Goal: Task Accomplishment & Management: Manage account settings

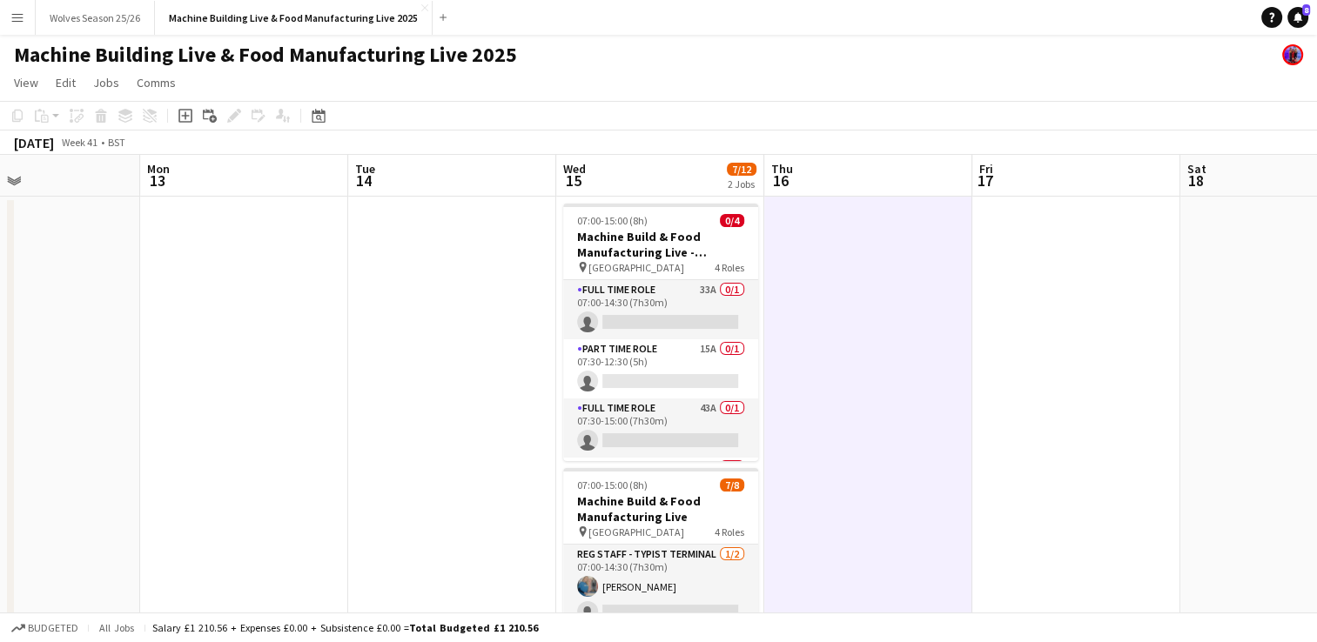
click at [17, 30] on button "Menu" at bounding box center [17, 17] width 35 height 35
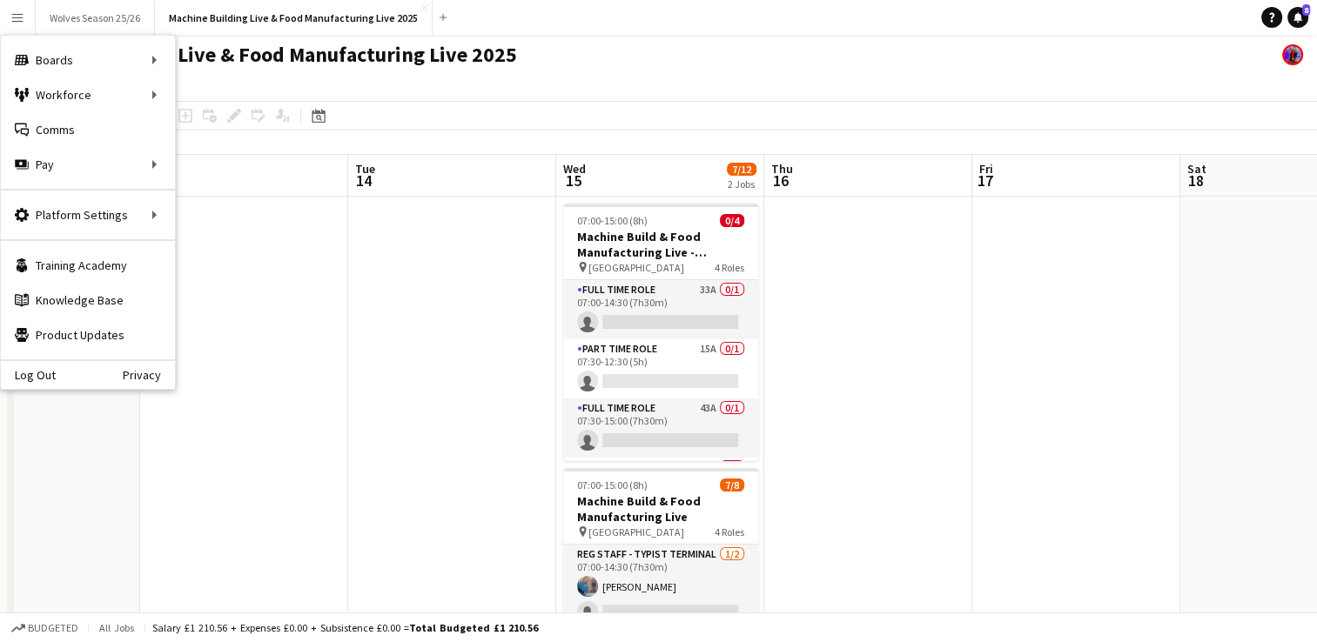
click at [198, 117] on div "Add job Add linked Job Edit Edit linked Job Applicants" at bounding box center [226, 115] width 133 height 21
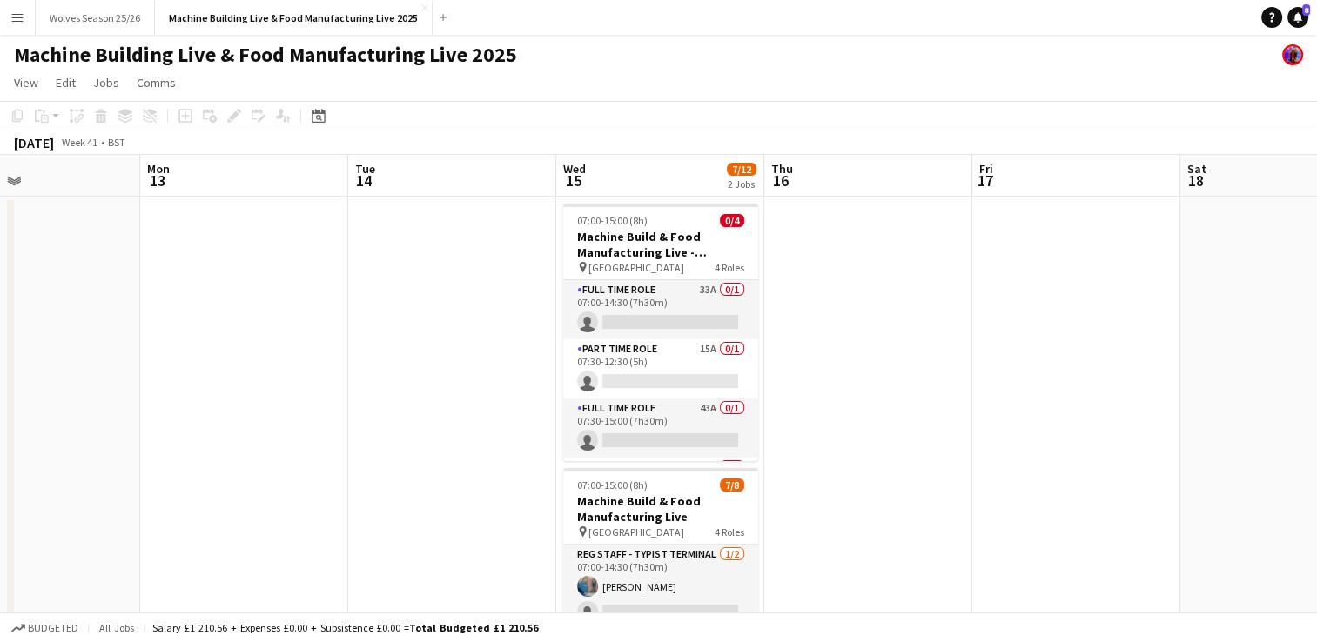
click at [14, 21] on app-icon "Menu" at bounding box center [17, 17] width 14 height 14
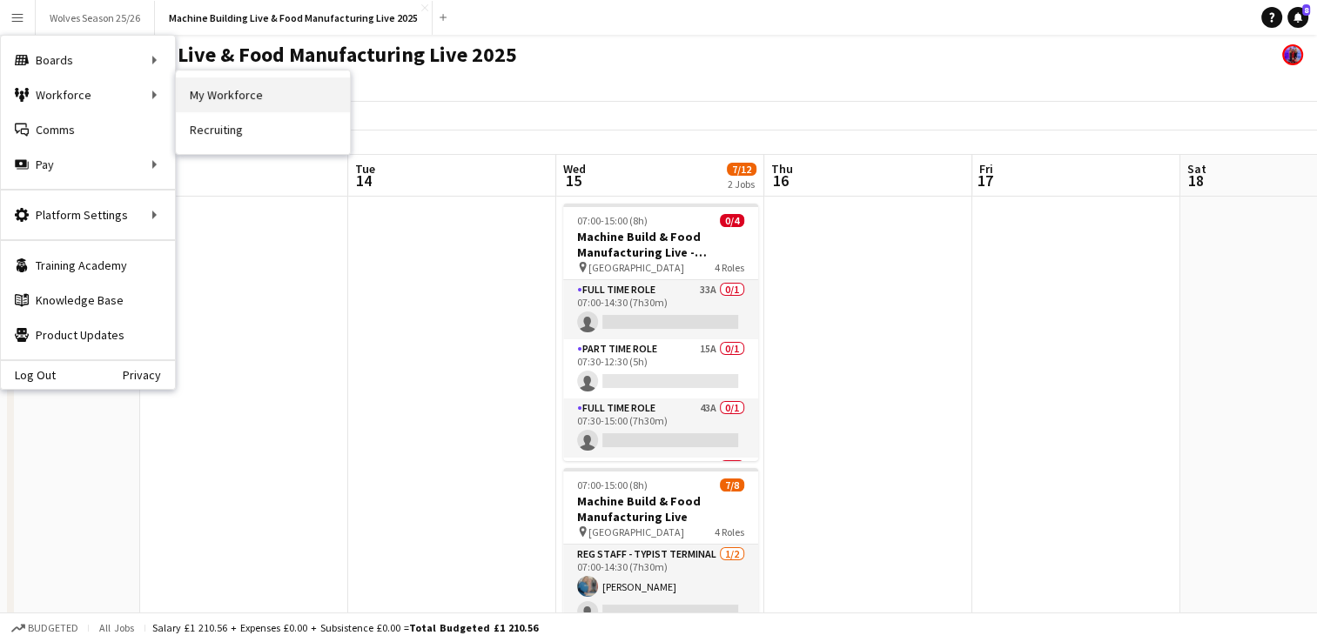
click at [226, 84] on link "My Workforce" at bounding box center [263, 94] width 174 height 35
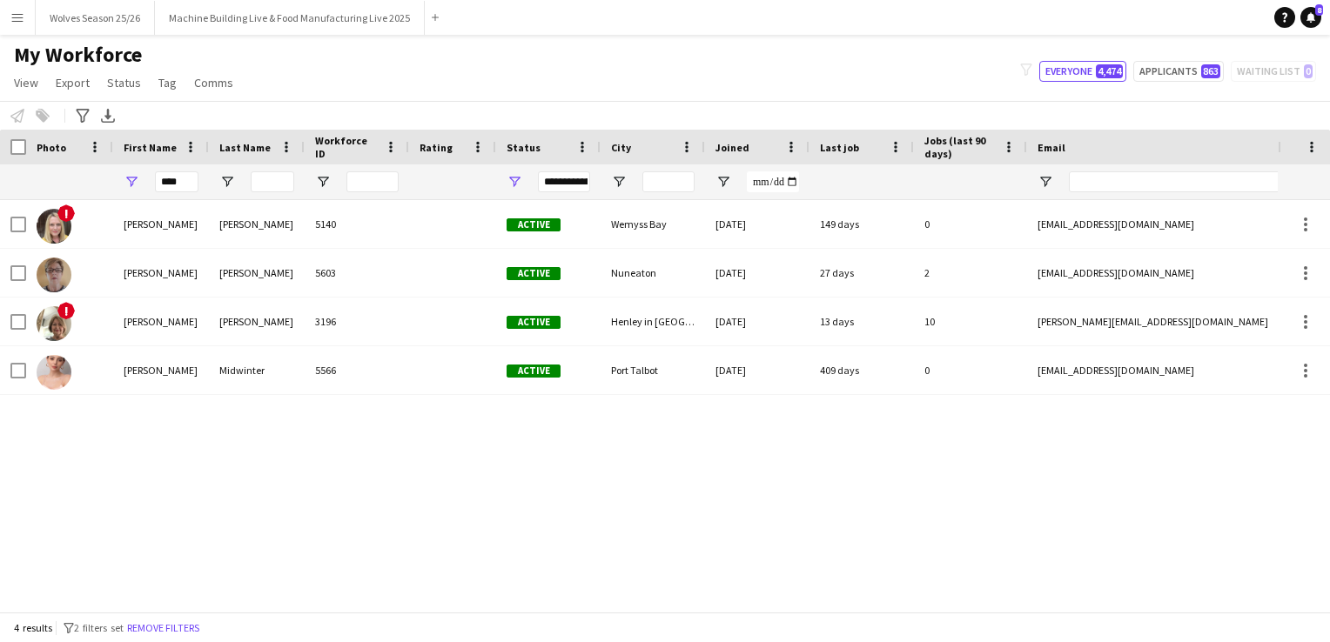
click at [202, 178] on div "****" at bounding box center [161, 181] width 96 height 35
drag, startPoint x: 191, startPoint y: 180, endPoint x: 94, endPoint y: 196, distance: 98.7
click at [94, 196] on div "**********" at bounding box center [943, 181] width 1887 height 35
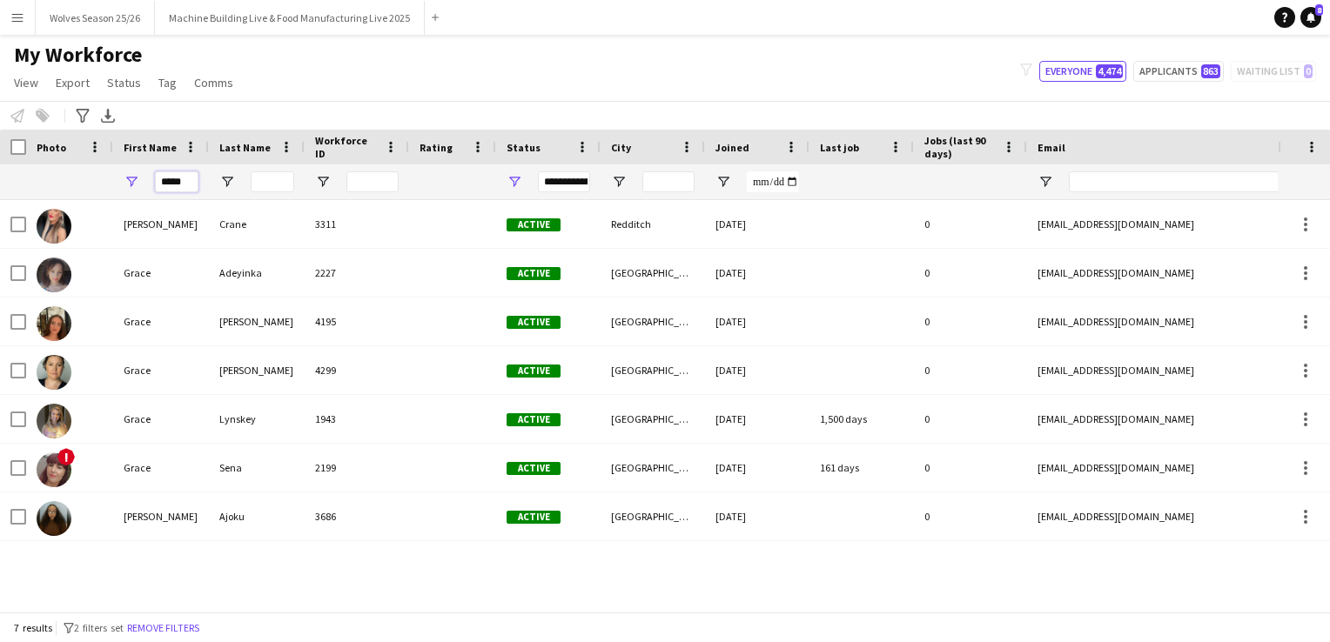
type input "*****"
click at [514, 186] on span "Open Filter Menu" at bounding box center [515, 182] width 16 height 16
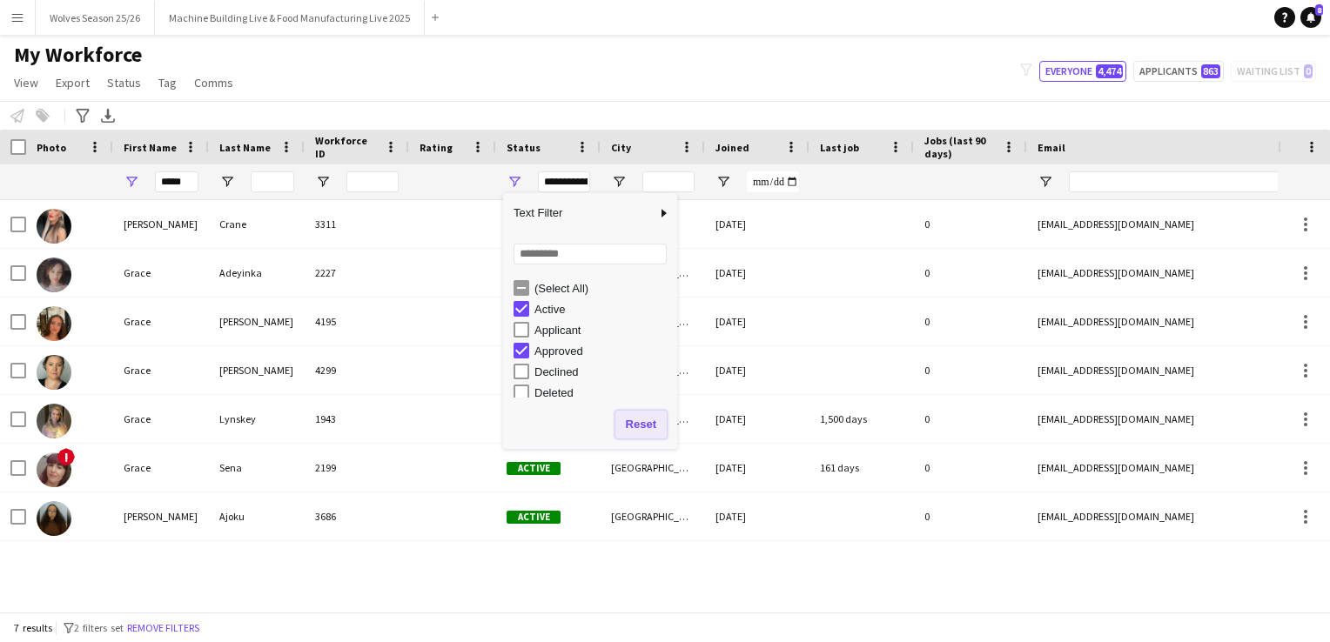
click at [650, 434] on button "Reset" at bounding box center [640, 425] width 51 height 28
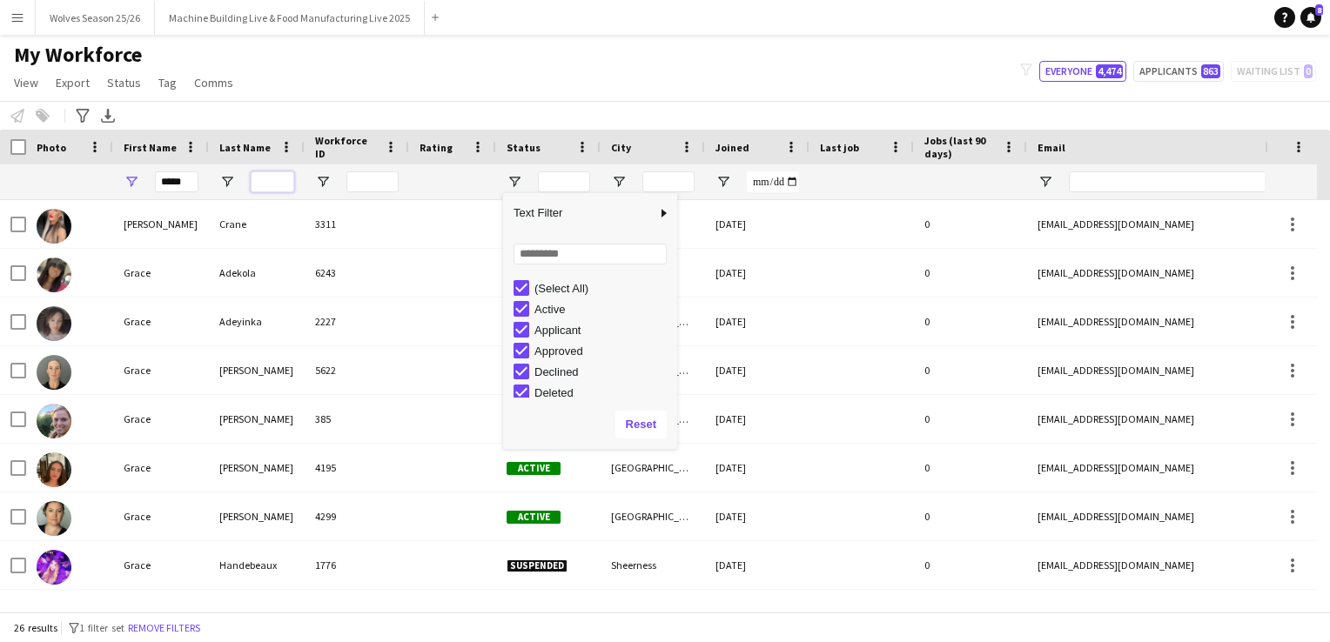
click at [265, 185] on input "Last Name Filter Input" at bounding box center [273, 181] width 44 height 21
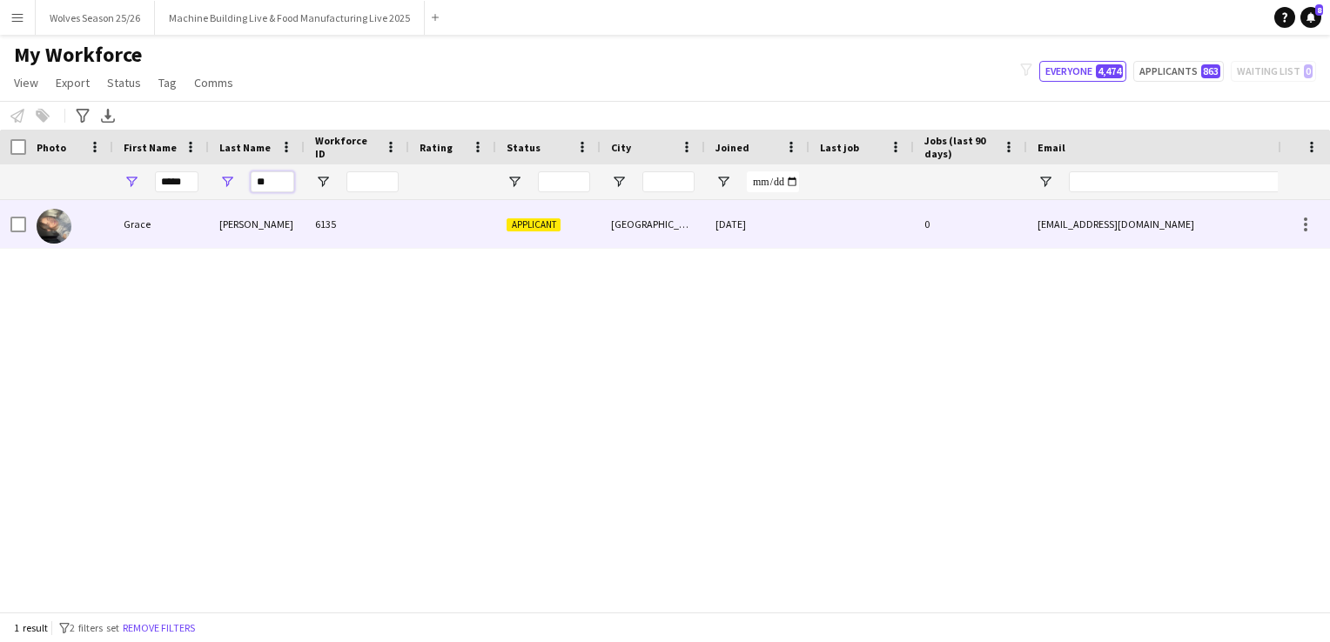
type input "**"
click at [200, 213] on div "Grace" at bounding box center [161, 224] width 96 height 48
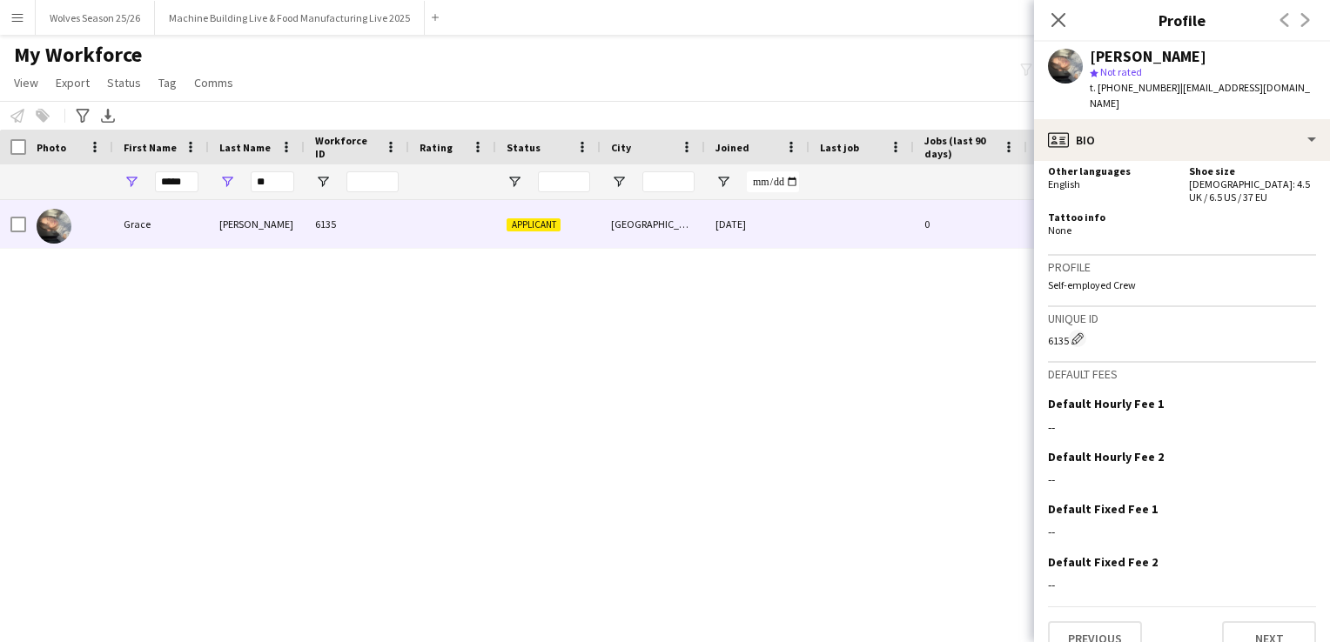
scroll to position [2722, 0]
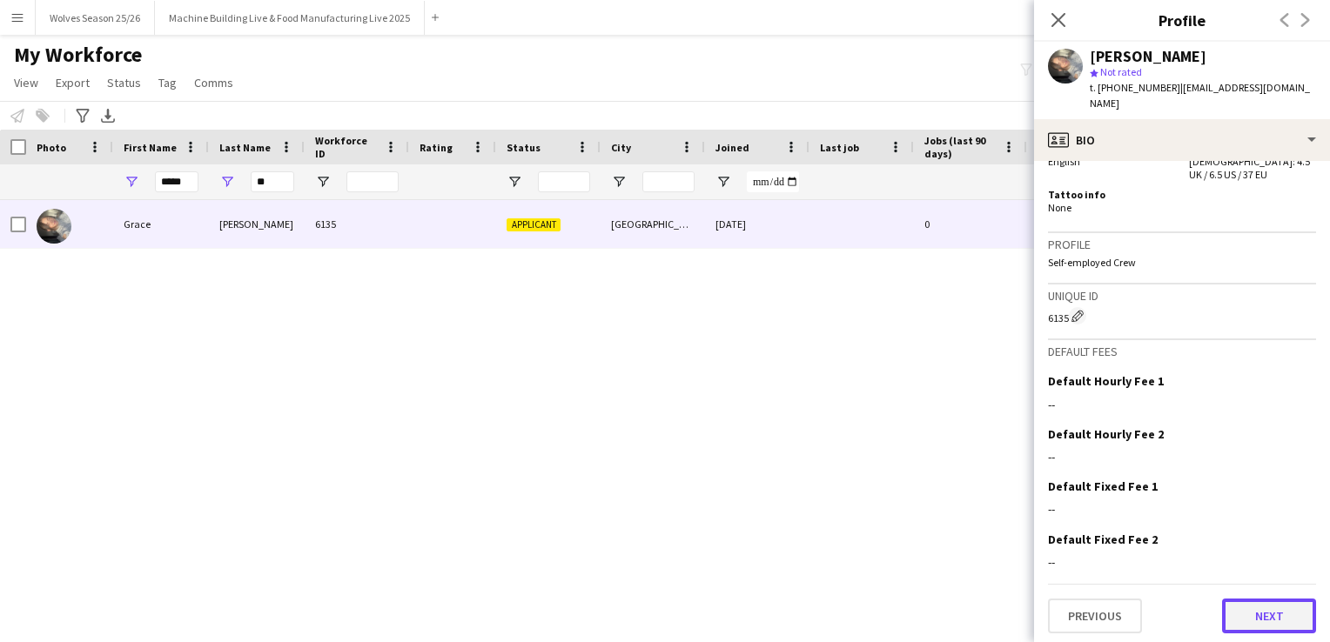
click at [1249, 616] on button "Next" at bounding box center [1269, 616] width 94 height 35
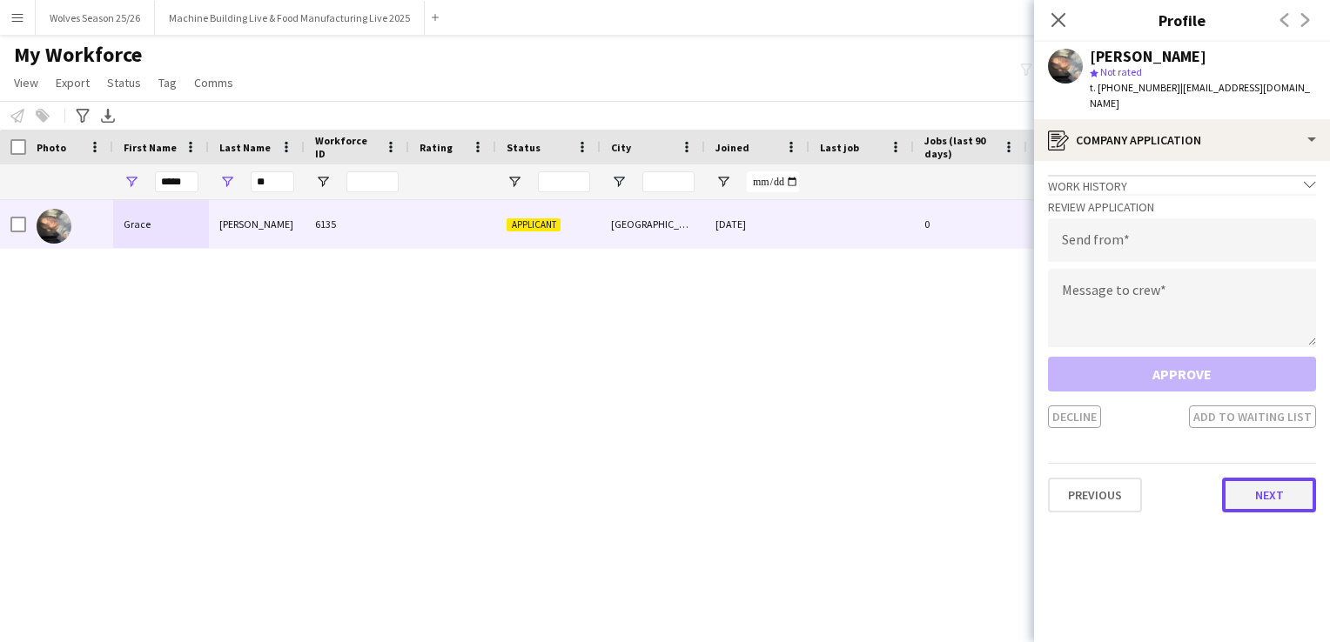
click at [1258, 489] on button "Next" at bounding box center [1269, 495] width 94 height 35
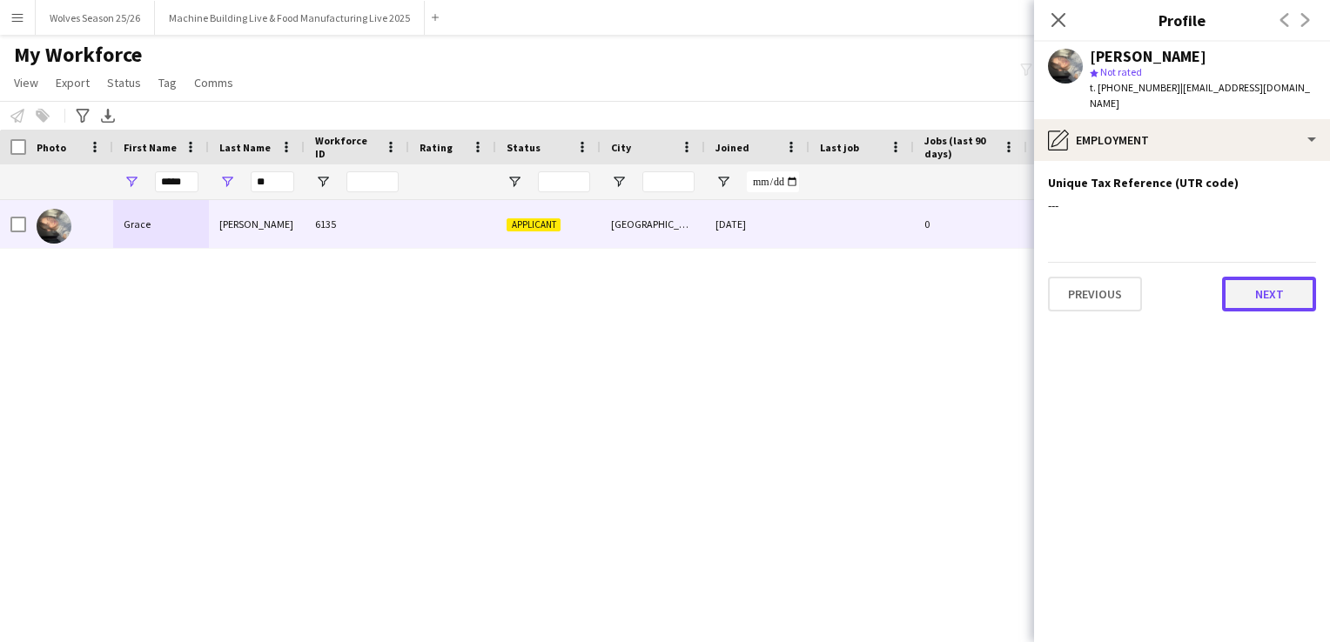
click at [1274, 282] on button "Next" at bounding box center [1269, 294] width 94 height 35
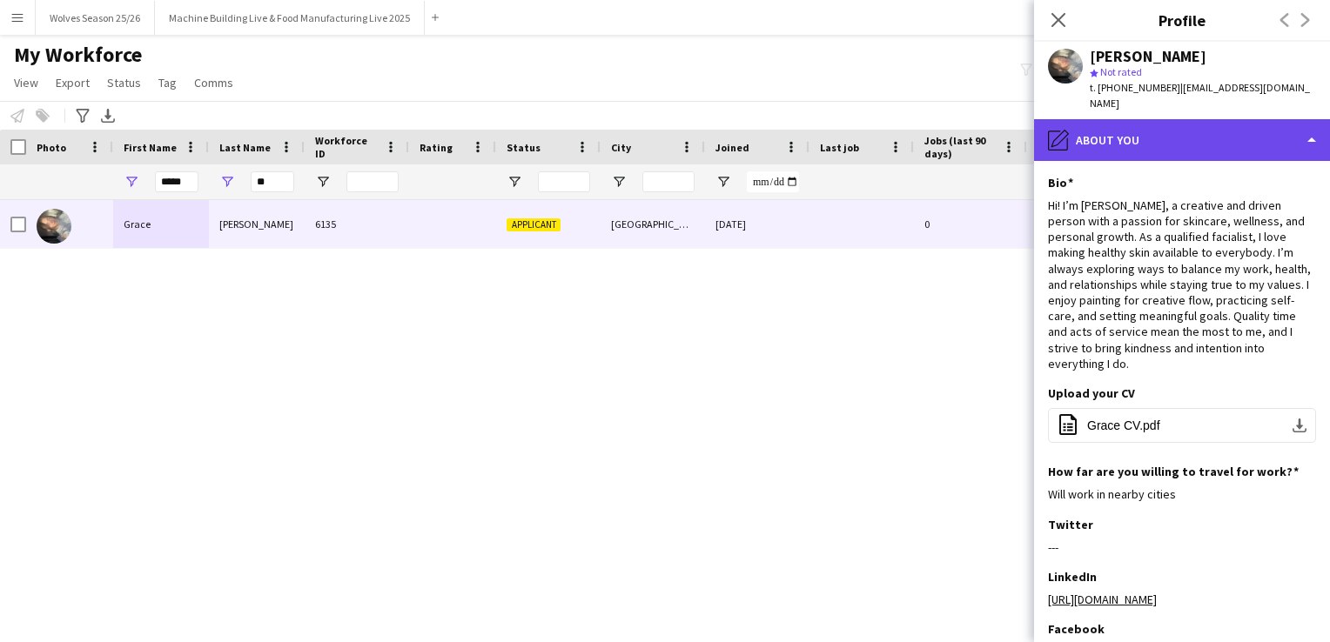
click at [1253, 142] on div "pencil4 About you" at bounding box center [1182, 140] width 296 height 42
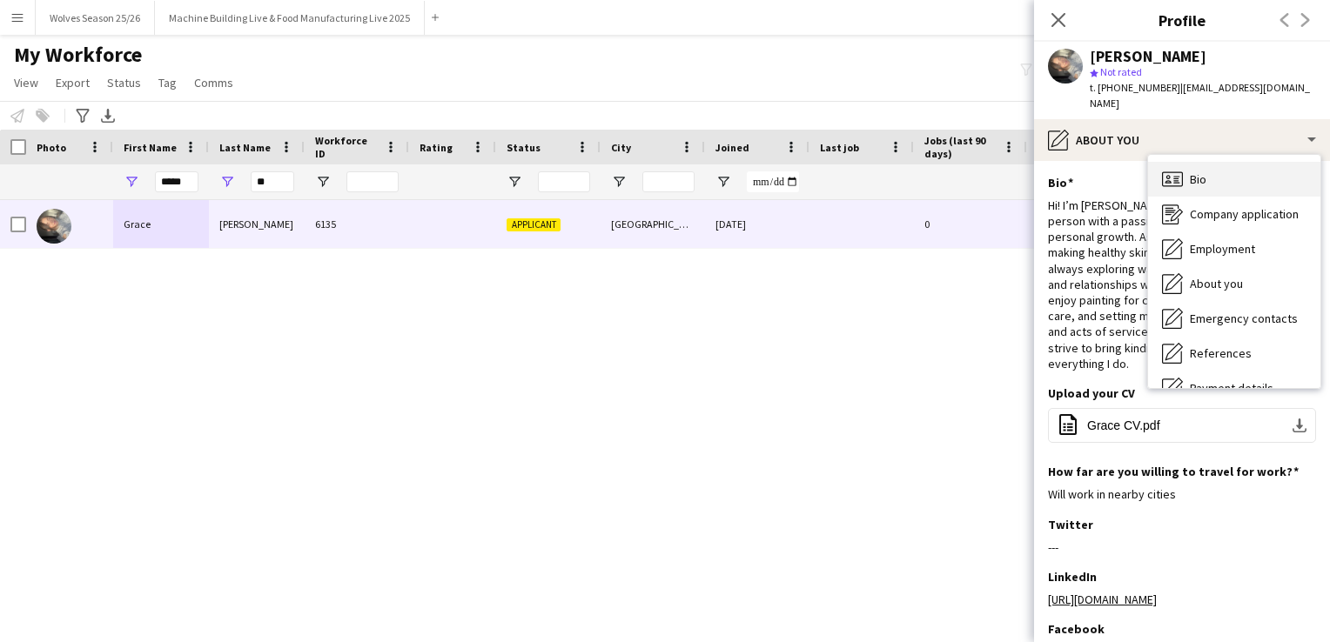
click at [1245, 173] on div "Bio Bio" at bounding box center [1234, 179] width 172 height 35
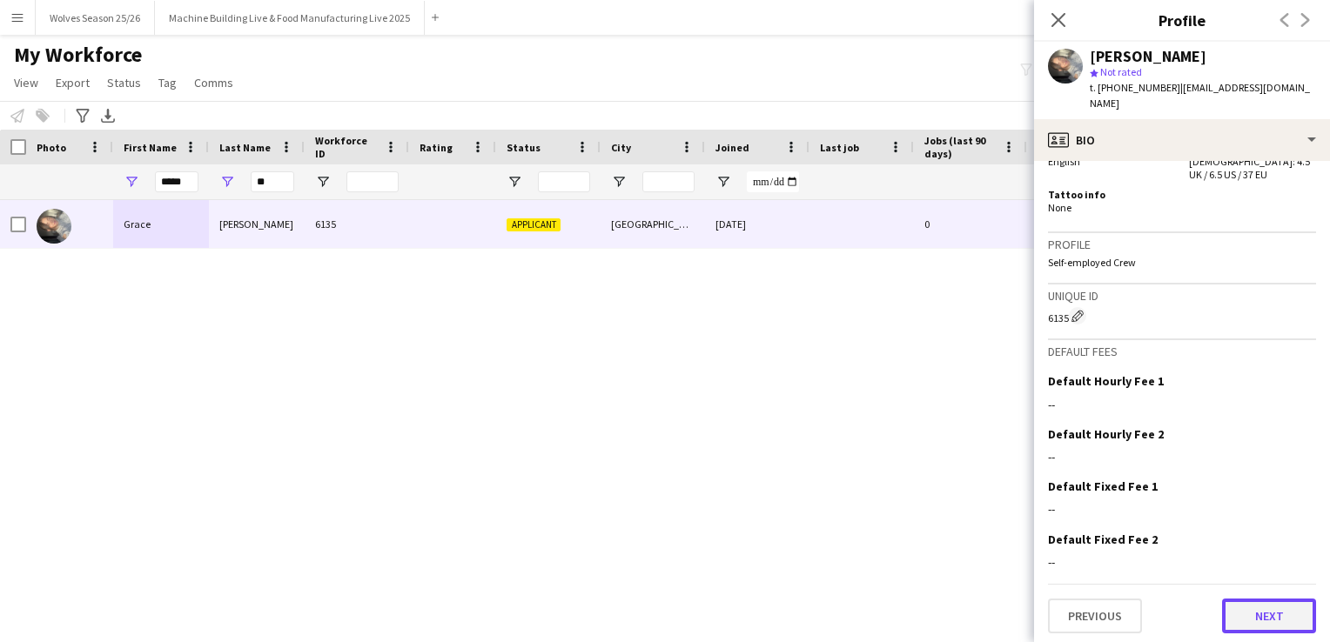
click at [1266, 612] on button "Next" at bounding box center [1269, 616] width 94 height 35
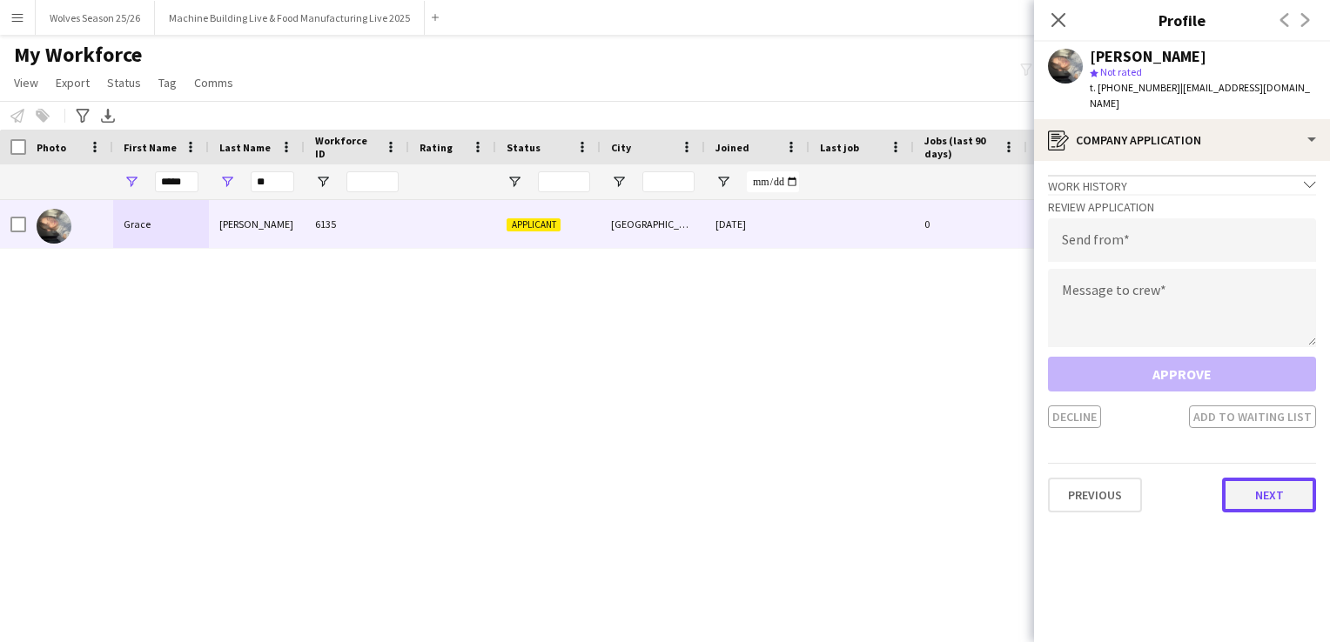
click at [1267, 493] on button "Next" at bounding box center [1269, 495] width 94 height 35
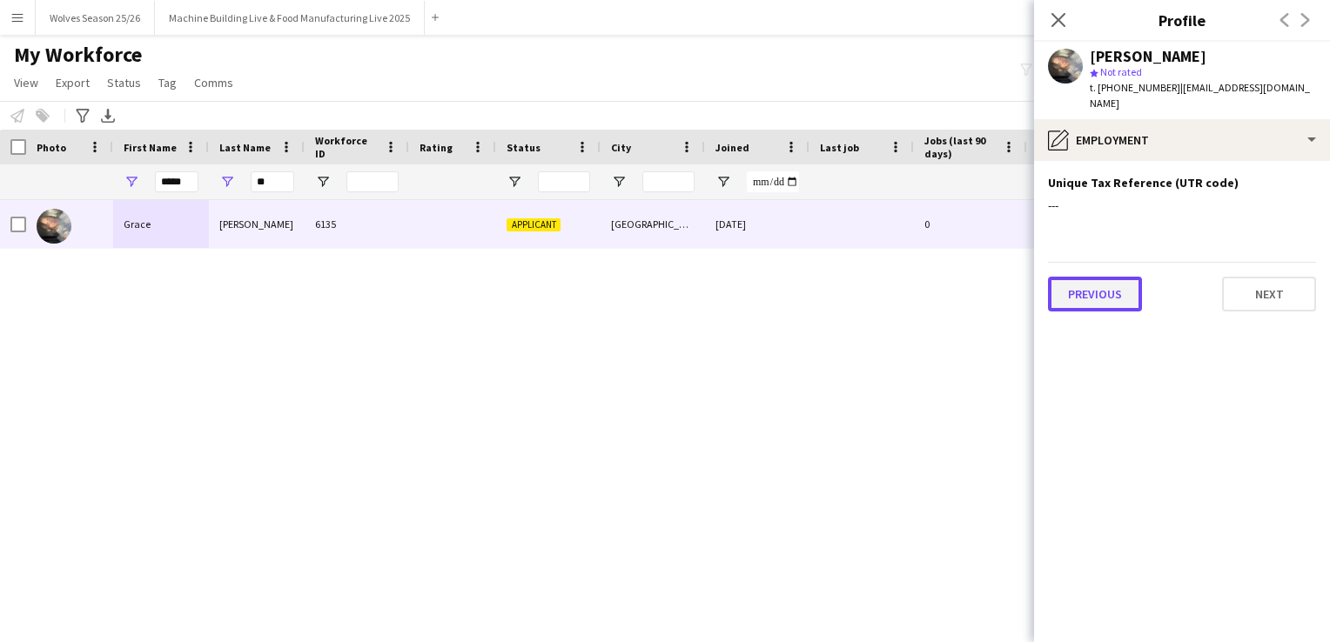
click at [1101, 285] on button "Previous" at bounding box center [1095, 294] width 94 height 35
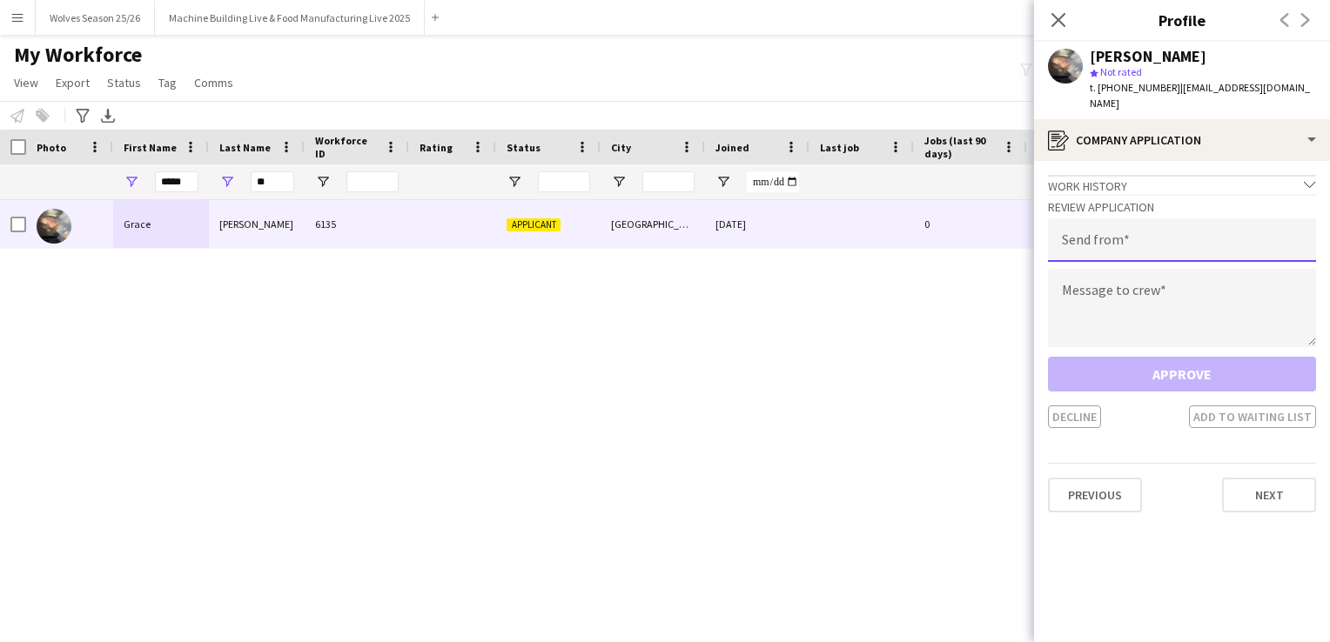
click at [1185, 230] on input "email" at bounding box center [1182, 240] width 268 height 44
type input "**********"
click at [1173, 320] on textarea at bounding box center [1182, 308] width 268 height 78
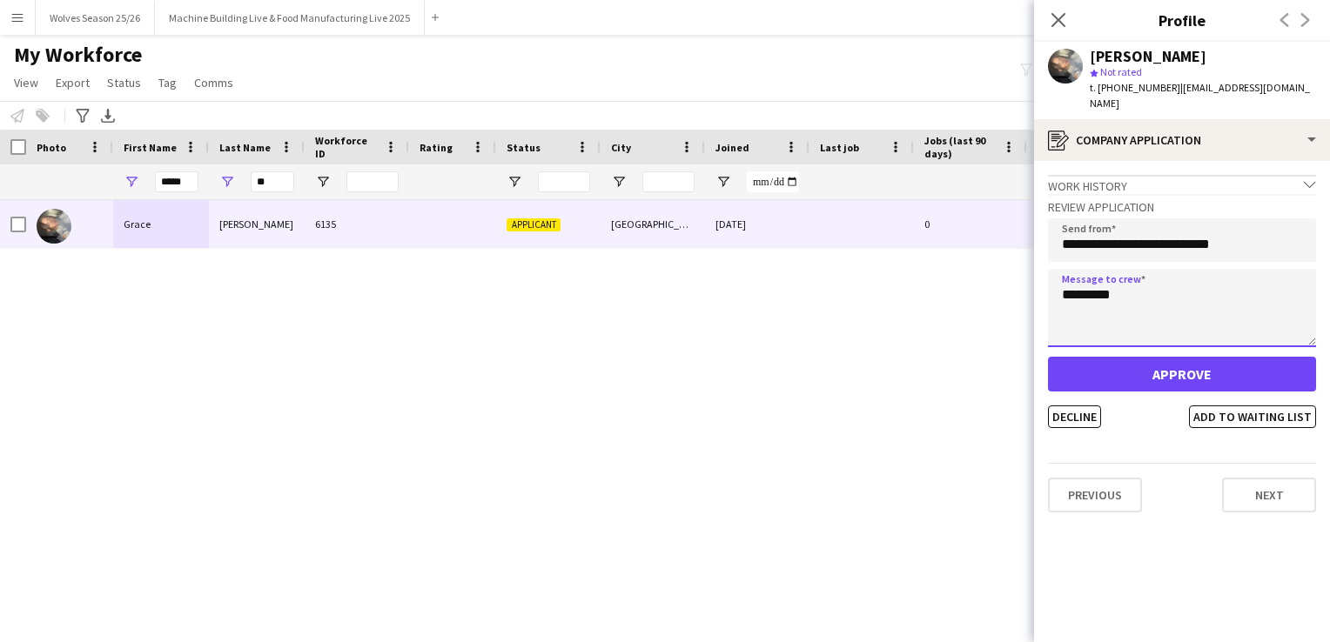
click at [1159, 295] on textarea "********" at bounding box center [1182, 308] width 268 height 78
type textarea "**********"
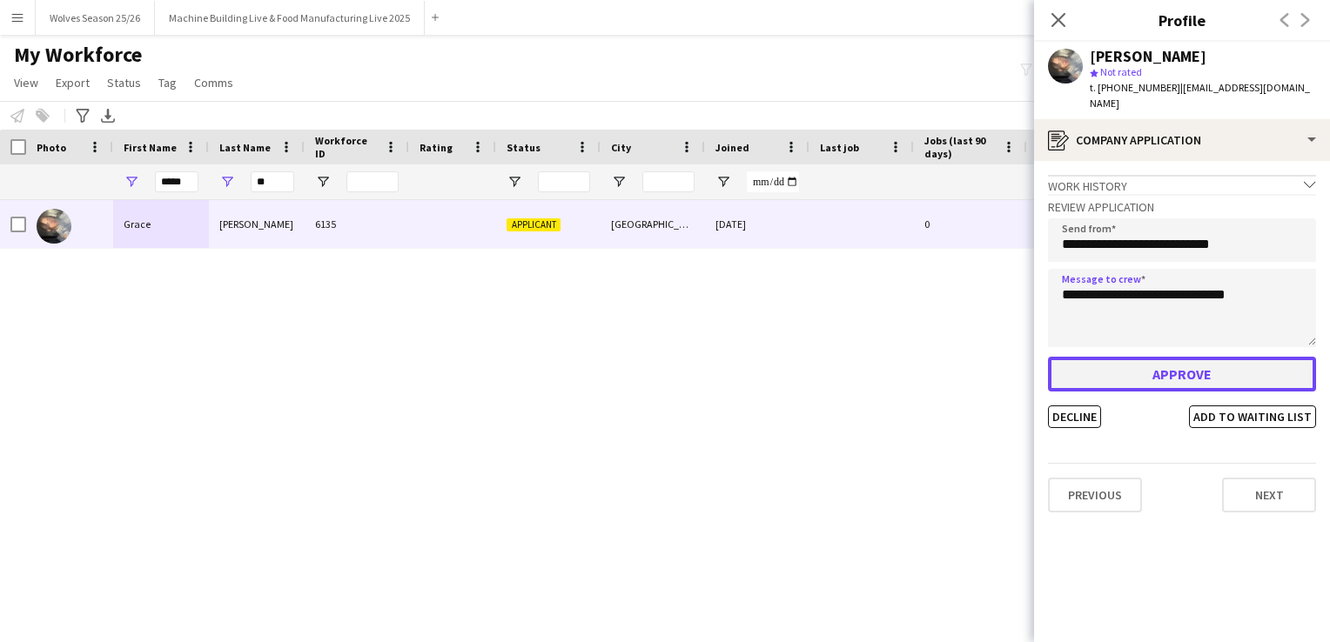
click at [1218, 359] on button "Approve" at bounding box center [1182, 374] width 268 height 35
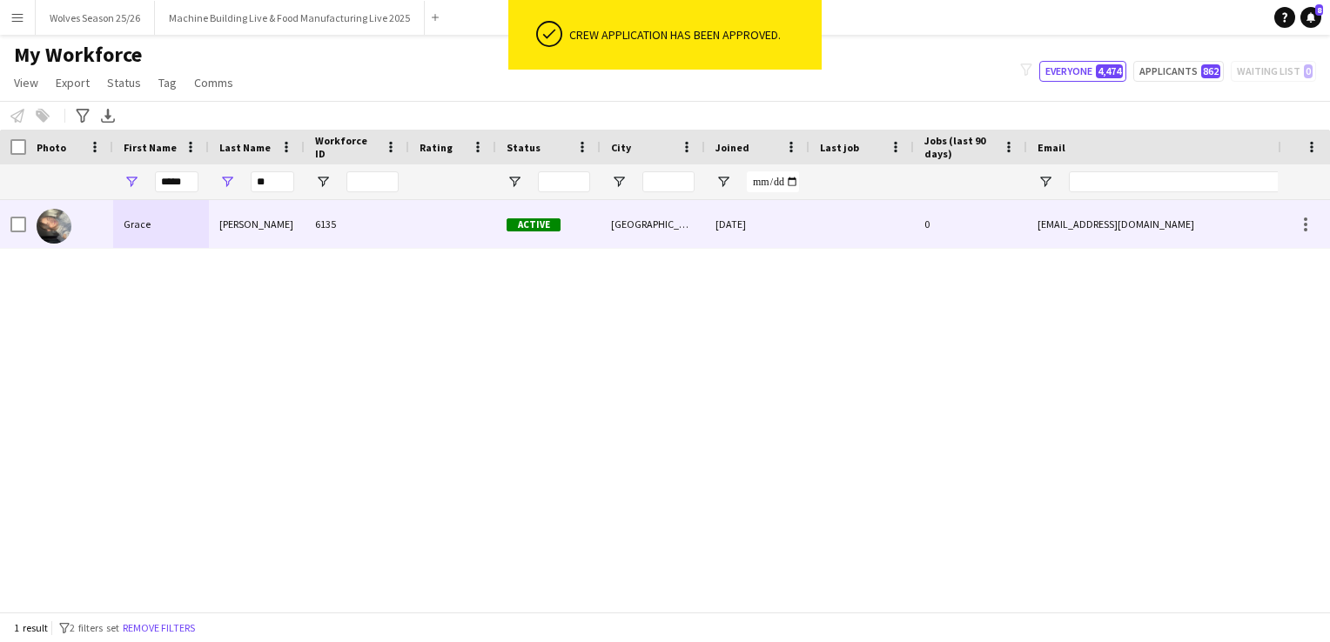
click at [904, 217] on div at bounding box center [861, 224] width 104 height 48
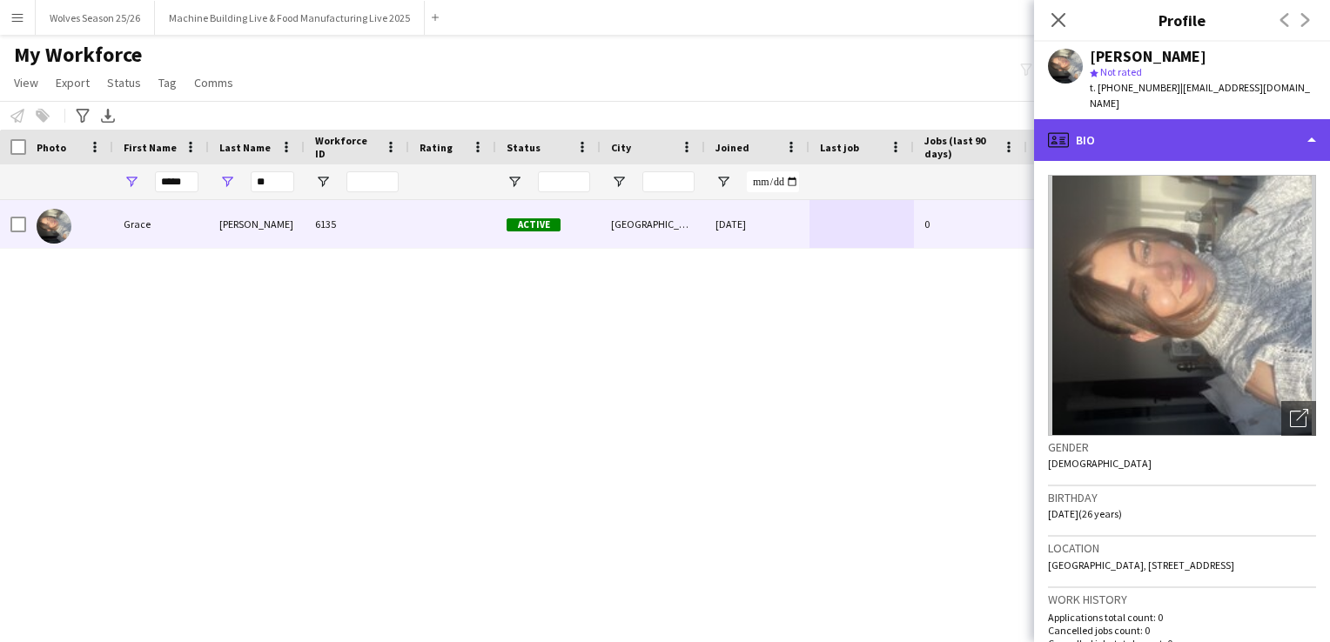
click at [1194, 127] on div "profile Bio" at bounding box center [1182, 140] width 296 height 42
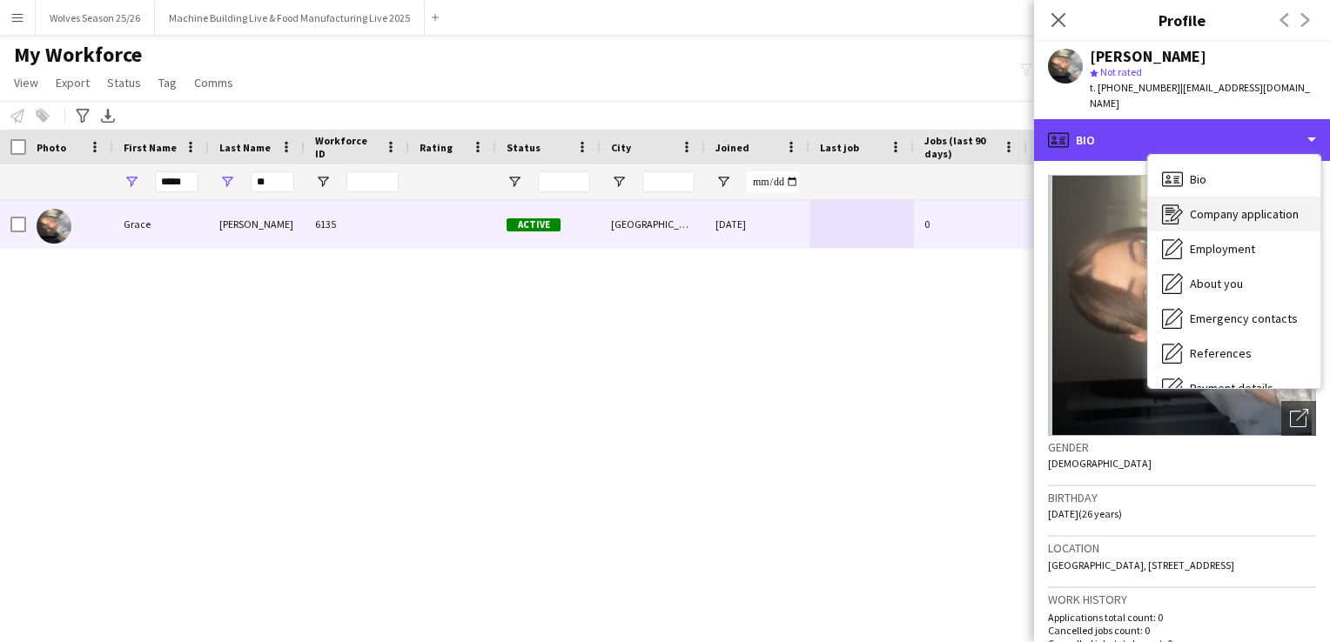
scroll to position [198, 0]
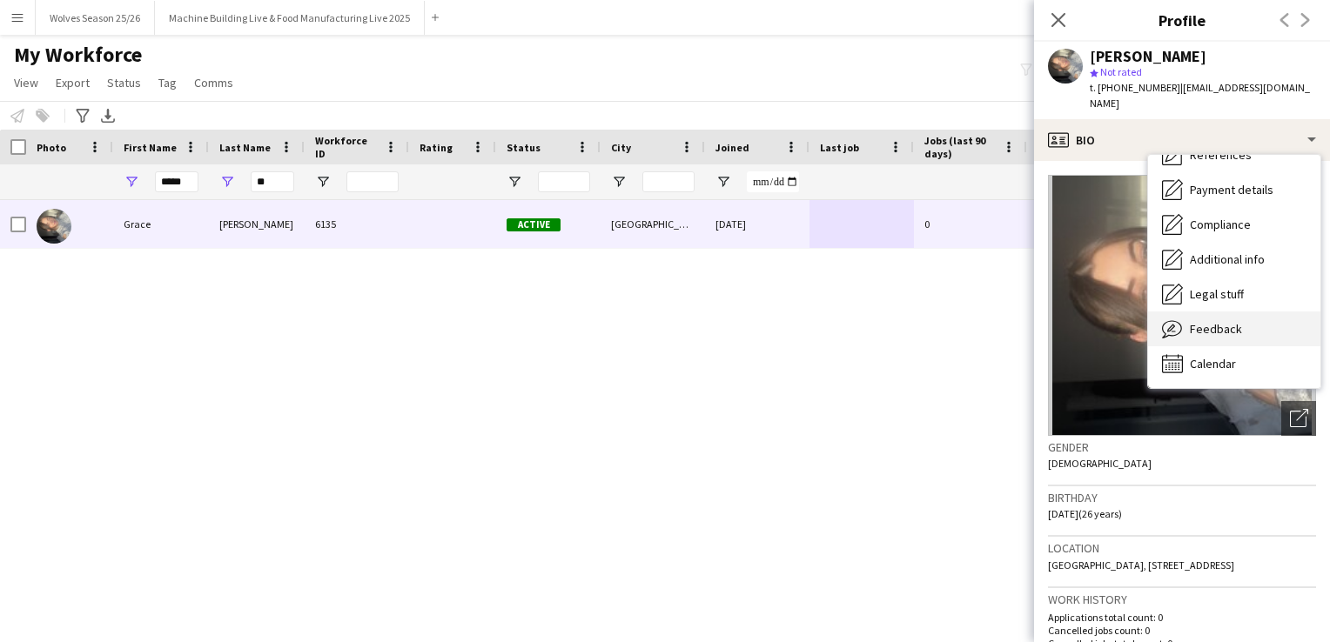
click at [1206, 312] on div "Feedback Feedback" at bounding box center [1234, 329] width 172 height 35
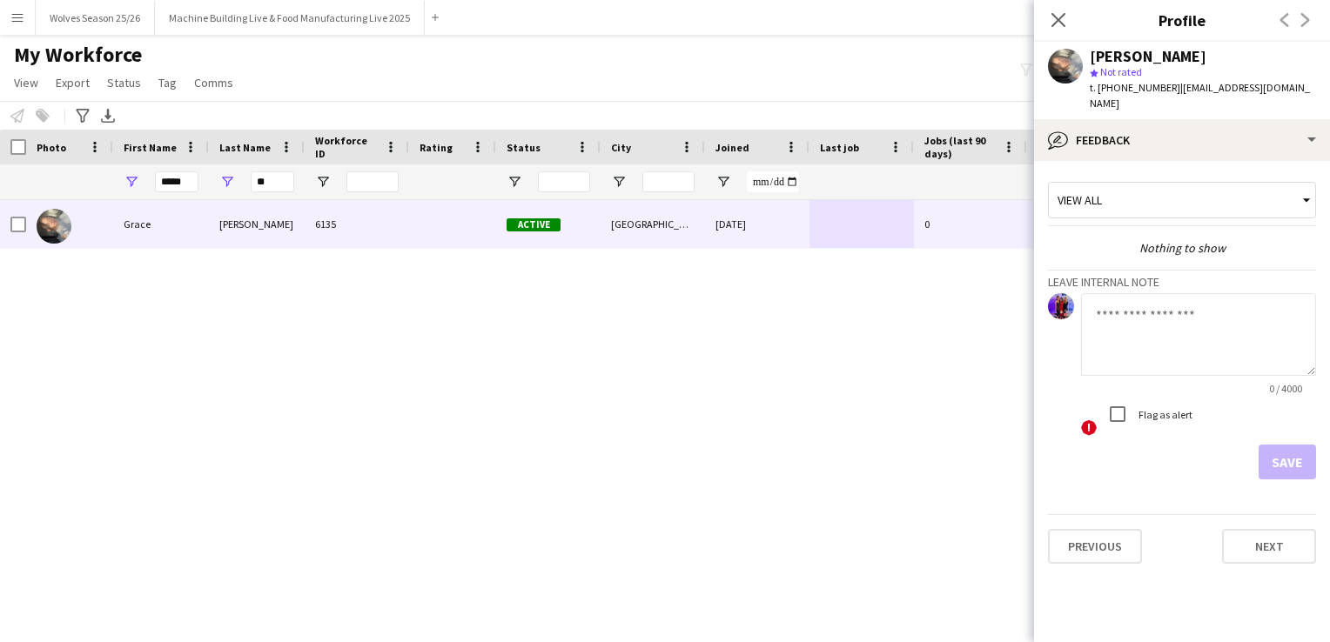
click at [1149, 339] on textarea at bounding box center [1198, 334] width 235 height 83
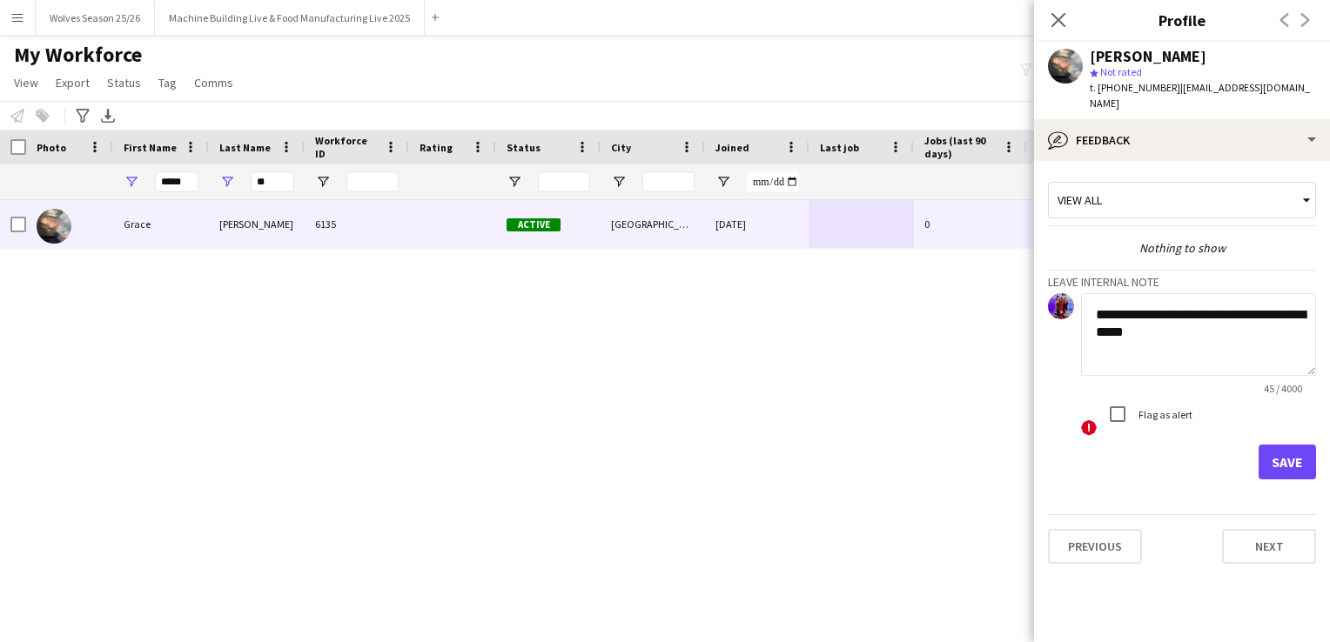
type textarea "**********"
click at [1283, 448] on button "Save" at bounding box center [1287, 462] width 57 height 35
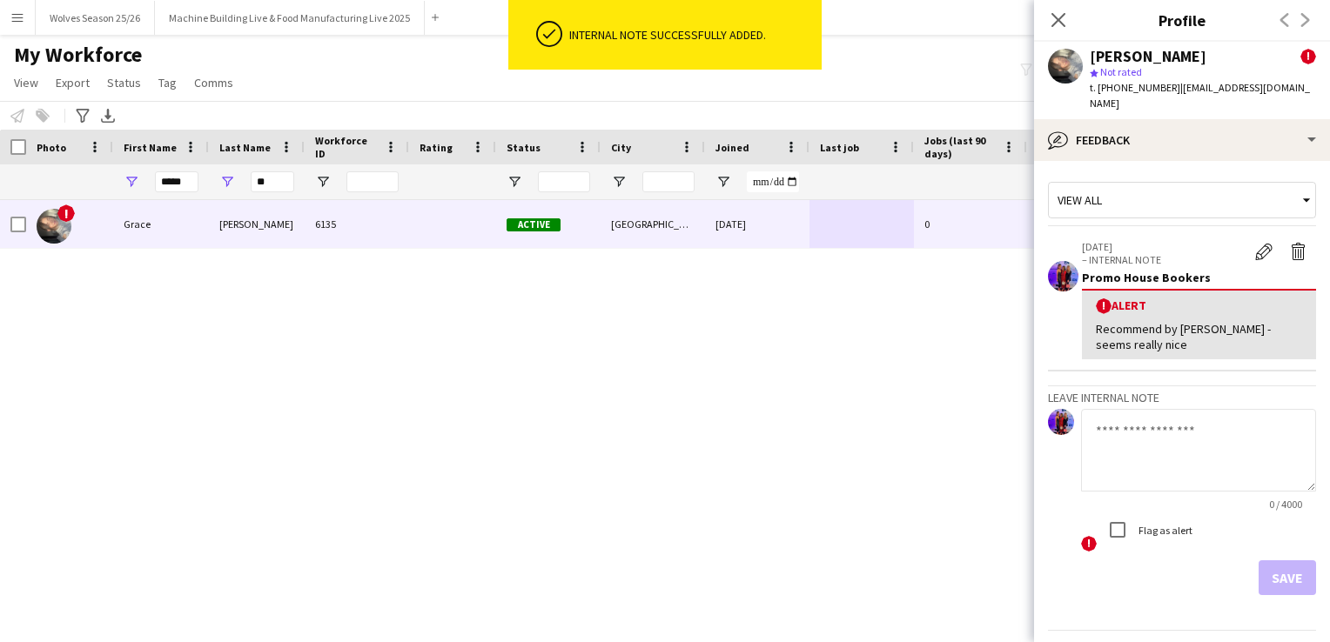
click at [745, 445] on div "! Grace Rothman 6135 Active Birmingham 12-02-2025 0 gracerothman1@gmail.com +44…" at bounding box center [639, 399] width 1278 height 399
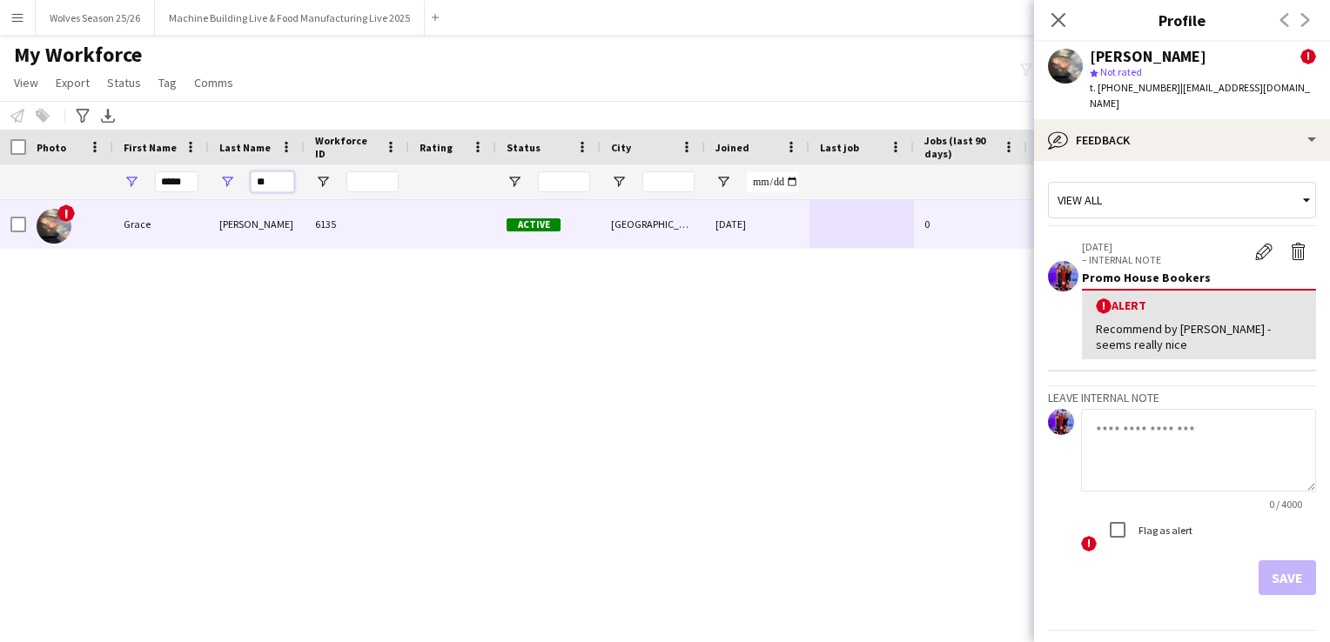
drag, startPoint x: 265, startPoint y: 185, endPoint x: 250, endPoint y: 186, distance: 14.8
click at [250, 186] on div "**" at bounding box center [257, 181] width 96 height 35
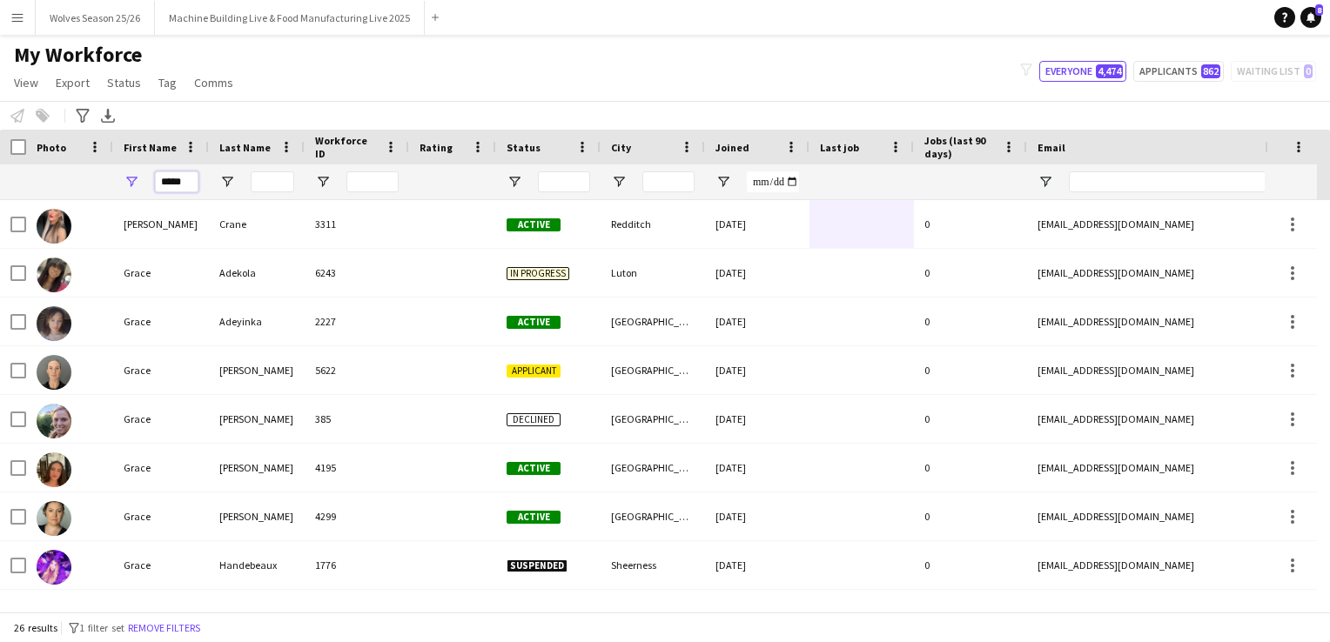
drag, startPoint x: 191, startPoint y: 180, endPoint x: 140, endPoint y: 182, distance: 50.5
click at [140, 182] on div "*****" at bounding box center [161, 181] width 96 height 35
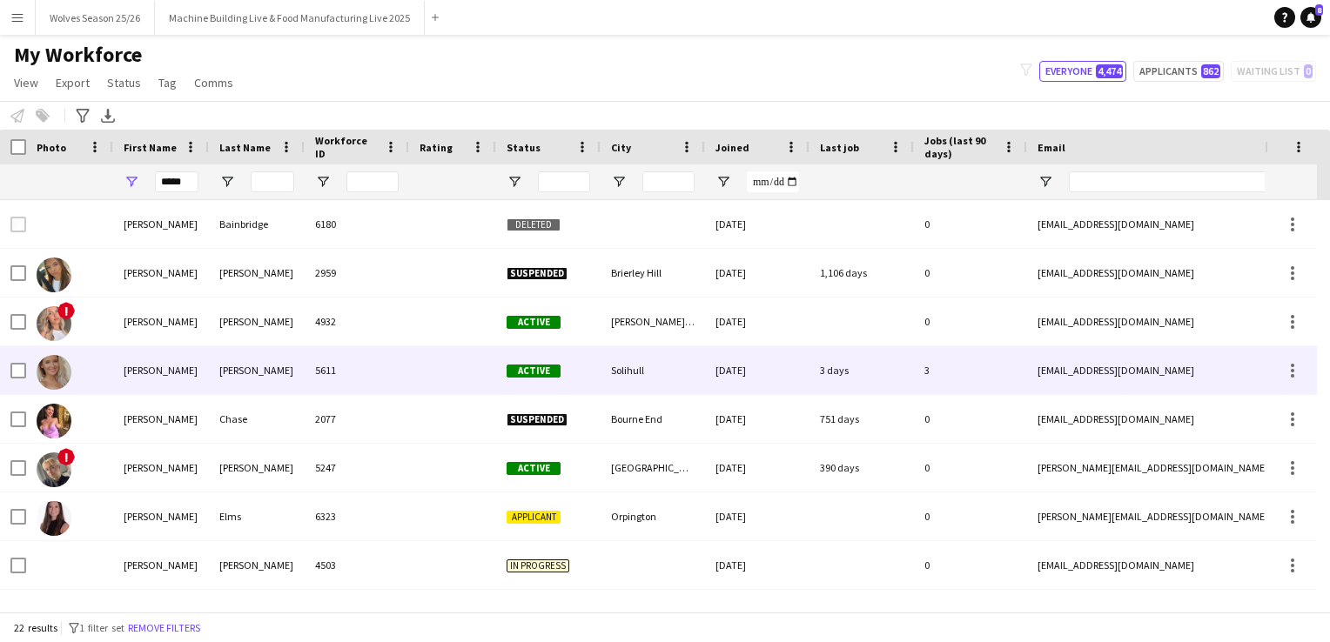
click at [108, 378] on div at bounding box center [69, 370] width 87 height 48
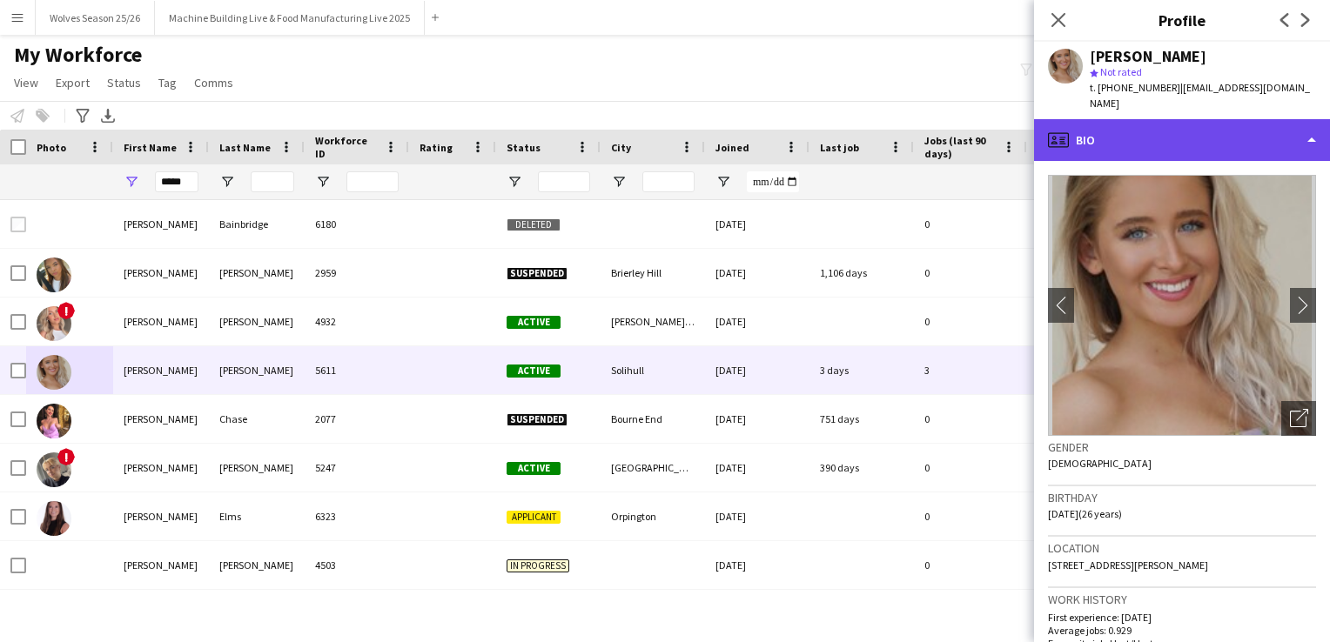
click at [1231, 122] on div "profile Bio" at bounding box center [1182, 140] width 296 height 42
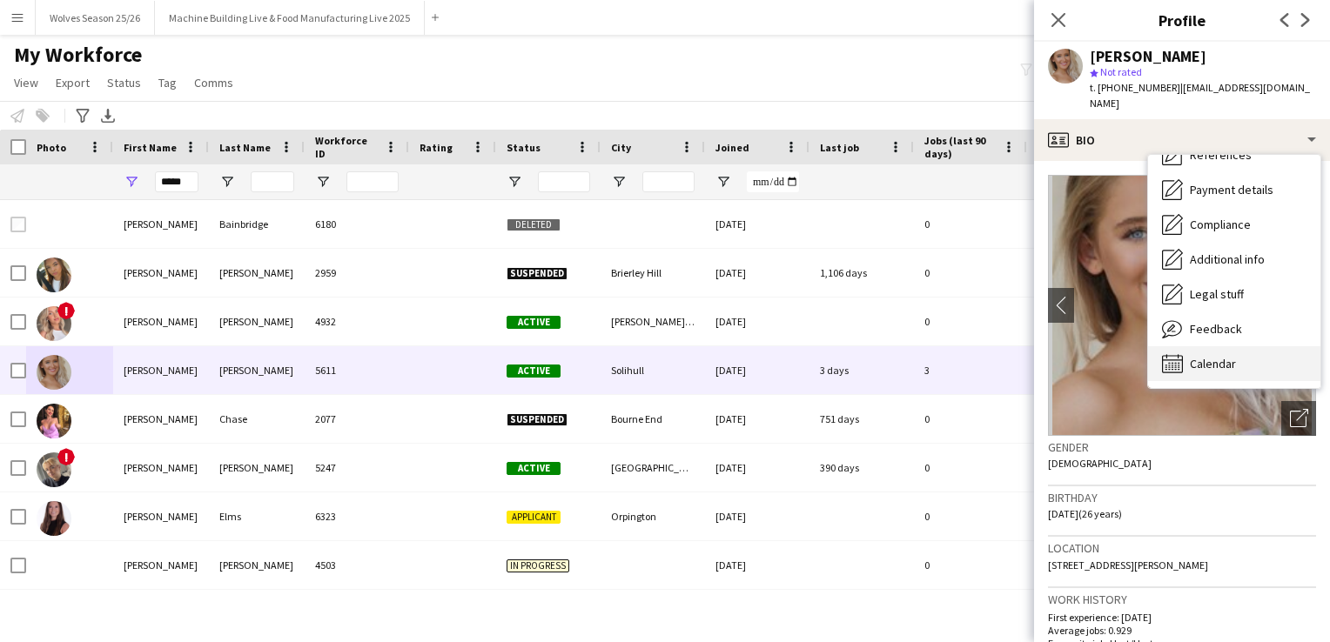
click at [1218, 346] on div "Calendar Calendar" at bounding box center [1234, 363] width 172 height 35
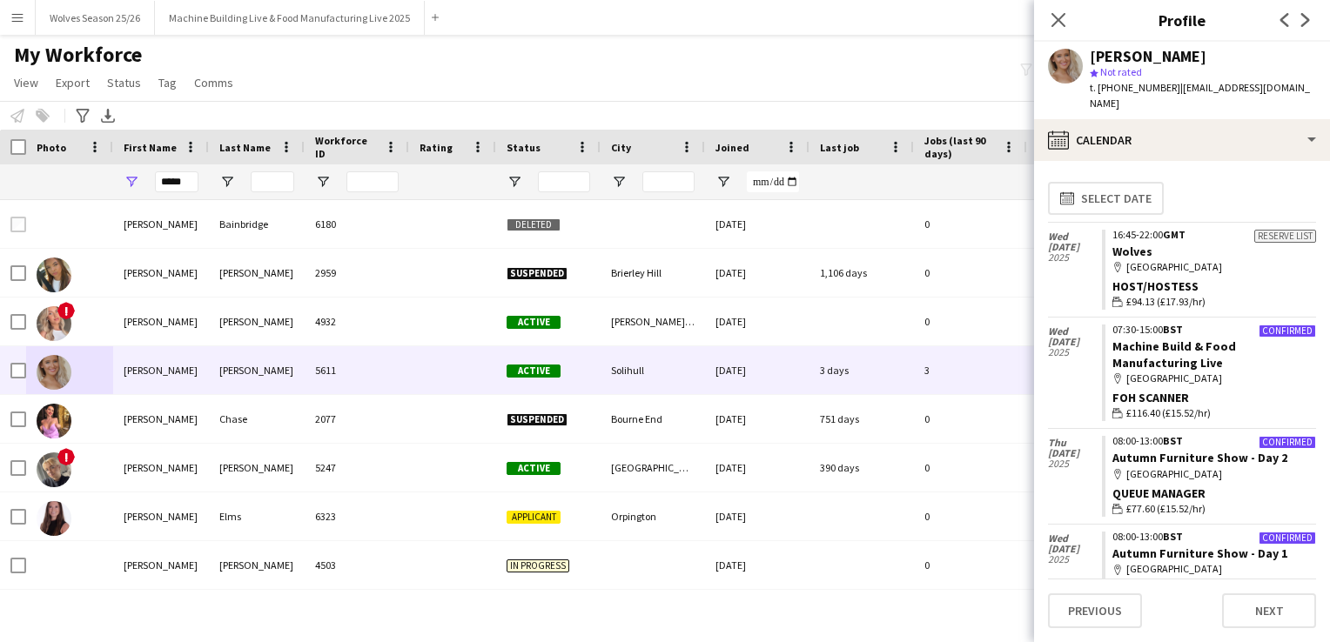
scroll to position [73, 0]
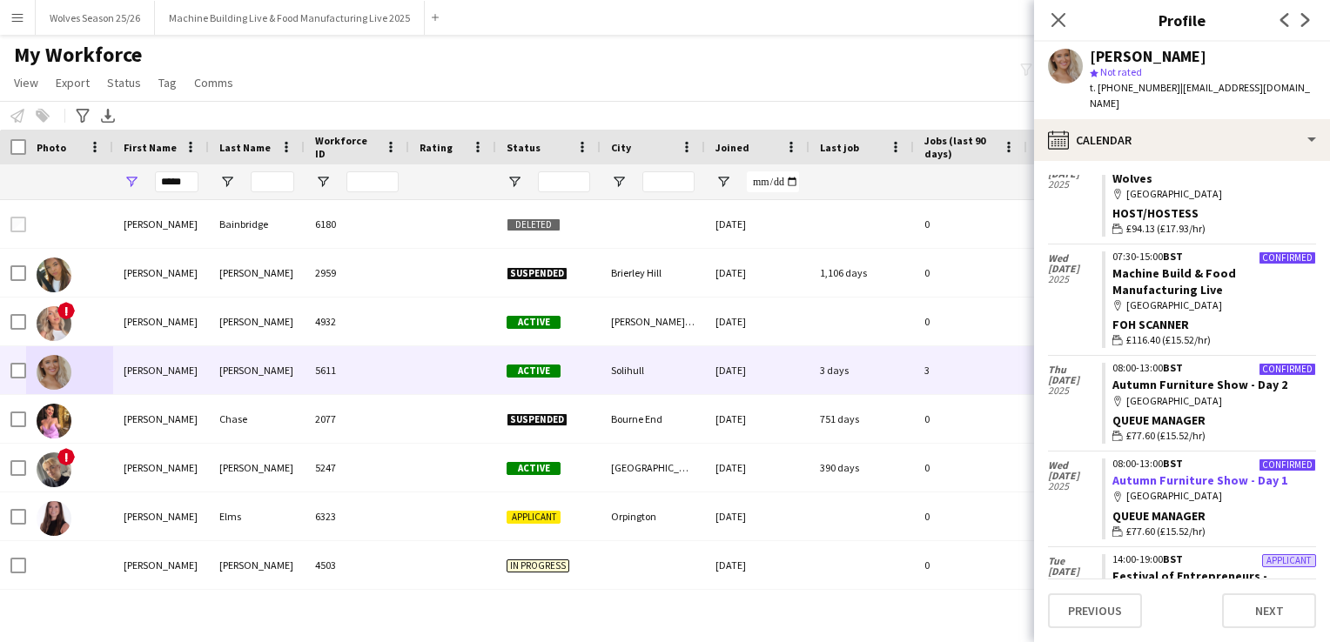
click at [1227, 473] on link "Autumn Furniture Show - Day 1" at bounding box center [1199, 481] width 175 height 16
click at [192, 184] on input "*****" at bounding box center [177, 181] width 44 height 21
type input "*"
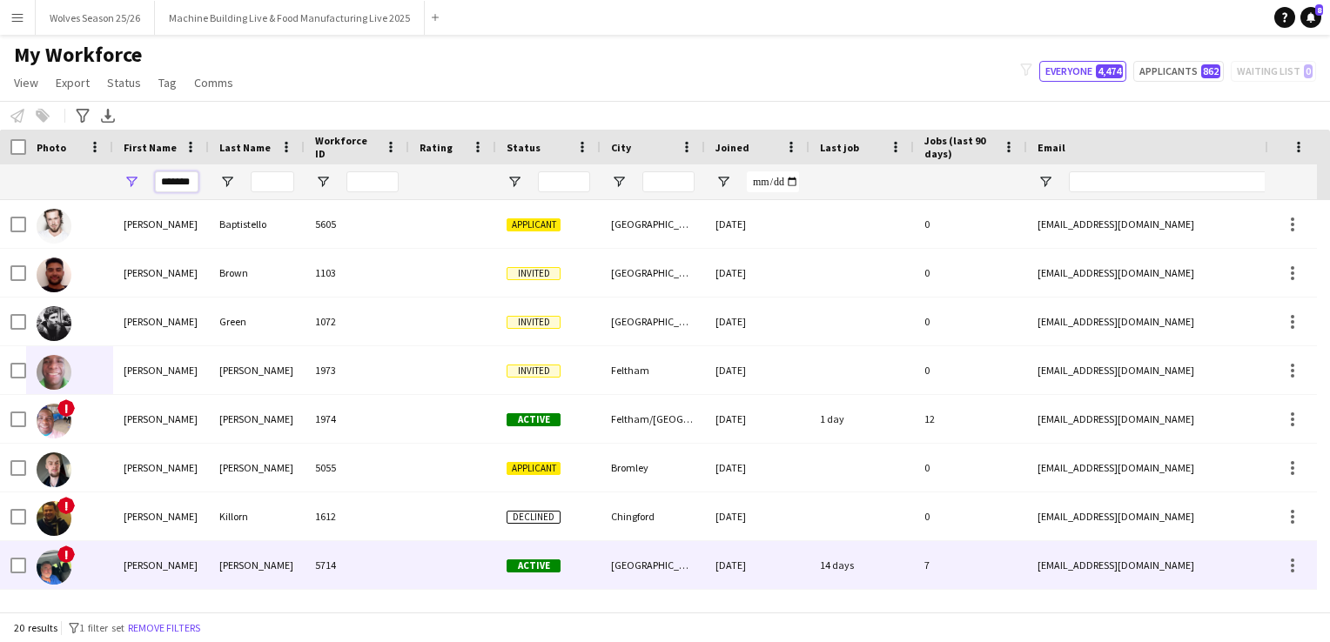
type input "*******"
click at [207, 573] on div "Michael" at bounding box center [161, 565] width 96 height 48
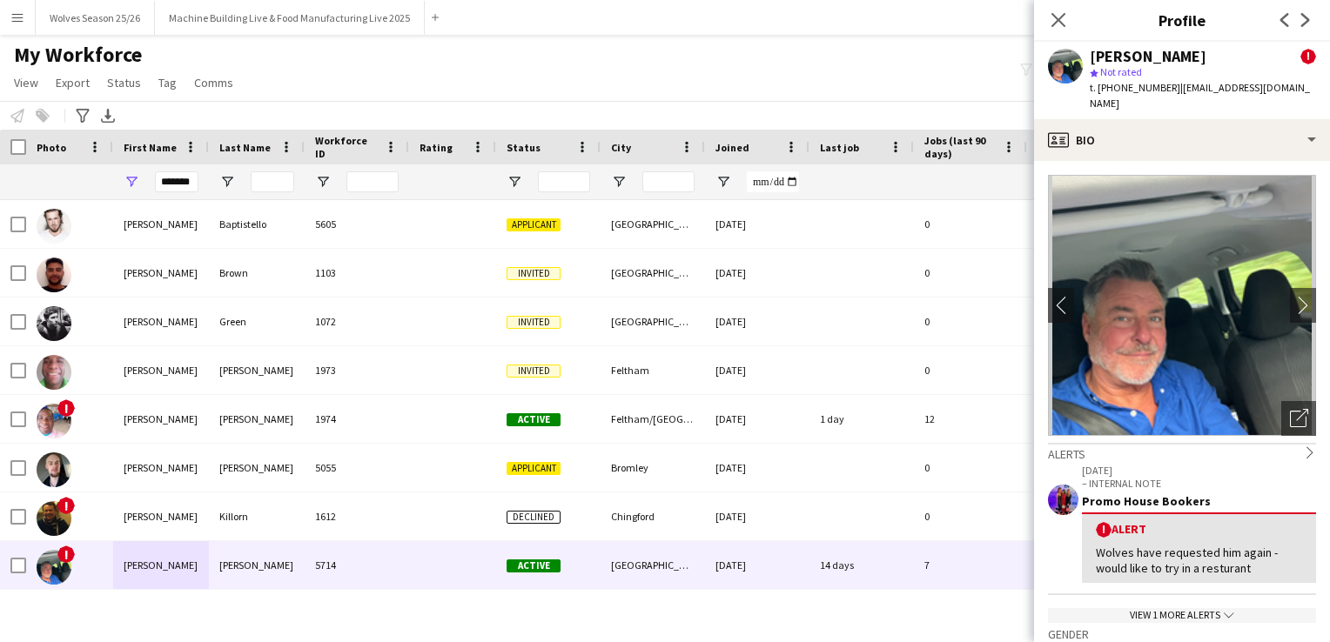
drag, startPoint x: 1171, startPoint y: 92, endPoint x: 1118, endPoint y: 95, distance: 54.0
drag, startPoint x: 1118, startPoint y: 95, endPoint x: 1125, endPoint y: 85, distance: 12.4
click at [1125, 85] on span "t. +4407921740952" at bounding box center [1135, 87] width 91 height 13
drag, startPoint x: 157, startPoint y: 183, endPoint x: 218, endPoint y: 193, distance: 61.8
click at [218, 193] on div "*******" at bounding box center [943, 181] width 1887 height 35
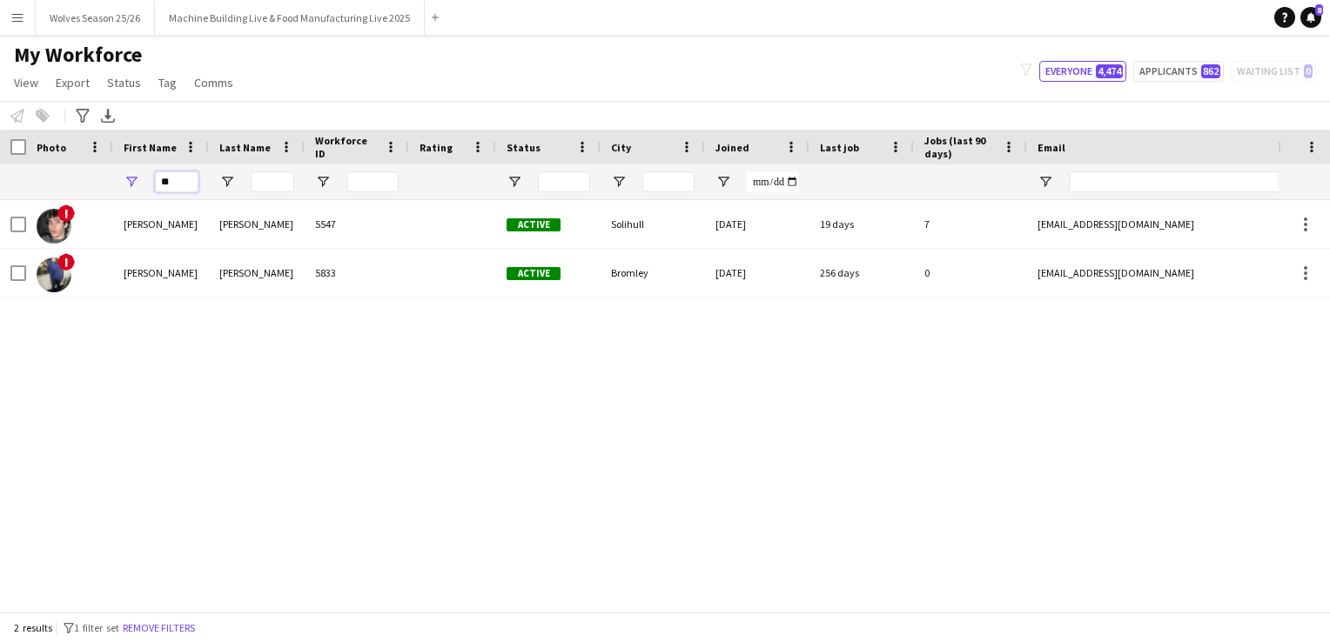
type input "*"
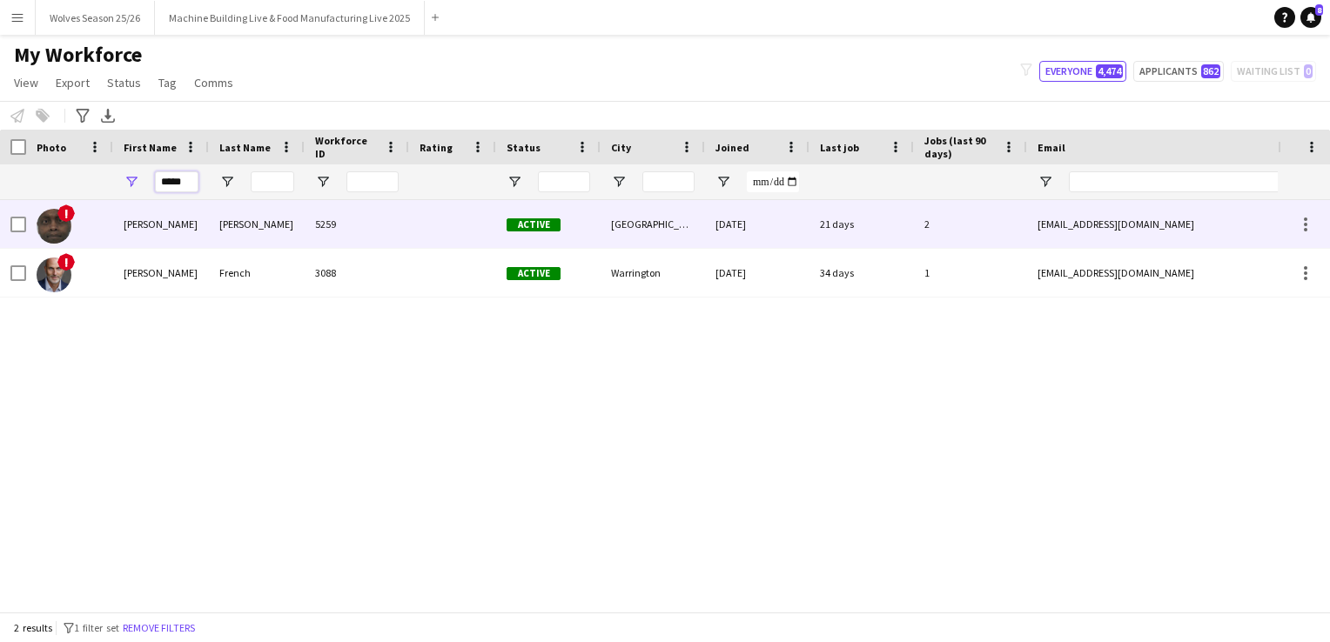
type input "*****"
click at [150, 217] on div "keith" at bounding box center [161, 224] width 96 height 48
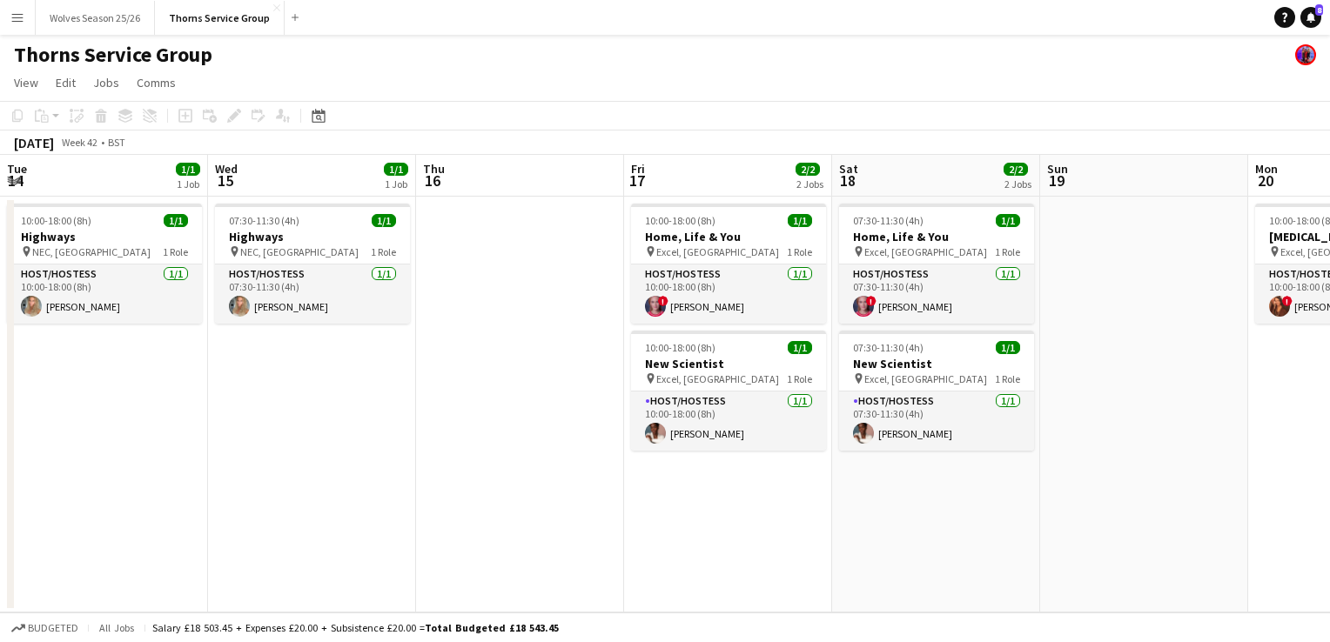
scroll to position [0, 764]
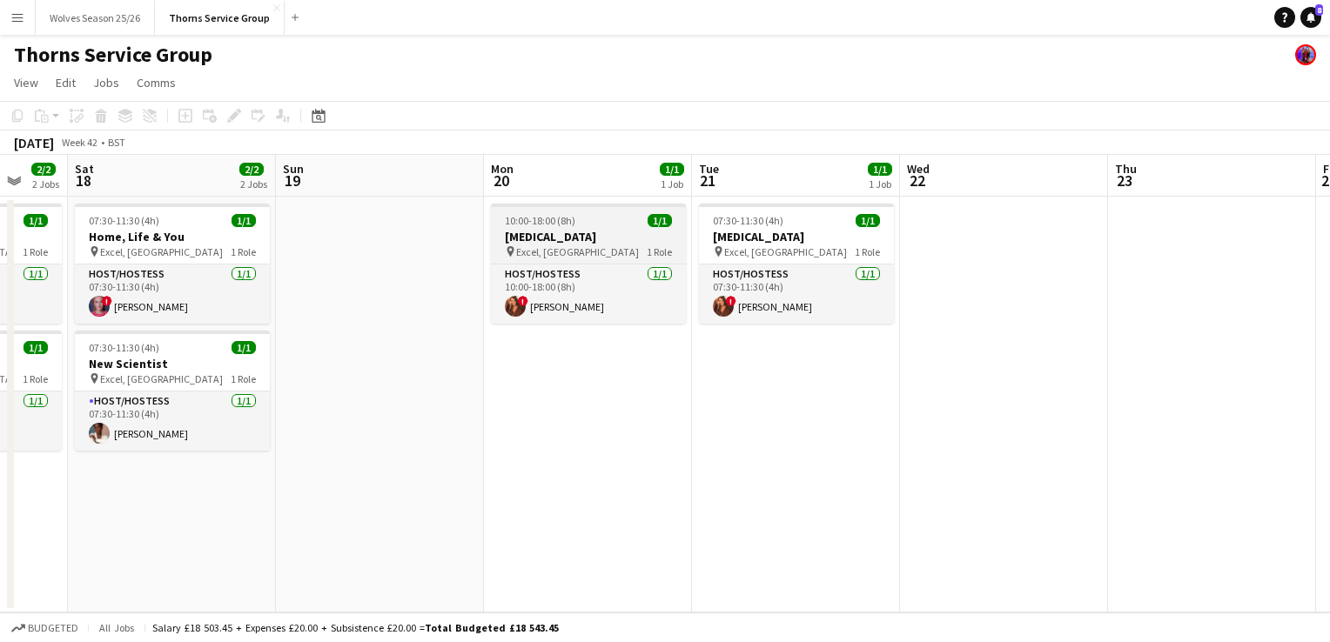
click at [520, 225] on span "10:00-18:00 (8h)" at bounding box center [540, 220] width 70 height 13
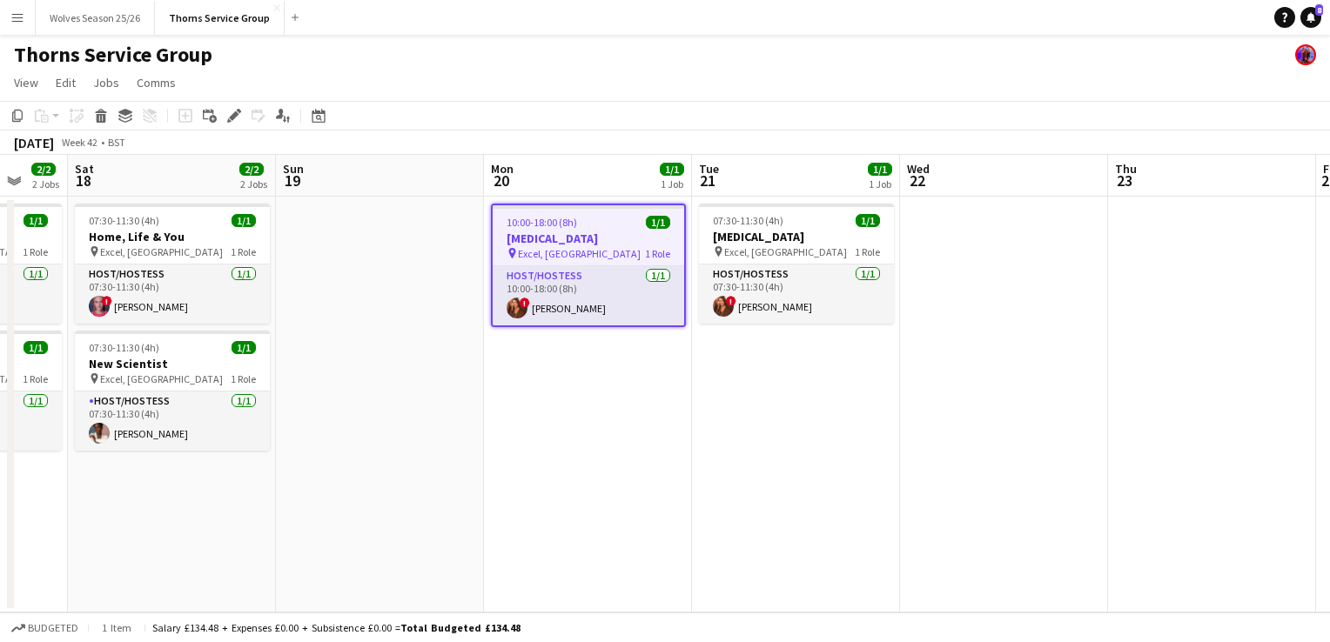
click at [550, 390] on app-date-cell "10:00-18:00 (8h) 1/1 Diabetes pin Excel, London 1 Role Host/Hostess 1/1 10:00-1…" at bounding box center [588, 405] width 208 height 416
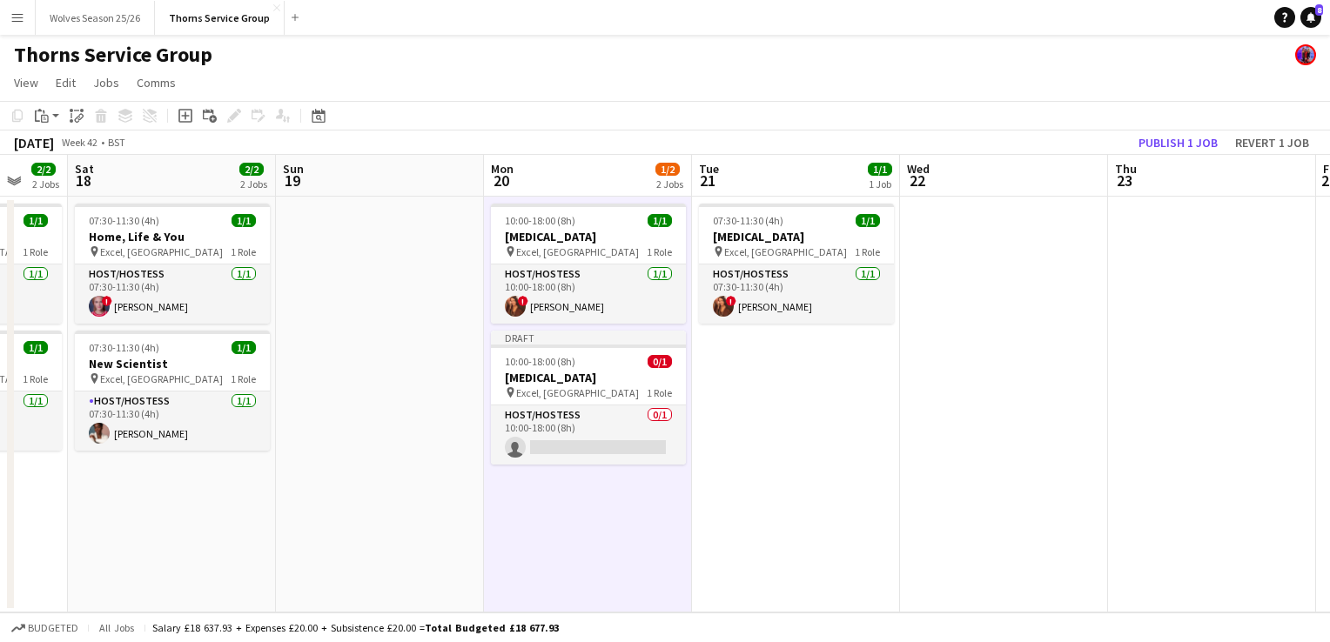
click at [550, 390] on span "Excel, [GEOGRAPHIC_DATA]" at bounding box center [577, 392] width 123 height 13
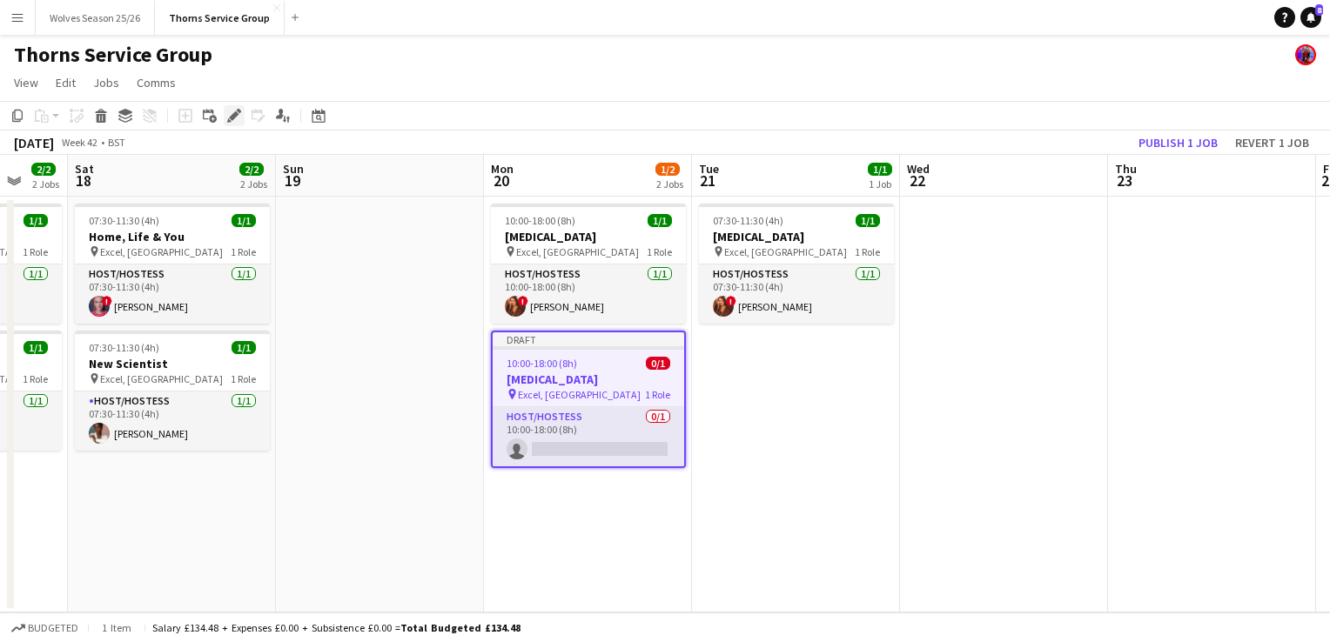
click at [237, 117] on icon "Edit" at bounding box center [234, 116] width 14 height 14
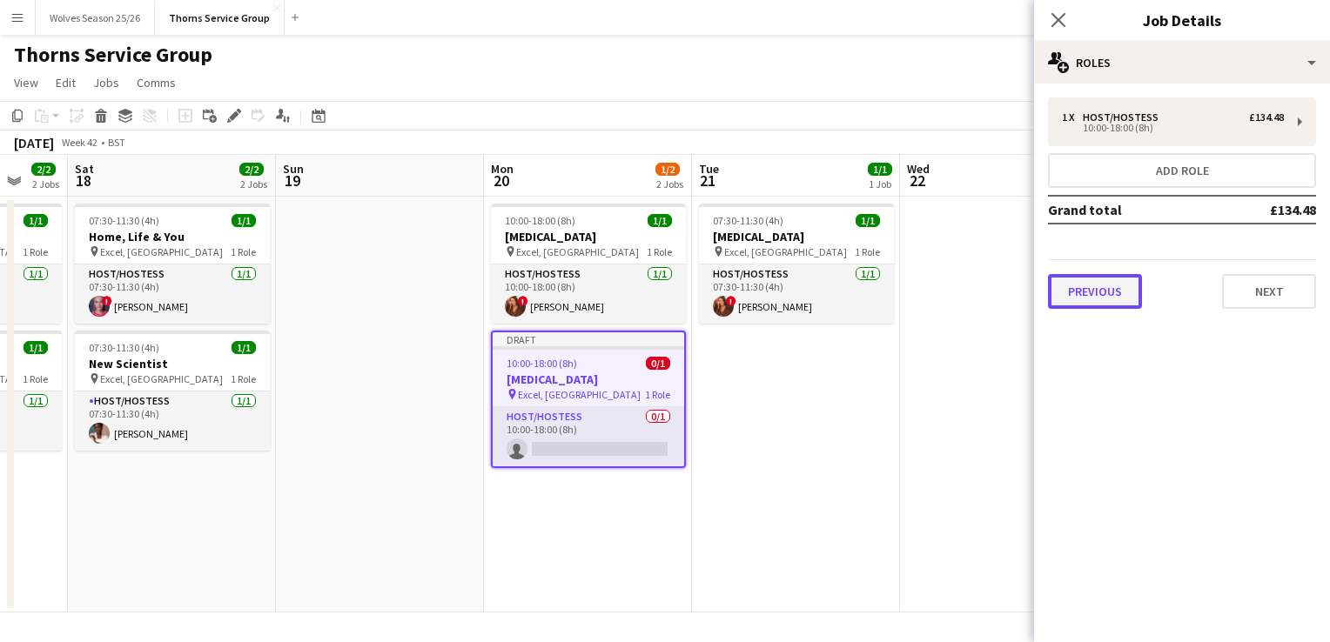
click at [1120, 285] on button "Previous" at bounding box center [1095, 291] width 94 height 35
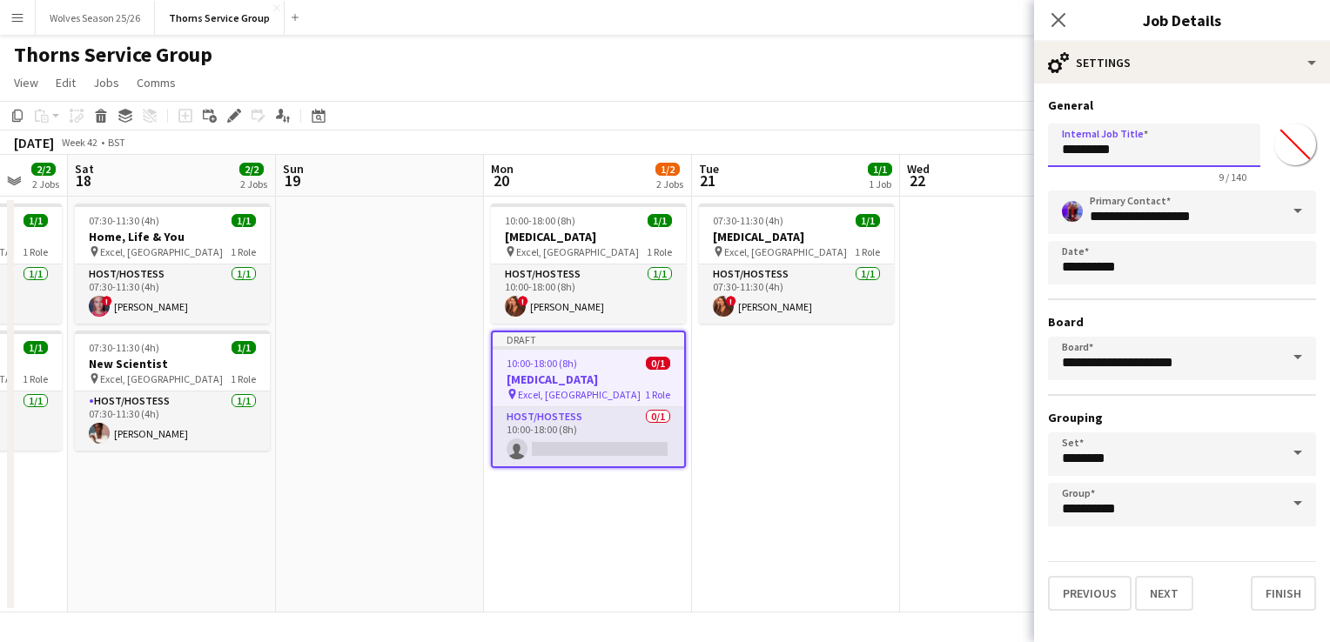
drag, startPoint x: 1086, startPoint y: 145, endPoint x: 1048, endPoint y: 146, distance: 38.3
click at [1048, 146] on input "********" at bounding box center [1154, 146] width 212 height 44
type input "**********"
click at [1157, 590] on button "Next" at bounding box center [1164, 593] width 58 height 35
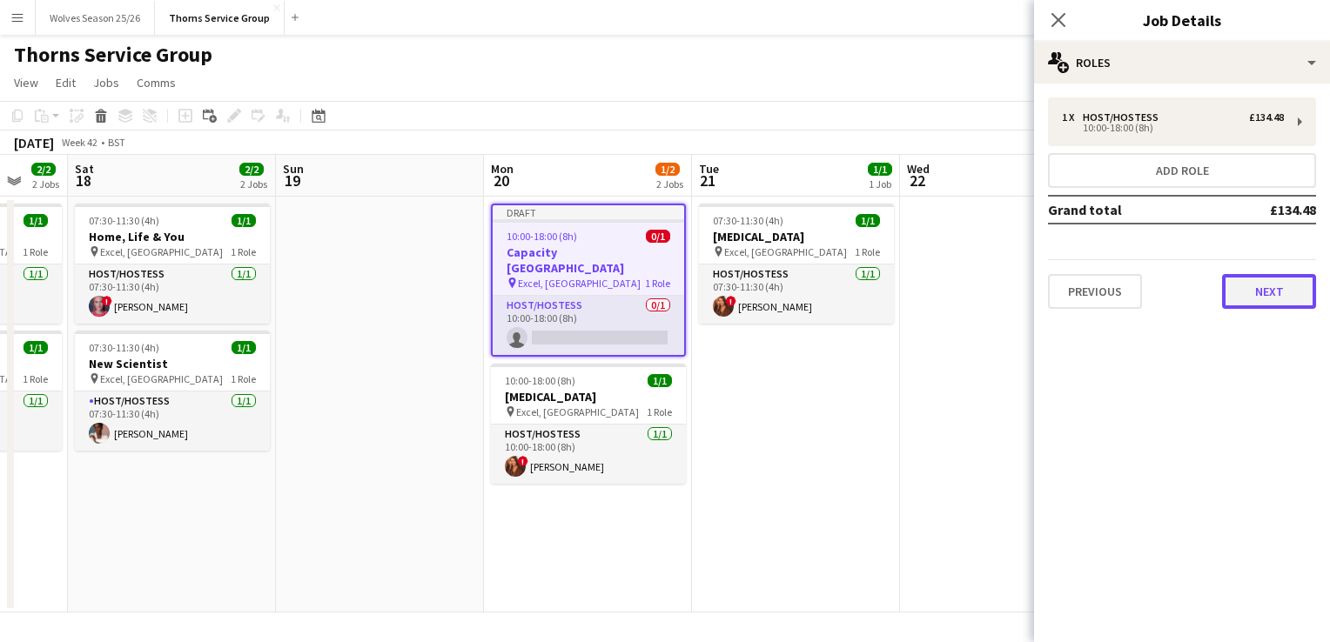
click at [1274, 285] on button "Next" at bounding box center [1269, 291] width 94 height 35
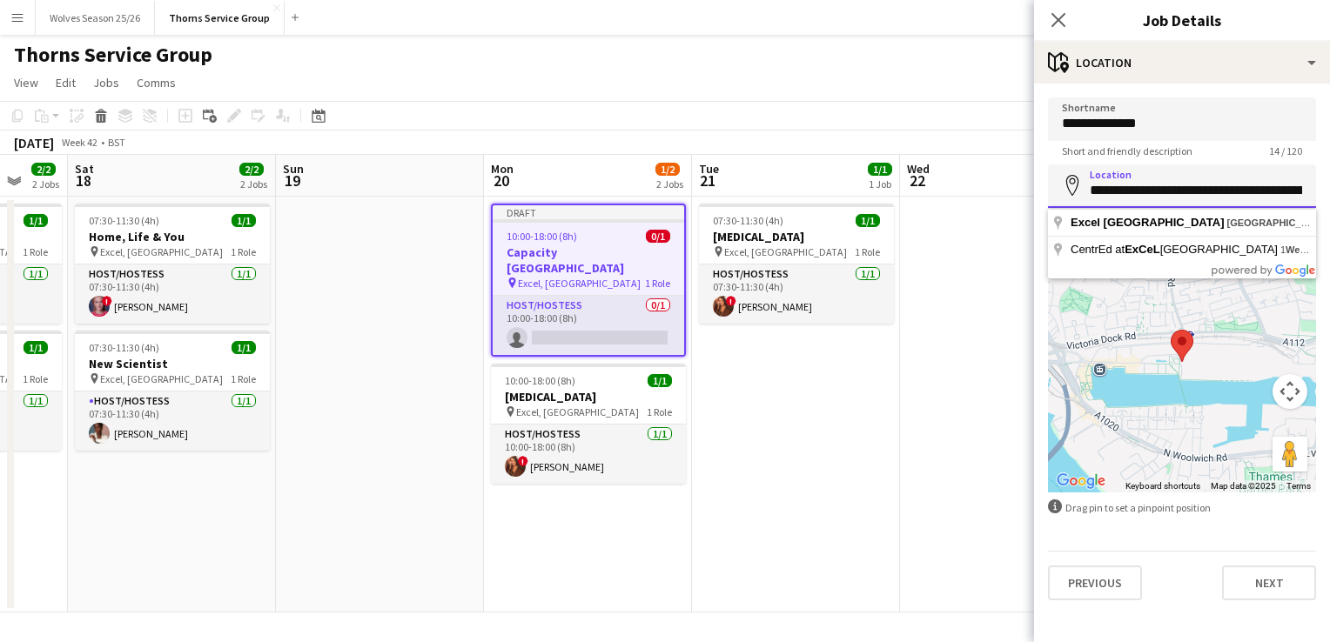
drag, startPoint x: 1297, startPoint y: 191, endPoint x: 1090, endPoint y: 203, distance: 207.5
click at [1090, 203] on input "**********" at bounding box center [1182, 186] width 268 height 44
drag, startPoint x: 1299, startPoint y: 188, endPoint x: 1055, endPoint y: 215, distance: 245.2
click at [1055, 215] on body "Menu Boards Boards Boards All jobs Status Workforce Workforce My Workforce Recr…" at bounding box center [665, 321] width 1330 height 642
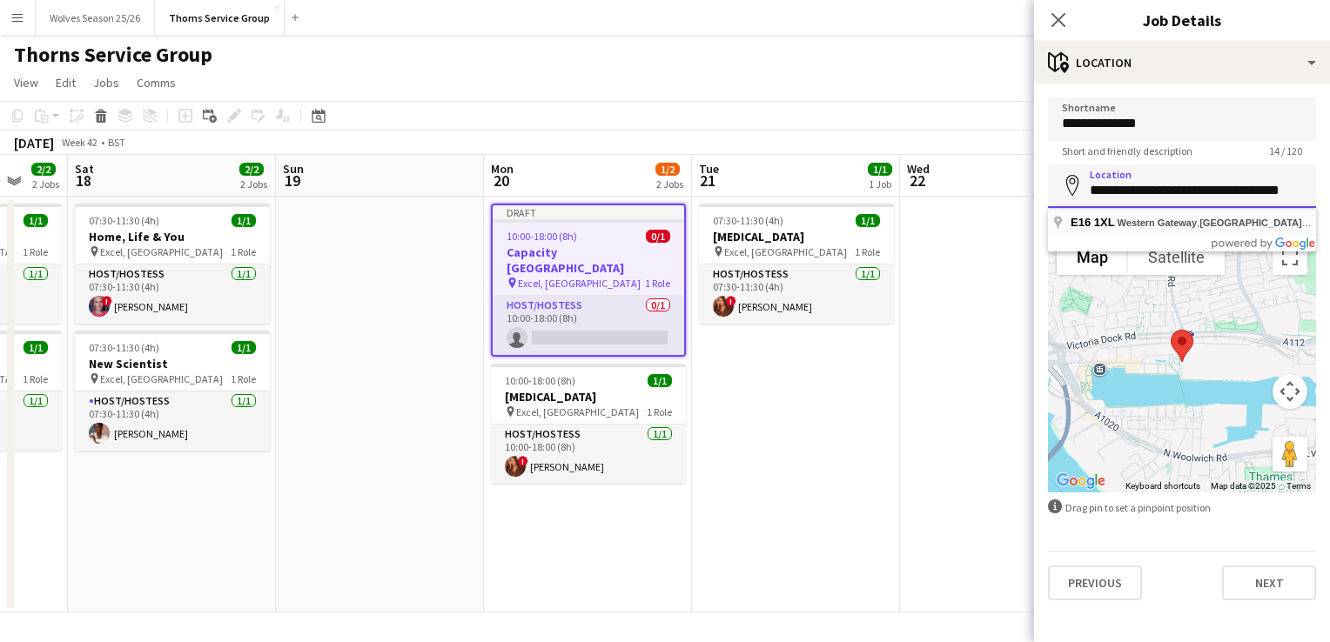
type input "**"
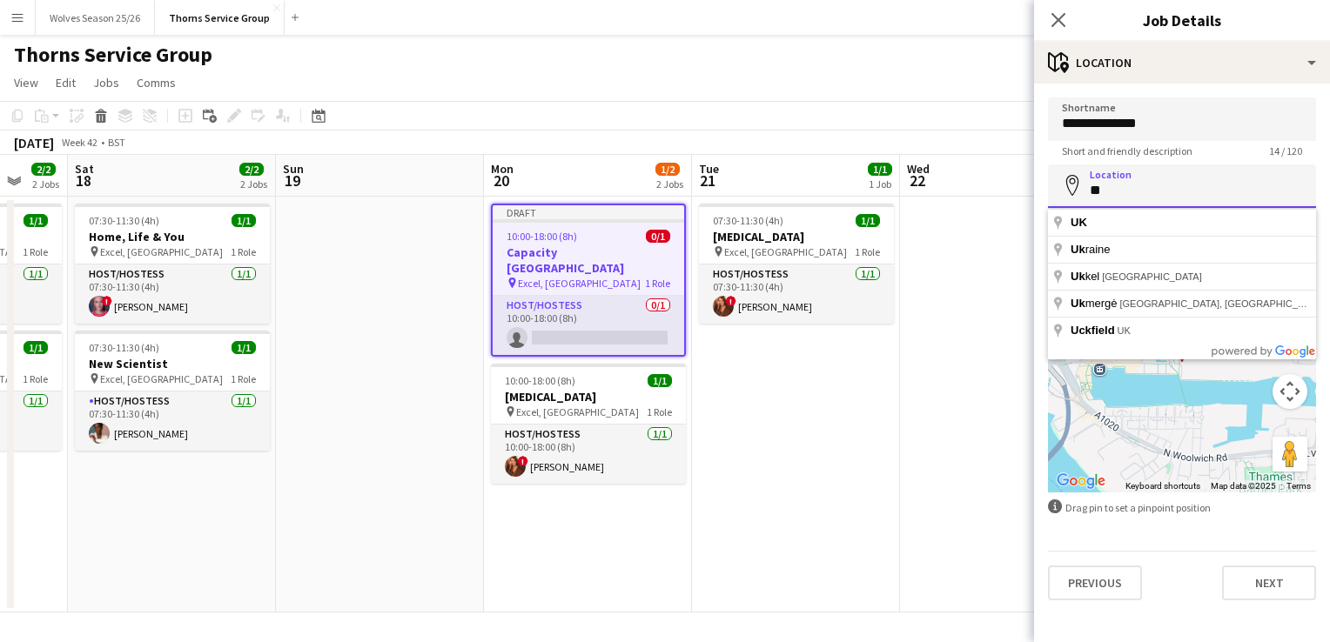
drag, startPoint x: 1138, startPoint y: 185, endPoint x: 1086, endPoint y: 178, distance: 51.8
click at [1086, 178] on input "**" at bounding box center [1182, 186] width 268 height 44
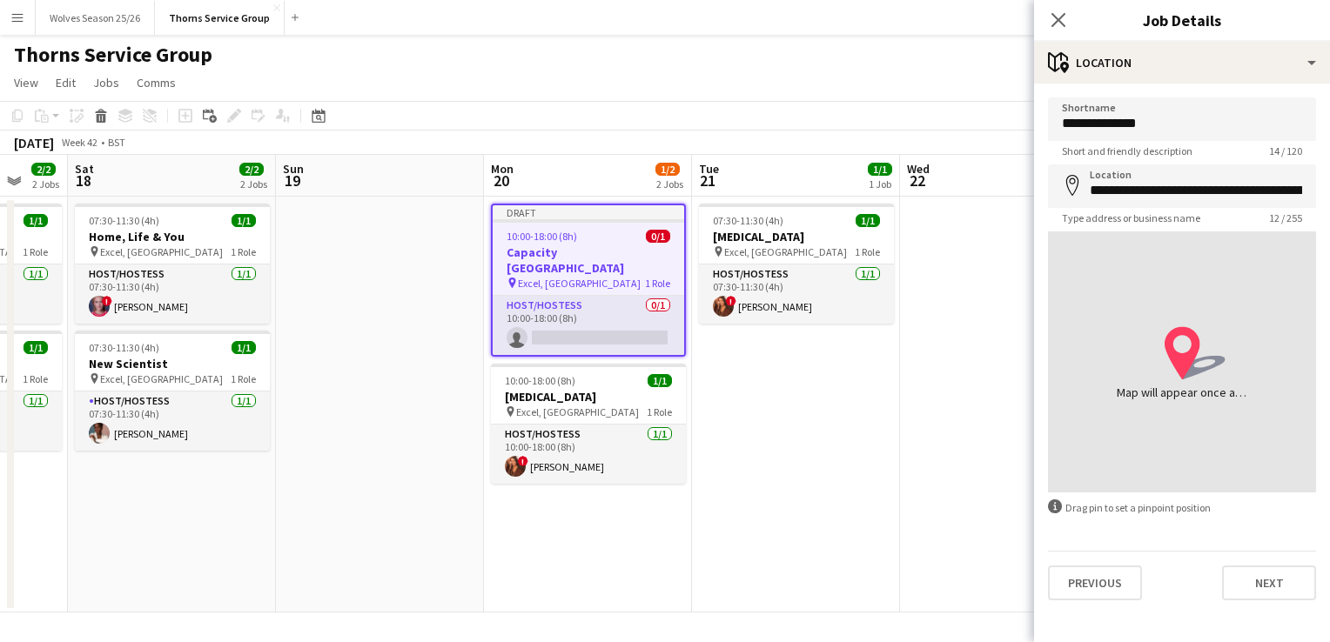
type input "**********"
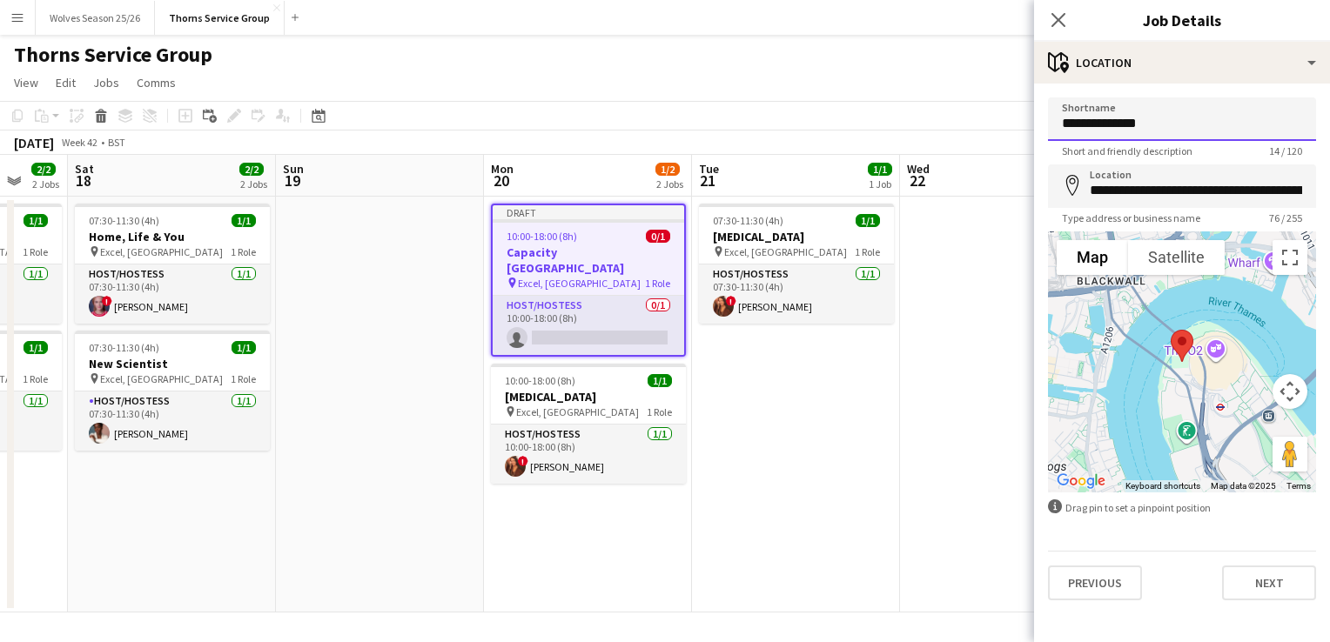
click at [1162, 131] on input "**********" at bounding box center [1182, 119] width 268 height 44
type input "*"
type input "**********"
click at [849, 423] on app-date-cell "07:30-11:30 (4h) 1/1 Diabetes pin Excel, London 1 Role Host/Hostess 1/1 07:30-1…" at bounding box center [796, 405] width 208 height 416
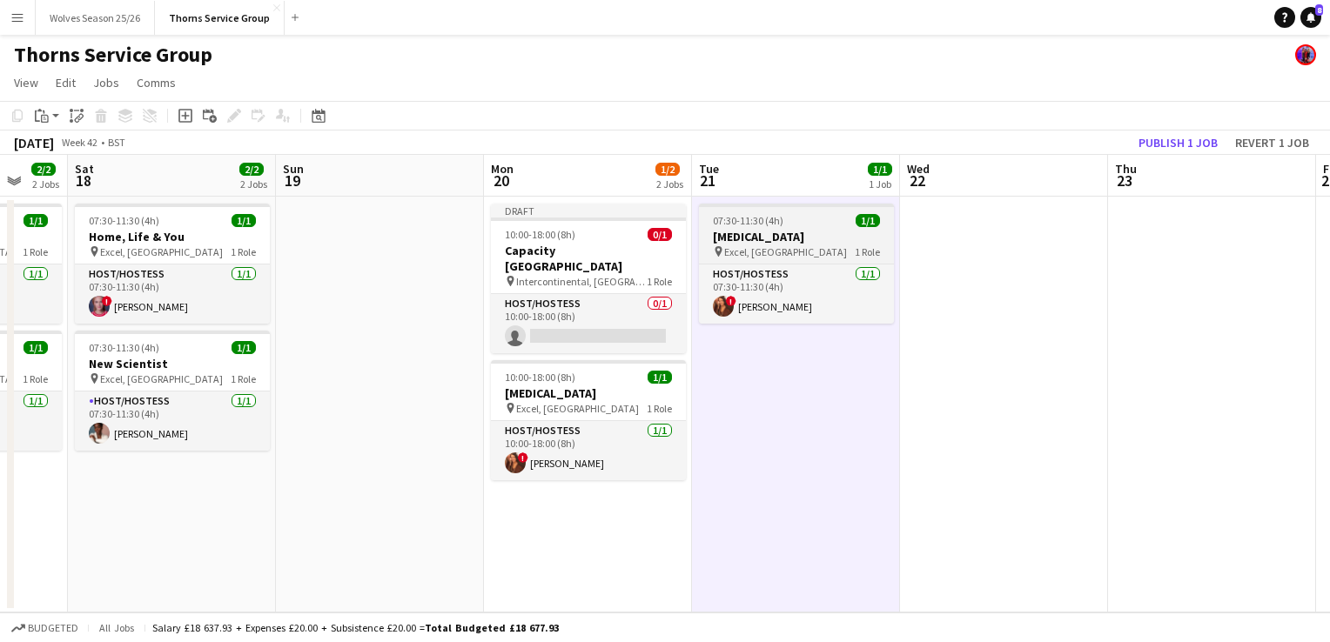
click at [741, 229] on h3 "[MEDICAL_DATA]" at bounding box center [796, 237] width 195 height 16
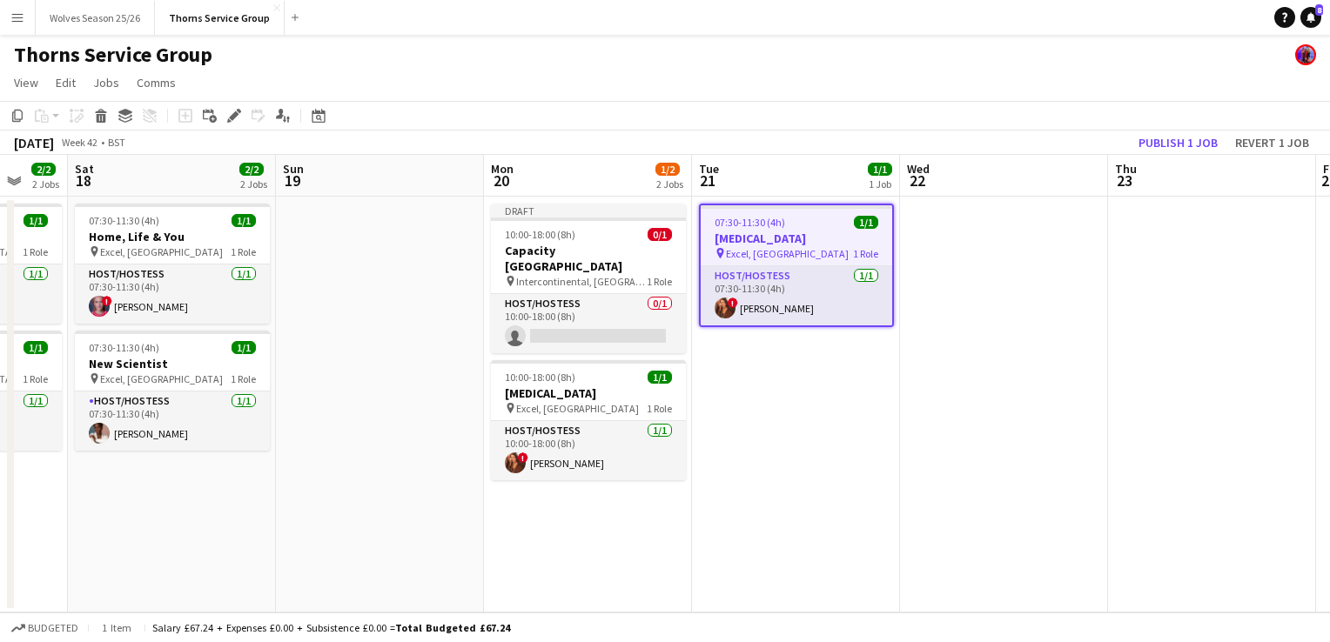
click at [752, 344] on app-date-cell "07:30-11:30 (4h) 1/1 Diabetes pin Excel, London 1 Role Host/Hostess 1/1 07:30-1…" at bounding box center [796, 405] width 208 height 416
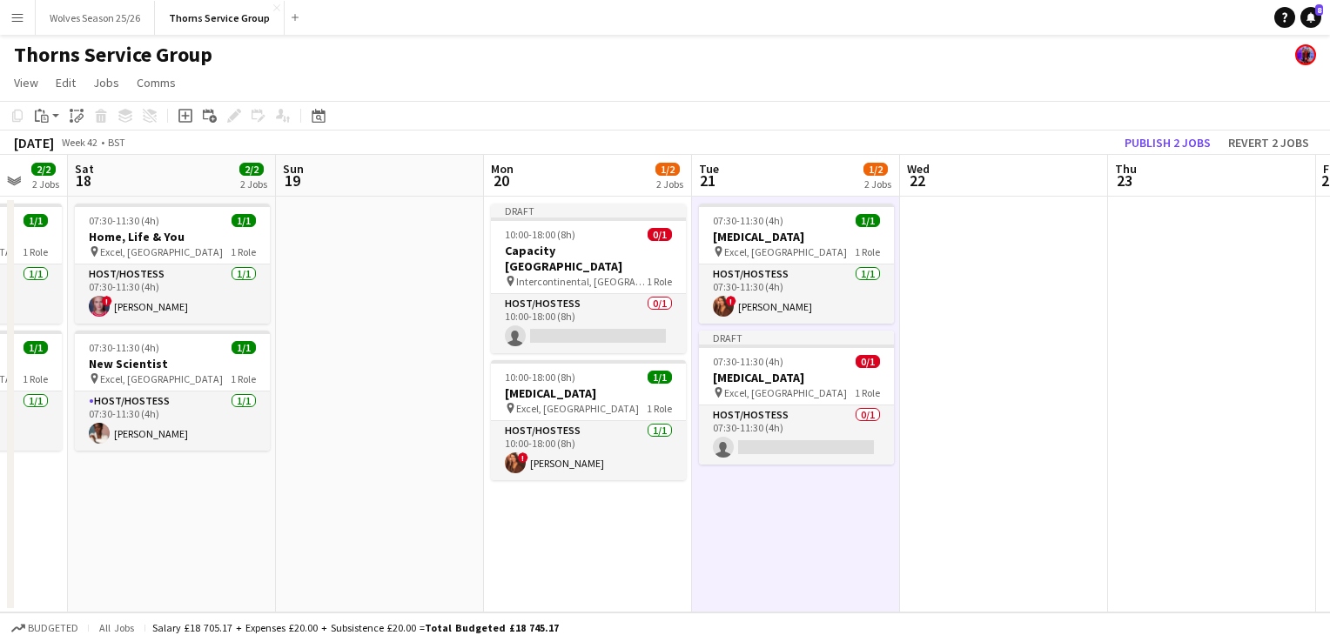
click at [992, 320] on app-date-cell at bounding box center [1004, 405] width 208 height 416
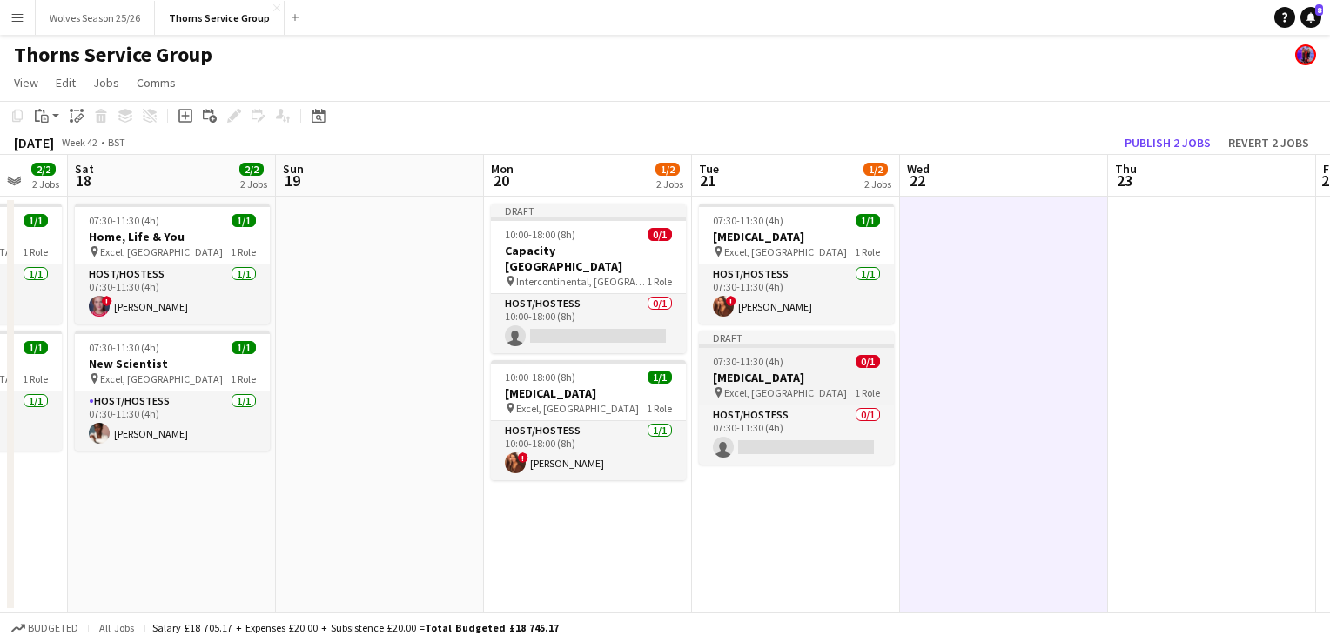
click at [799, 391] on div "pin Excel, London 1 Role" at bounding box center [796, 393] width 195 height 14
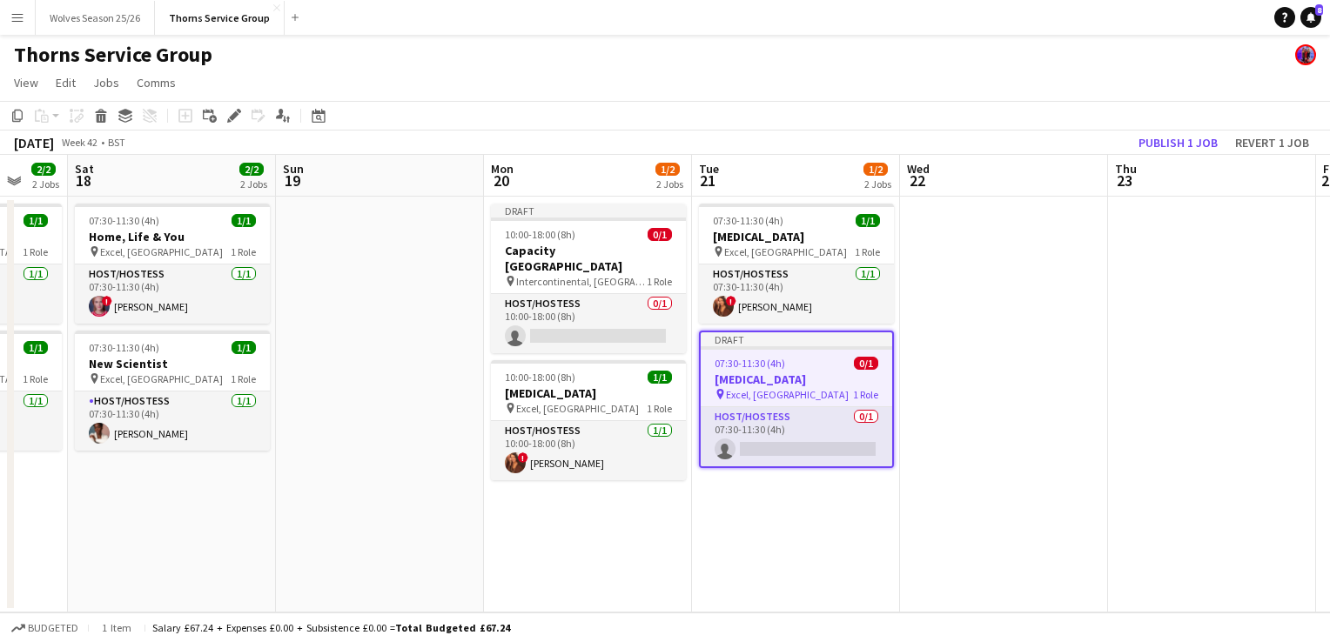
click at [799, 391] on div "pin Excel, London 1 Role" at bounding box center [796, 394] width 191 height 14
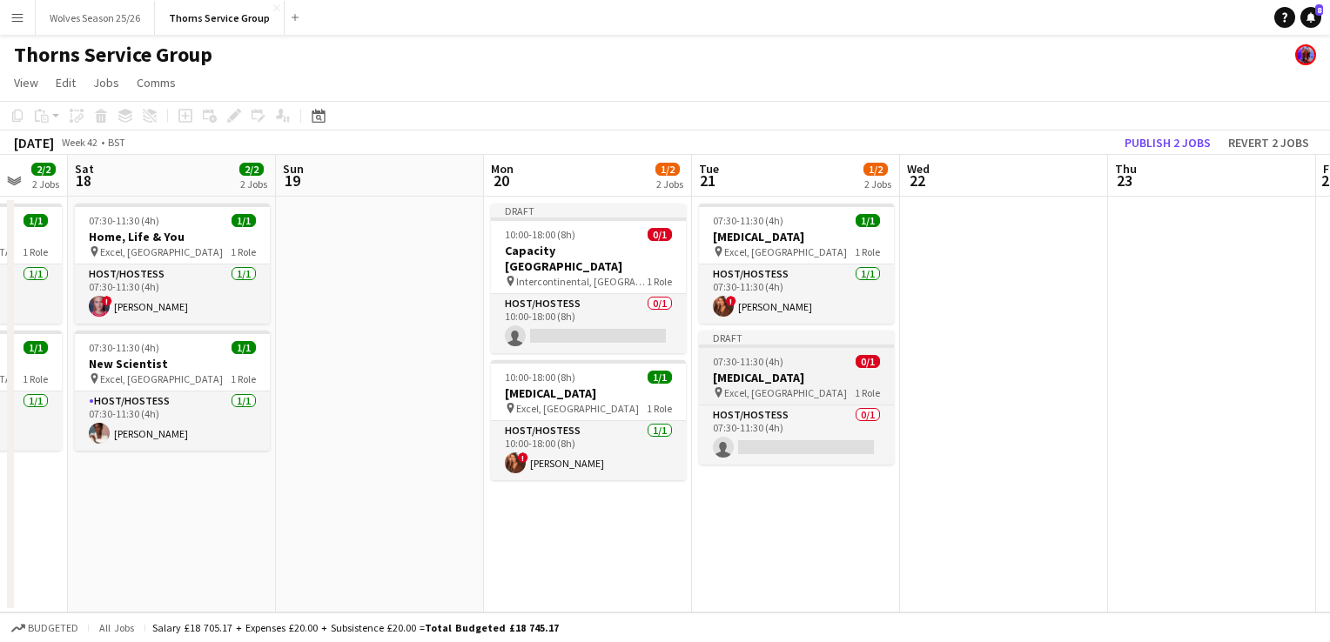
click at [799, 391] on div "pin Excel, London 1 Role" at bounding box center [796, 393] width 195 height 14
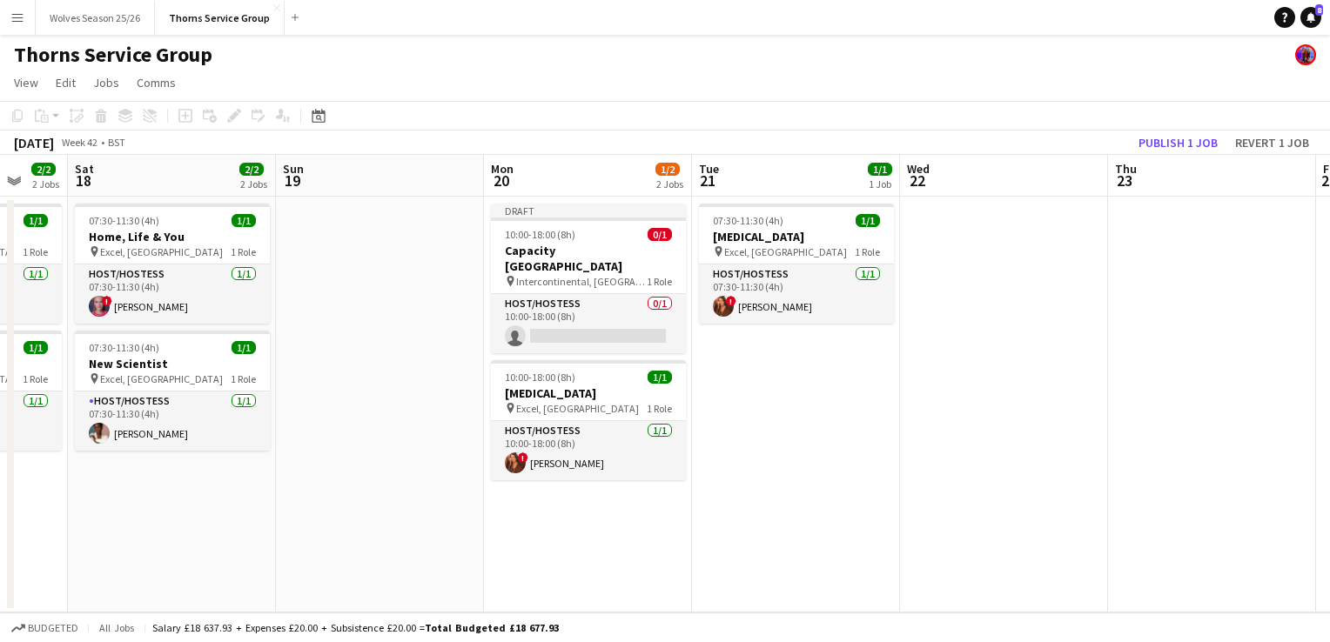
click at [1038, 312] on app-date-cell at bounding box center [1004, 405] width 208 height 416
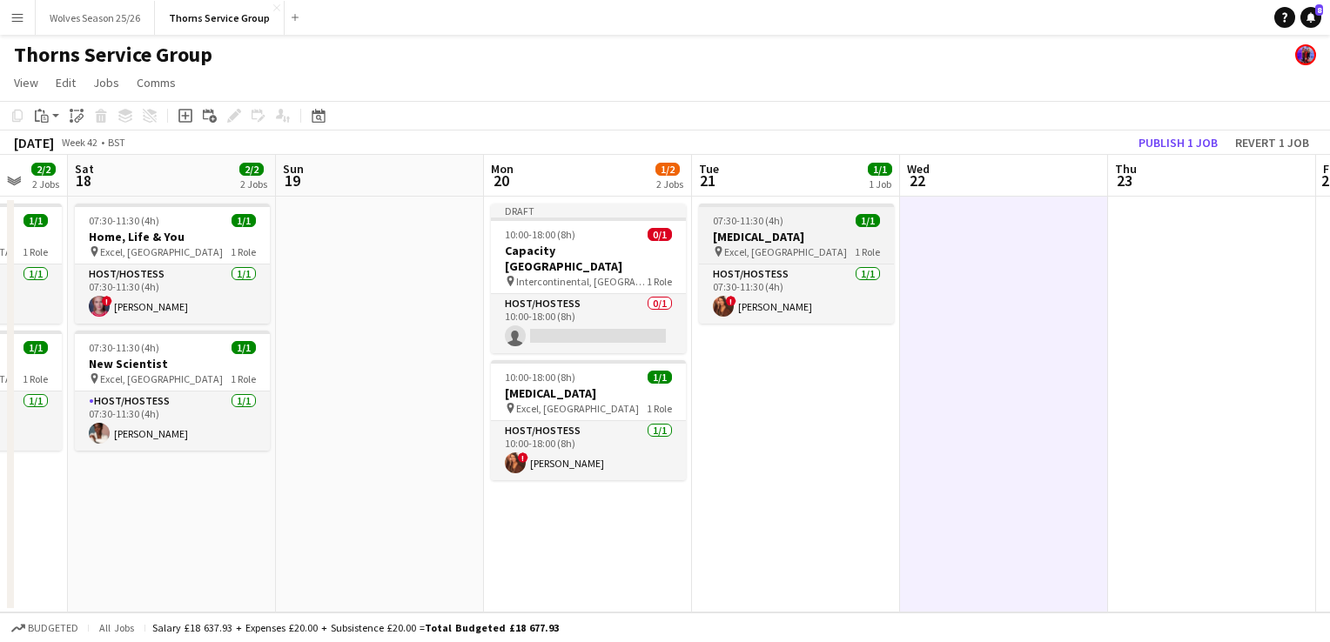
click at [775, 236] on h3 "[MEDICAL_DATA]" at bounding box center [796, 237] width 195 height 16
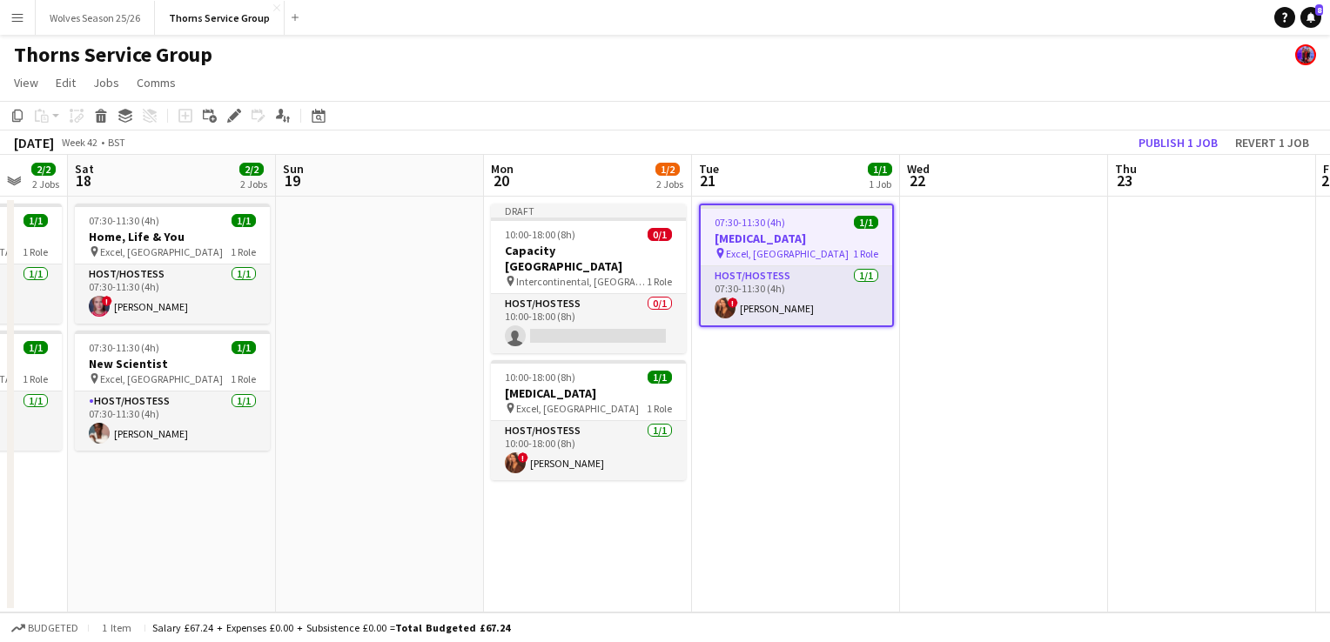
click at [732, 388] on app-date-cell "07:30-11:30 (4h) 1/1 Diabetes pin Excel, London 1 Role Host/Hostess 1/1 07:30-1…" at bounding box center [796, 405] width 208 height 416
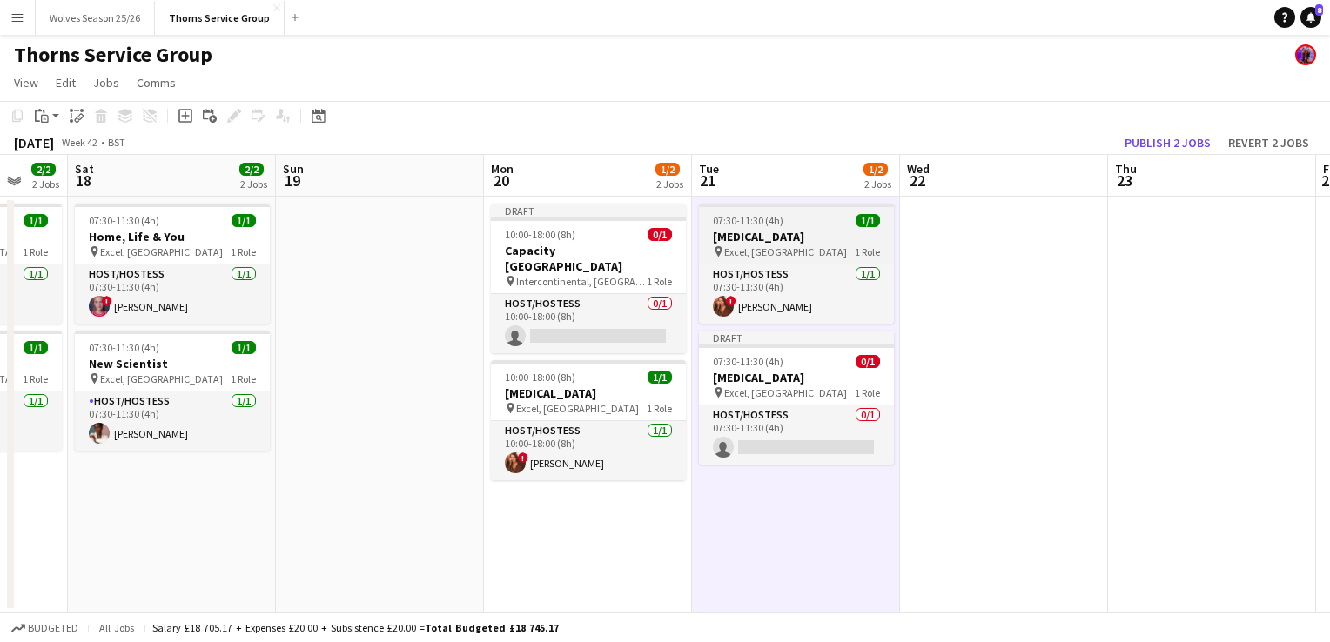
click at [738, 229] on h3 "[MEDICAL_DATA]" at bounding box center [796, 237] width 195 height 16
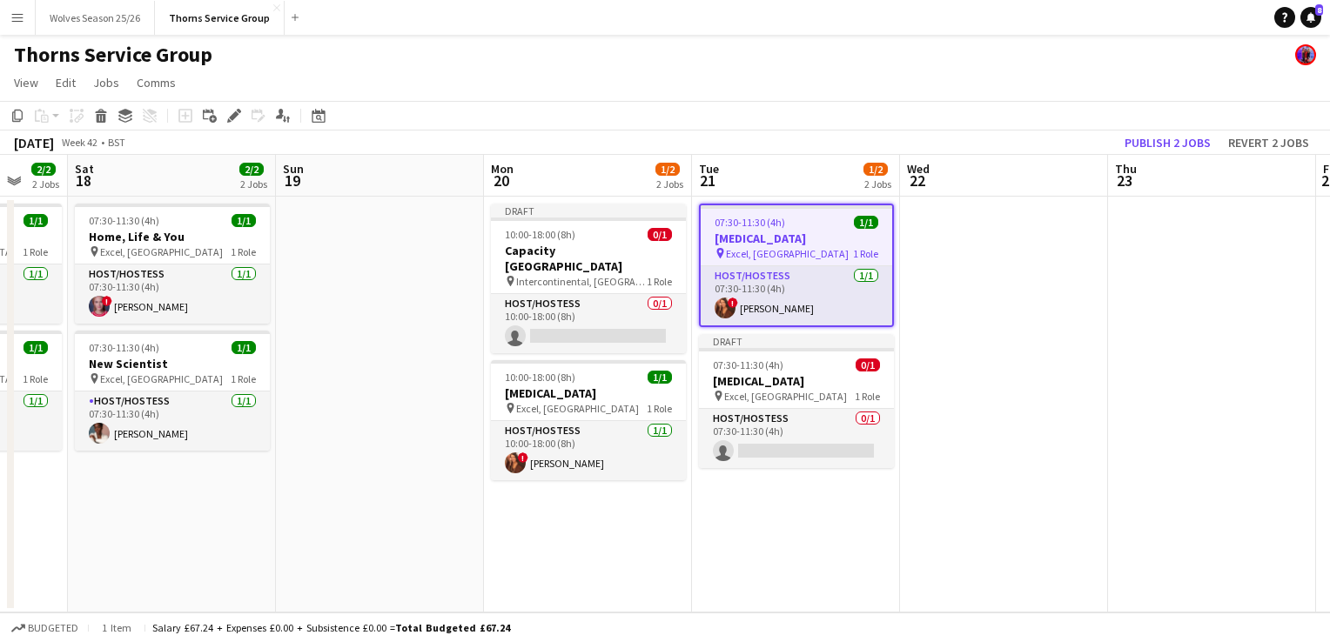
click at [765, 198] on app-date-cell "07:30-11:30 (4h) 1/1 Diabetes pin Excel, London 1 Role Host/Hostess 1/1 07:30-1…" at bounding box center [796, 405] width 208 height 416
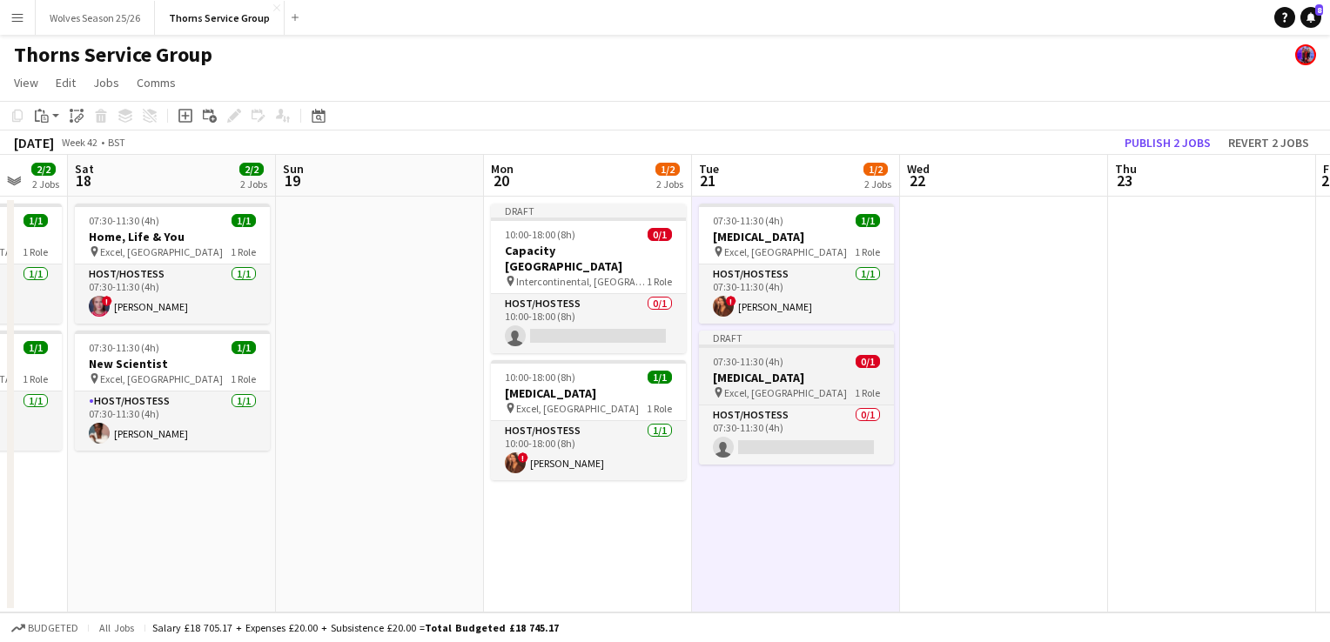
click at [760, 386] on div "pin Excel, London 1 Role" at bounding box center [796, 393] width 195 height 14
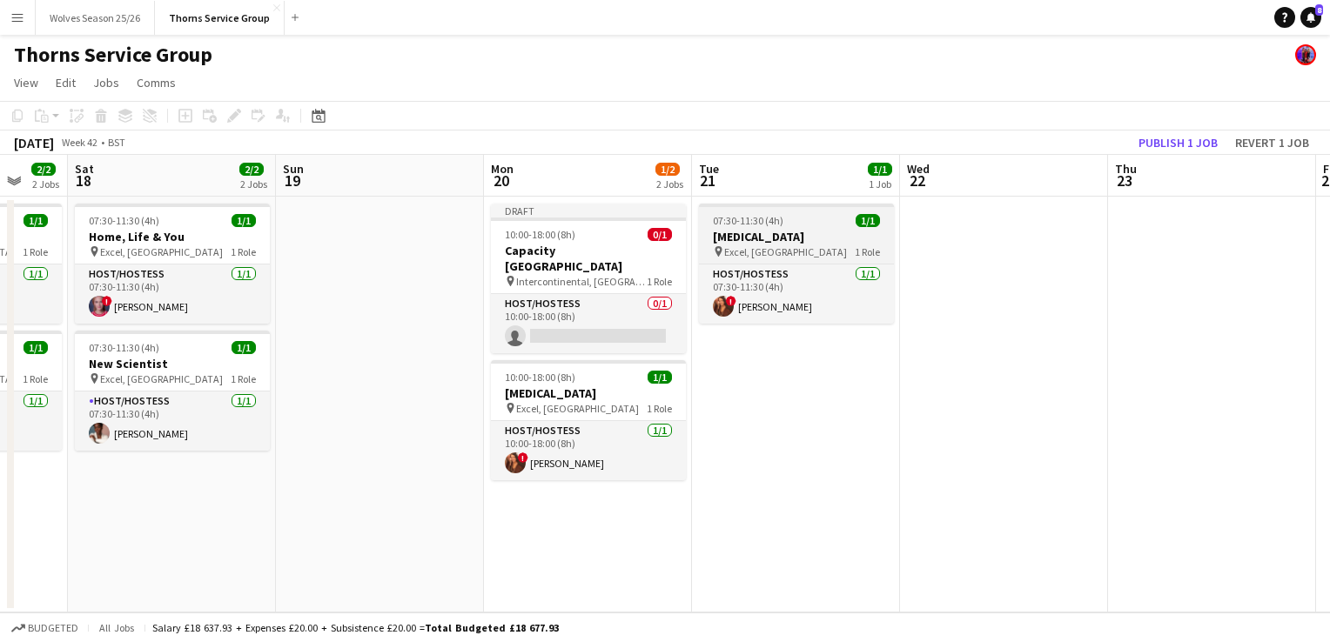
click at [789, 220] on div "07:30-11:30 (4h) 1/1" at bounding box center [796, 220] width 195 height 13
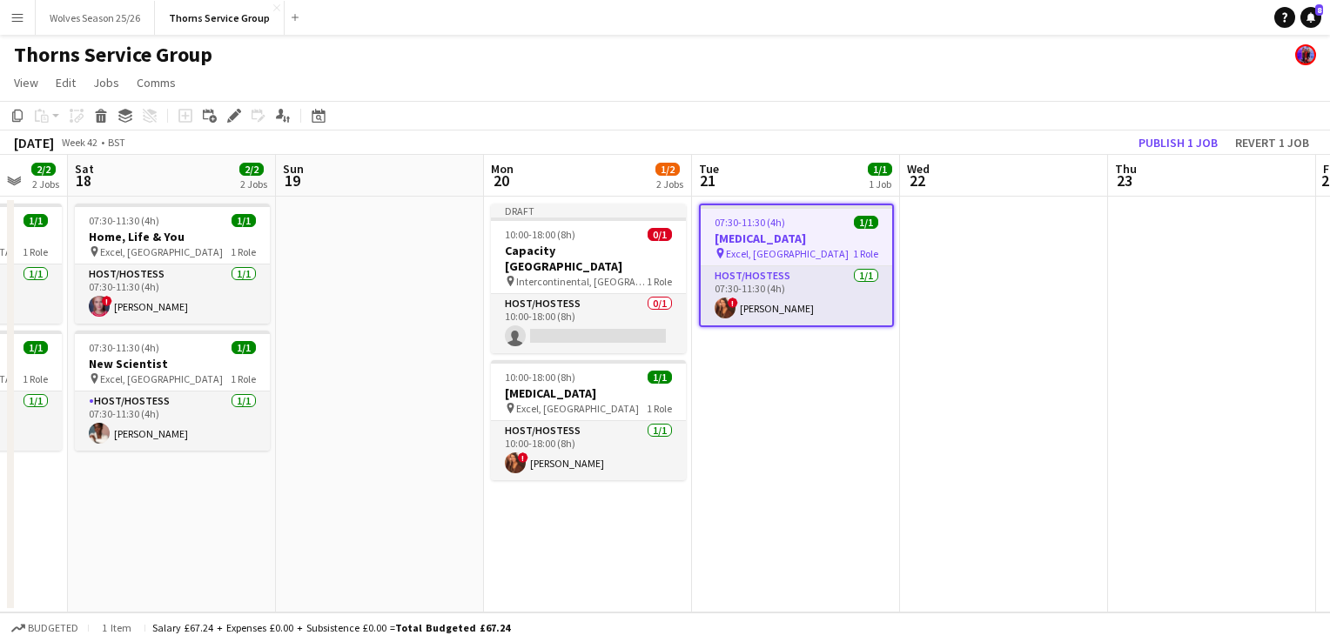
click at [789, 214] on app-job-card "07:30-11:30 (4h) 1/1 Diabetes pin Excel, London 1 Role Host/Hostess 1/1 07:30-1…" at bounding box center [796, 266] width 195 height 124
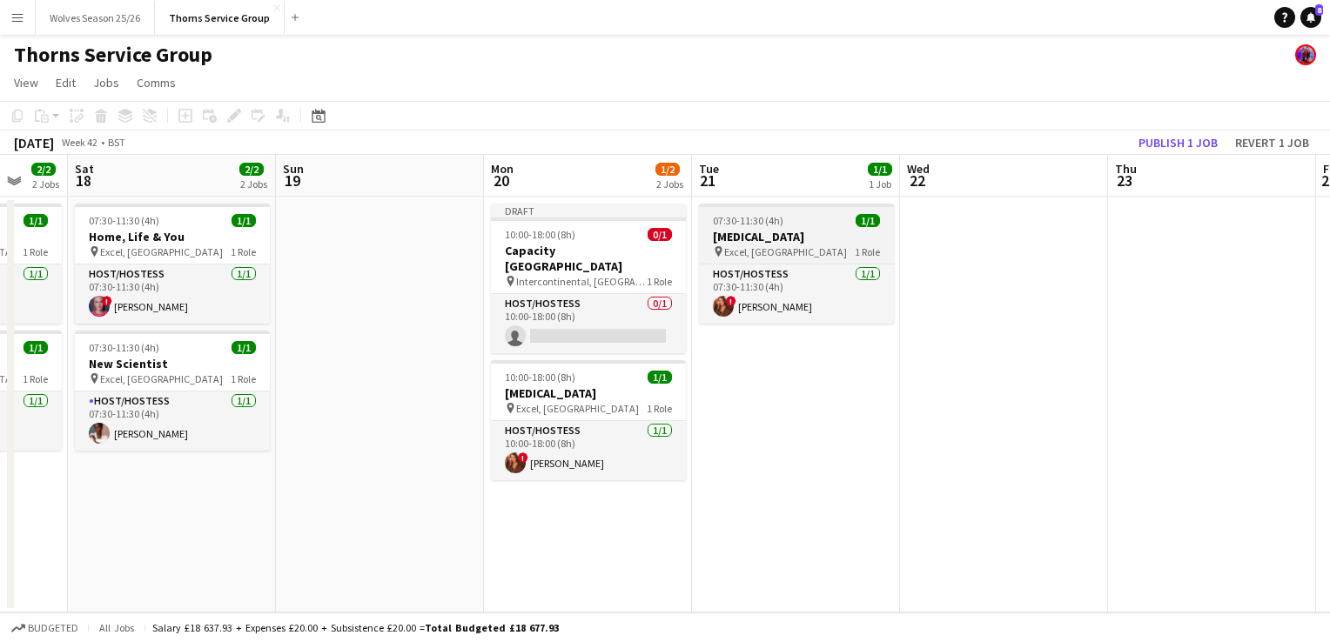
click at [775, 251] on span "Excel, [GEOGRAPHIC_DATA]" at bounding box center [785, 251] width 123 height 13
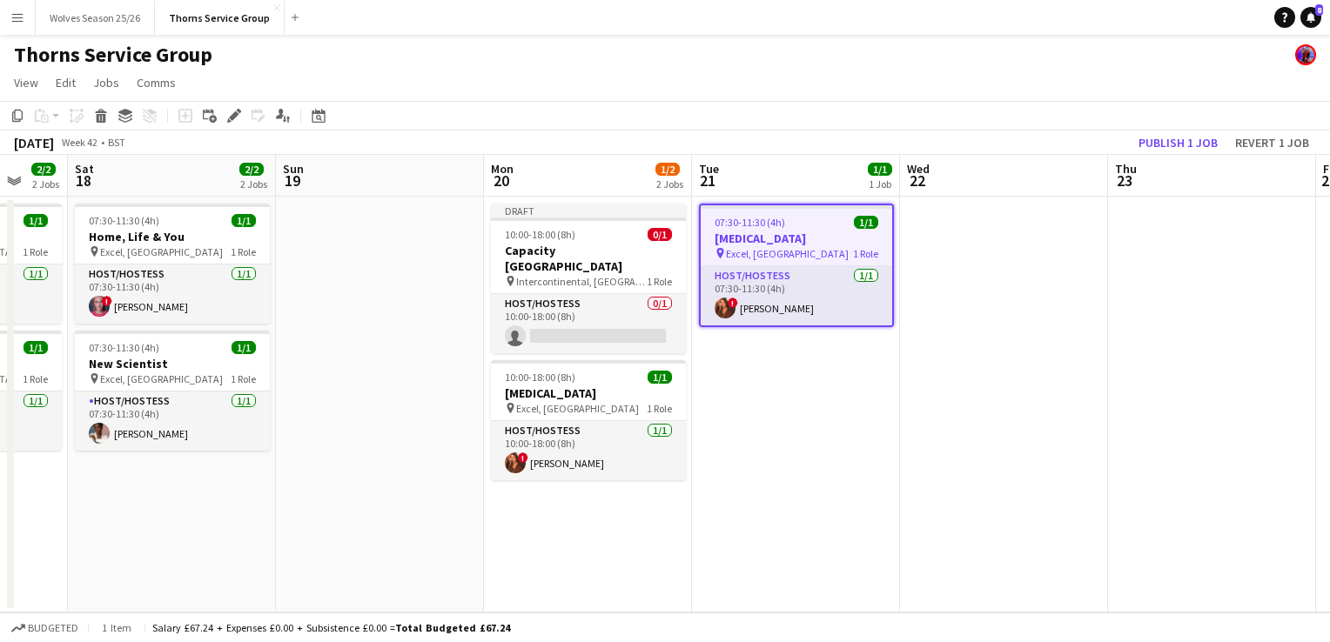
click at [776, 389] on app-date-cell "07:30-11:30 (4h) 1/1 Diabetes pin Excel, London 1 Role Host/Hostess 1/1 07:30-1…" at bounding box center [796, 405] width 208 height 416
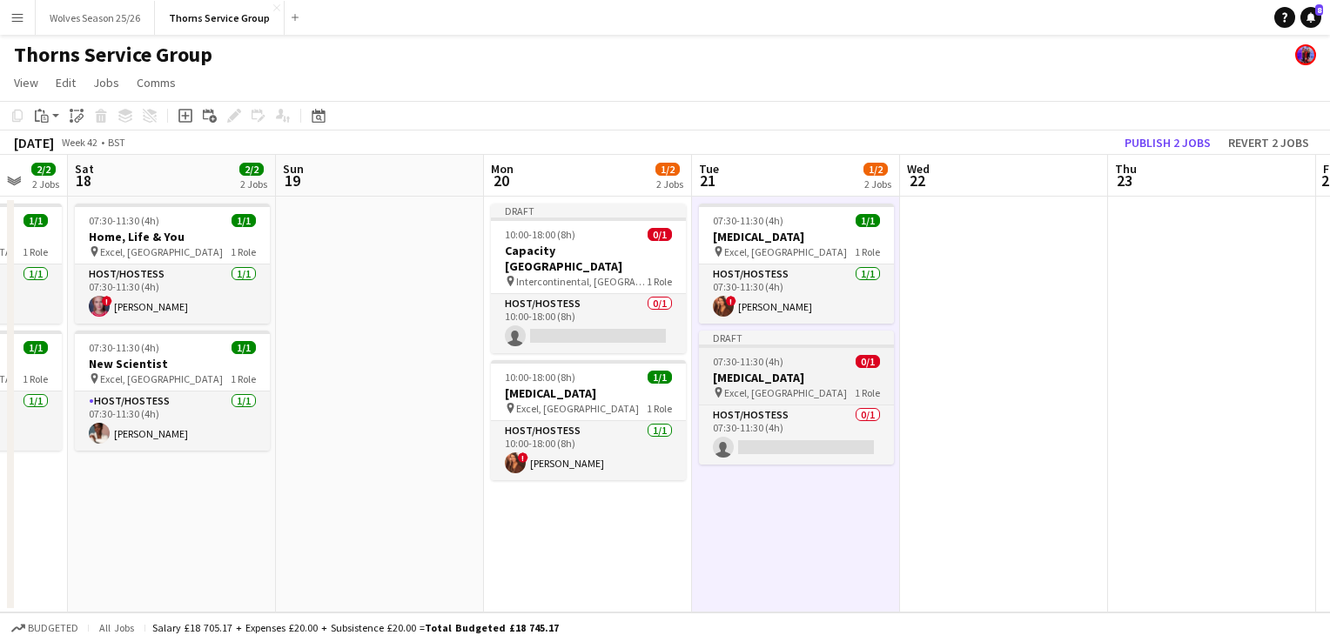
click at [752, 380] on h3 "[MEDICAL_DATA]" at bounding box center [796, 378] width 195 height 16
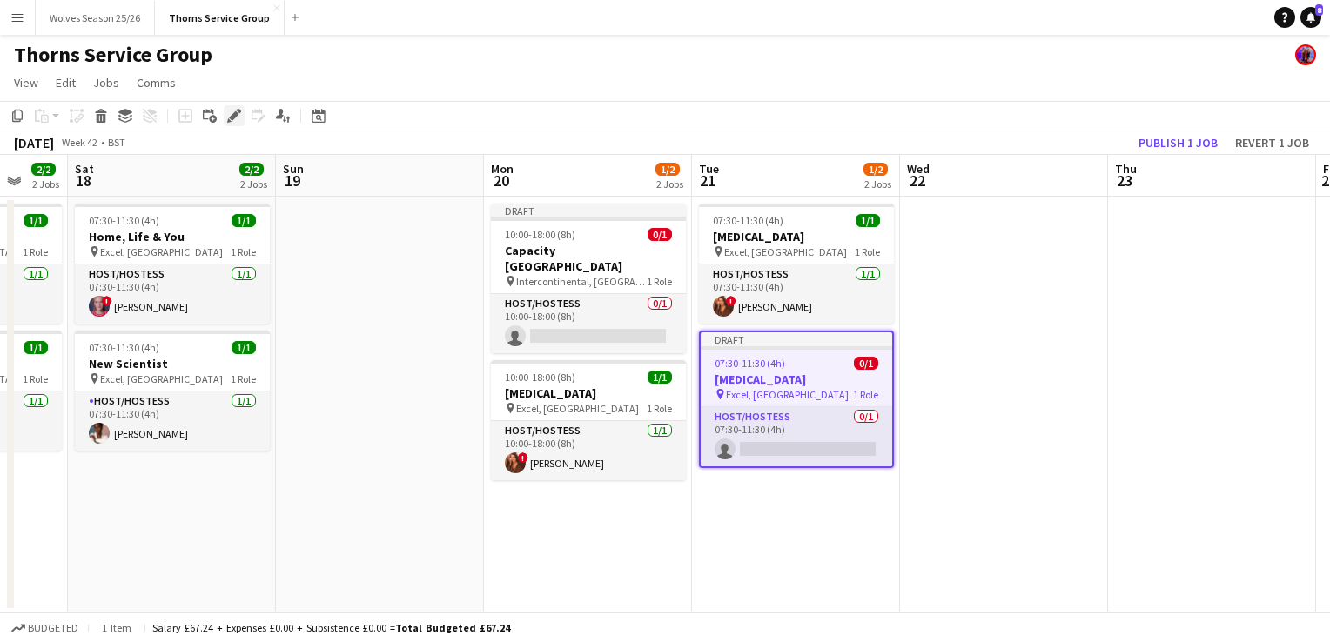
click at [227, 113] on icon "Edit" at bounding box center [234, 116] width 14 height 14
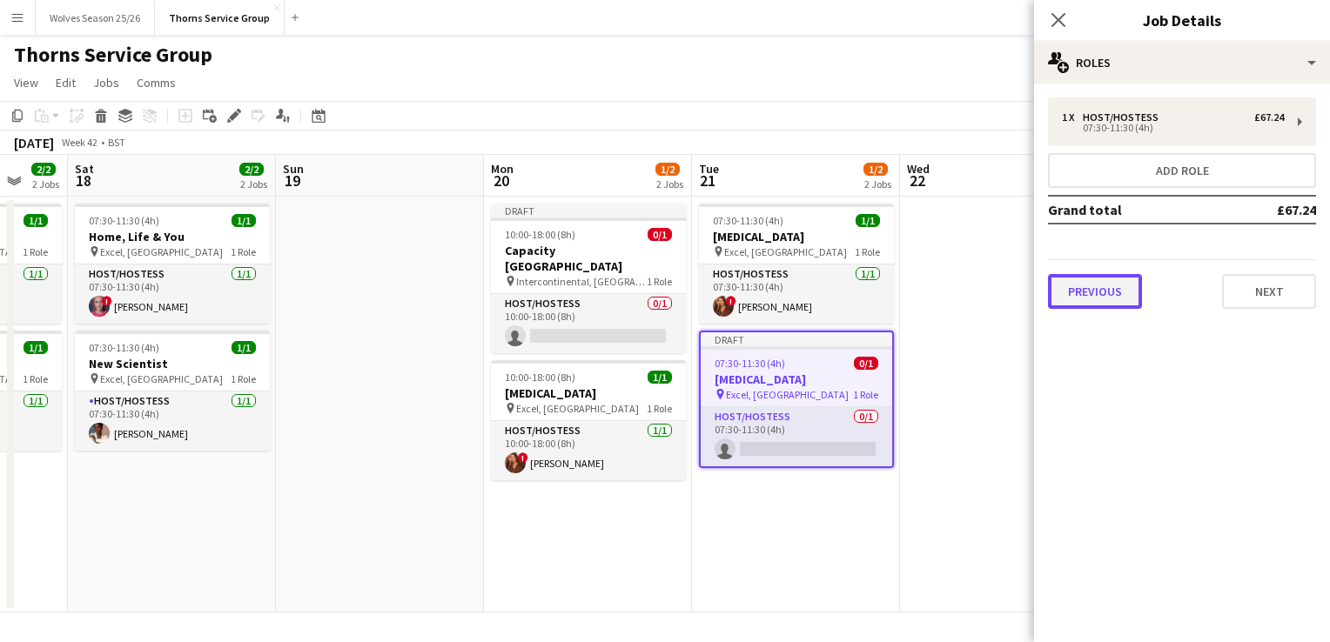
click at [1097, 290] on button "Previous" at bounding box center [1095, 291] width 94 height 35
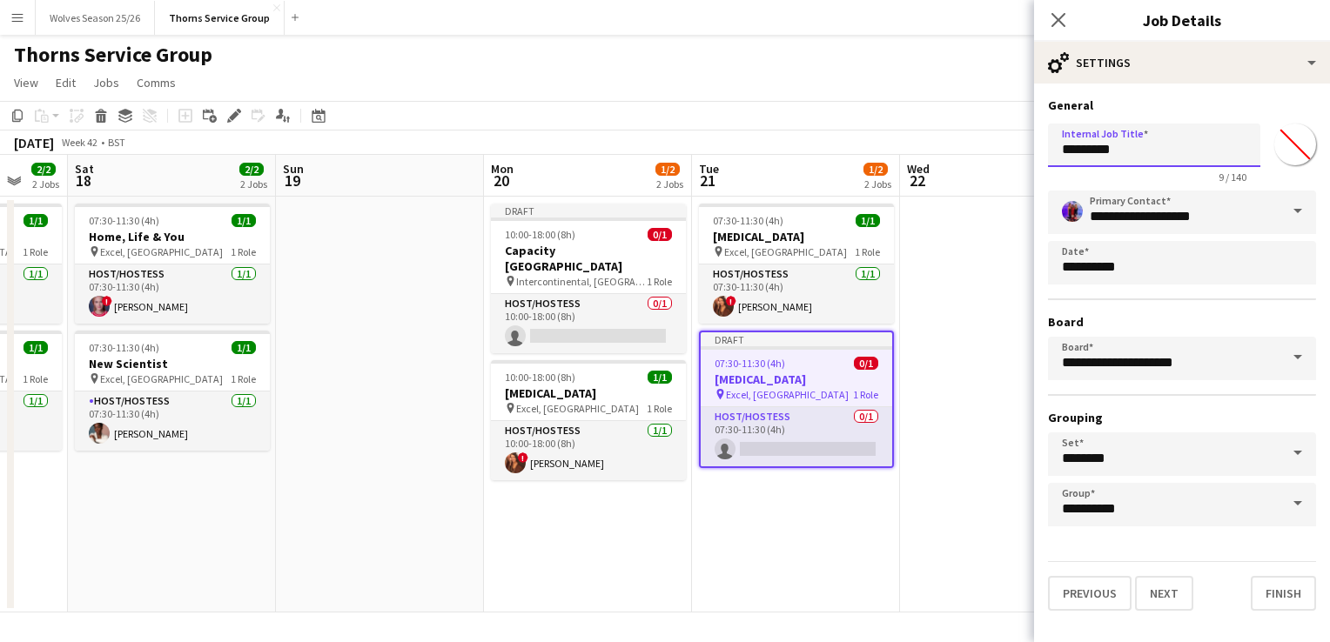
drag, startPoint x: 1124, startPoint y: 152, endPoint x: 990, endPoint y: 149, distance: 134.1
click at [990, 149] on body "Menu Boards Boards Boards All jobs Status Workforce Workforce My Workforce Recr…" at bounding box center [665, 321] width 1330 height 642
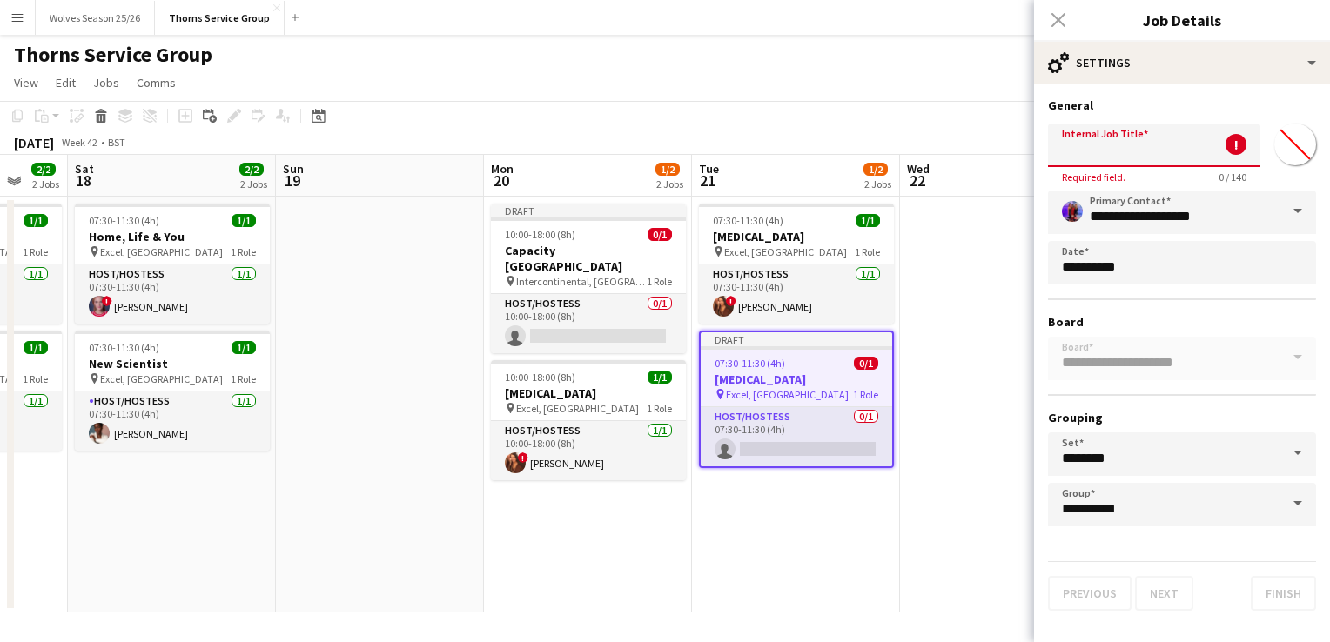
type input "*"
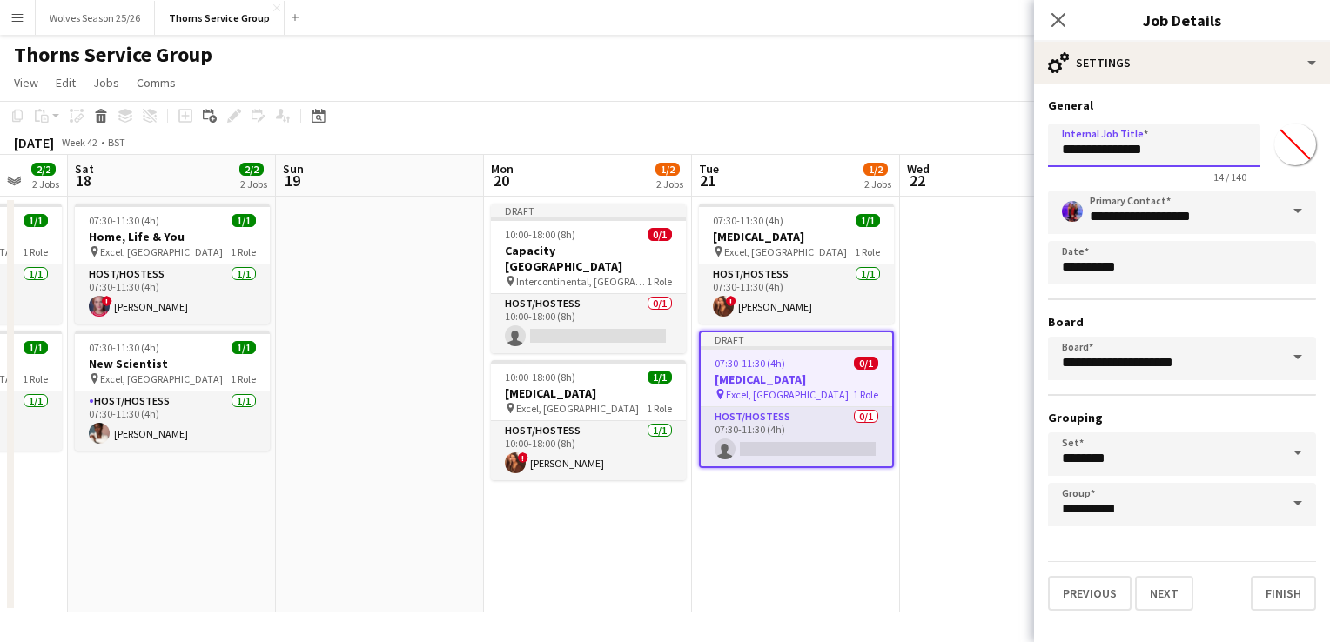
type input "**********"
click at [1165, 602] on button "Next" at bounding box center [1164, 593] width 58 height 35
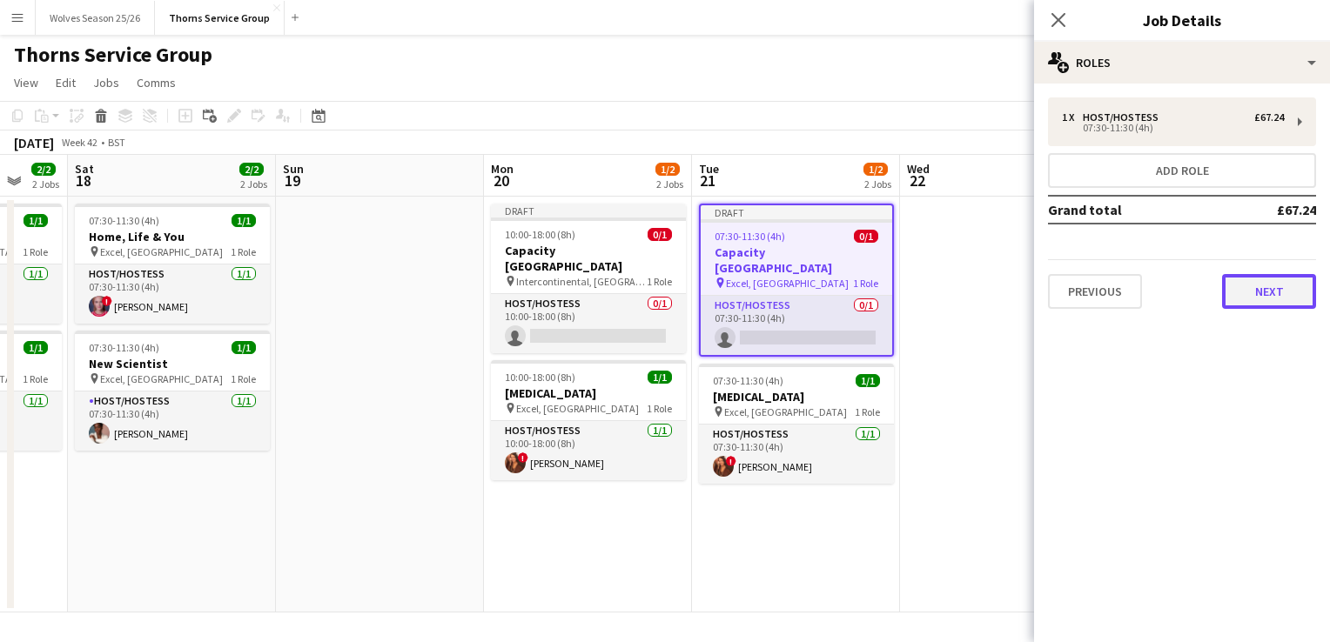
click at [1251, 303] on button "Next" at bounding box center [1269, 291] width 94 height 35
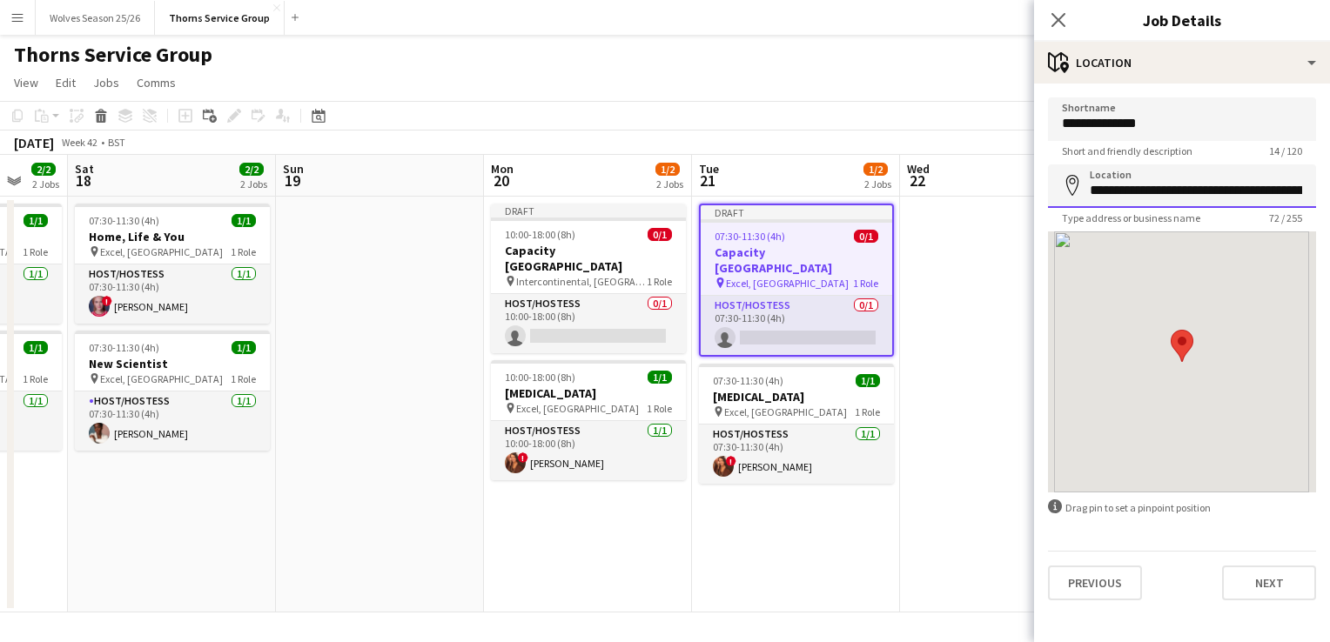
click at [1216, 194] on input "**********" at bounding box center [1182, 186] width 268 height 44
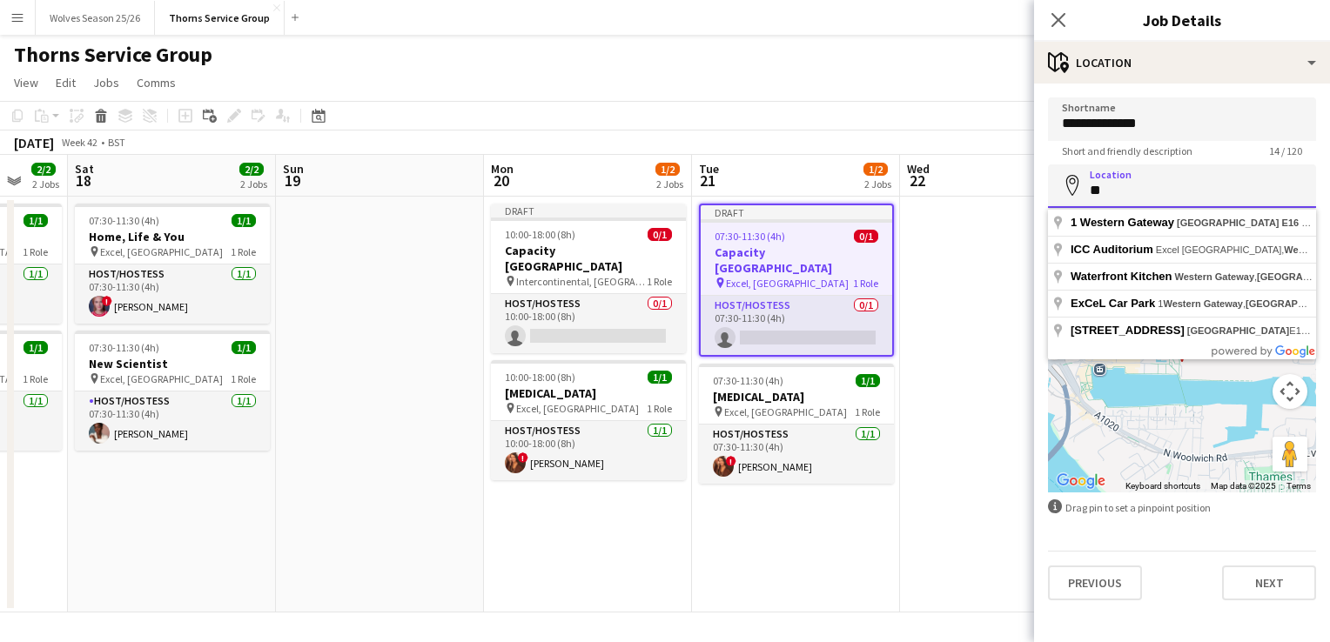
type input "*"
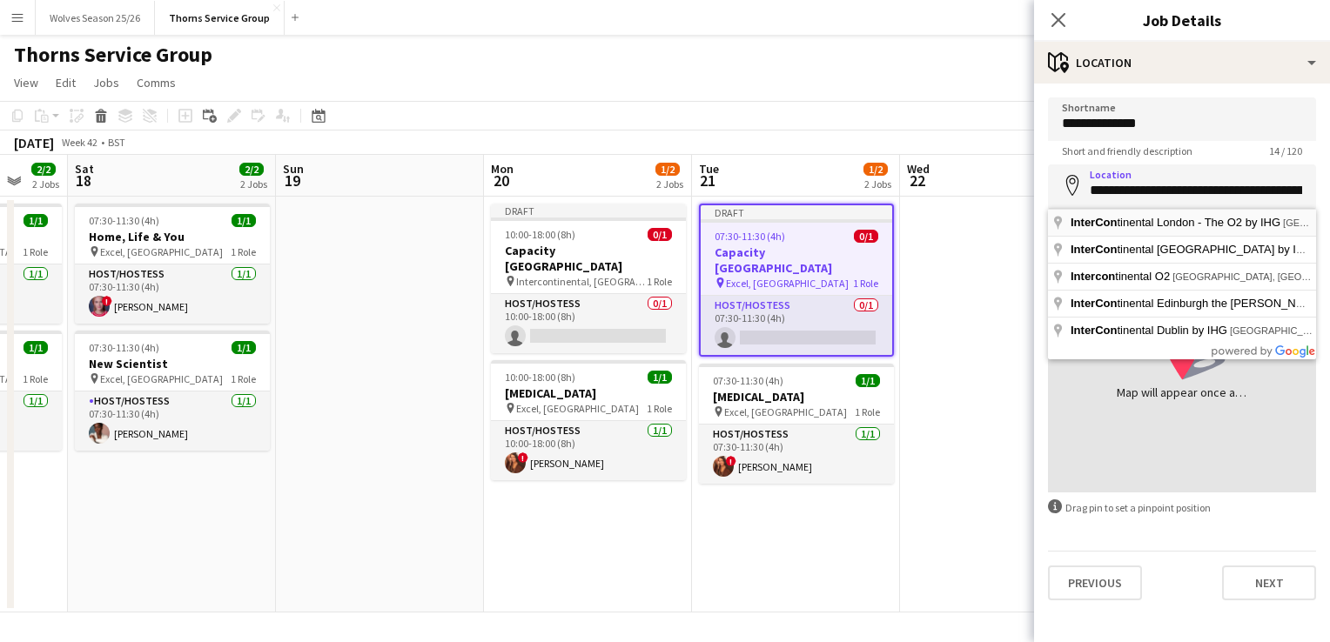
type input "**********"
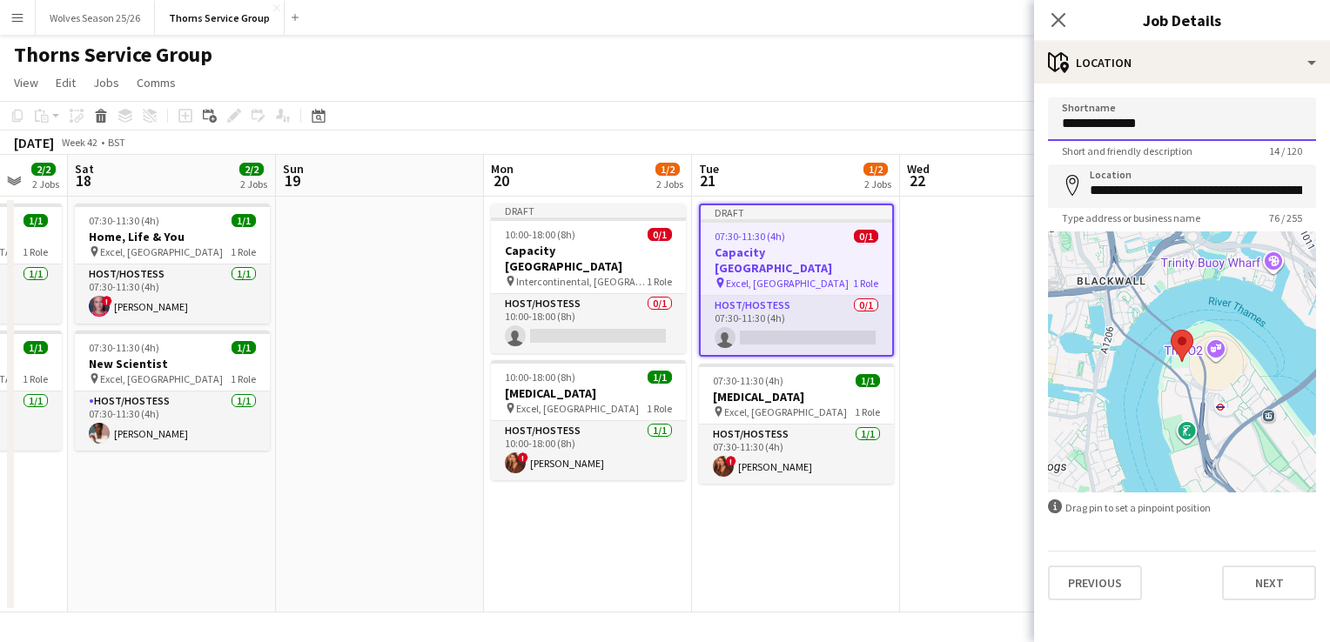
click at [1215, 127] on input "**********" at bounding box center [1182, 119] width 268 height 44
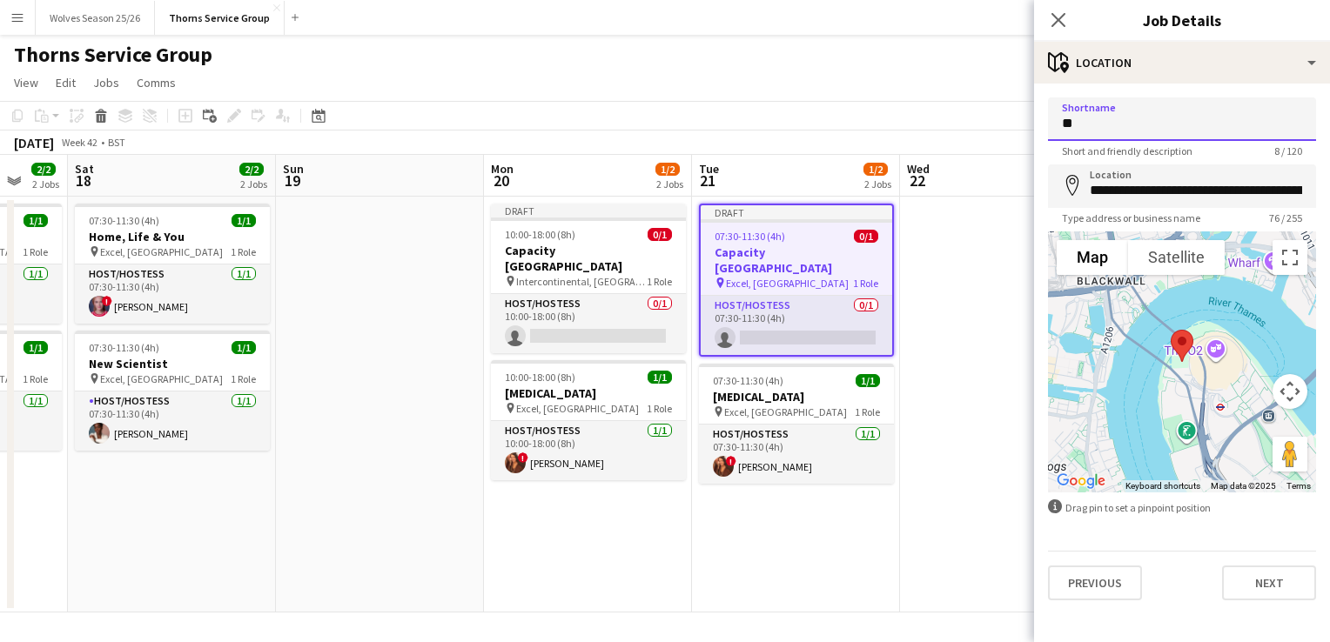
type input "*"
type input "**********"
click at [842, 578] on app-date-cell "Draft 07:30-11:30 (4h) 0/1 Capacity Europe pin Excel, London 1 Role Host/Hostes…" at bounding box center [796, 405] width 208 height 416
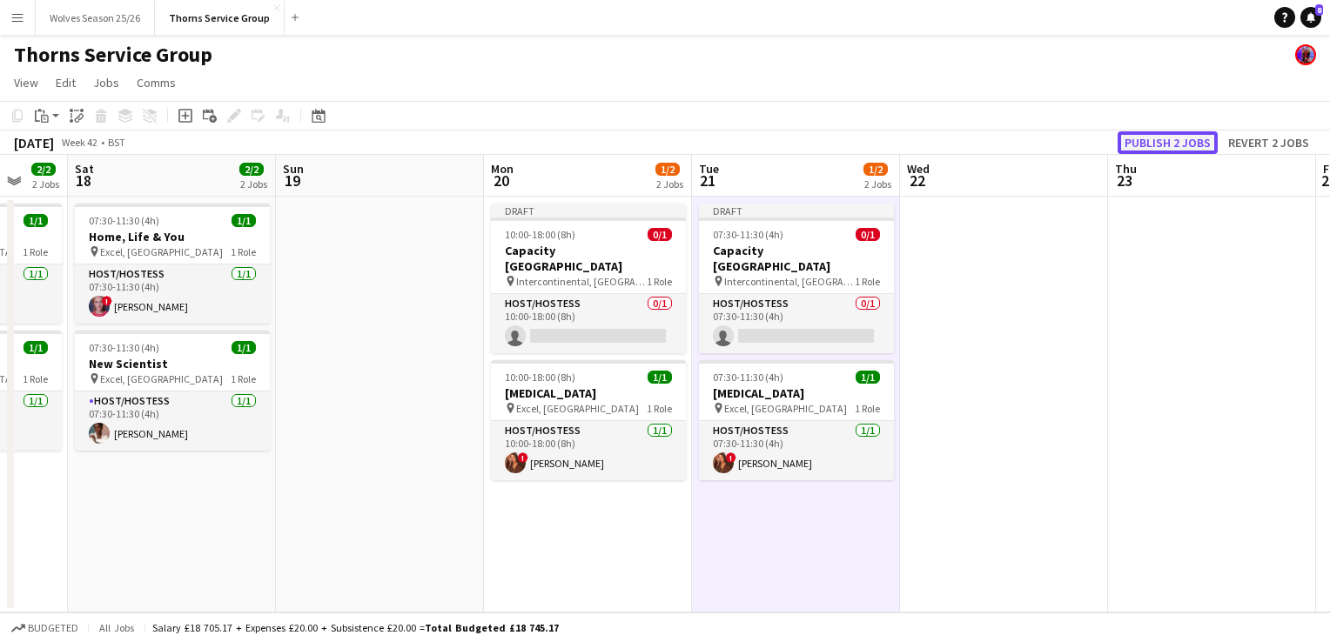
click at [1165, 149] on button "Publish 2 jobs" at bounding box center [1168, 142] width 100 height 23
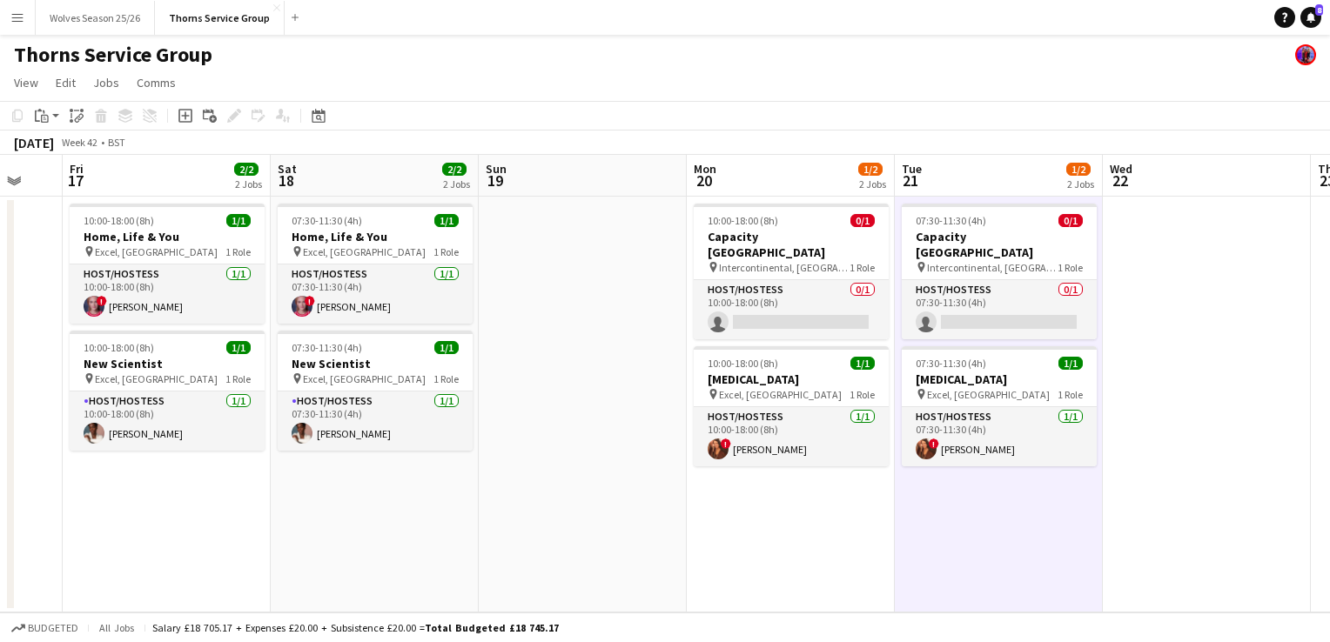
scroll to position [0, 562]
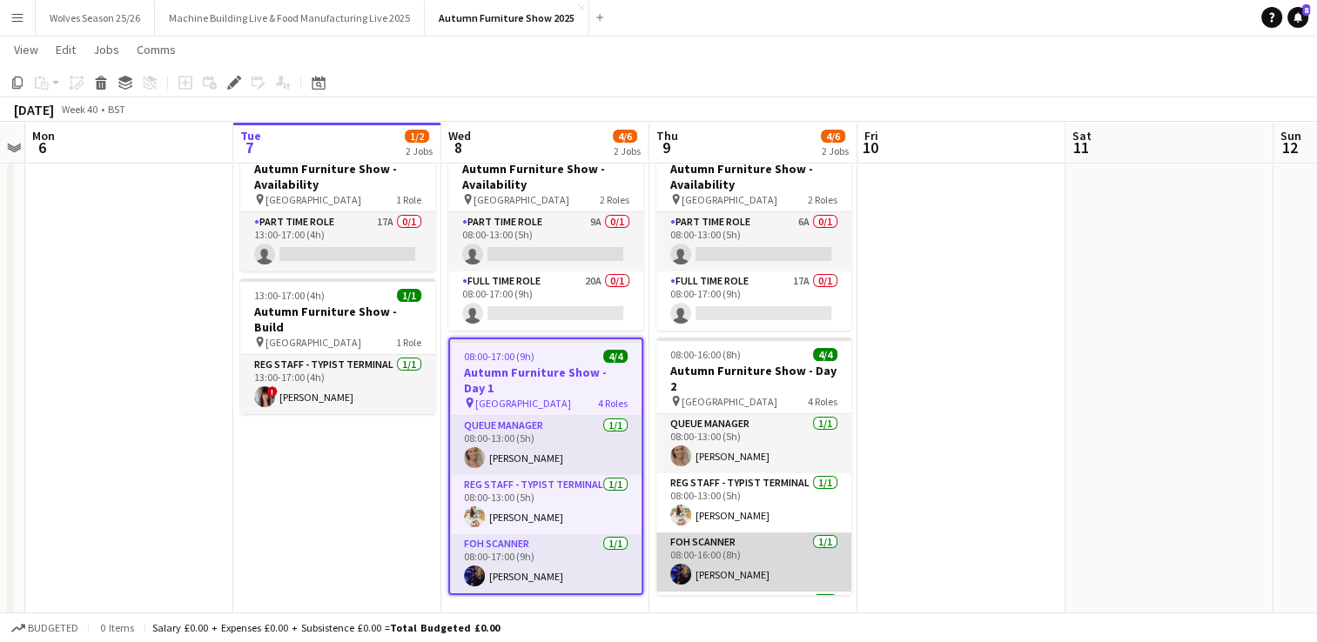
scroll to position [66, 0]
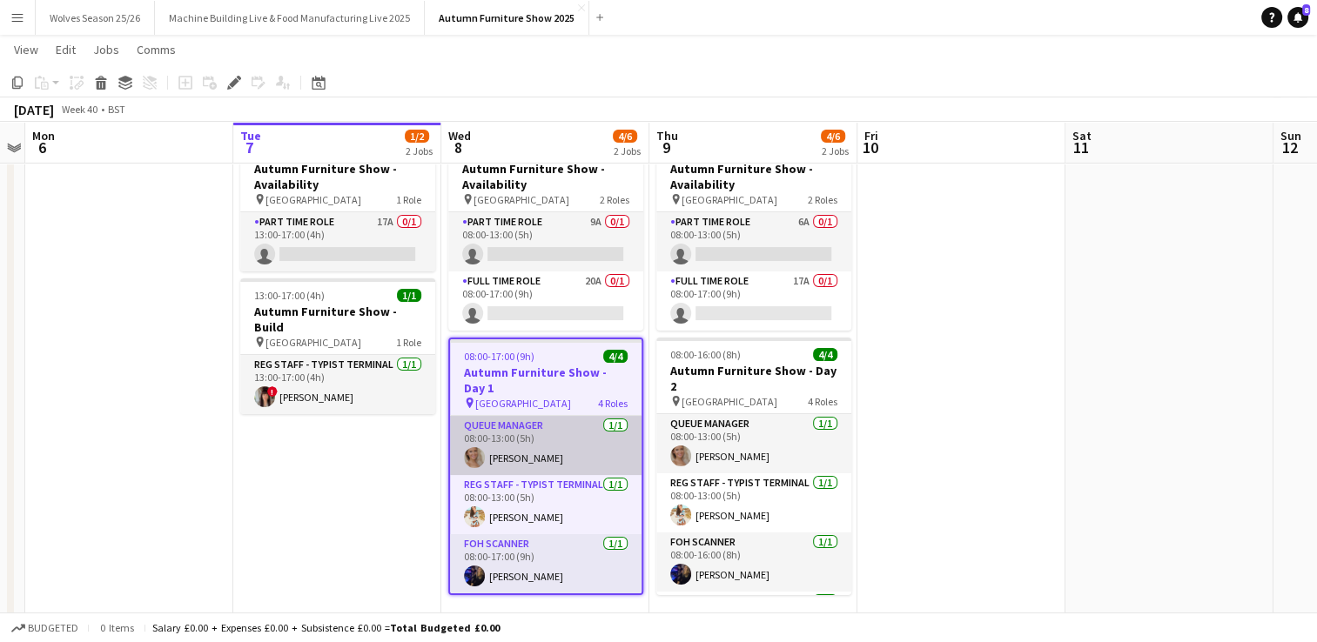
click at [523, 460] on app-card-role "Queue Manager 1/1 08:00-13:00 (5h) Molly Byrne" at bounding box center [545, 445] width 191 height 59
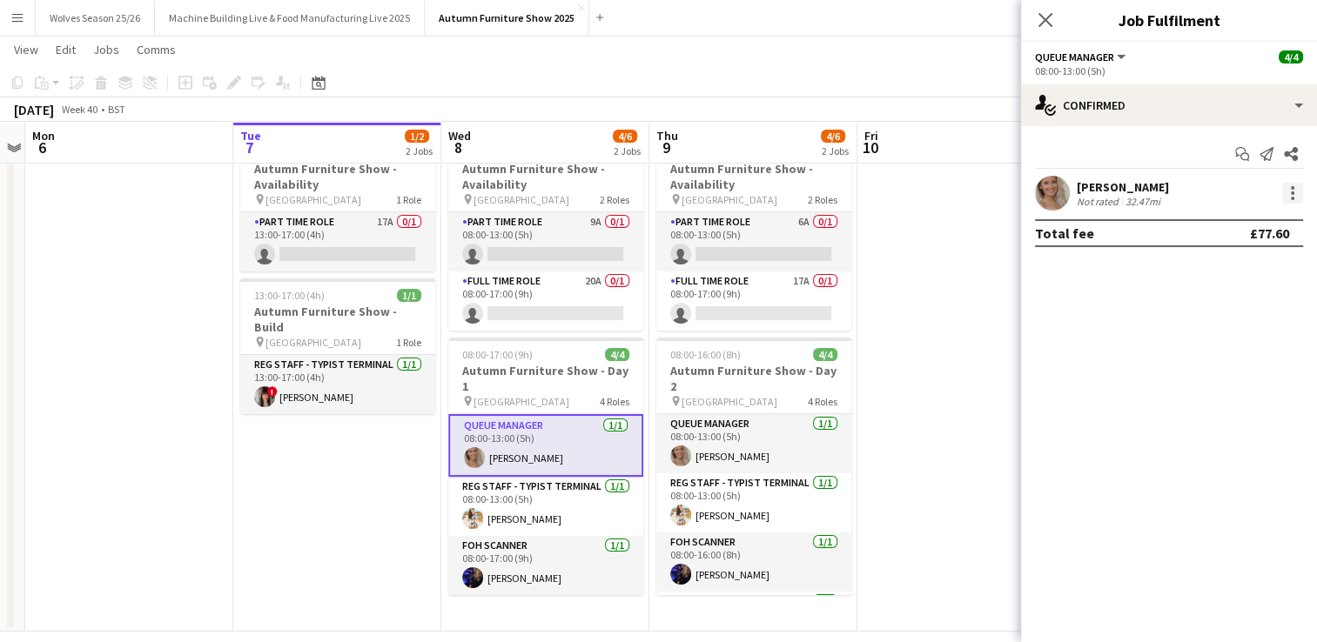
click at [1292, 198] on div at bounding box center [1292, 198] width 3 height 3
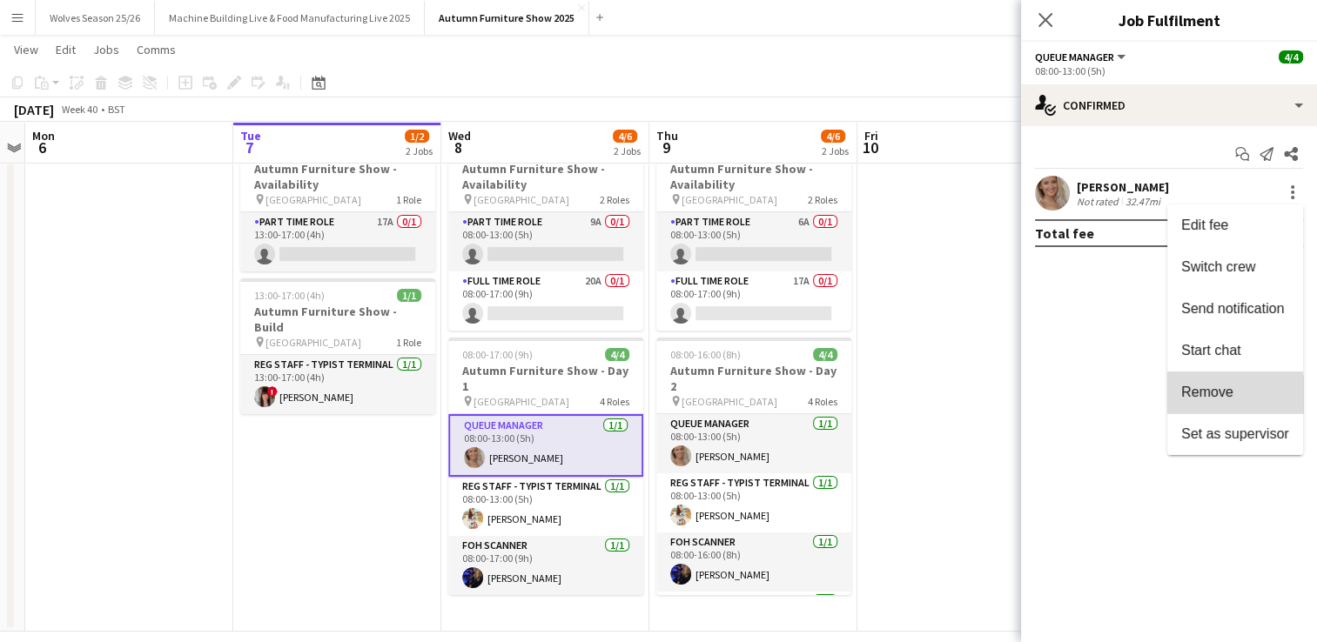
click at [1212, 395] on span "Remove" at bounding box center [1207, 392] width 52 height 15
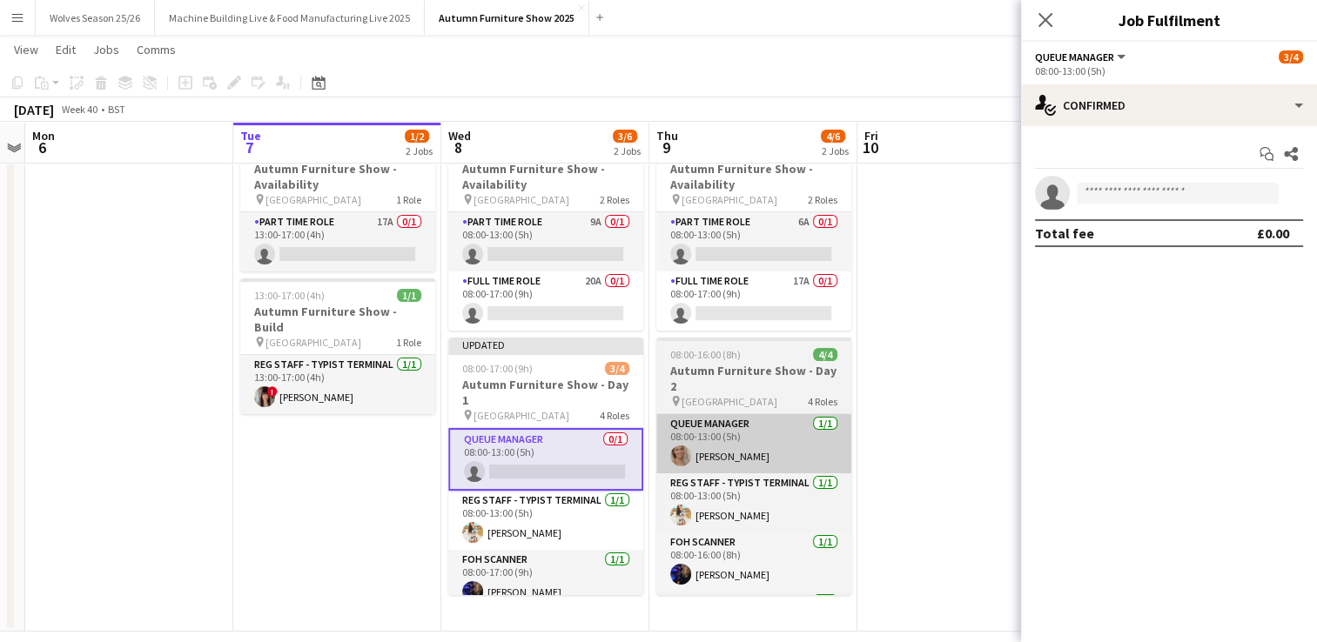
click at [729, 446] on app-card-role "Queue Manager 1/1 08:00-13:00 (5h) Molly Byrne" at bounding box center [753, 443] width 195 height 59
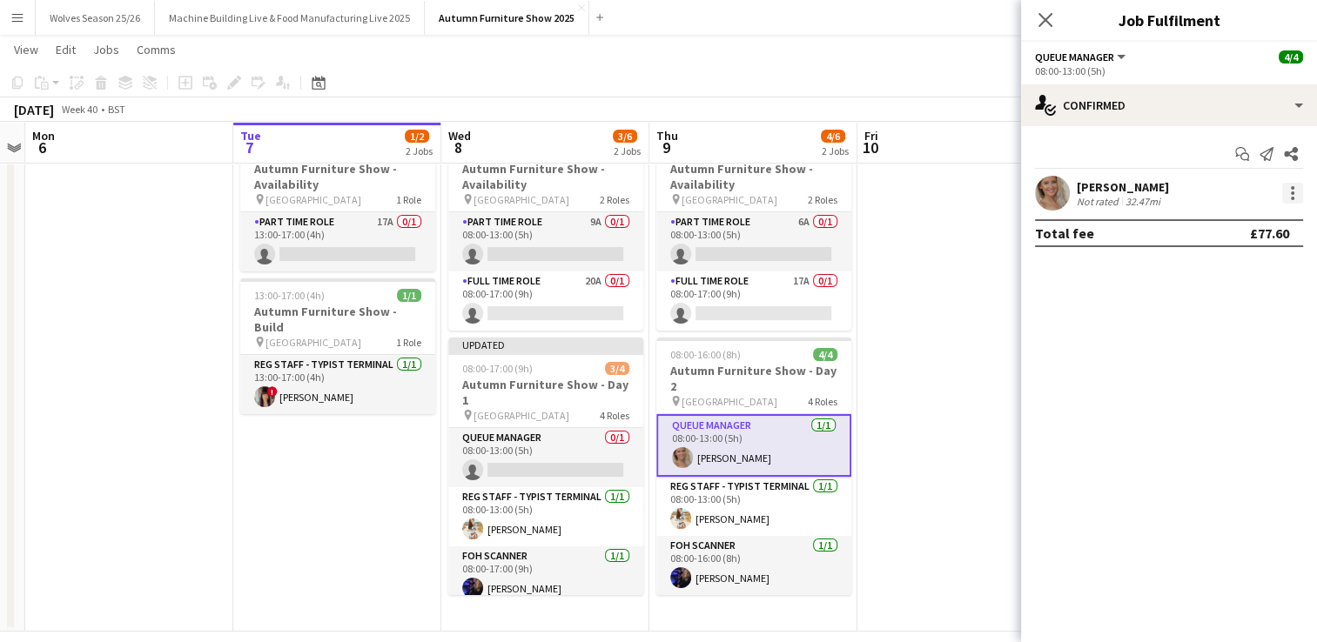
click at [1292, 192] on div at bounding box center [1292, 192] width 3 height 3
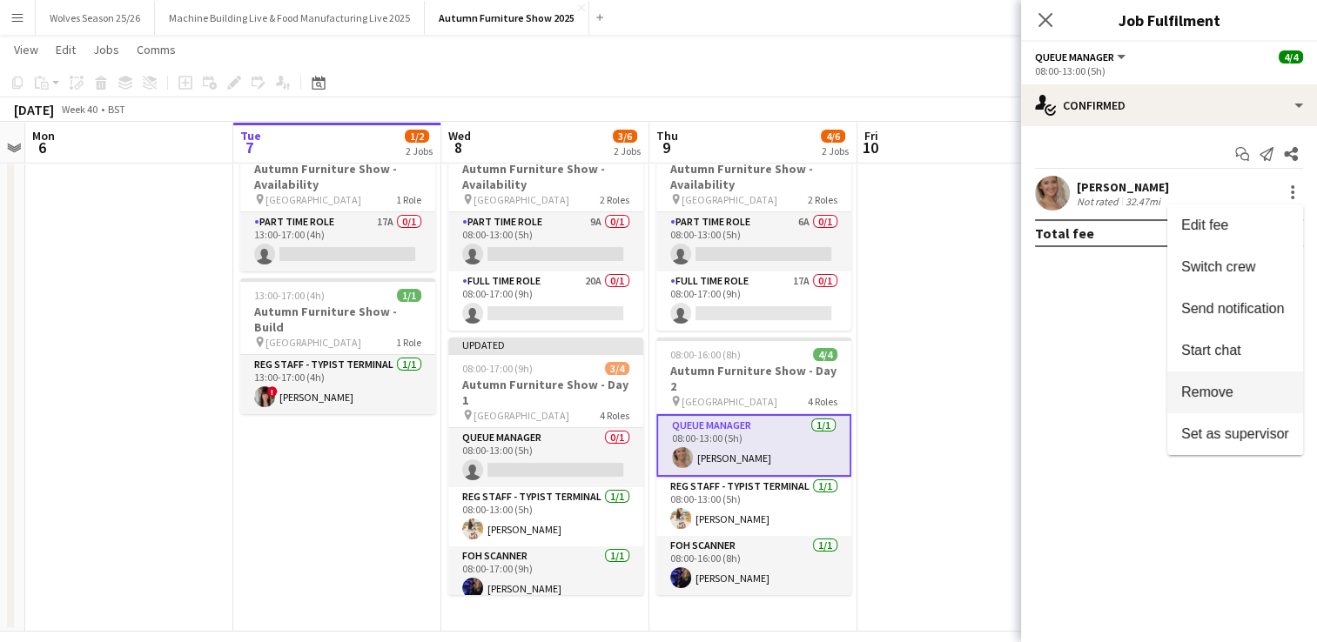
click at [1215, 399] on span "Remove" at bounding box center [1207, 392] width 52 height 15
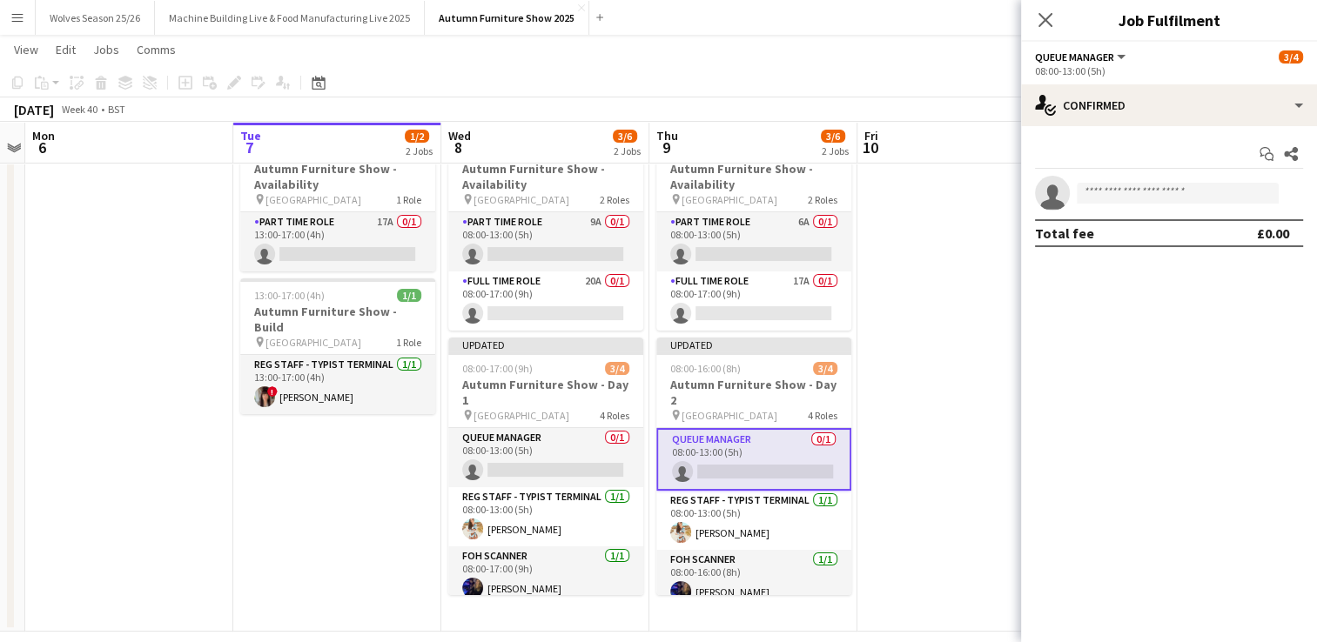
click at [919, 398] on app-date-cell at bounding box center [961, 380] width 208 height 503
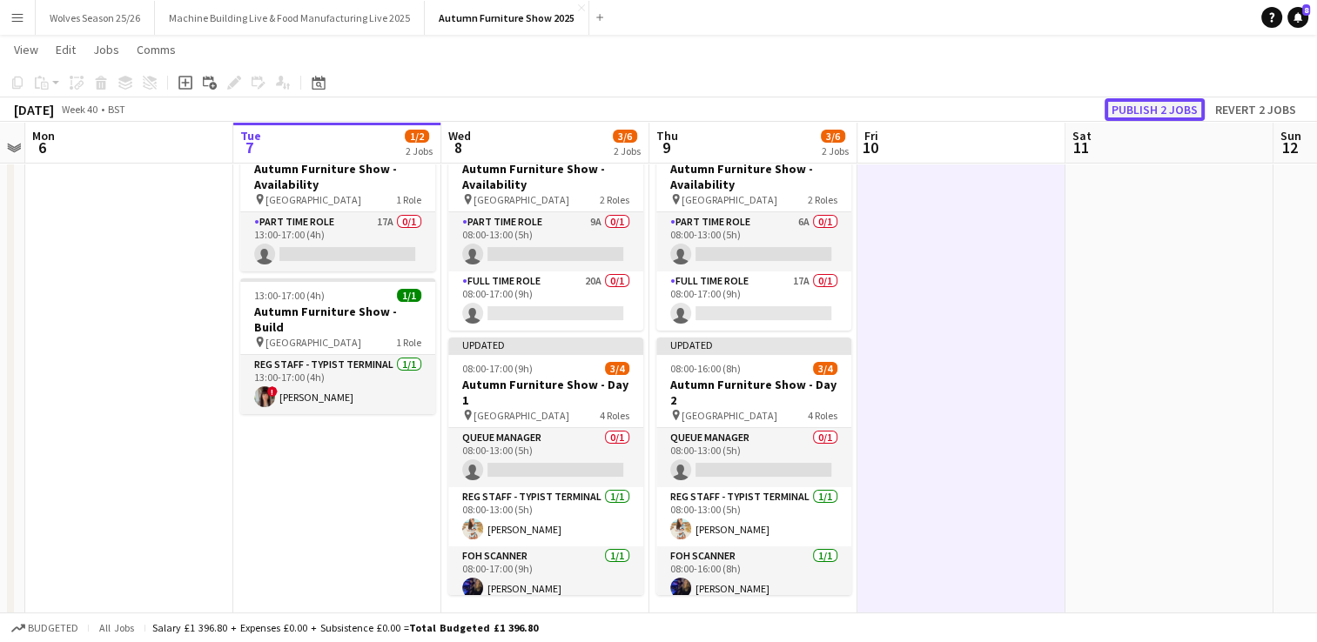
click at [1163, 105] on button "Publish 2 jobs" at bounding box center [1154, 109] width 100 height 23
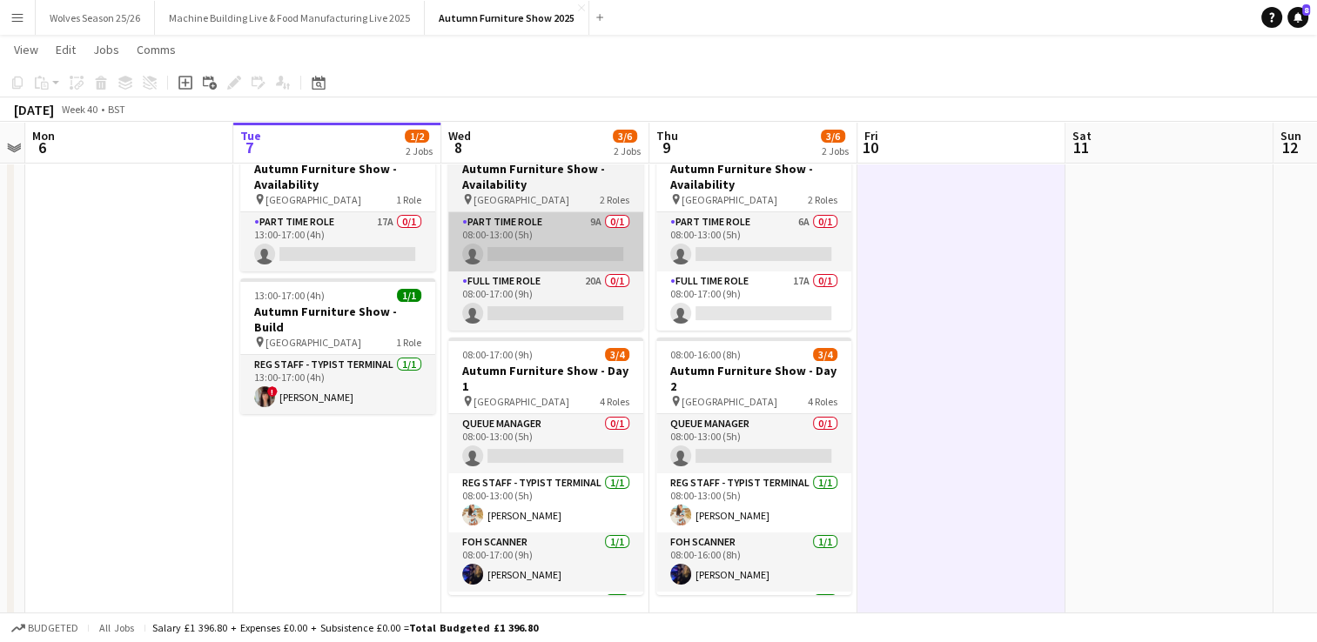
click at [551, 230] on app-card-role "Part Time Role 9A 0/1 08:00-13:00 (5h) single-neutral-actions" at bounding box center [545, 241] width 195 height 59
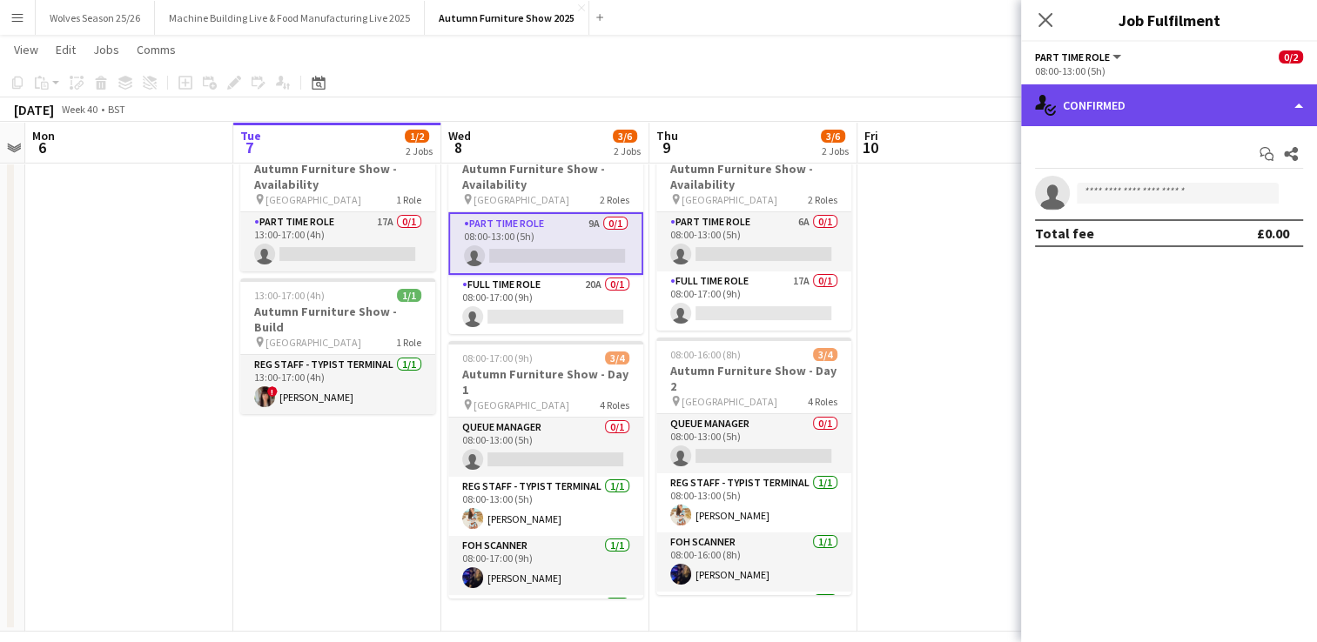
click at [1164, 118] on div "single-neutral-actions-check-2 Confirmed" at bounding box center [1169, 105] width 296 height 42
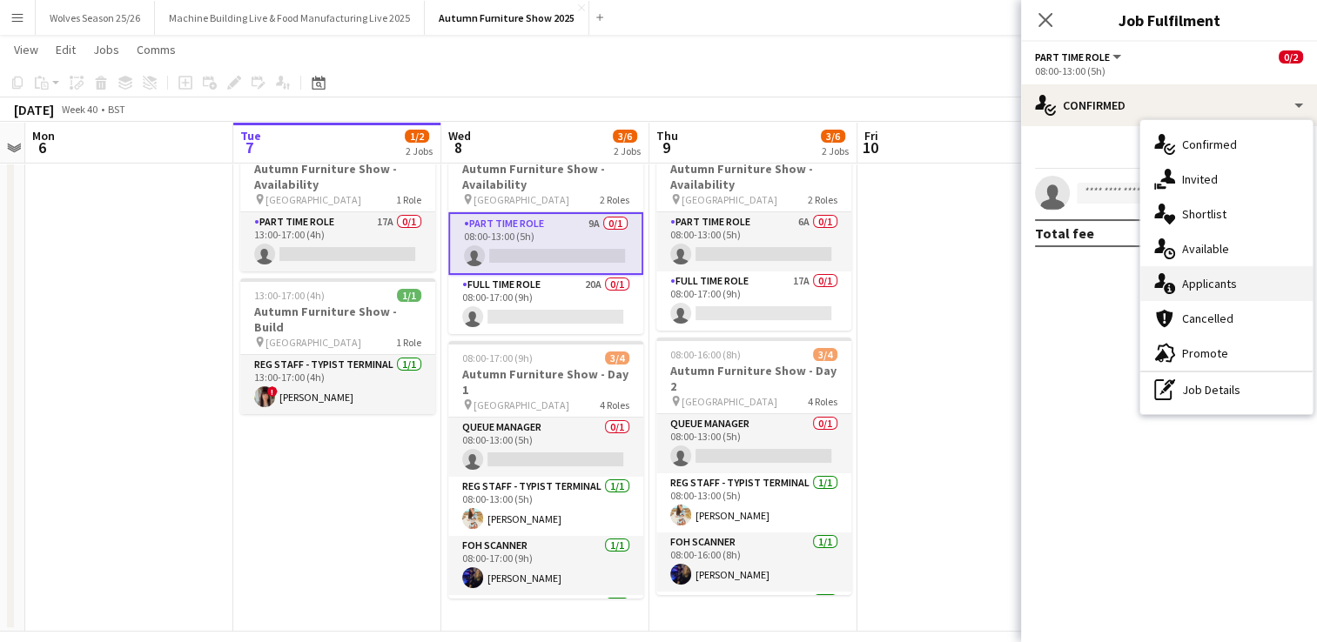
click at [1232, 295] on div "single-neutral-actions-information Applicants" at bounding box center [1226, 283] width 172 height 35
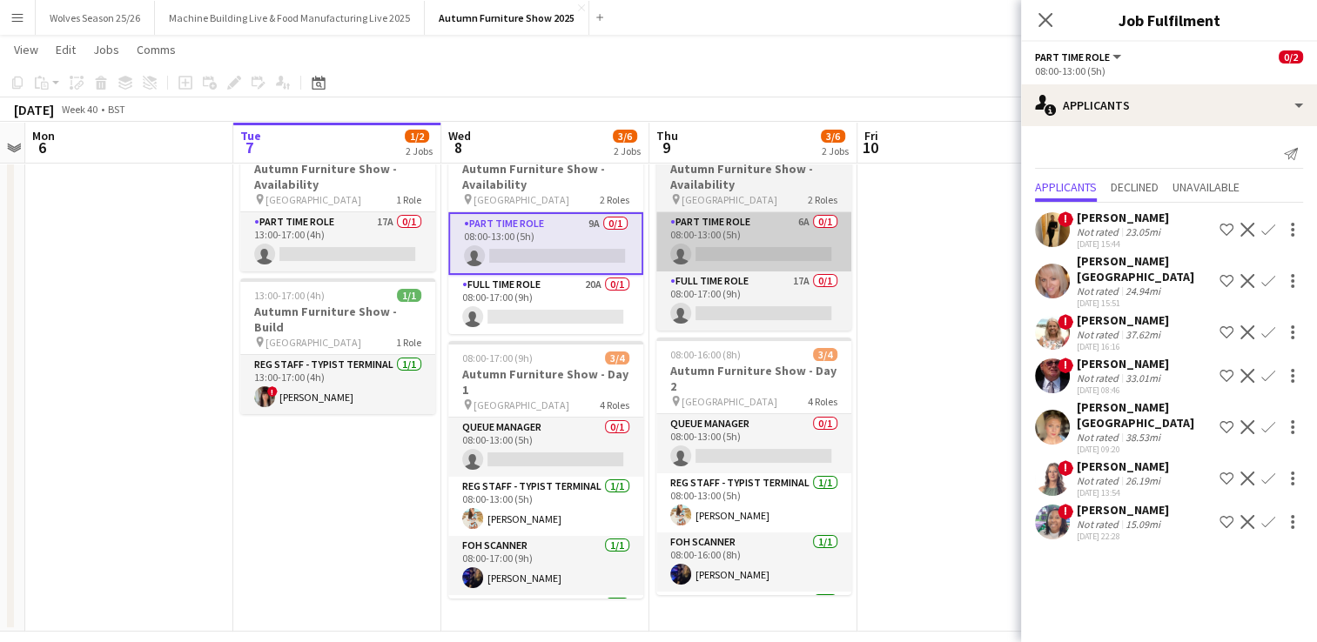
click at [772, 263] on app-card-role "Part Time Role 6A 0/1 08:00-13:00 (5h) single-neutral-actions" at bounding box center [753, 241] width 195 height 59
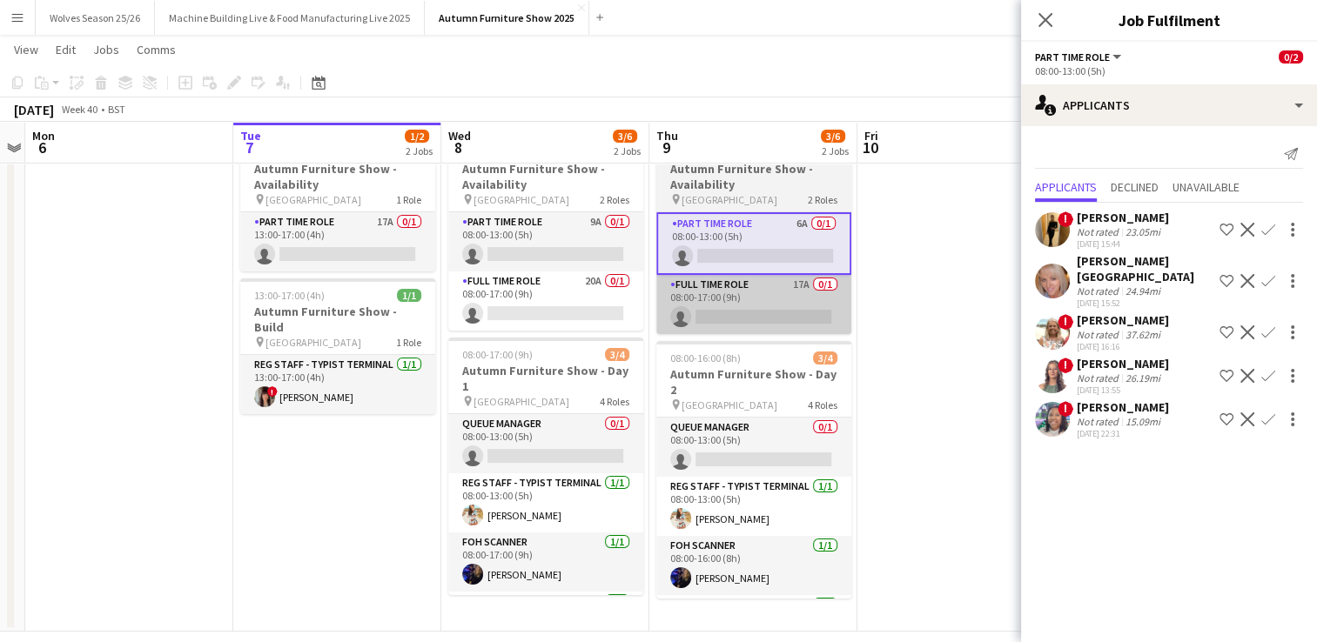
click at [792, 317] on app-card-role "Full Time Role 17A 0/1 08:00-17:00 (9h) single-neutral-actions" at bounding box center [753, 304] width 195 height 59
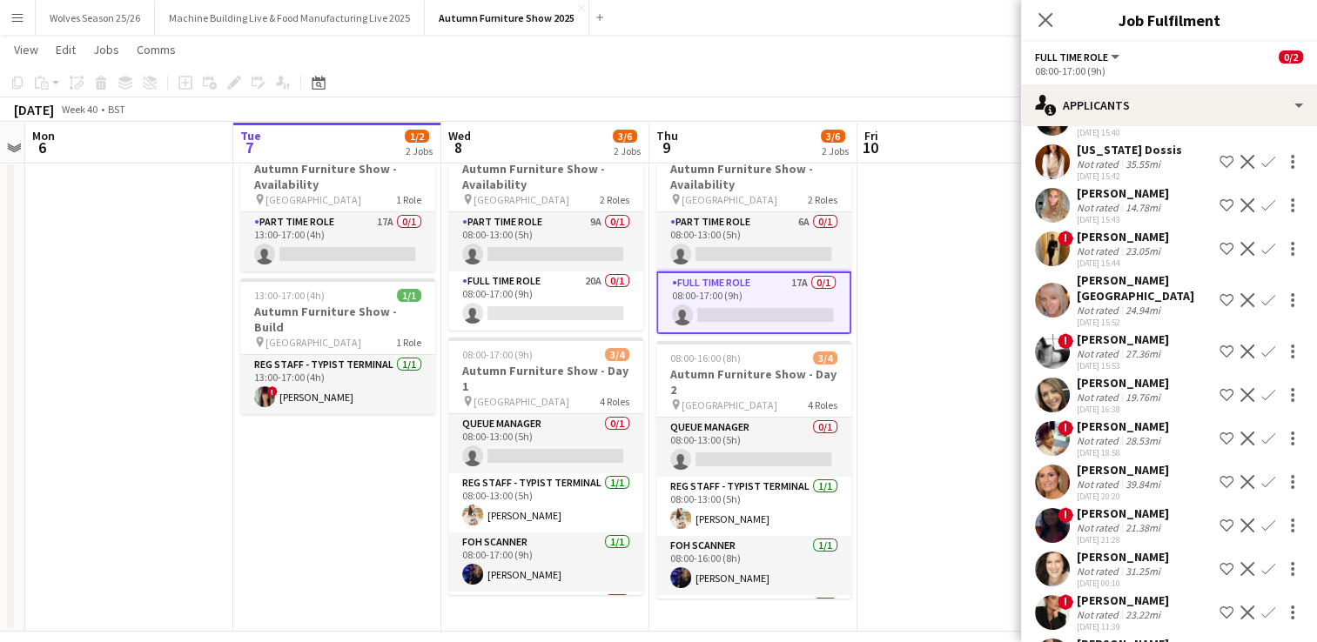
scroll to position [190, 0]
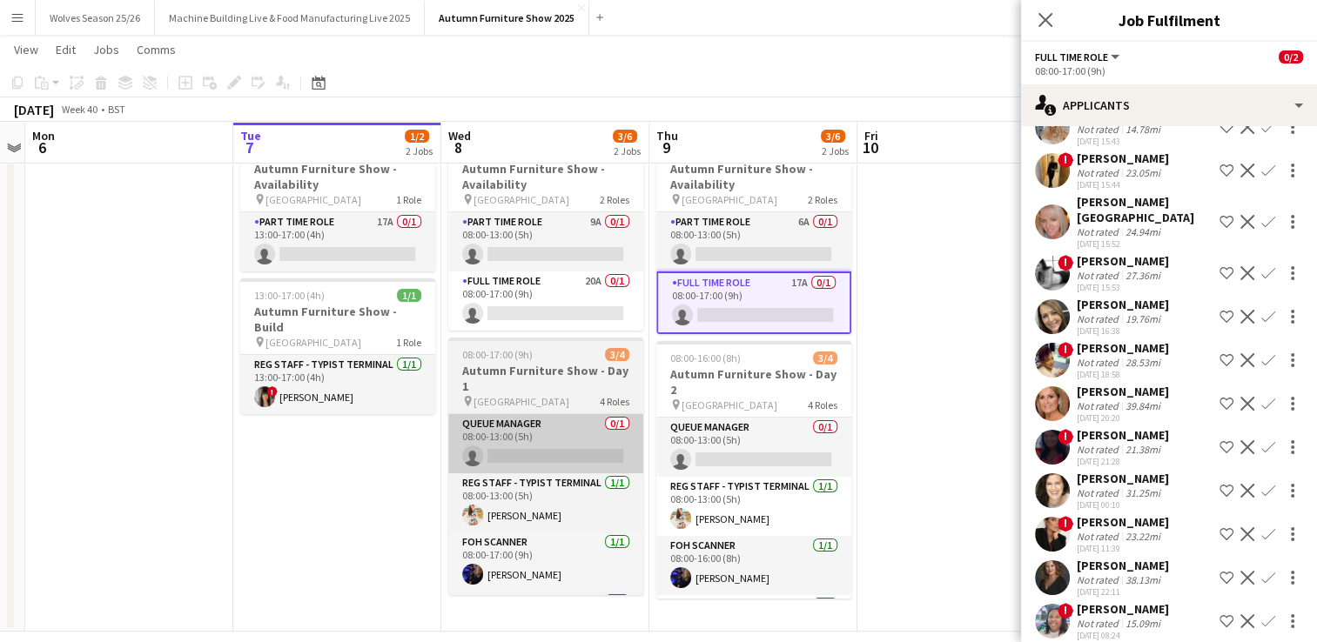
click at [547, 433] on app-card-role "Queue Manager 0/1 08:00-13:00 (5h) single-neutral-actions" at bounding box center [545, 443] width 195 height 59
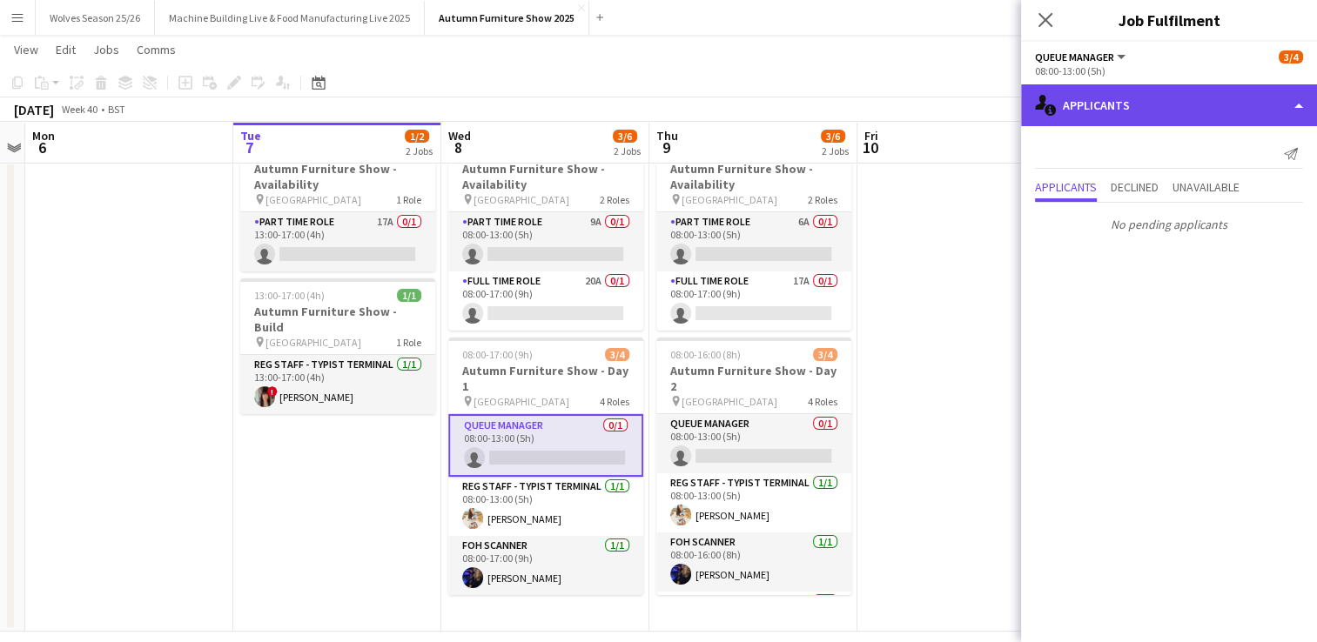
click at [1205, 124] on div "single-neutral-actions-information Applicants" at bounding box center [1169, 105] width 296 height 42
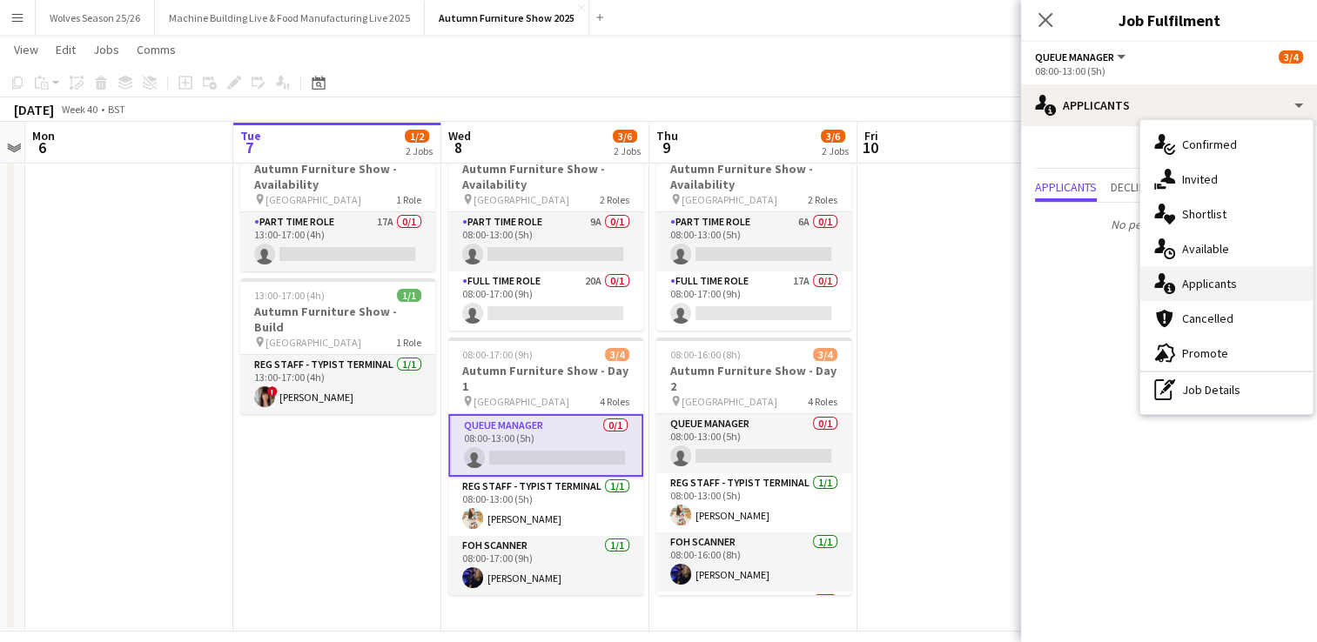
click at [1218, 288] on span "Applicants" at bounding box center [1209, 284] width 55 height 16
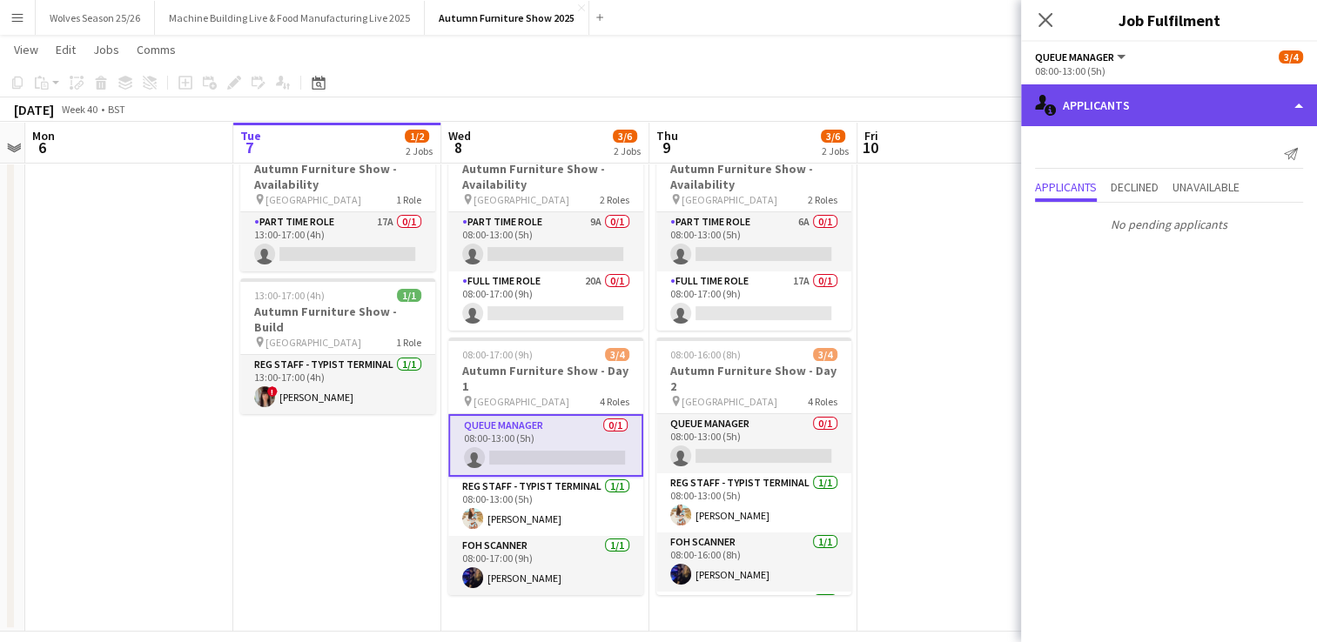
click at [1231, 124] on div "single-neutral-actions-information Applicants" at bounding box center [1169, 105] width 296 height 42
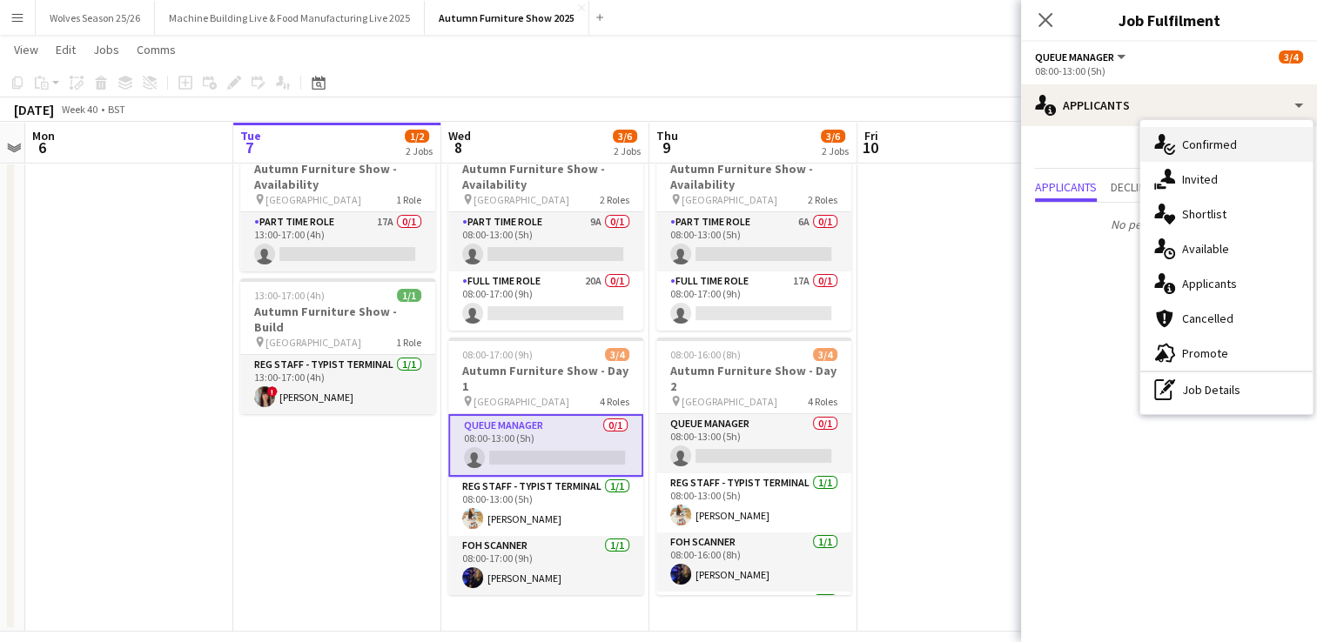
click at [1230, 158] on div "single-neutral-actions-check-2 Confirmed" at bounding box center [1226, 144] width 172 height 35
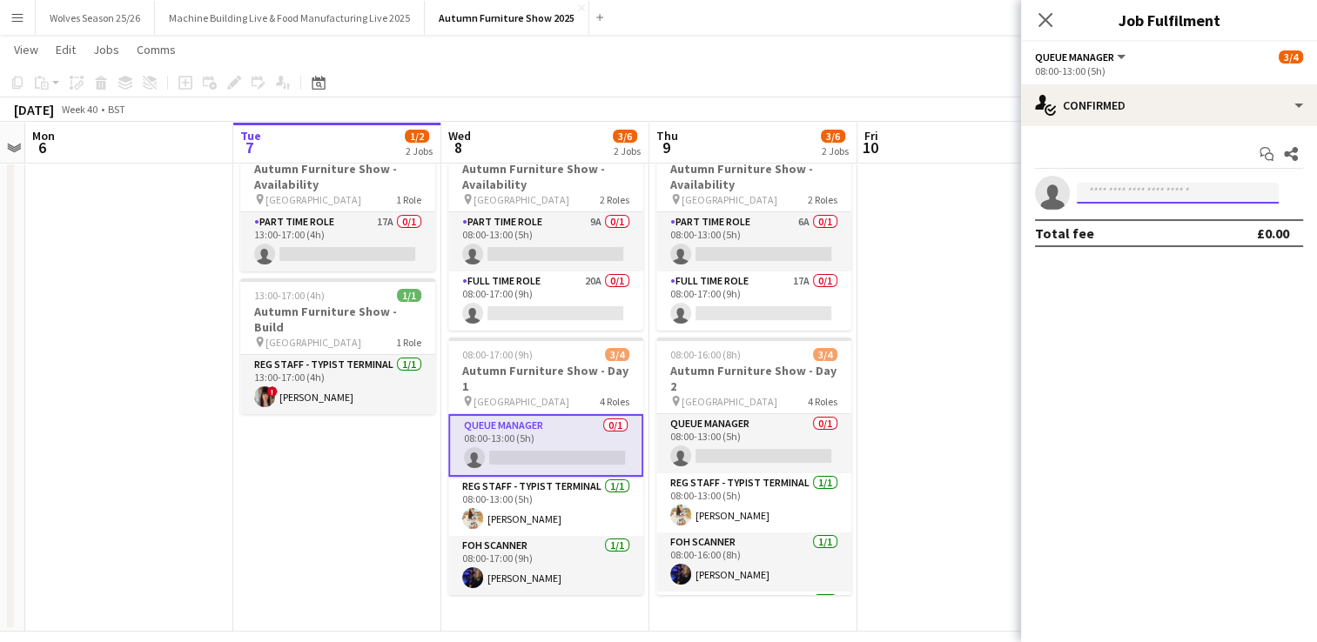
click at [1192, 198] on input at bounding box center [1178, 193] width 202 height 21
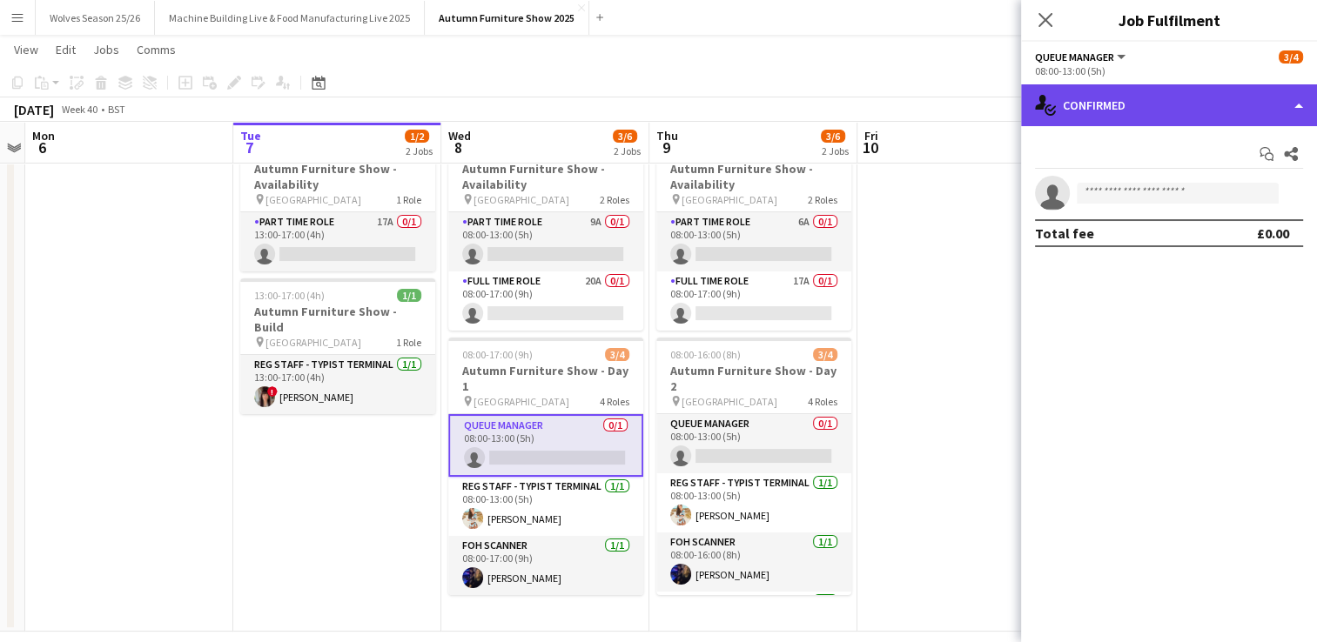
click at [1205, 101] on div "single-neutral-actions-check-2 Confirmed" at bounding box center [1169, 105] width 296 height 42
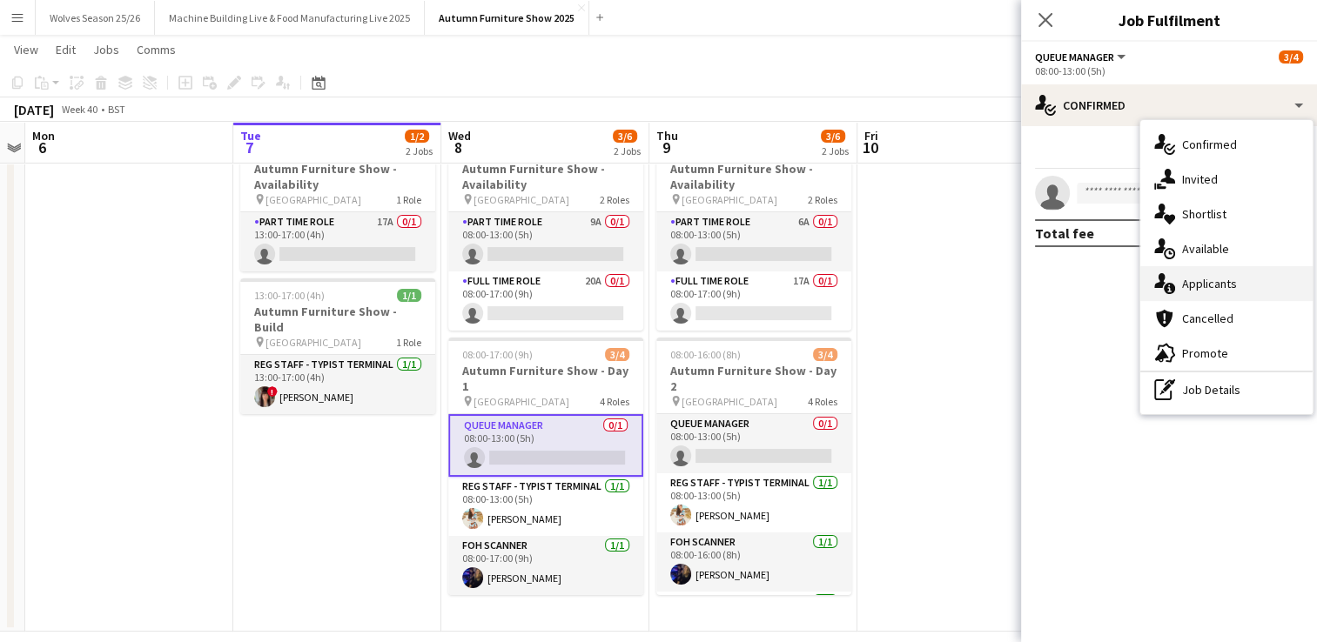
click at [1228, 289] on span "Applicants" at bounding box center [1209, 284] width 55 height 16
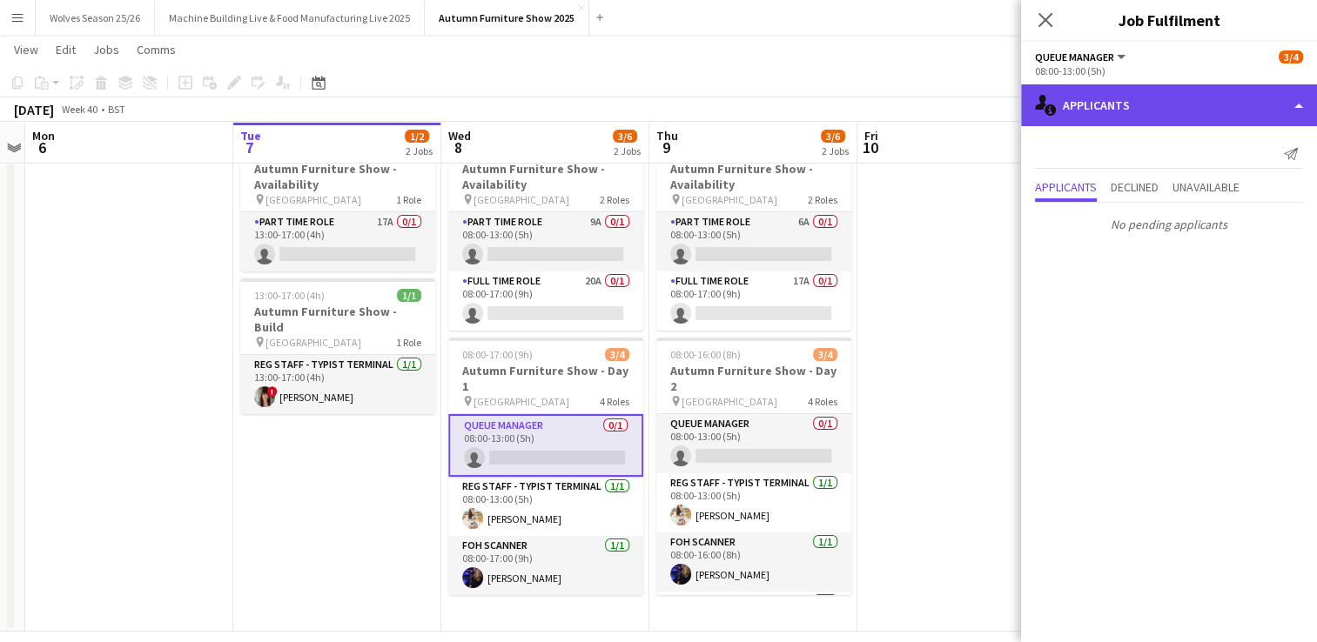
click at [1244, 124] on div "single-neutral-actions-information Applicants" at bounding box center [1169, 105] width 296 height 42
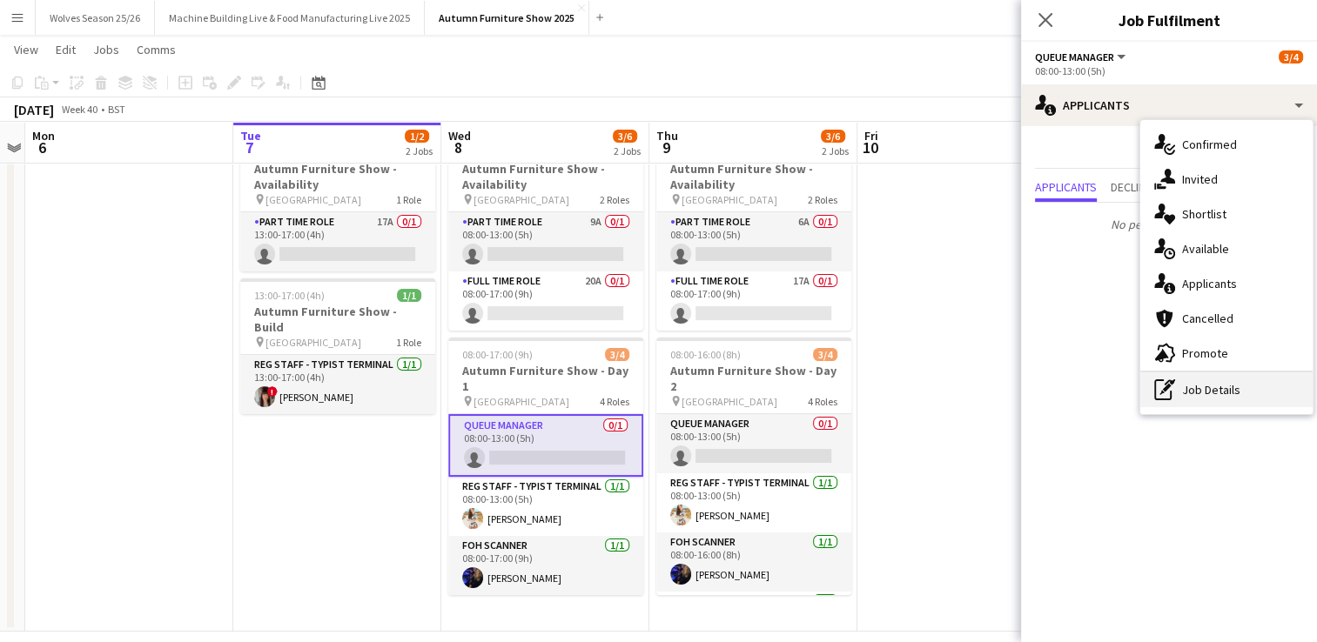
click at [1194, 405] on div "pen-write Job Details" at bounding box center [1226, 390] width 172 height 35
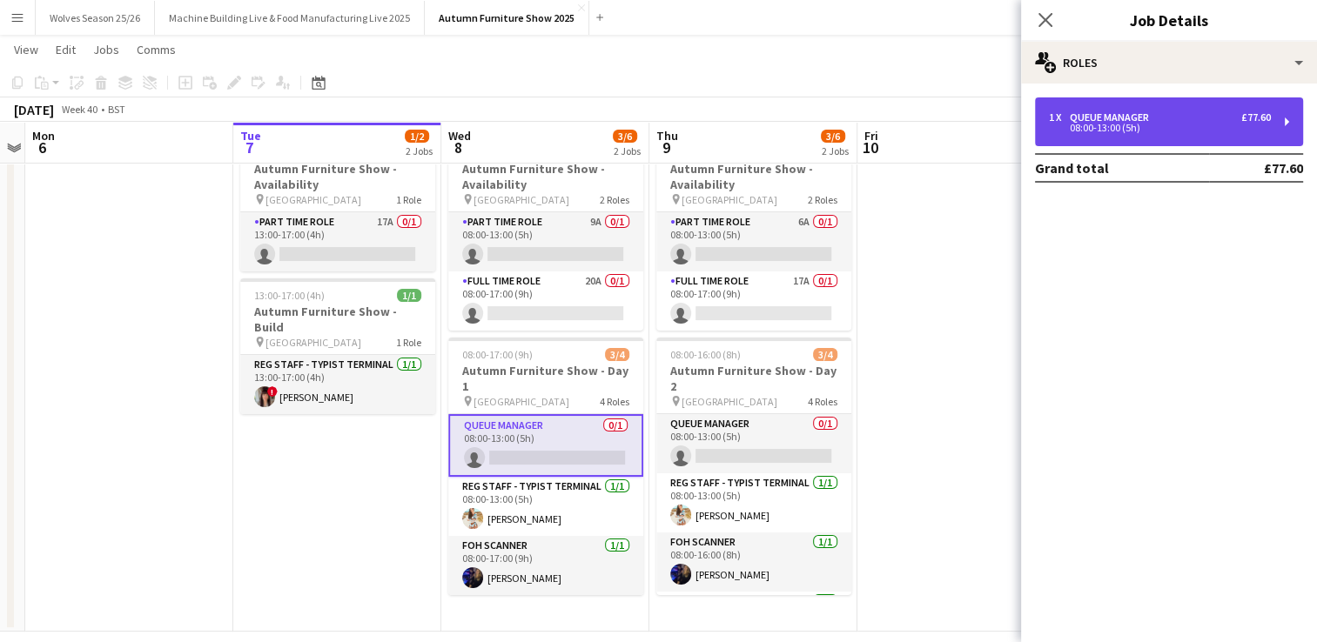
click at [1239, 135] on div "1 x Queue Manager £77.60 08:00-13:00 (5h)" at bounding box center [1169, 121] width 268 height 49
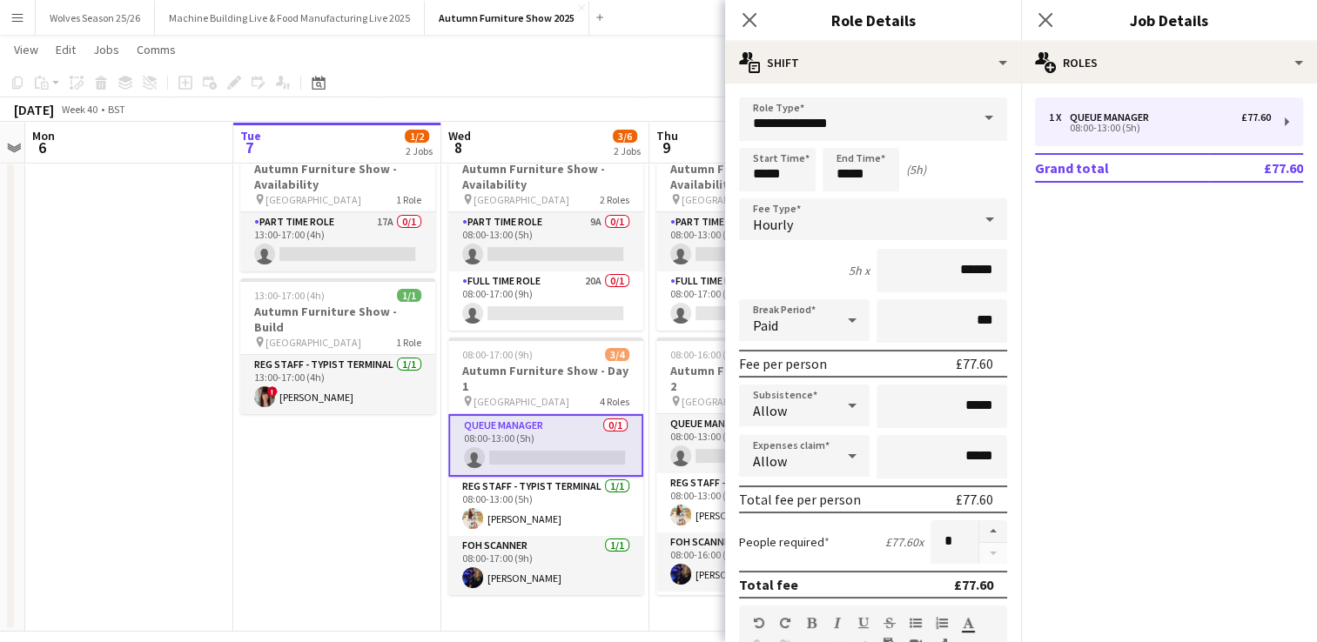
click at [364, 514] on app-date-cell "13:00-17:00 (4h) 0/1 Autumn Furniture Show - Availability pin [GEOGRAPHIC_DATA]…" at bounding box center [337, 380] width 208 height 503
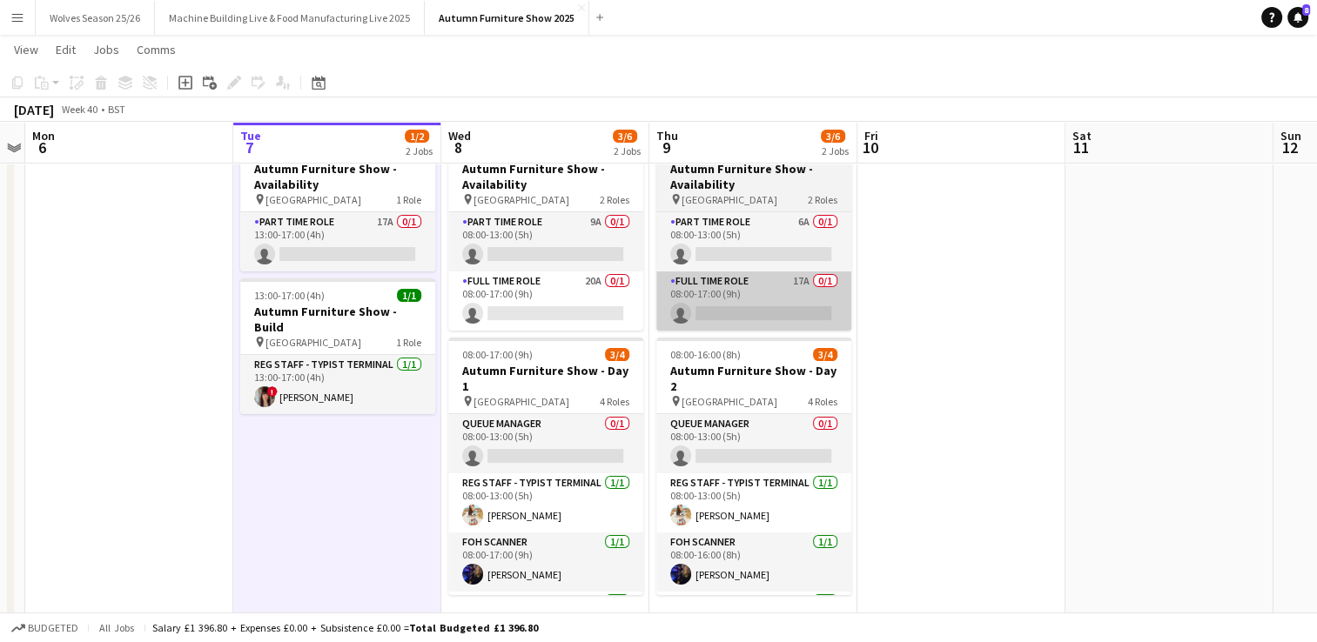
click at [760, 318] on app-card-role "Full Time Role 17A 0/1 08:00-17:00 (9h) single-neutral-actions" at bounding box center [753, 301] width 195 height 59
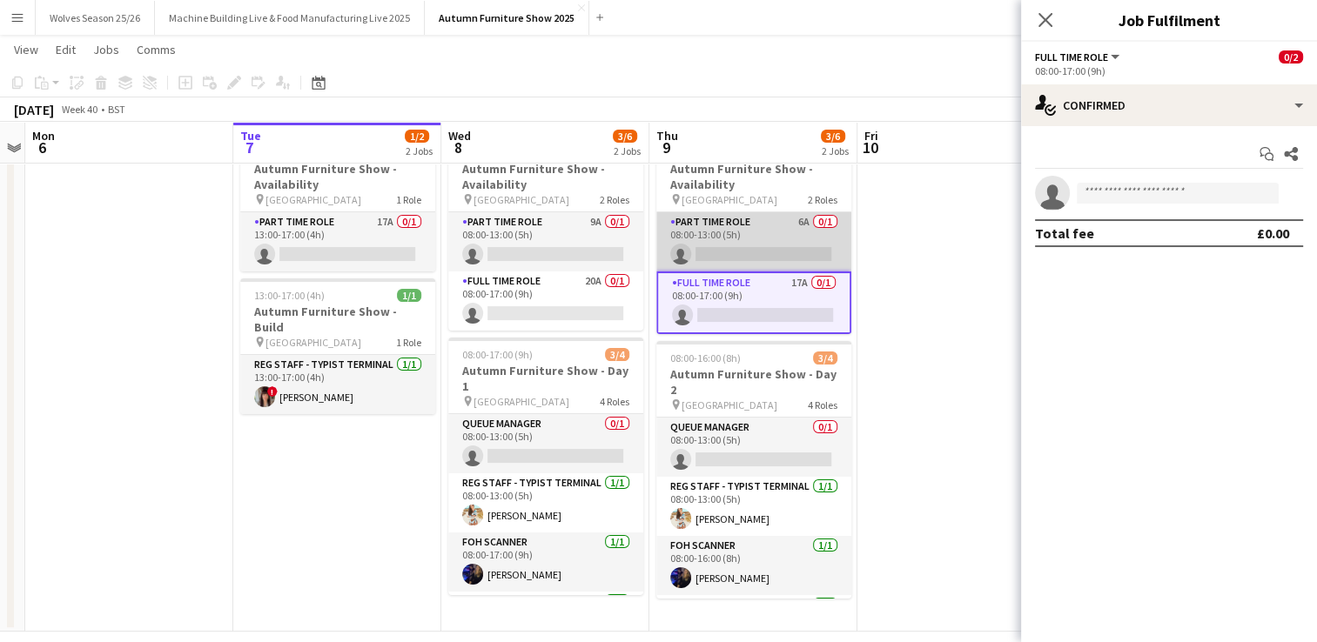
click at [766, 247] on app-card-role "Part Time Role 6A 0/1 08:00-13:00 (5h) single-neutral-actions" at bounding box center [753, 241] width 195 height 59
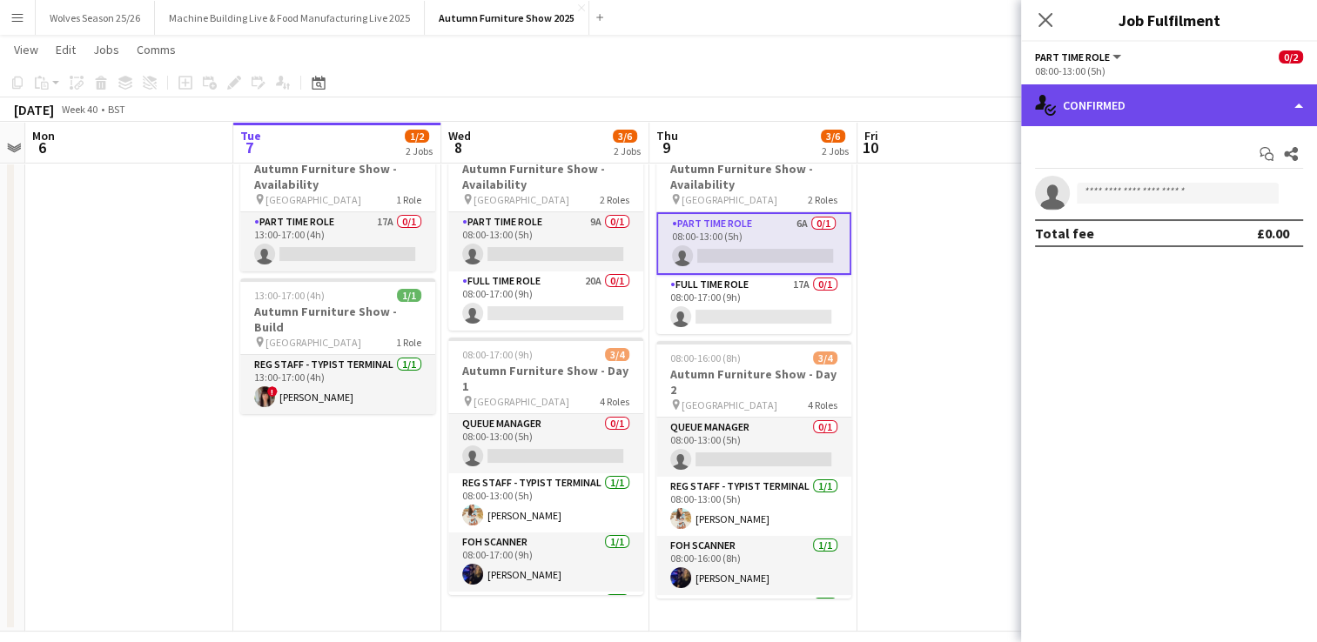
click at [1180, 115] on div "single-neutral-actions-check-2 Confirmed" at bounding box center [1169, 105] width 296 height 42
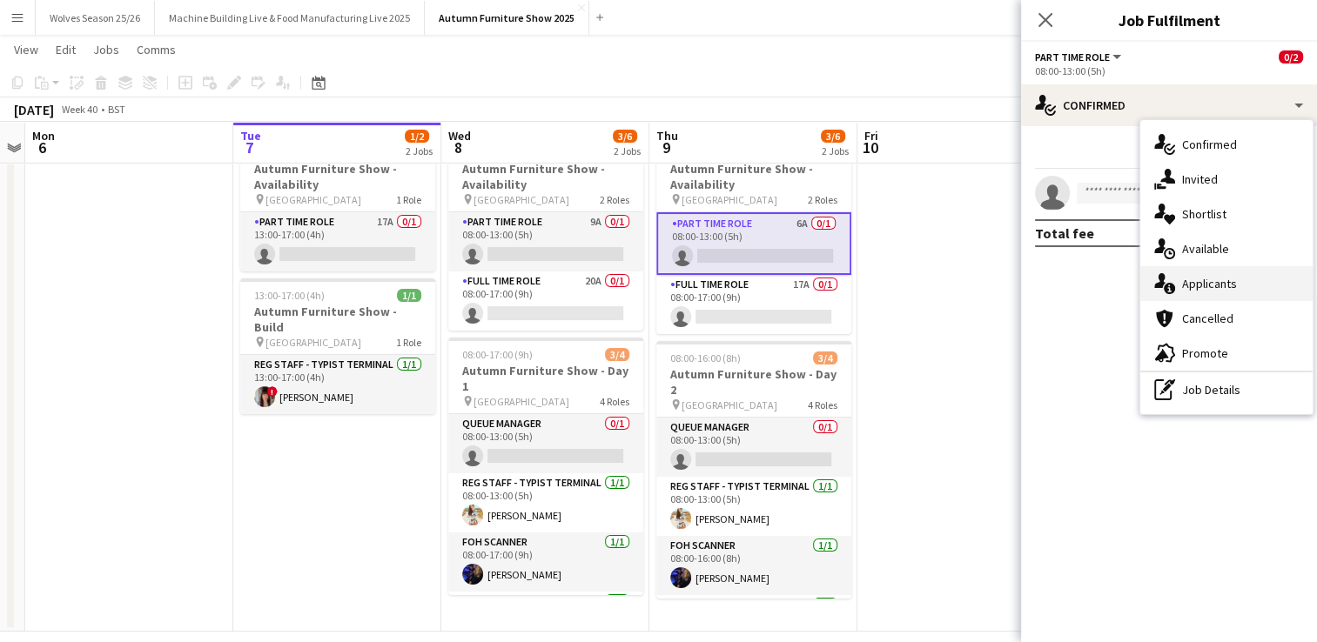
click at [1236, 292] on div "single-neutral-actions-information Applicants" at bounding box center [1226, 283] width 172 height 35
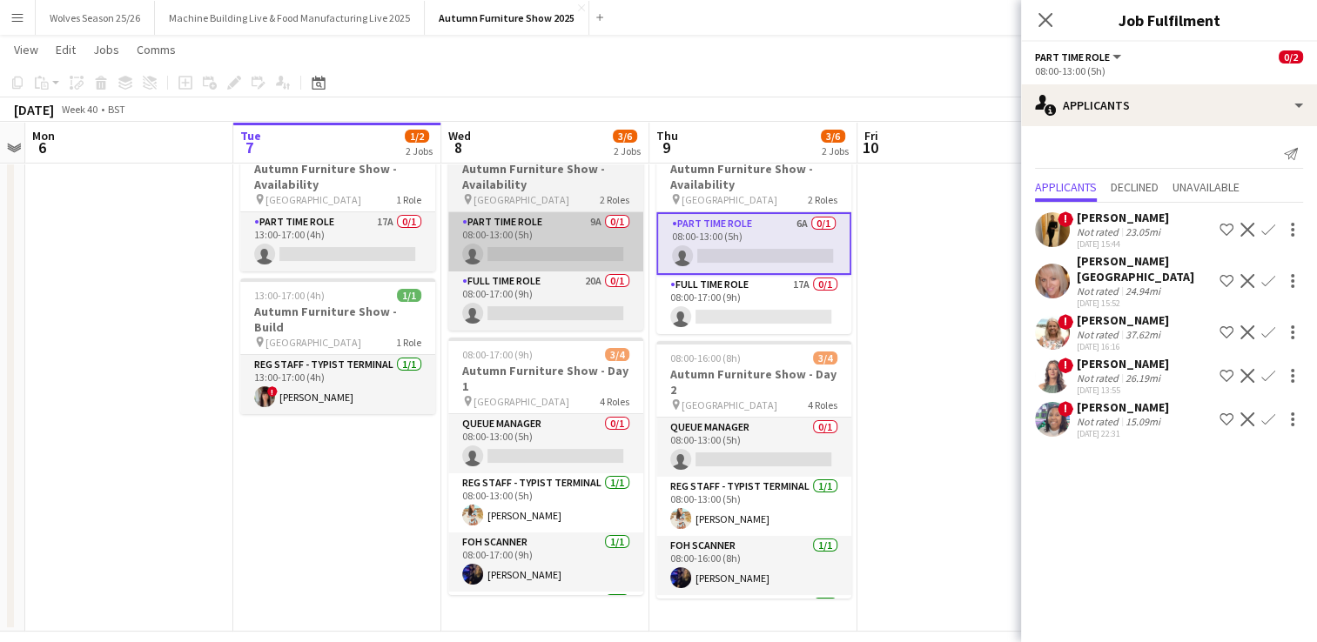
click at [567, 248] on app-card-role "Part Time Role 9A 0/1 08:00-13:00 (5h) single-neutral-actions" at bounding box center [545, 241] width 195 height 59
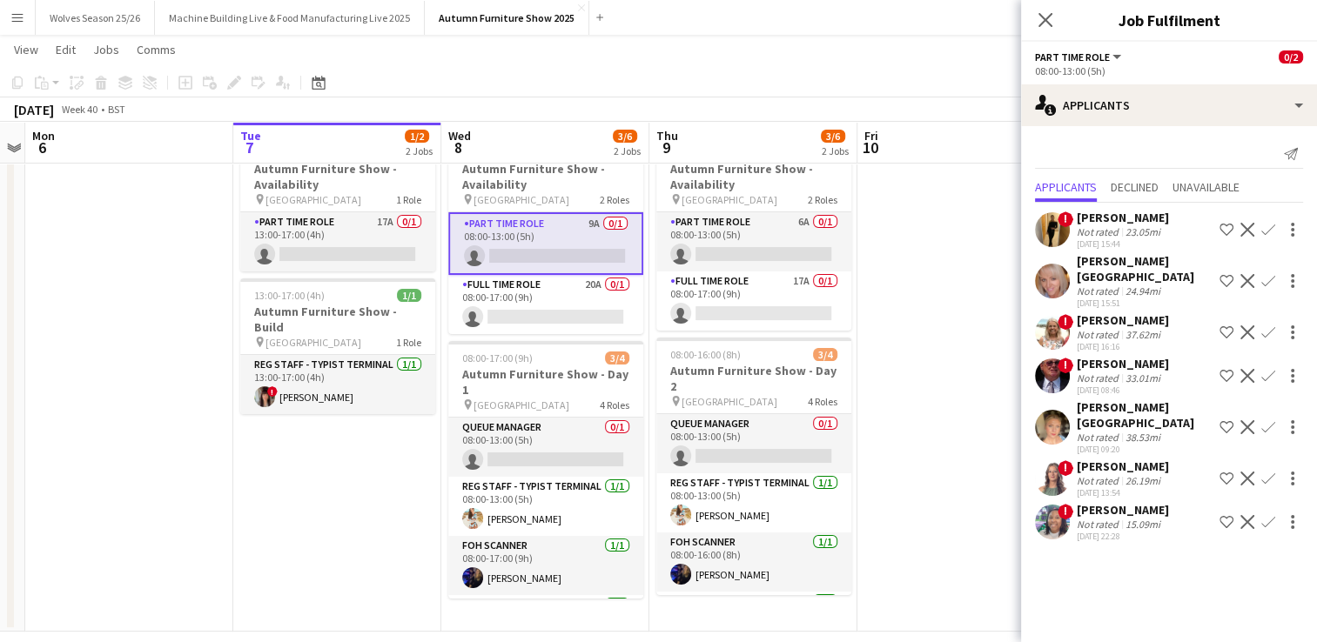
click at [1062, 505] on app-user-avatar at bounding box center [1052, 522] width 35 height 35
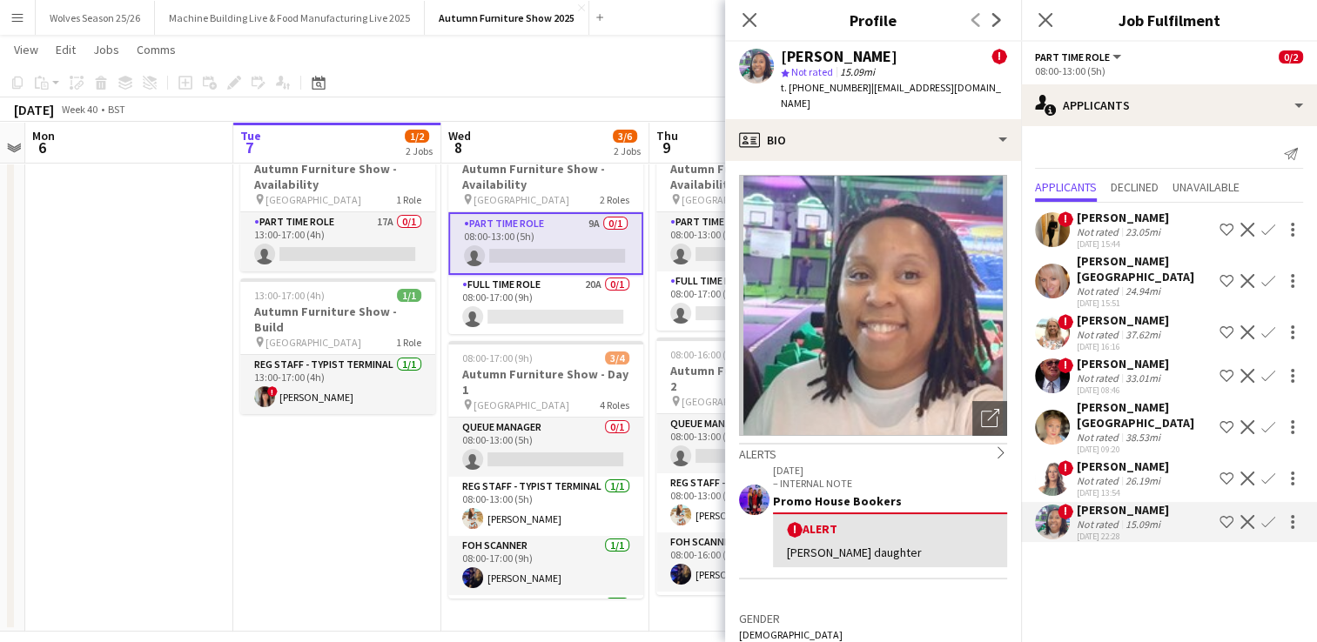
drag, startPoint x: 859, startPoint y: 89, endPoint x: 802, endPoint y: 95, distance: 57.8
click at [802, 95] on div "t. +447530880151 | jasmeneysbrown@ymail.com" at bounding box center [894, 95] width 226 height 31
copy span "7530880151"
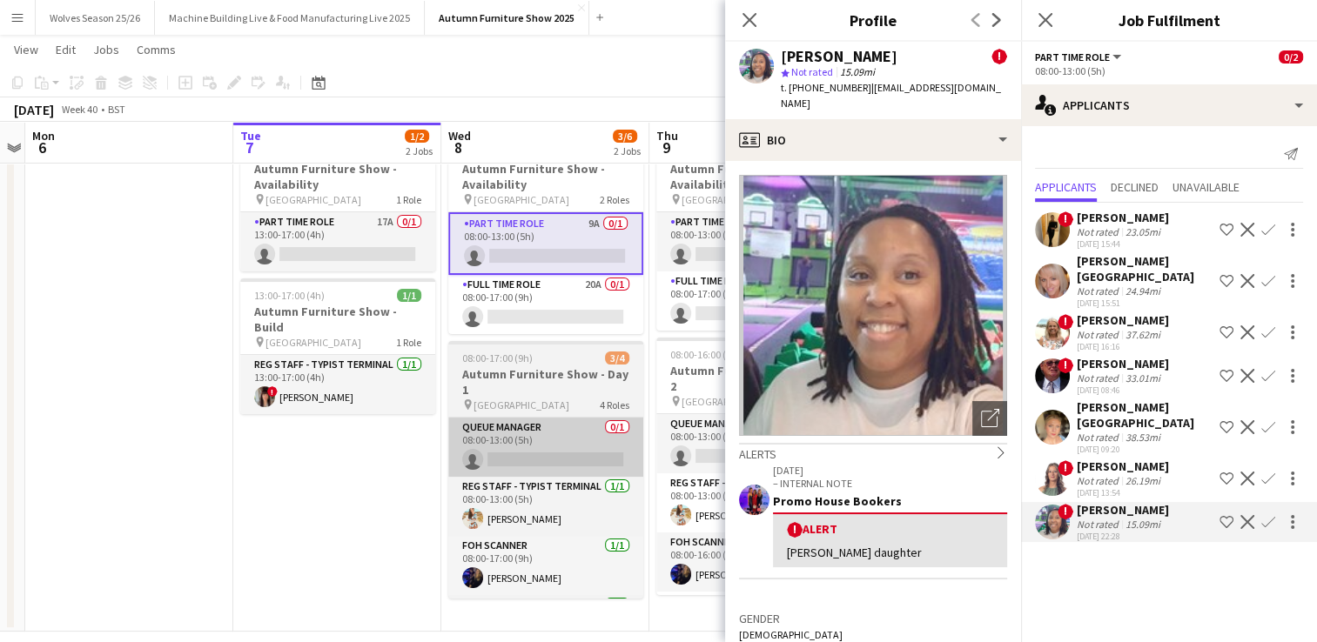
click at [529, 446] on app-card-role "Queue Manager 0/1 08:00-13:00 (5h) single-neutral-actions" at bounding box center [545, 447] width 195 height 59
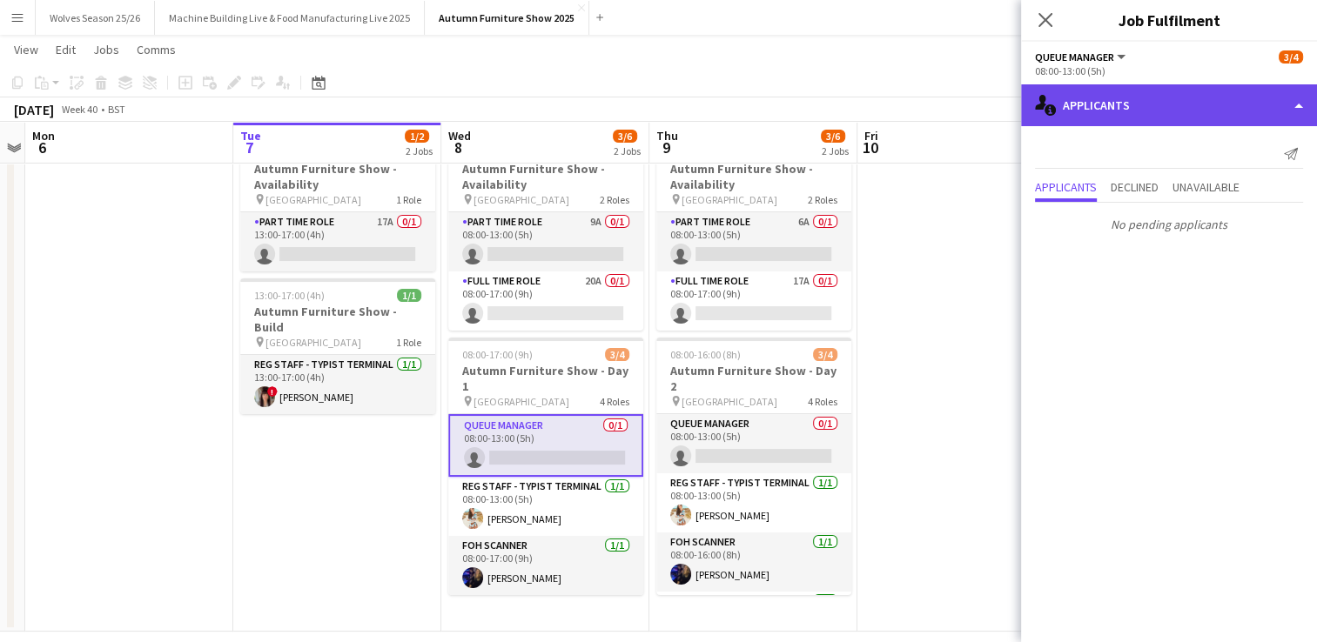
click at [1145, 108] on div "single-neutral-actions-information Applicants" at bounding box center [1169, 105] width 296 height 42
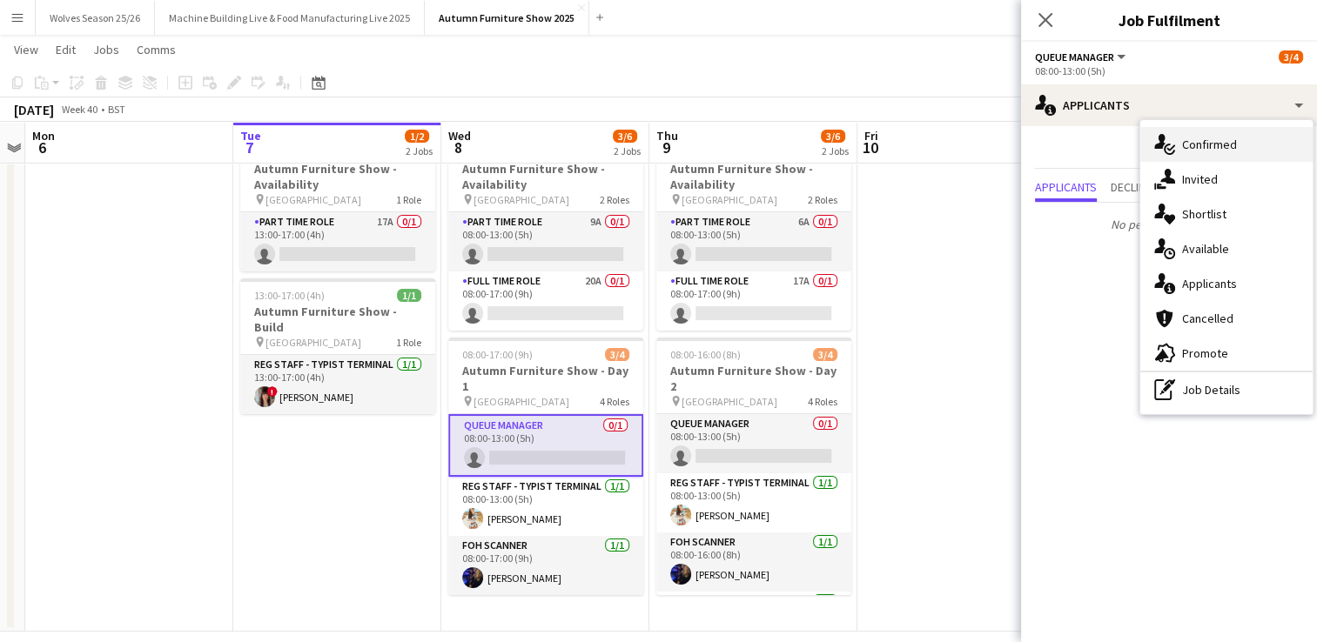
click at [1244, 139] on div "single-neutral-actions-check-2 Confirmed" at bounding box center [1226, 144] width 172 height 35
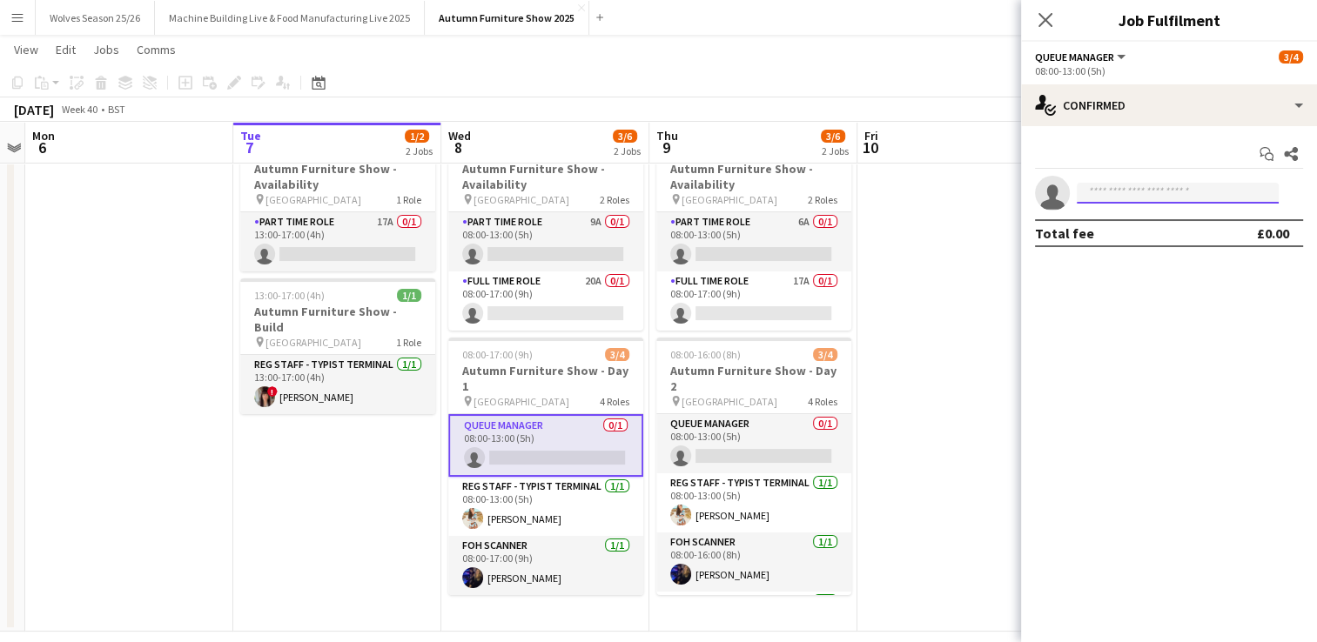
click at [1170, 196] on input at bounding box center [1178, 193] width 202 height 21
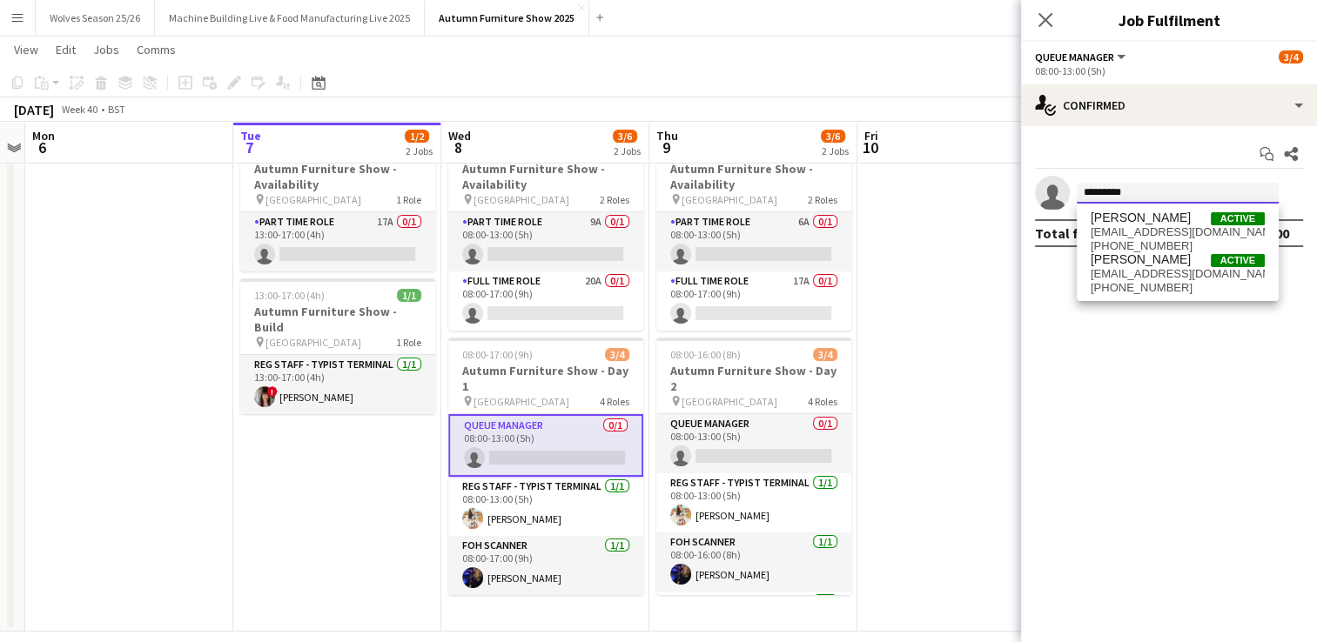
type input "*********"
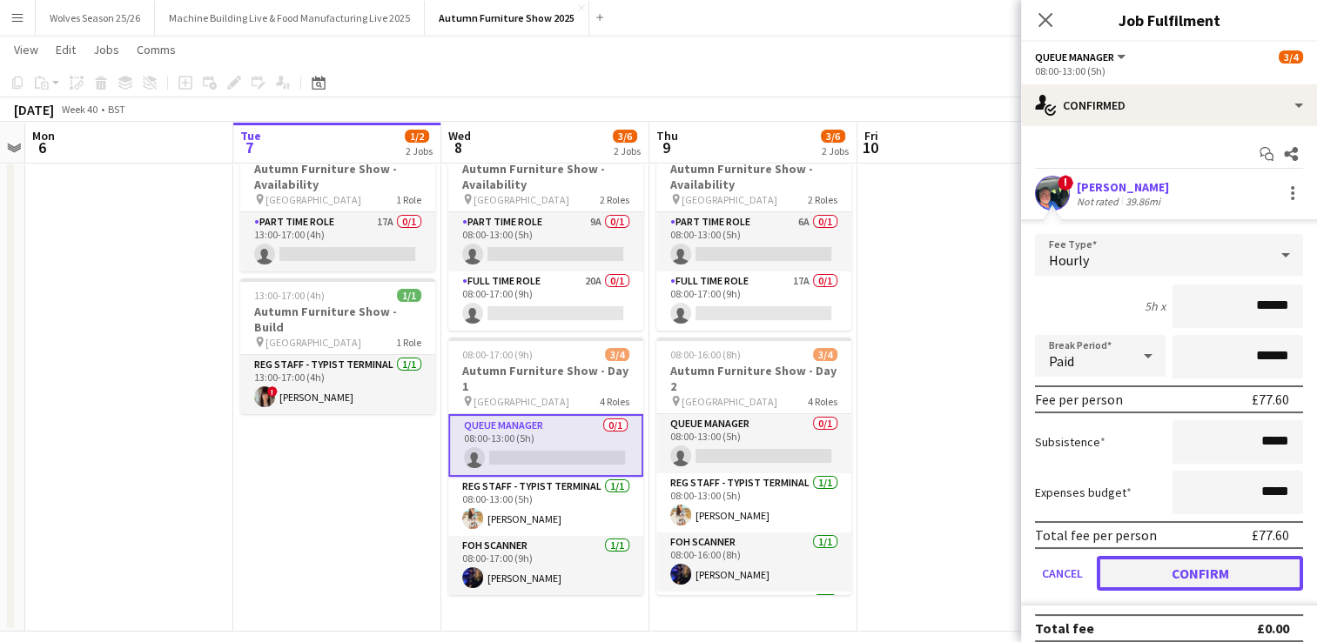
click at [1189, 571] on button "Confirm" at bounding box center [1200, 573] width 206 height 35
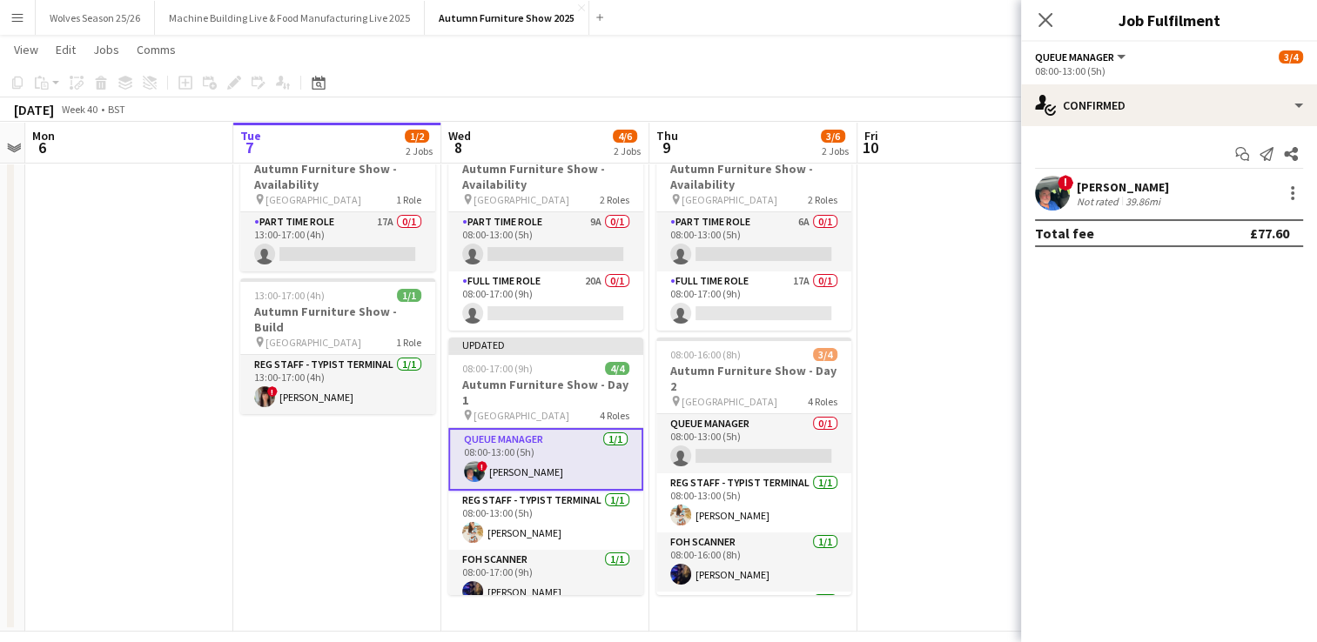
click at [942, 436] on app-date-cell at bounding box center [961, 380] width 208 height 503
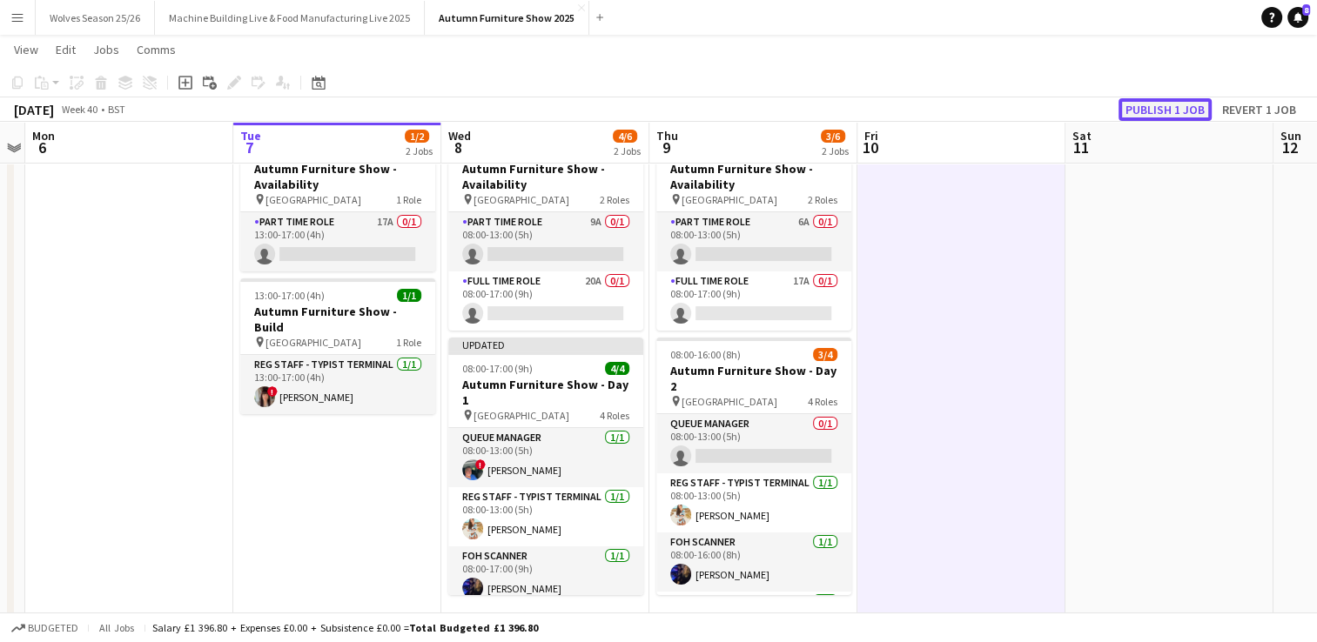
click at [1194, 108] on button "Publish 1 job" at bounding box center [1164, 109] width 93 height 23
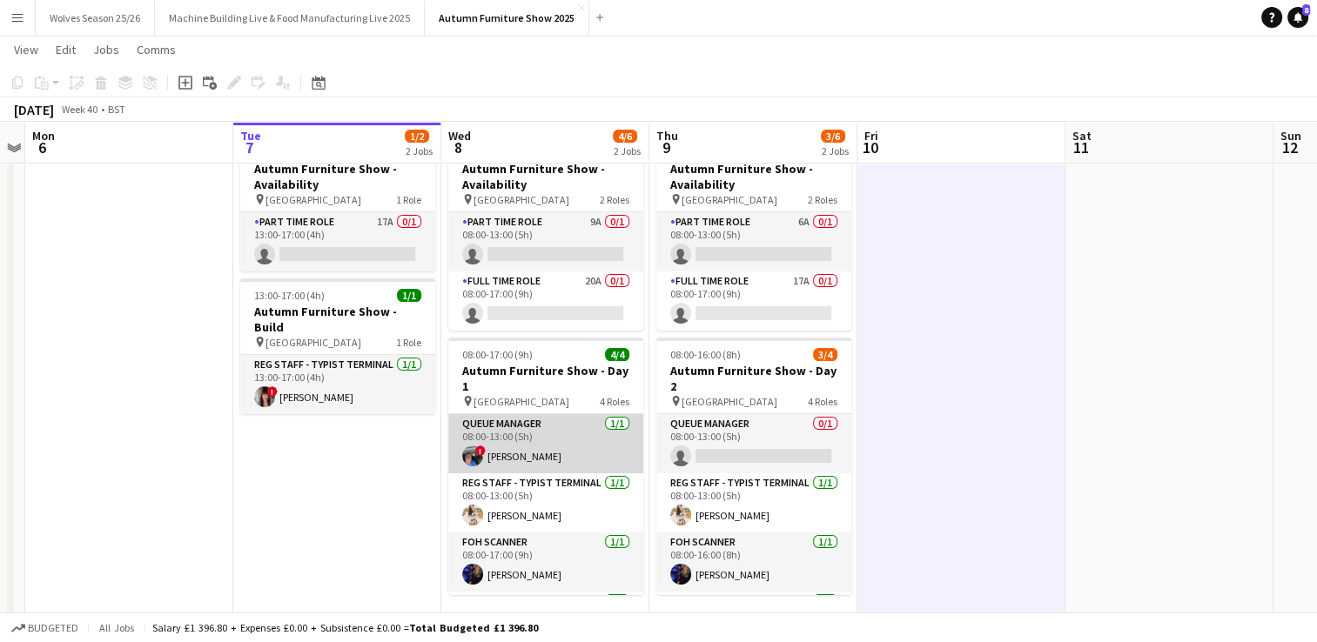
click at [494, 435] on app-card-role "Queue Manager 1/1 08:00-13:00 (5h) ! Michael Martin" at bounding box center [545, 443] width 195 height 59
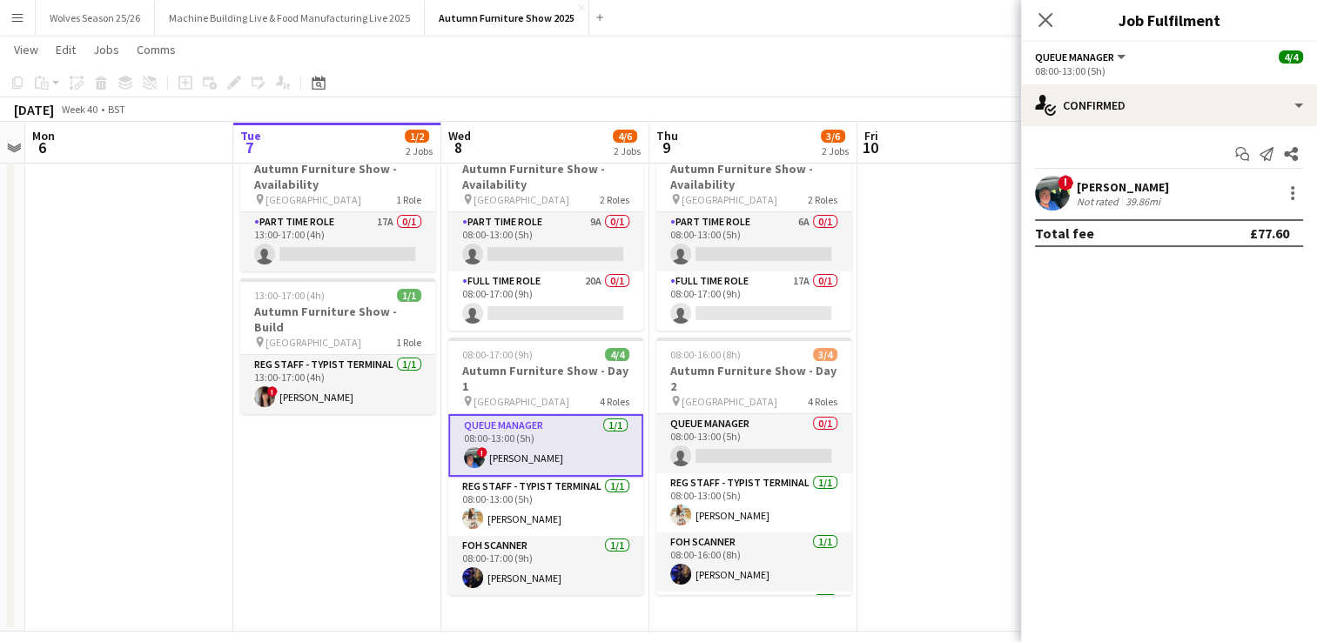
click at [1073, 182] on div "! Michael Martin Not rated 39.86mi" at bounding box center [1169, 193] width 296 height 35
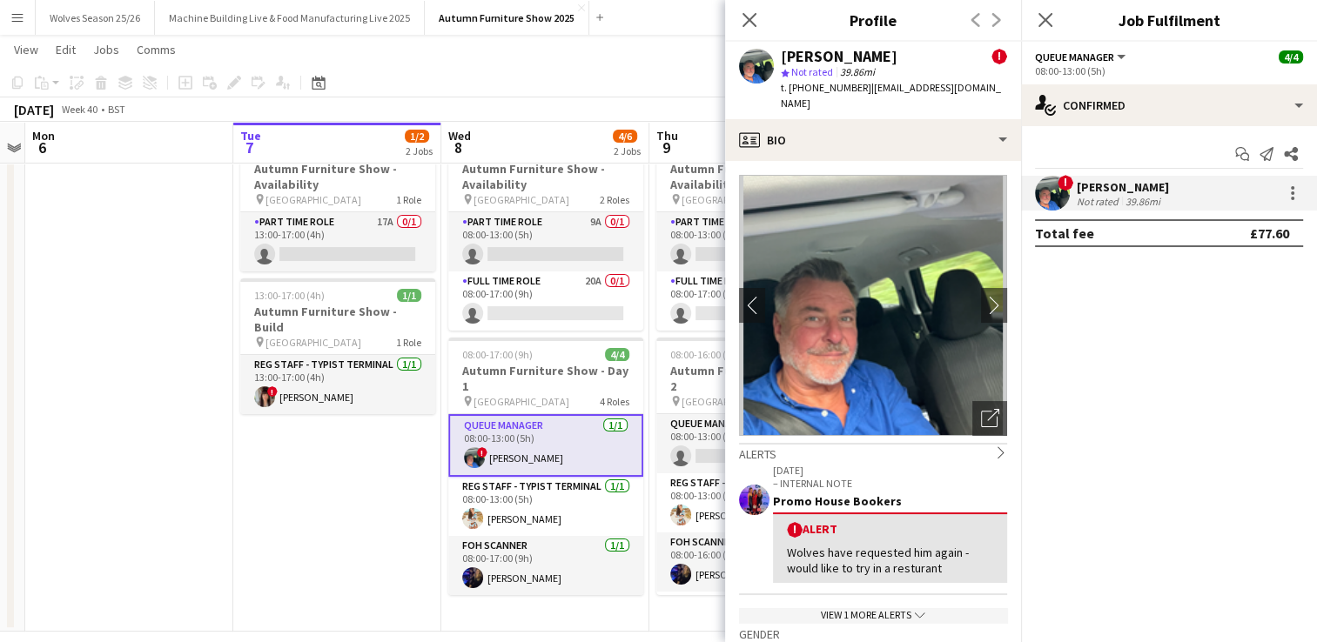
drag, startPoint x: 861, startPoint y: 91, endPoint x: 809, endPoint y: 89, distance: 51.4
click at [809, 89] on span "t. +4407921740952" at bounding box center [826, 87] width 91 height 13
copy span "7921740952"
drag, startPoint x: 872, startPoint y: 90, endPoint x: 912, endPoint y: 101, distance: 41.6
click at [912, 101] on div "t. +4407921740952 | michaelmartin63@hotmail.co.uk" at bounding box center [894, 95] width 226 height 31
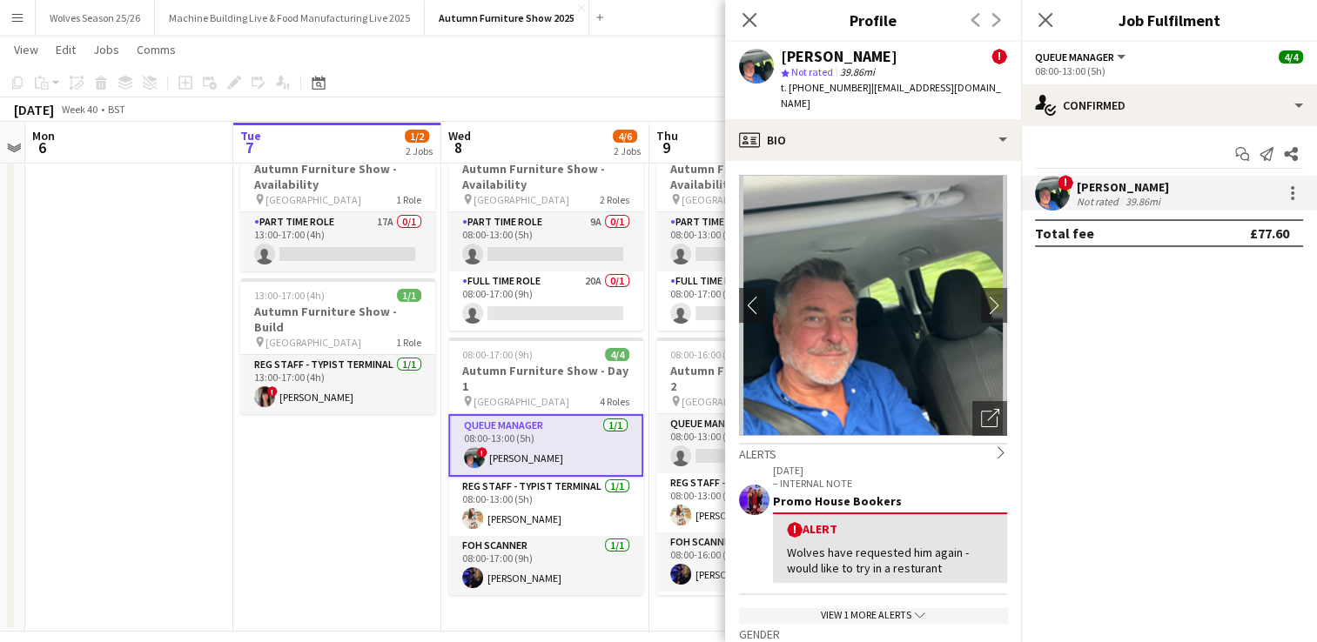
copy span "michaelmartin63@hotmail.co.uk"
click at [14, 17] on app-icon "Menu" at bounding box center [17, 17] width 14 height 14
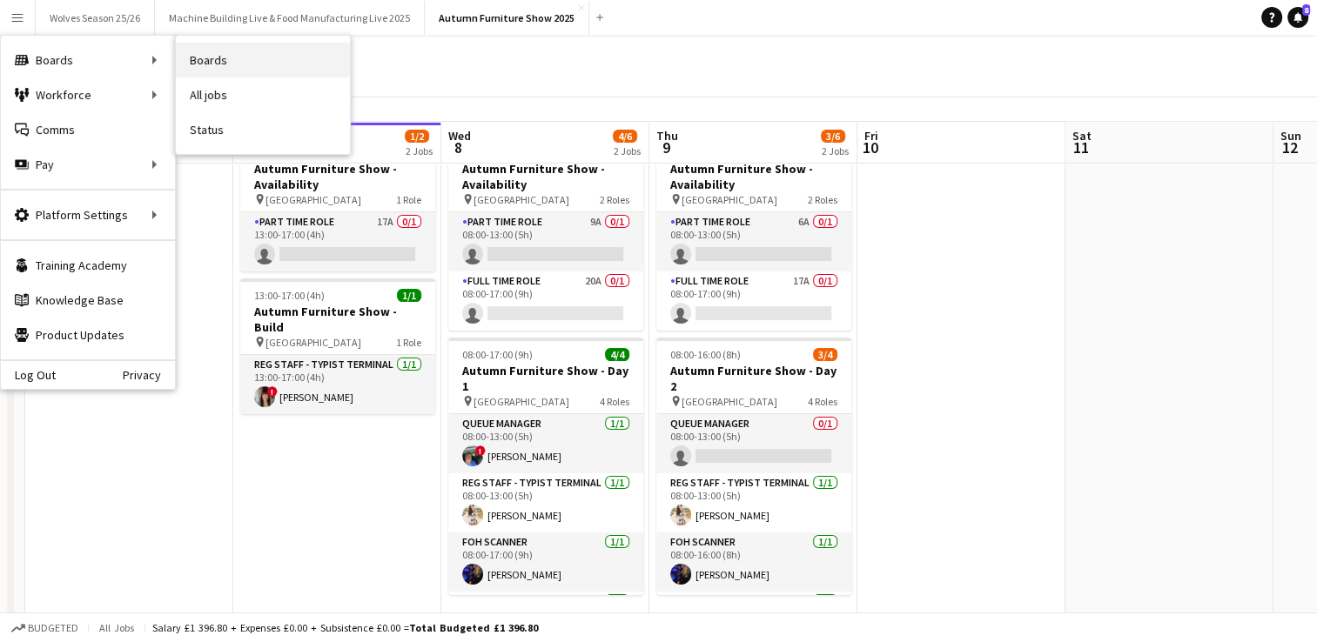
click at [215, 71] on link "Boards" at bounding box center [263, 60] width 174 height 35
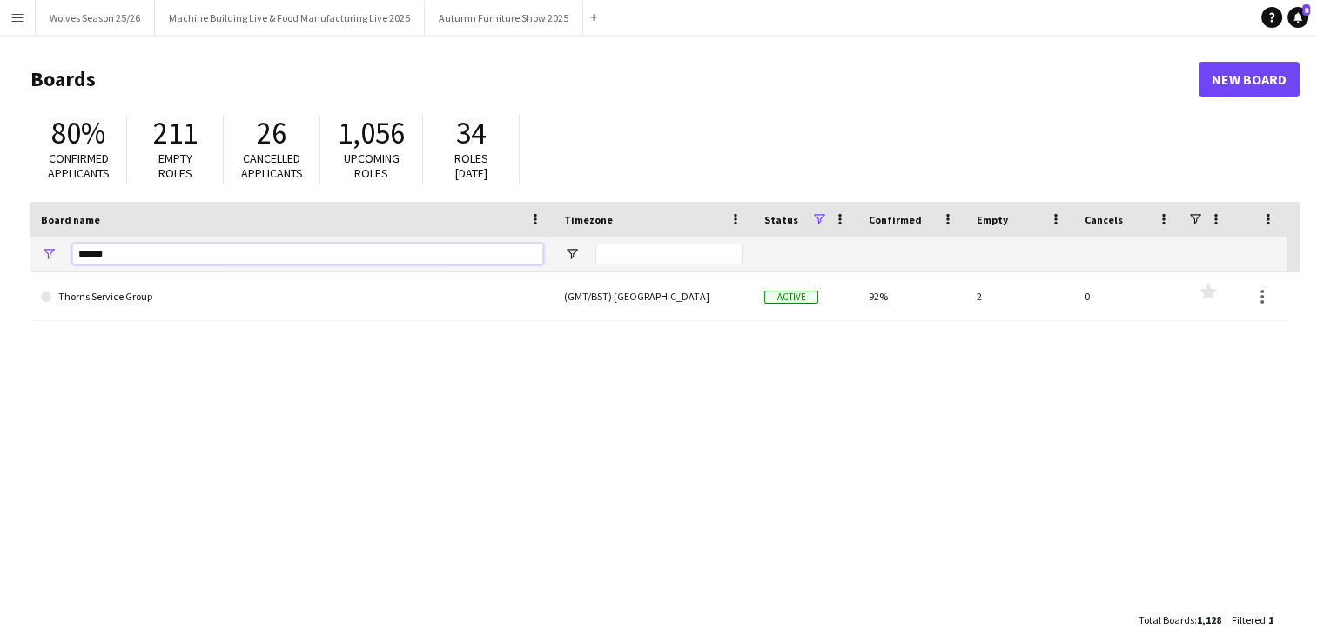
drag, startPoint x: 153, startPoint y: 260, endPoint x: 91, endPoint y: 266, distance: 63.0
click at [91, 266] on div "******" at bounding box center [307, 254] width 471 height 35
type input "*"
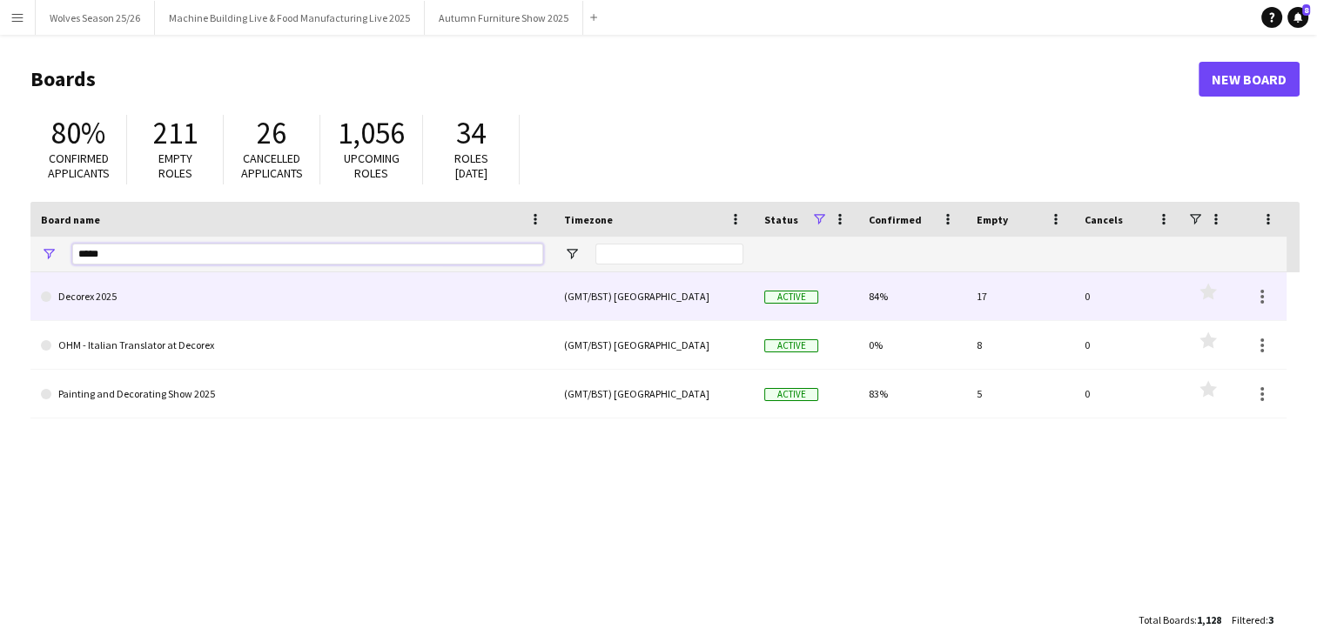
type input "*****"
click at [136, 288] on link "Decorex 2025" at bounding box center [292, 296] width 502 height 49
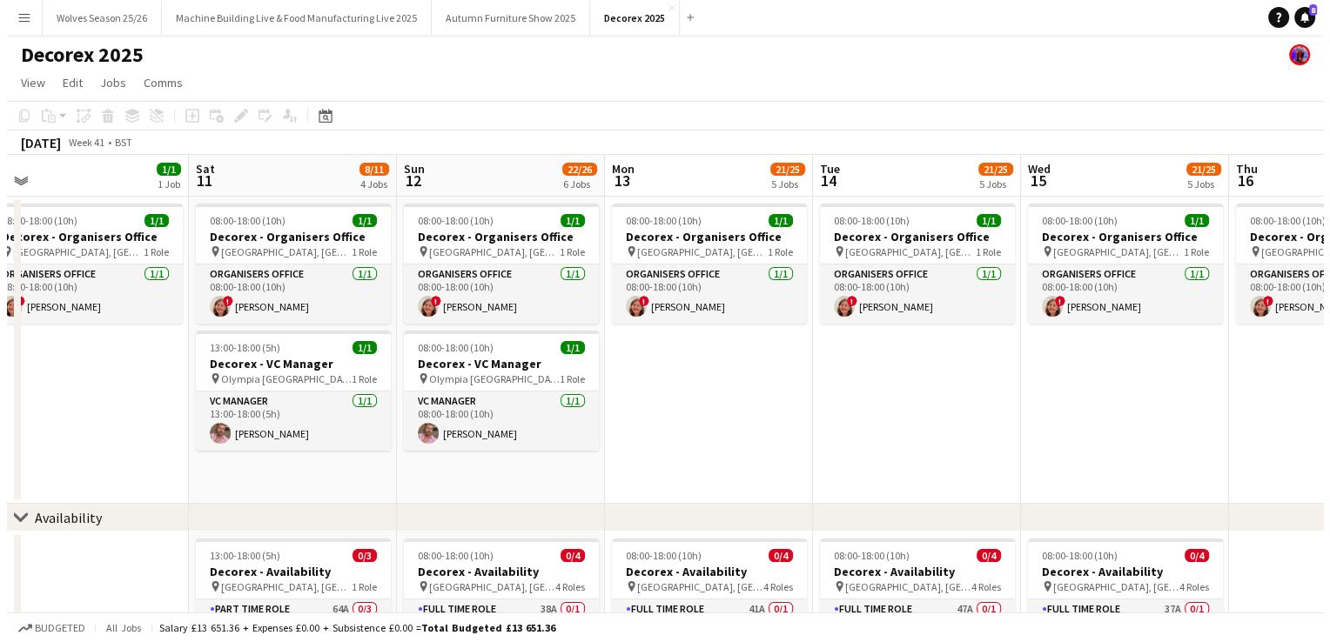
scroll to position [0, 381]
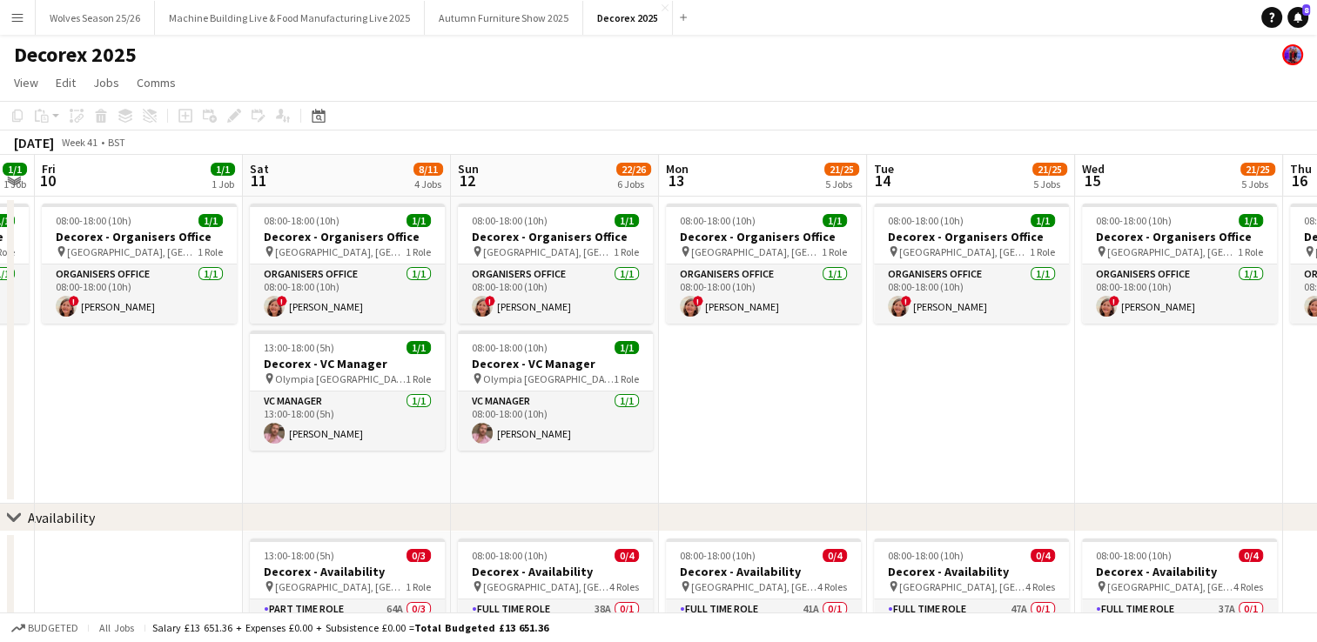
drag, startPoint x: 549, startPoint y: 440, endPoint x: 936, endPoint y: 408, distance: 388.6
click at [10, 25] on button "Menu" at bounding box center [17, 17] width 35 height 35
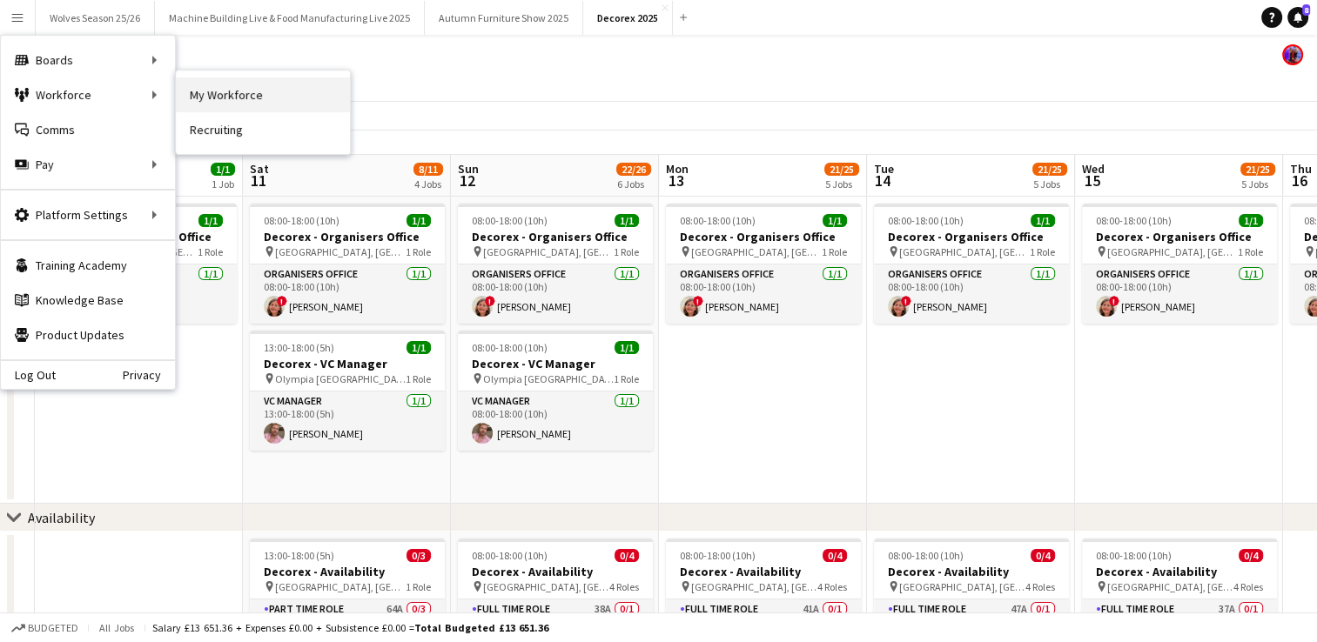
click at [198, 81] on link "My Workforce" at bounding box center [263, 94] width 174 height 35
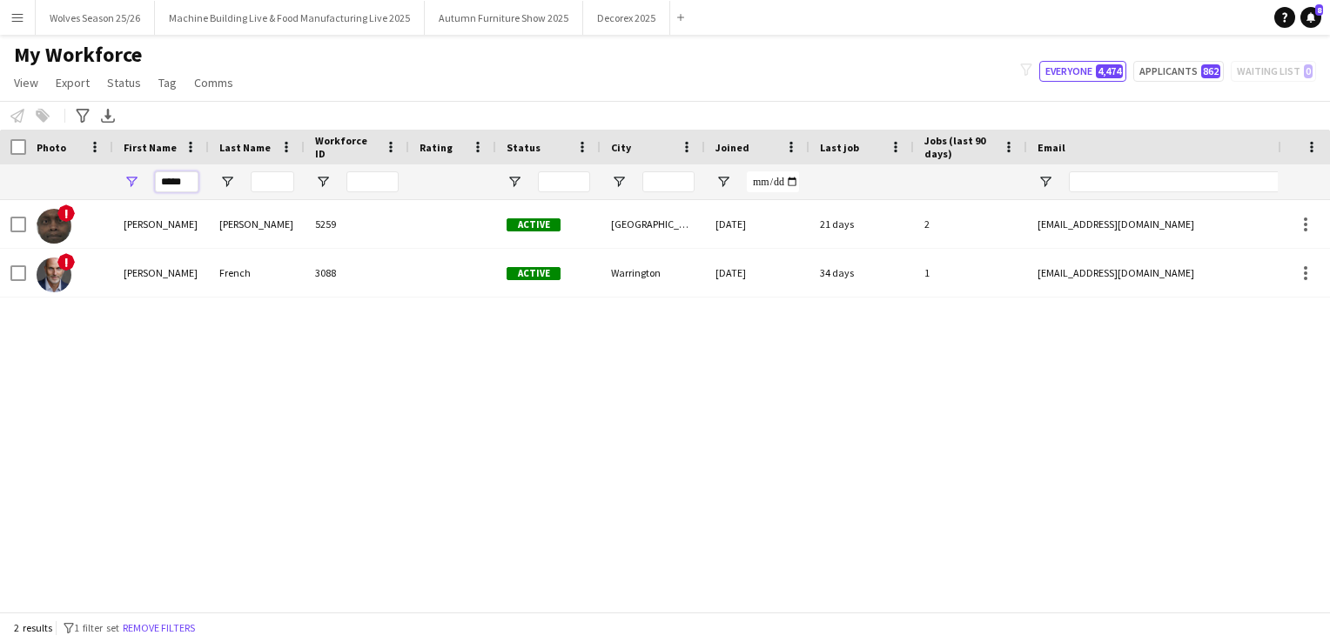
drag, startPoint x: 190, startPoint y: 176, endPoint x: 160, endPoint y: 183, distance: 30.4
click at [160, 183] on input "*****" at bounding box center [177, 181] width 44 height 21
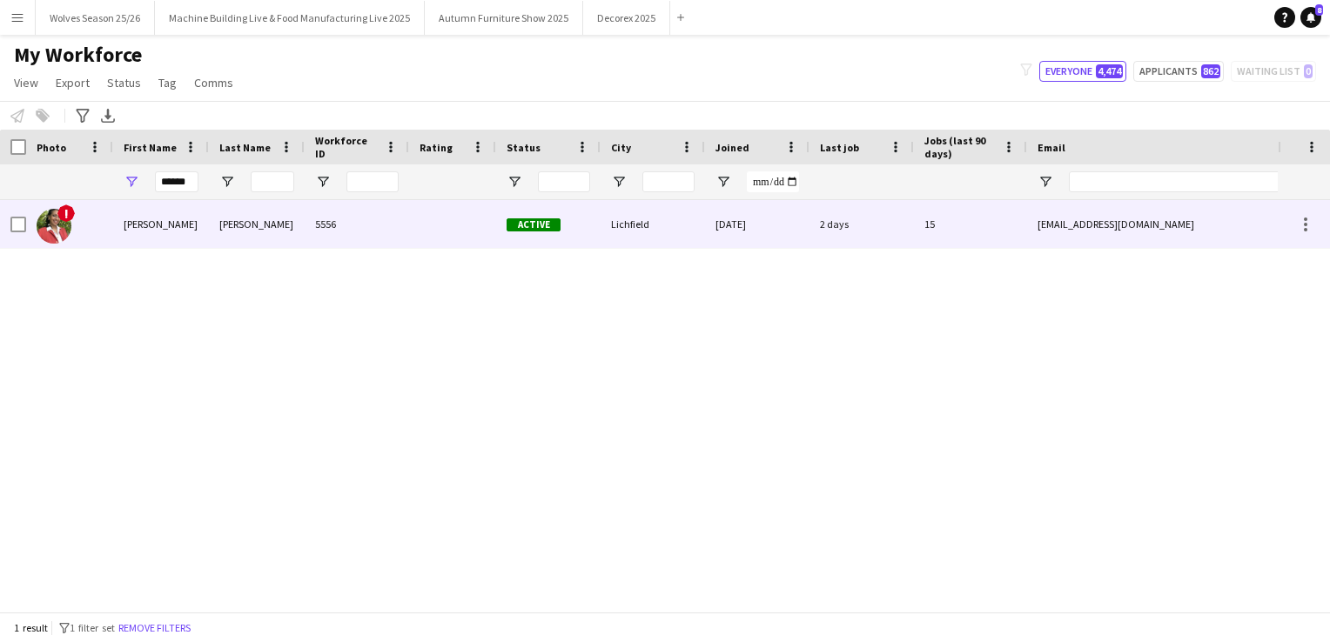
click at [100, 218] on div "!" at bounding box center [69, 224] width 87 height 48
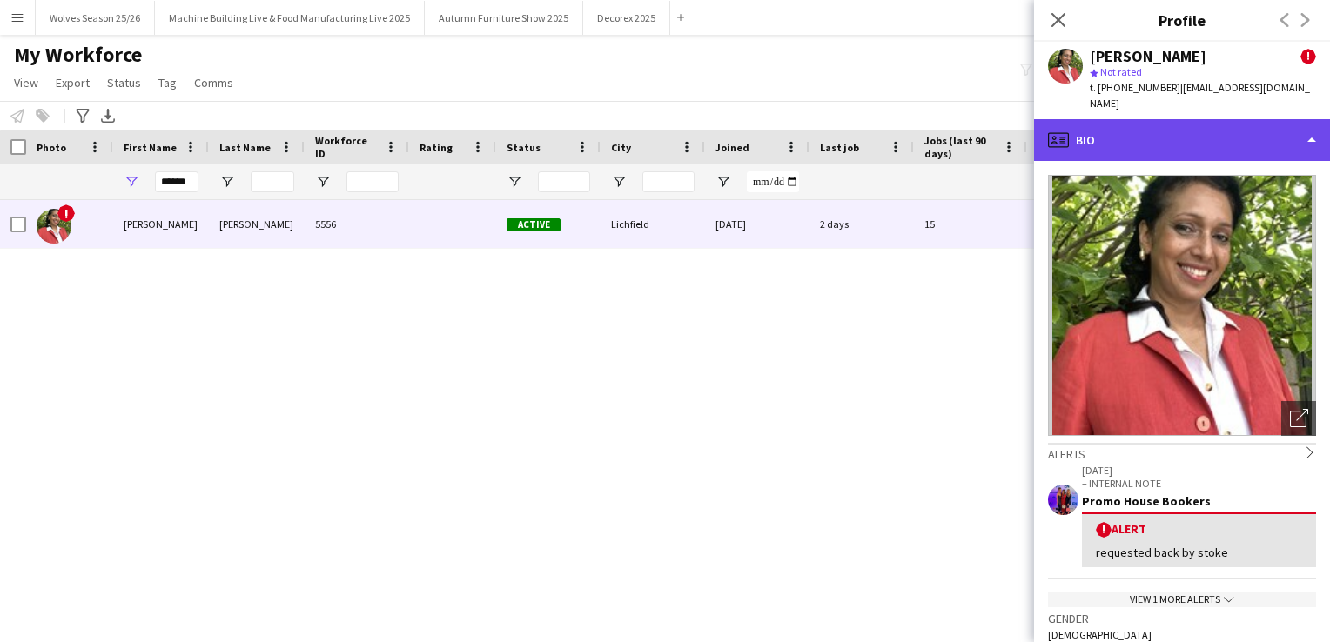
click at [1208, 138] on div "profile Bio" at bounding box center [1182, 140] width 296 height 42
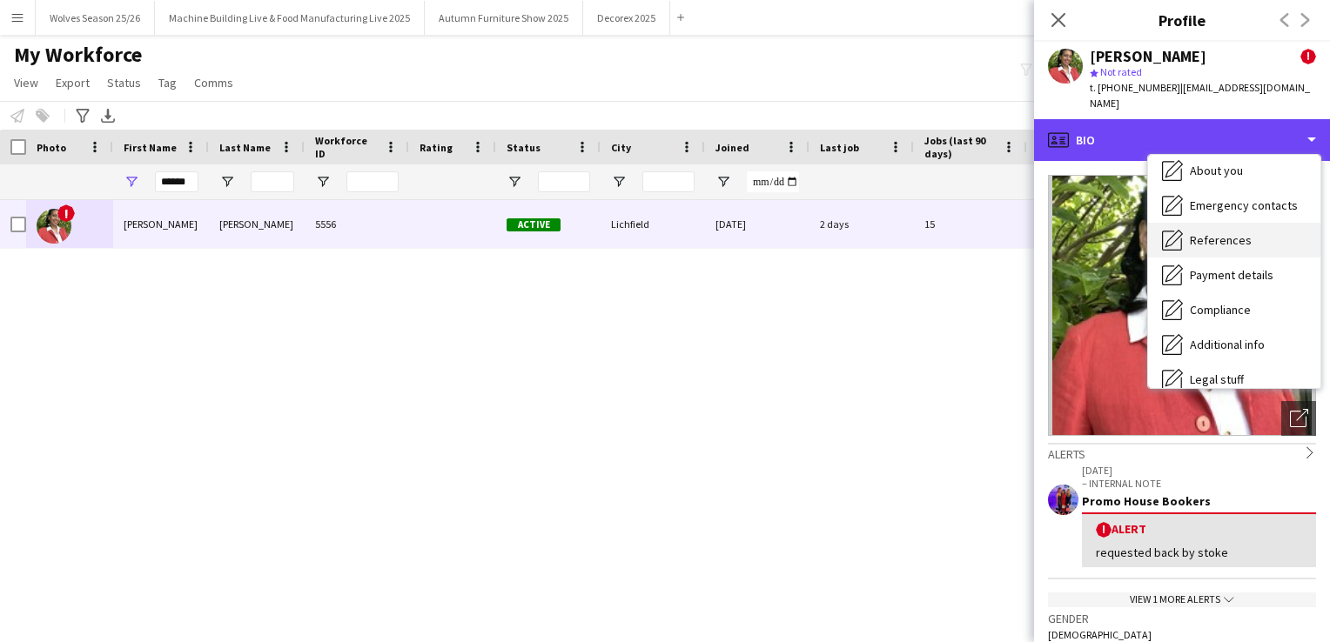
scroll to position [198, 0]
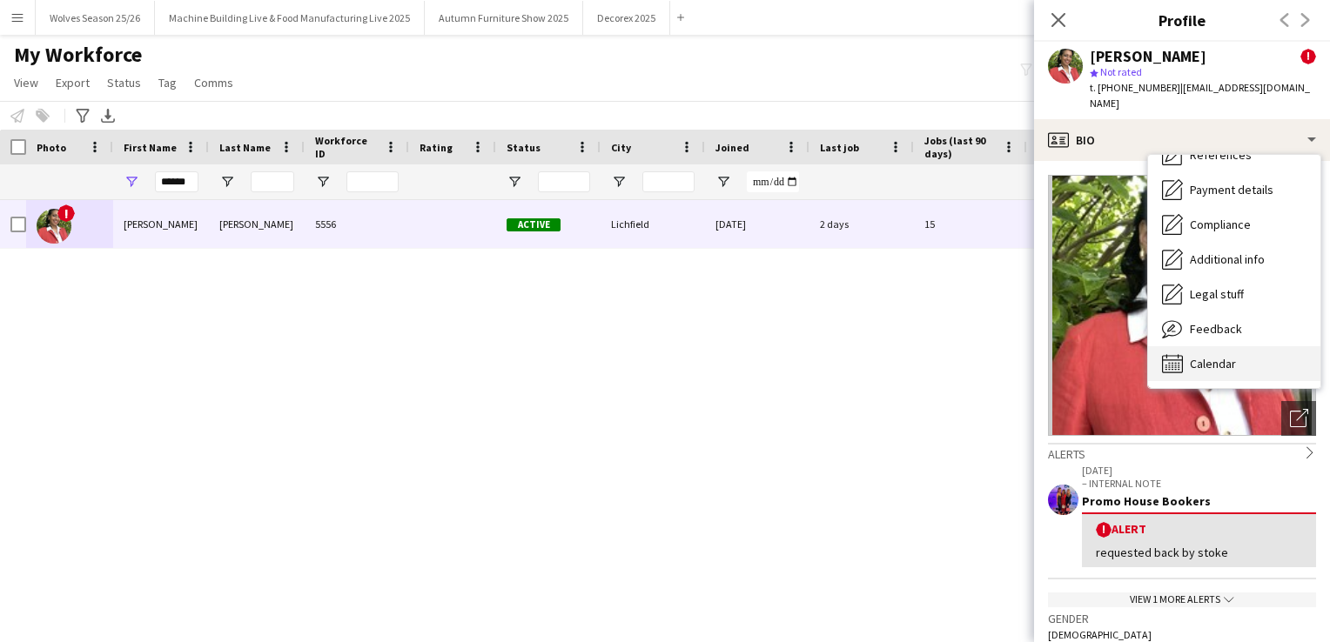
click at [1205, 356] on span "Calendar" at bounding box center [1213, 364] width 46 height 16
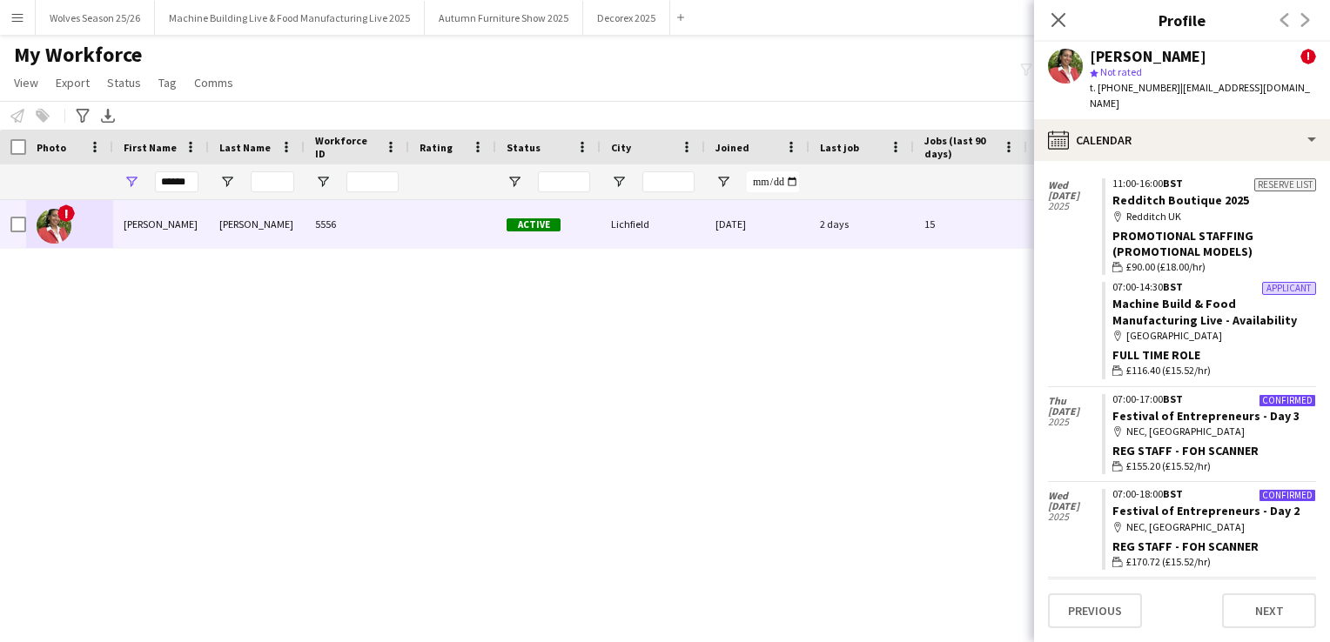
scroll to position [2089, 0]
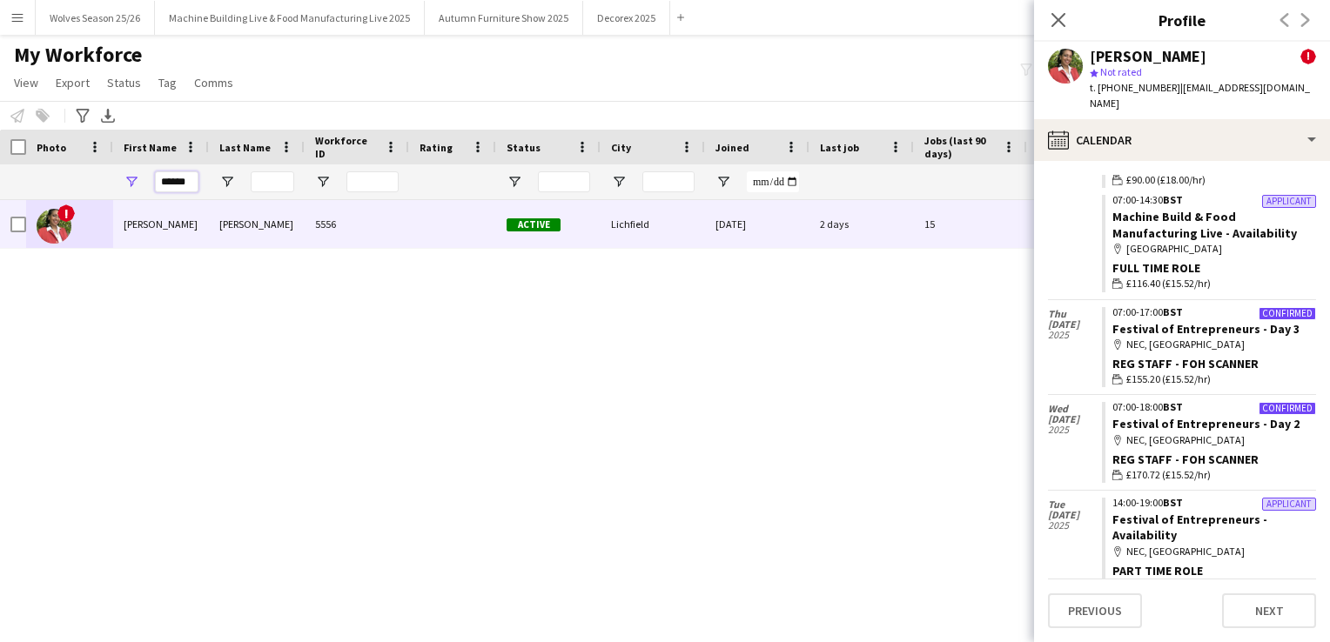
drag, startPoint x: 191, startPoint y: 179, endPoint x: 171, endPoint y: 180, distance: 19.2
click at [171, 180] on input "******" at bounding box center [177, 181] width 44 height 21
type input "*"
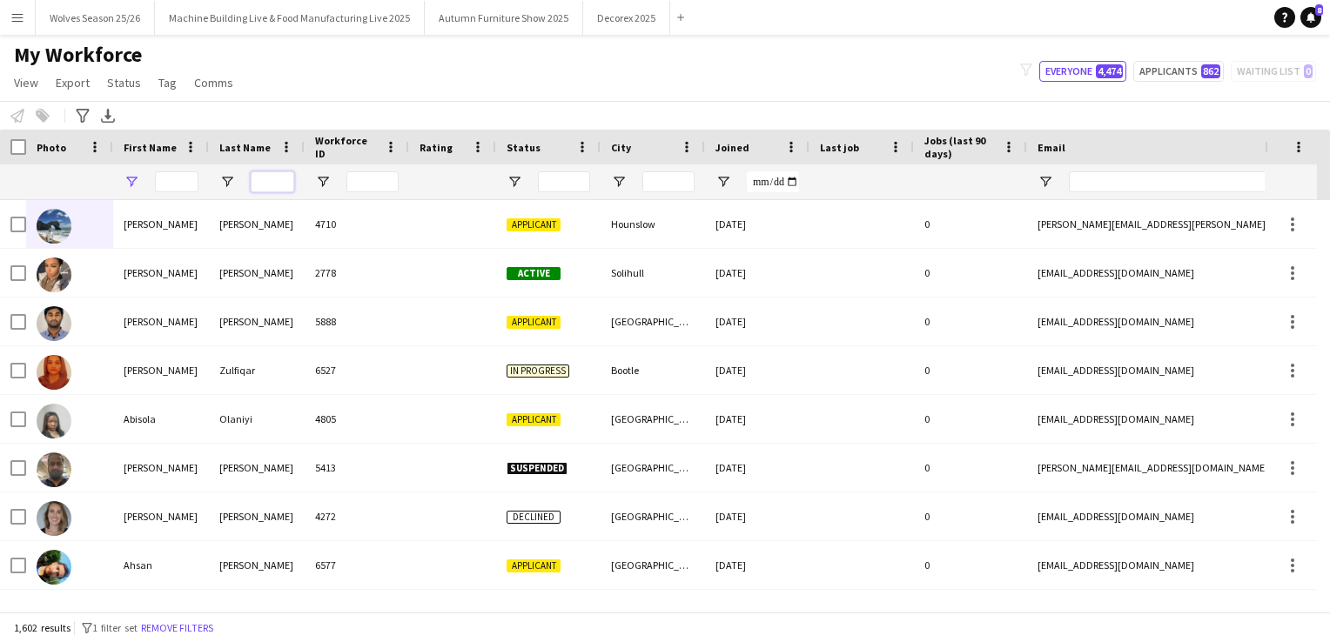
click at [270, 179] on input "Last Name Filter Input" at bounding box center [273, 181] width 44 height 21
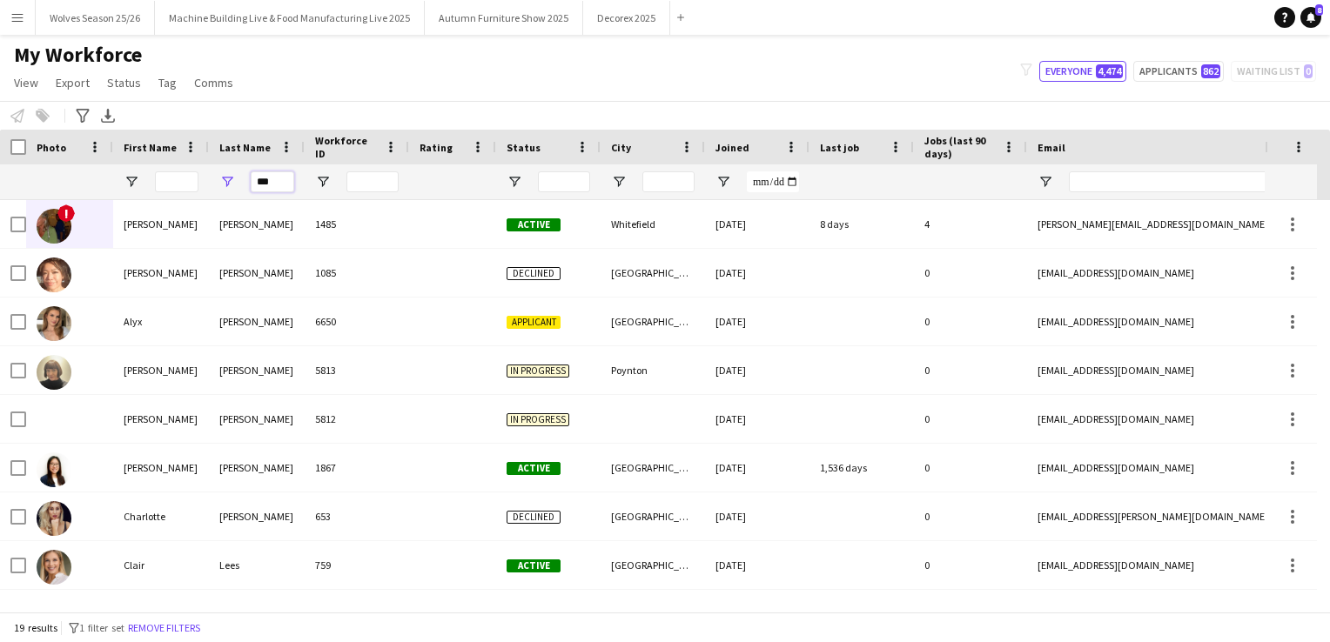
type input "***"
click at [177, 179] on input "First Name Filter Input" at bounding box center [177, 181] width 44 height 21
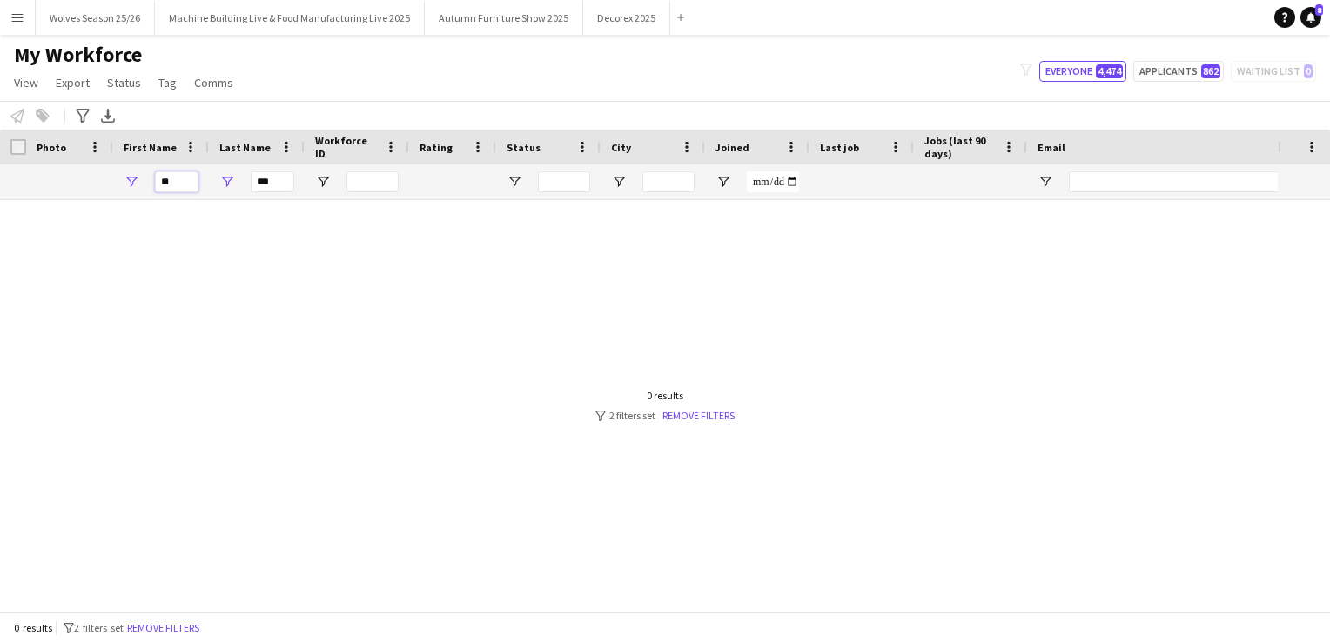
type input "*"
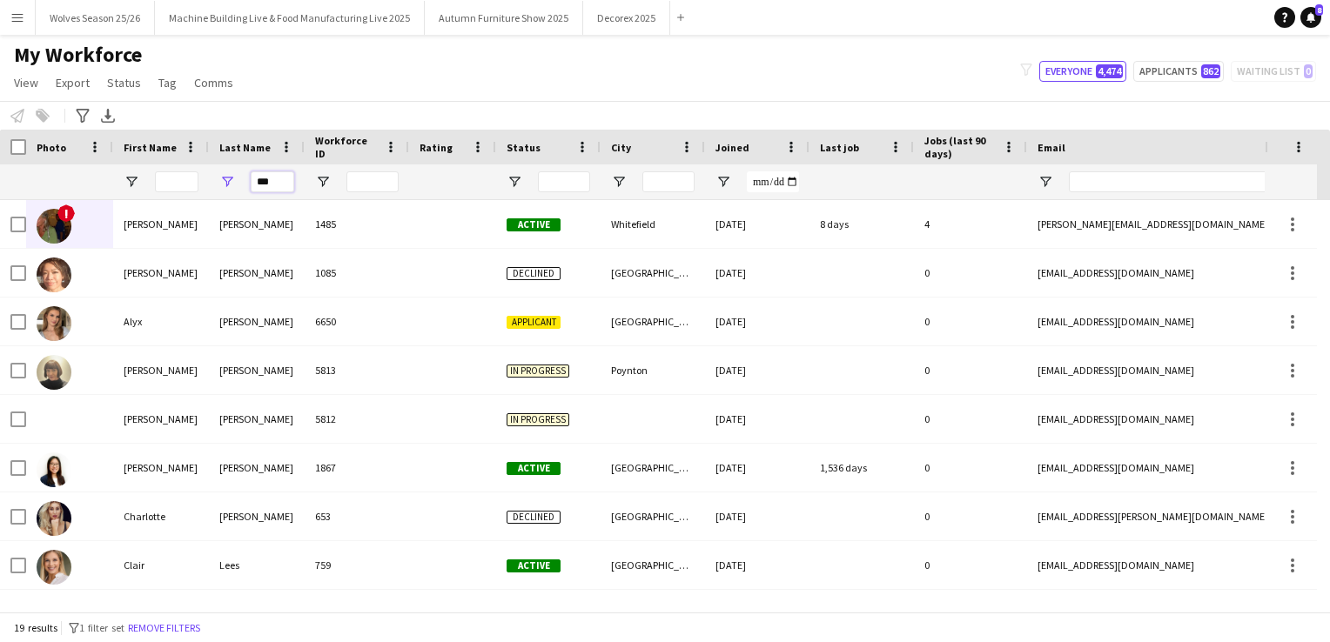
click at [290, 177] on input "***" at bounding box center [273, 181] width 44 height 21
type input "*"
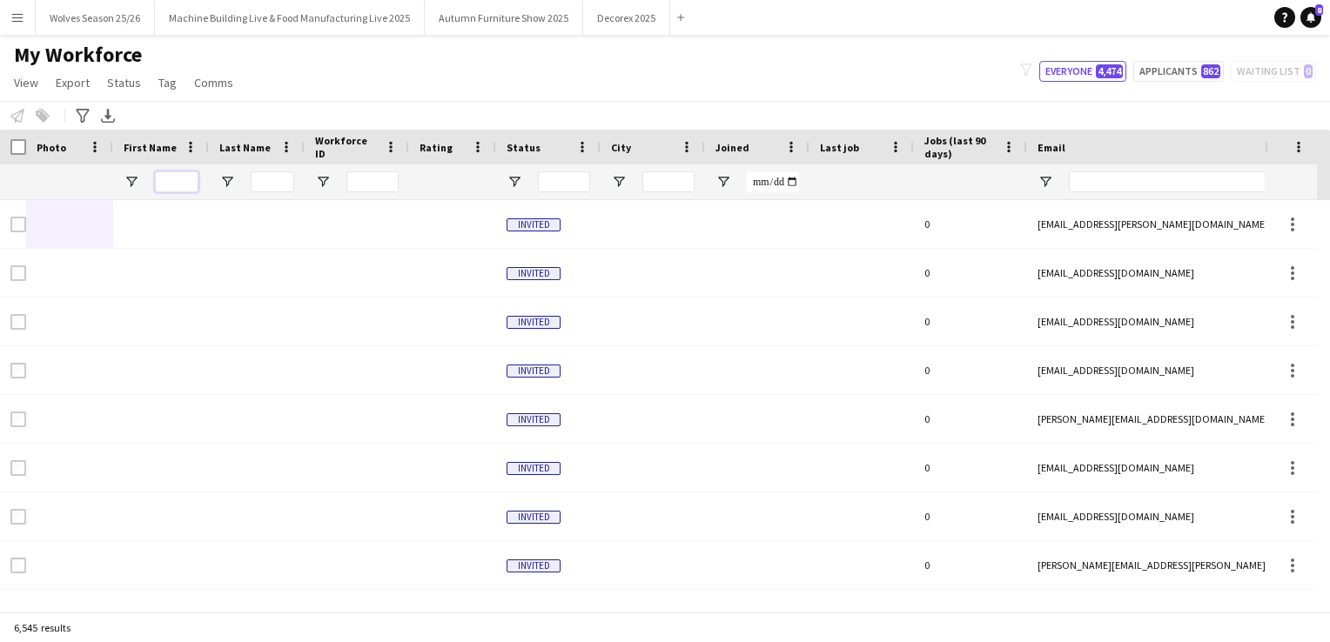
click at [160, 179] on input "First Name Filter Input" at bounding box center [177, 181] width 44 height 21
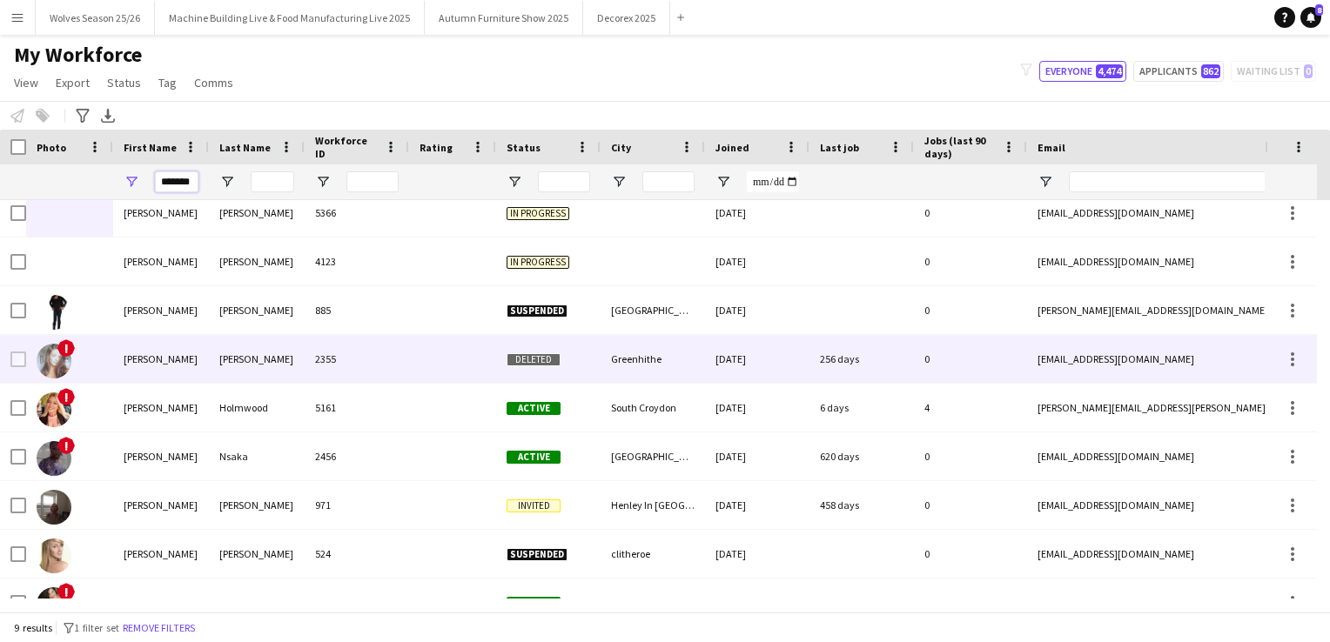
scroll to position [0, 0]
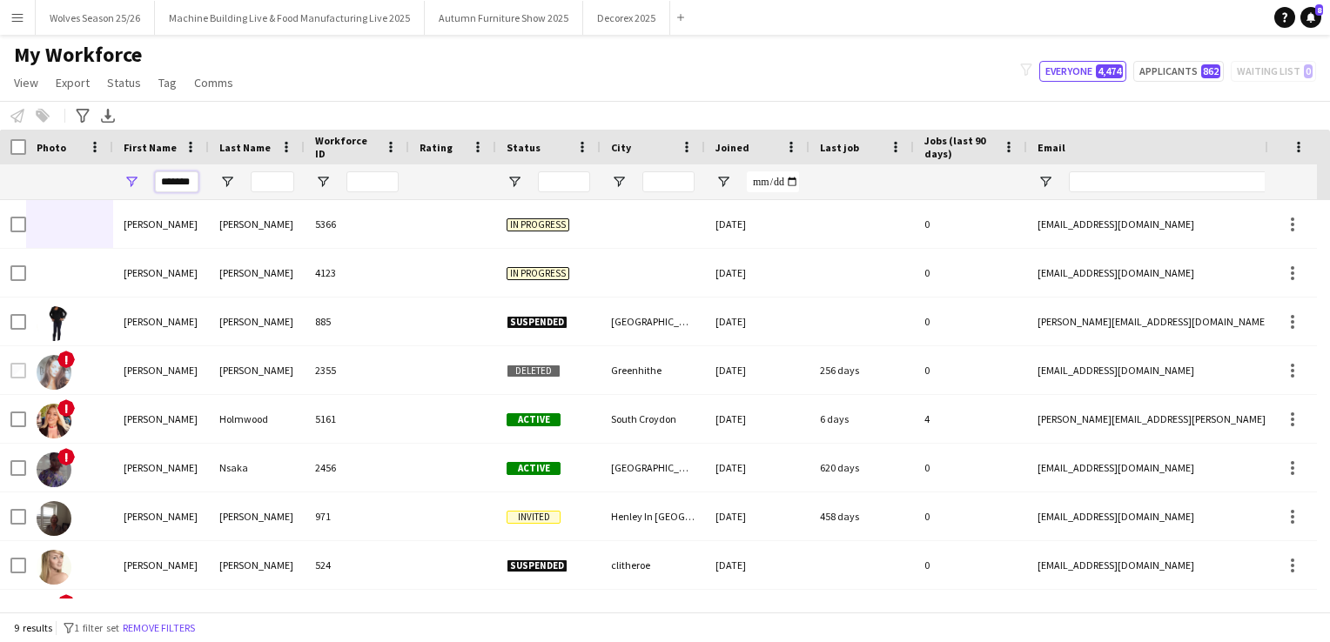
drag, startPoint x: 164, startPoint y: 185, endPoint x: 198, endPoint y: 193, distance: 35.7
click at [198, 193] on div "*******" at bounding box center [161, 181] width 96 height 35
type input "*"
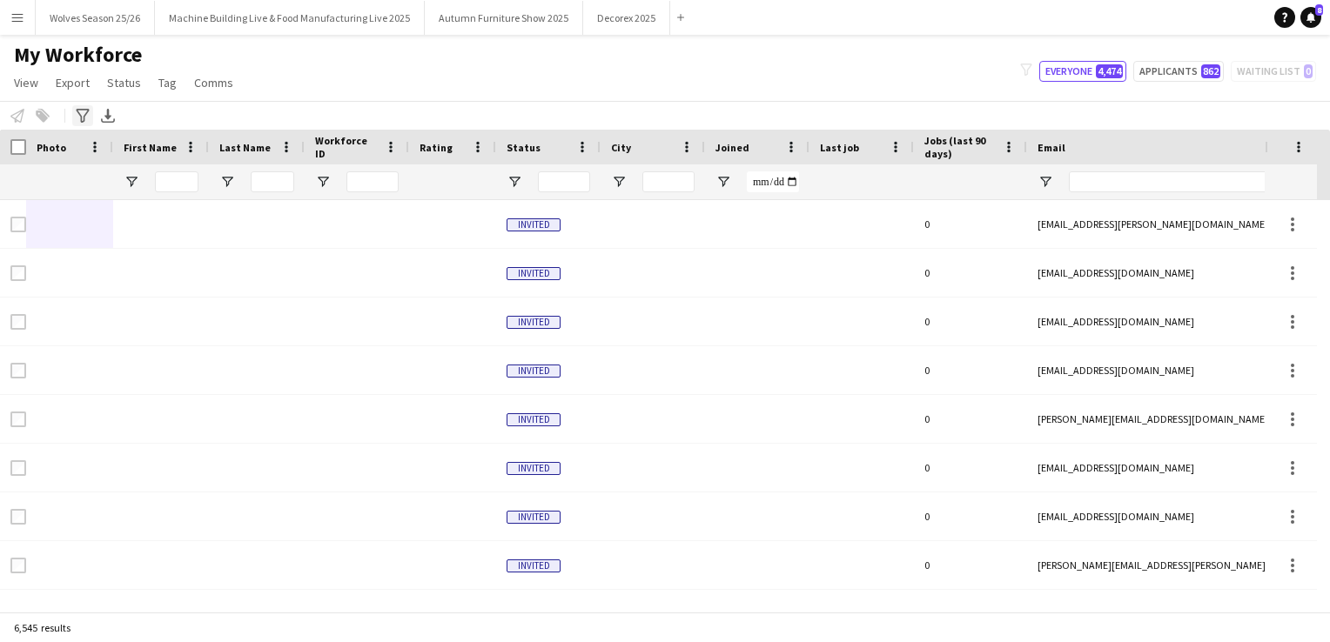
click at [86, 111] on icon "Advanced filters" at bounding box center [83, 116] width 14 height 14
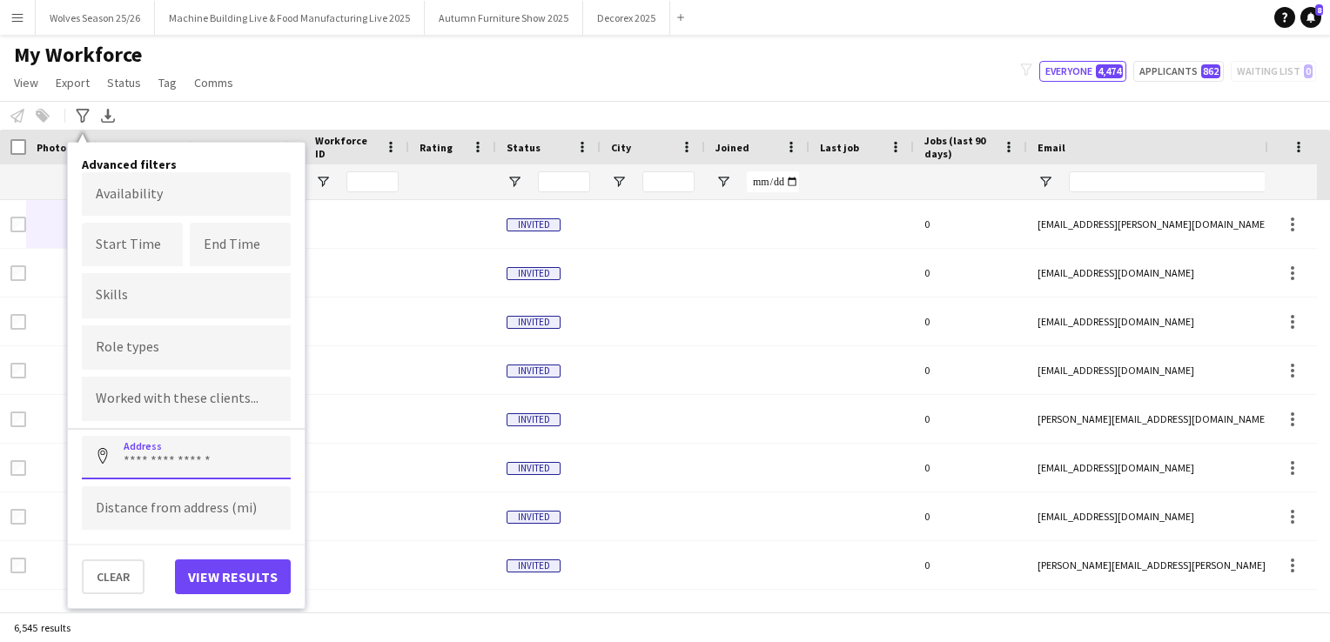
click at [178, 460] on input at bounding box center [186, 458] width 209 height 44
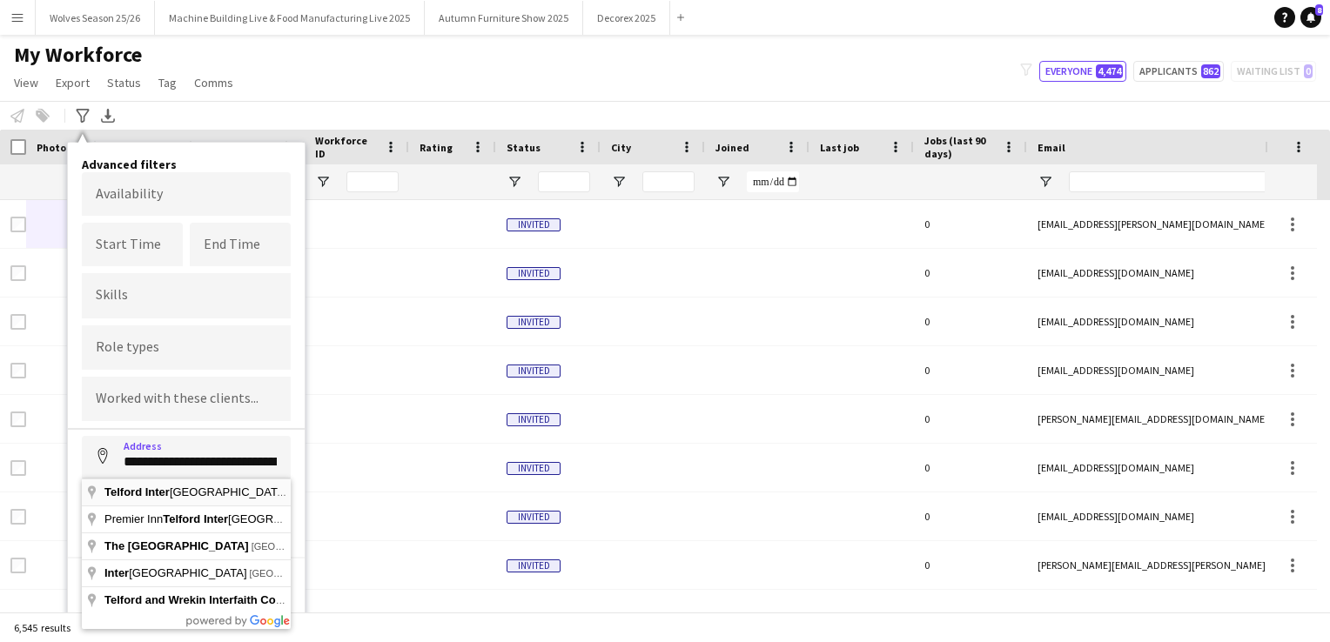
type input "**********"
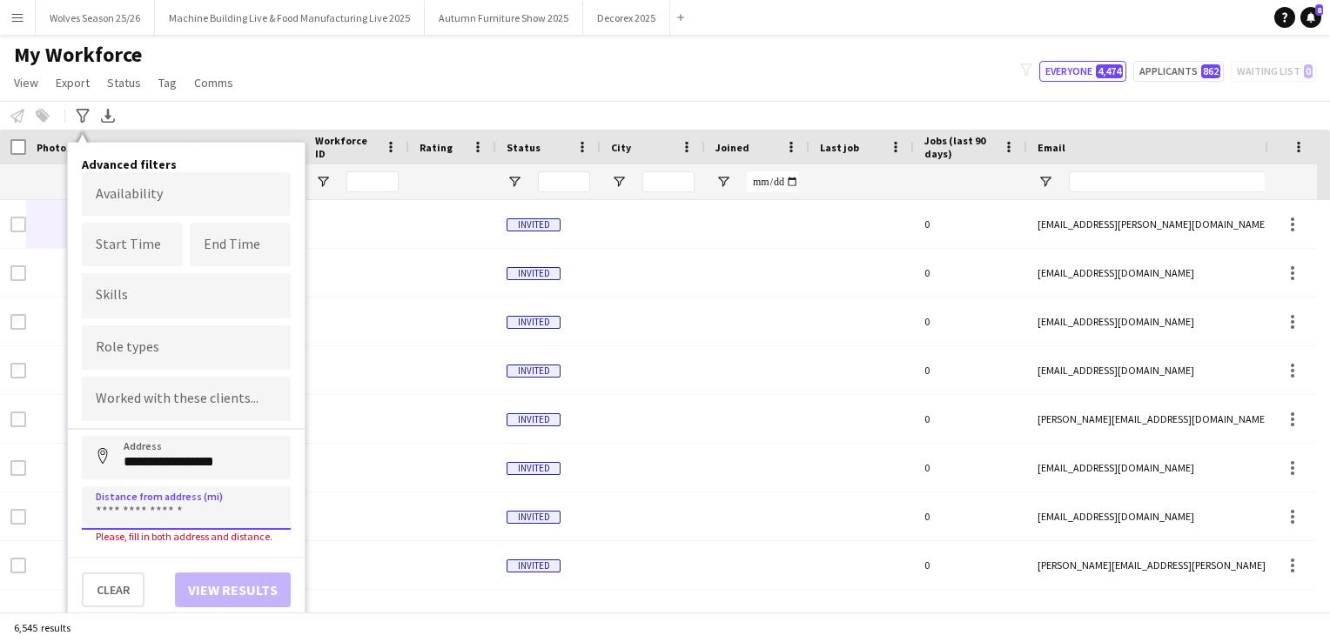
click at [164, 498] on input at bounding box center [186, 509] width 209 height 44
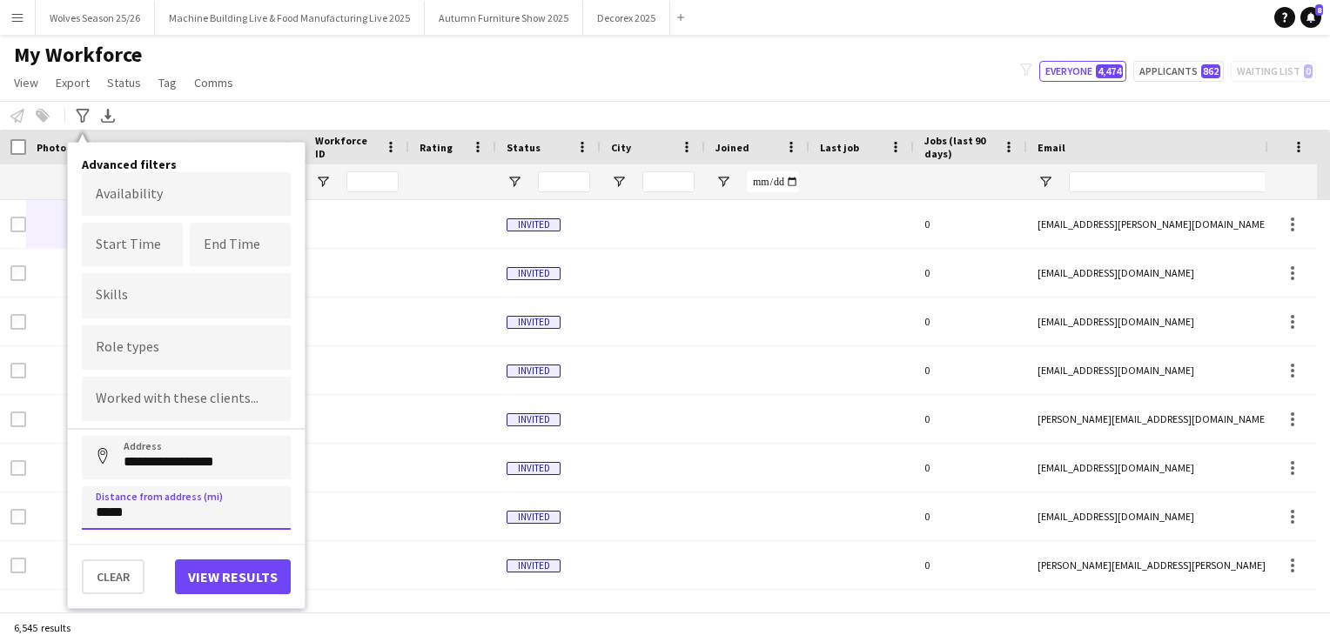
type input "*****"
click at [228, 573] on button "View results" at bounding box center [233, 577] width 116 height 35
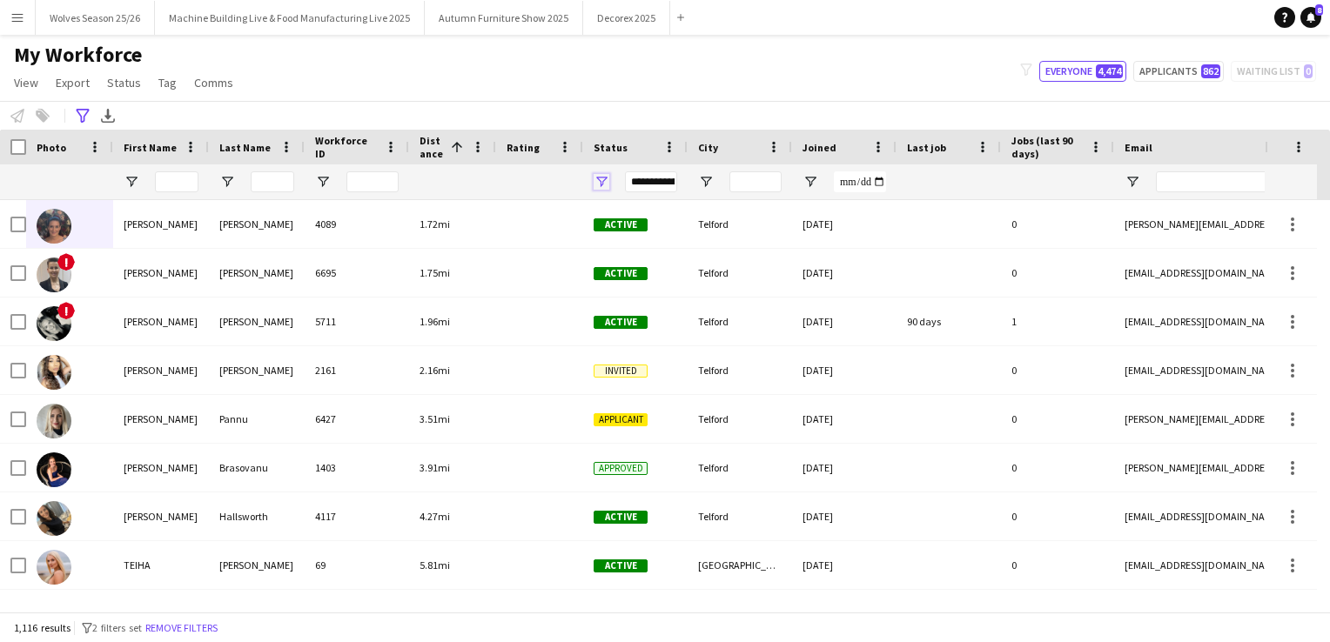
click at [602, 186] on span "Open Filter Menu" at bounding box center [602, 182] width 16 height 16
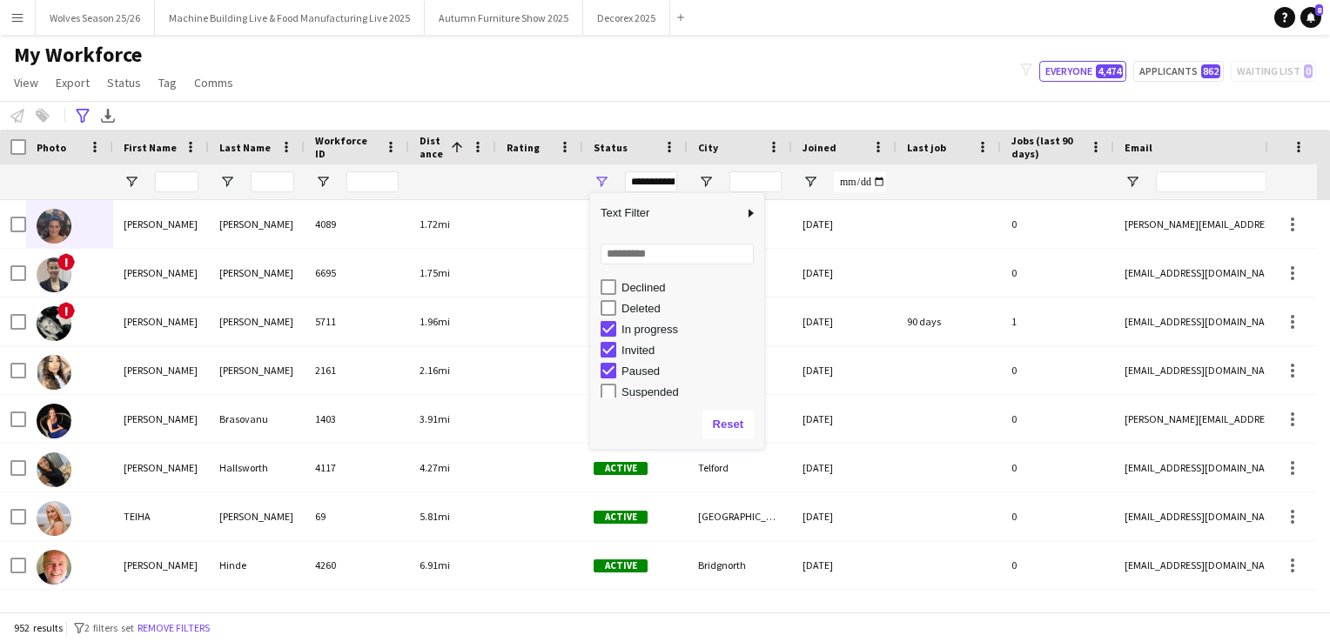
scroll to position [109, 0]
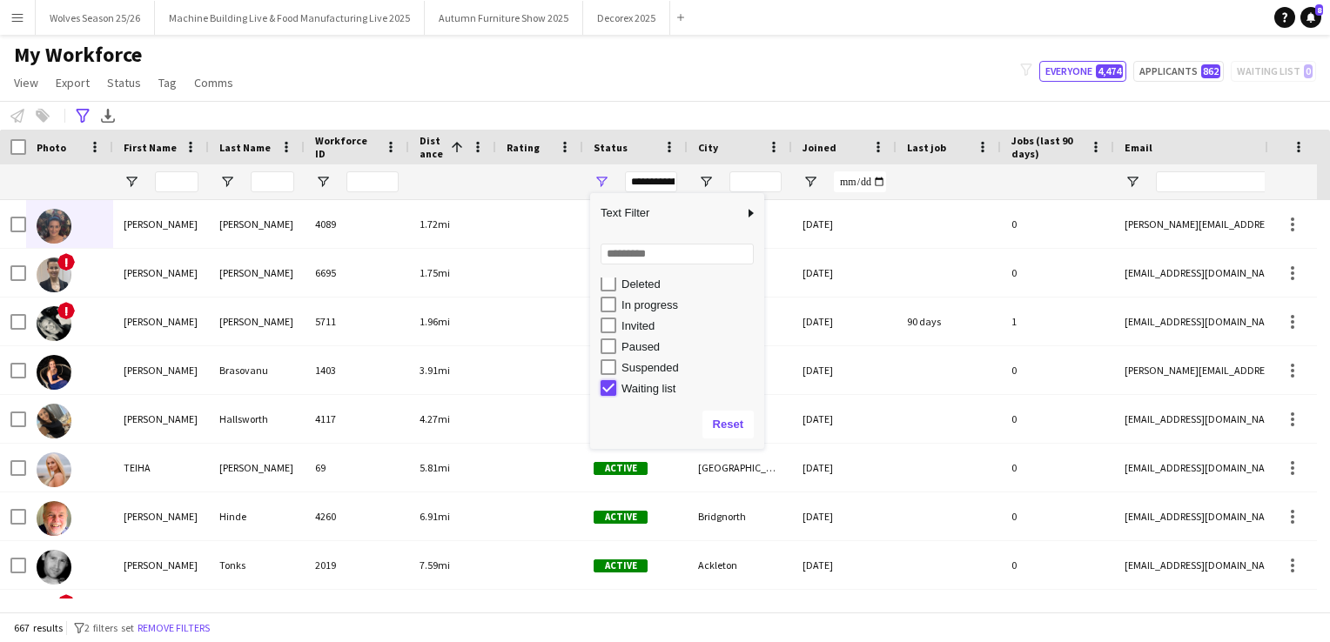
type input "**********"
click at [360, 72] on div "My Workforce View Views Default view New view Update view Delete view Edit name…" at bounding box center [665, 71] width 1330 height 59
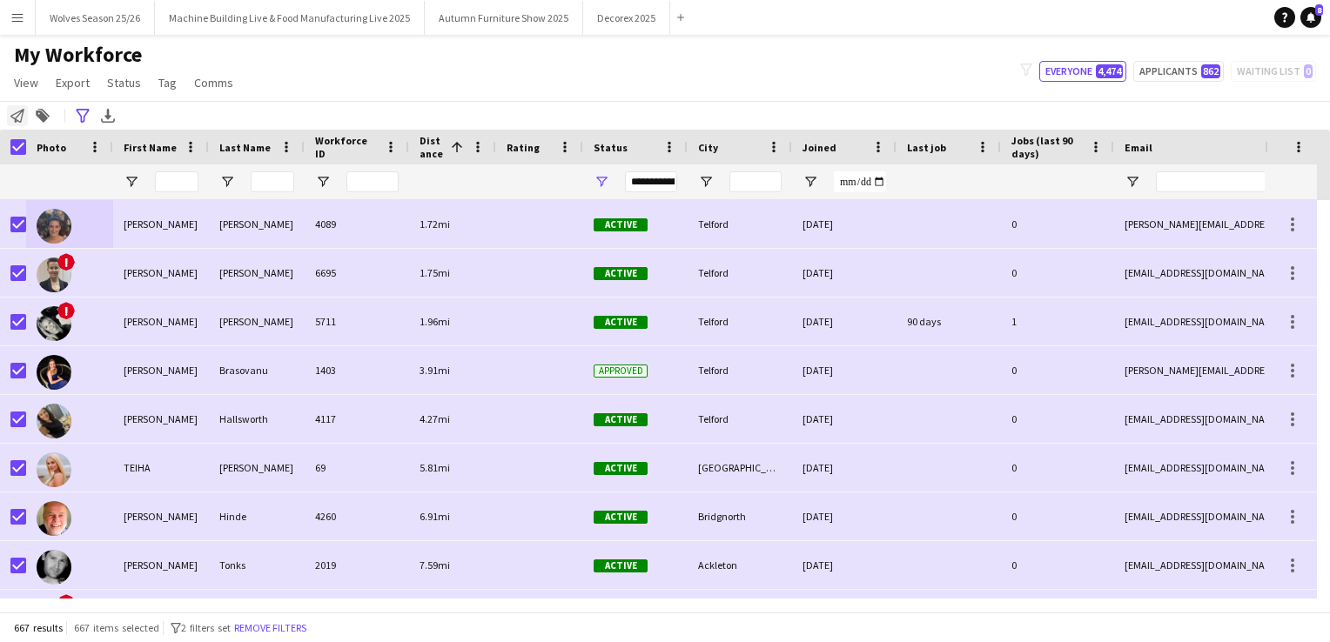
click at [17, 123] on div "Notify workforce" at bounding box center [17, 115] width 21 height 21
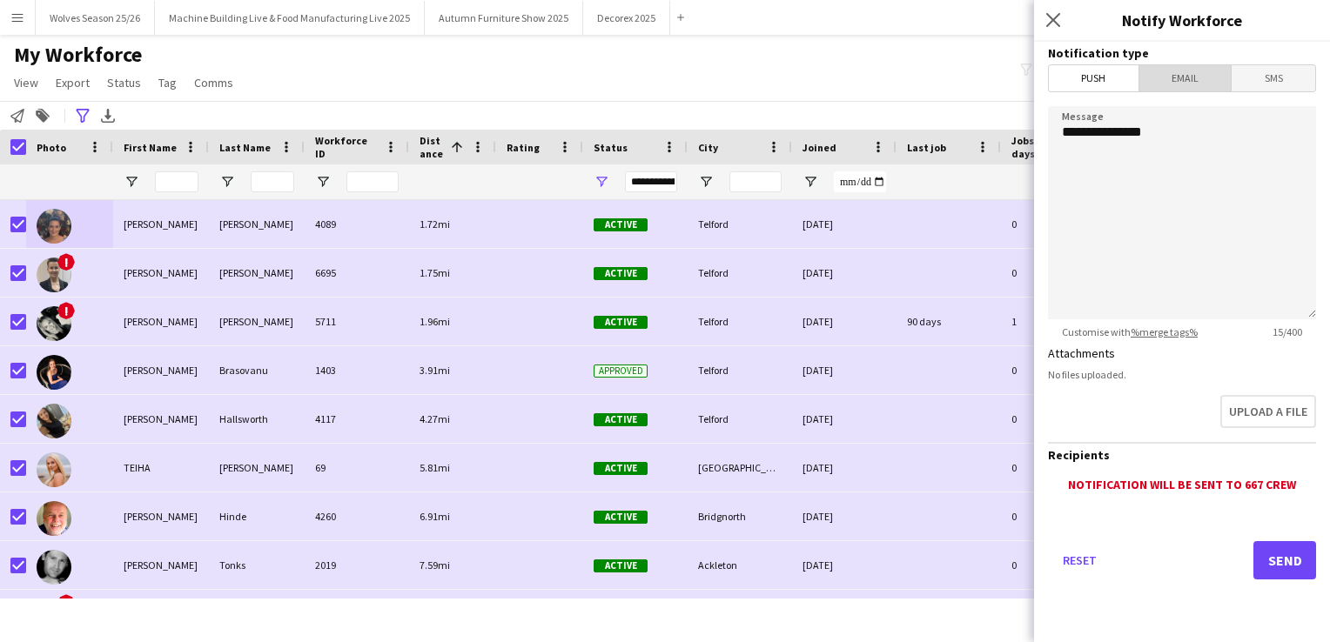
click at [1191, 89] on span "Email" at bounding box center [1185, 78] width 92 height 26
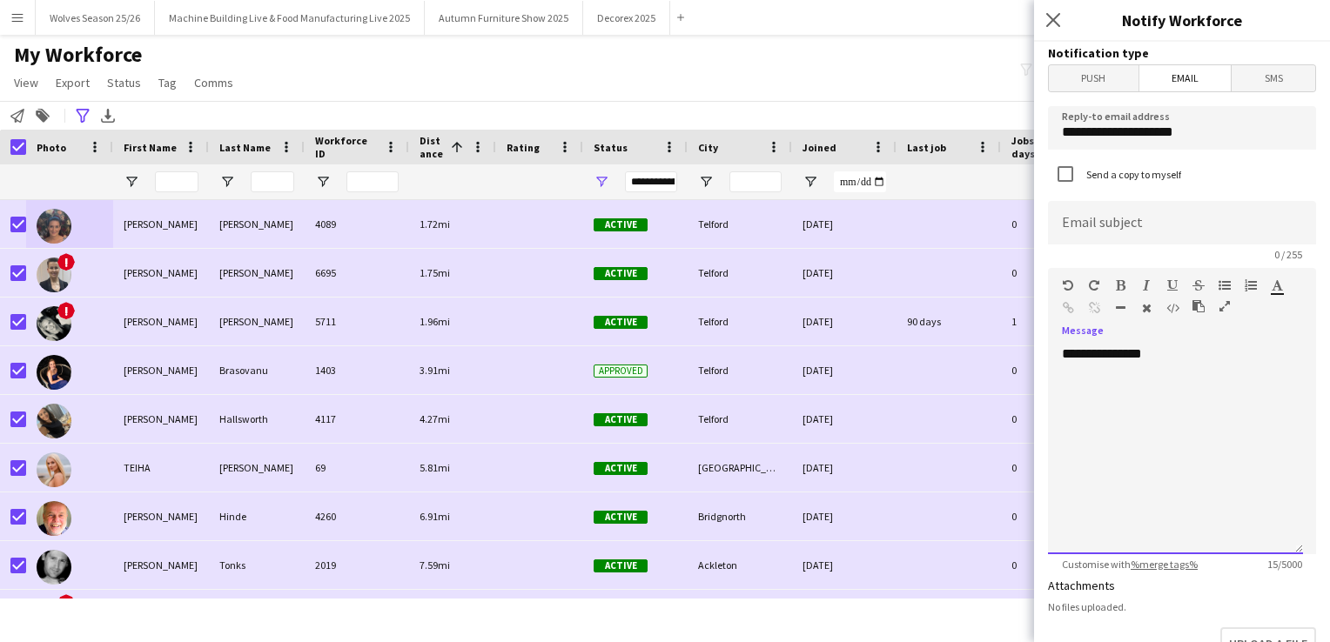
click at [1188, 420] on div "**********" at bounding box center [1175, 450] width 255 height 209
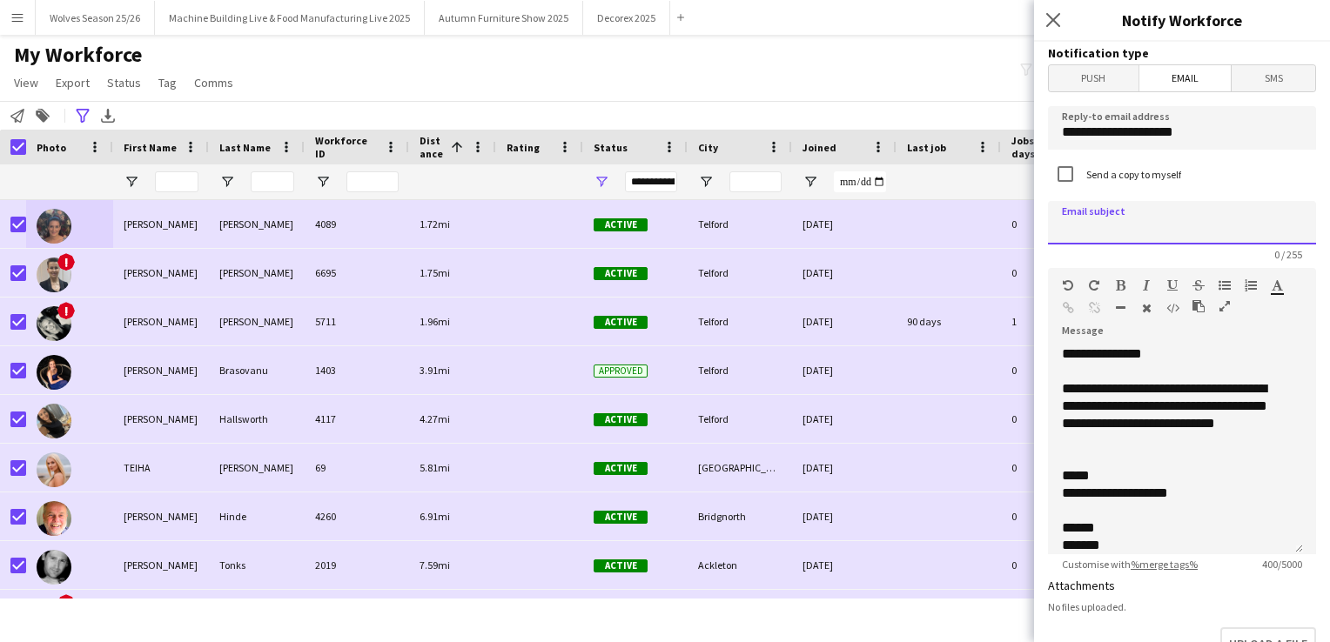
click at [1108, 232] on input at bounding box center [1182, 223] width 268 height 44
click at [1066, 227] on input "**********" at bounding box center [1182, 223] width 268 height 44
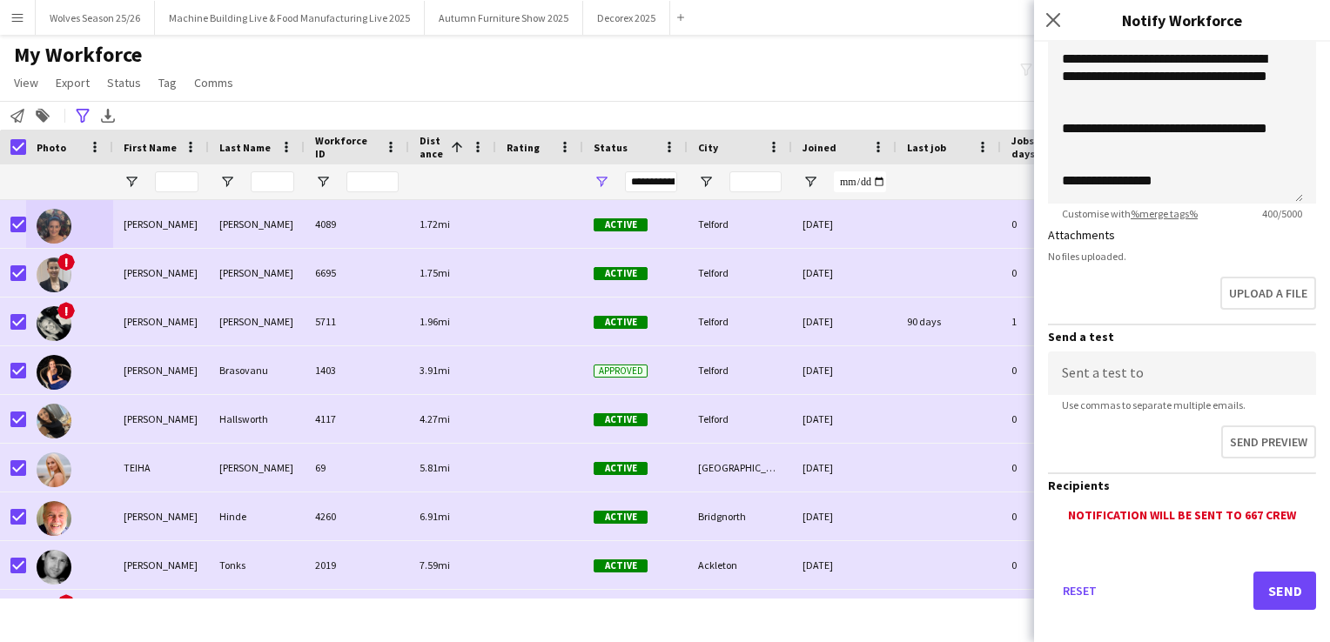
scroll to position [364, 0]
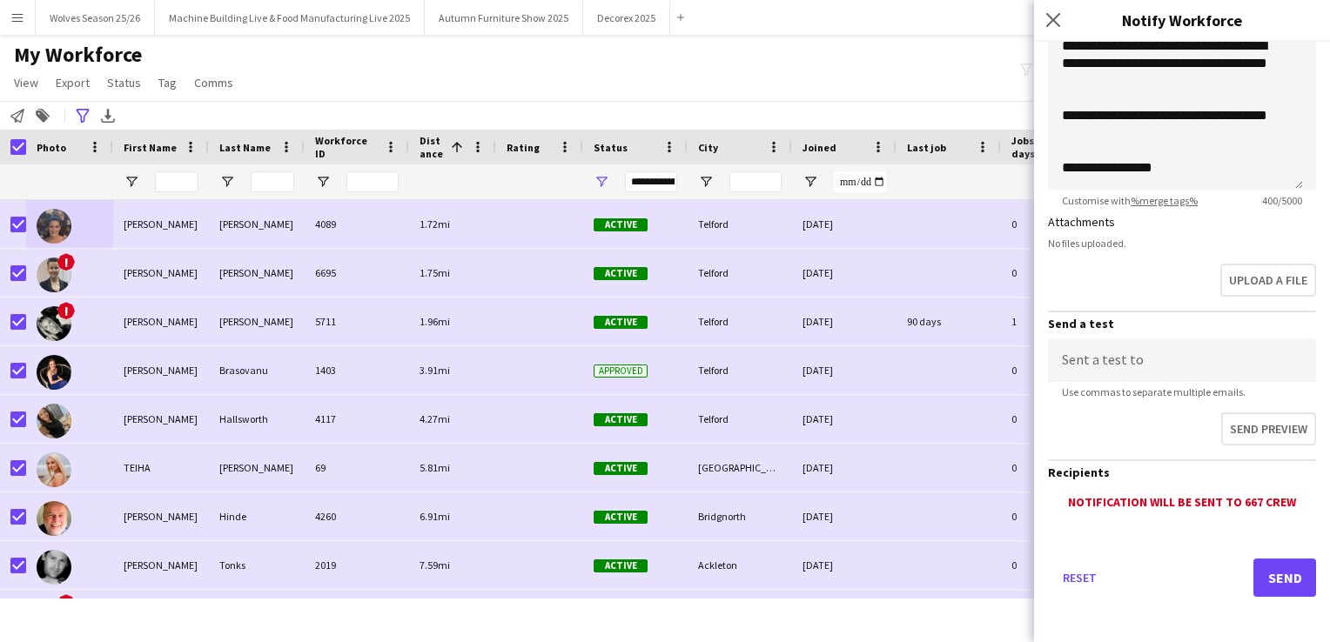
type input "**********"
click at [1255, 560] on button "Send" at bounding box center [1284, 578] width 63 height 38
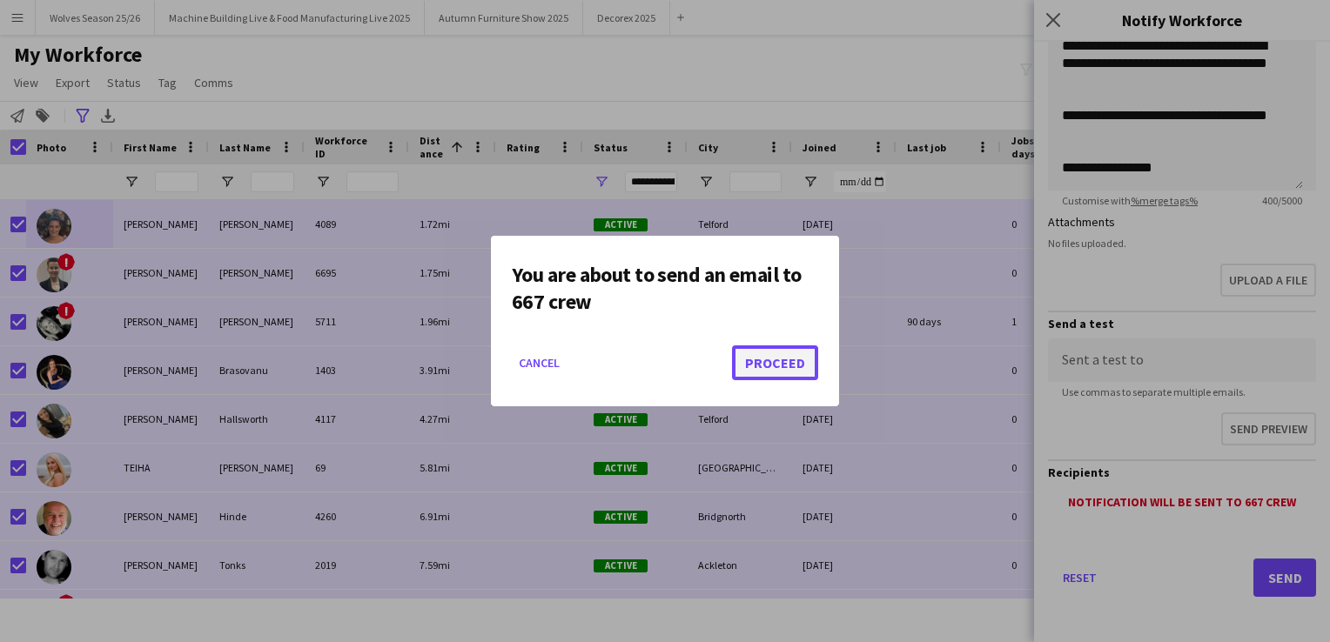
click at [799, 355] on button "Proceed" at bounding box center [775, 363] width 86 height 35
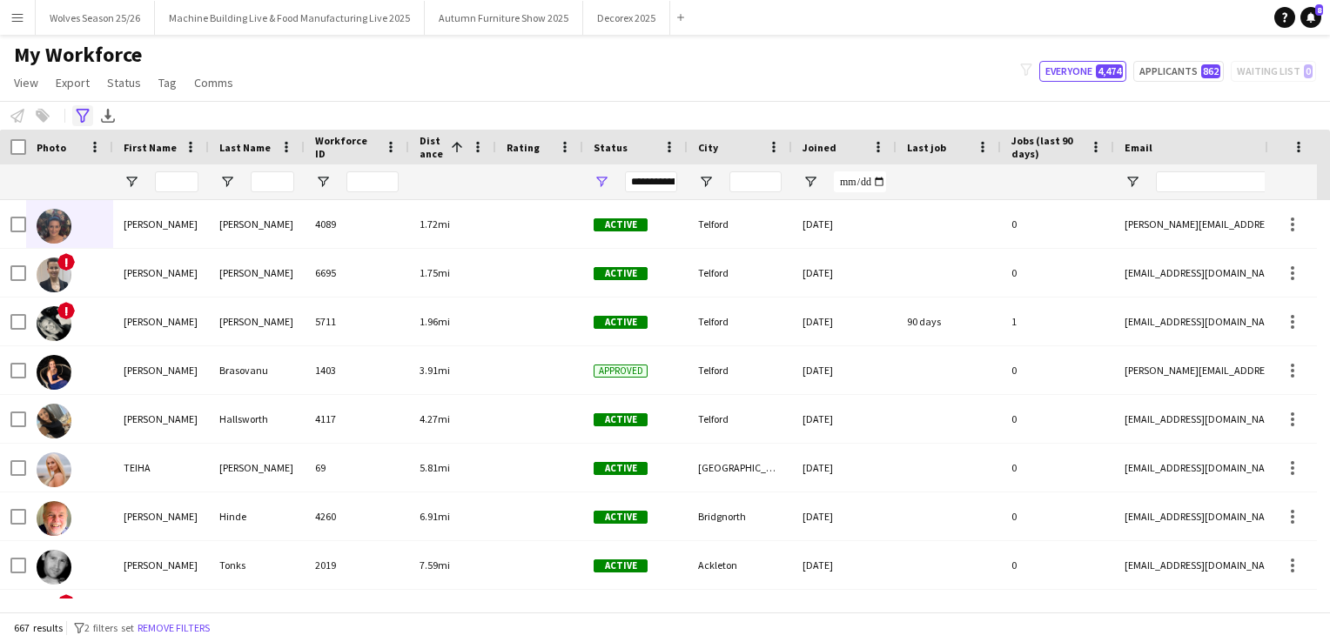
click at [77, 111] on icon at bounding box center [82, 116] width 13 height 14
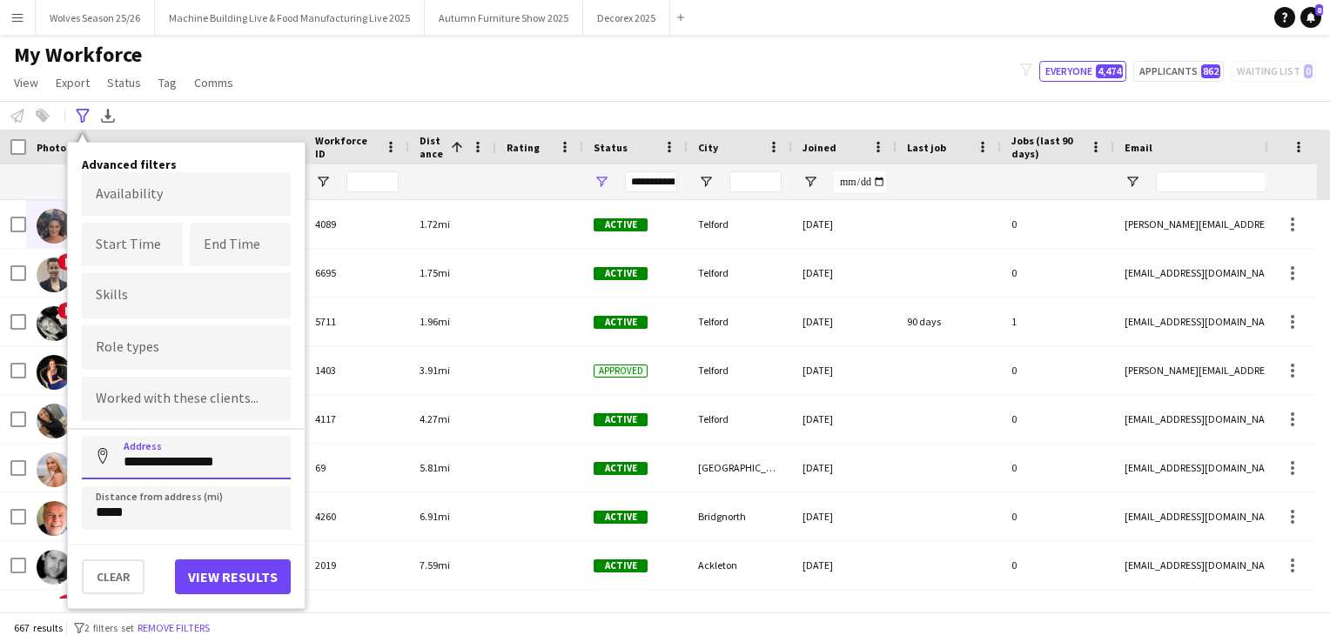
drag, startPoint x: 247, startPoint y: 459, endPoint x: 104, endPoint y: 465, distance: 142.9
click at [104, 465] on input "**********" at bounding box center [186, 458] width 209 height 44
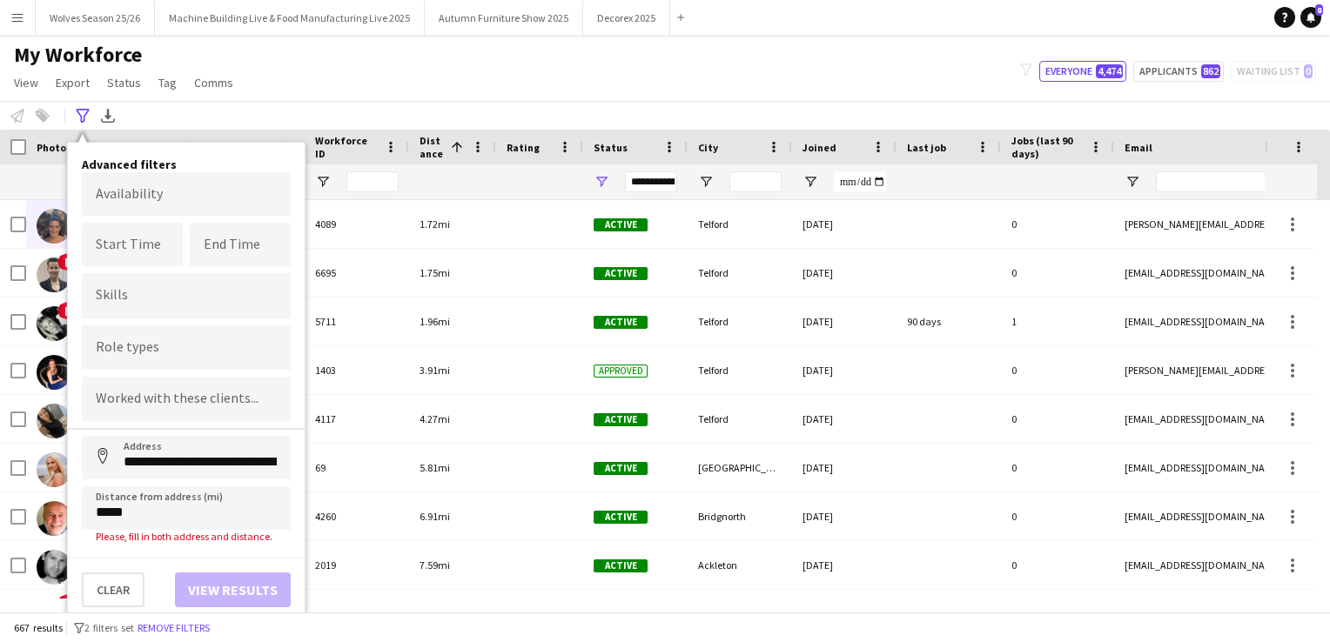
type input "**********"
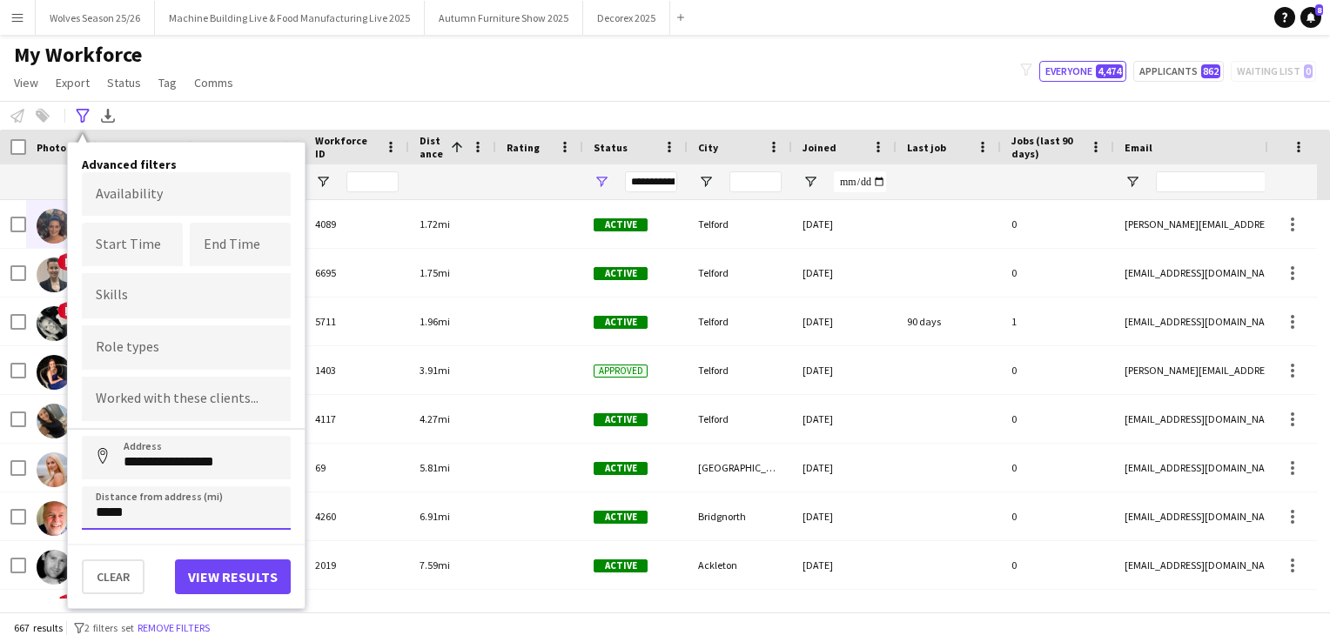
click at [161, 507] on input "*****" at bounding box center [186, 509] width 209 height 44
drag, startPoint x: 161, startPoint y: 507, endPoint x: 104, endPoint y: 506, distance: 56.6
click at [104, 506] on input "*****" at bounding box center [186, 509] width 209 height 44
type input "*****"
click at [225, 564] on button "View results" at bounding box center [233, 577] width 116 height 35
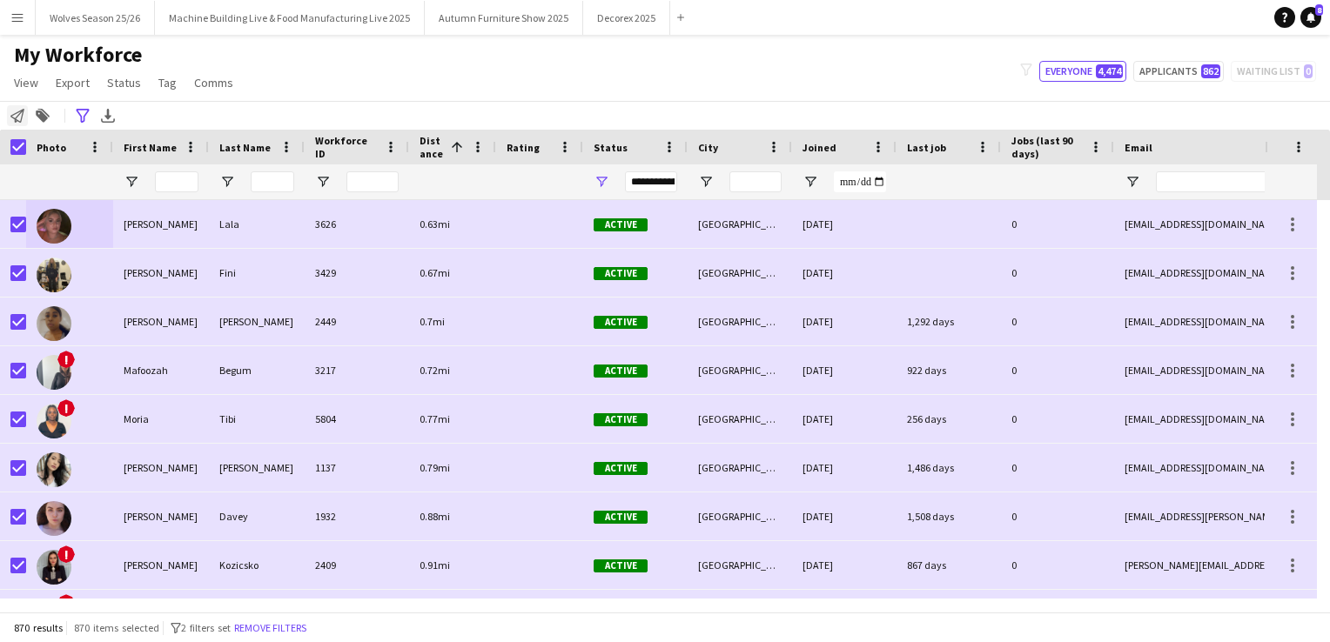
click at [19, 125] on div "Notify workforce" at bounding box center [17, 115] width 21 height 21
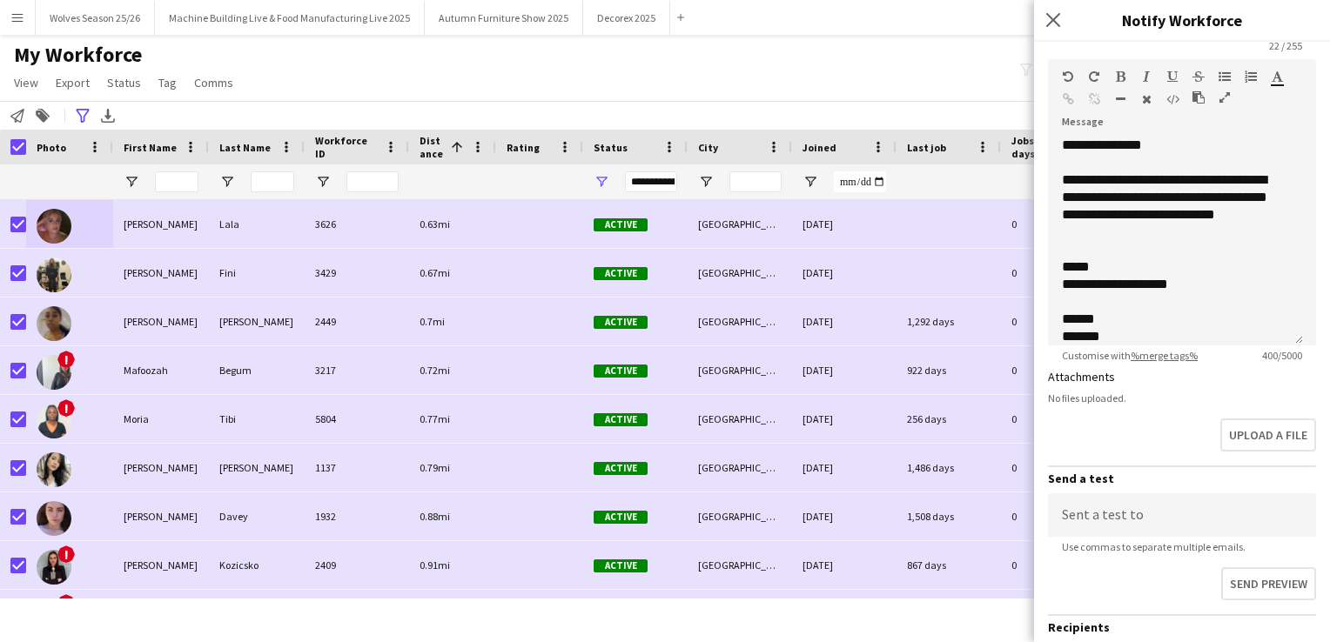
scroll to position [190, 0]
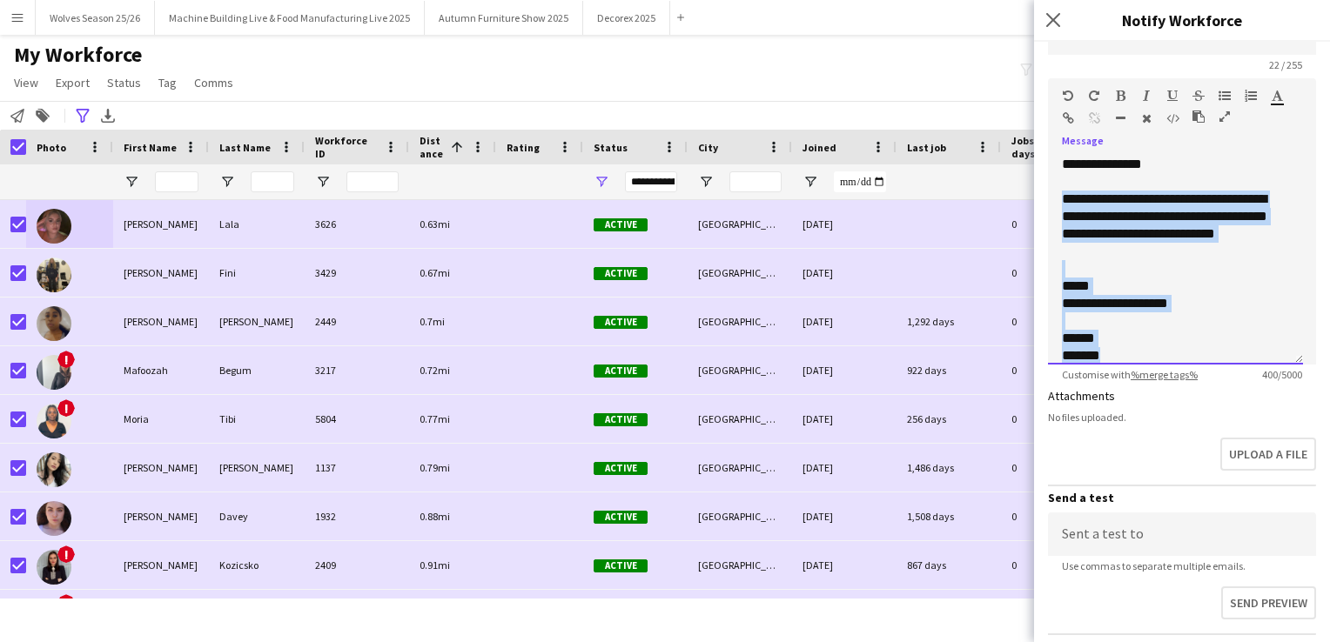
drag, startPoint x: 1125, startPoint y: 343, endPoint x: 1055, endPoint y: 197, distance: 162.3
click at [1055, 197] on div "**********" at bounding box center [1175, 260] width 255 height 209
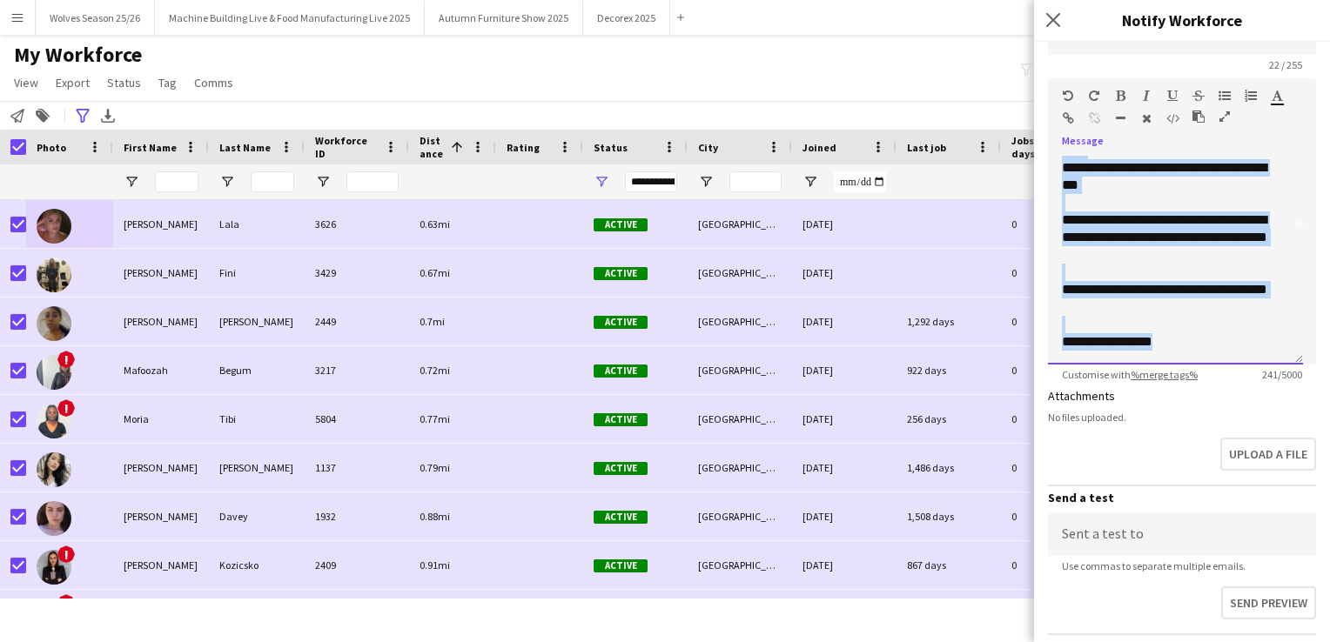
scroll to position [0, 0]
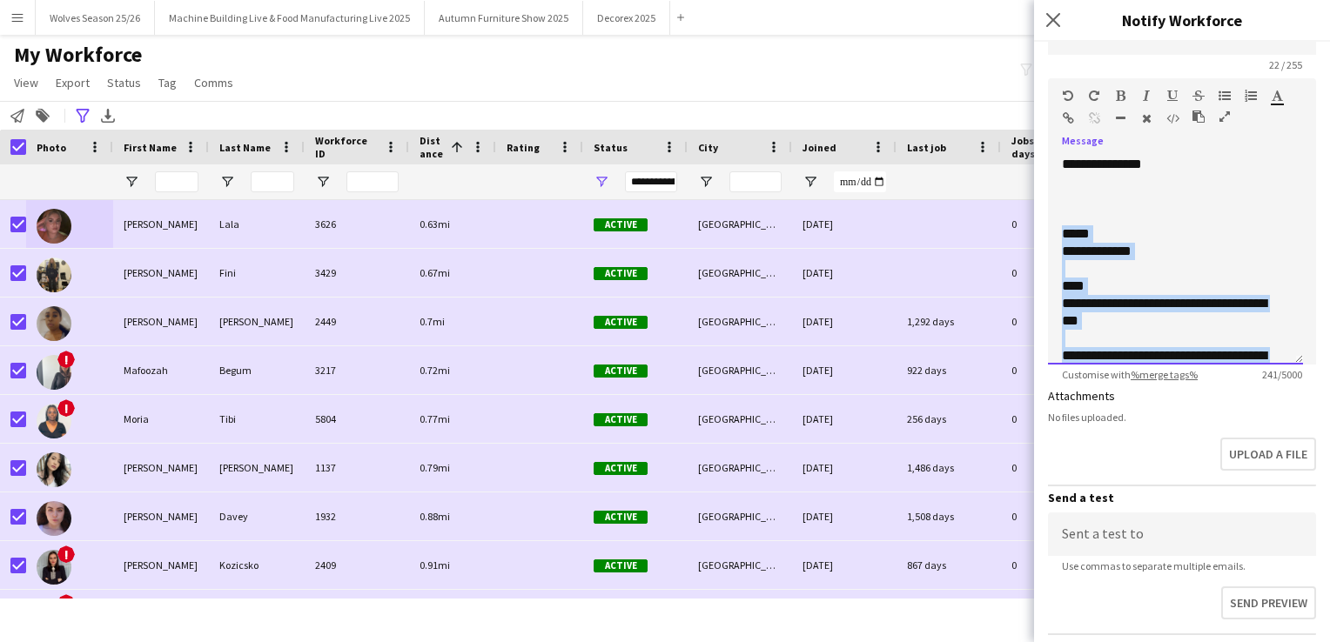
drag, startPoint x: 1180, startPoint y: 343, endPoint x: 1098, endPoint y: 181, distance: 181.4
click at [1048, 228] on div "**********" at bounding box center [1175, 260] width 255 height 209
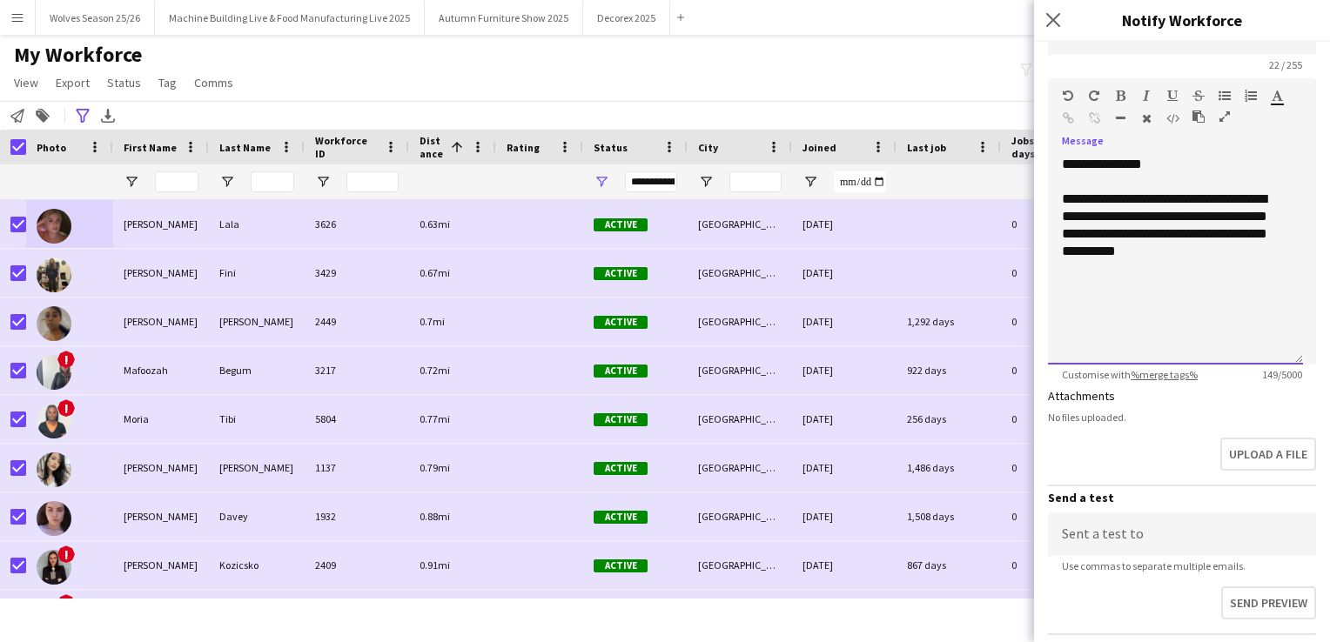
click at [1161, 252] on div "**********" at bounding box center [1175, 226] width 227 height 70
click at [1163, 251] on div "**********" at bounding box center [1175, 226] width 227 height 70
click at [1206, 259] on div "**********" at bounding box center [1175, 260] width 255 height 209
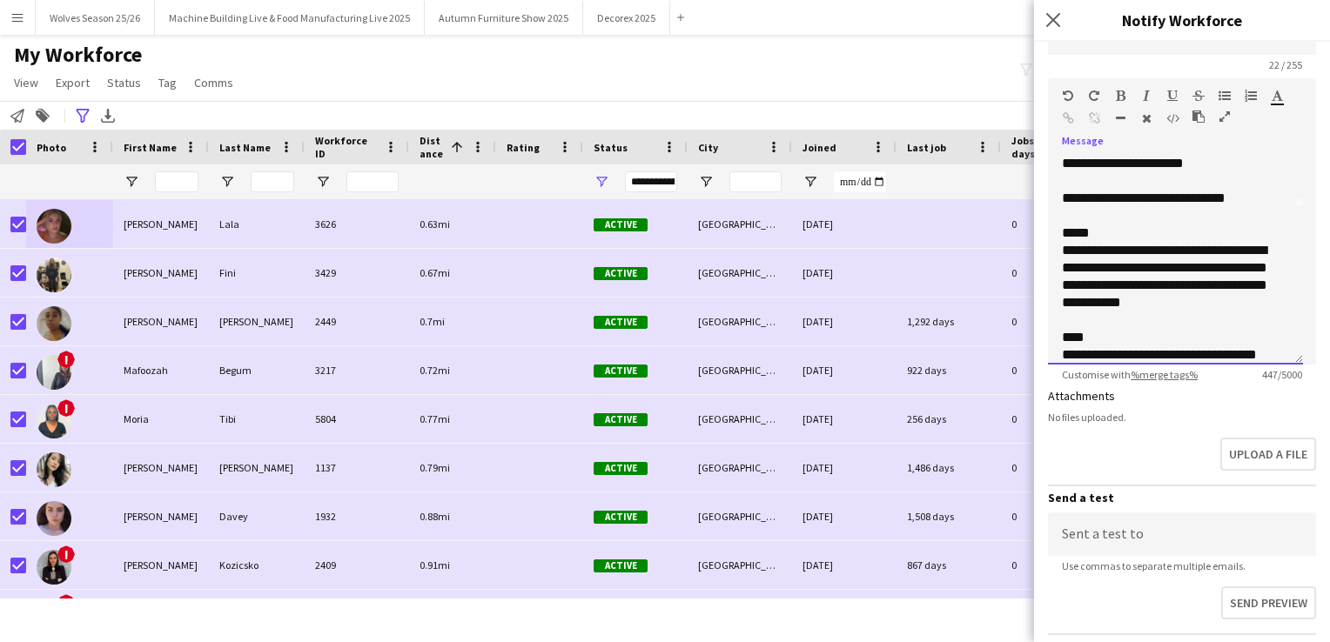
scroll to position [175, 0]
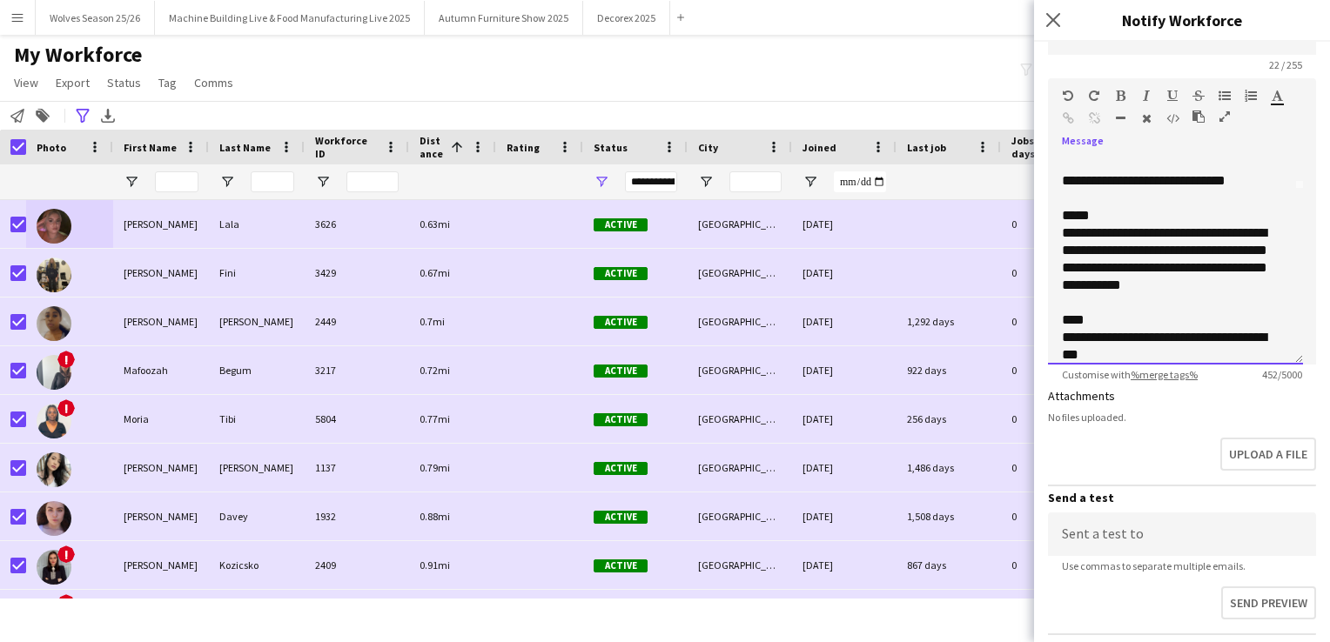
click at [1107, 358] on div "**********" at bounding box center [1169, 346] width 214 height 35
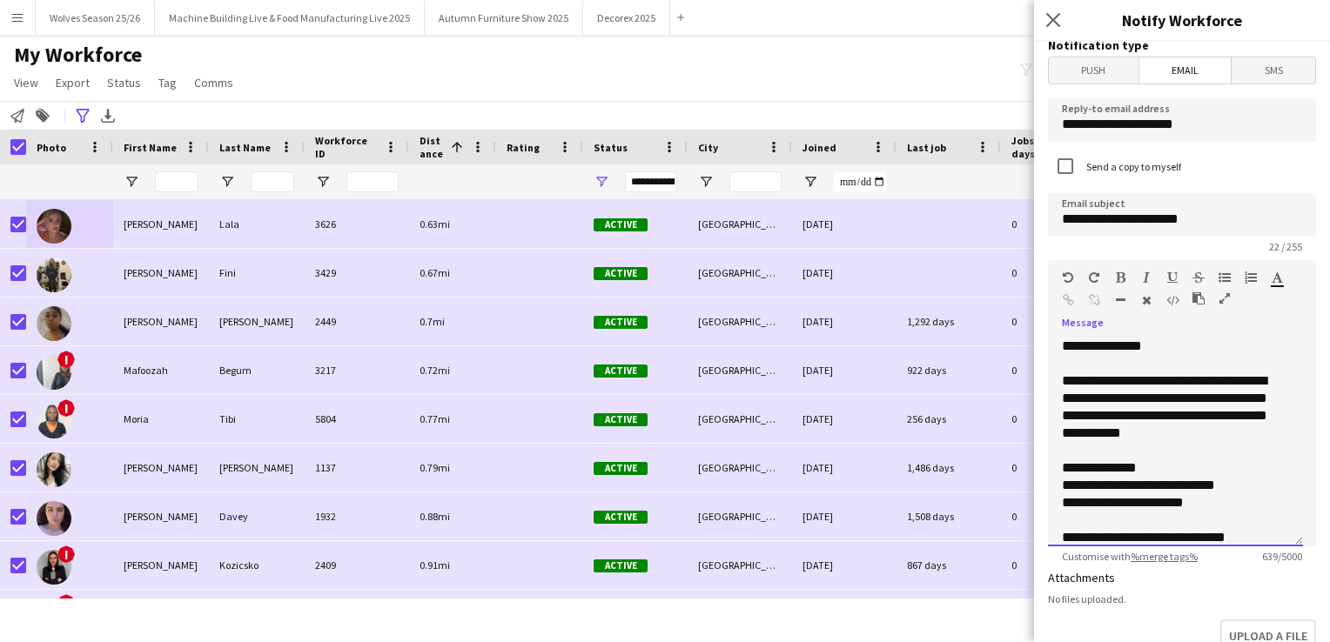
scroll to position [0, 0]
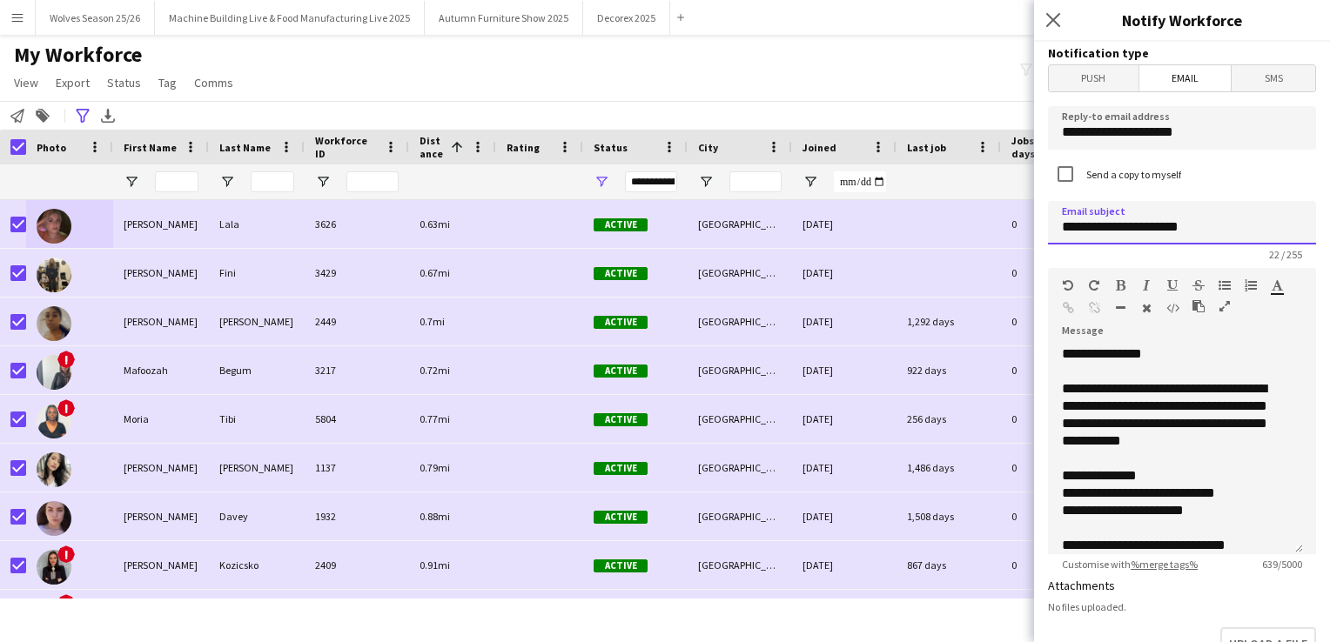
drag, startPoint x: 1202, startPoint y: 223, endPoint x: 1044, endPoint y: 222, distance: 158.4
click at [1044, 222] on form "**********" at bounding box center [1182, 526] width 296 height 968
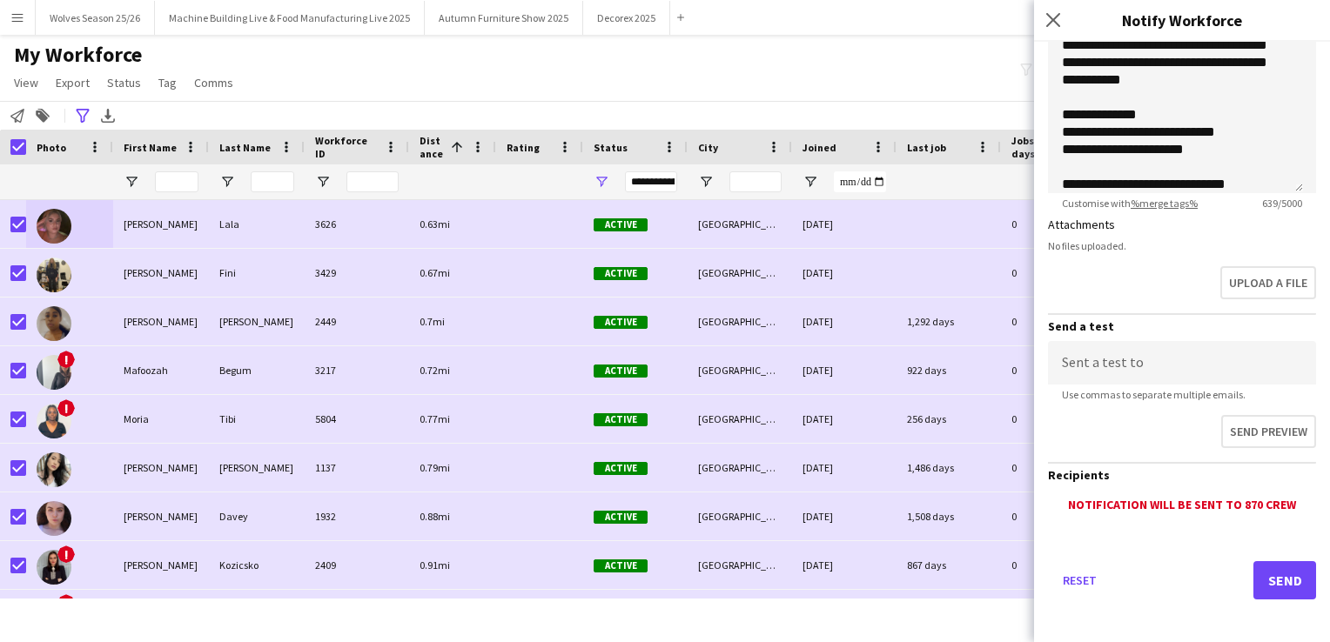
scroll to position [364, 0]
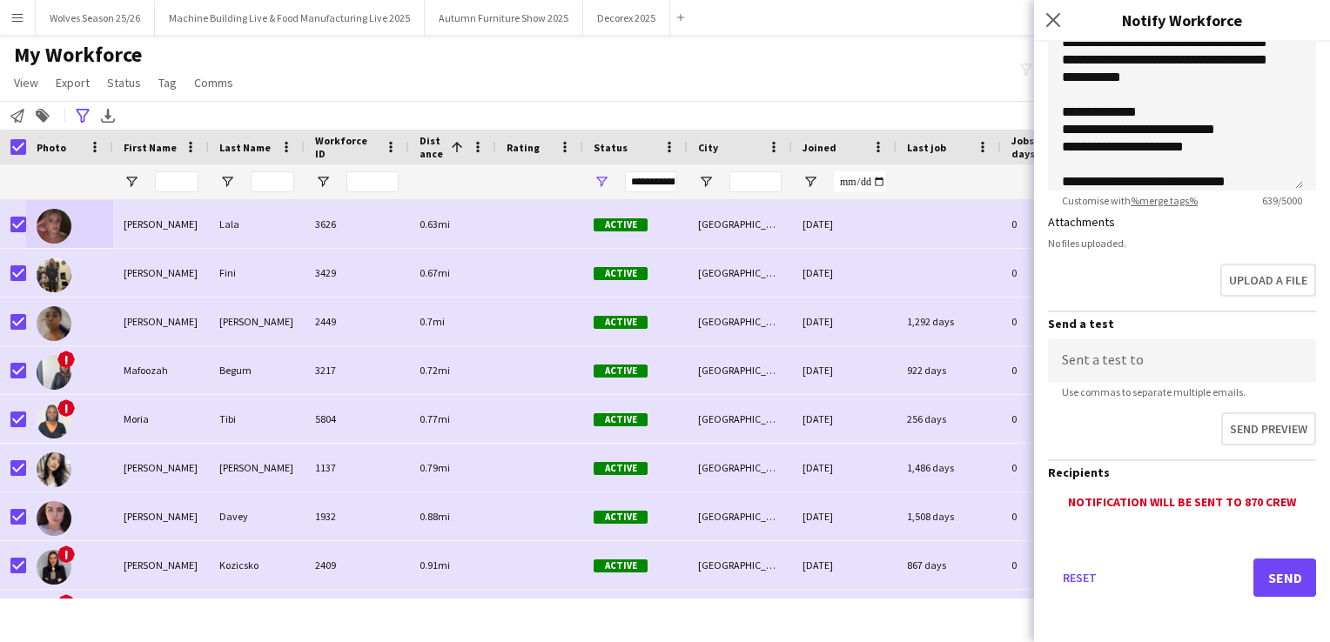
type input "**********"
click at [1272, 587] on button "Send" at bounding box center [1284, 578] width 63 height 38
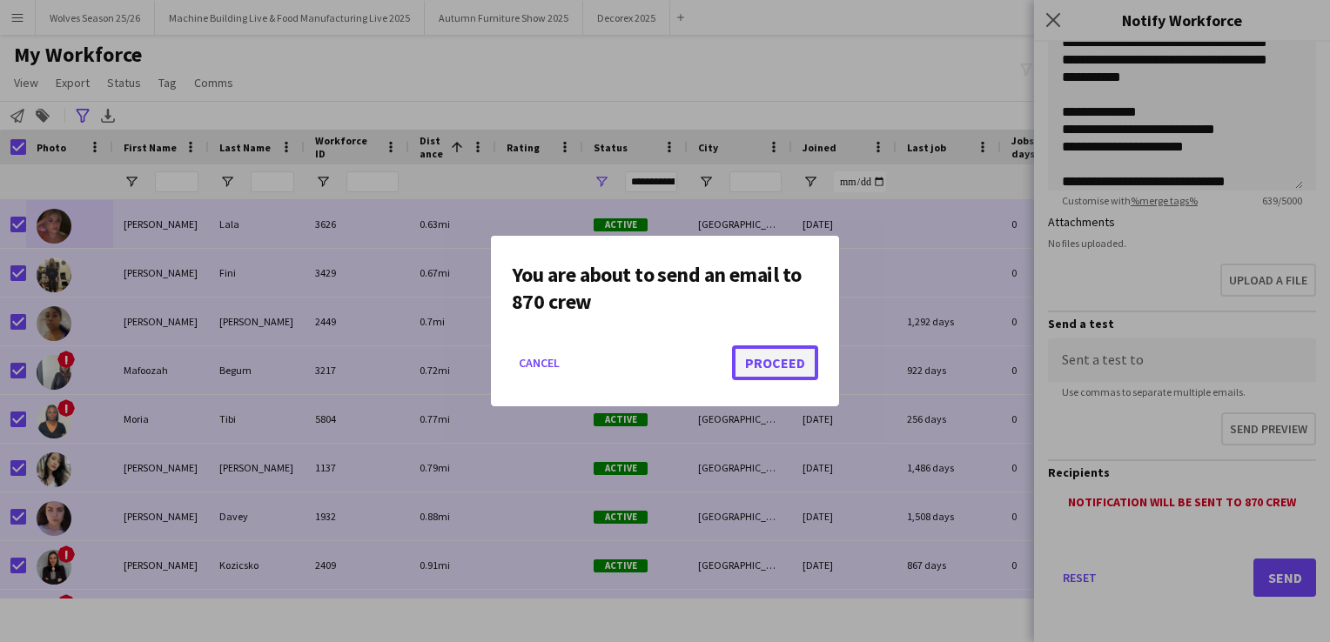
click at [761, 364] on button "Proceed" at bounding box center [775, 363] width 86 height 35
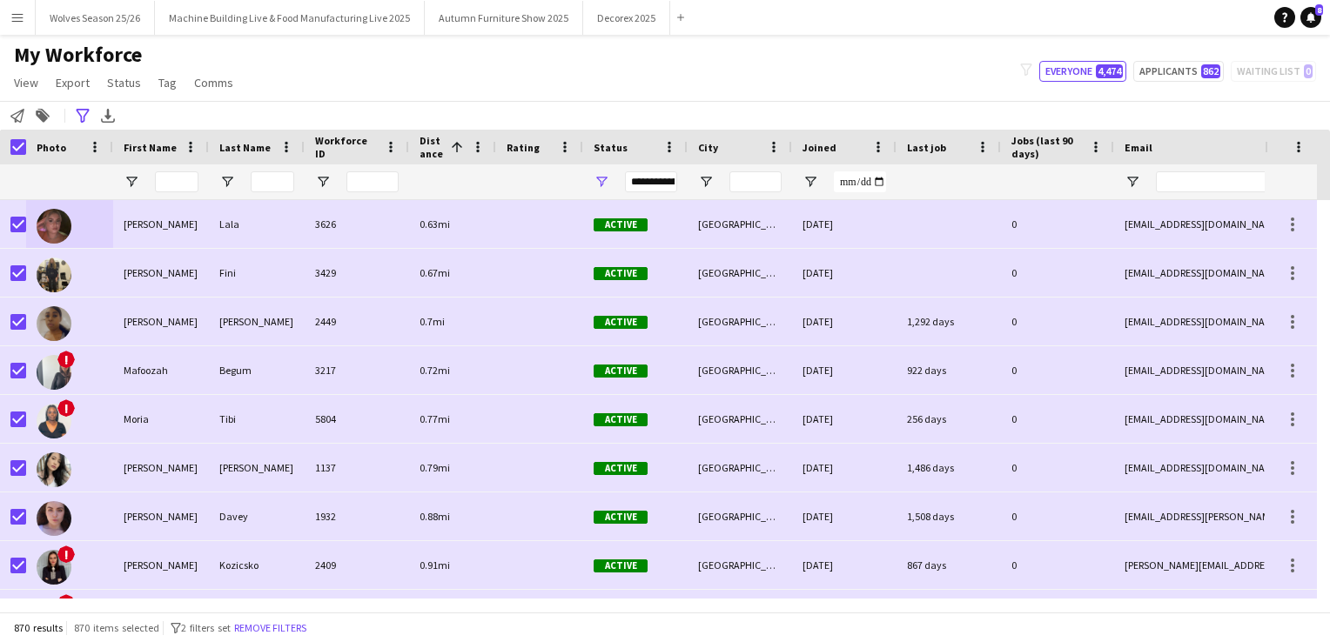
click at [9, 145] on div at bounding box center [13, 147] width 26 height 35
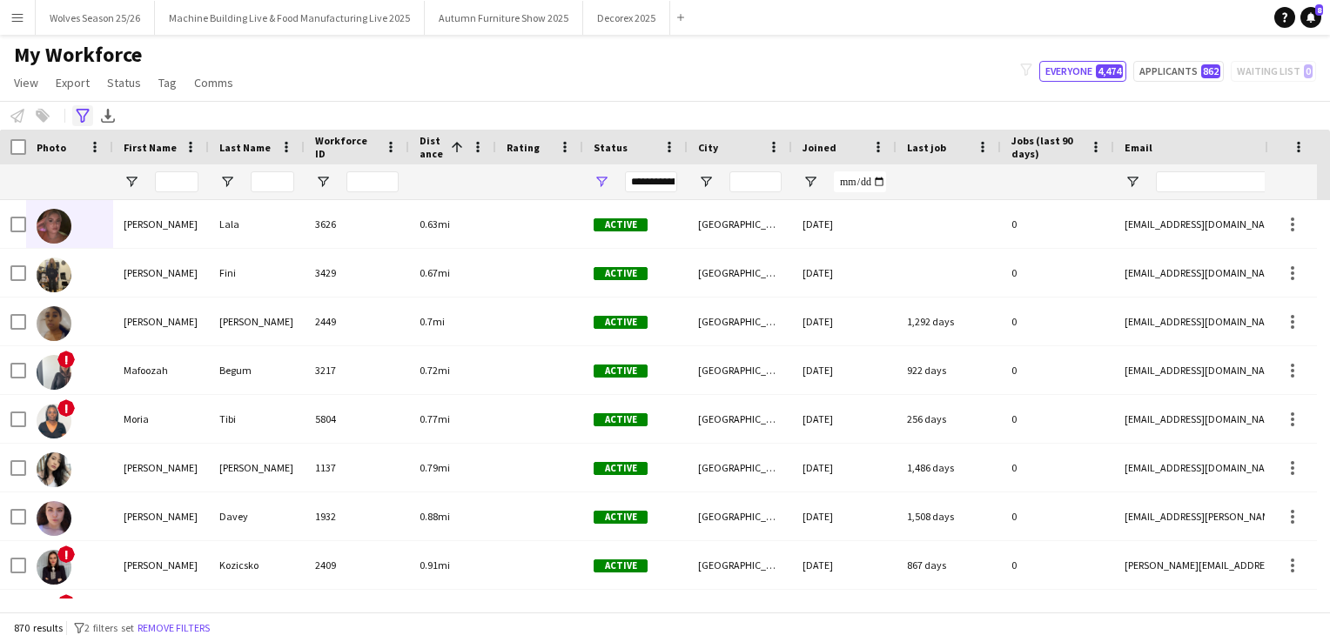
click at [87, 117] on icon "Advanced filters" at bounding box center [83, 116] width 14 height 14
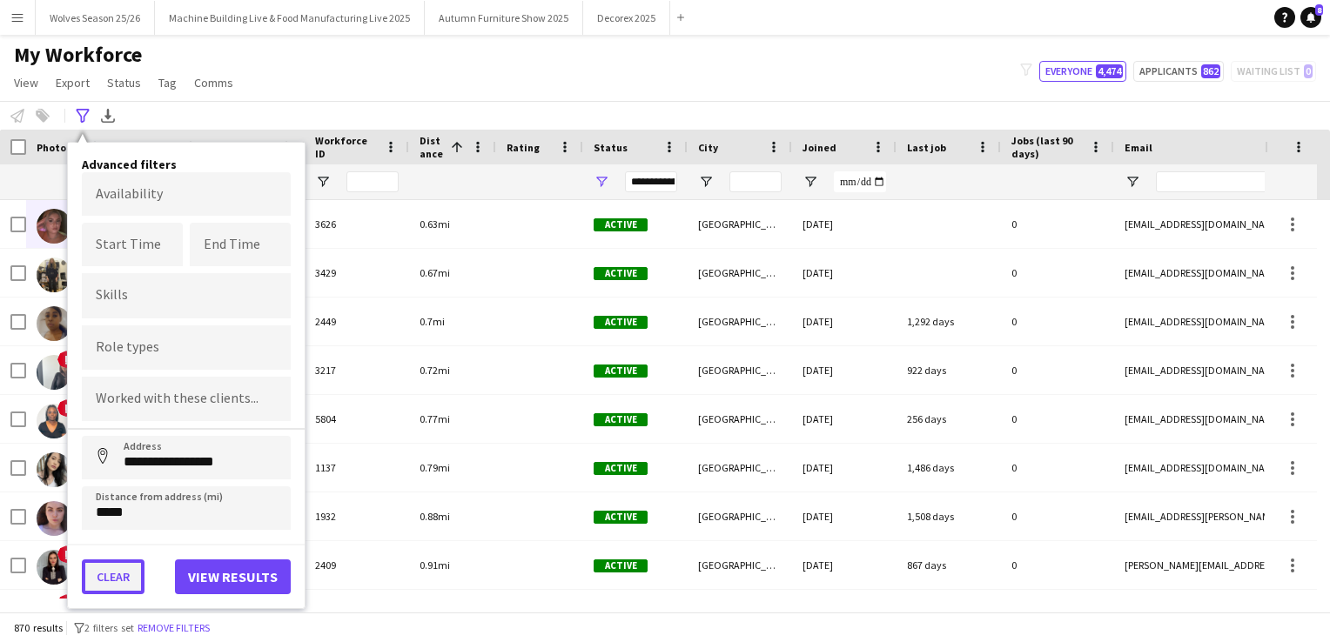
click at [121, 576] on button "Clear" at bounding box center [113, 577] width 63 height 35
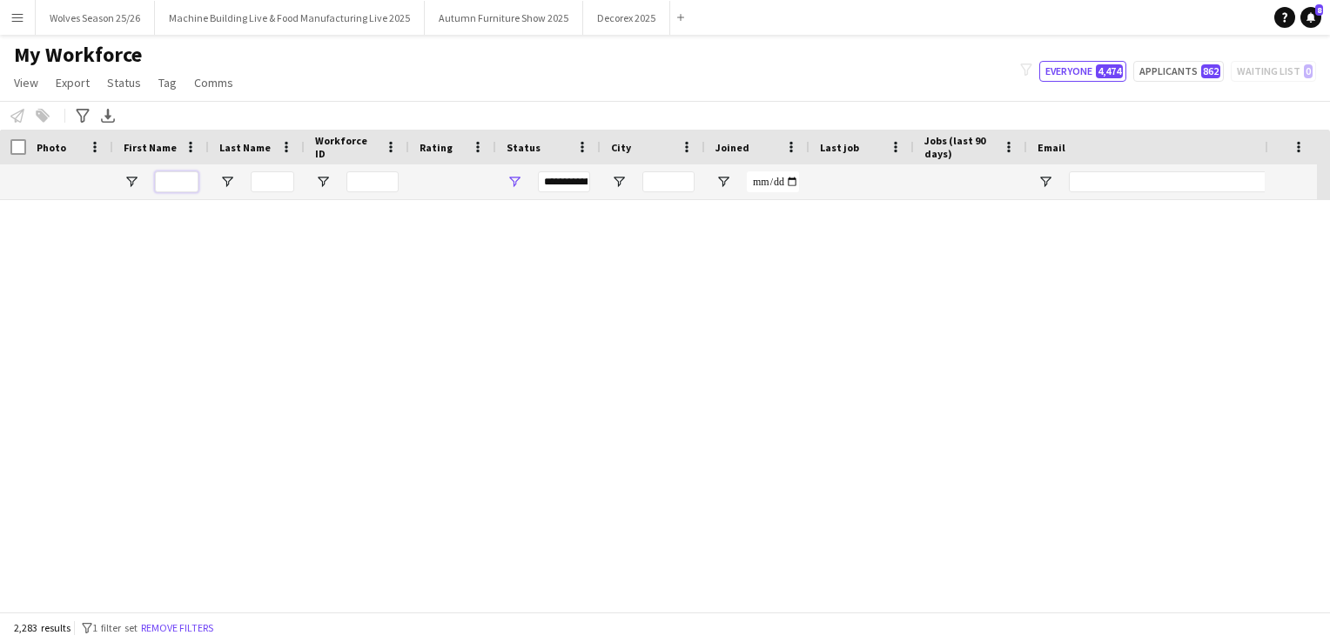
click at [175, 181] on input "First Name Filter Input" at bounding box center [177, 181] width 44 height 21
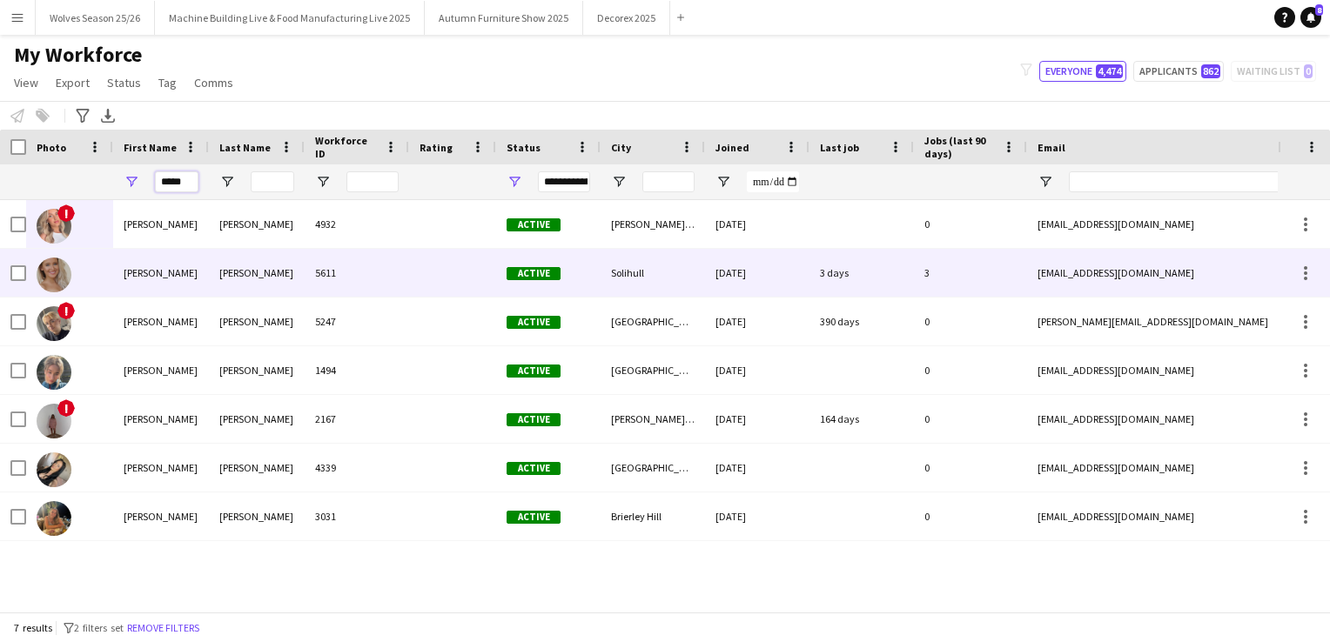
type input "*****"
click at [166, 274] on div "Molly" at bounding box center [161, 273] width 96 height 48
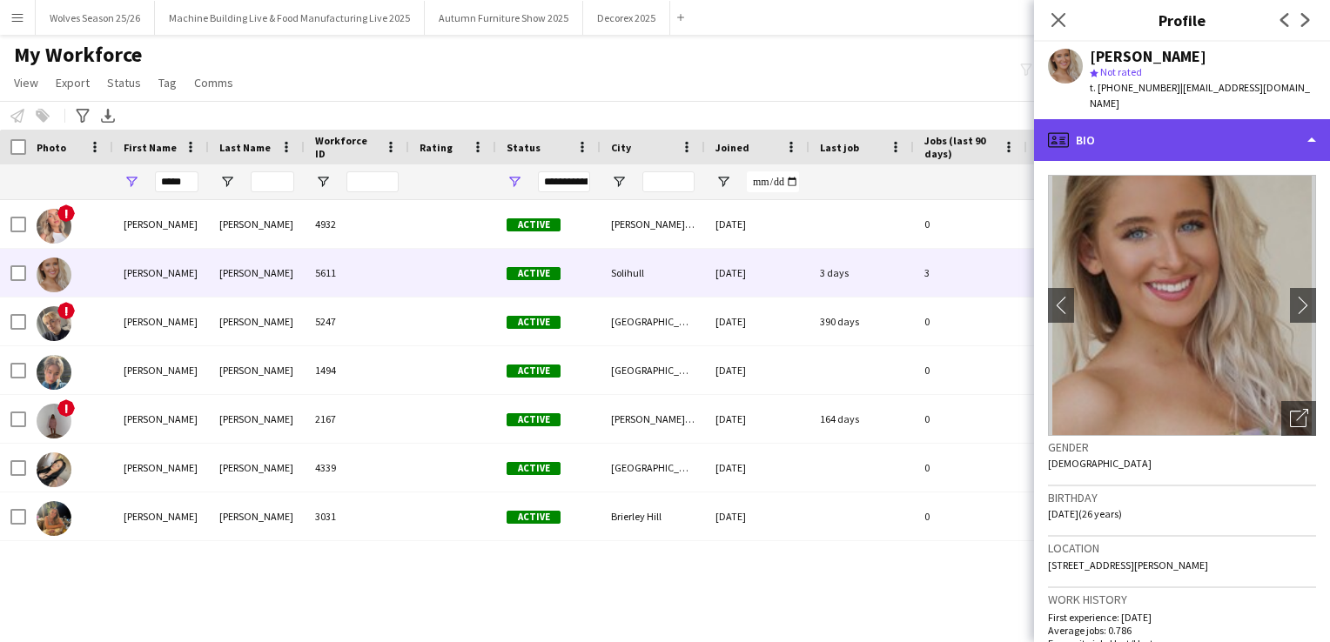
click at [1162, 138] on div "profile Bio" at bounding box center [1182, 140] width 296 height 42
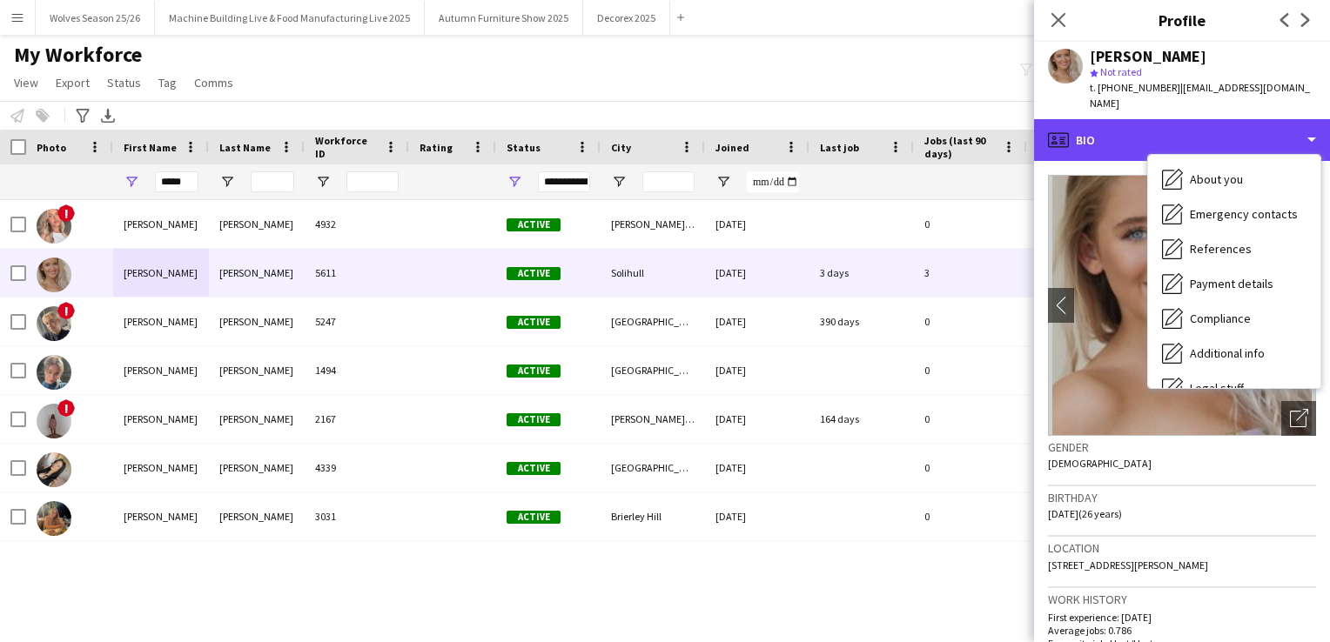
scroll to position [198, 0]
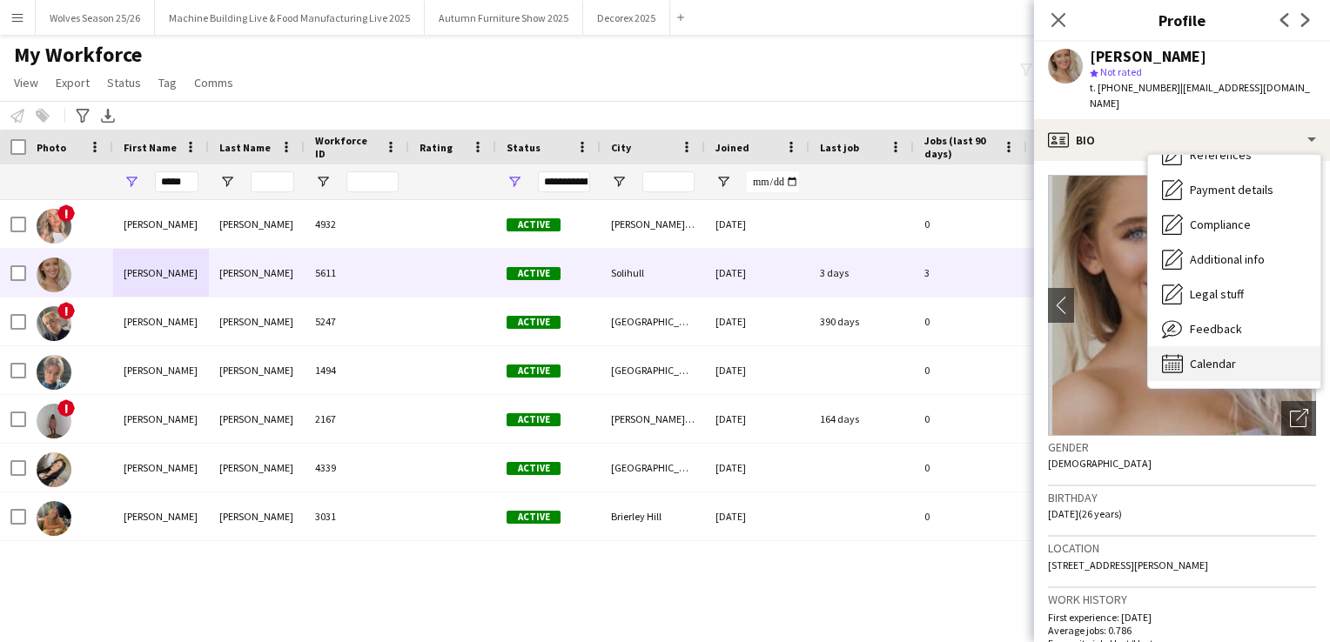
click at [1233, 356] on span "Calendar" at bounding box center [1213, 364] width 46 height 16
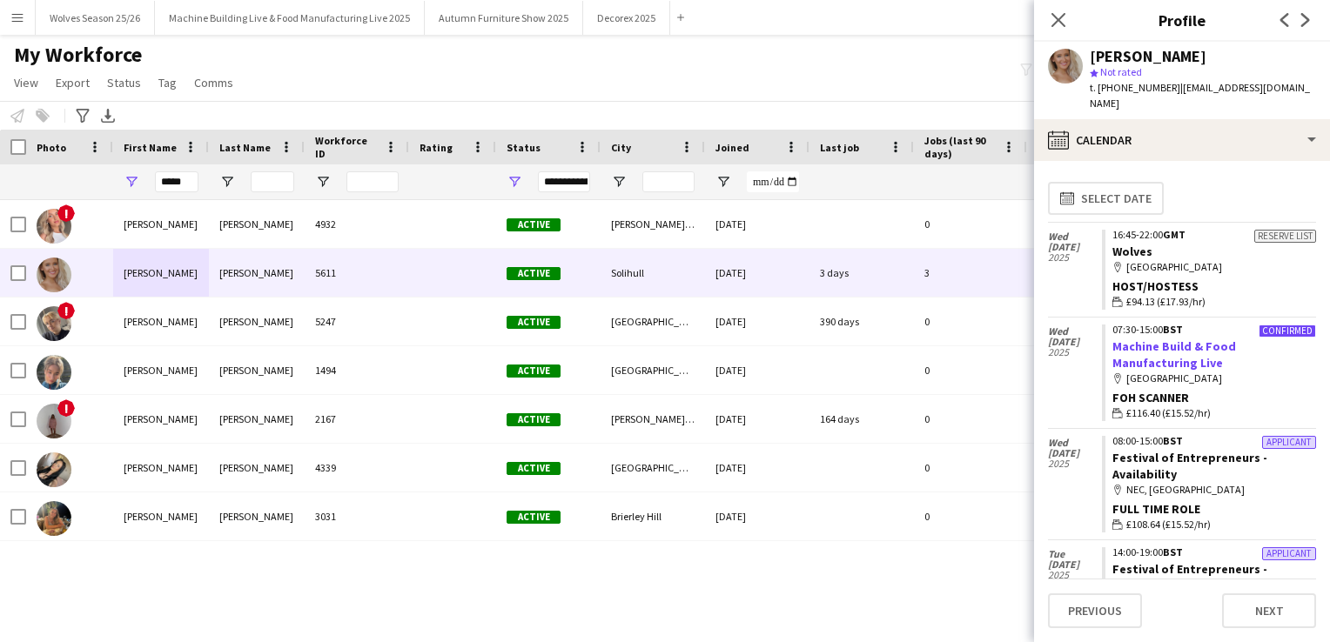
click at [1164, 339] on link "Machine Build & Food Manufacturing Live" at bounding box center [1174, 354] width 124 height 31
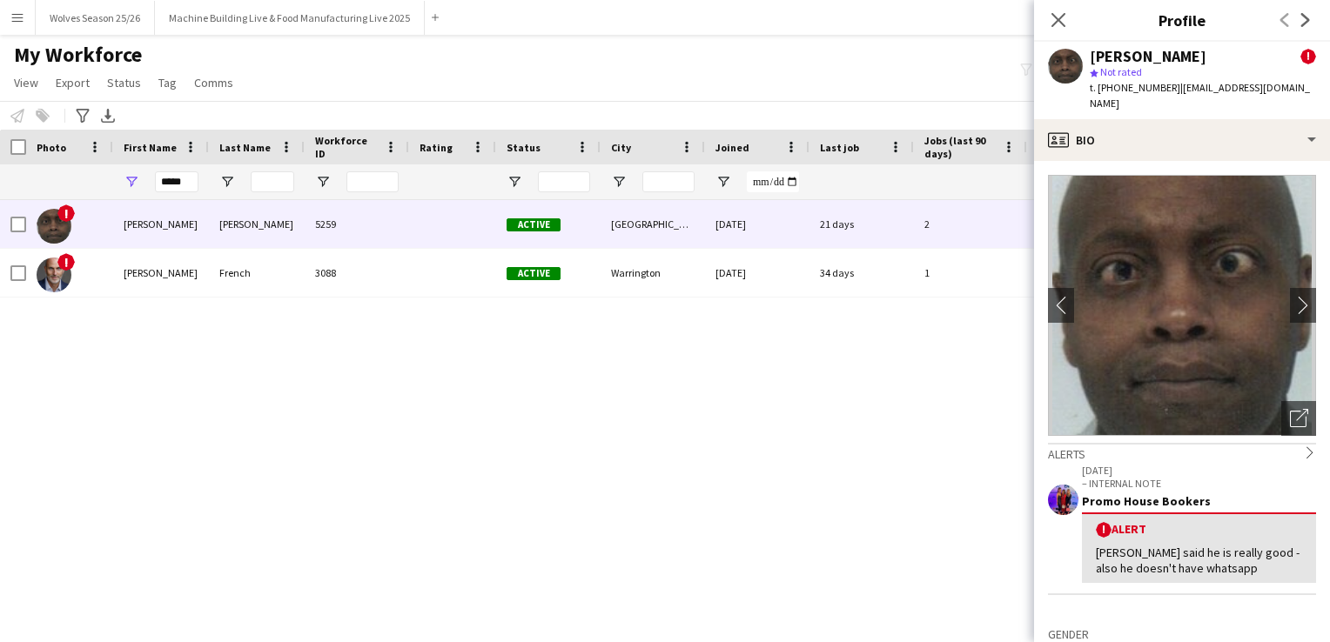
click at [16, 19] on app-icon "Menu" at bounding box center [17, 17] width 14 height 14
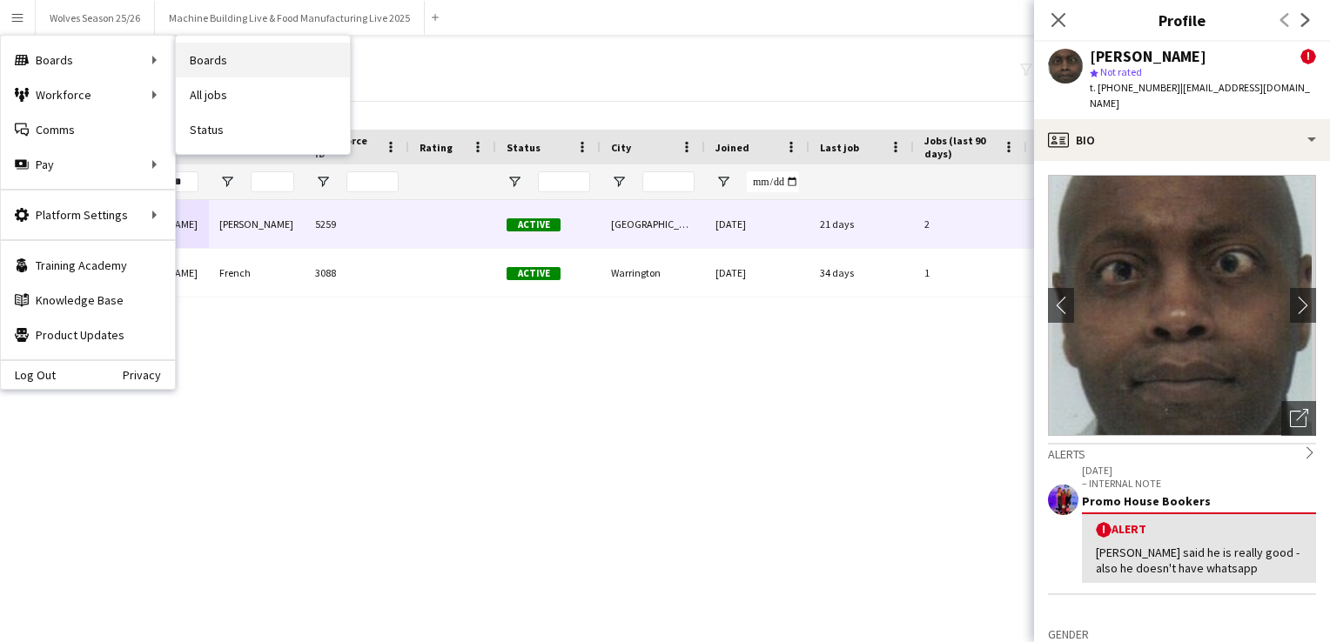
click at [209, 71] on link "Boards" at bounding box center [263, 60] width 174 height 35
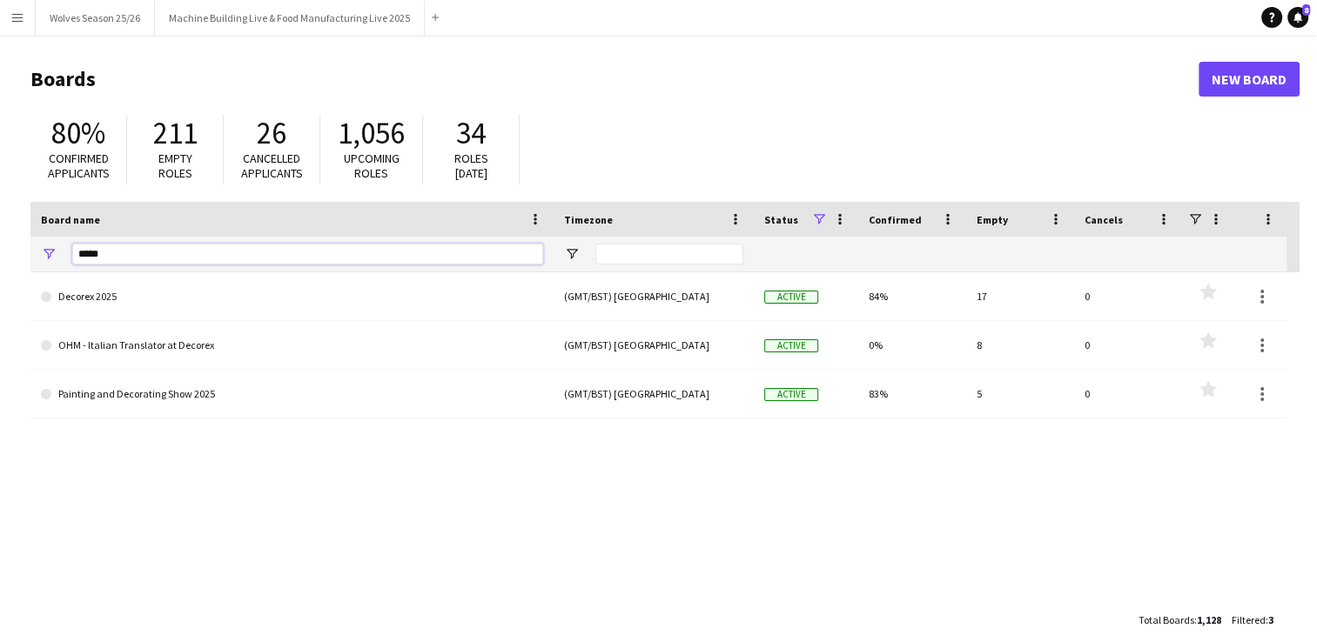
click at [115, 248] on input "*****" at bounding box center [307, 254] width 471 height 21
type input "*"
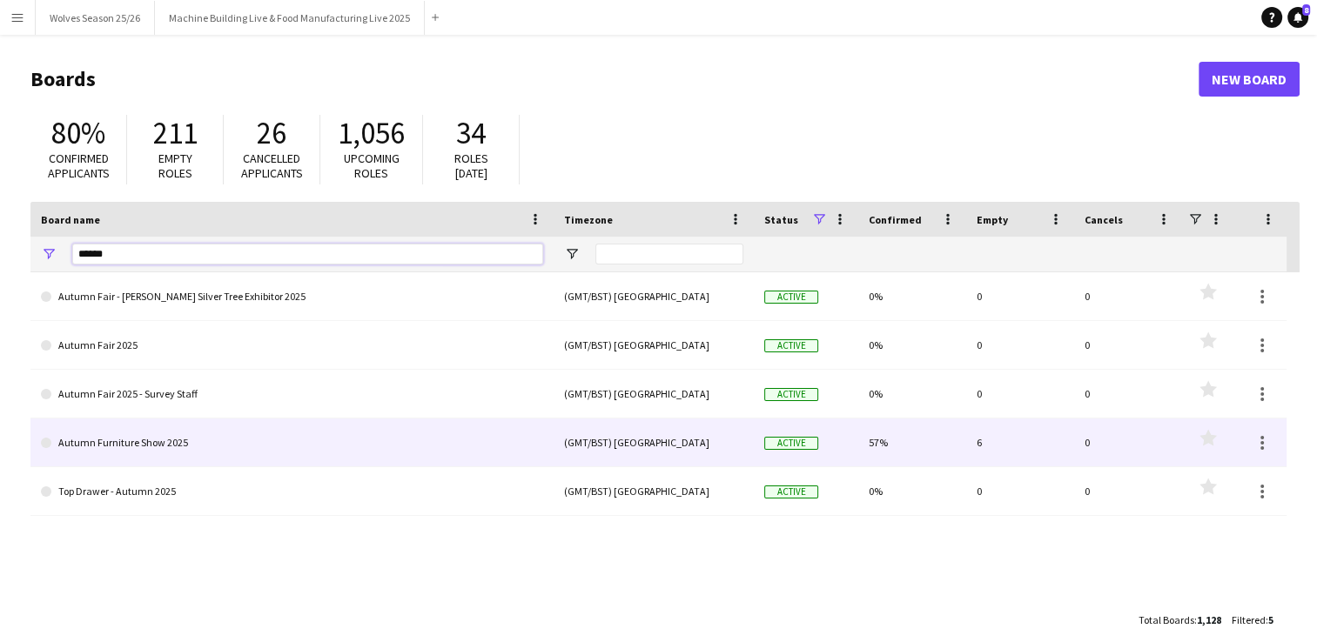
type input "******"
click at [147, 437] on link "Autumn Furniture Show 2025" at bounding box center [292, 443] width 502 height 49
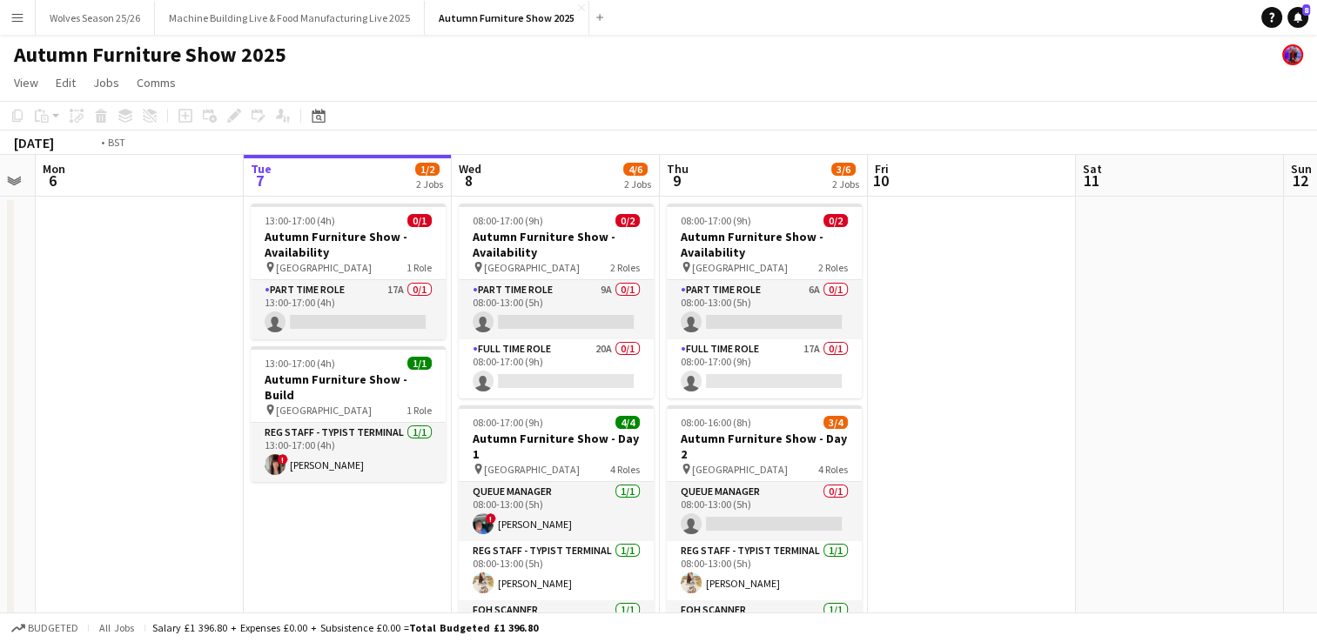
scroll to position [0, 446]
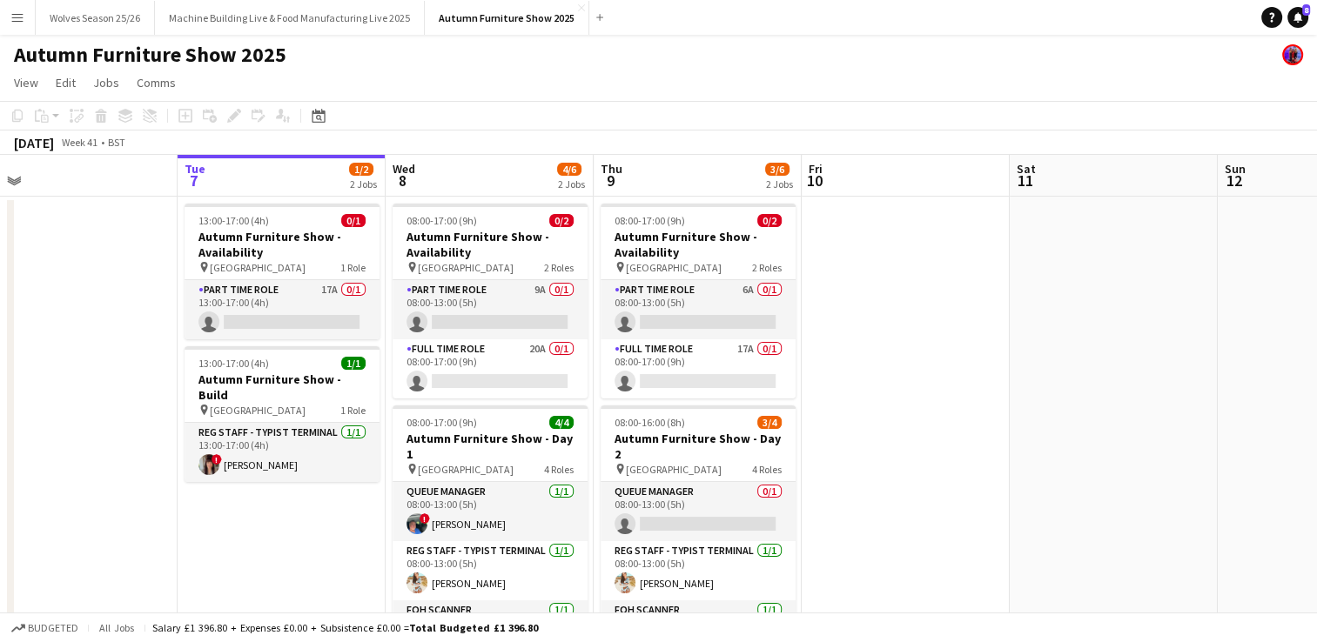
drag, startPoint x: 977, startPoint y: 398, endPoint x: 937, endPoint y: 290, distance: 114.8
click at [937, 290] on app-calendar-viewport "Sat 4 Sun 5 Mon 6 Tue 7 1/2 2 Jobs Wed 8 4/6 2 Jobs Thu 9 3/6 2 Jobs Fri 10 Sat…" at bounding box center [658, 427] width 1317 height 545
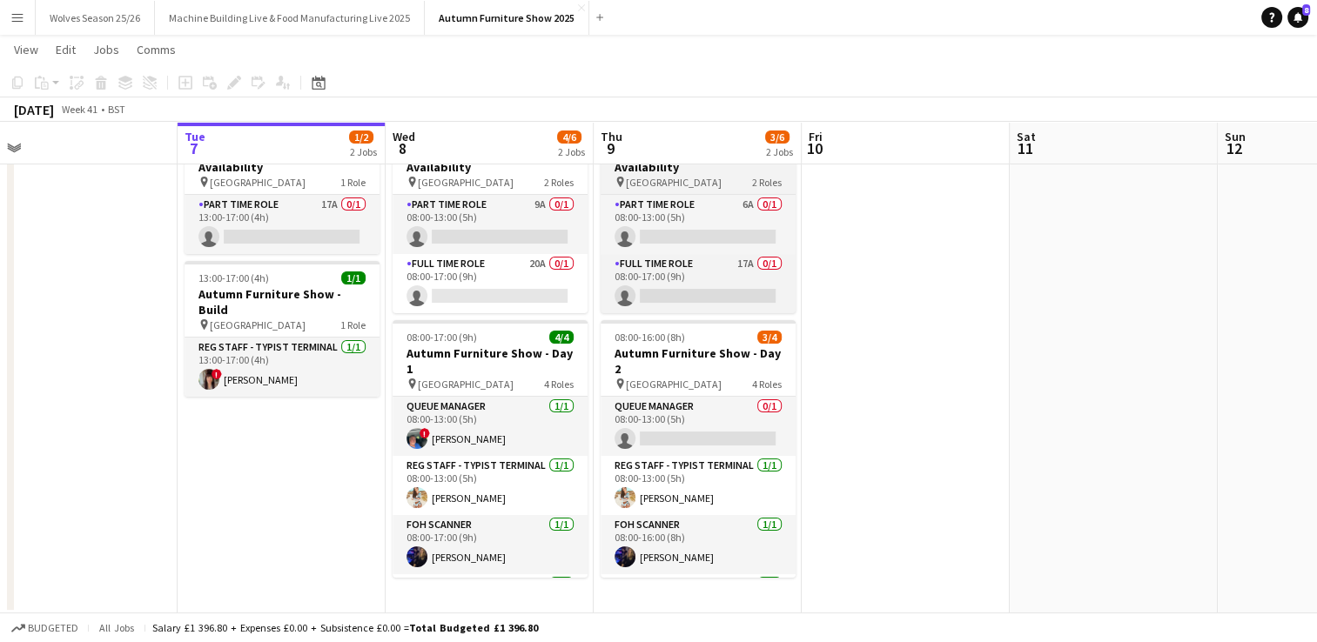
click at [657, 169] on h3 "Autumn Furniture Show - Availability" at bounding box center [698, 159] width 195 height 31
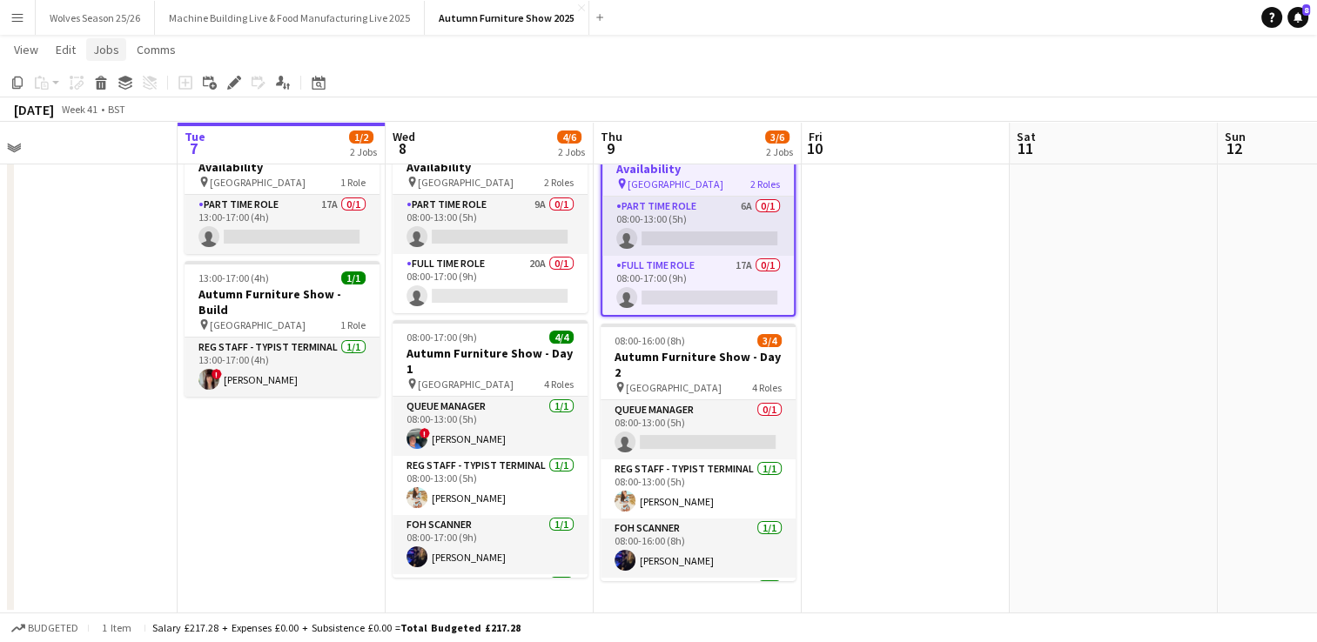
click at [113, 54] on span "Jobs" at bounding box center [106, 50] width 26 height 16
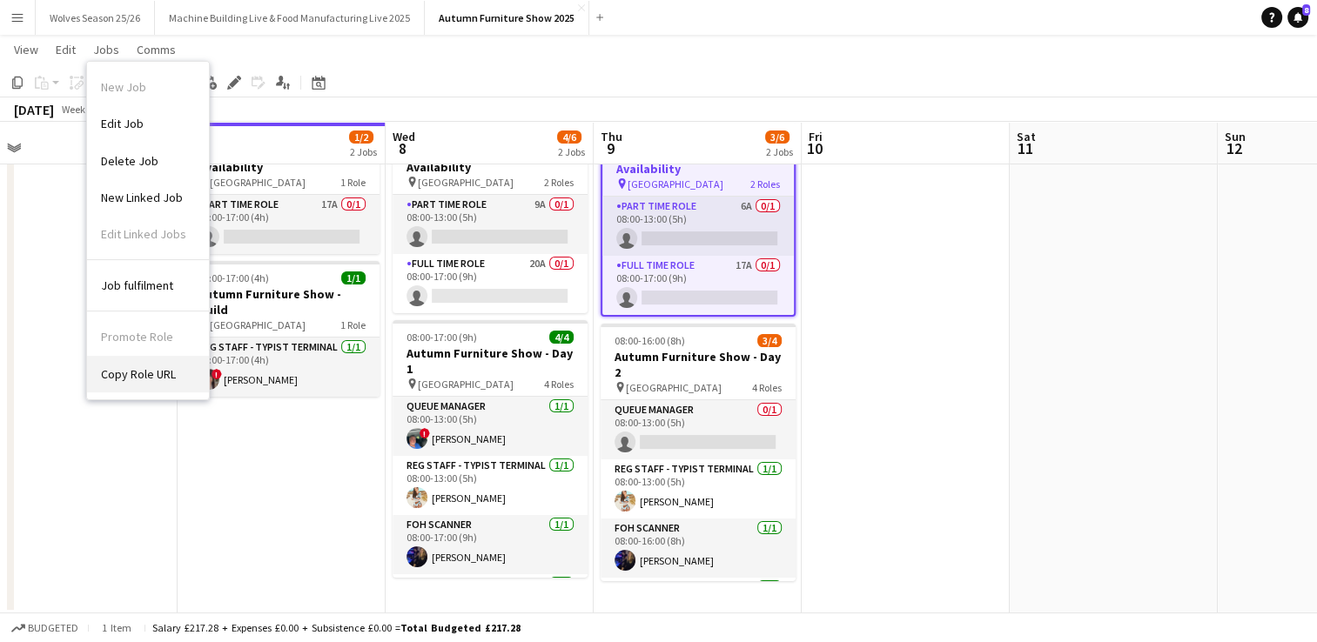
click at [168, 378] on span "Copy Role URL" at bounding box center [138, 374] width 75 height 16
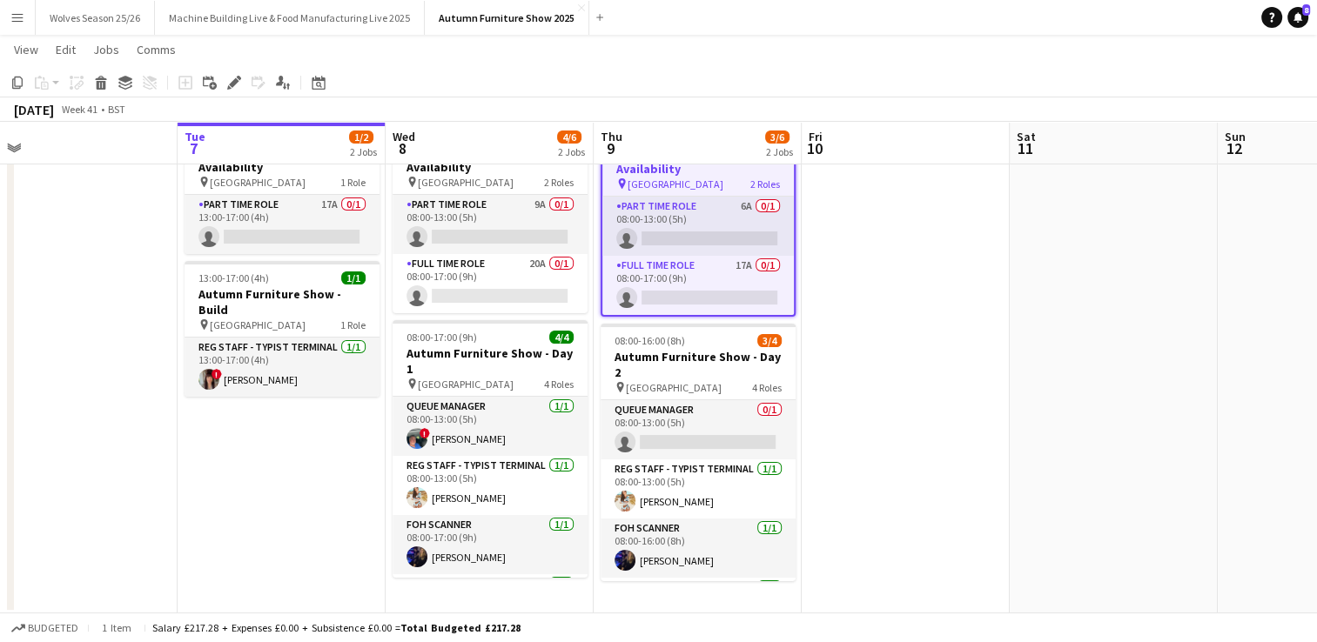
click at [297, 443] on app-date-cell "13:00-17:00 (4h) 0/1 Autumn Furniture Show - Availability pin [GEOGRAPHIC_DATA]…" at bounding box center [282, 362] width 208 height 503
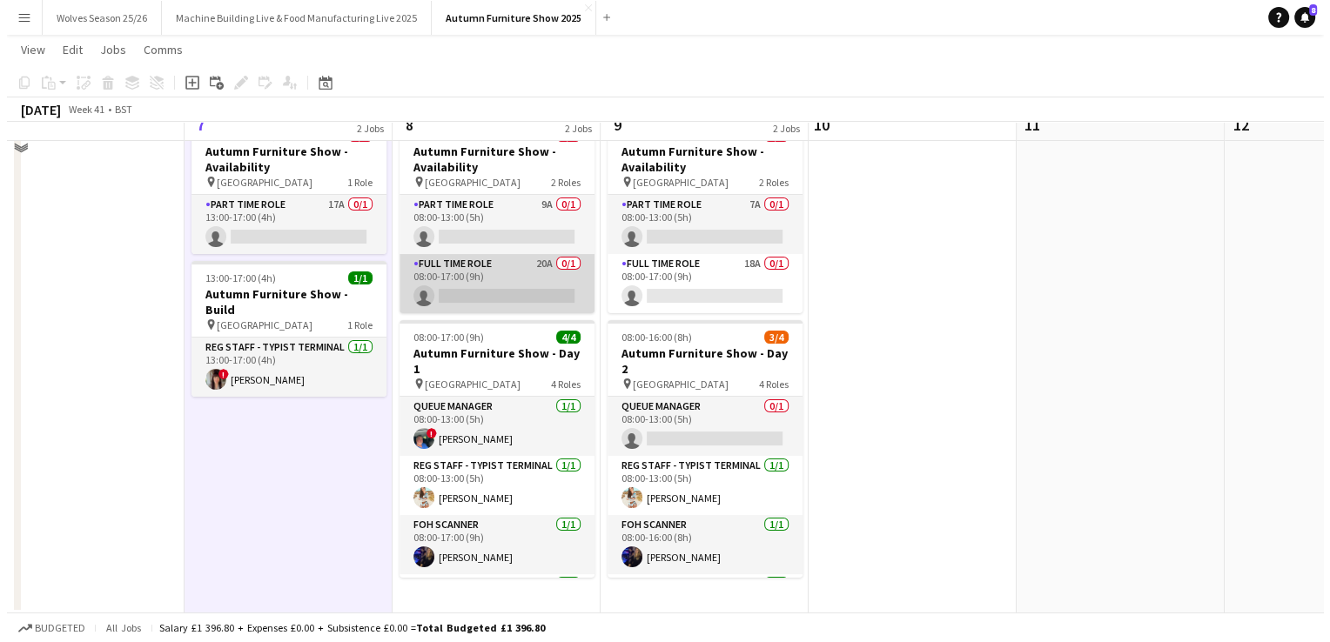
scroll to position [0, 0]
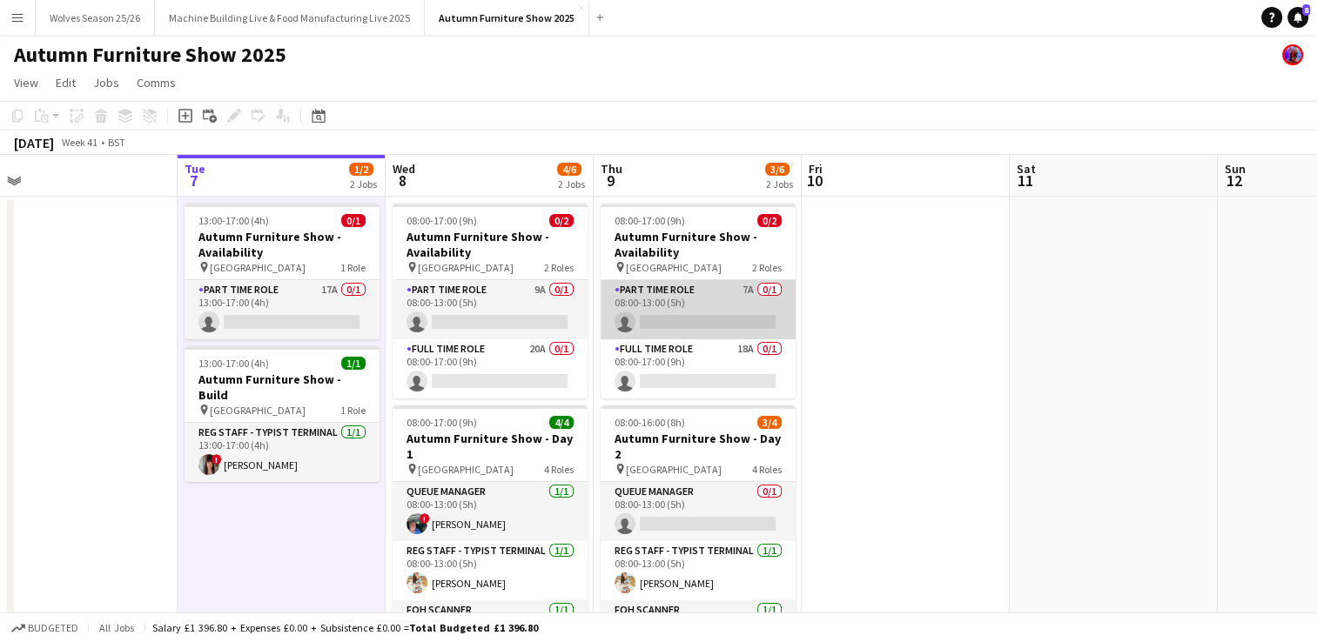
click at [659, 305] on app-card-role "Part Time Role 7A 0/1 08:00-13:00 (5h) single-neutral-actions" at bounding box center [698, 309] width 195 height 59
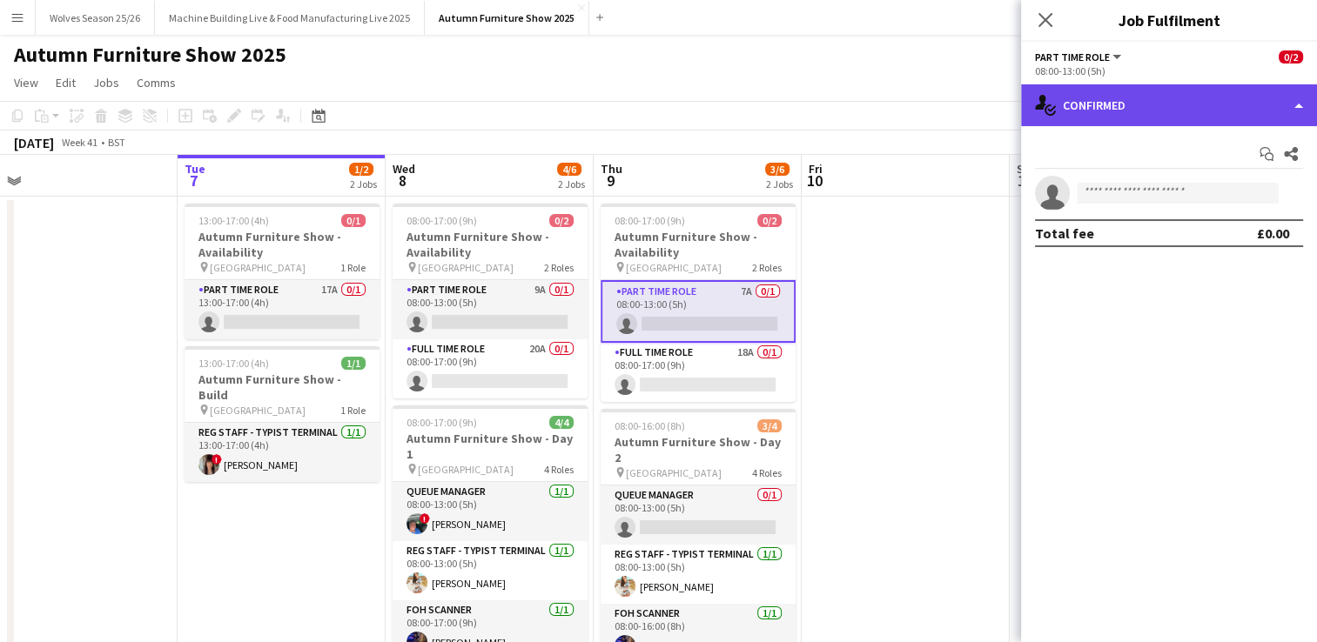
click at [1109, 93] on div "single-neutral-actions-check-2 Confirmed" at bounding box center [1169, 105] width 296 height 42
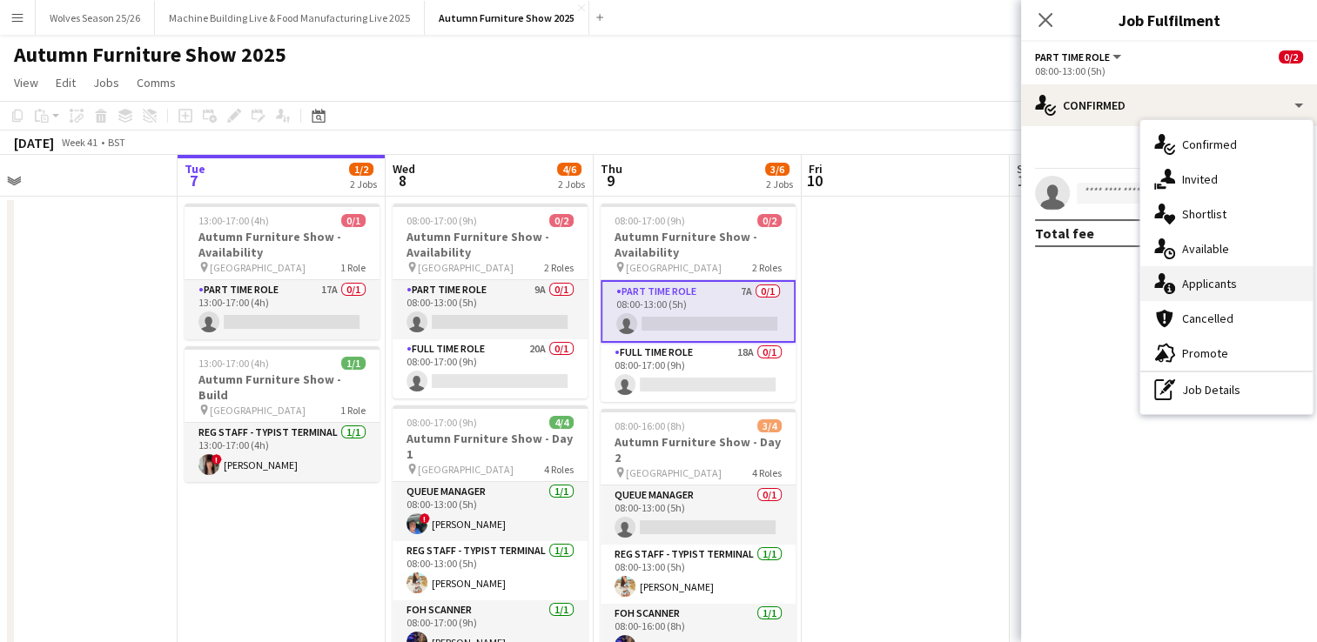
click at [1187, 289] on span "Applicants" at bounding box center [1209, 284] width 55 height 16
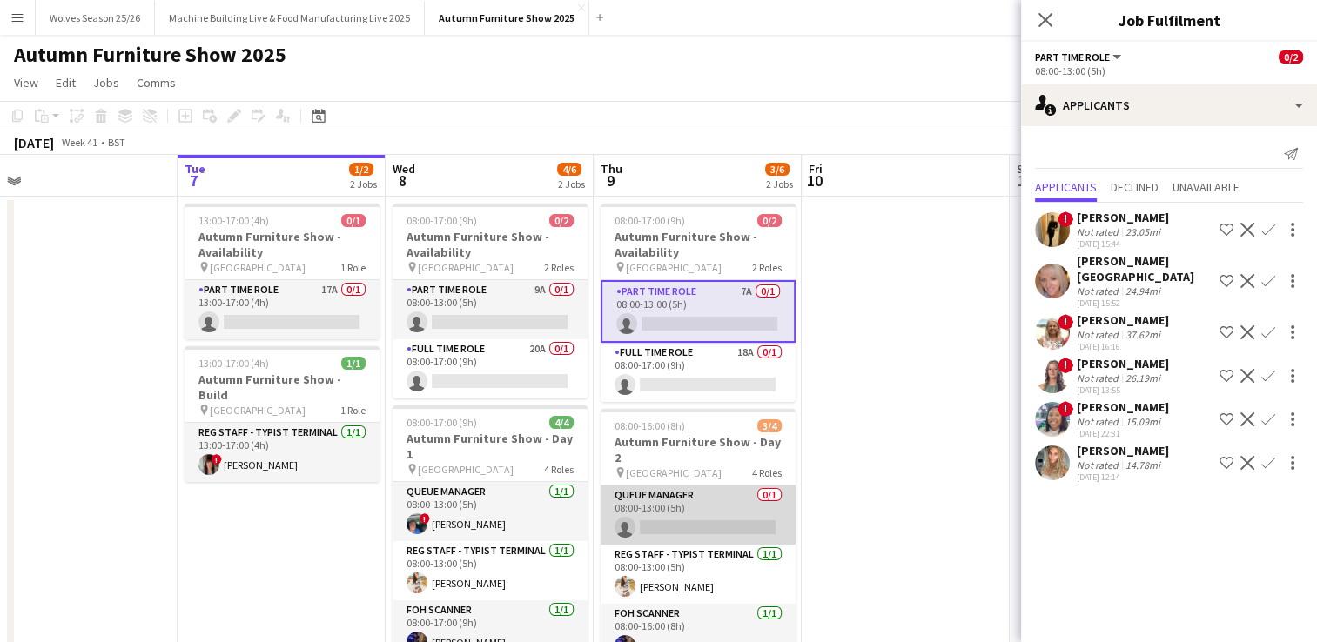
click at [651, 504] on app-card-role "Queue Manager 0/1 08:00-13:00 (5h) single-neutral-actions" at bounding box center [698, 515] width 195 height 59
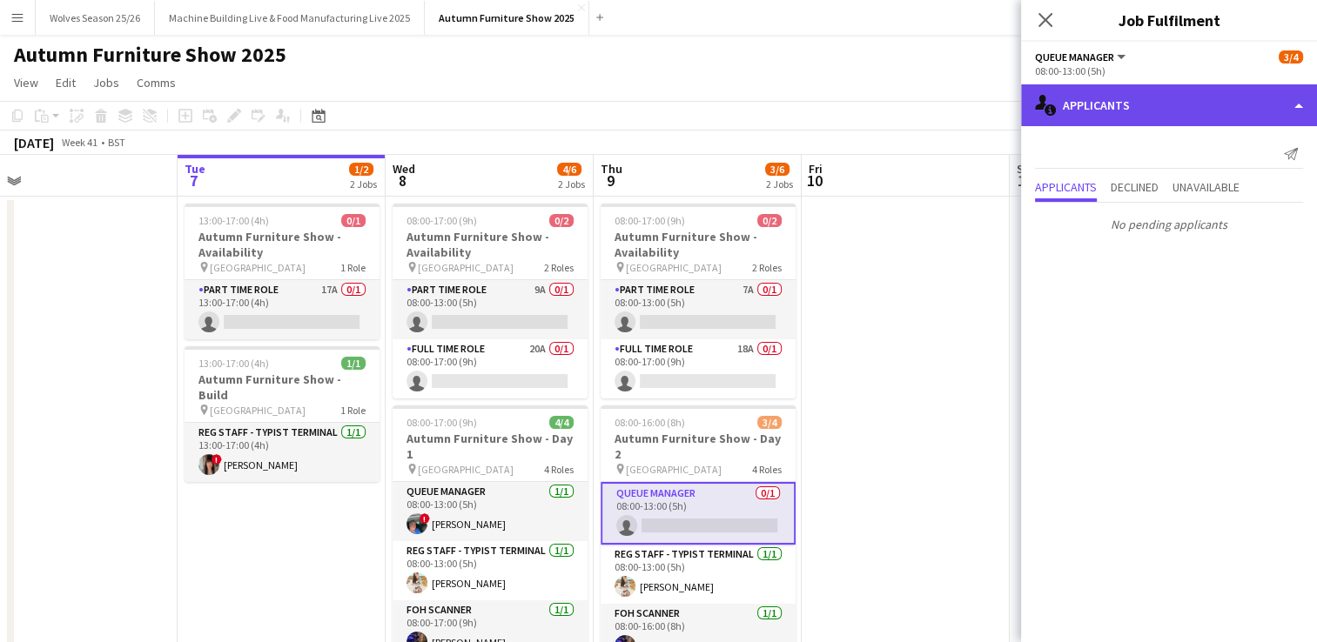
click at [1141, 110] on div "single-neutral-actions-information Applicants" at bounding box center [1169, 105] width 296 height 42
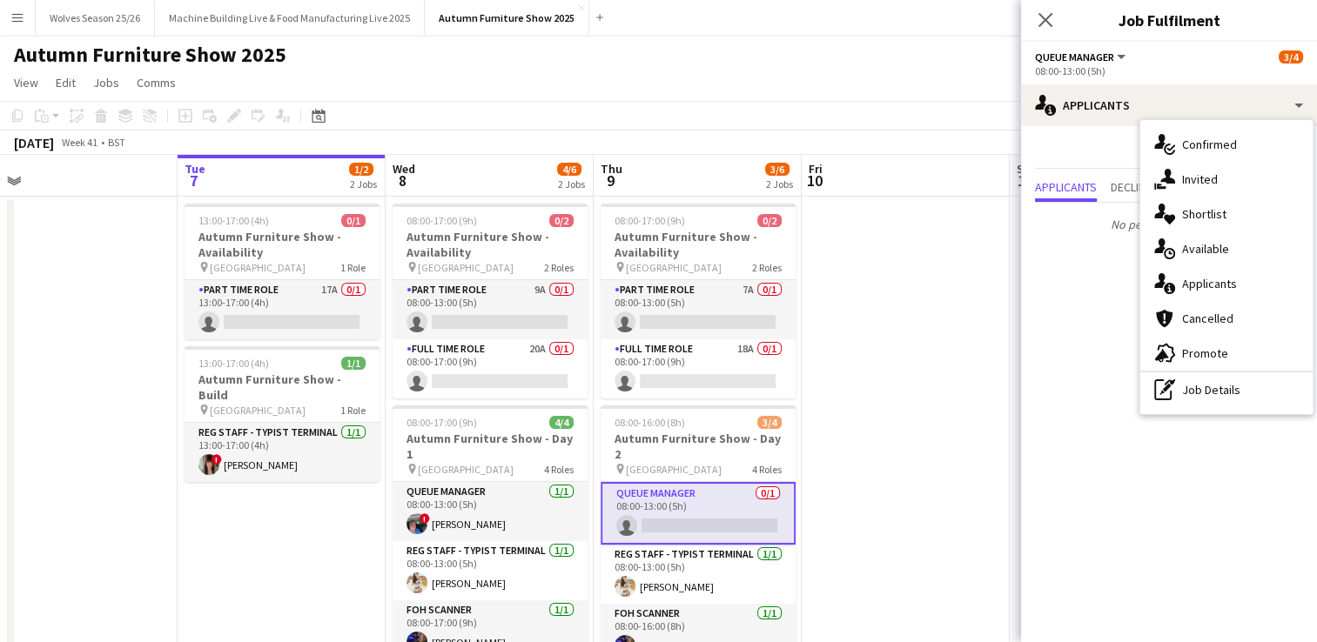
click at [1193, 146] on span "Confirmed" at bounding box center [1209, 145] width 55 height 16
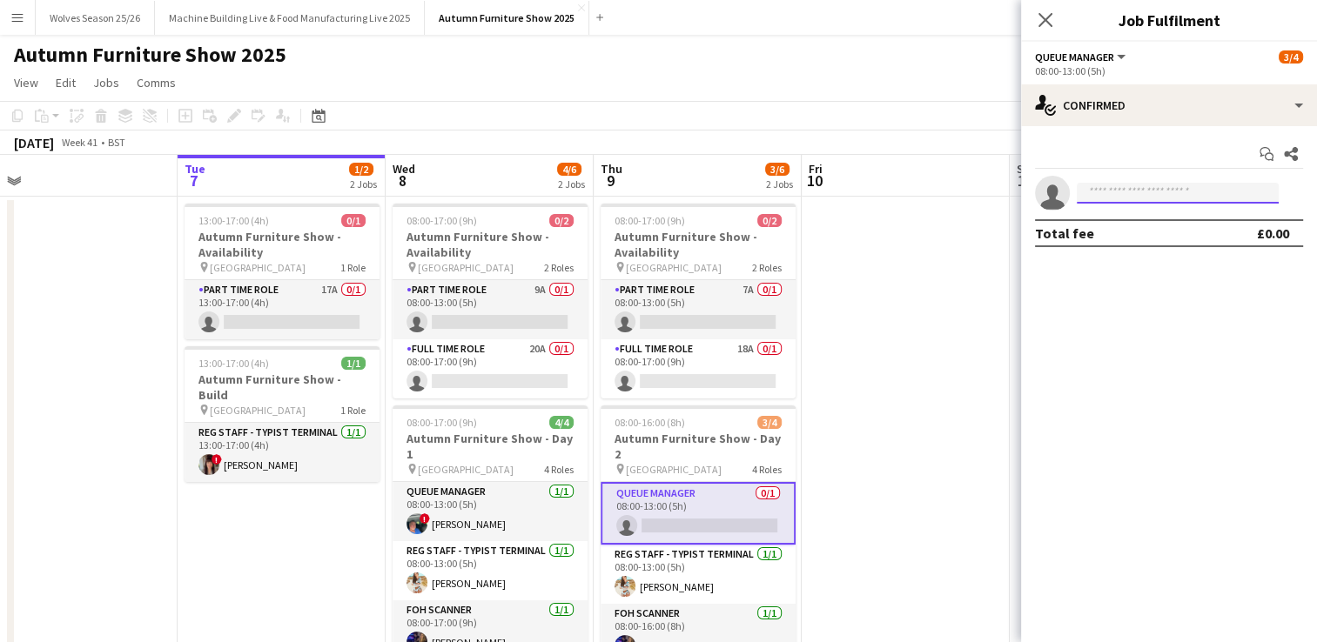
click at [1131, 201] on input at bounding box center [1178, 193] width 202 height 21
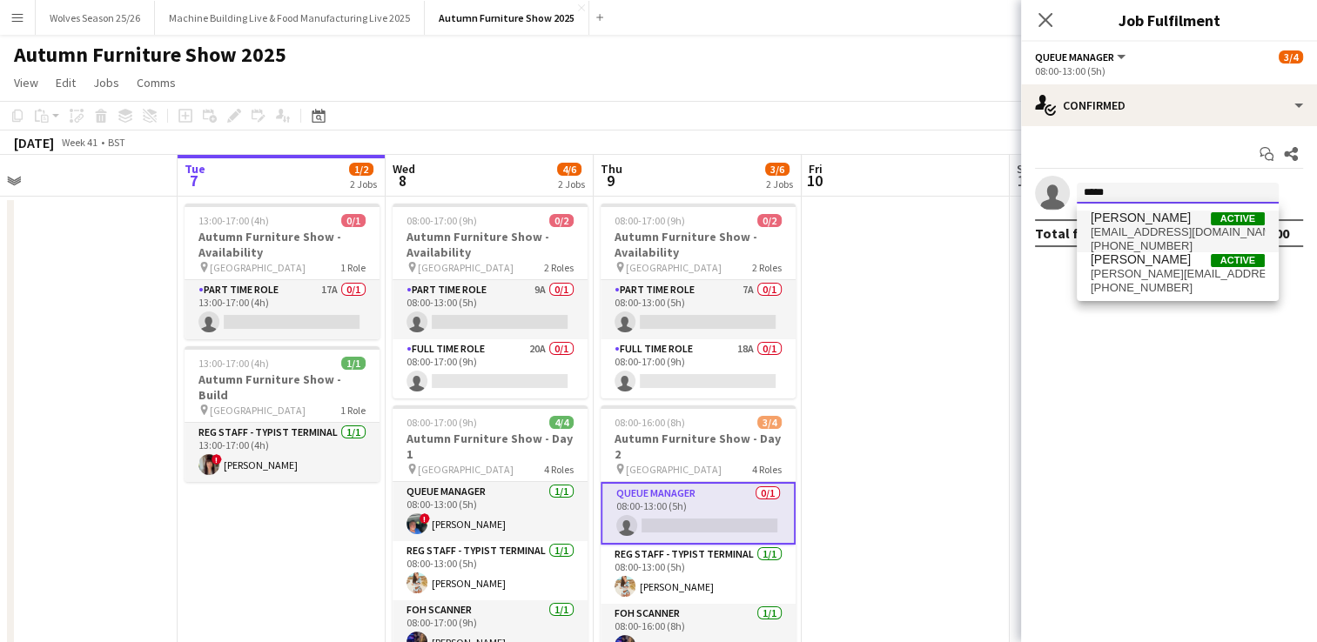
type input "*****"
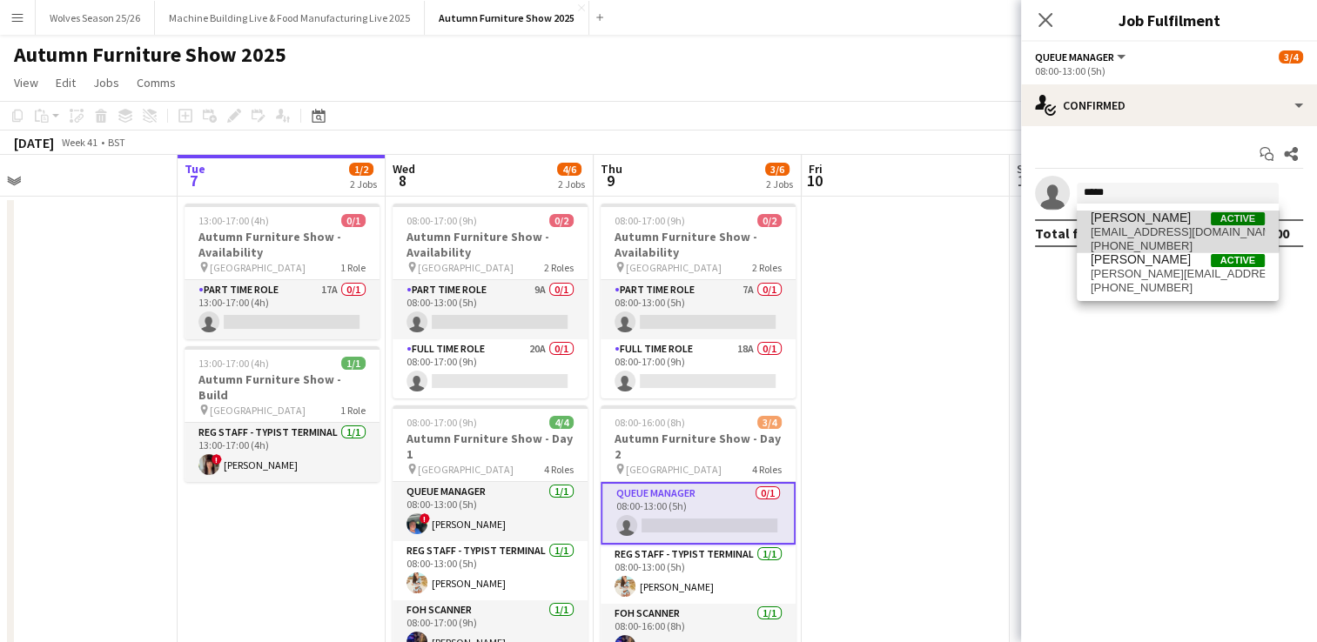
click at [1131, 221] on span "[PERSON_NAME]" at bounding box center [1141, 218] width 100 height 15
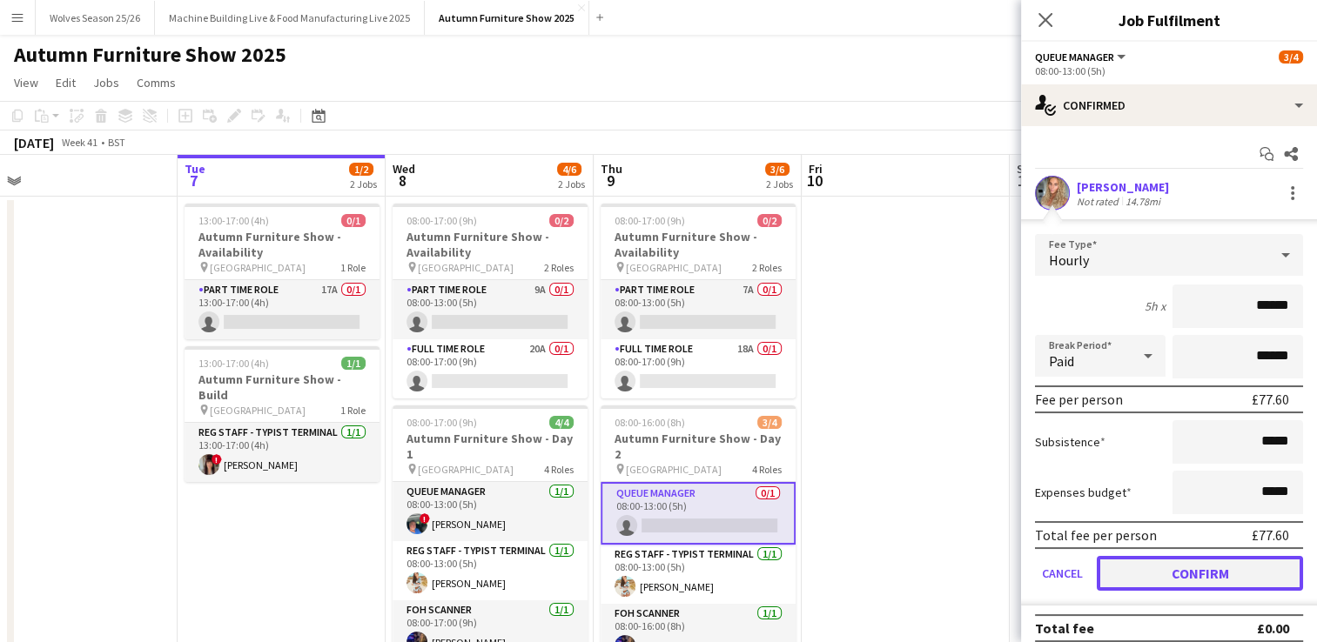
click at [1185, 576] on button "Confirm" at bounding box center [1200, 573] width 206 height 35
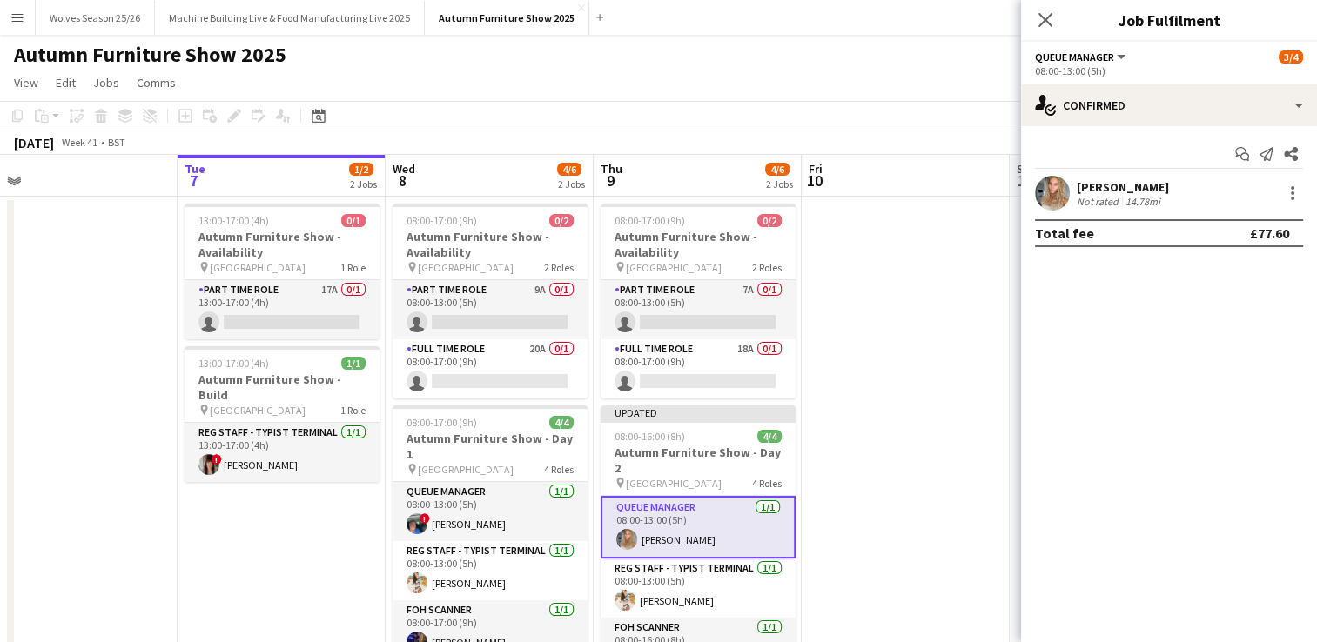
click at [821, 352] on app-date-cell at bounding box center [906, 448] width 208 height 503
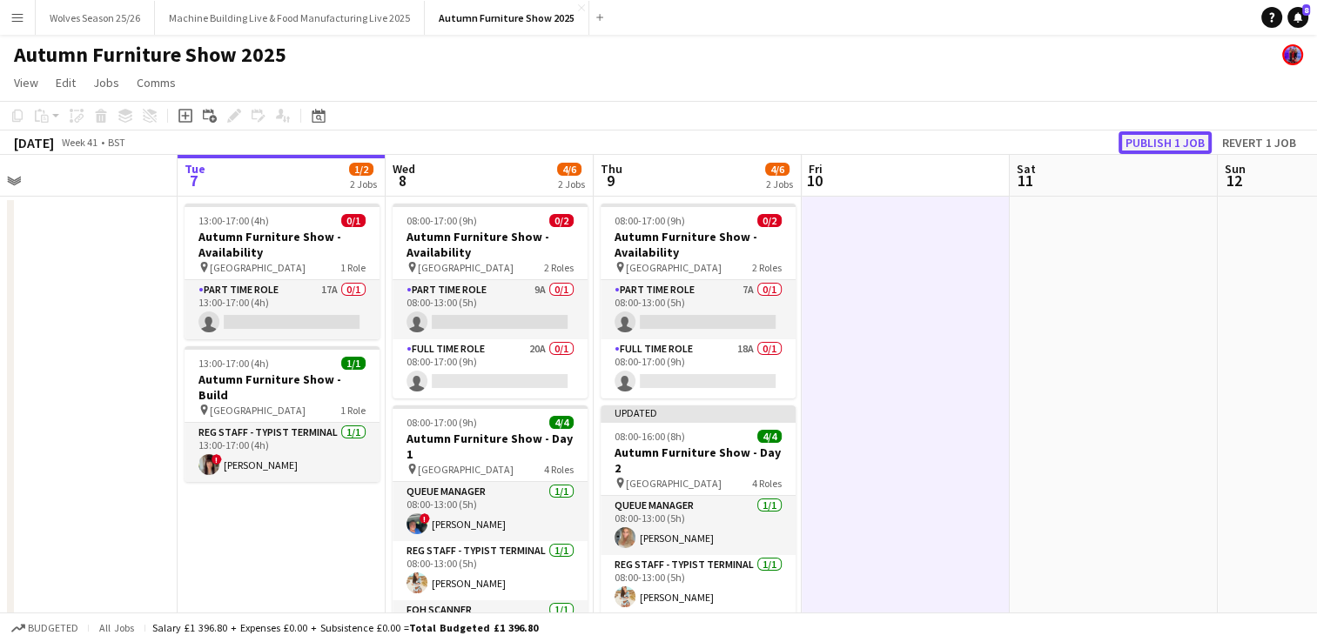
click at [1159, 139] on button "Publish 1 job" at bounding box center [1164, 142] width 93 height 23
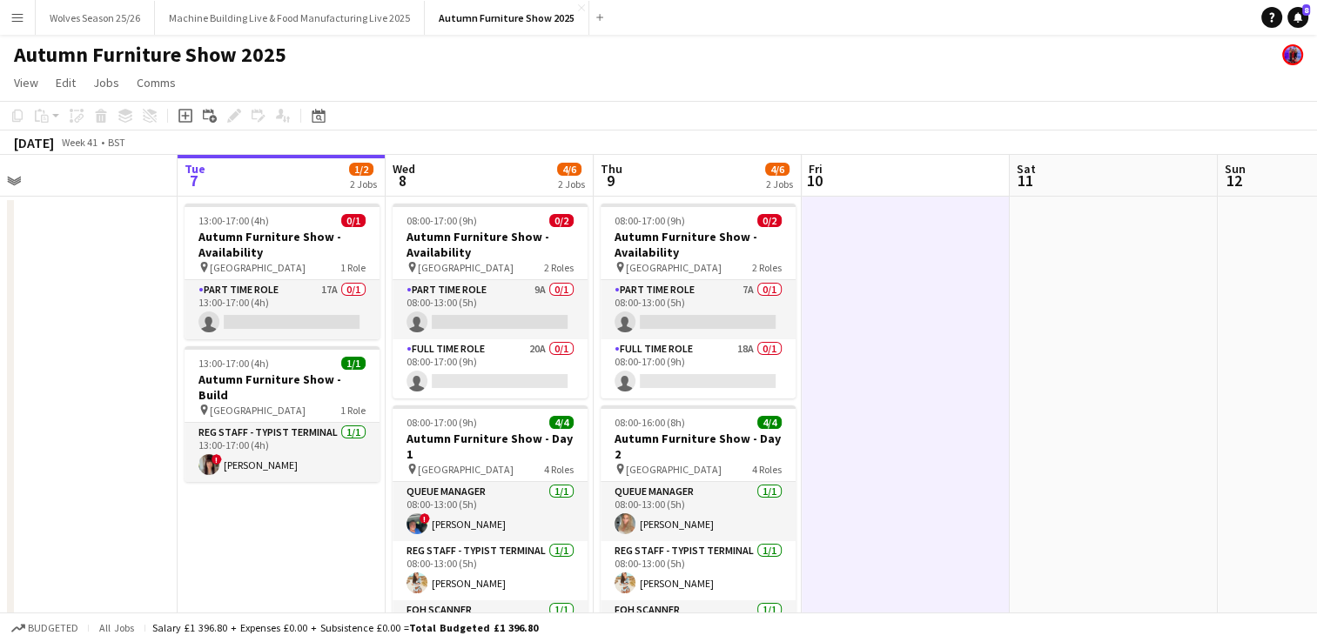
click at [661, 497] on app-card-role "Queue Manager 1/1 08:00-13:00 (5h) Amy Hillyard" at bounding box center [698, 511] width 195 height 59
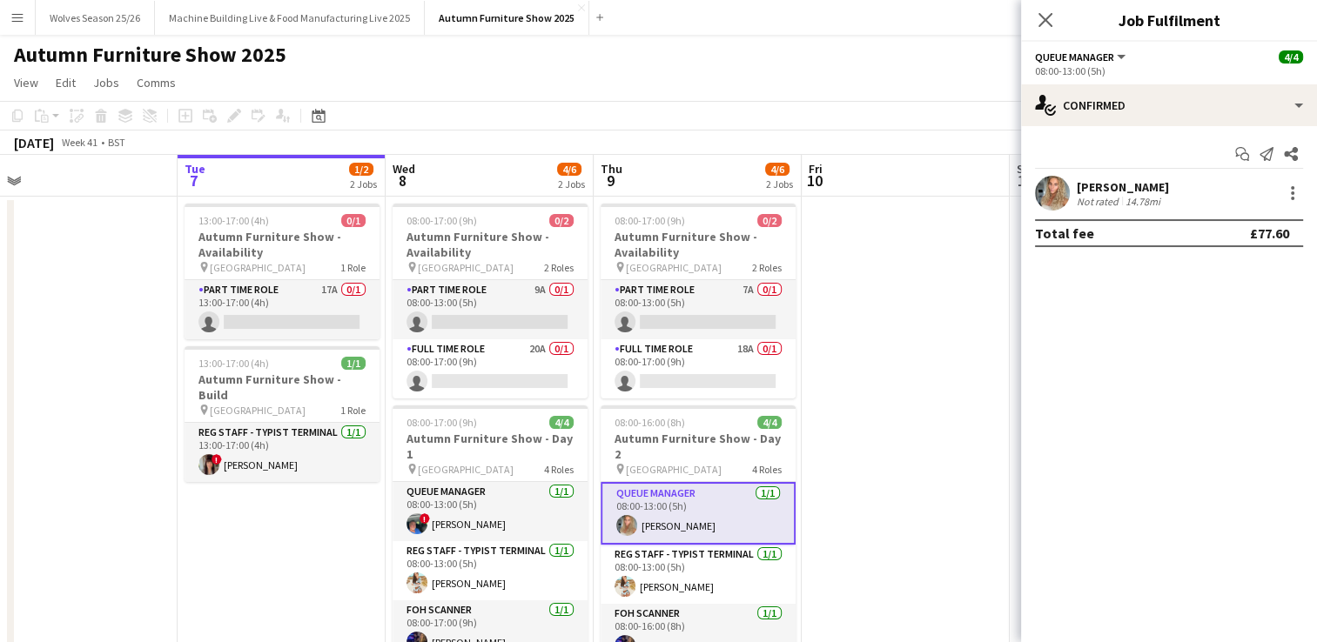
click at [1093, 189] on div "[PERSON_NAME]" at bounding box center [1123, 187] width 92 height 16
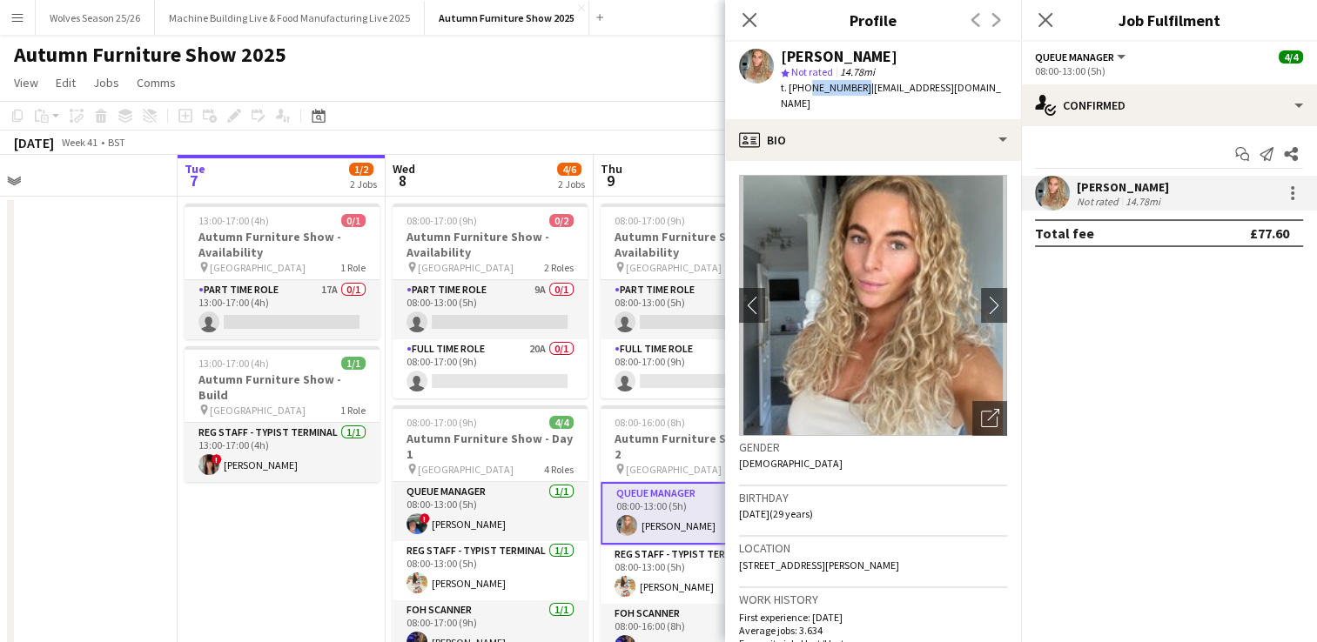
drag, startPoint x: 856, startPoint y: 90, endPoint x: 802, endPoint y: 95, distance: 54.2
click at [802, 95] on div "t. +447833446897 | amyhillyard95@gmail.com" at bounding box center [894, 95] width 226 height 31
drag, startPoint x: 802, startPoint y: 95, endPoint x: 809, endPoint y: 90, distance: 9.4
copy span "7833446897"
drag, startPoint x: 982, startPoint y: 90, endPoint x: 863, endPoint y: 85, distance: 118.4
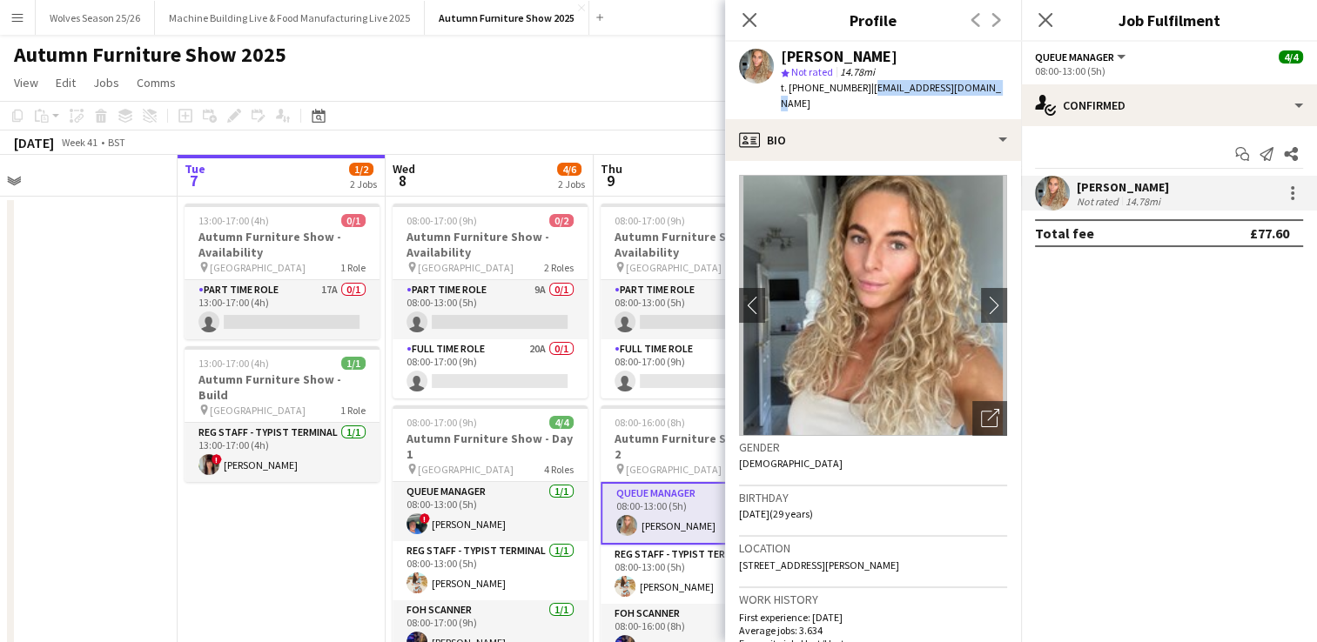
click at [863, 85] on div "Amy Hillyard star Not rated 14.78mi t. +447833446897 | amyhillyard95@gmail.com" at bounding box center [873, 80] width 296 height 77
copy span "amyhillyard95@gmail.com"
click at [11, 12] on app-icon "Menu" at bounding box center [17, 17] width 14 height 14
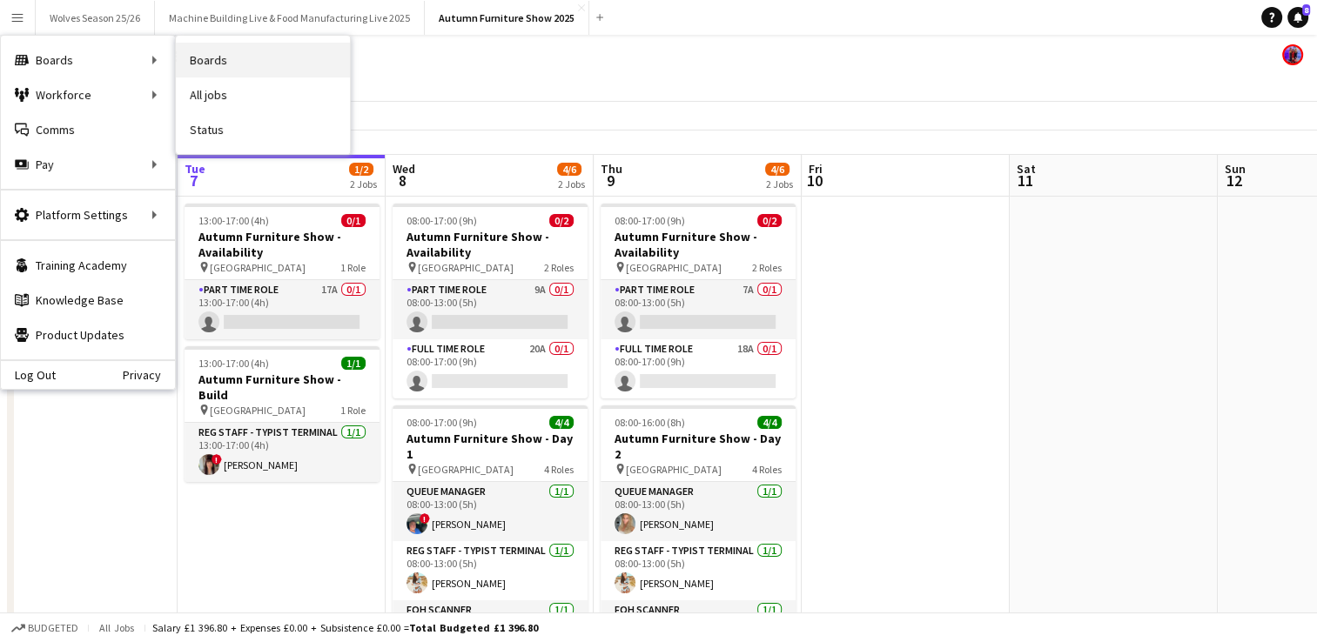
click at [181, 55] on link "Boards" at bounding box center [263, 60] width 174 height 35
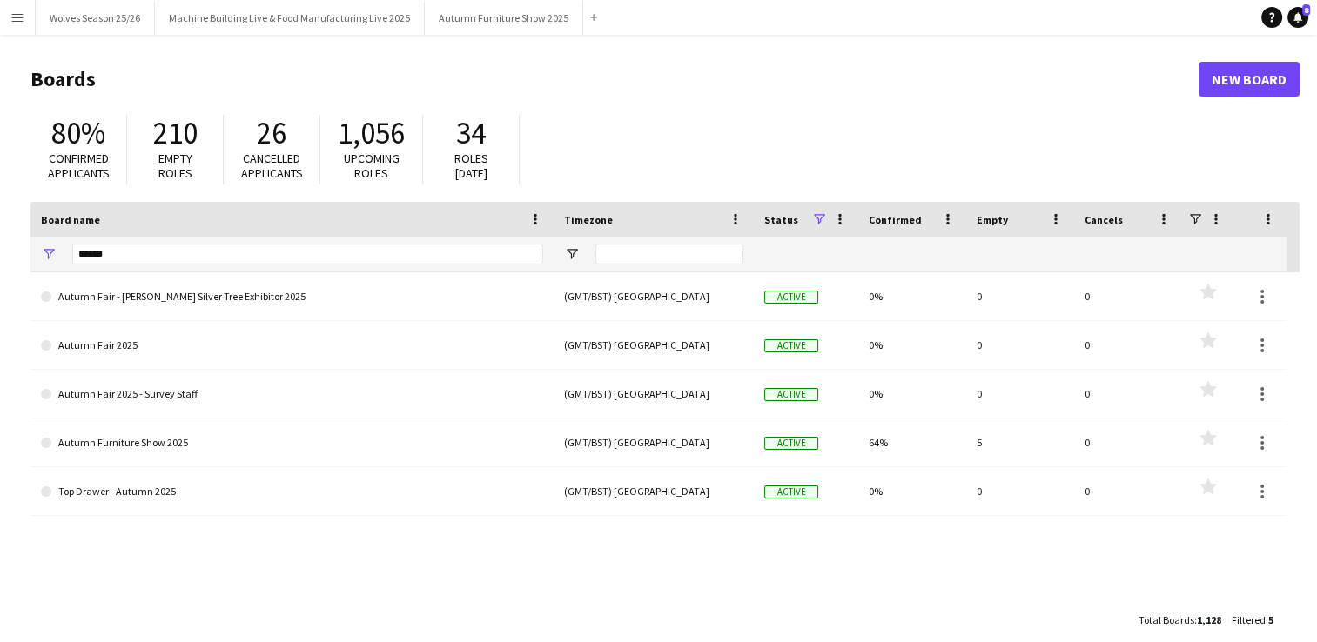
click at [204, 242] on div "******" at bounding box center [307, 254] width 471 height 35
drag, startPoint x: 201, startPoint y: 253, endPoint x: 292, endPoint y: 272, distance: 93.4
click at [200, 253] on input "******" at bounding box center [307, 254] width 471 height 21
type input "*"
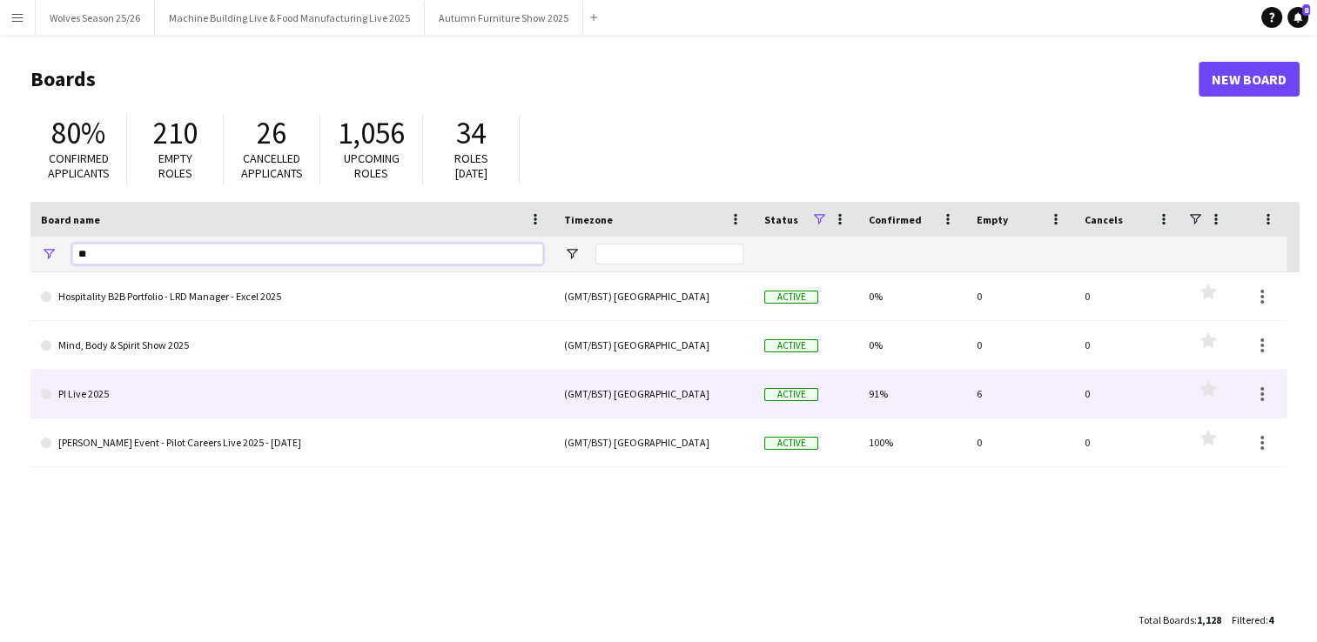
type input "**"
click at [218, 393] on link "PI Live 2025" at bounding box center [292, 394] width 502 height 49
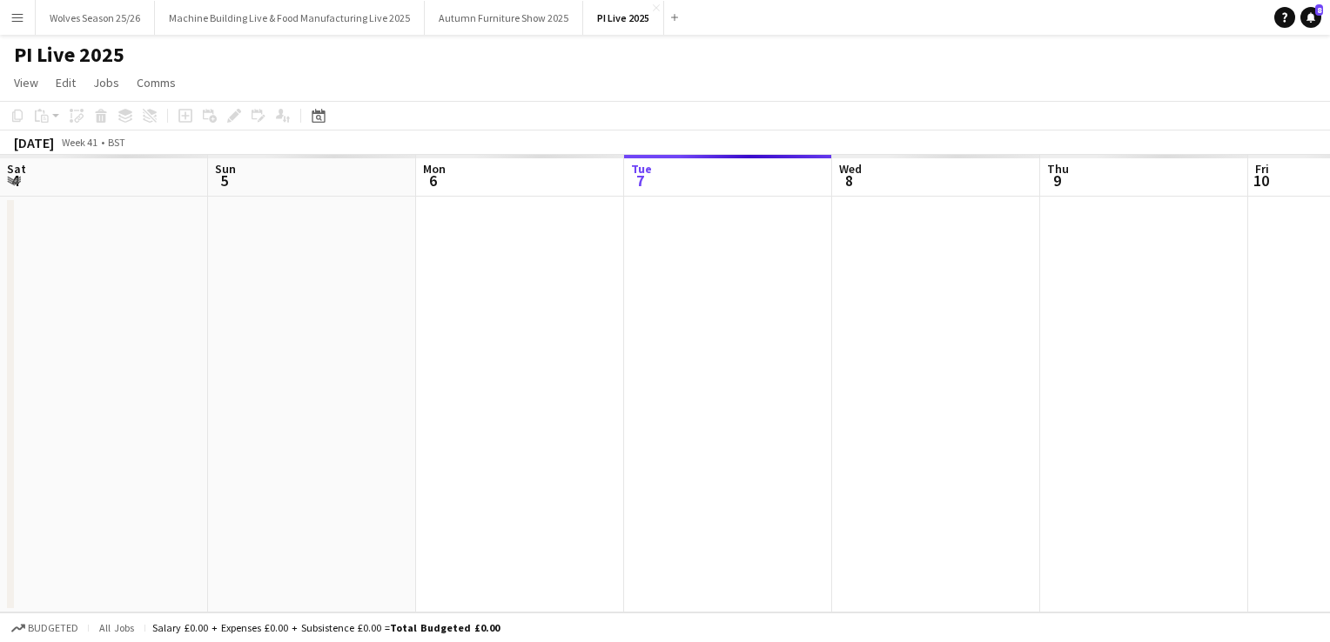
scroll to position [0, 416]
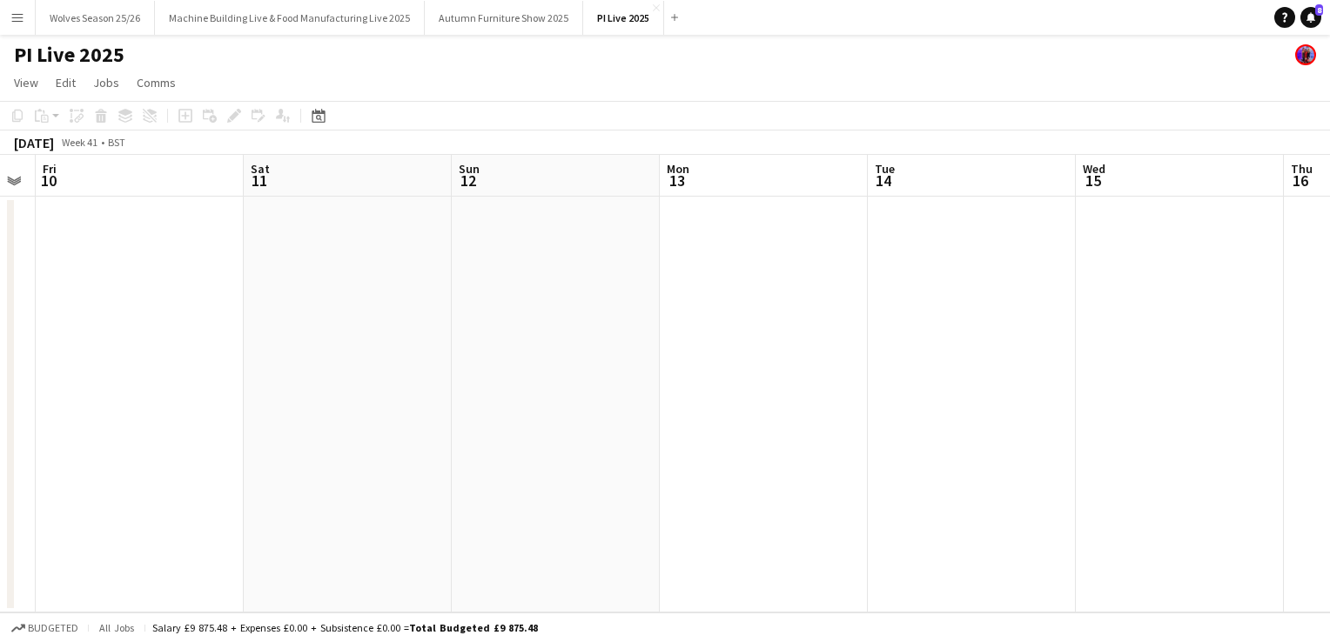
drag, startPoint x: 850, startPoint y: 378, endPoint x: 160, endPoint y: 423, distance: 691.7
click at [181, 430] on app-calendar-viewport "Mon 6 Tue 7 Wed 8 Thu 9 Fri 10 Sat 11 Sun 12 Mon 13 Tue 14 Wed 15 Thu 16 Fri 17" at bounding box center [665, 384] width 1330 height 458
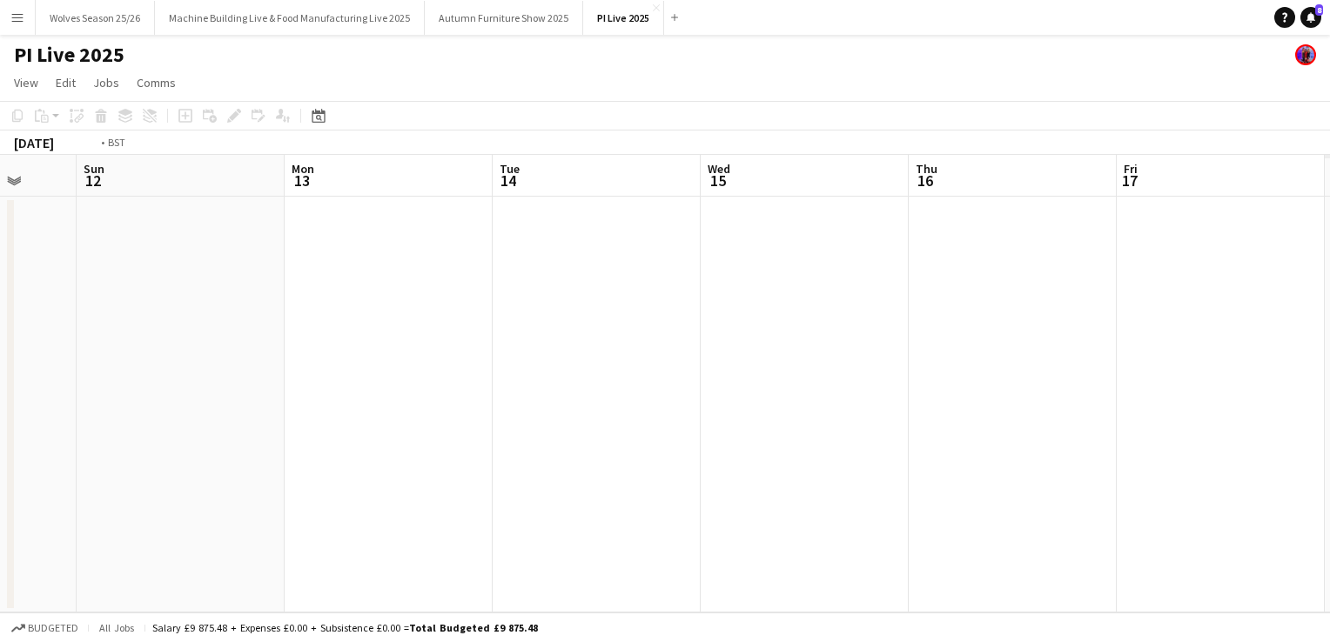
drag, startPoint x: 982, startPoint y: 326, endPoint x: 64, endPoint y: 462, distance: 928.3
click at [64, 462] on app-calendar-viewport "Wed 8 Thu 9 Fri 10 Sat 11 Sun 12 Mon 13 Tue 14 Wed 15 Thu 16 Fri 17 Sat 18 Sun …" at bounding box center [665, 384] width 1330 height 458
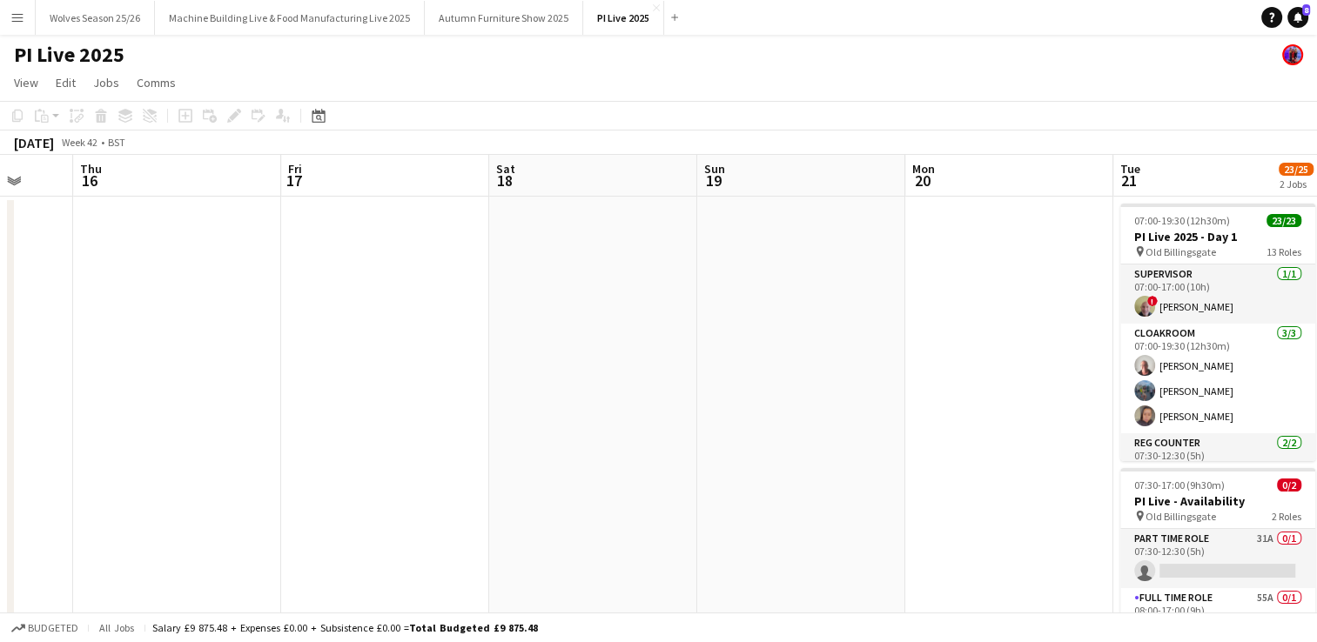
drag, startPoint x: 740, startPoint y: 353, endPoint x: 287, endPoint y: 384, distance: 453.6
click at [49, 438] on app-calendar-viewport "Sun 12 Mon 13 Tue 14 Wed 15 Thu 16 Fri 17 Sat 18 Sun 19 Mon 20 Tue 21 23/25 2 J…" at bounding box center [658, 427] width 1317 height 545
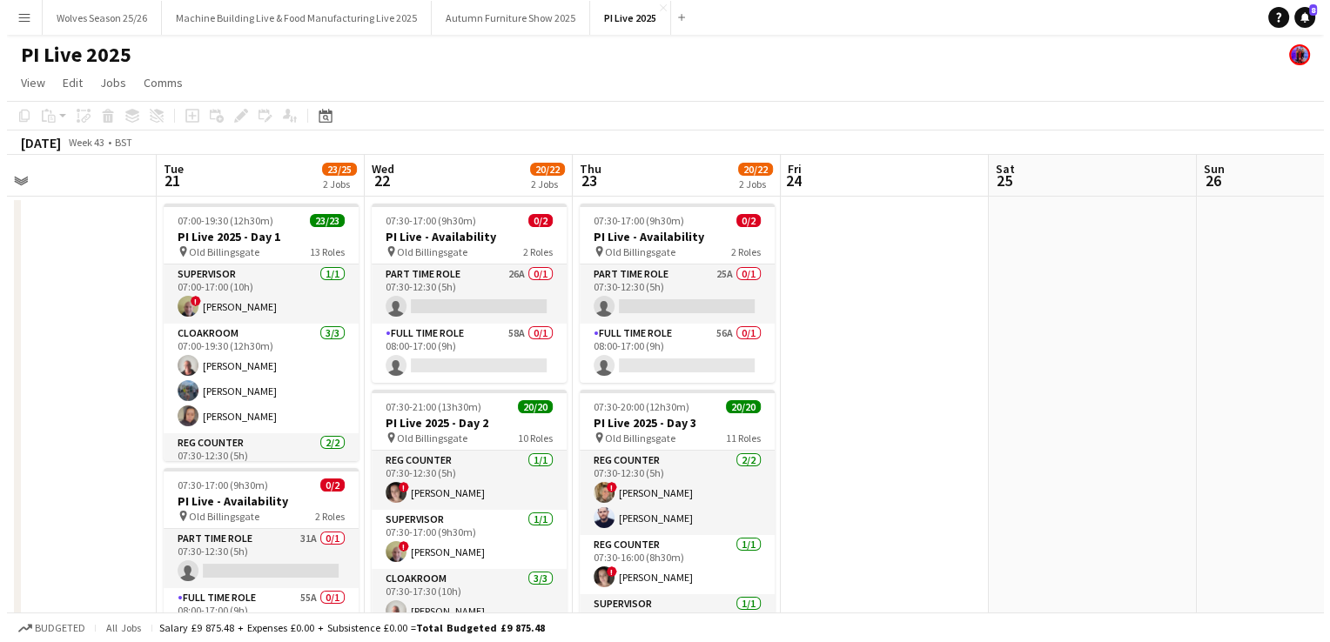
scroll to position [0, 461]
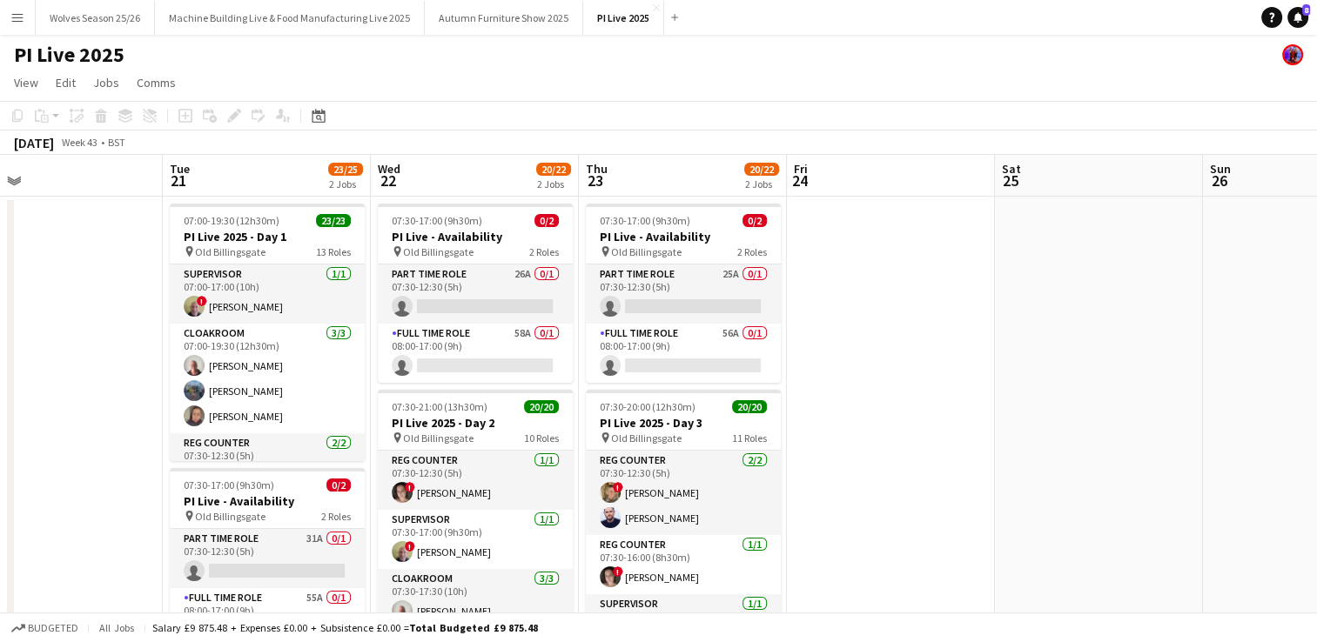
drag, startPoint x: 1245, startPoint y: 288, endPoint x: 831, endPoint y: 331, distance: 415.6
click at [831, 331] on app-calendar-viewport "Sat 18 Sun 19 Mon 20 Tue 21 23/25 2 Jobs Wed 22 20/22 2 Jobs Thu 23 20/22 2 Job…" at bounding box center [658, 427] width 1317 height 545
click at [932, 432] on app-date-cell at bounding box center [891, 448] width 208 height 503
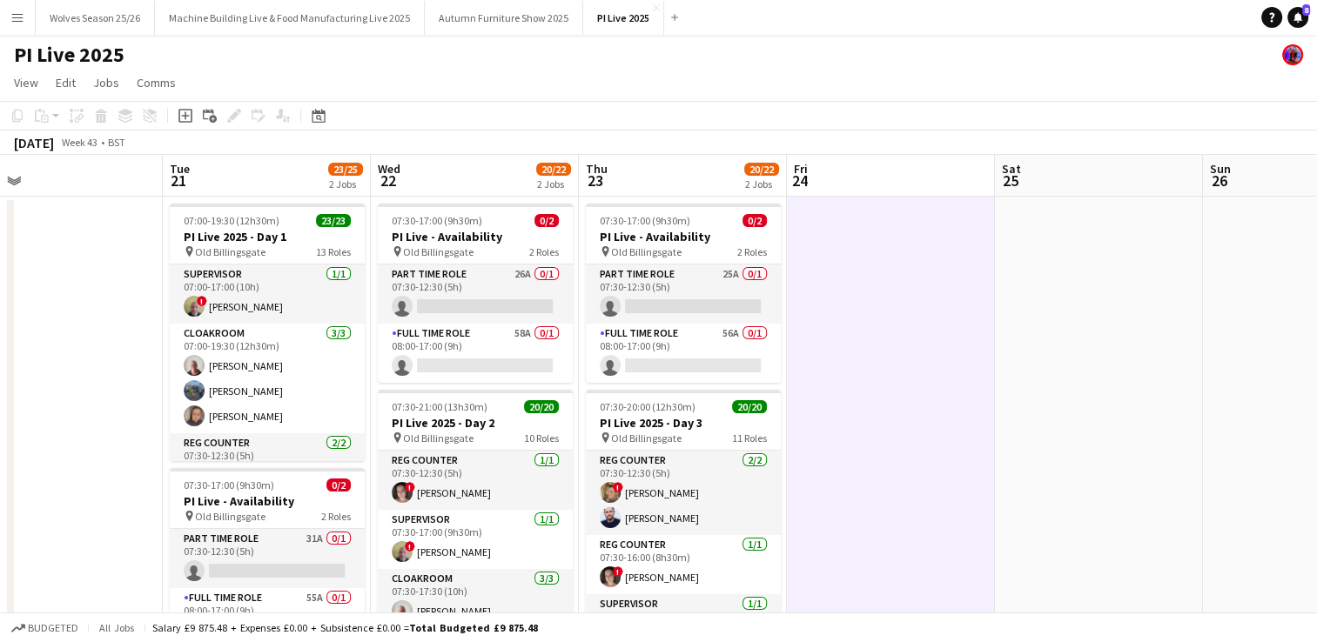
click at [17, 15] on app-icon "Menu" at bounding box center [17, 17] width 14 height 14
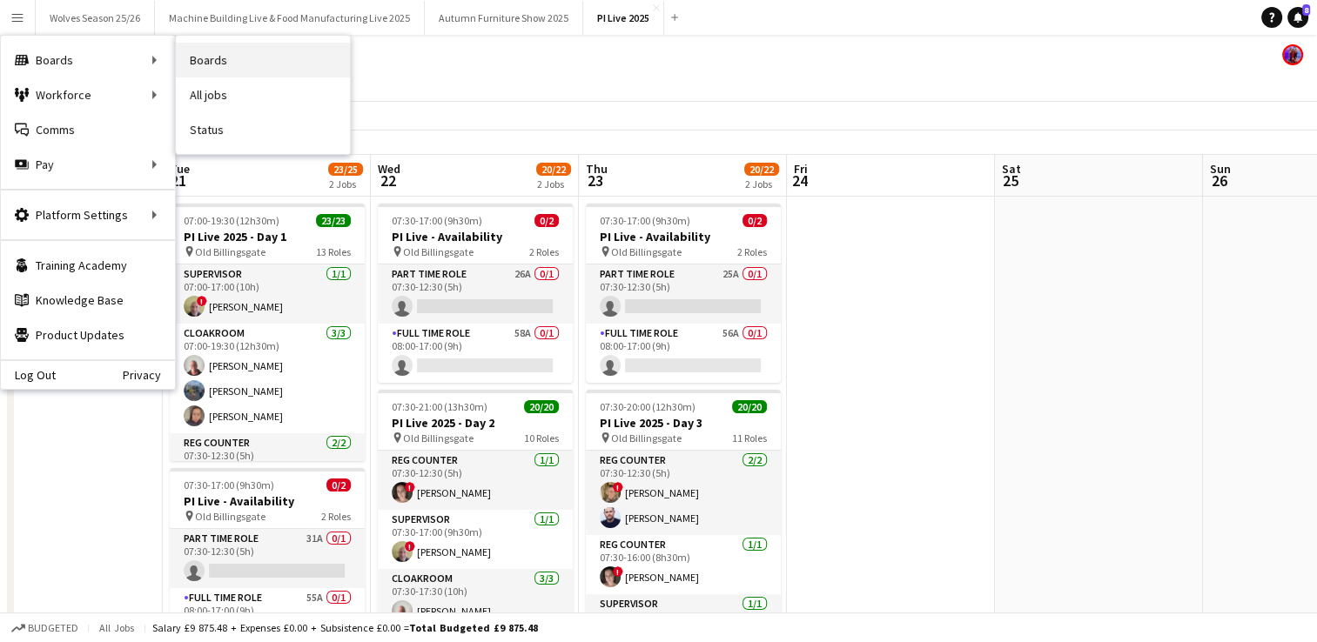
click at [226, 65] on link "Boards" at bounding box center [263, 60] width 174 height 35
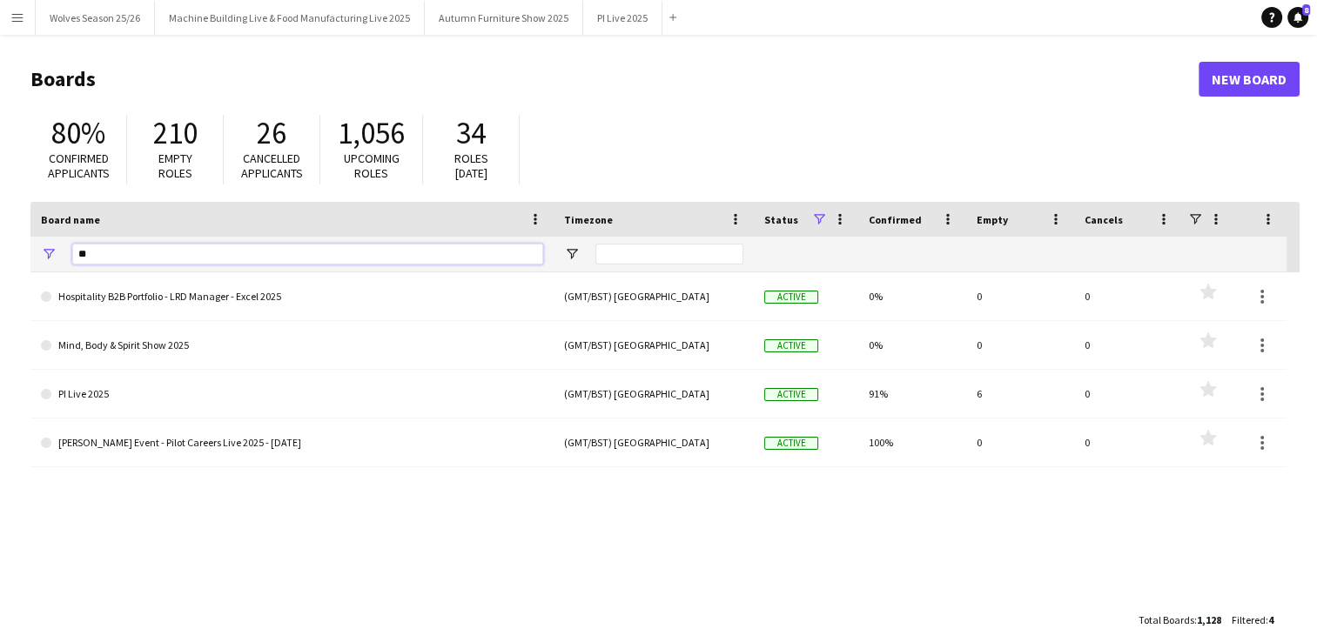
click at [144, 249] on input "**" at bounding box center [307, 254] width 471 height 21
type input "*"
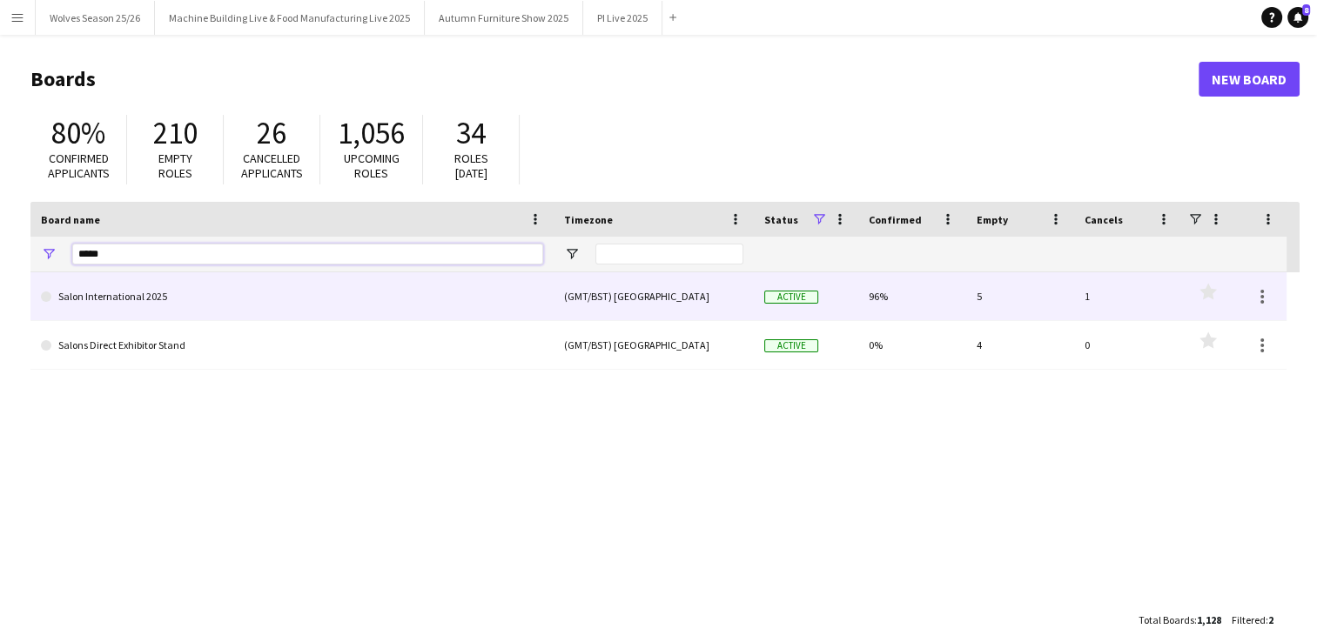
type input "*****"
click at [202, 295] on link "Salon International 2025" at bounding box center [292, 296] width 502 height 49
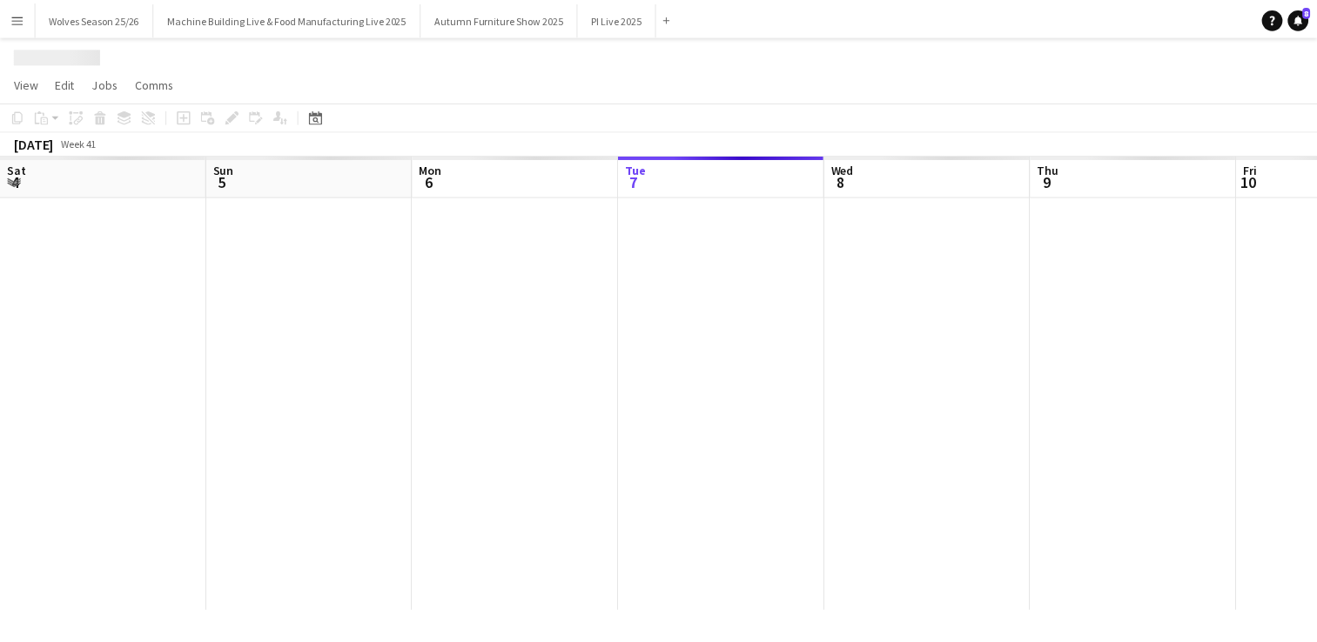
scroll to position [0, 416]
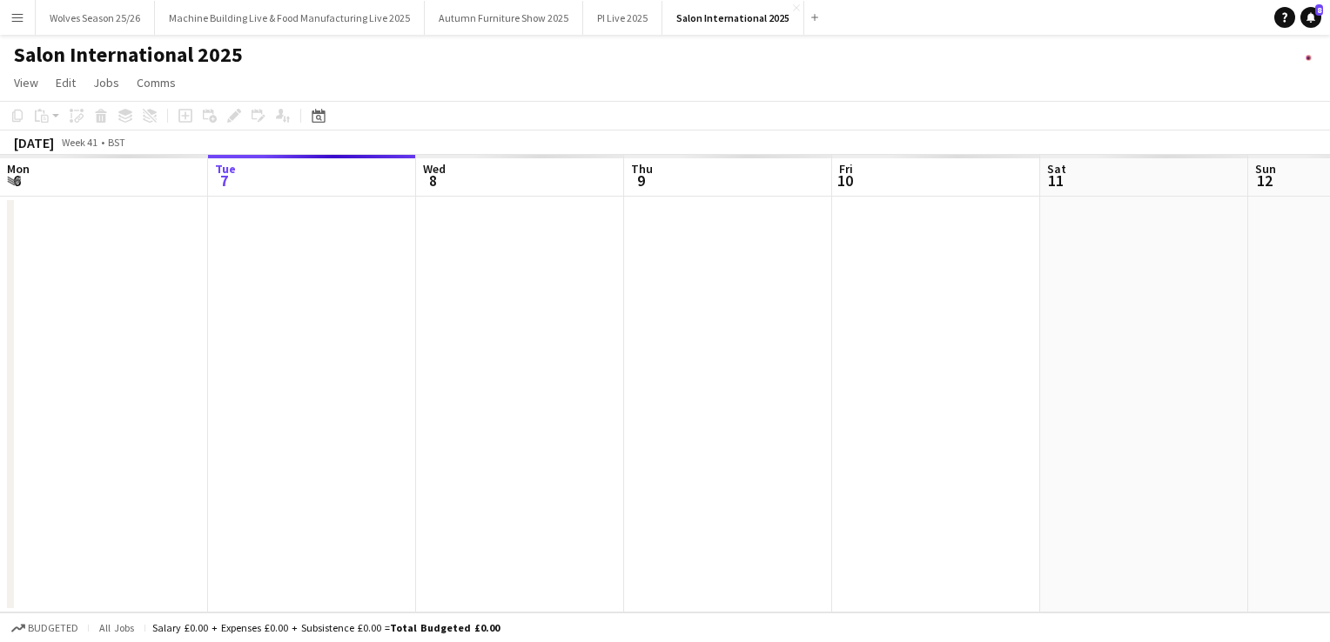
click at [162, 407] on app-calendar-viewport "Sat 4 Sun 5 Mon 6 Tue 7 Wed 8 Thu 9 Fri 10 Sat 11 Sun 12 Mon 13 Tue 14 Wed 15" at bounding box center [665, 384] width 1330 height 458
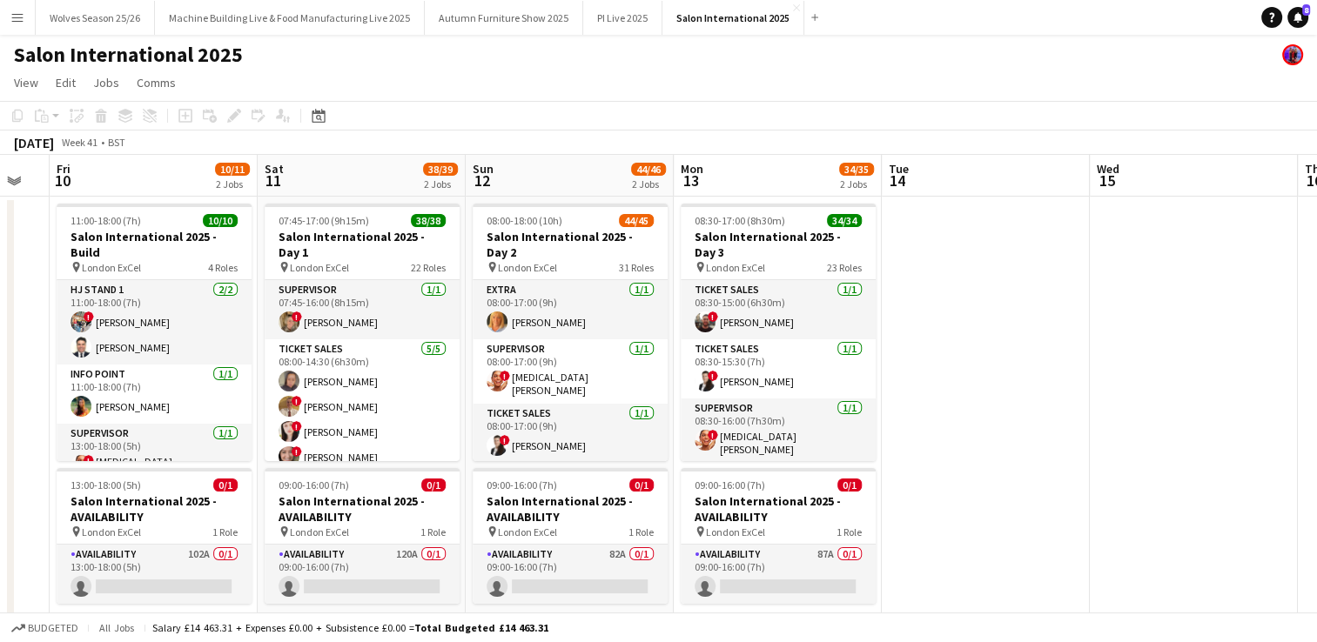
scroll to position [0, 440]
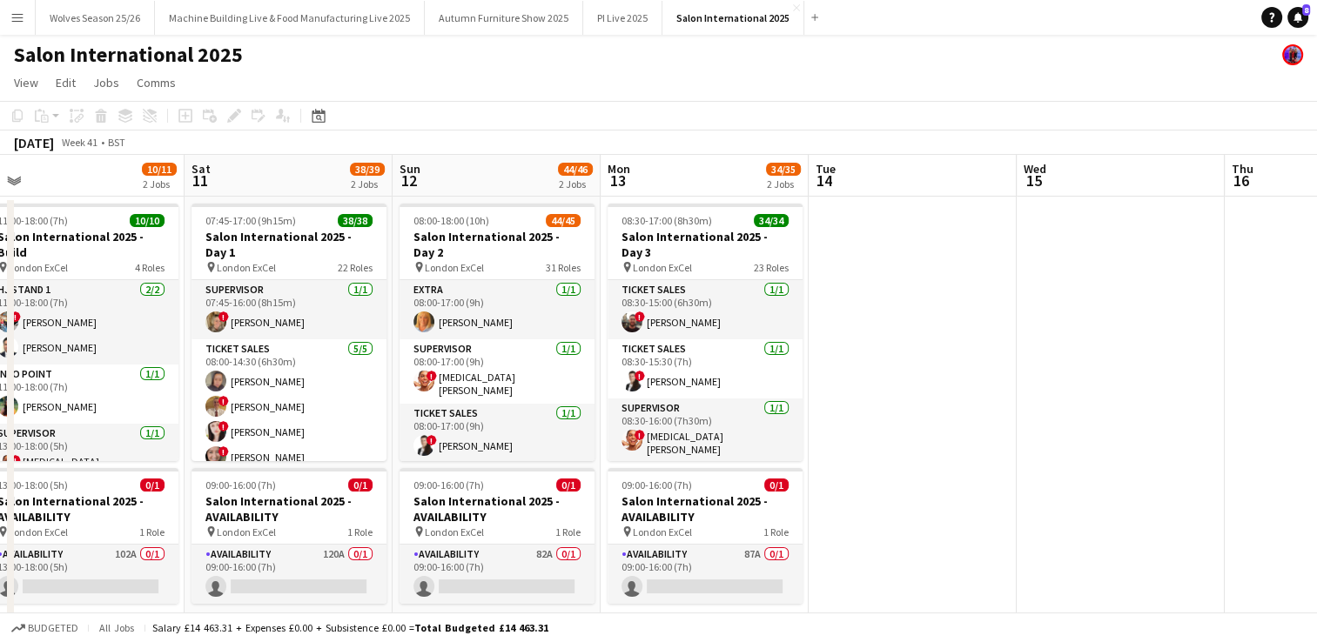
drag, startPoint x: 1189, startPoint y: 344, endPoint x: 869, endPoint y: 380, distance: 322.4
click at [869, 380] on app-calendar-viewport "Wed 8 Thu 9 Fri 10 10/11 2 Jobs Sat 11 38/39 2 Jobs Sun 12 44/46 2 Jobs Mon 13 …" at bounding box center [658, 398] width 1317 height 486
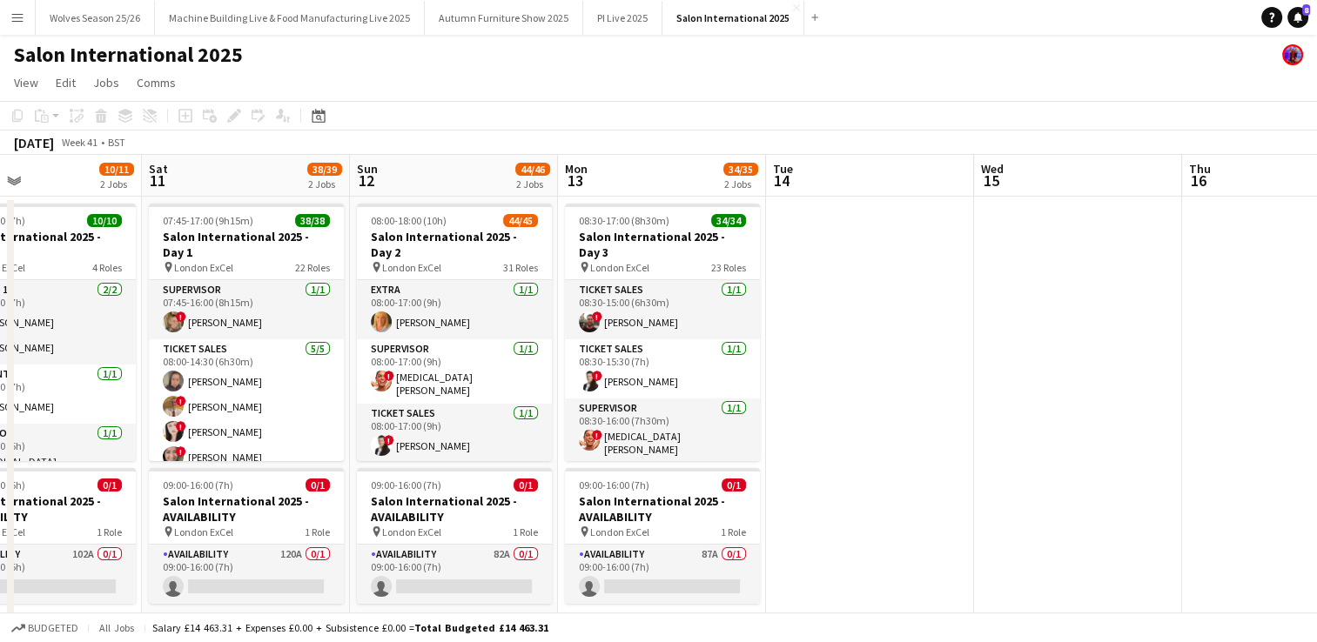
drag, startPoint x: 958, startPoint y: 359, endPoint x: 1122, endPoint y: 367, distance: 163.8
click at [1122, 367] on app-calendar-viewport "Wed 8 Thu 9 Fri 10 10/11 2 Jobs Sat 11 38/39 2 Jobs Sun 12 44/46 2 Jobs Mon 13 …" at bounding box center [658, 398] width 1317 height 486
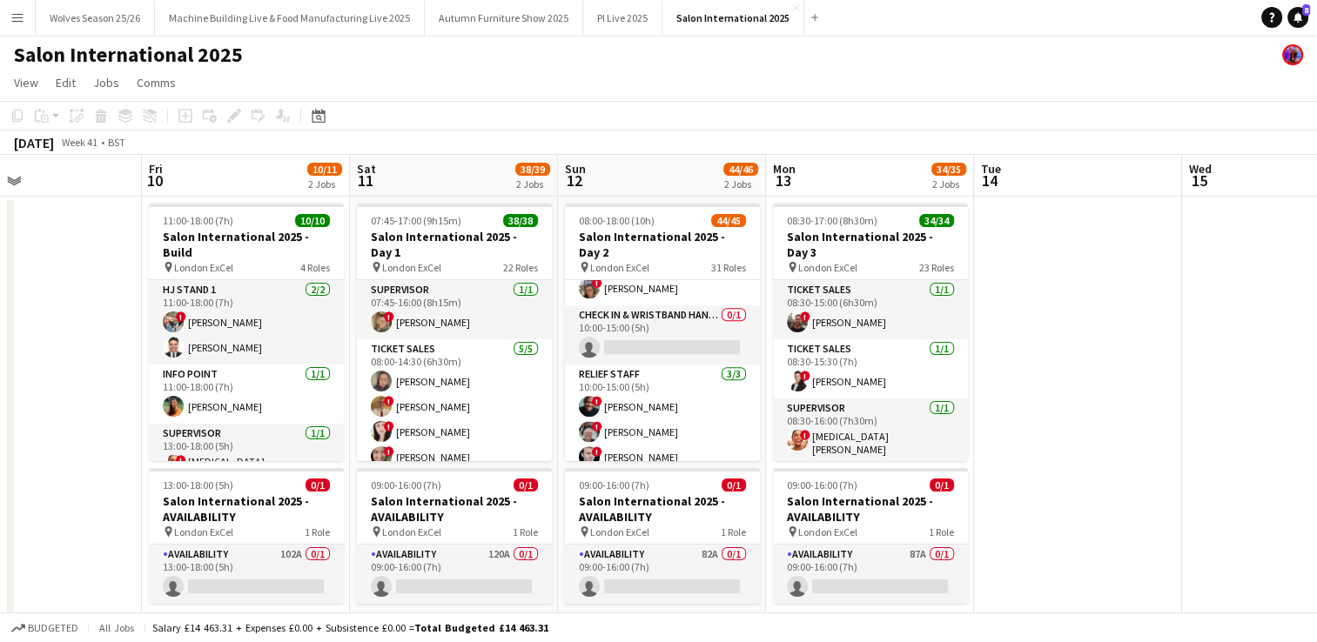
scroll to position [0, 490]
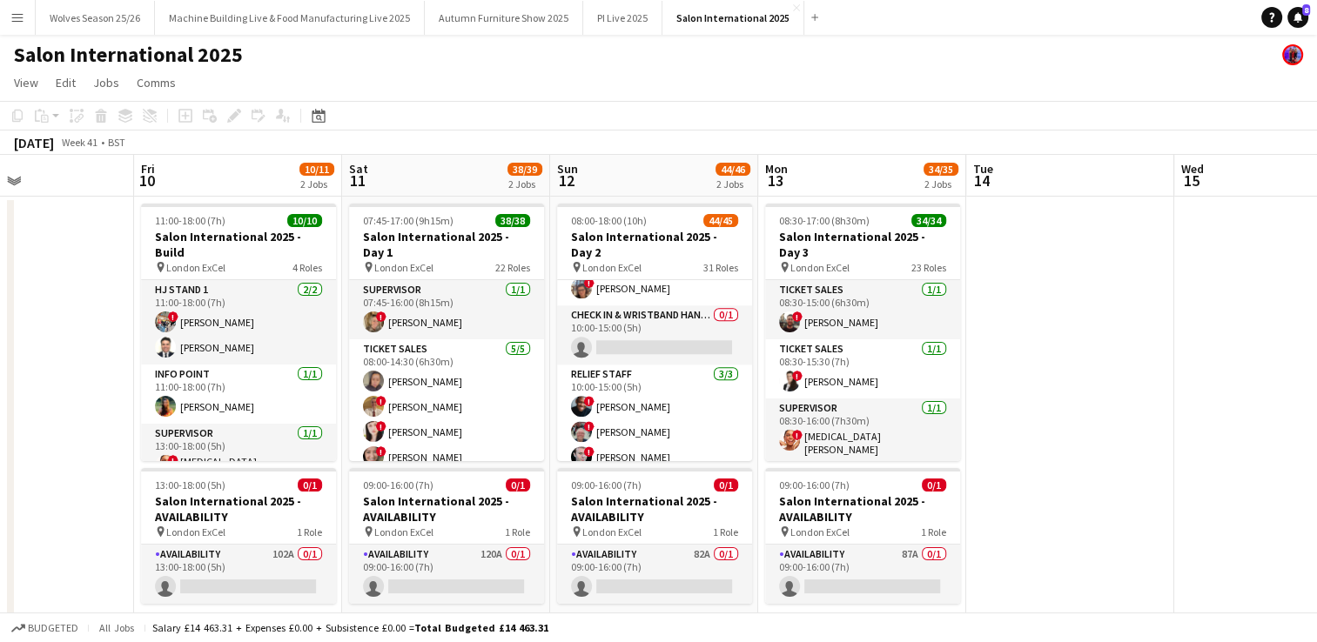
drag, startPoint x: 1079, startPoint y: 398, endPoint x: 1061, endPoint y: 385, distance: 22.5
click at [1077, 392] on app-calendar-viewport "Tue 7 Wed 8 Thu 9 Fri 10 10/11 2 Jobs Sat 11 38/39 2 Jobs Sun 12 44/46 2 Jobs M…" at bounding box center [658, 398] width 1317 height 486
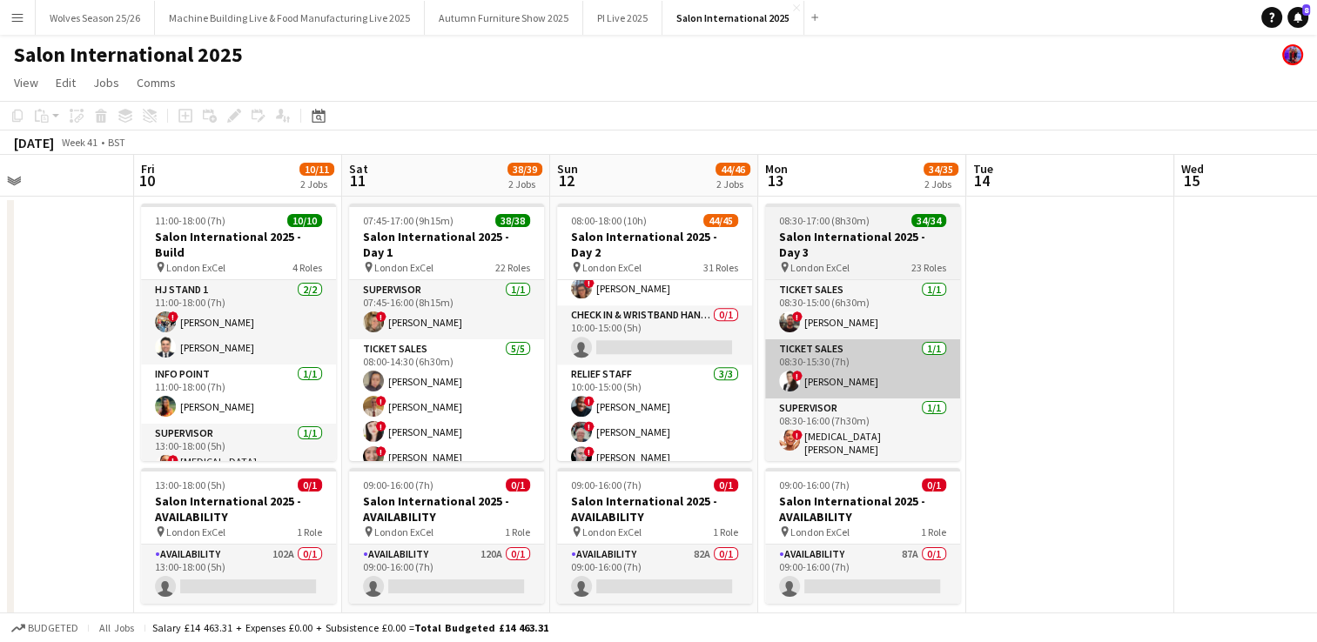
drag, startPoint x: 588, startPoint y: 326, endPoint x: 880, endPoint y: 352, distance: 292.7
click at [588, 326] on app-card-role "Check in & Wristband Hand-Out 0/1 10:00-15:00 (5h) single-neutral-actions" at bounding box center [654, 334] width 195 height 59
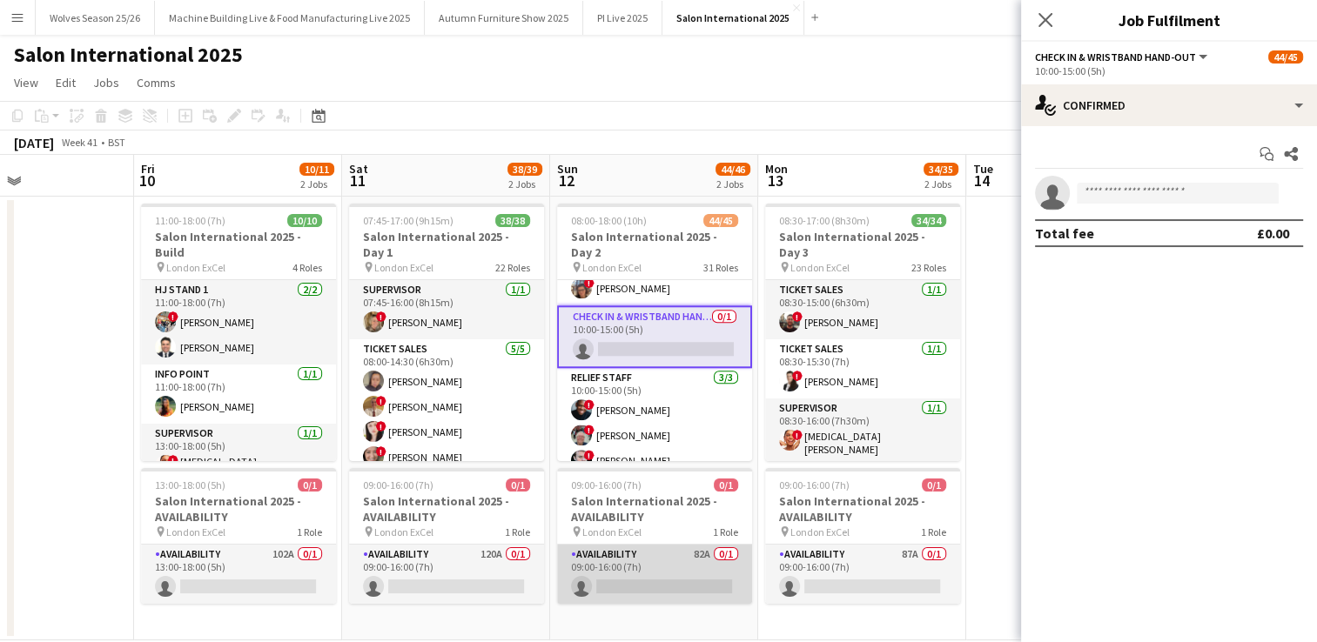
click at [644, 581] on app-card-role "Availability 82A 0/1 09:00-16:00 (7h) single-neutral-actions" at bounding box center [654, 574] width 195 height 59
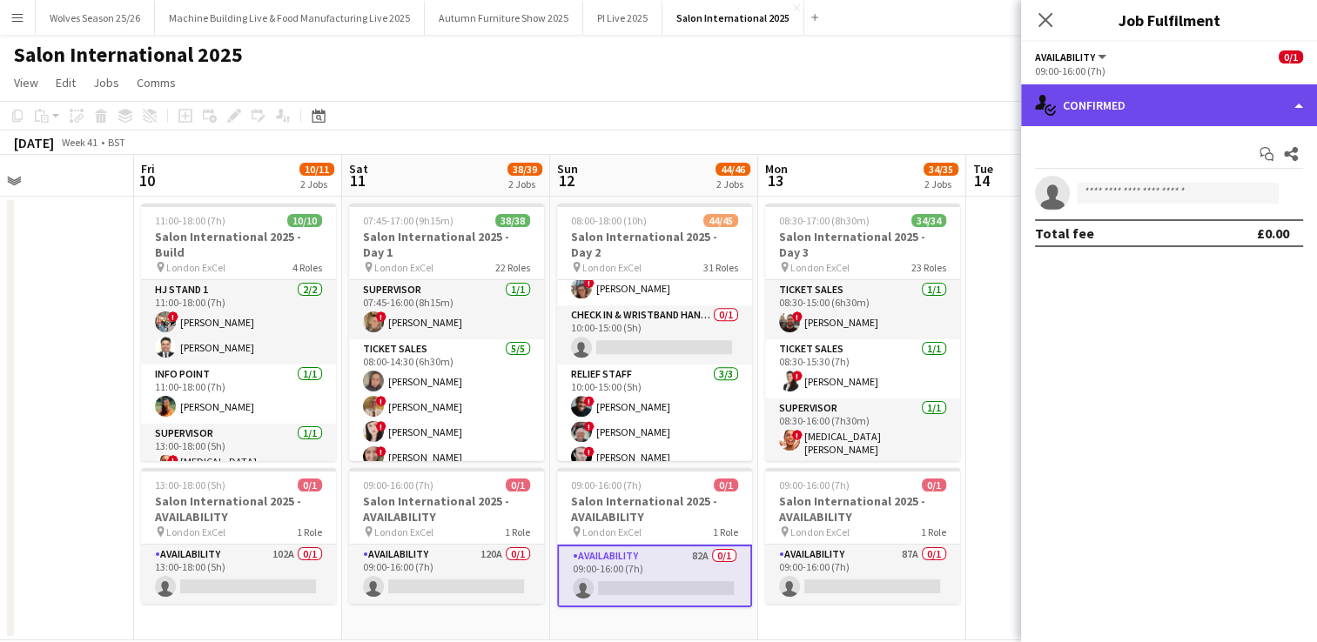
click at [1150, 102] on div "single-neutral-actions-check-2 Confirmed" at bounding box center [1169, 105] width 296 height 42
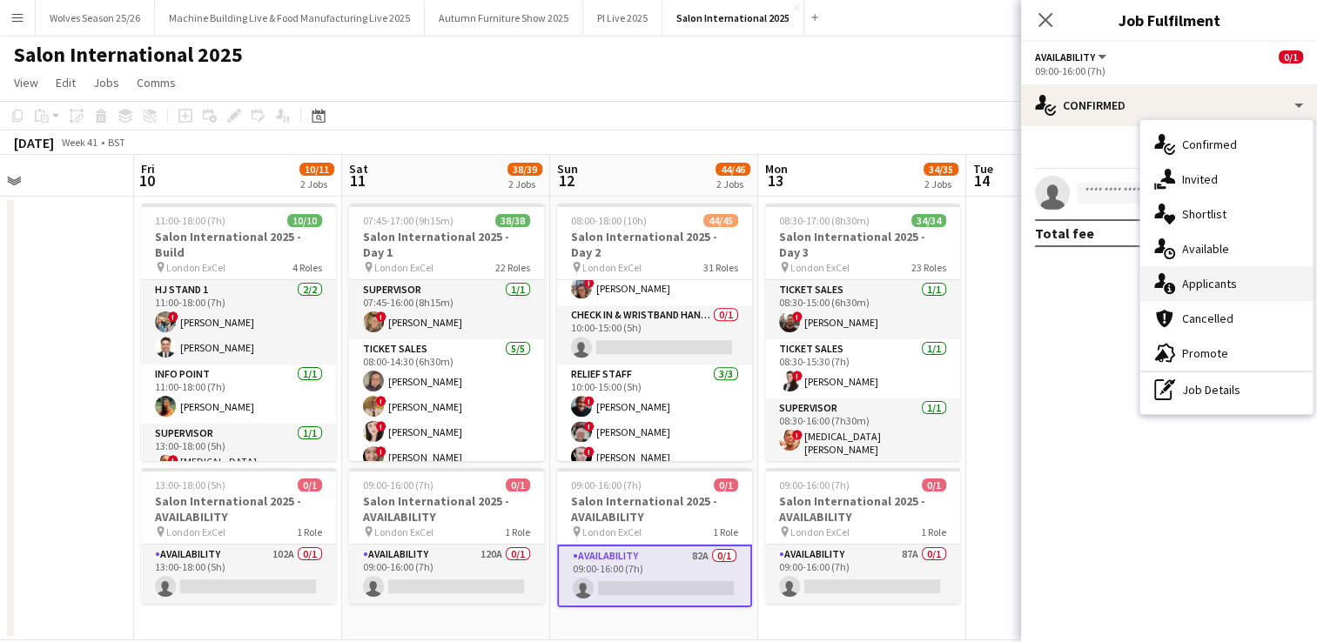
click at [1194, 287] on span "Applicants" at bounding box center [1209, 284] width 55 height 16
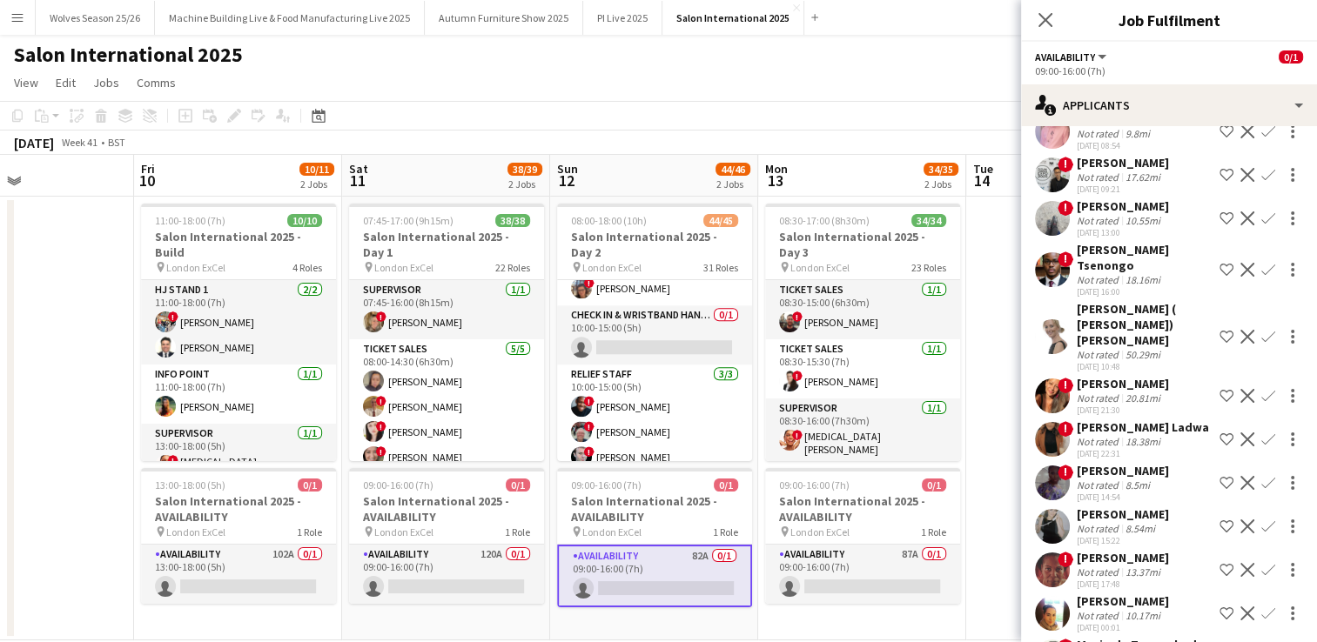
scroll to position [1657, 0]
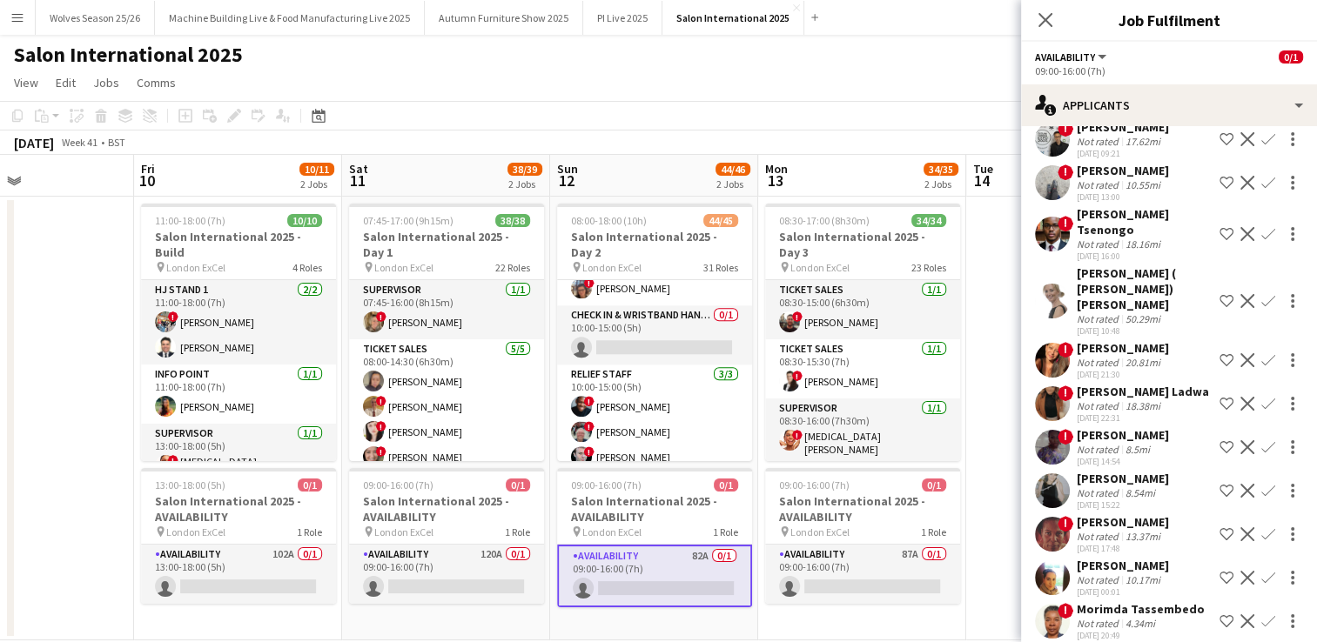
click at [1090, 312] on div "Not rated" at bounding box center [1099, 318] width 45 height 13
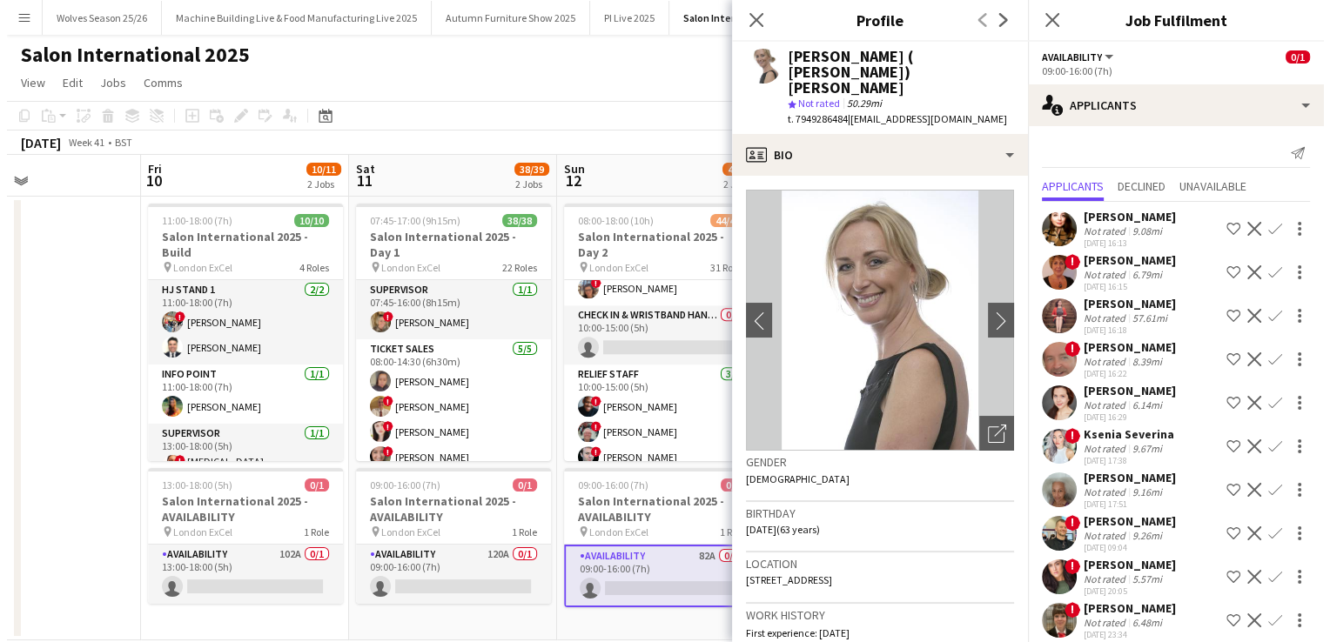
scroll to position [0, 0]
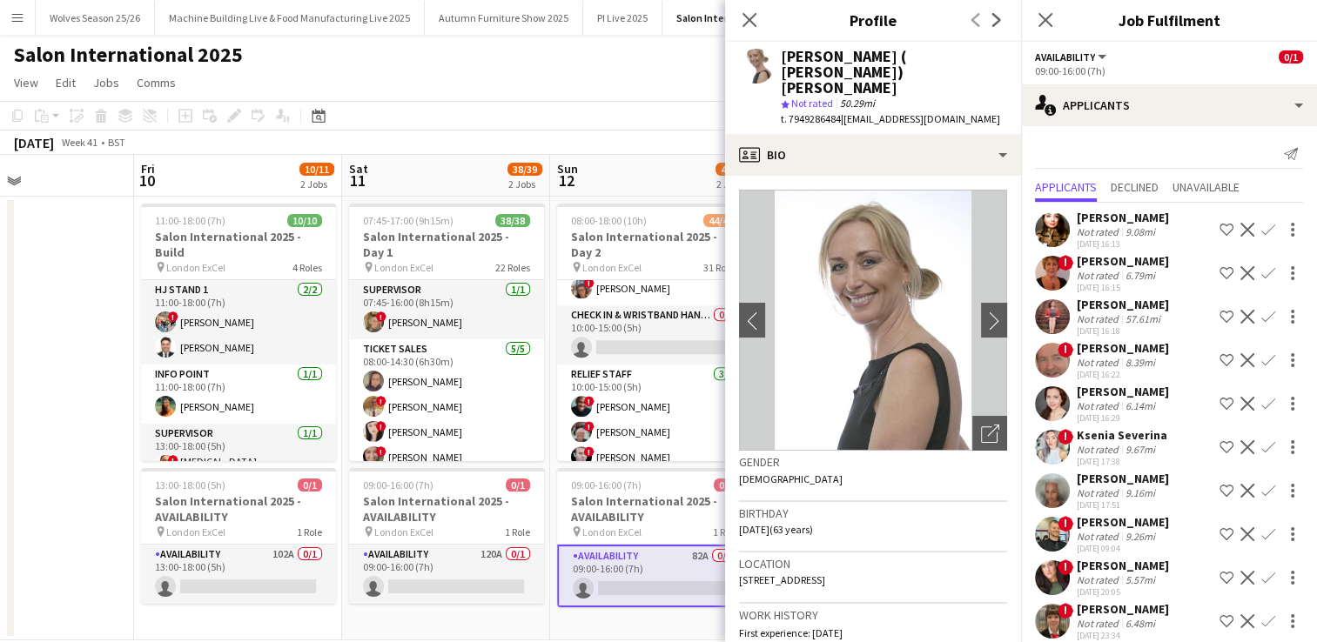
click at [69, 332] on app-date-cell at bounding box center [30, 419] width 208 height 444
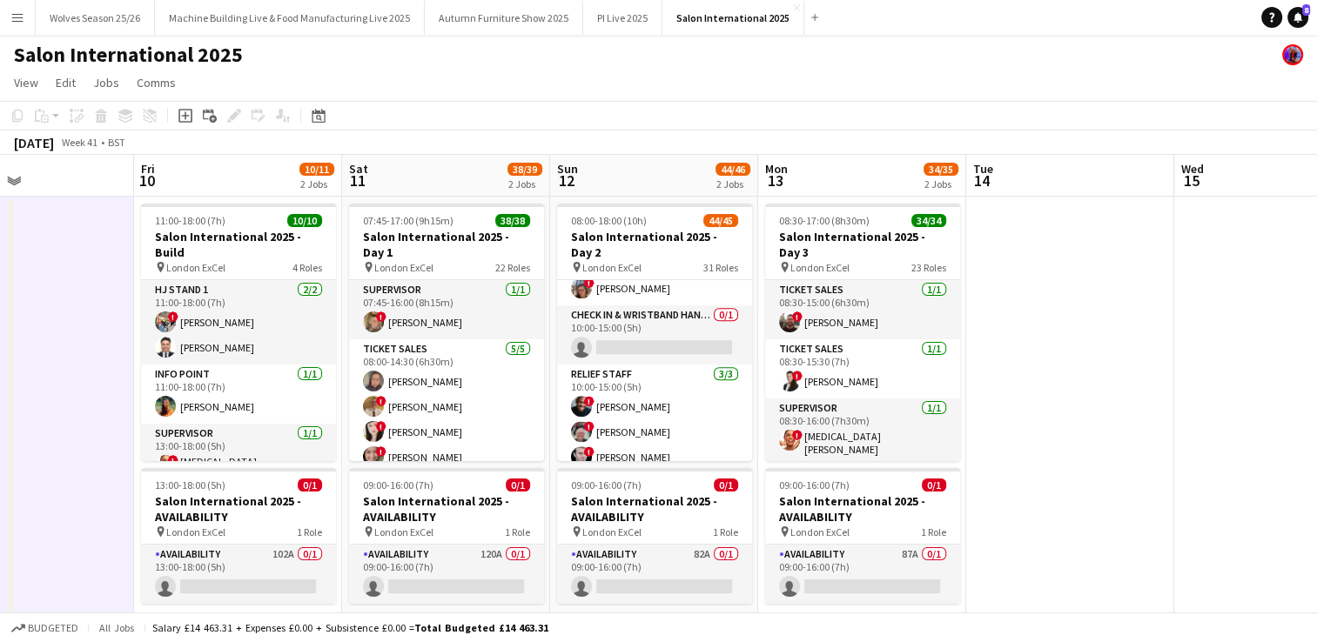
drag, startPoint x: 11, startPoint y: 11, endPoint x: 19, endPoint y: 20, distance: 11.7
click at [11, 12] on app-icon "Menu" at bounding box center [17, 17] width 14 height 14
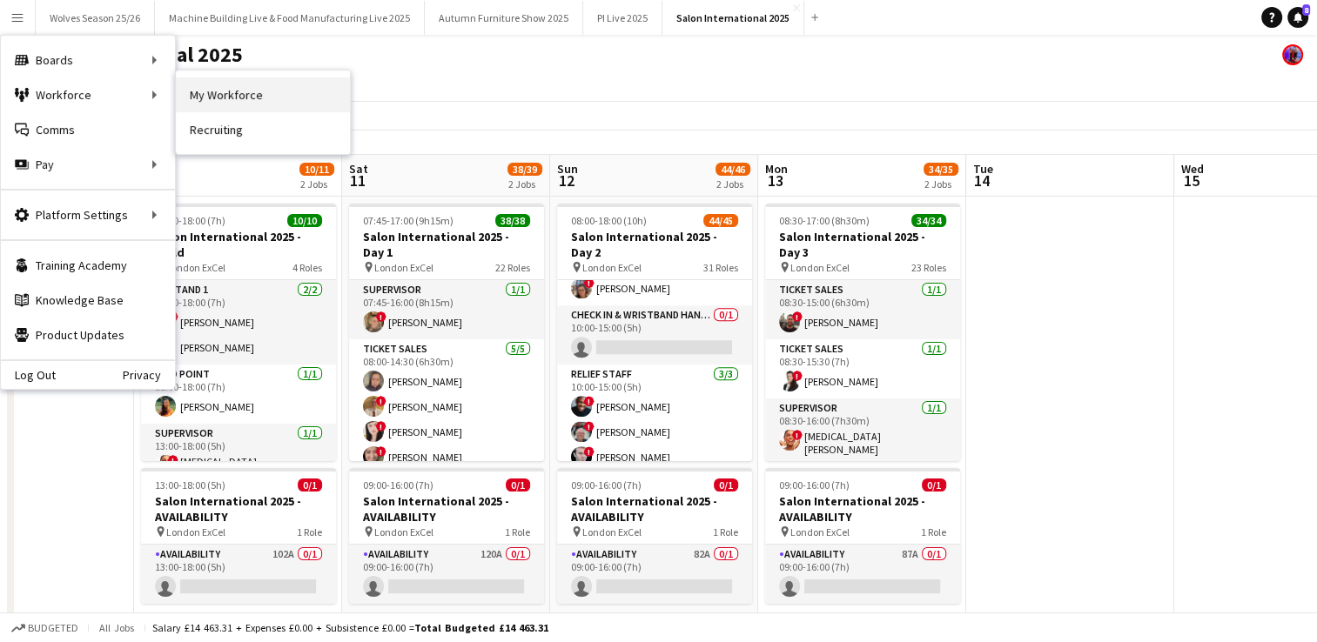
click at [226, 96] on link "My Workforce" at bounding box center [263, 94] width 174 height 35
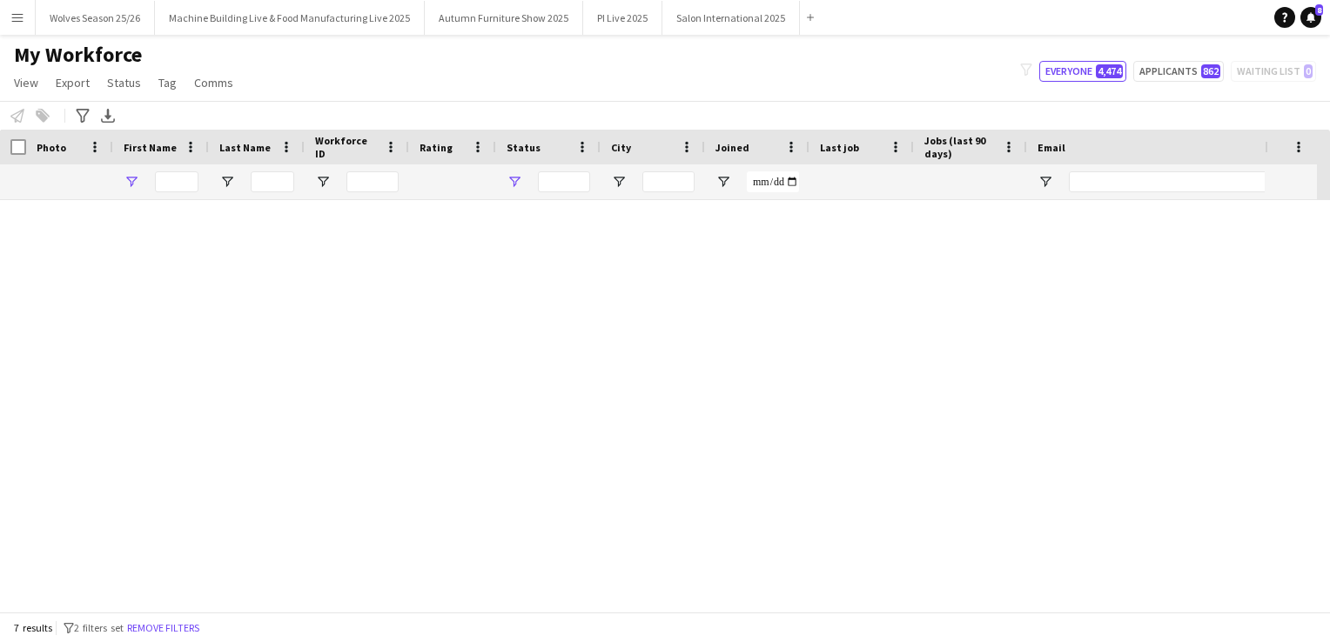
type input "*****"
type input "**********"
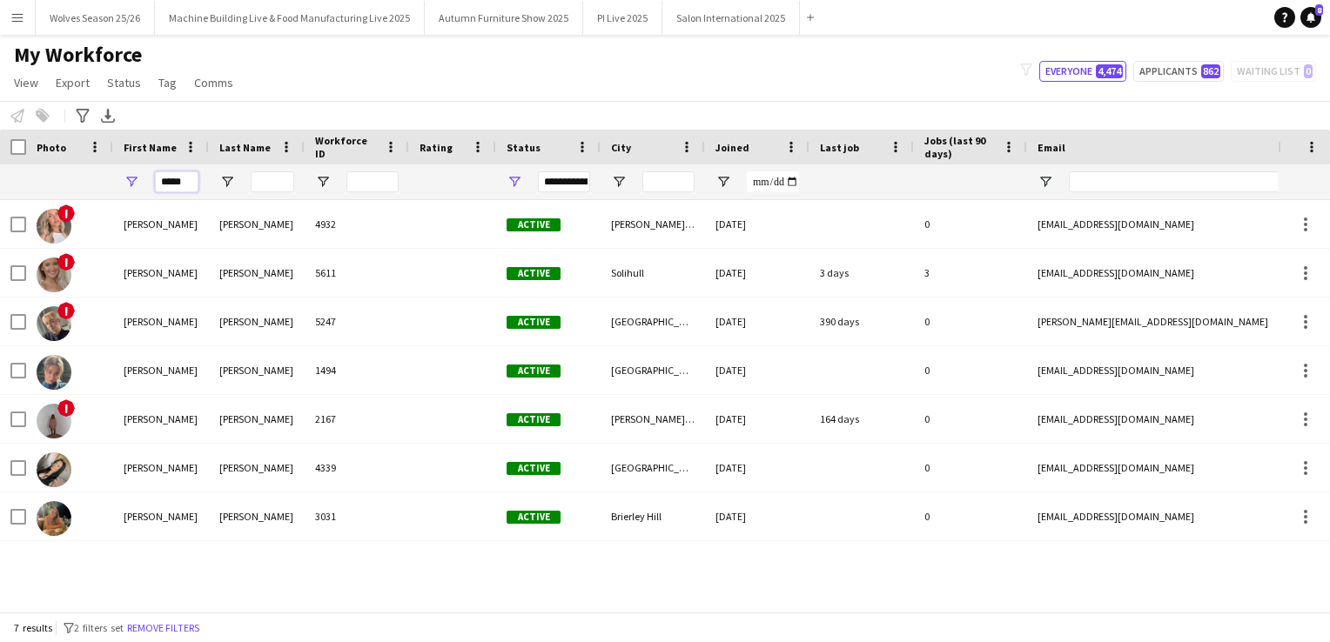
drag, startPoint x: 188, startPoint y: 183, endPoint x: 159, endPoint y: 176, distance: 29.6
click at [159, 176] on input "*****" at bounding box center [177, 181] width 44 height 21
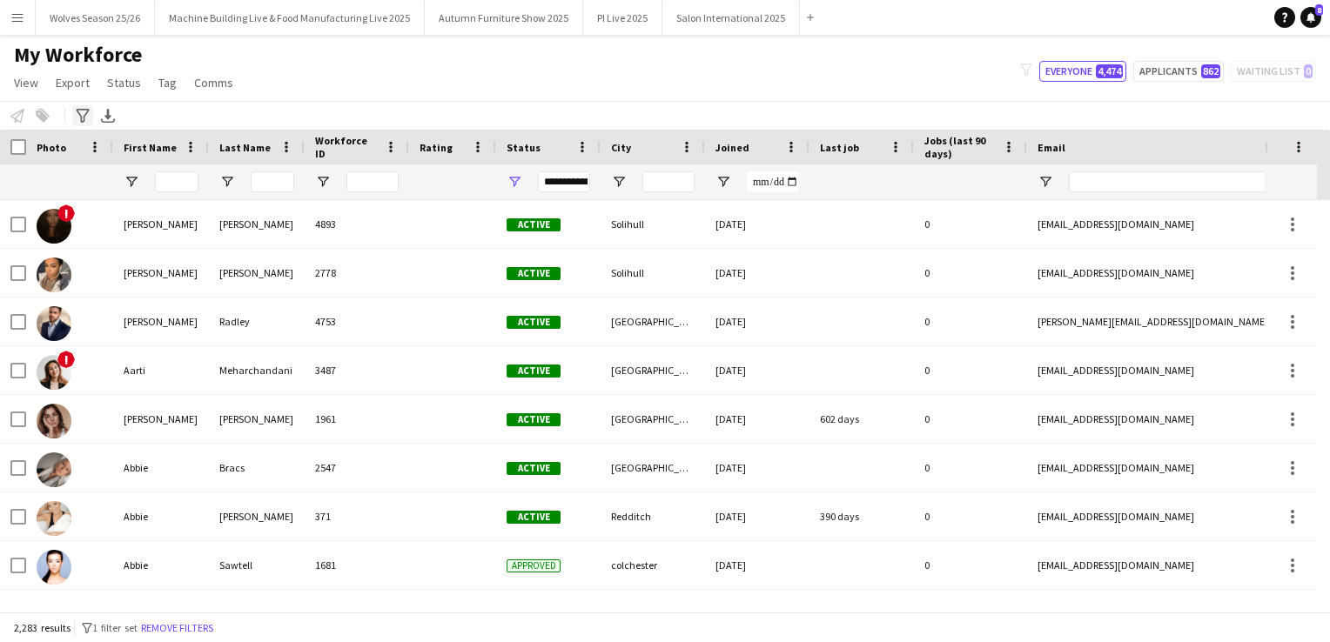
click at [77, 114] on icon "Advanced filters" at bounding box center [83, 116] width 14 height 14
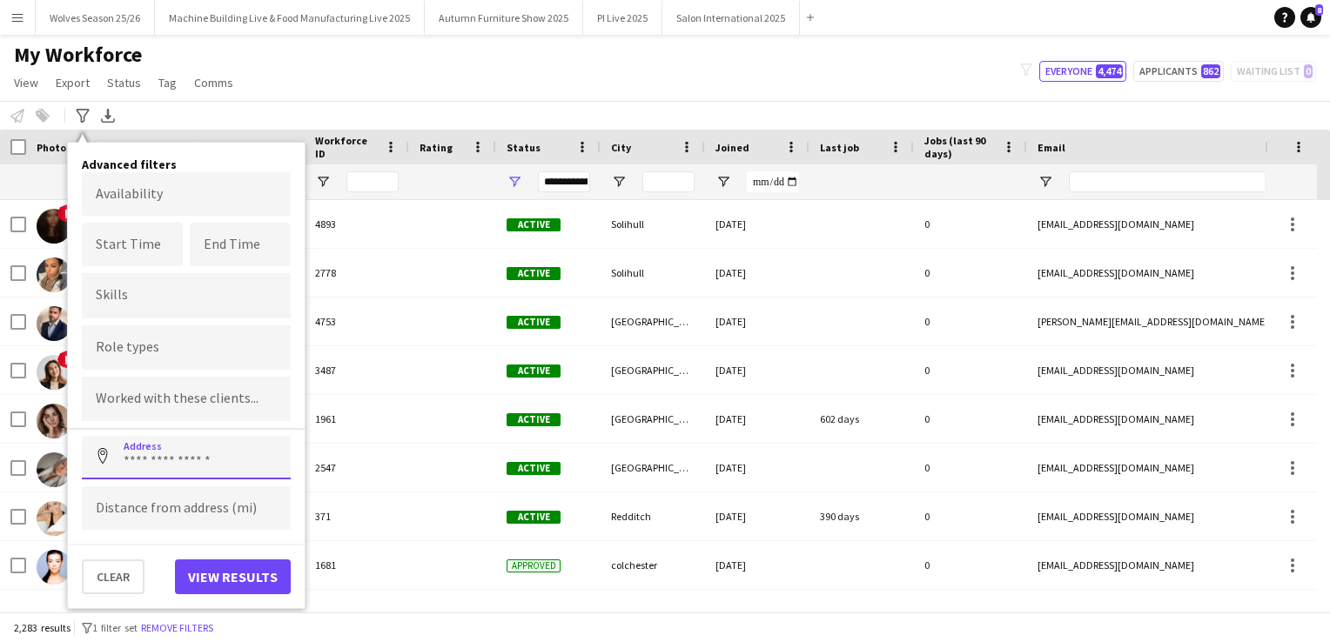
click at [160, 454] on input at bounding box center [186, 458] width 209 height 44
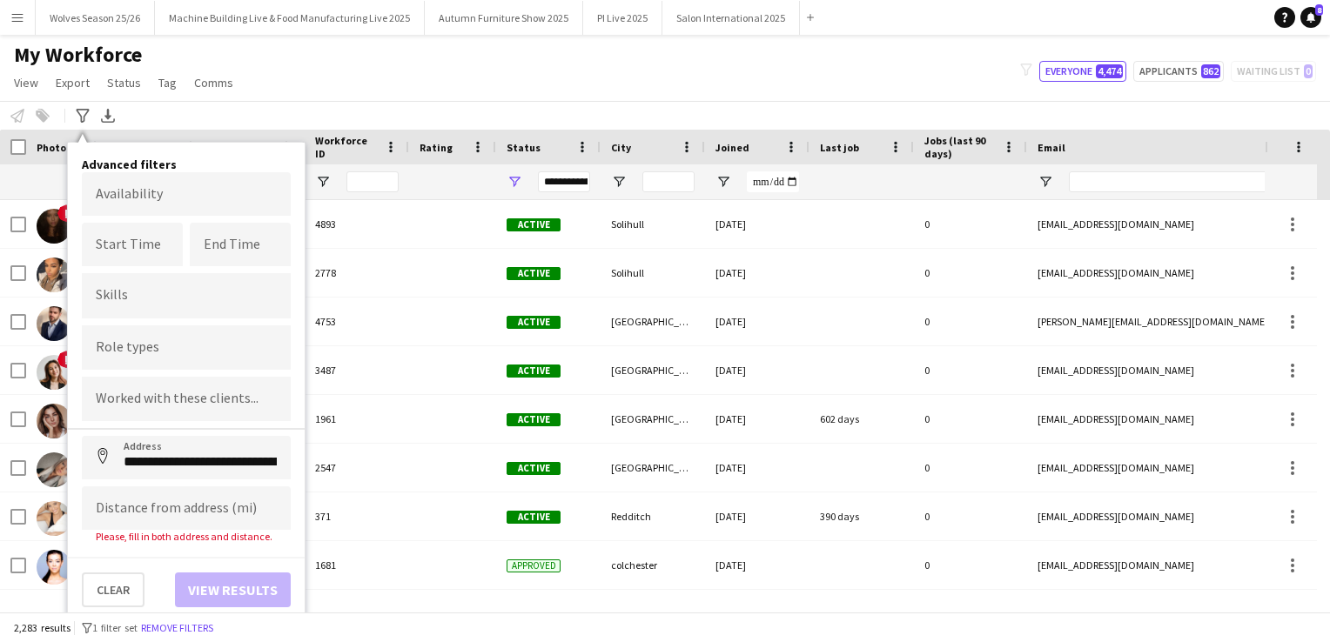
type input "**********"
click at [141, 509] on input at bounding box center [186, 509] width 209 height 44
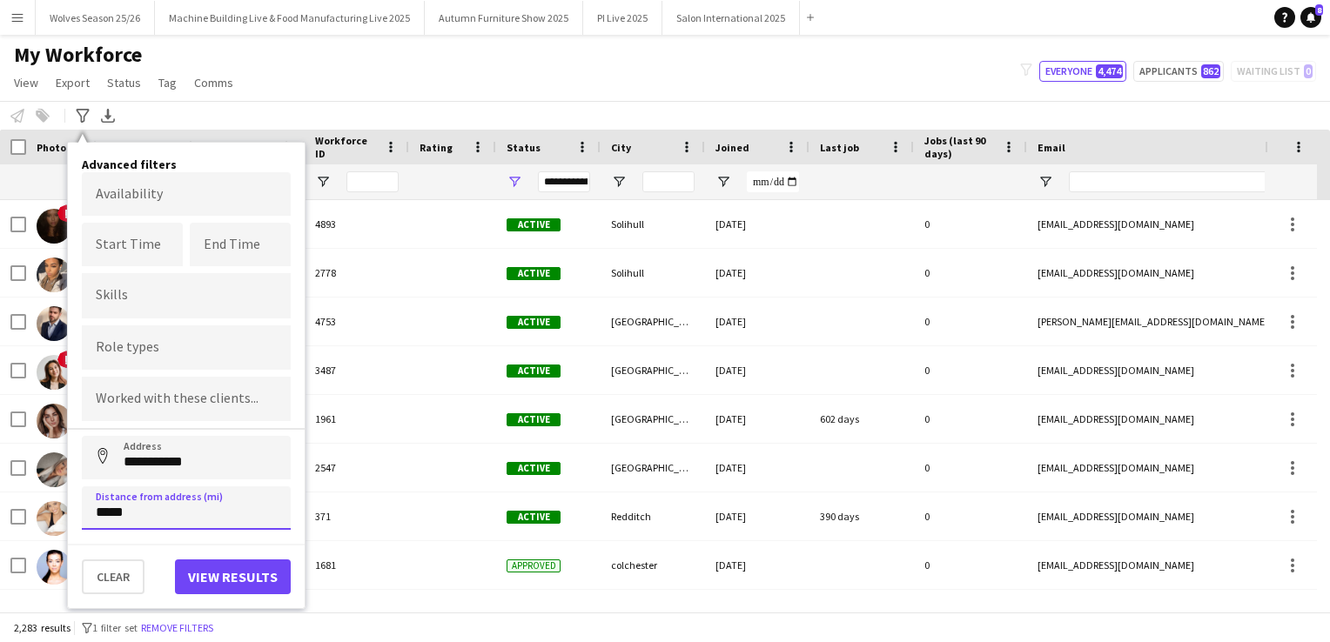
type input "*****"
click at [214, 564] on button "View results" at bounding box center [233, 577] width 116 height 35
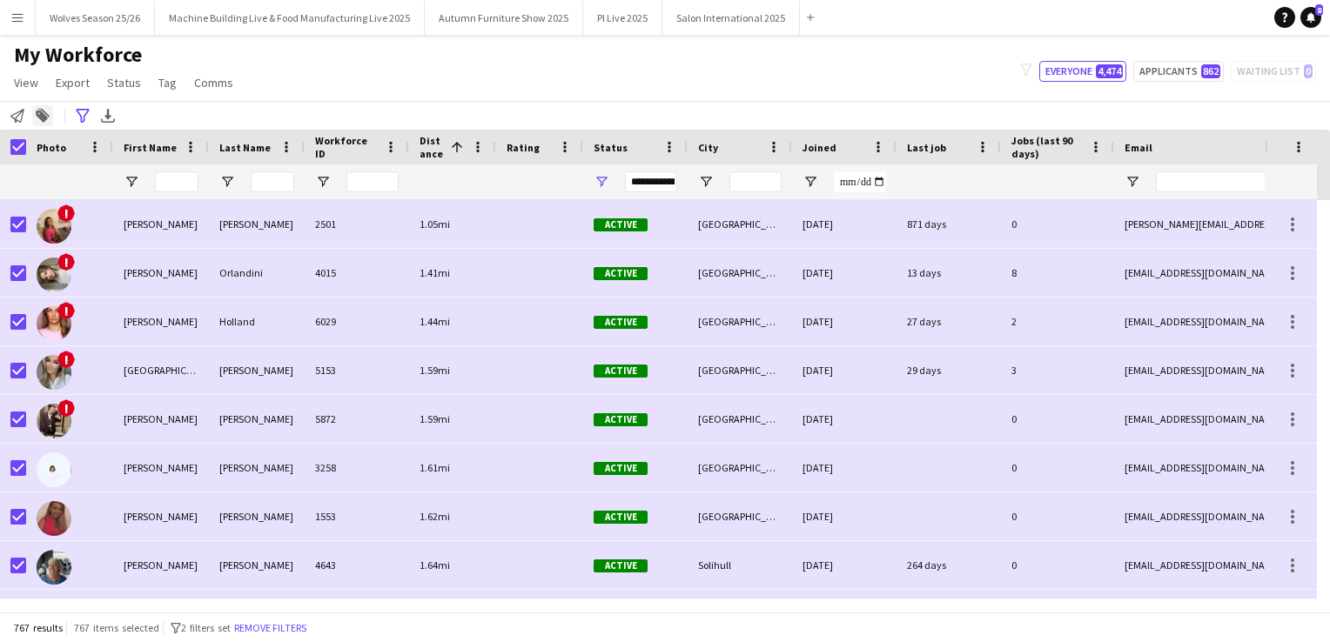
click at [12, 112] on icon "Notify workforce" at bounding box center [17, 116] width 14 height 14
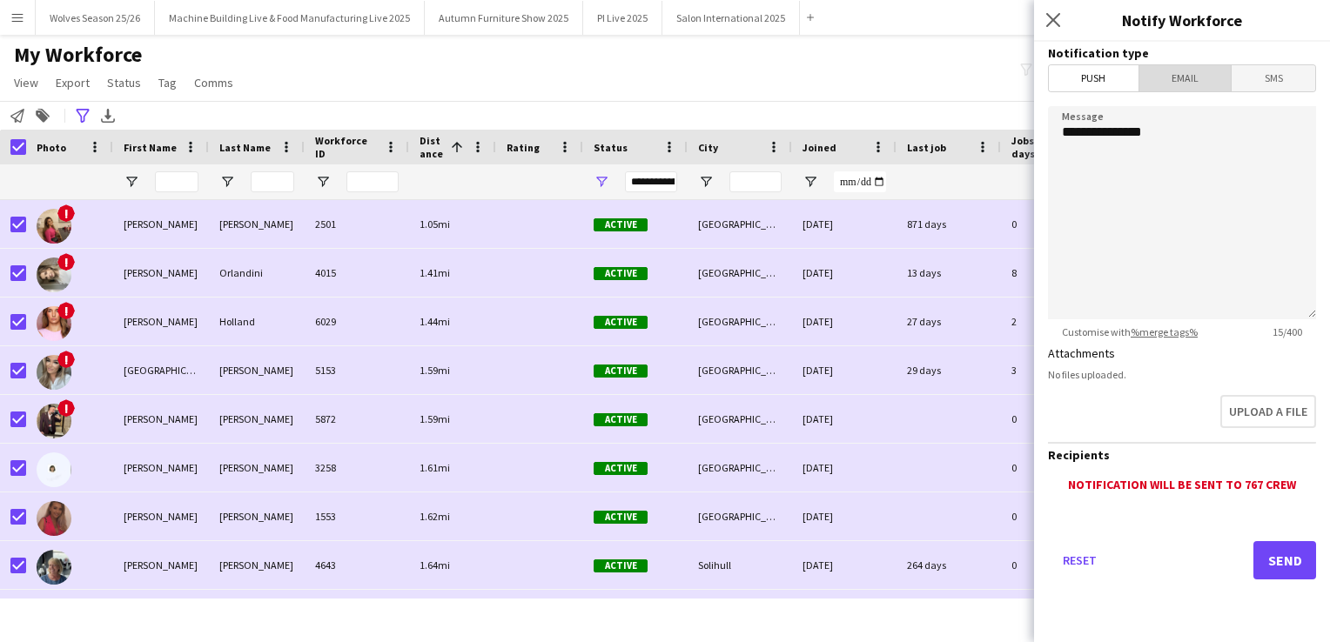
click at [1170, 77] on span "Email" at bounding box center [1185, 78] width 92 height 26
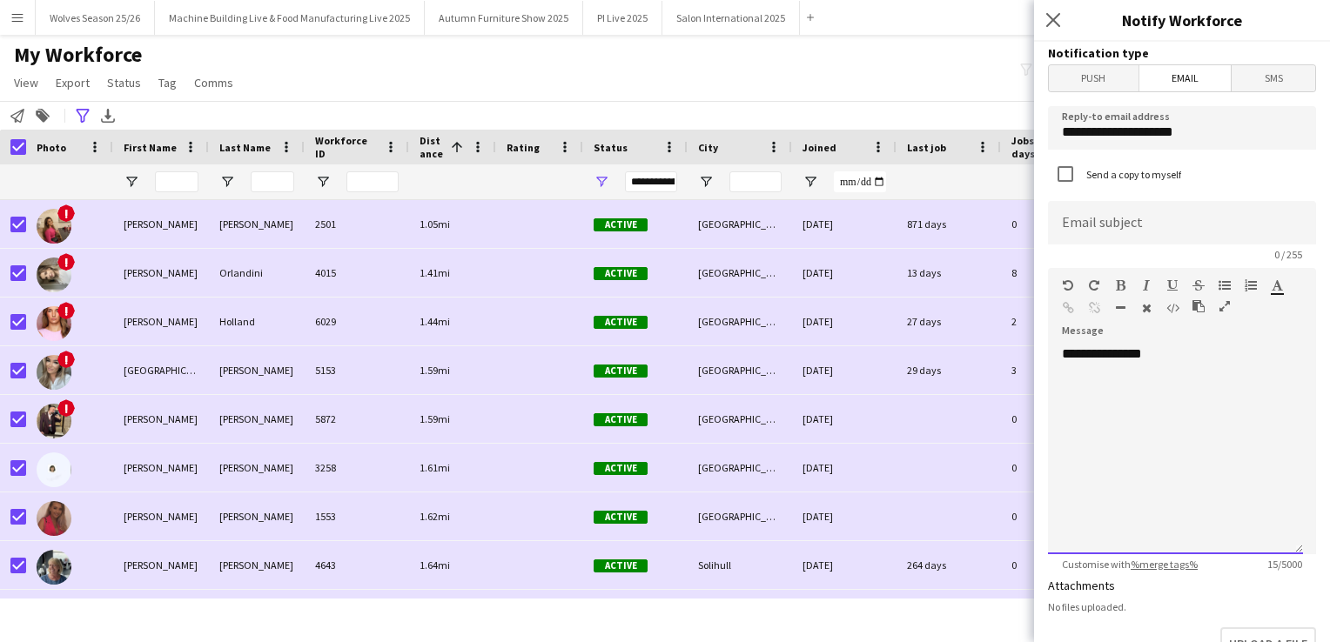
click at [1186, 359] on div "**********" at bounding box center [1175, 450] width 255 height 209
click at [1274, 430] on div "**********" at bounding box center [1175, 406] width 227 height 52
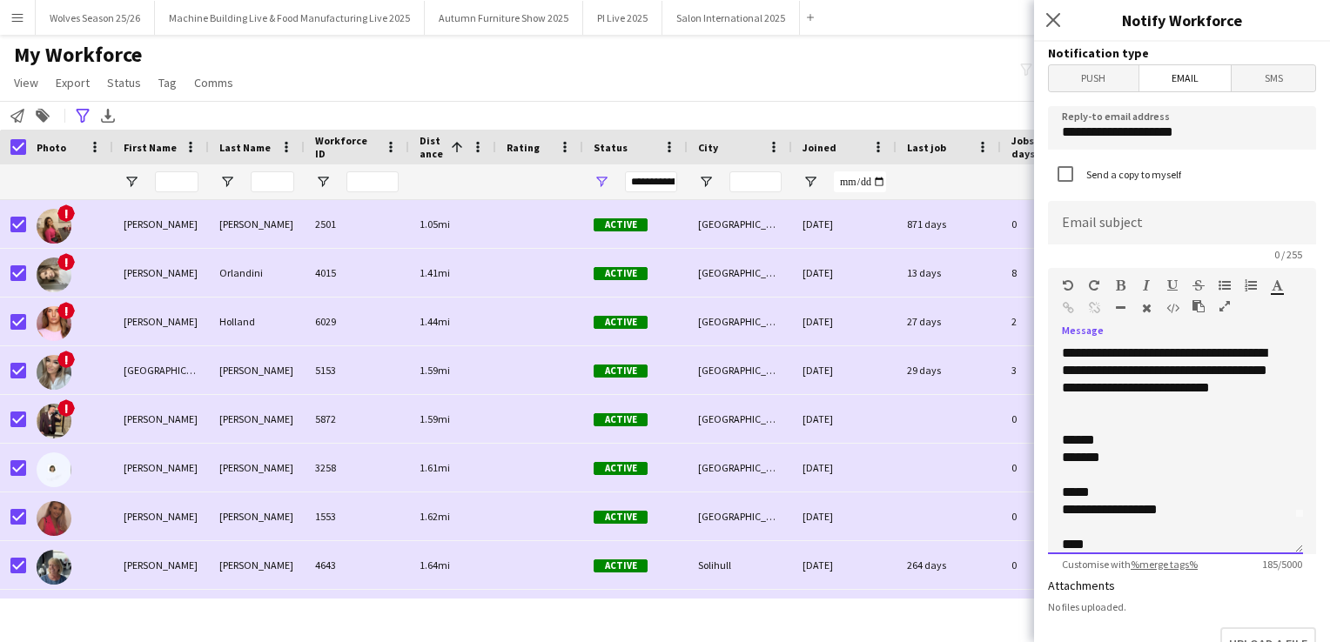
scroll to position [53, 0]
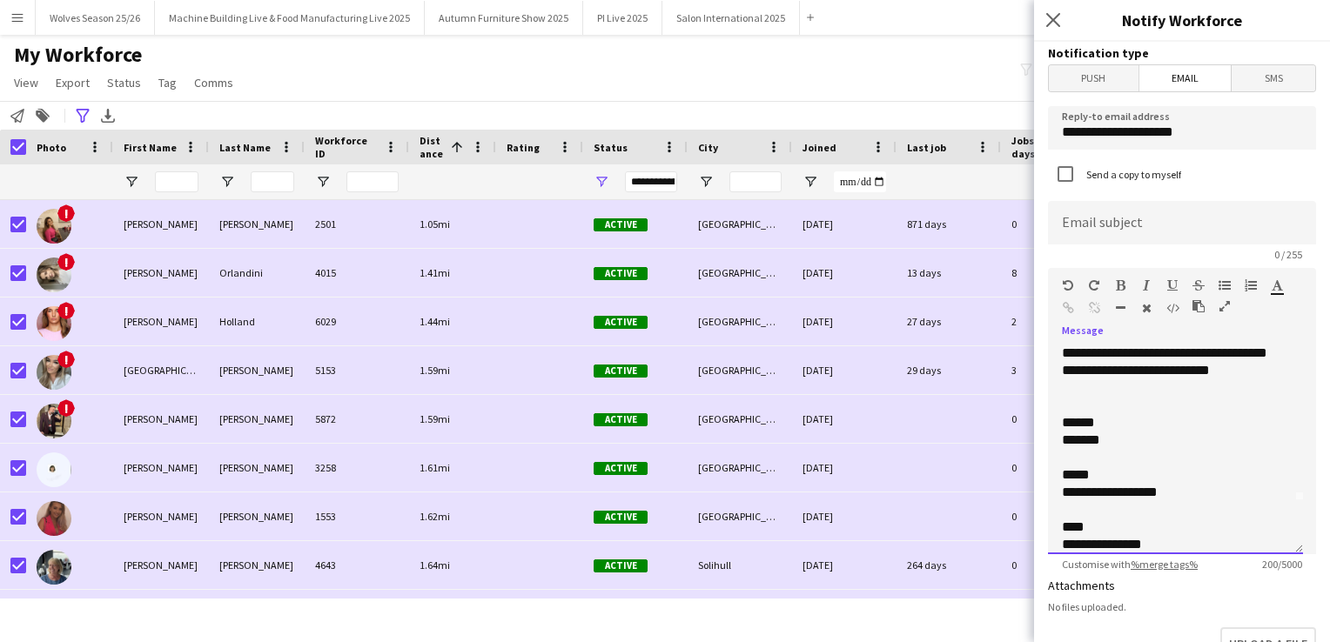
click at [1176, 541] on div "**********" at bounding box center [1169, 544] width 214 height 17
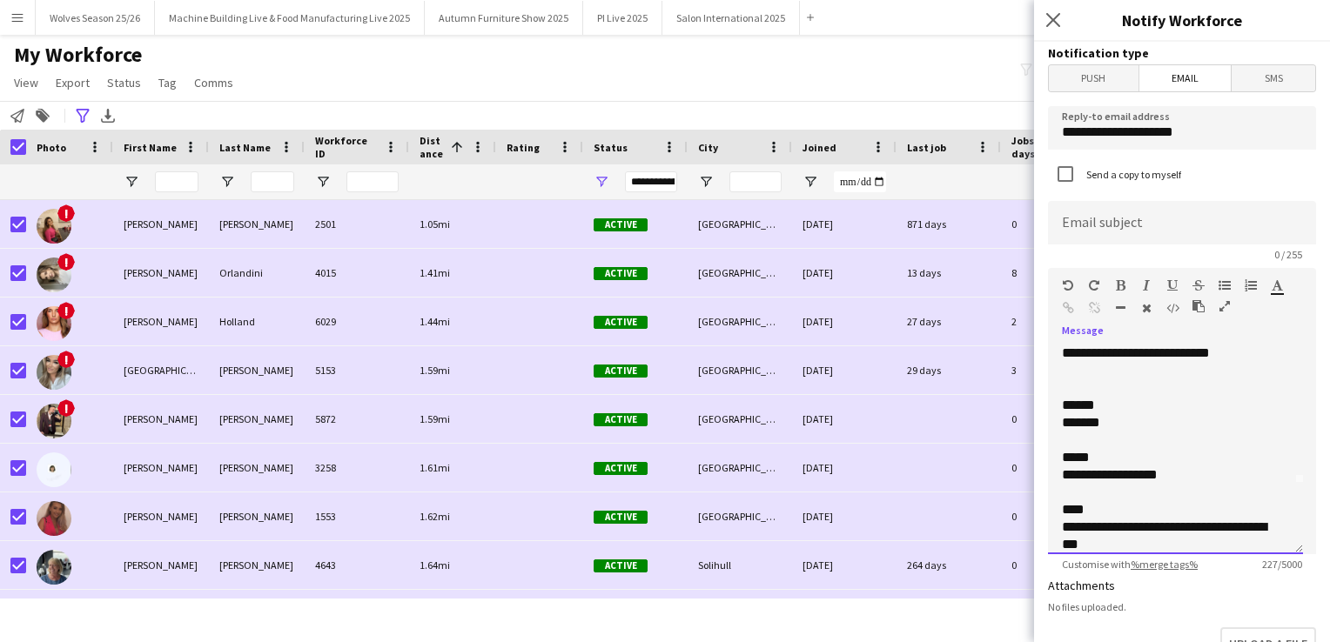
click at [1113, 550] on div "**********" at bounding box center [1169, 536] width 214 height 35
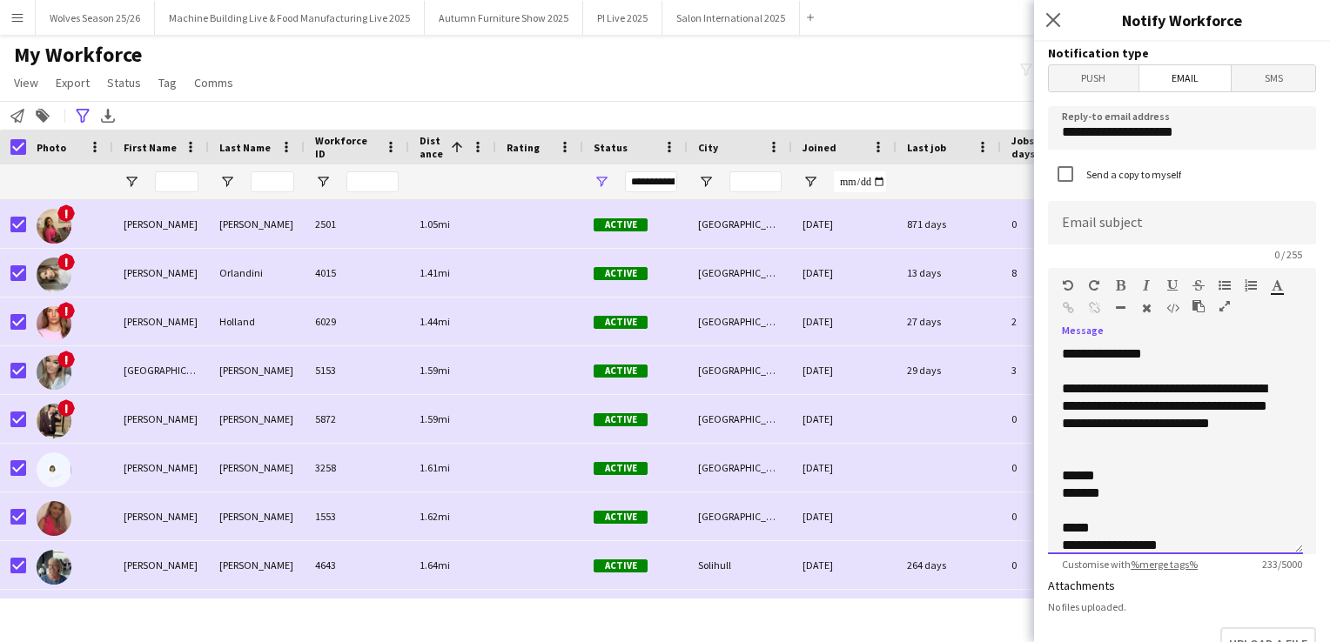
scroll to position [0, 0]
click at [1104, 450] on div at bounding box center [1175, 458] width 227 height 17
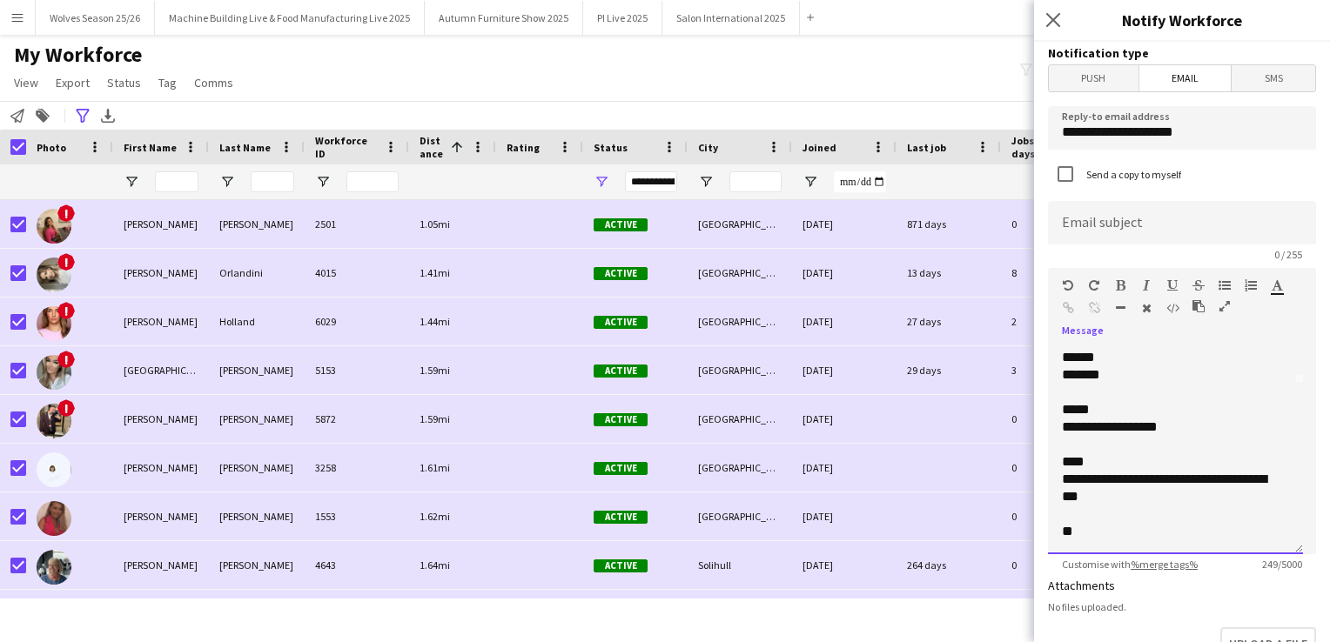
click at [1086, 532] on div "**" at bounding box center [1169, 531] width 214 height 17
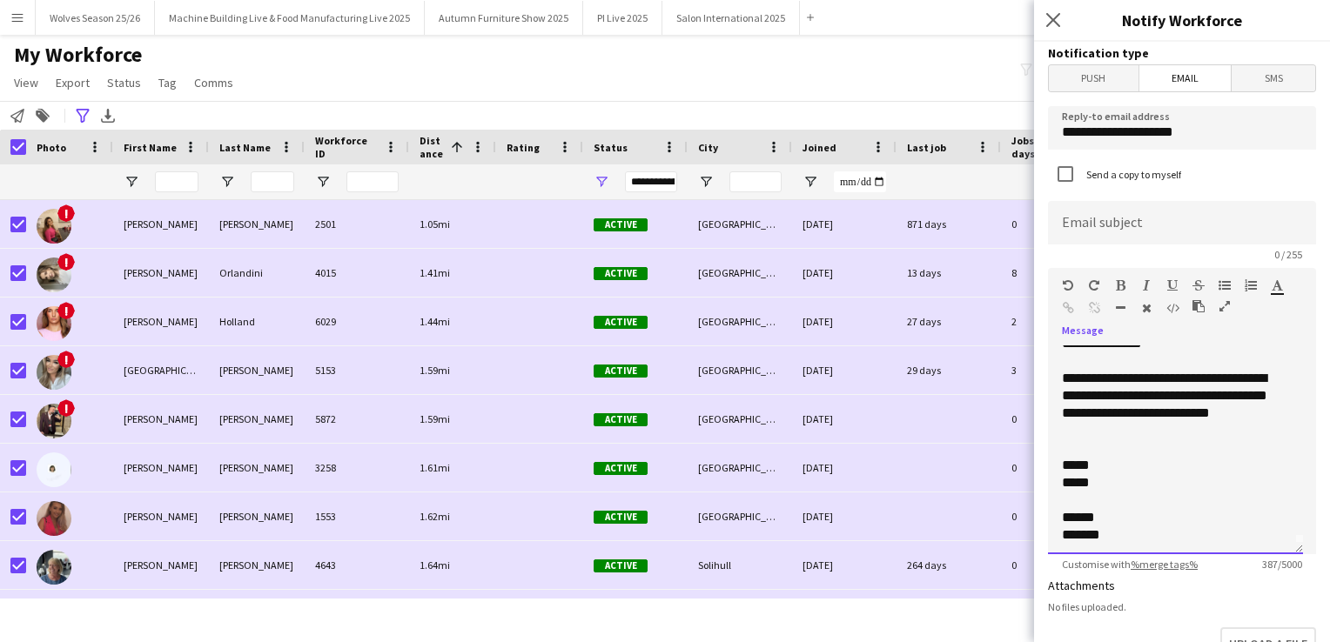
scroll to position [0, 0]
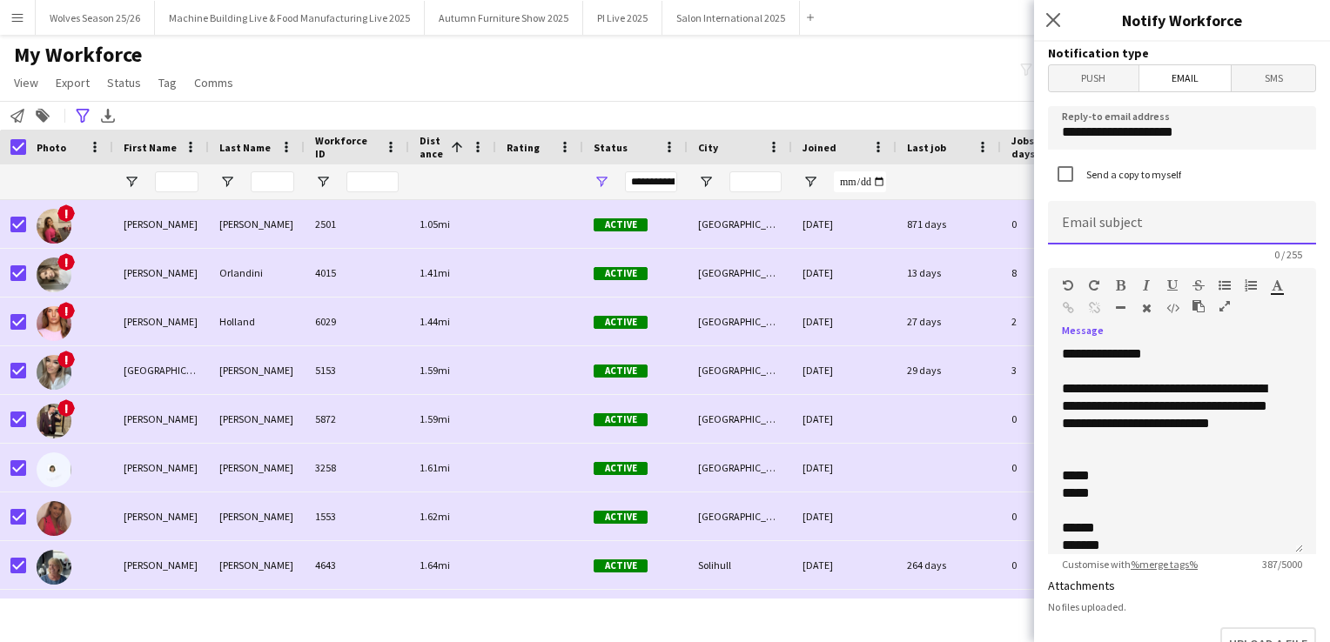
click at [1083, 225] on input at bounding box center [1182, 223] width 268 height 44
type input "**********"
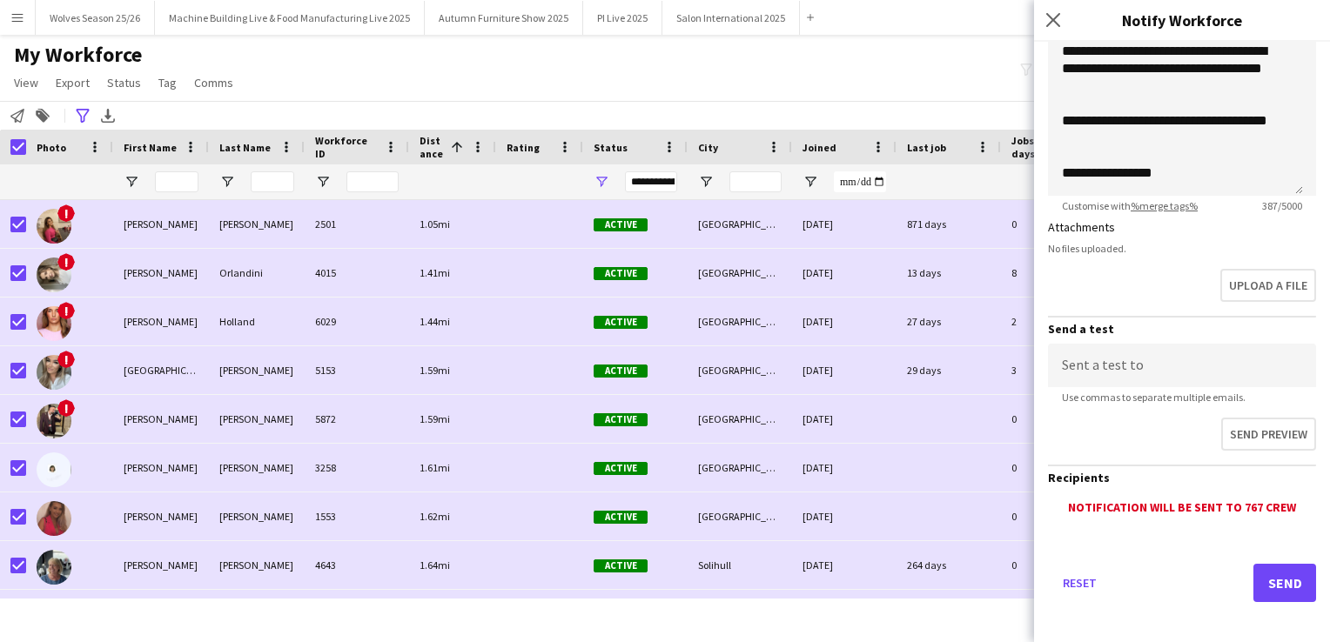
scroll to position [364, 0]
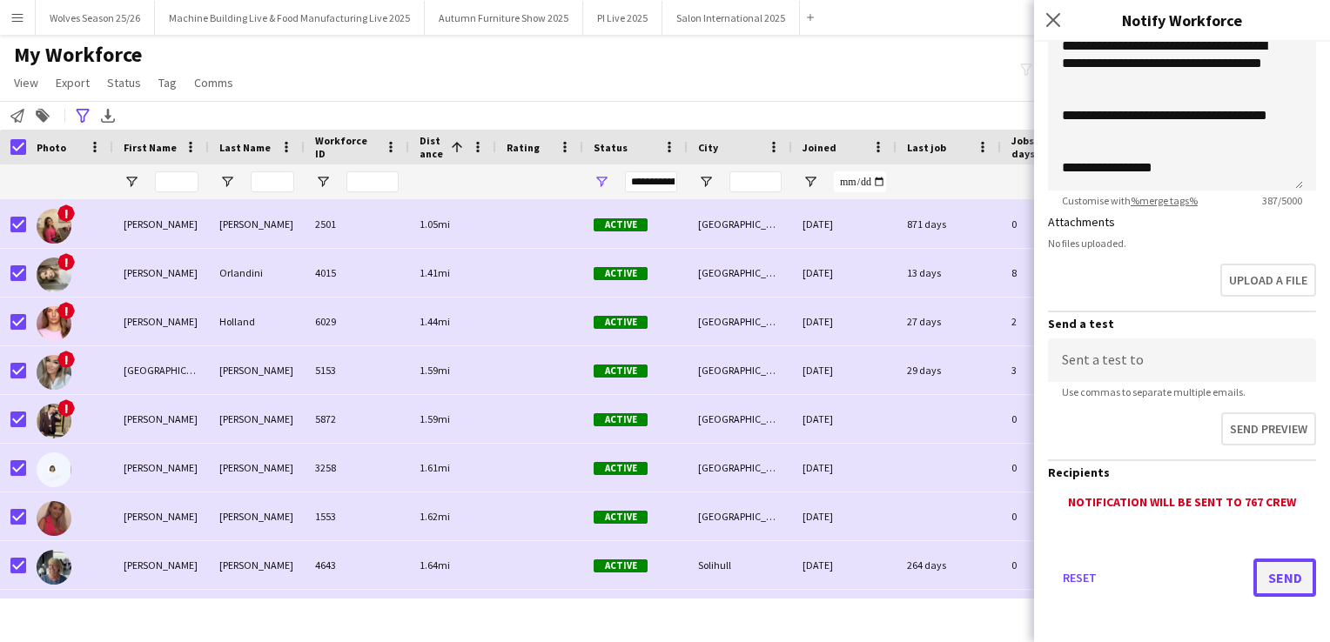
click at [1271, 569] on button "Send" at bounding box center [1284, 578] width 63 height 38
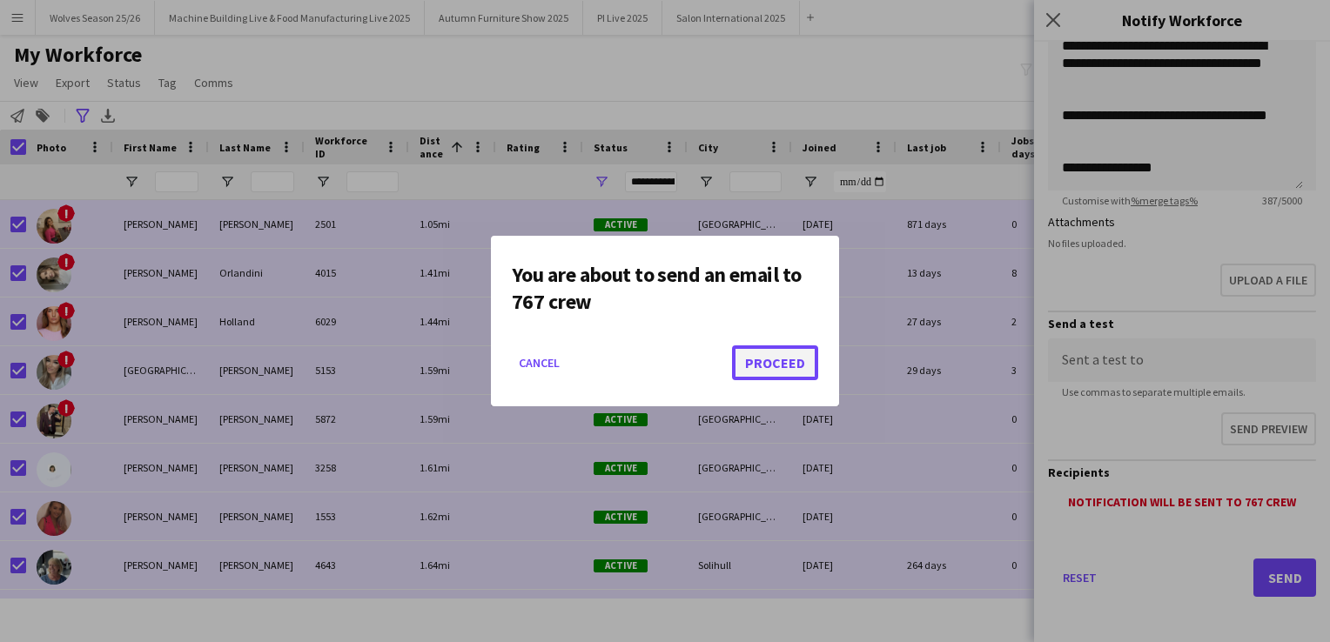
click at [788, 366] on button "Proceed" at bounding box center [775, 363] width 86 height 35
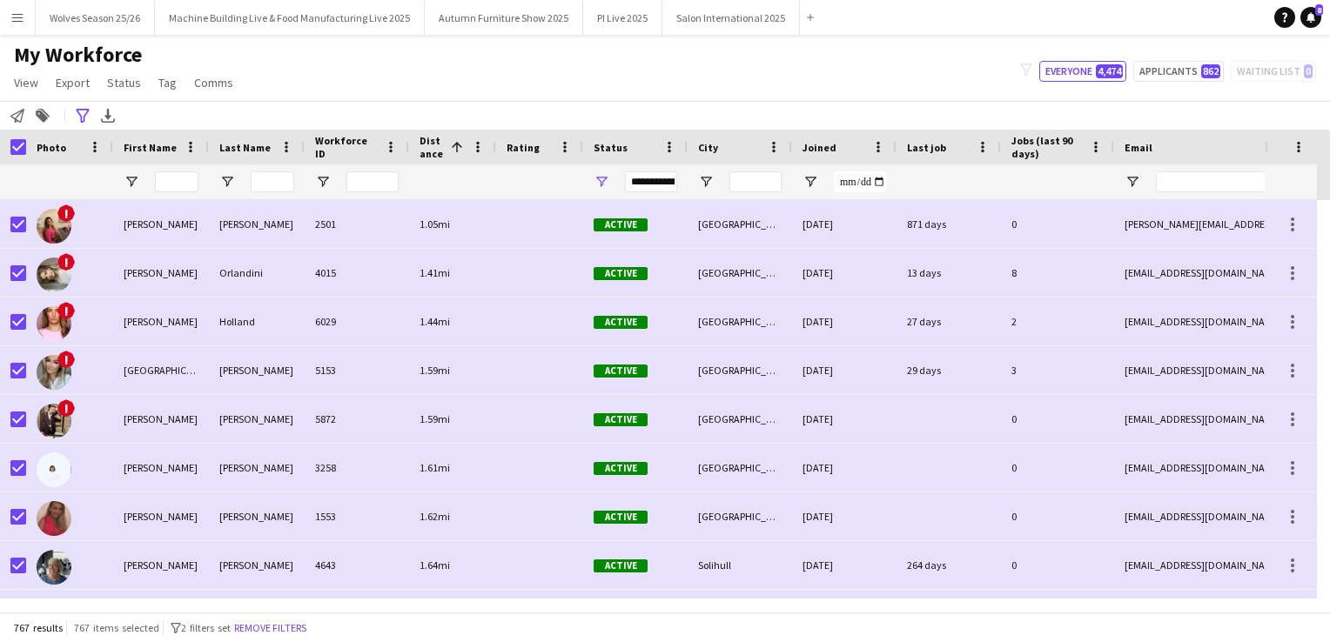
click at [9, 16] on button "Menu" at bounding box center [17, 17] width 35 height 35
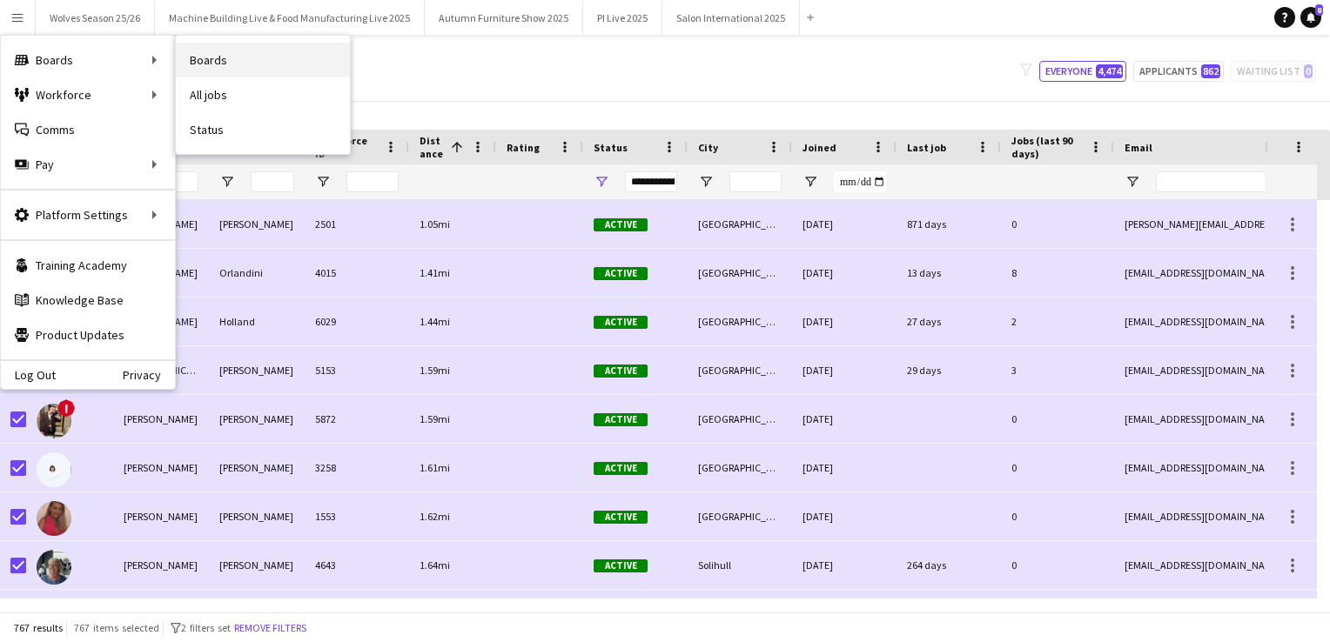
click at [219, 70] on link "Boards" at bounding box center [263, 60] width 174 height 35
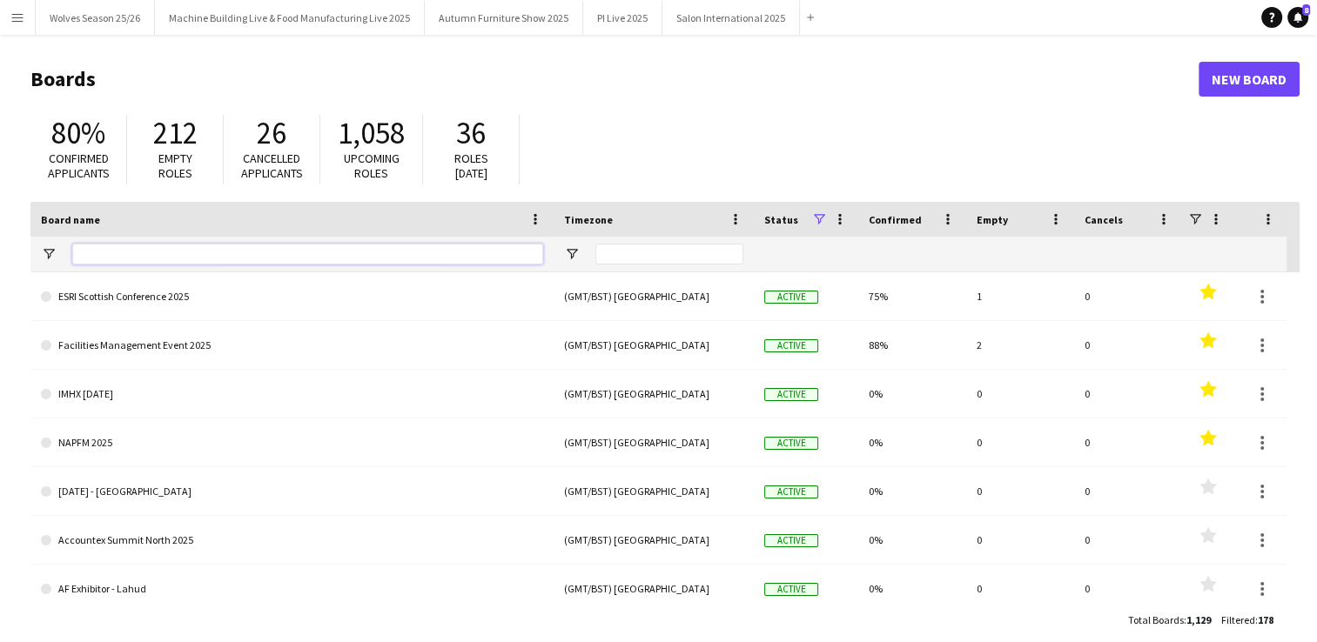
click at [98, 252] on input "Board name Filter Input" at bounding box center [307, 254] width 471 height 21
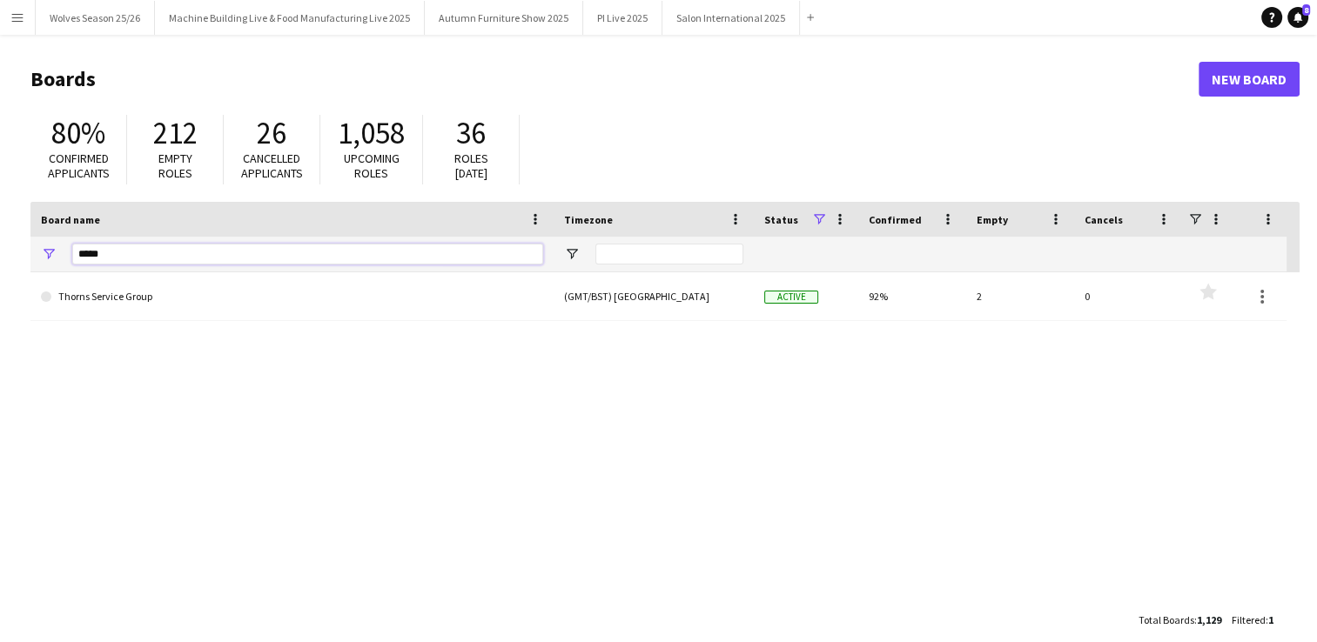
type input "*****"
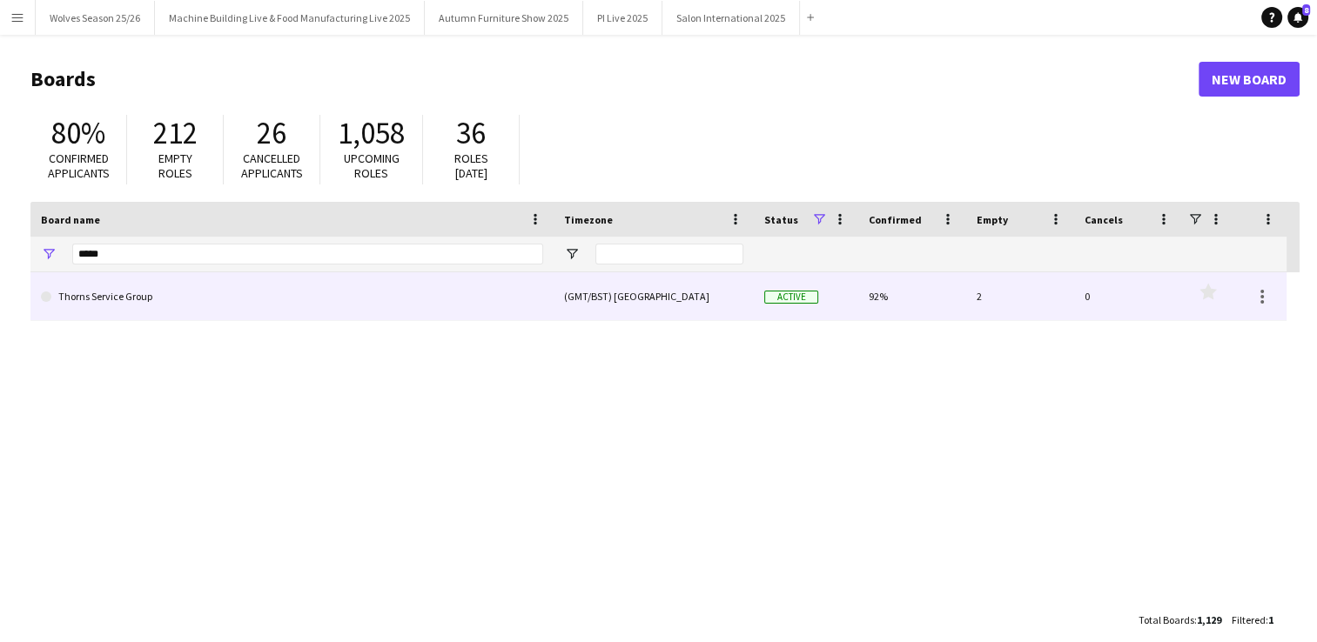
click at [219, 308] on link "Thorns Service Group" at bounding box center [292, 296] width 502 height 49
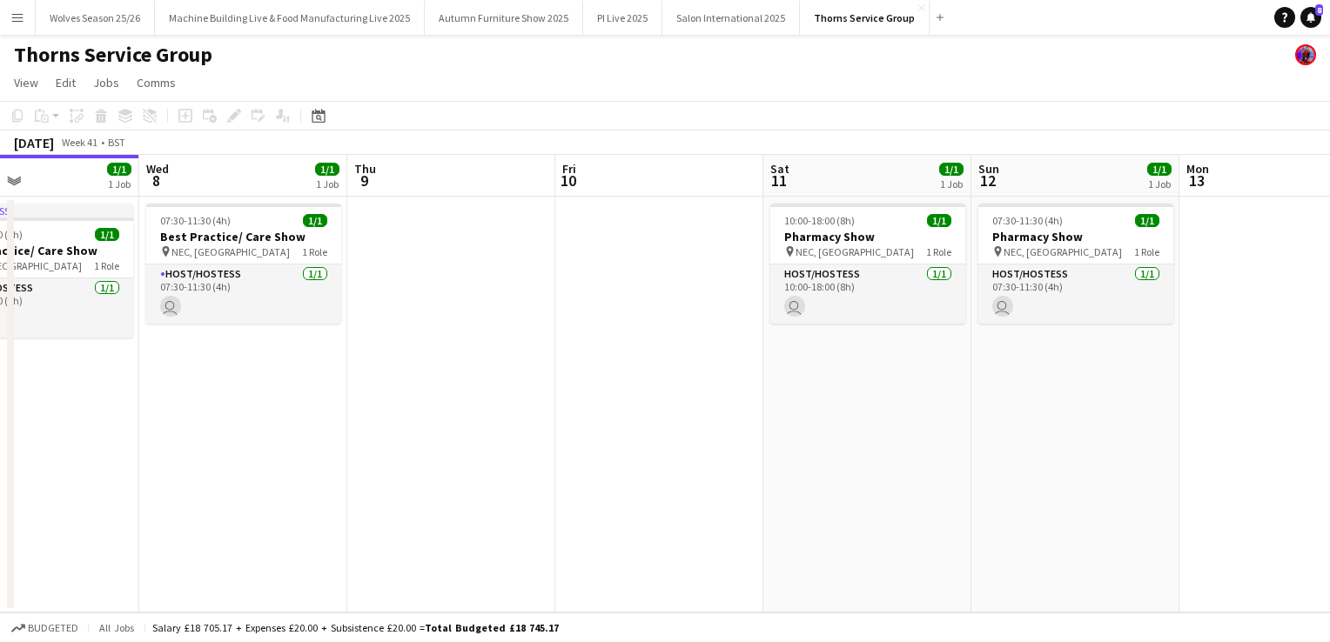
drag, startPoint x: 696, startPoint y: 329, endPoint x: 77, endPoint y: 299, distance: 620.4
click at [78, 299] on app-calendar-viewport "Sat 4 Sun 5 Mon 6 Tue 7 1/1 1 Job Wed 8 1/1 1 Job Thu 9 Fri 10 Sat 11 1/1 1 Job…" at bounding box center [665, 384] width 1330 height 458
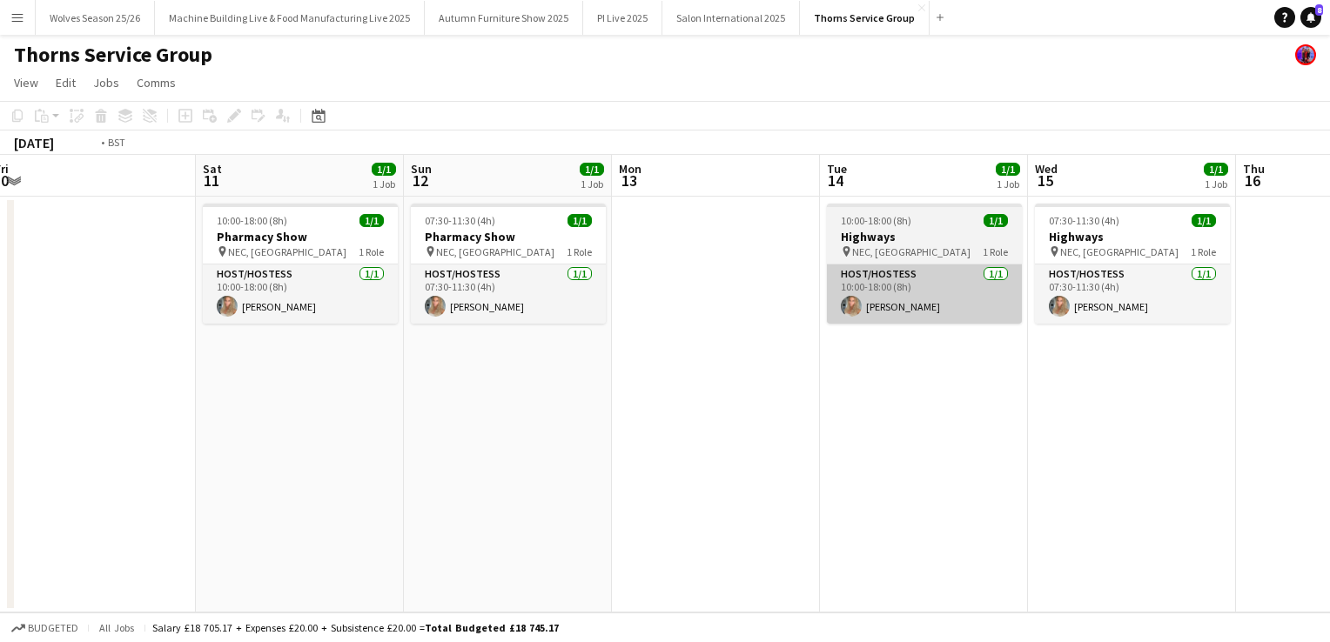
drag, startPoint x: 1163, startPoint y: 381, endPoint x: 66, endPoint y: 319, distance: 1098.4
click at [0, 321] on html "Menu Boards Boards Boards All jobs Status Workforce Workforce My Workforce Recr…" at bounding box center [665, 321] width 1330 height 642
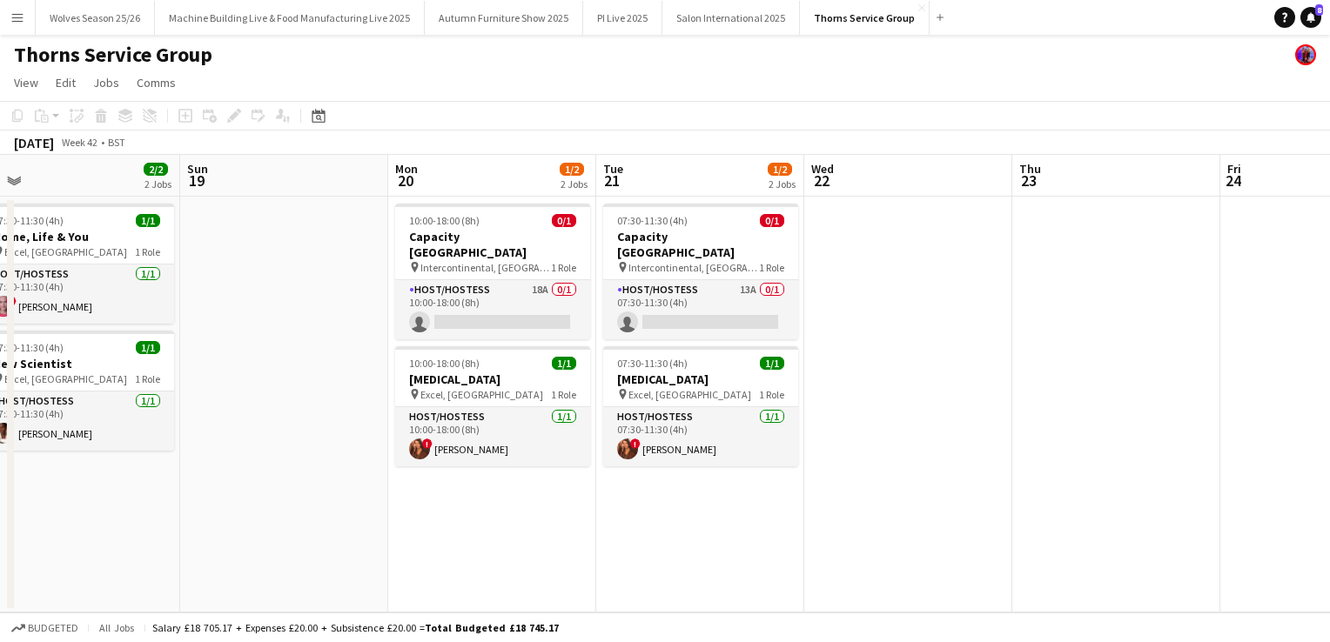
drag, startPoint x: 857, startPoint y: 309, endPoint x: -3, endPoint y: 324, distance: 860.9
click at [0, 324] on html "Menu Boards Boards Boards All jobs Status Workforce Workforce My Workforce Recr…" at bounding box center [665, 321] width 1330 height 642
drag, startPoint x: 339, startPoint y: 220, endPoint x: 359, endPoint y: 238, distance: 27.1
click at [340, 221] on app-date-cell at bounding box center [284, 405] width 208 height 416
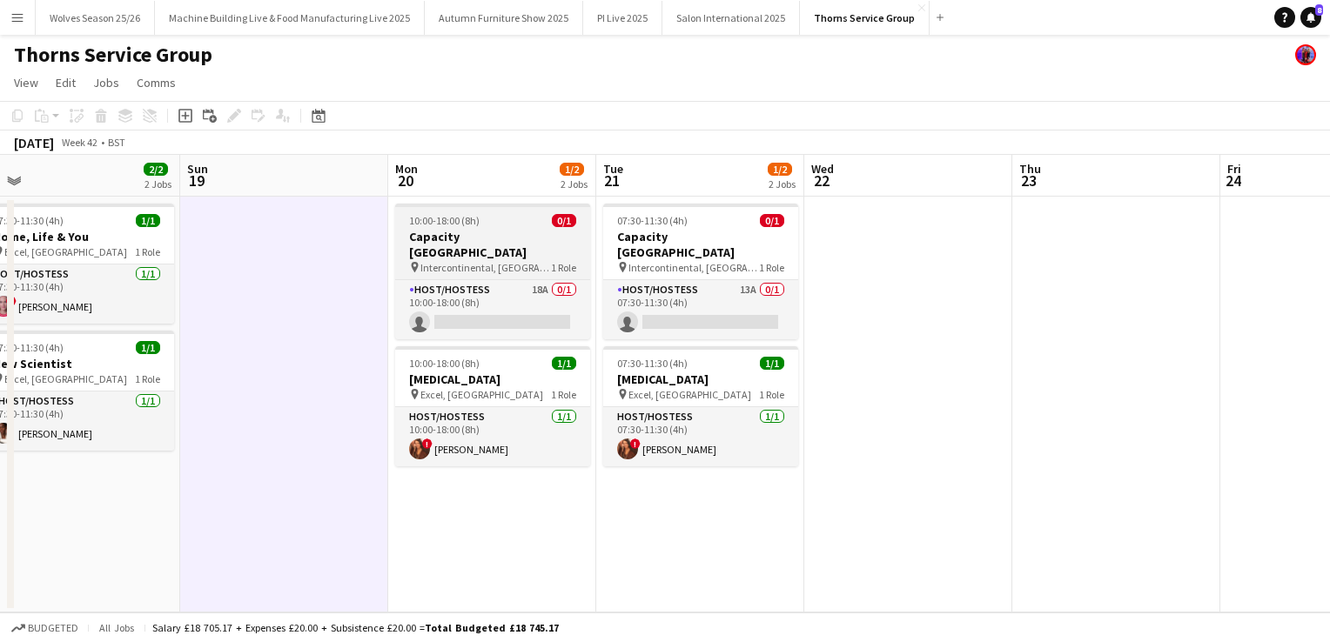
scroll to position [0, 442]
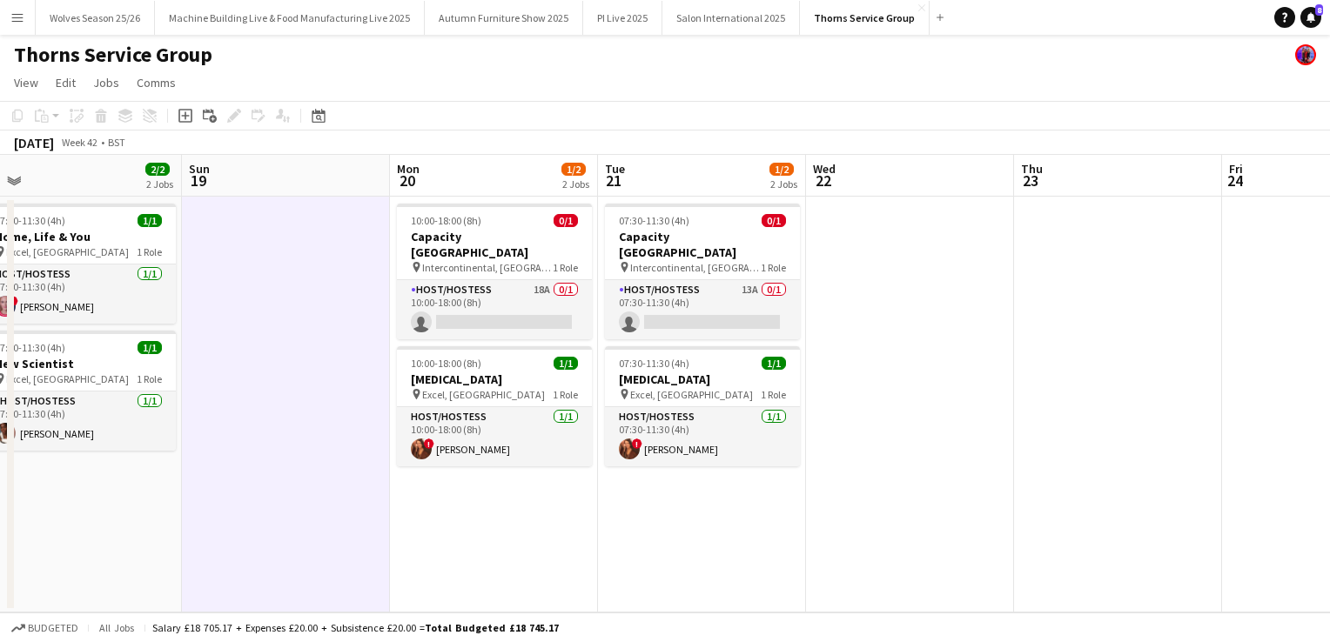
click at [418, 280] on app-card-role "Host/Hostess 18A 0/1 10:00-18:00 (8h) single-neutral-actions" at bounding box center [494, 309] width 195 height 59
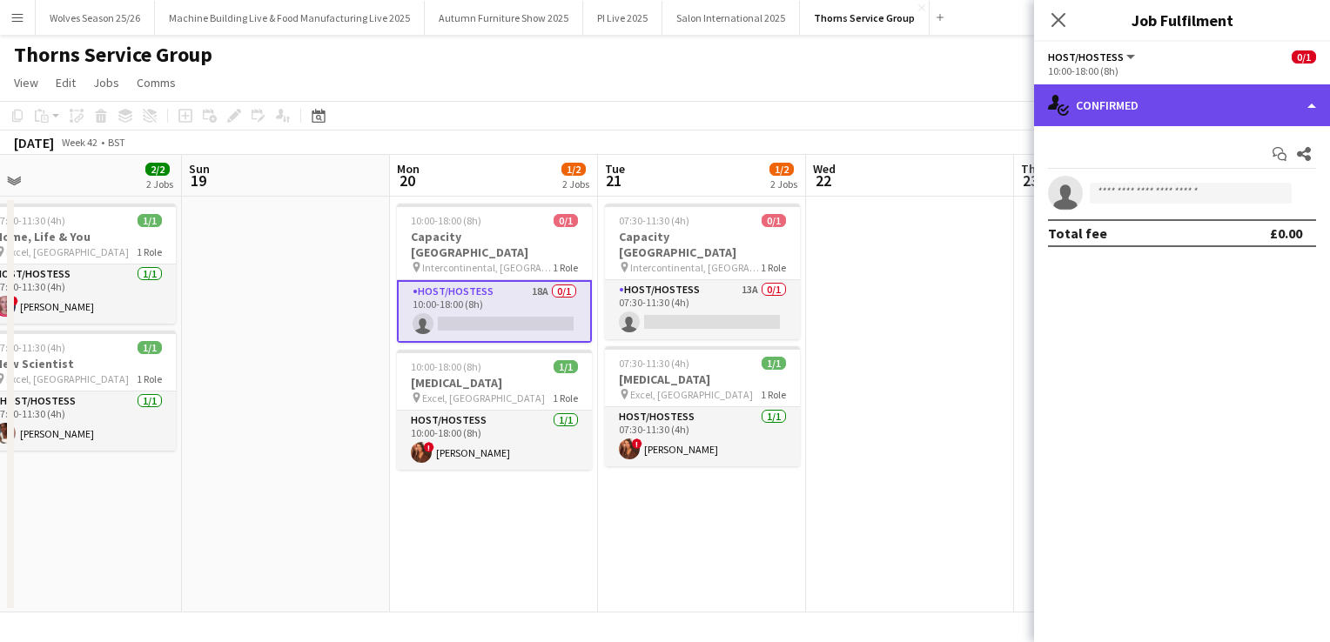
click at [1166, 97] on div "single-neutral-actions-check-2 Confirmed" at bounding box center [1182, 105] width 296 height 42
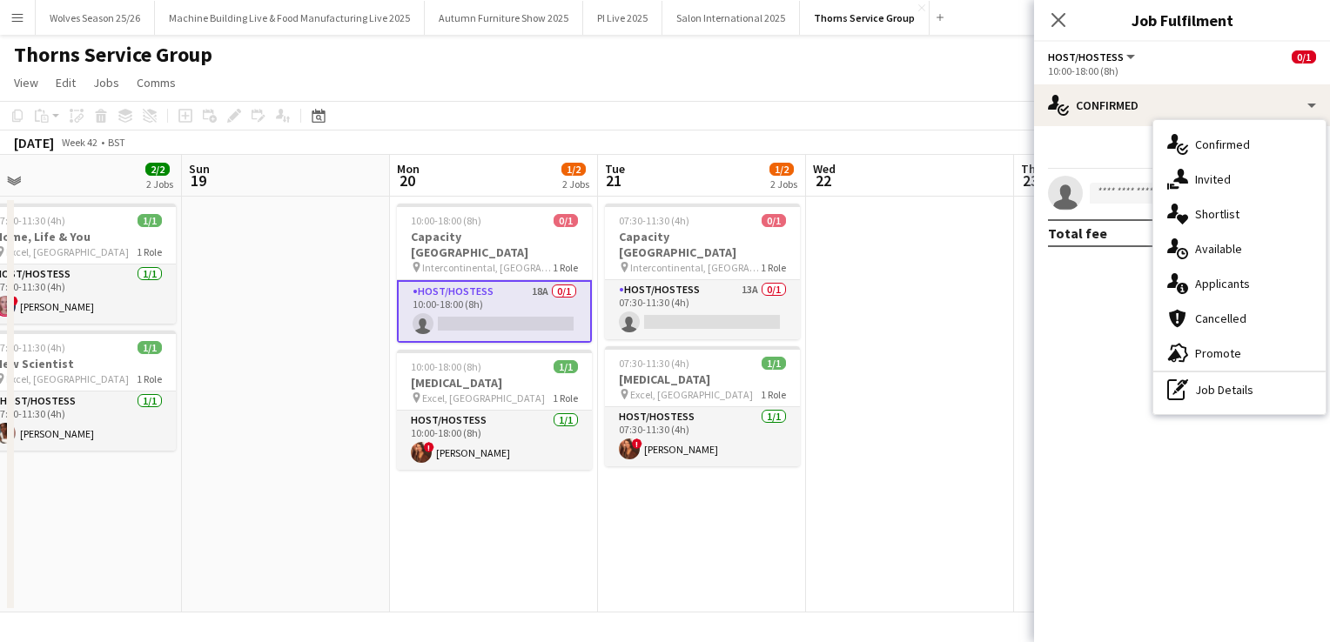
click at [1200, 276] on span "Applicants" at bounding box center [1222, 284] width 55 height 16
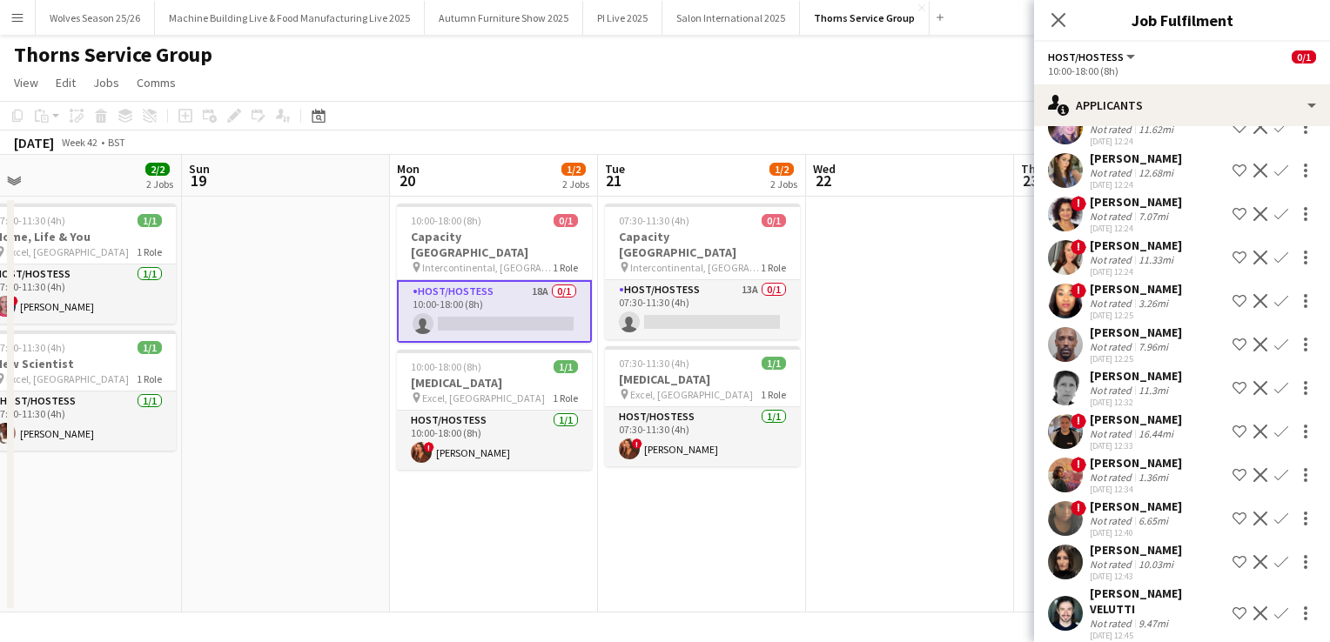
scroll to position [364, 0]
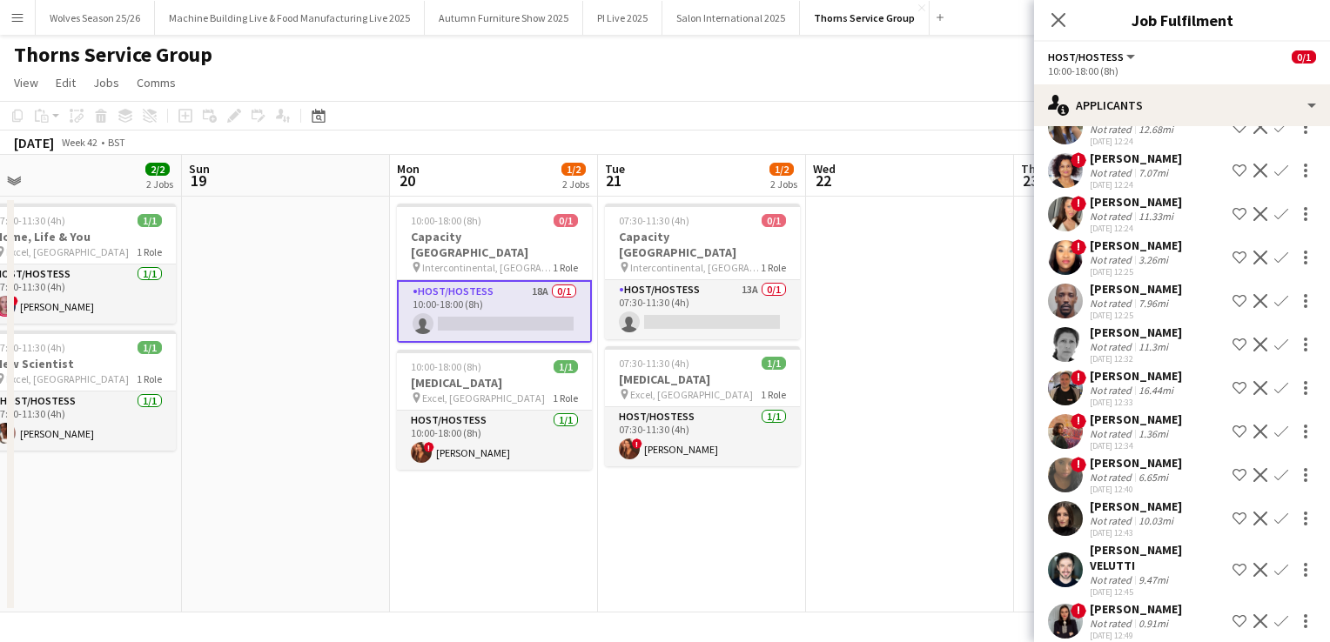
drag, startPoint x: 707, startPoint y: 301, endPoint x: 895, endPoint y: 359, distance: 196.6
click at [708, 300] on app-card-role "Host/Hostess 13A 0/1 07:30-11:30 (4h) single-neutral-actions" at bounding box center [702, 309] width 195 height 59
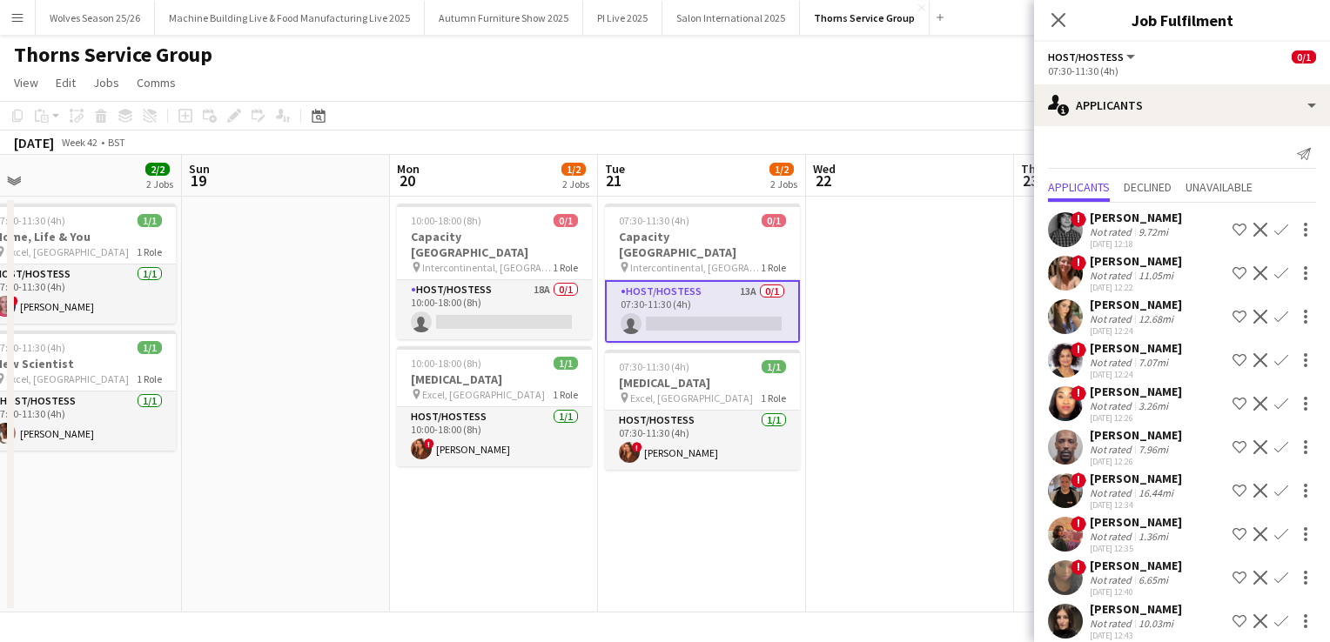
scroll to position [103, 0]
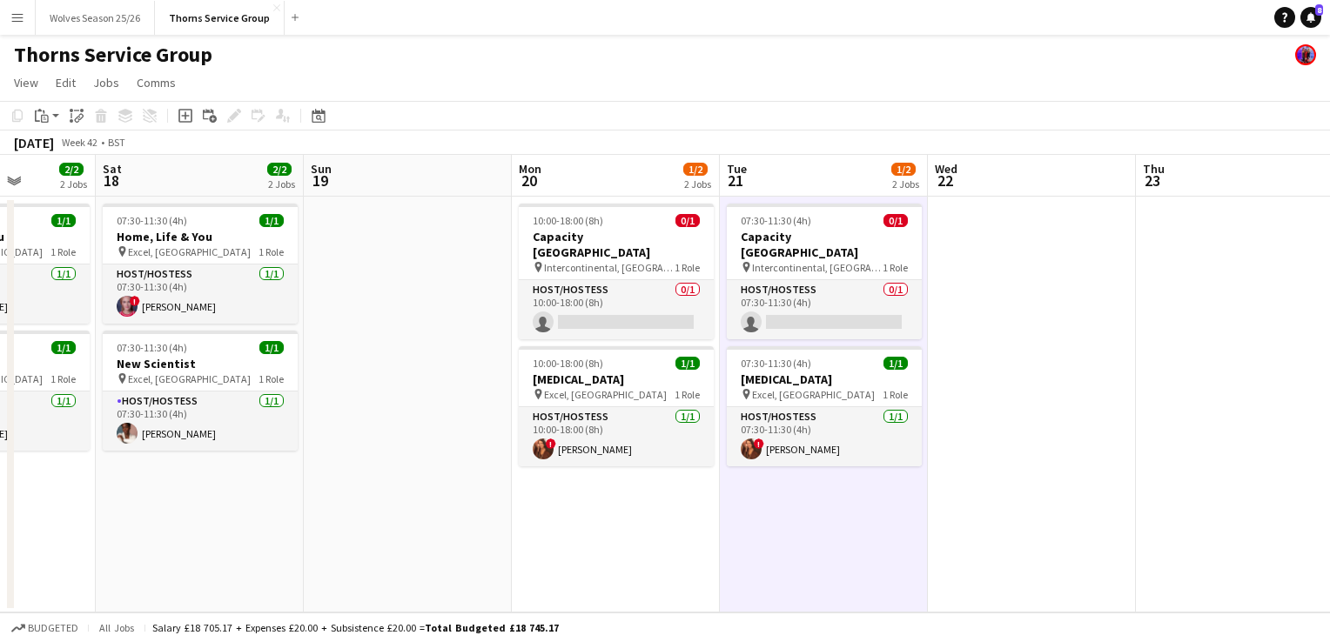
scroll to position [0, 788]
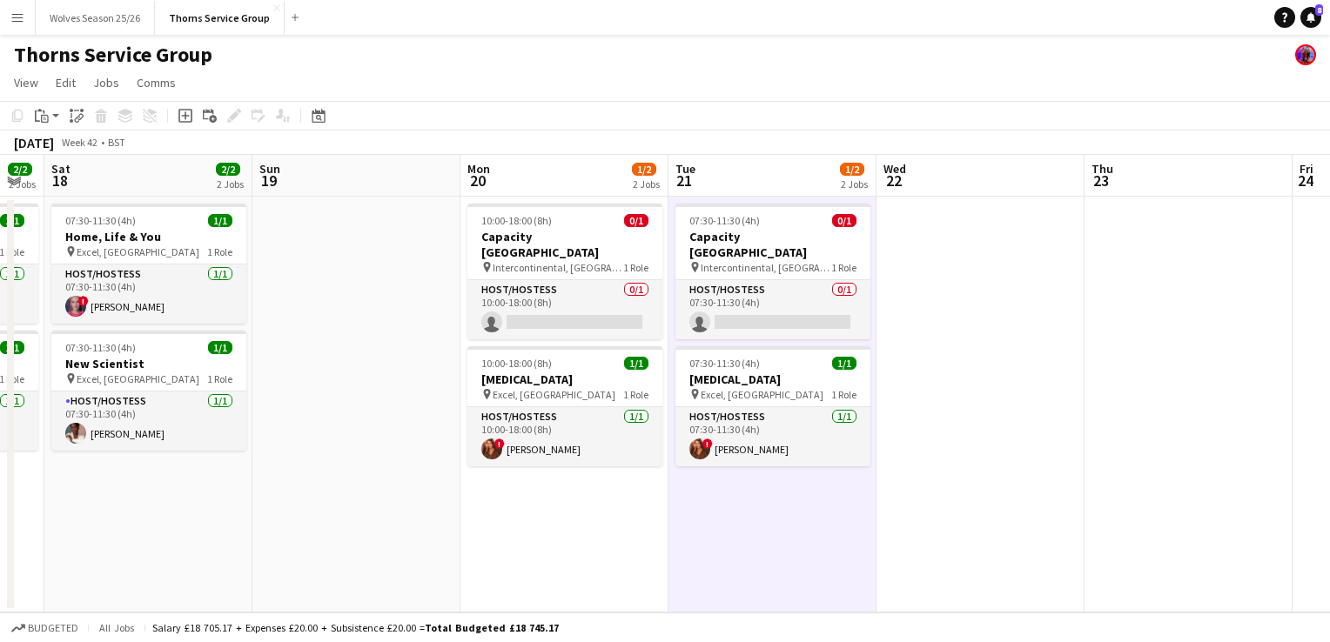
drag, startPoint x: 611, startPoint y: 396, endPoint x: 392, endPoint y: 413, distance: 220.0
click at [386, 420] on app-calendar-viewport "Tue 14 1/1 1 Job Wed 15 1/1 1 Job Thu 16 Fri 17 2/2 2 Jobs Sat 18 2/2 2 Jobs Su…" at bounding box center [665, 384] width 1330 height 458
click at [574, 242] on h3 "Capacity [GEOGRAPHIC_DATA]" at bounding box center [564, 244] width 195 height 31
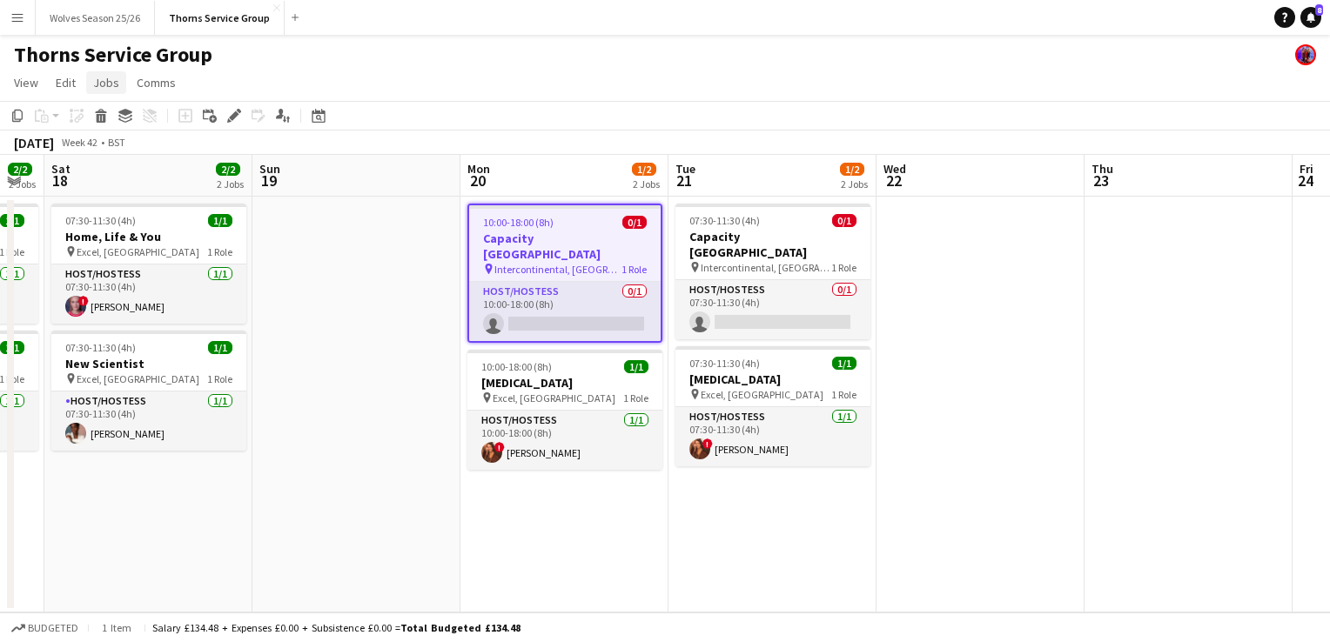
click at [91, 89] on link "Jobs" at bounding box center [106, 82] width 40 height 23
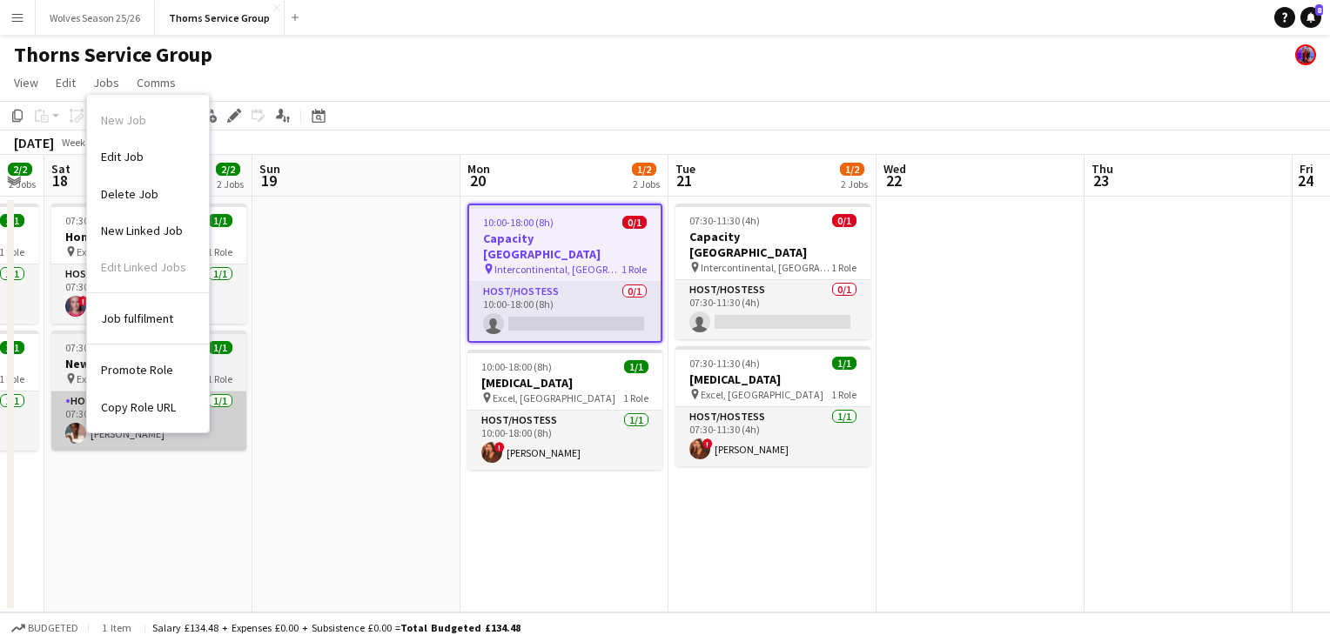
click at [143, 406] on span "Copy Role URL" at bounding box center [138, 407] width 75 height 16
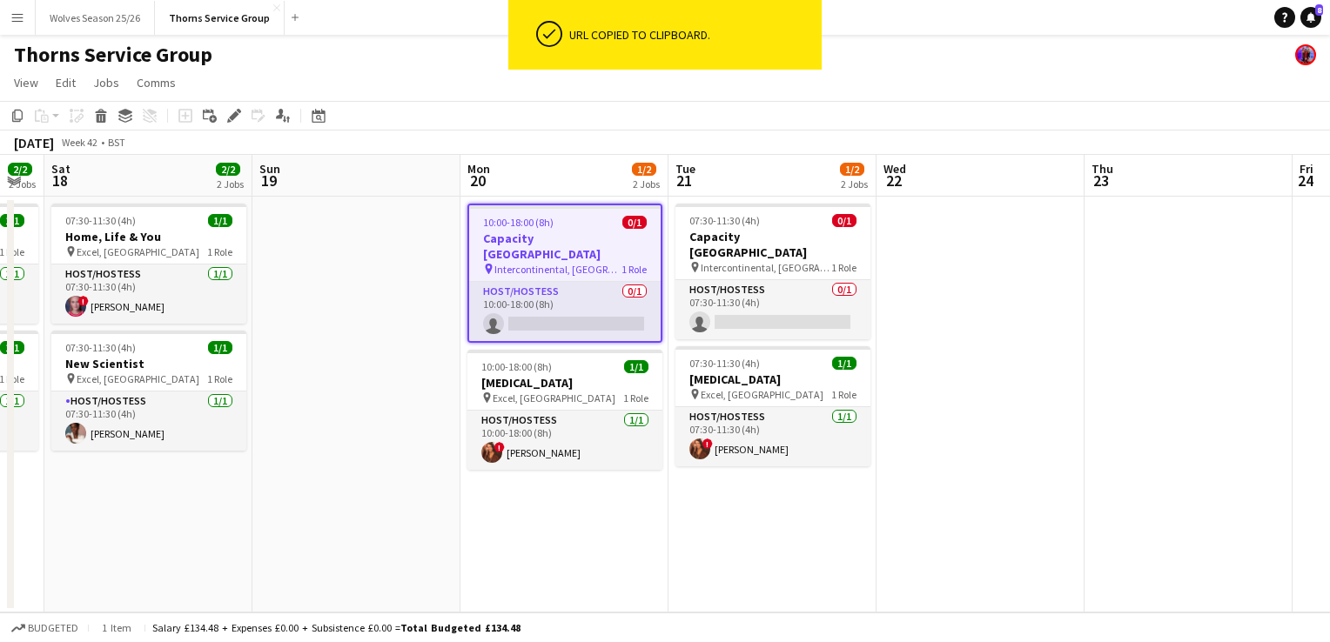
click at [503, 200] on app-date-cell "10:00-18:00 (8h) 0/1 Capacity [GEOGRAPHIC_DATA] pin Intercontinental, London 1 …" at bounding box center [564, 405] width 208 height 416
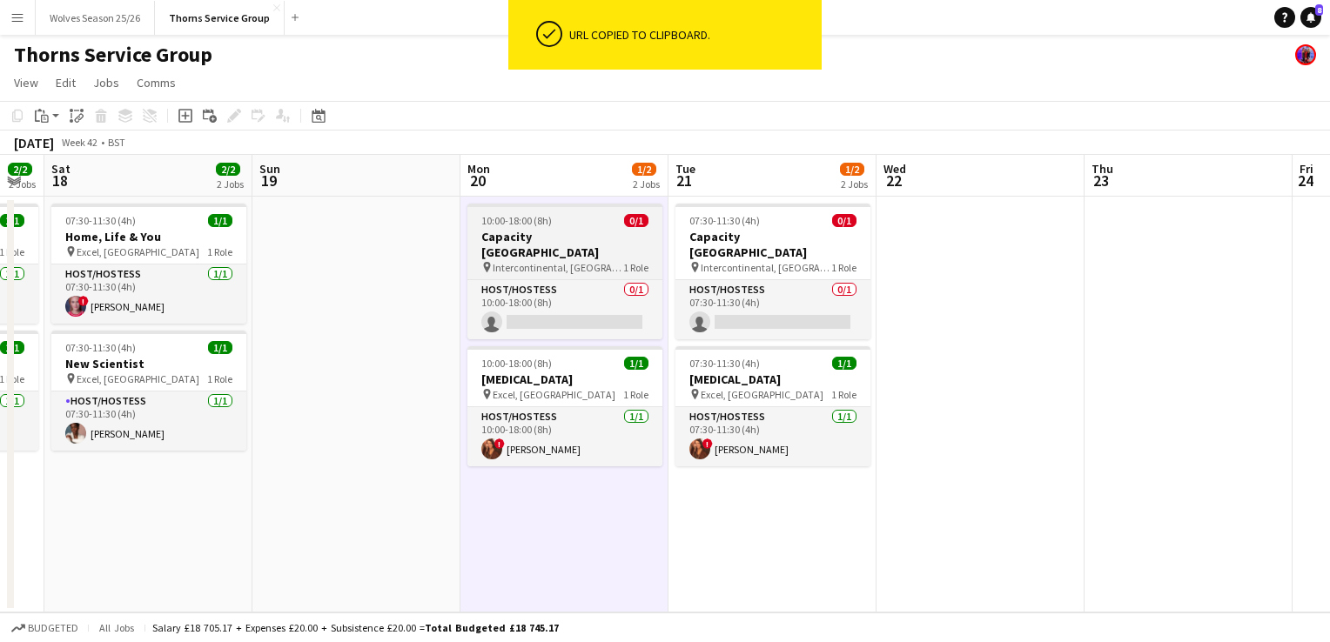
click at [521, 228] on app-job-card "10:00-18:00 (8h) 0/1 Capacity [GEOGRAPHIC_DATA] pin Intercontinental, London 1 …" at bounding box center [564, 272] width 195 height 136
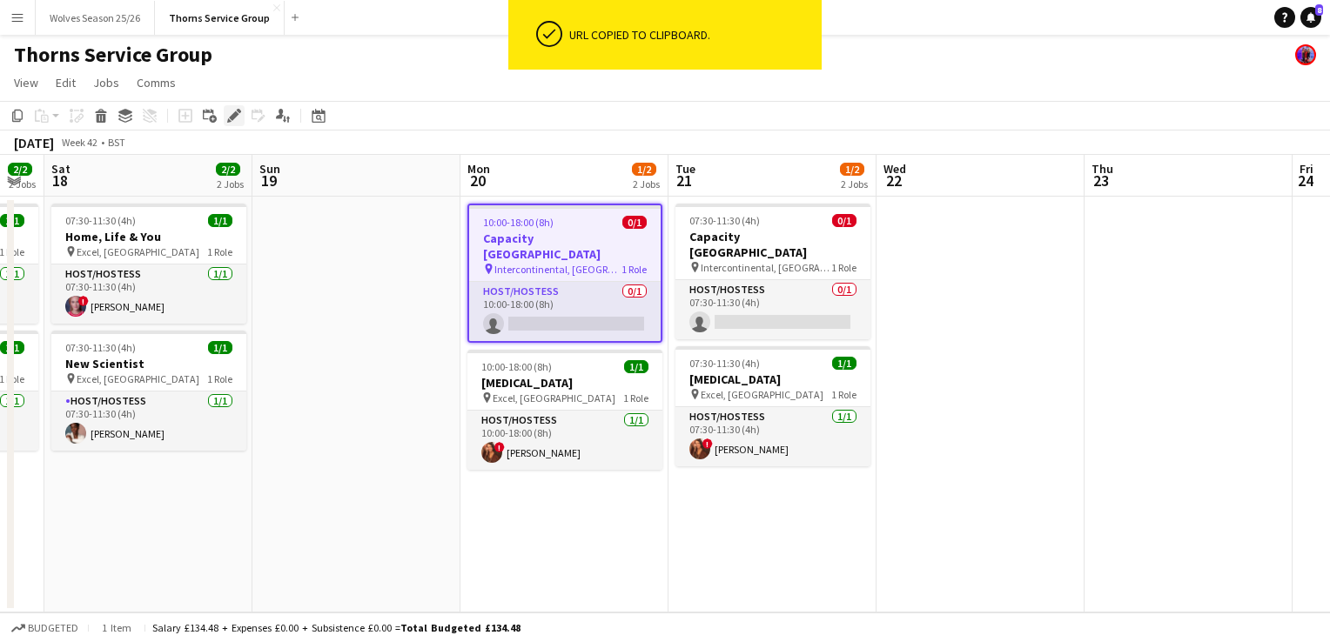
click at [227, 121] on icon "Edit" at bounding box center [234, 116] width 14 height 14
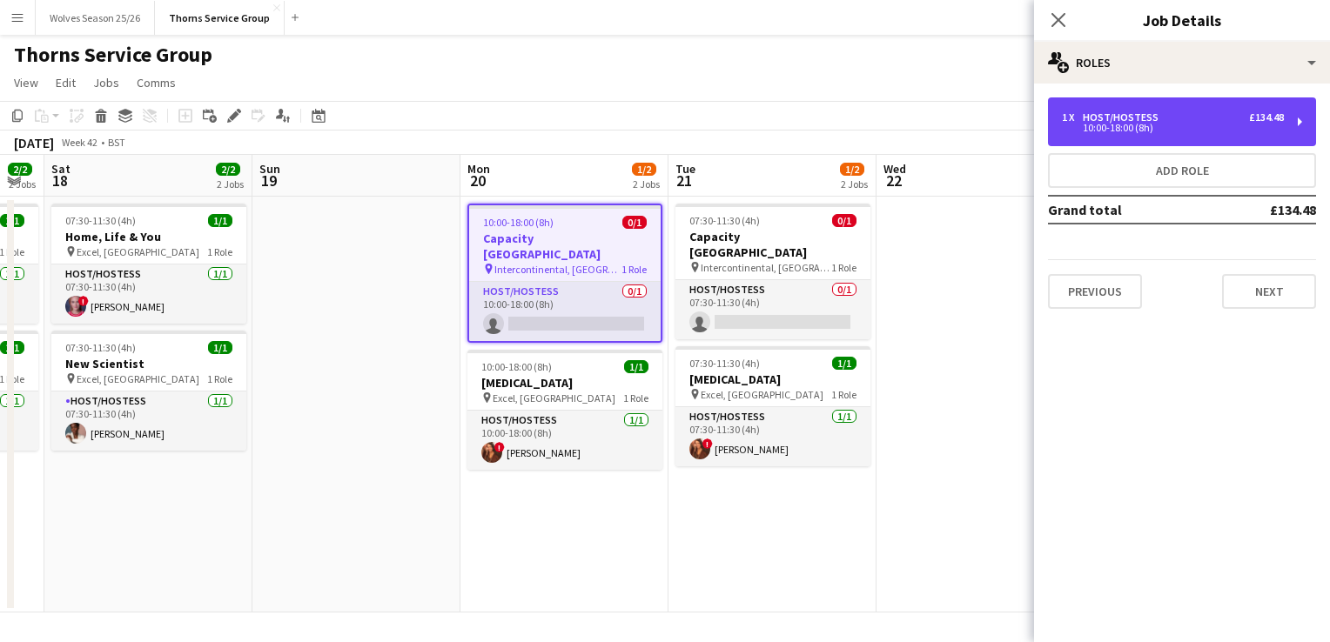
click at [1091, 131] on div "10:00-18:00 (8h)" at bounding box center [1173, 128] width 222 height 9
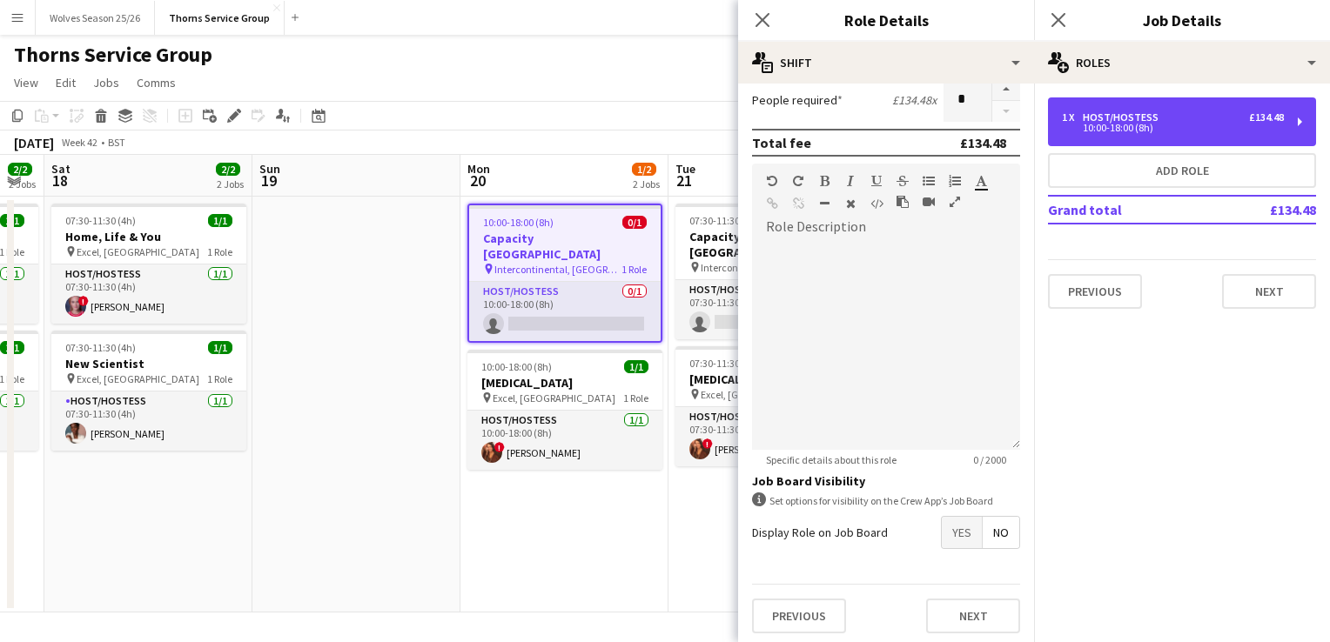
scroll to position [443, 0]
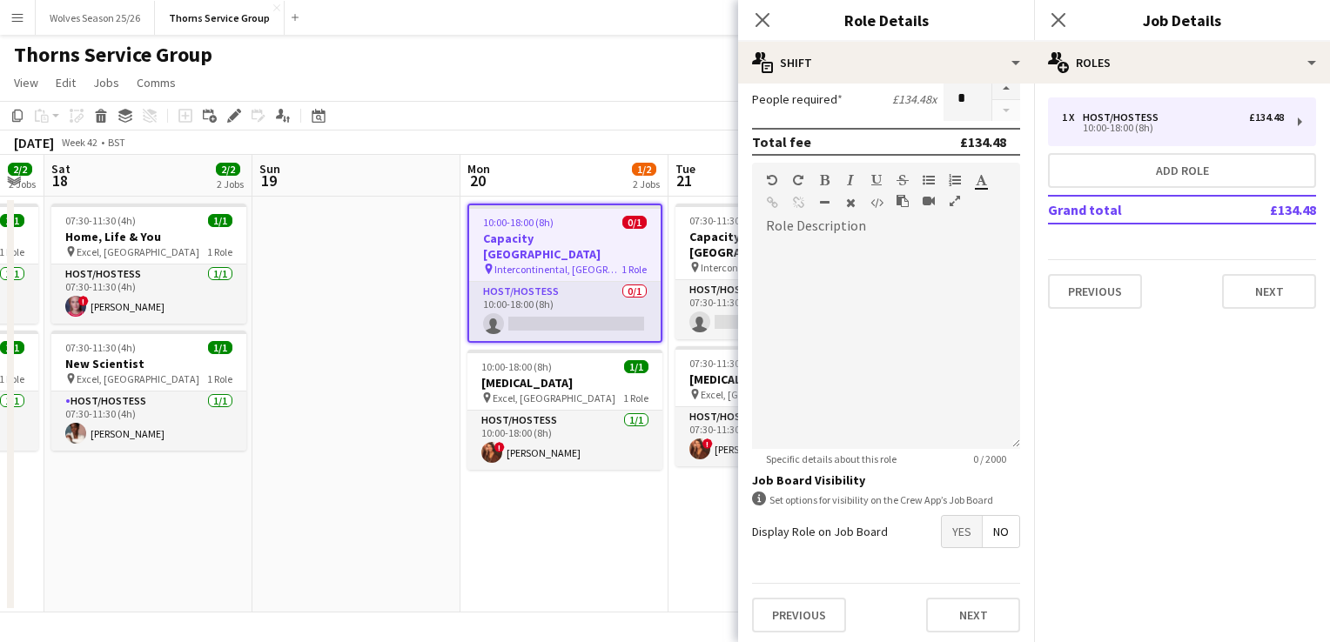
click at [947, 543] on span "Yes" at bounding box center [962, 531] width 40 height 31
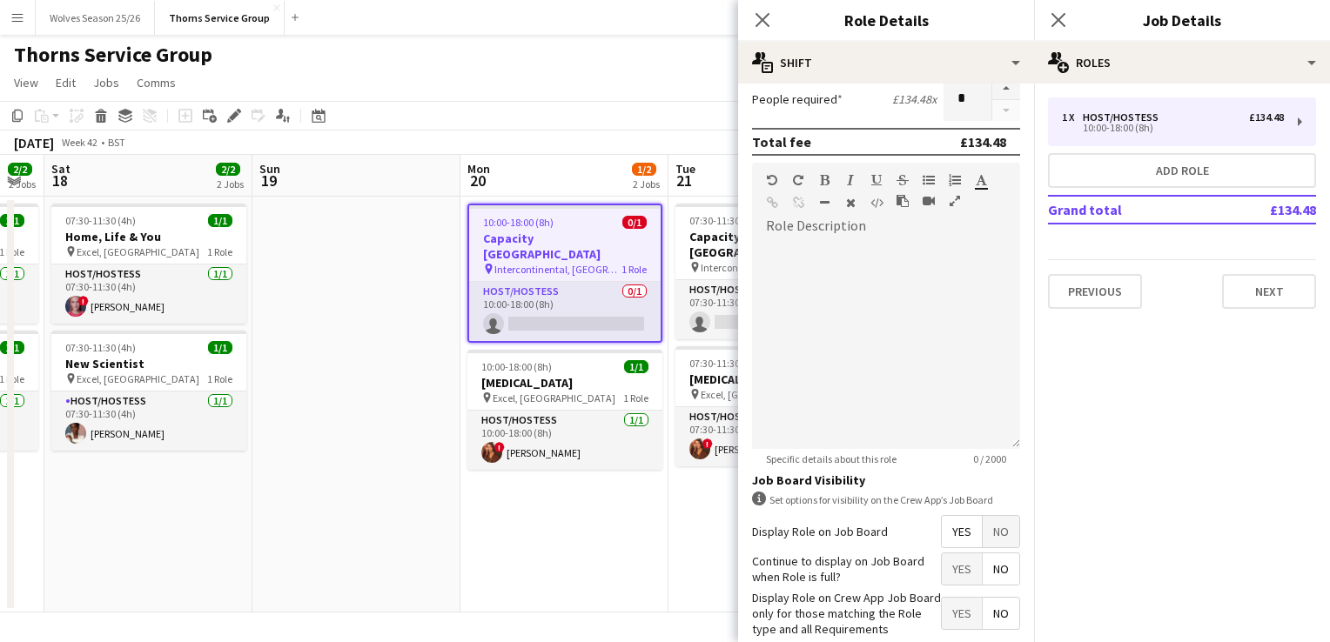
click at [950, 563] on span "Yes" at bounding box center [962, 569] width 40 height 31
drag, startPoint x: 950, startPoint y: 607, endPoint x: 785, endPoint y: 560, distance: 172.2
click at [950, 607] on span "Yes" at bounding box center [962, 613] width 40 height 31
drag, startPoint x: 672, startPoint y: 555, endPoint x: 692, endPoint y: 401, distance: 155.3
click at [673, 555] on app-date-cell "07:30-11:30 (4h) 0/1 Capacity [GEOGRAPHIC_DATA] pin Intercontinental, London 1 …" at bounding box center [772, 405] width 208 height 416
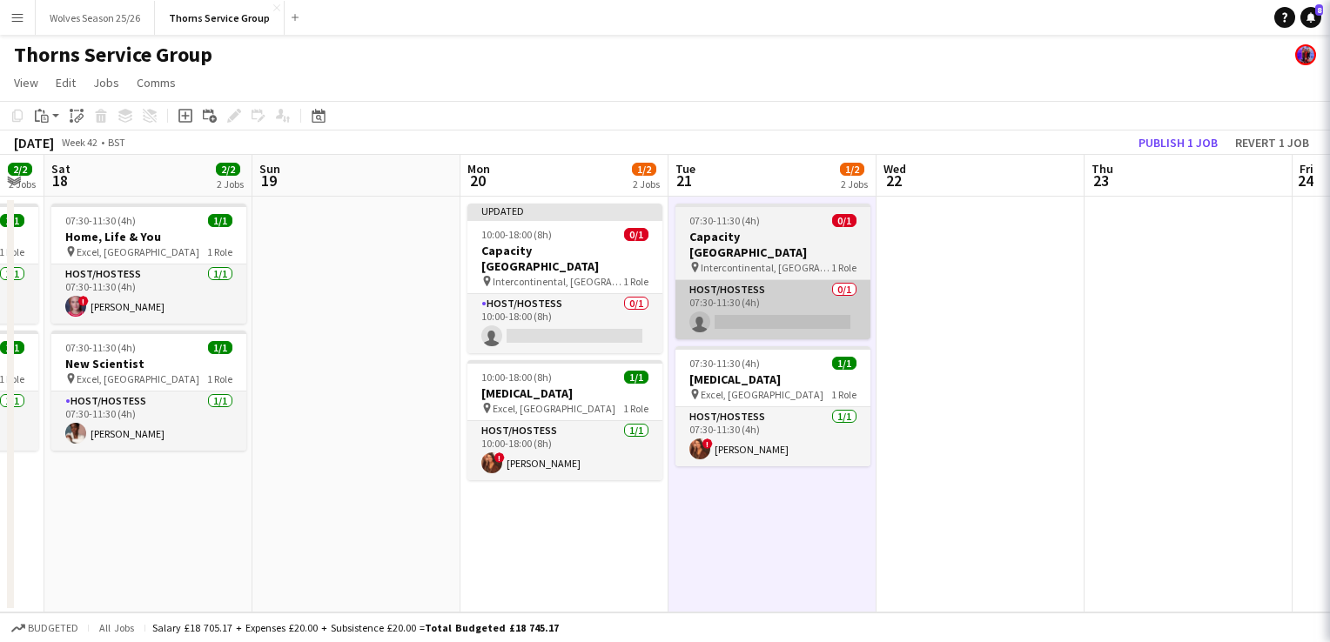
scroll to position [0, 787]
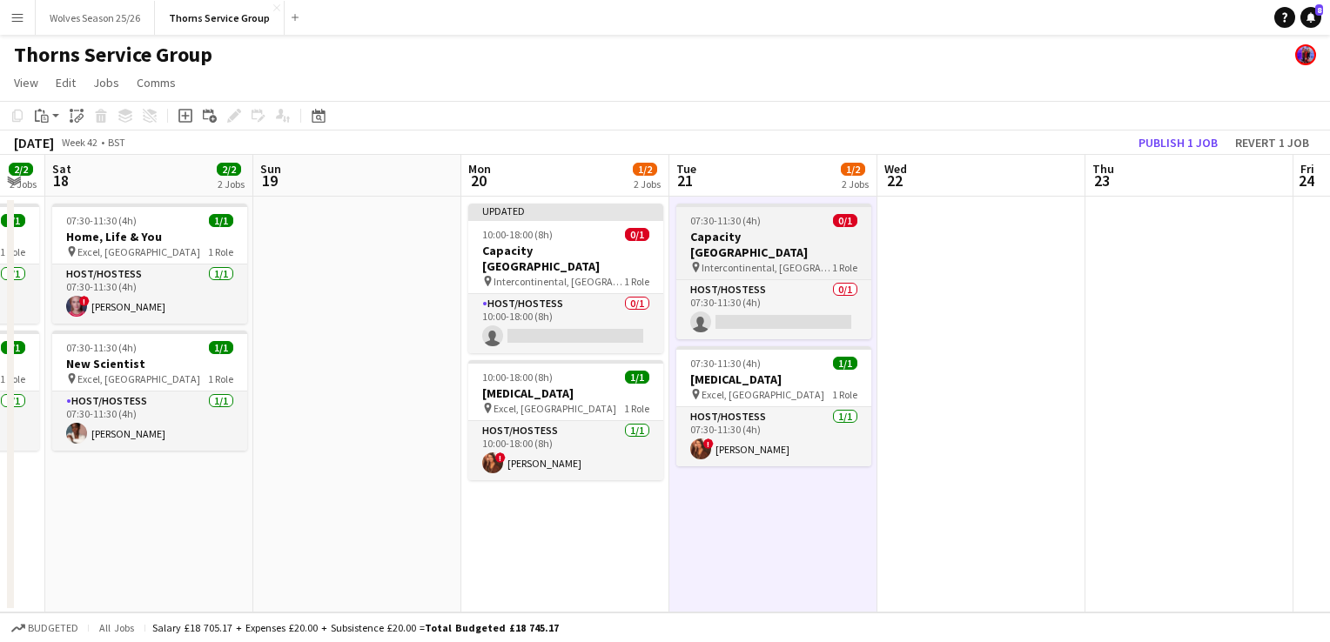
click at [757, 239] on h3 "Capacity [GEOGRAPHIC_DATA]" at bounding box center [773, 244] width 195 height 31
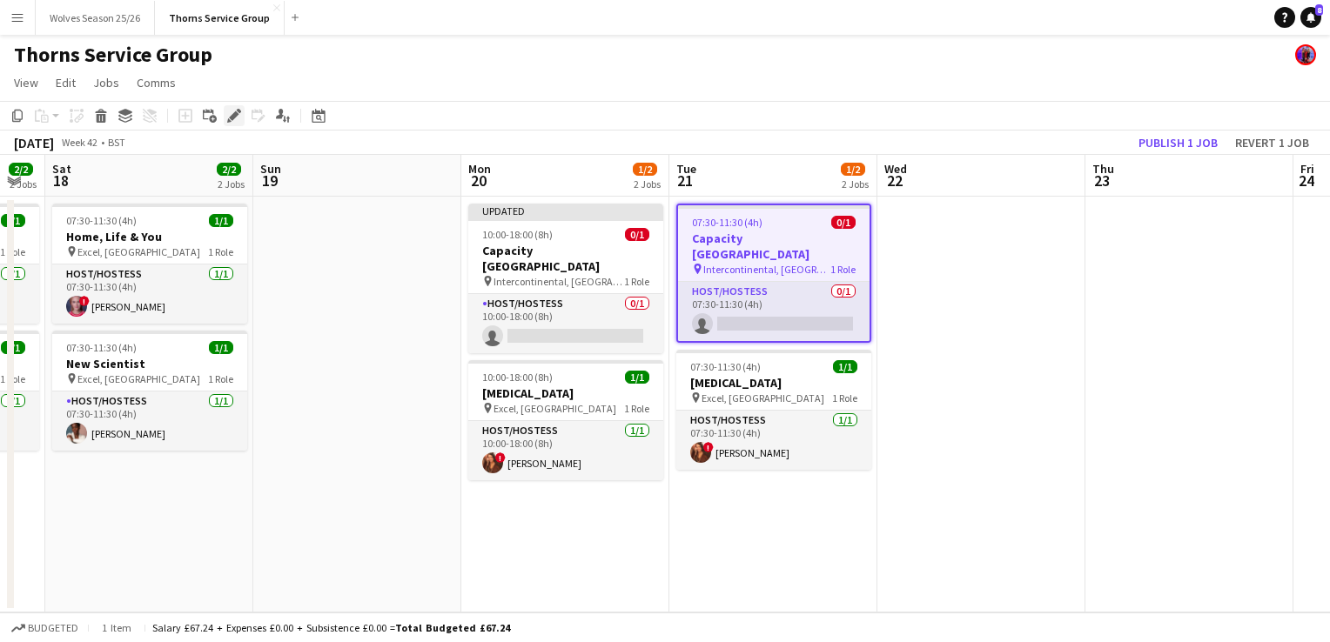
click at [234, 113] on icon at bounding box center [234, 116] width 10 height 10
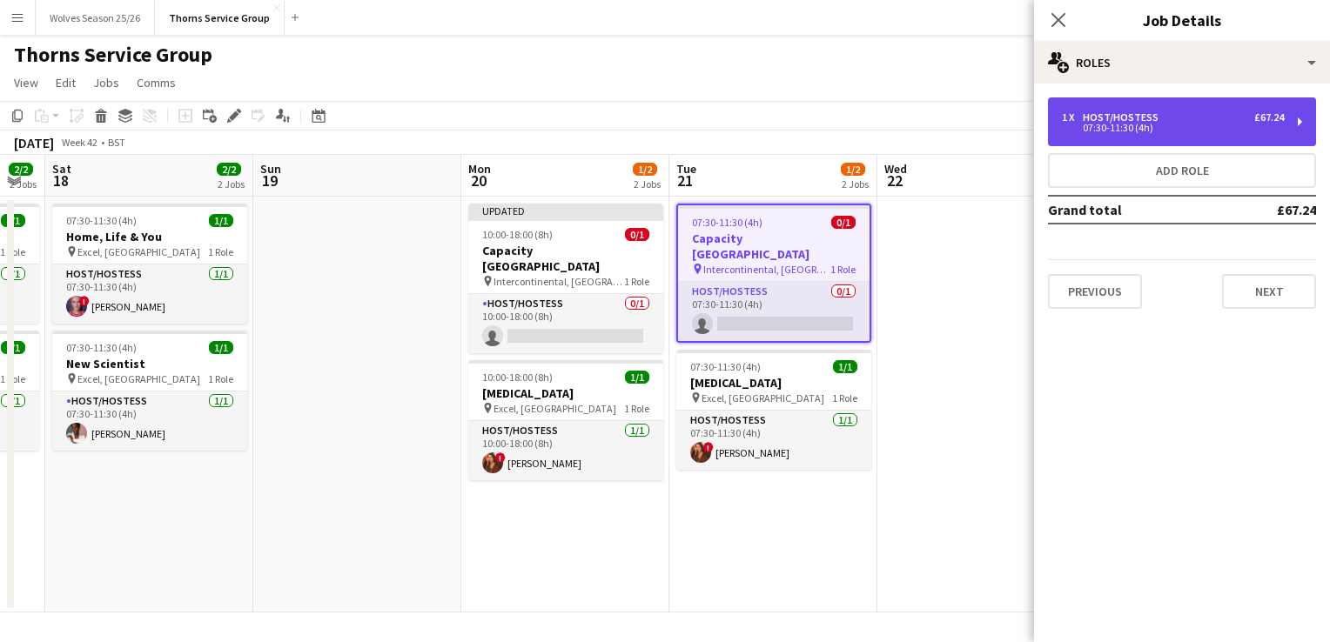
click at [1158, 114] on div "Host/Hostess" at bounding box center [1124, 117] width 83 height 12
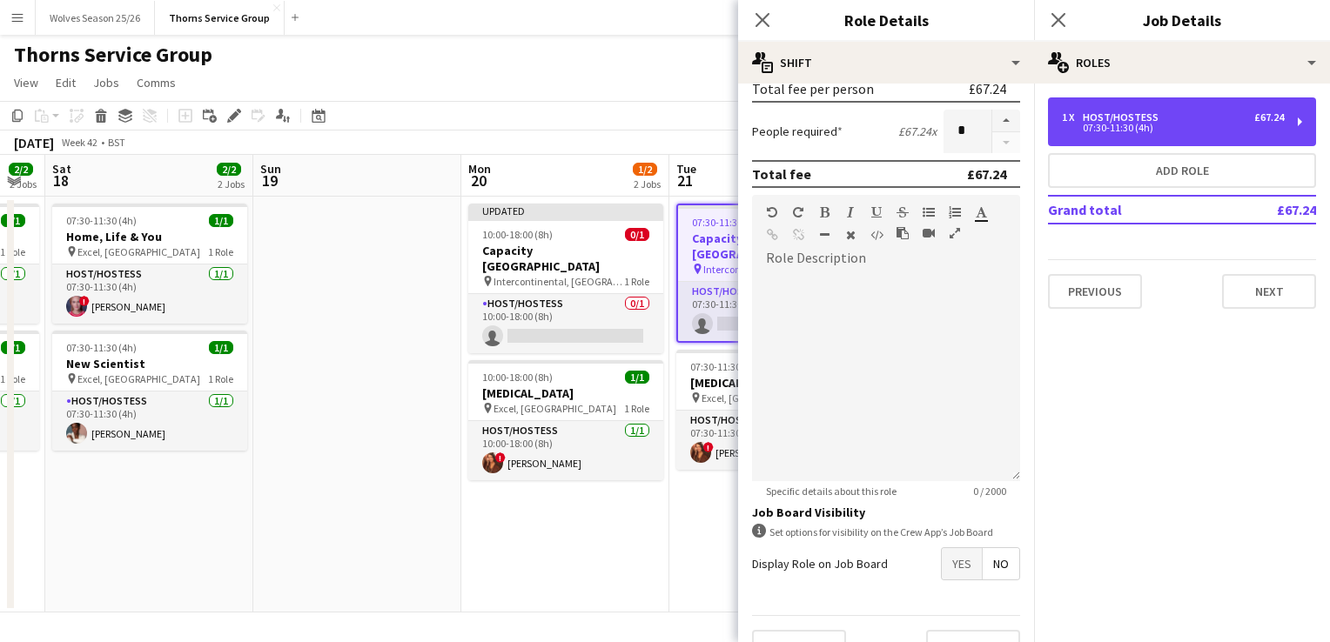
scroll to position [443, 0]
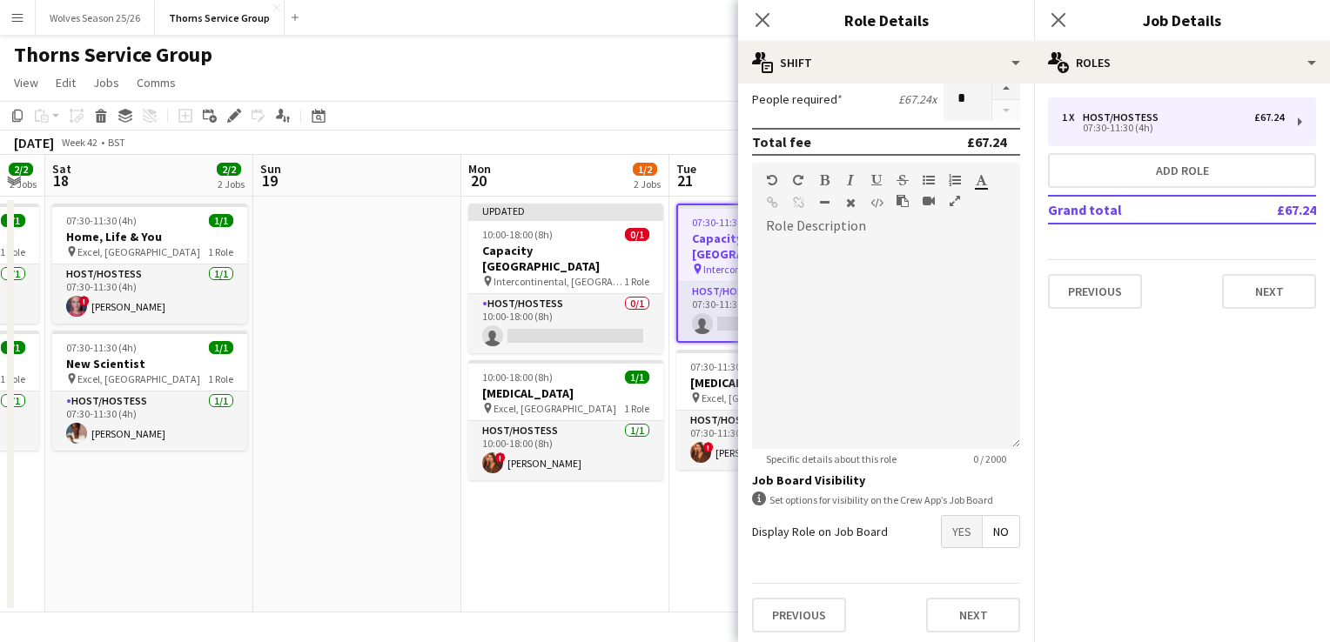
click at [954, 529] on span "Yes" at bounding box center [962, 531] width 40 height 31
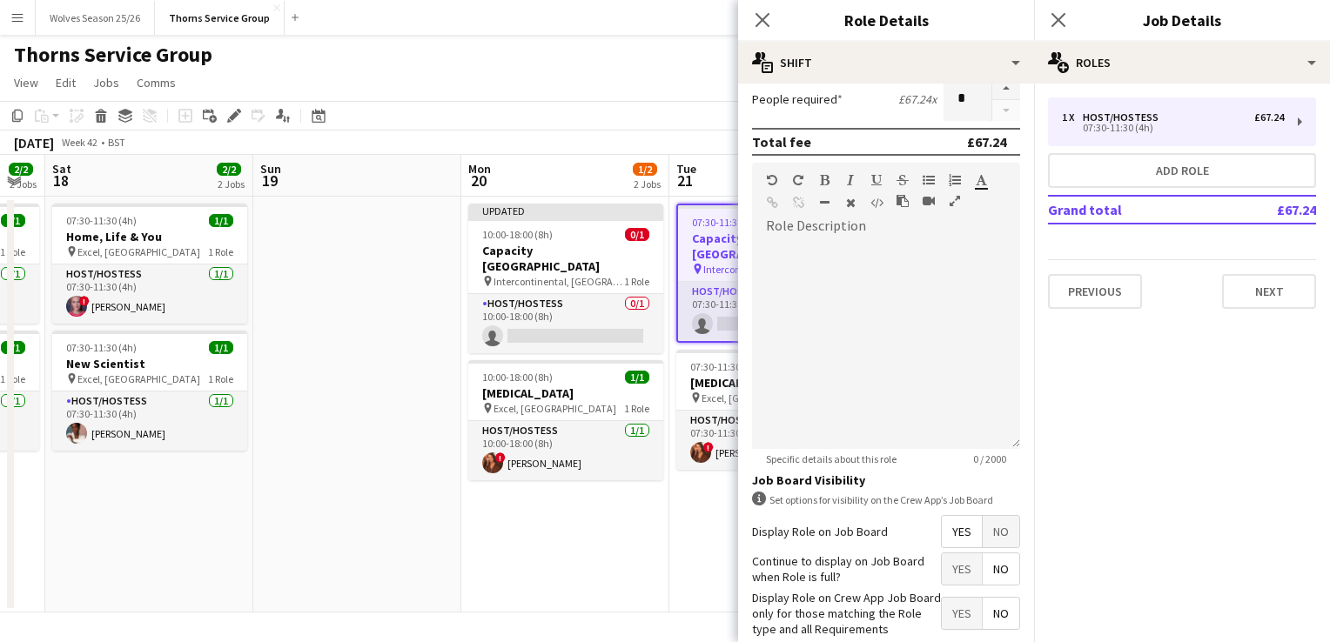
drag, startPoint x: 947, startPoint y: 562, endPoint x: 947, endPoint y: 580, distance: 17.4
click at [947, 563] on span "Yes" at bounding box center [962, 569] width 40 height 31
click at [953, 598] on span "Yes" at bounding box center [962, 613] width 40 height 31
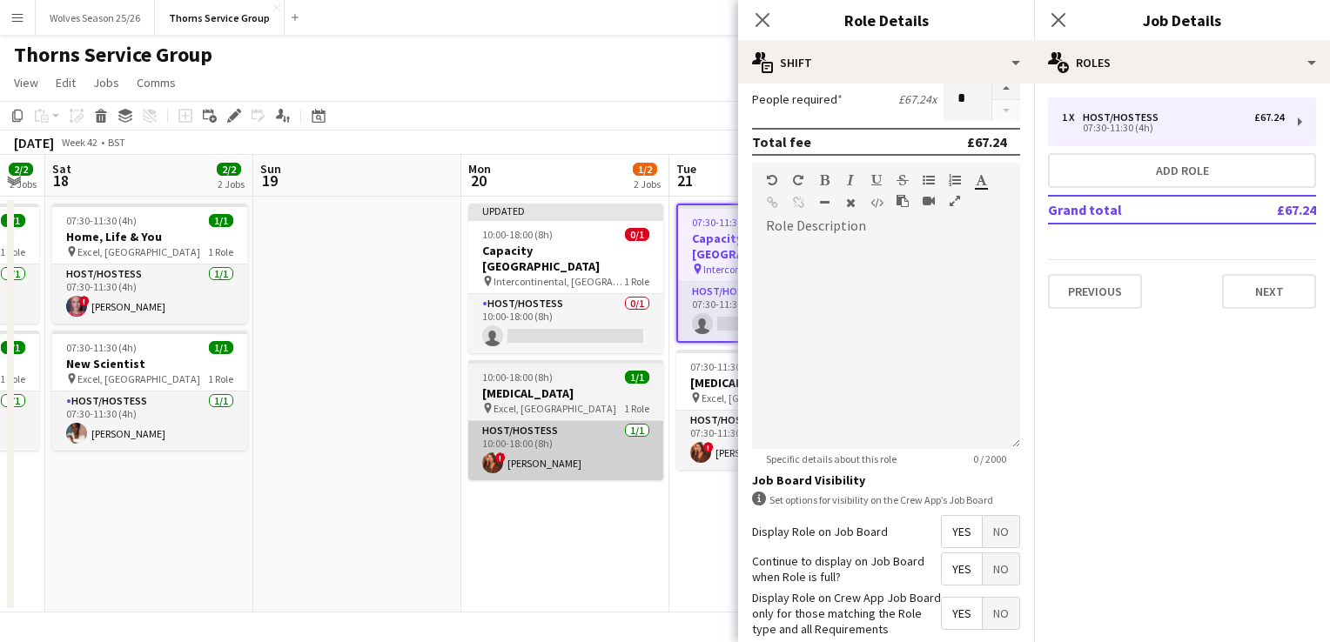
click at [562, 455] on app-card-role "Host/Hostess [DATE] 10:00-18:00 (8h) ! [PERSON_NAME]" at bounding box center [565, 450] width 195 height 59
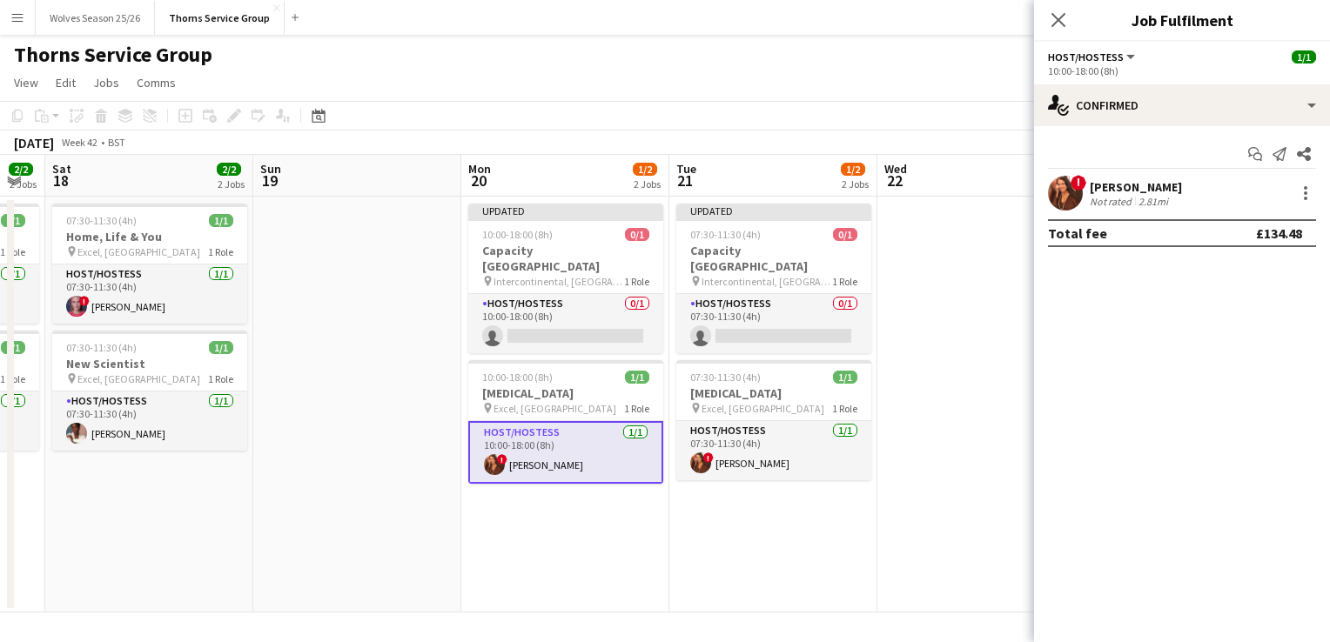
drag, startPoint x: 588, startPoint y: 500, endPoint x: 634, endPoint y: 493, distance: 45.8
click at [589, 500] on app-date-cell "Updated 10:00-18:00 (8h) 0/1 Capacity [GEOGRAPHIC_DATA] pin Intercontinental, L…" at bounding box center [565, 405] width 208 height 416
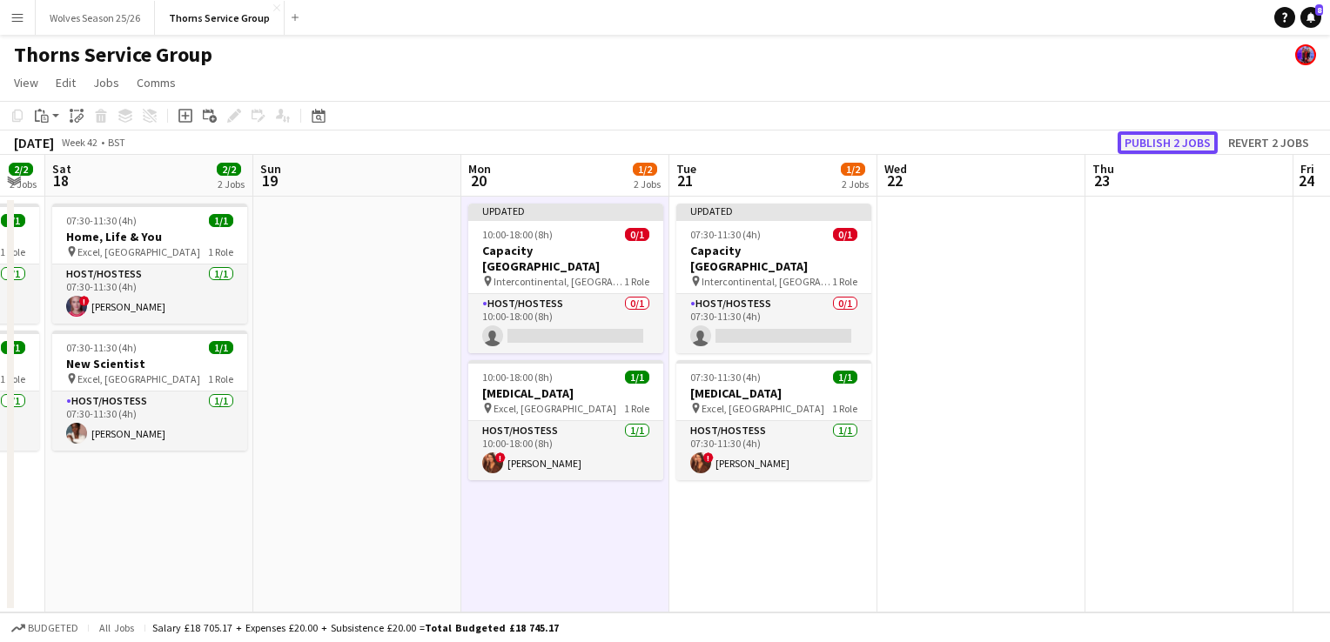
click at [1169, 134] on button "Publish 2 jobs" at bounding box center [1168, 142] width 100 height 23
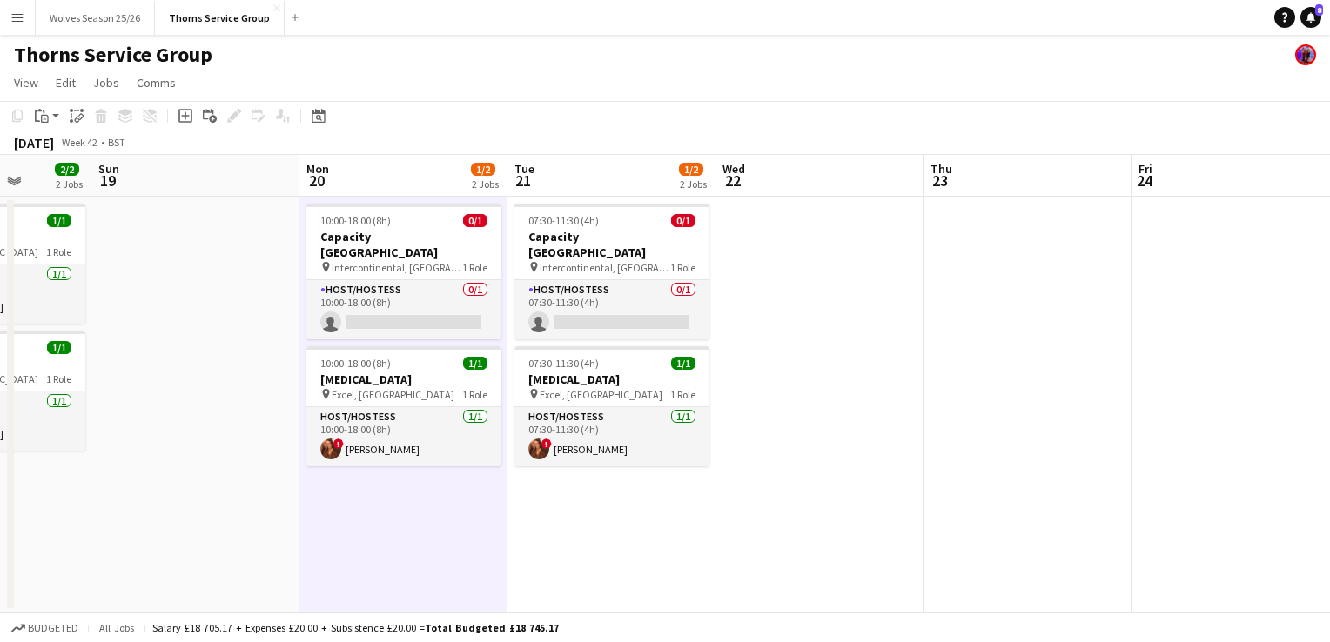
drag, startPoint x: 349, startPoint y: 283, endPoint x: 175, endPoint y: 331, distance: 180.5
click at [175, 335] on app-calendar-viewport "Thu 16 Fri 17 2/2 2 Jobs Sat 18 2/2 2 Jobs Sun 19 Mon 20 1/2 2 Jobs Tue 21 1/2 …" at bounding box center [665, 384] width 1330 height 458
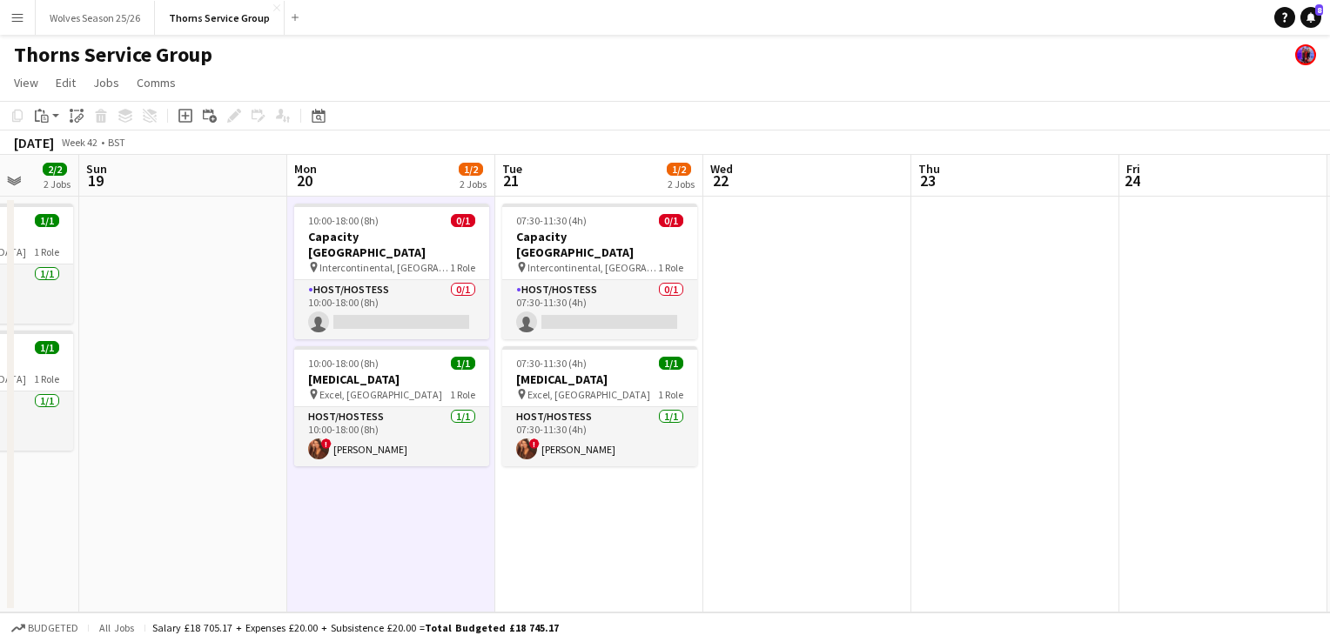
drag, startPoint x: 376, startPoint y: 218, endPoint x: 343, endPoint y: 193, distance: 41.1
click at [374, 218] on div "10:00-18:00 (8h) 0/1" at bounding box center [391, 220] width 195 height 13
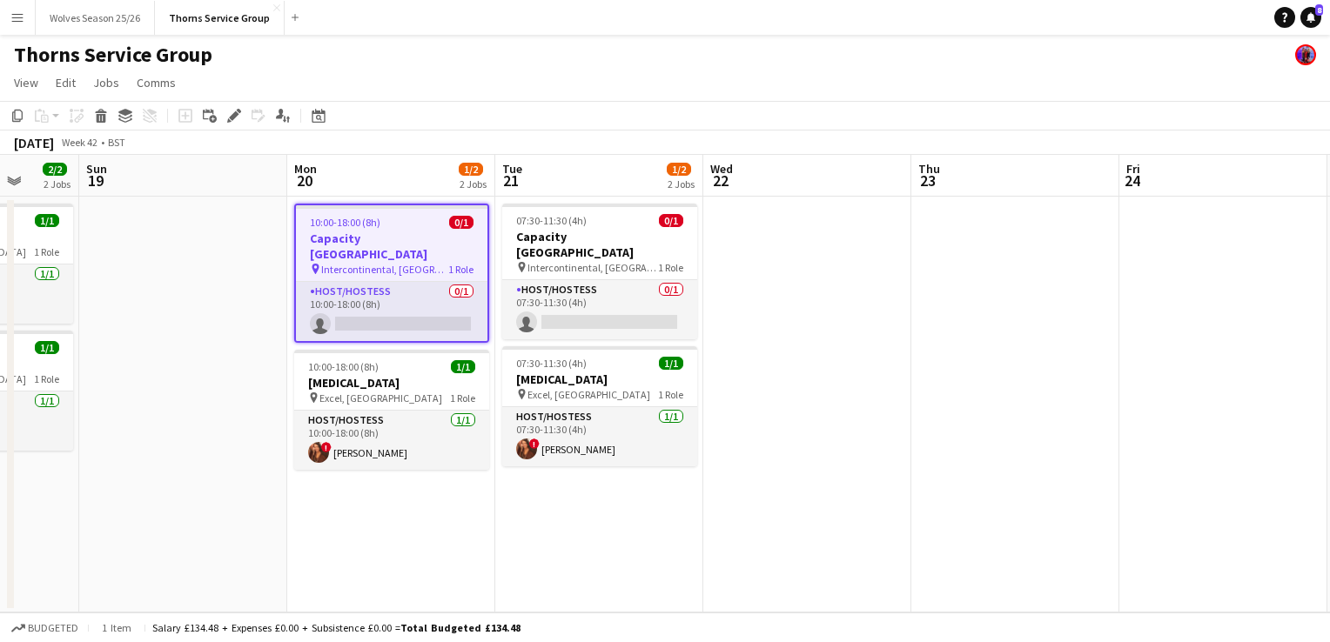
scroll to position [0, 547]
click at [104, 85] on span "Jobs" at bounding box center [106, 83] width 26 height 16
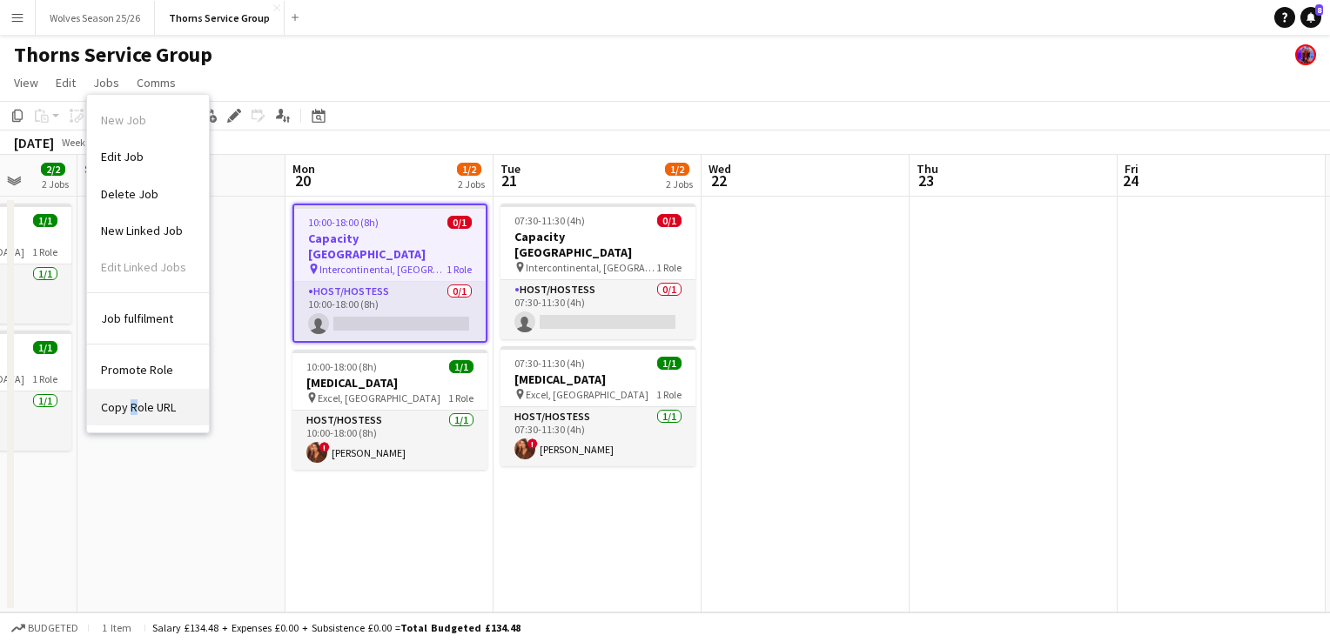
click at [132, 401] on span "Copy Role URL" at bounding box center [138, 407] width 75 height 16
copy span "R"
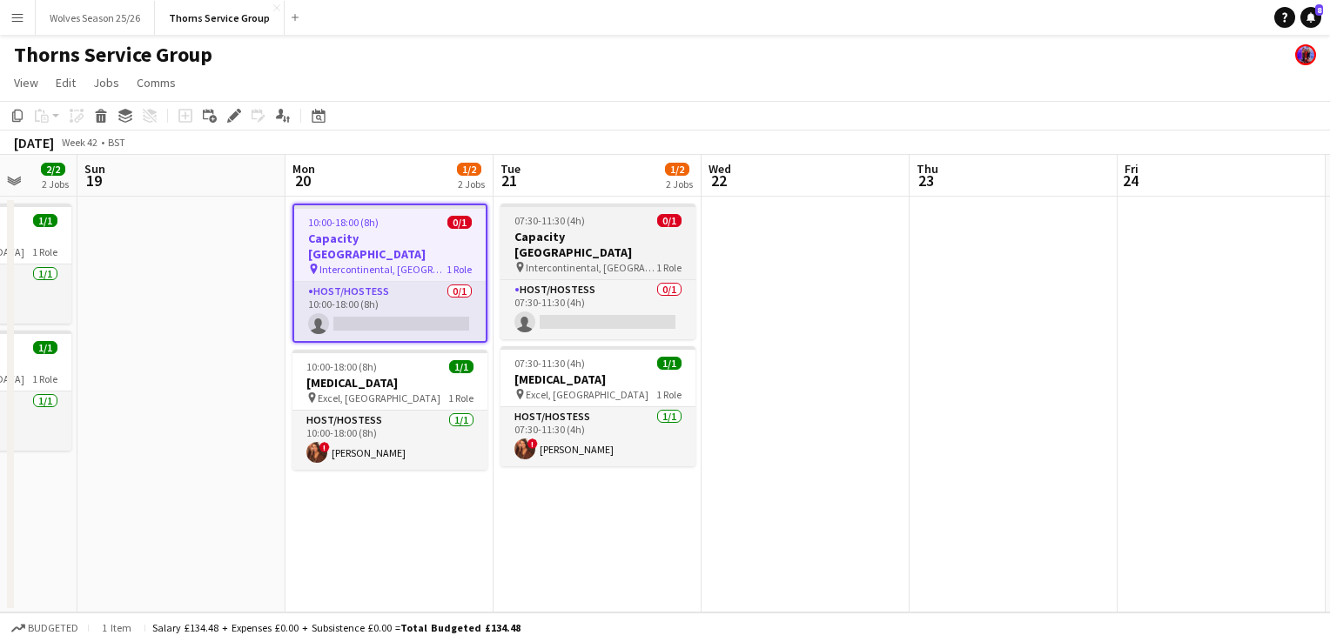
click at [595, 220] on div "07:30-11:30 (4h) 0/1" at bounding box center [597, 220] width 195 height 13
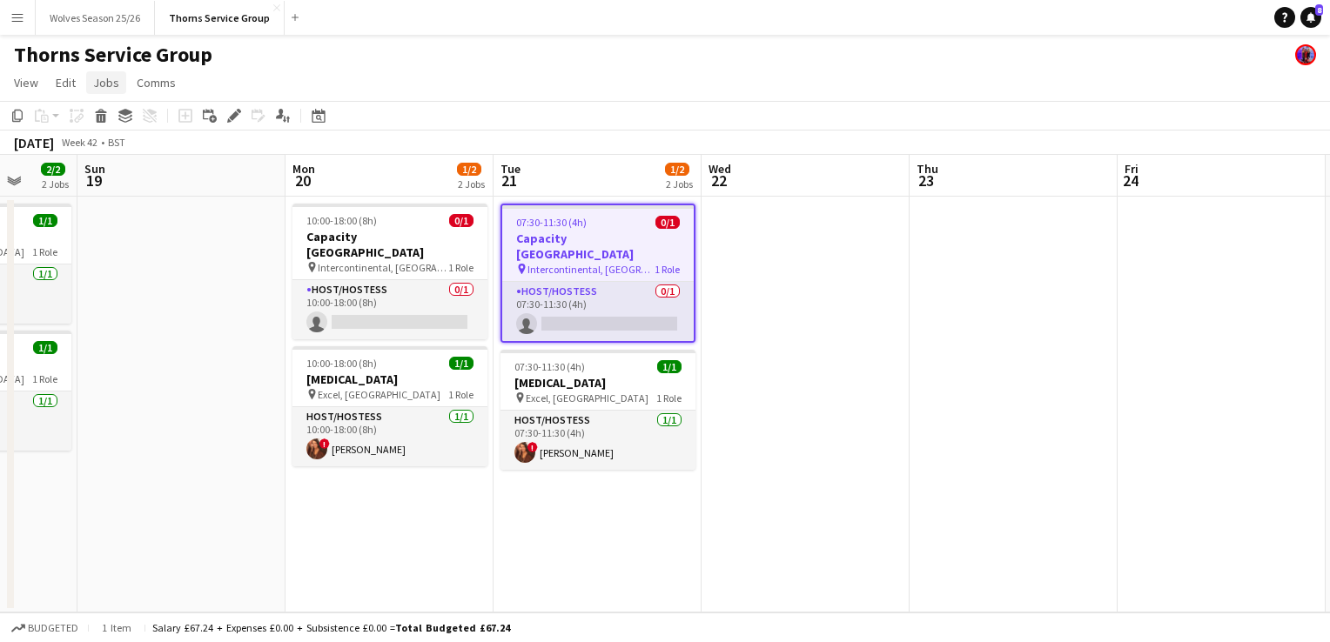
click at [104, 78] on span "Jobs" at bounding box center [106, 83] width 26 height 16
click at [126, 408] on span "Copy Role URL" at bounding box center [138, 407] width 75 height 16
type textarea "**********"
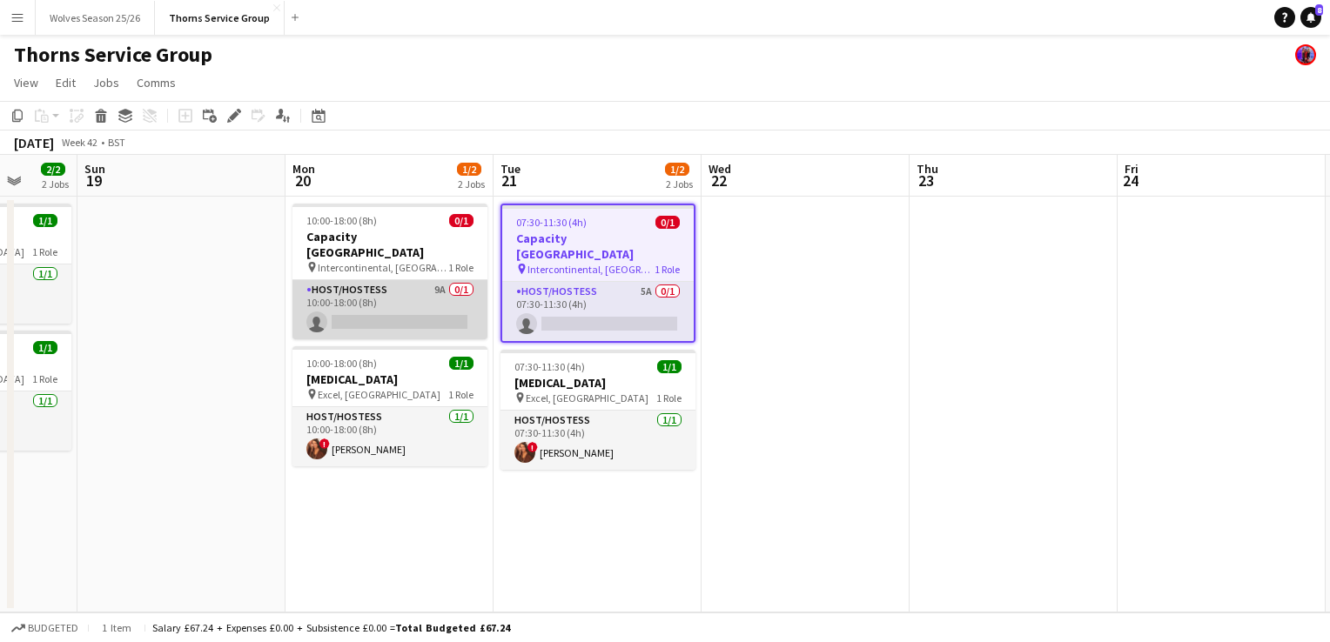
click at [381, 289] on app-card-role "Host/Hostess 9A 0/1 10:00-18:00 (8h) single-neutral-actions" at bounding box center [389, 309] width 195 height 59
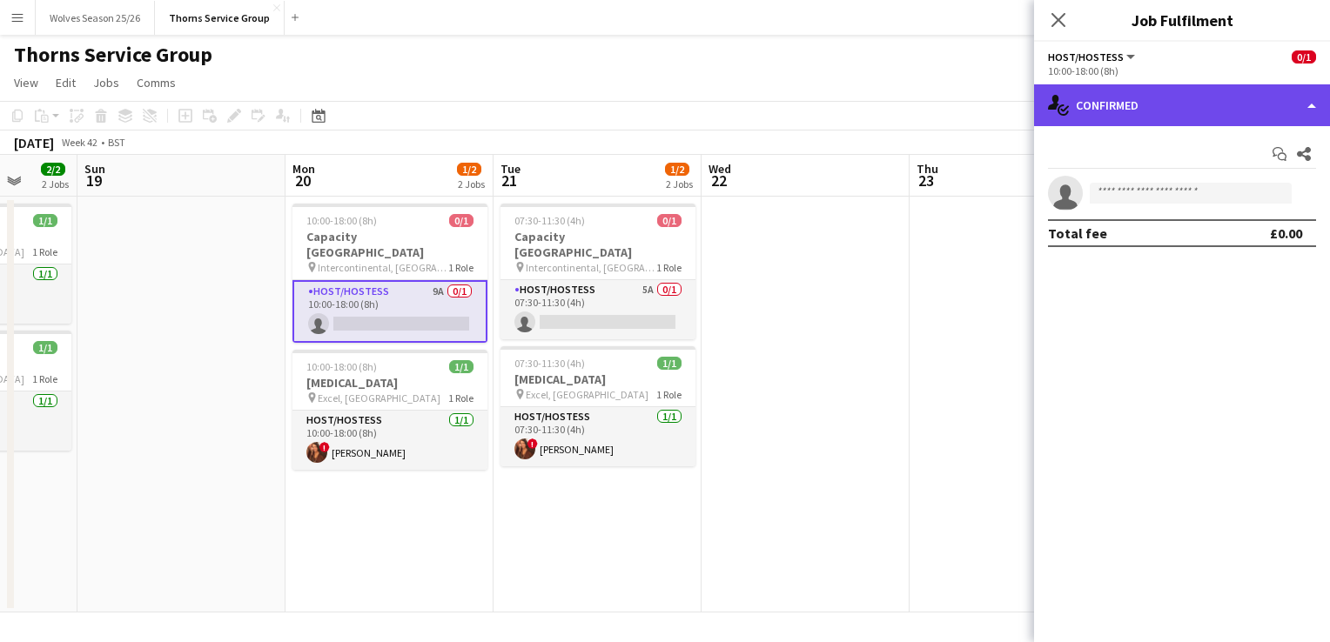
click at [1165, 121] on div "single-neutral-actions-check-2 Confirmed" at bounding box center [1182, 105] width 296 height 42
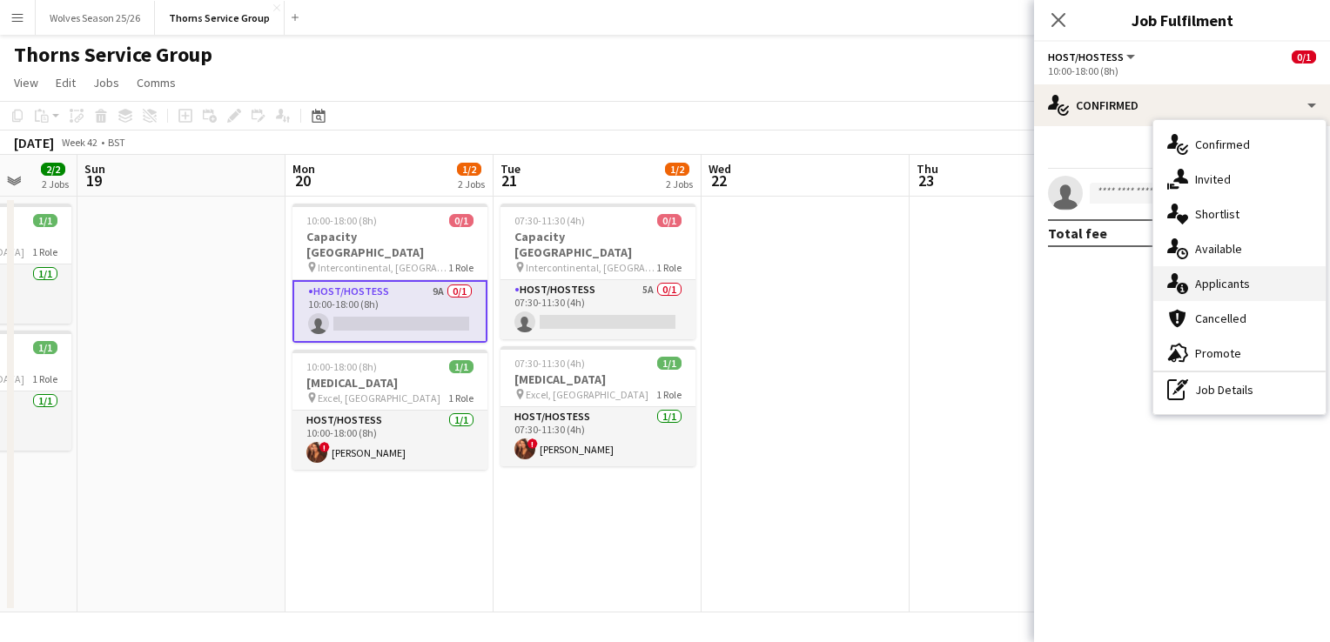
click at [1214, 285] on span "Applicants" at bounding box center [1222, 284] width 55 height 16
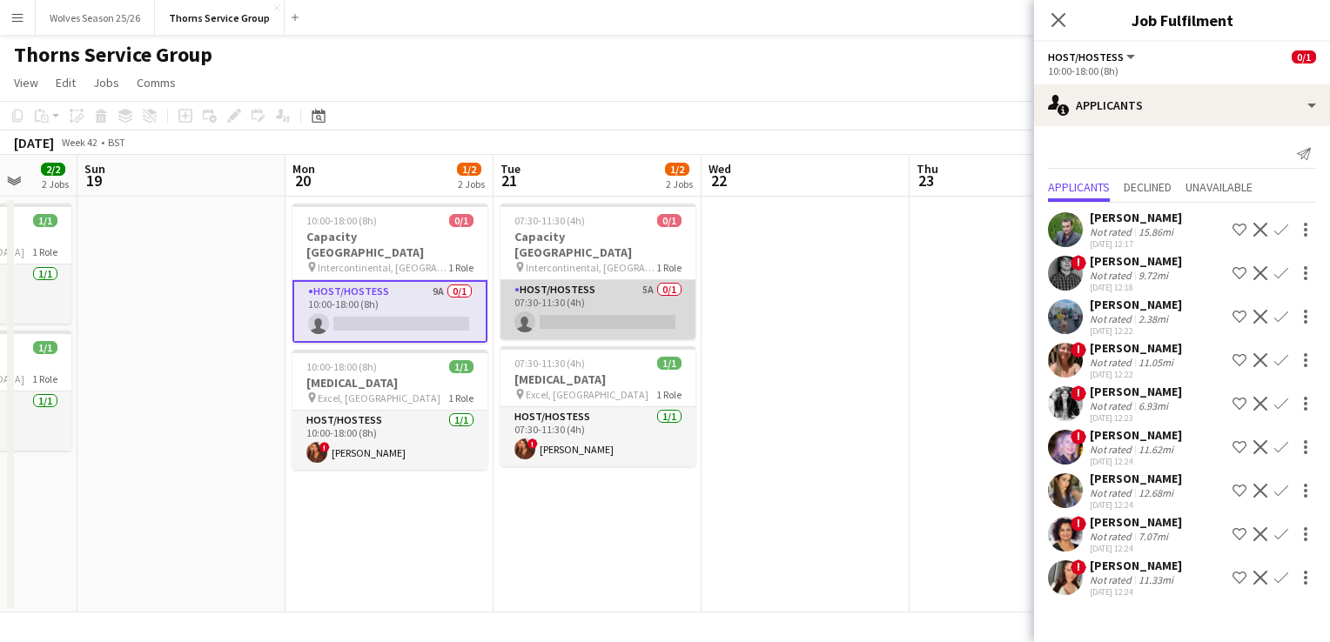
click at [582, 302] on app-card-role "Host/Hostess 5A 0/1 07:30-11:30 (4h) single-neutral-actions" at bounding box center [597, 309] width 195 height 59
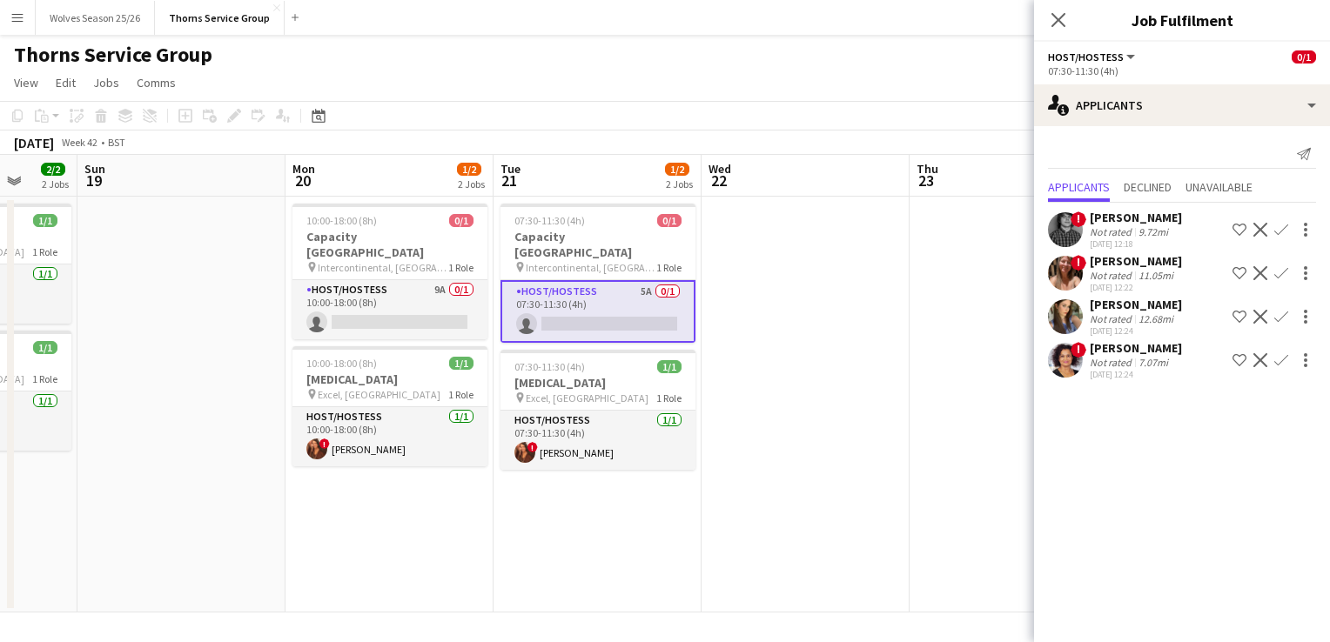
click at [931, 339] on app-date-cell at bounding box center [1014, 405] width 208 height 416
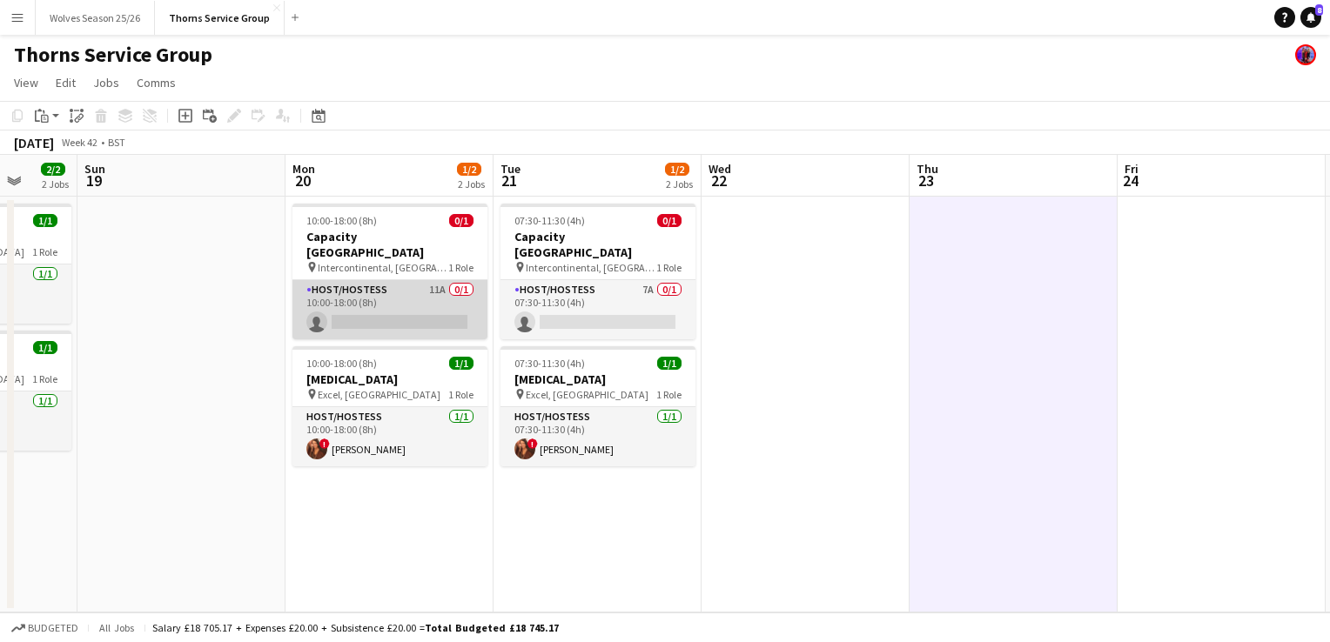
click at [351, 298] on app-card-role "Host/Hostess 11A 0/1 10:00-18:00 (8h) single-neutral-actions" at bounding box center [389, 309] width 195 height 59
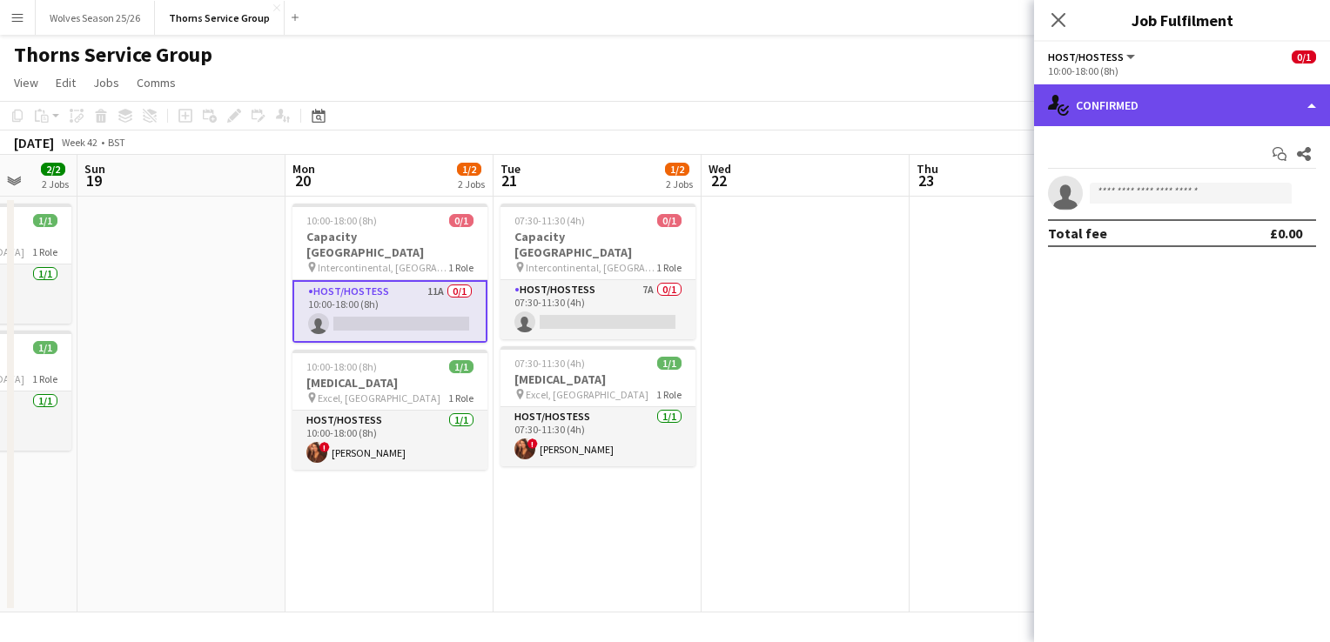
click at [1158, 104] on div "single-neutral-actions-check-2 Confirmed" at bounding box center [1182, 105] width 296 height 42
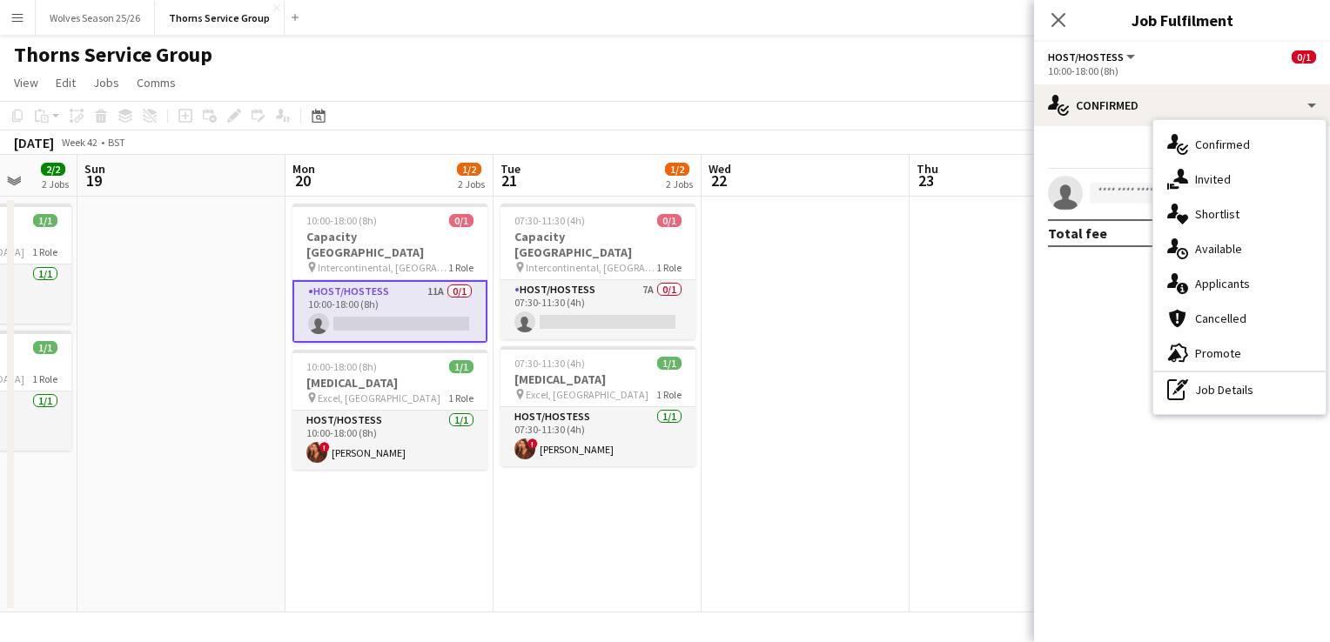
click at [1210, 287] on span "Applicants" at bounding box center [1222, 284] width 55 height 16
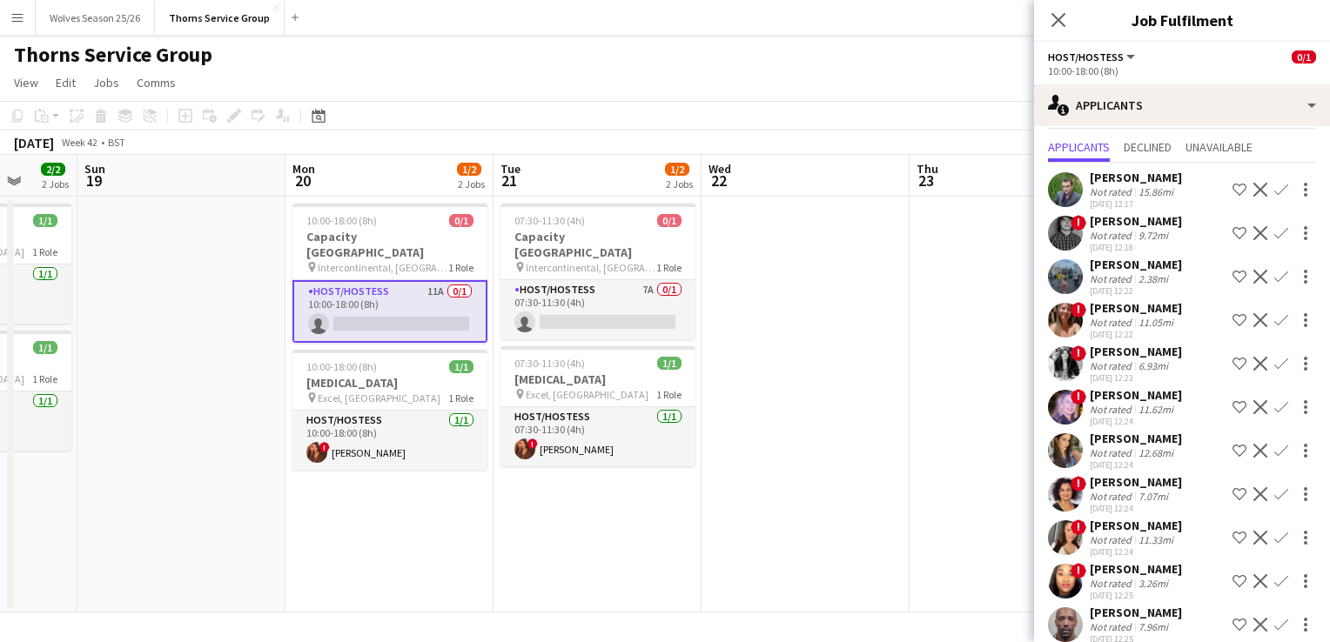
scroll to position [59, 0]
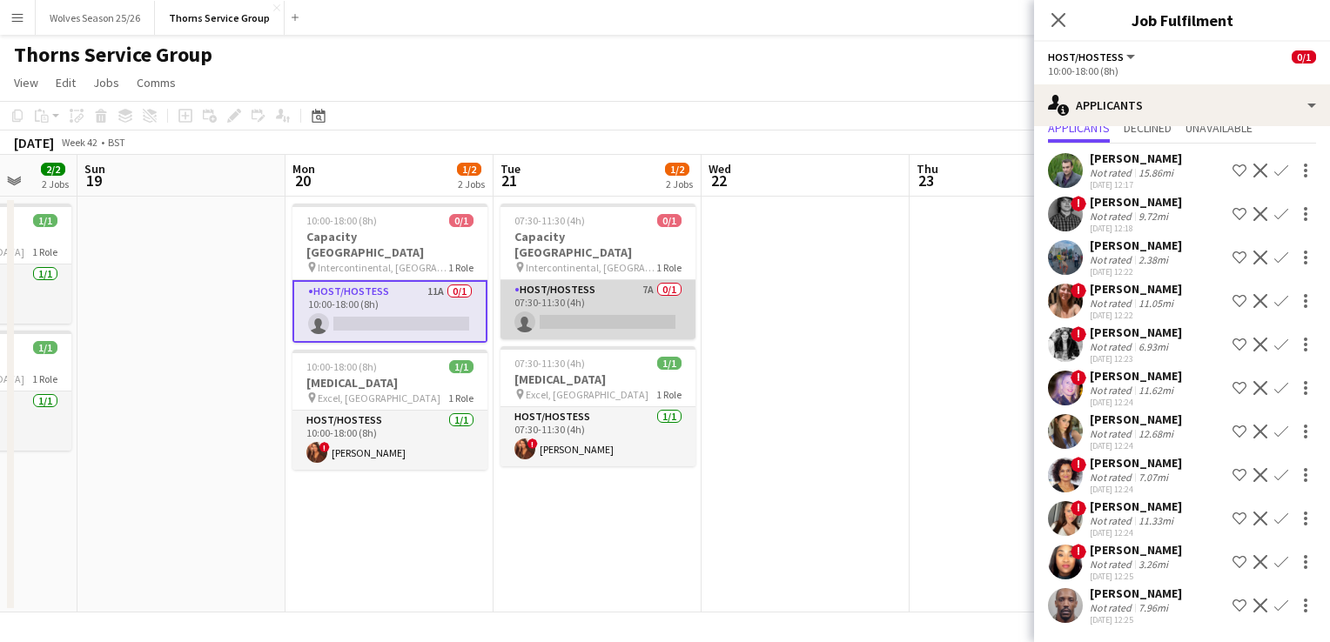
click at [651, 280] on app-card-role "Host/Hostess 7A 0/1 07:30-11:30 (4h) single-neutral-actions" at bounding box center [597, 309] width 195 height 59
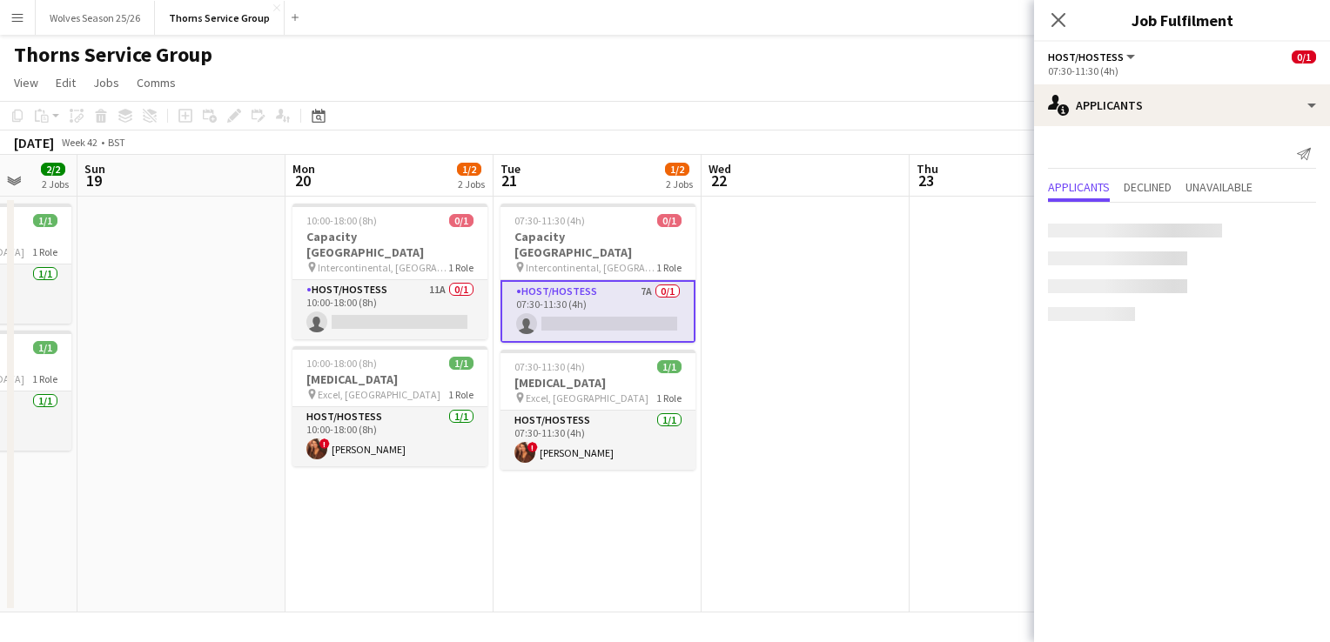
scroll to position [0, 0]
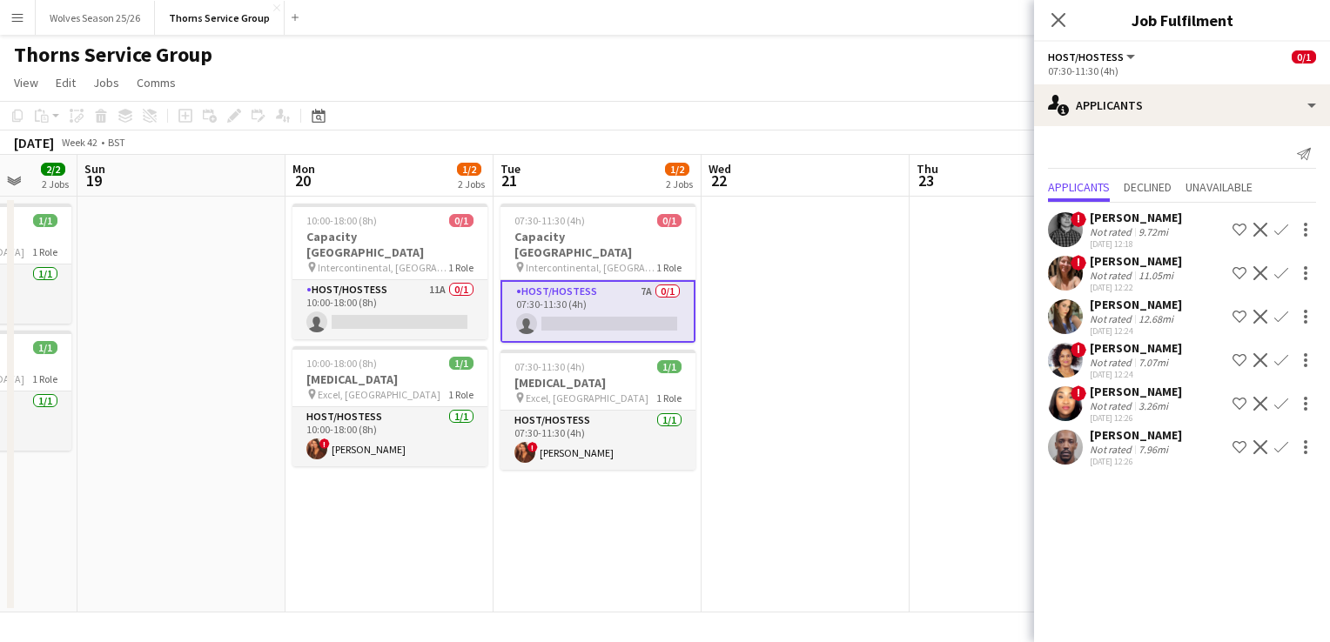
click at [1086, 317] on div "Isabelle Shaw Not rated 12.68mi 07-10-2025 12:24 Shortlist crew Decline Confirm" at bounding box center [1182, 317] width 296 height 40
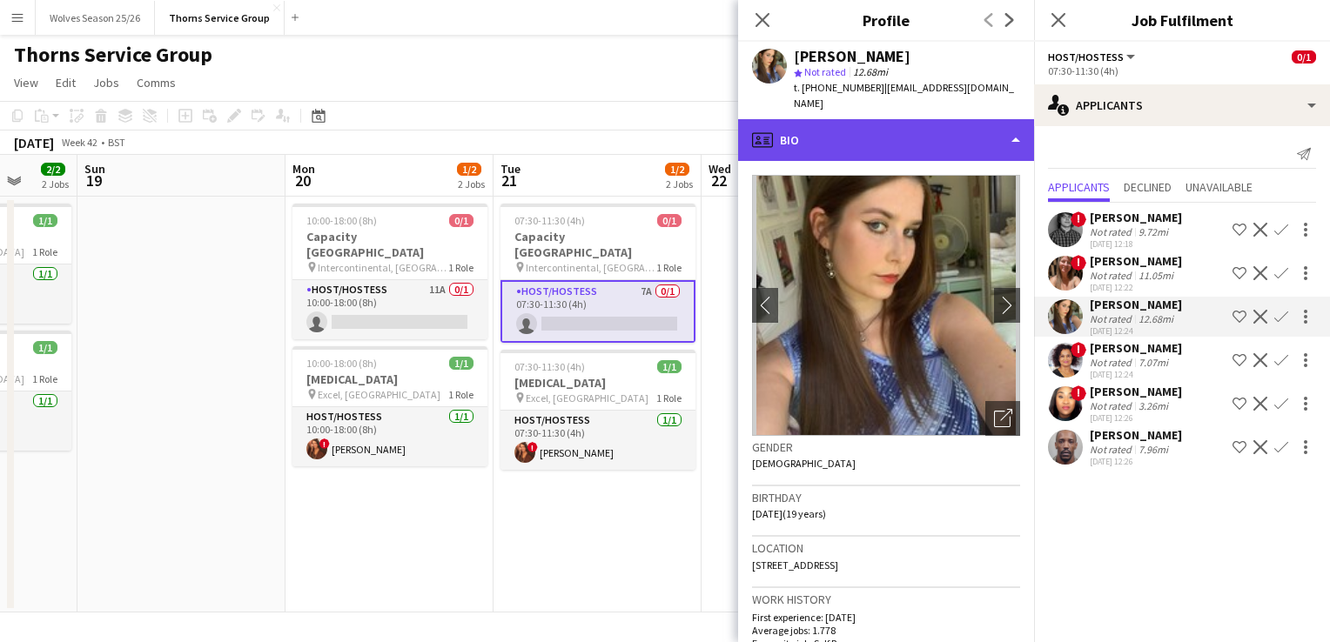
click at [889, 125] on div "profile Bio" at bounding box center [886, 140] width 296 height 42
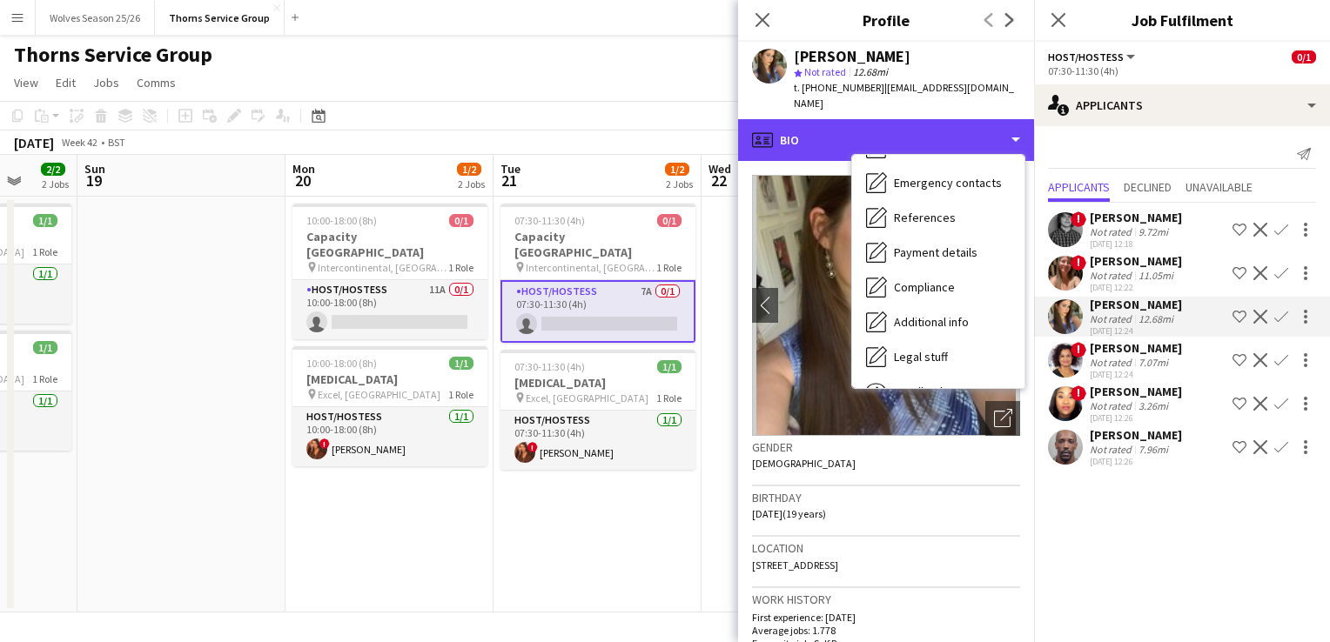
scroll to position [198, 0]
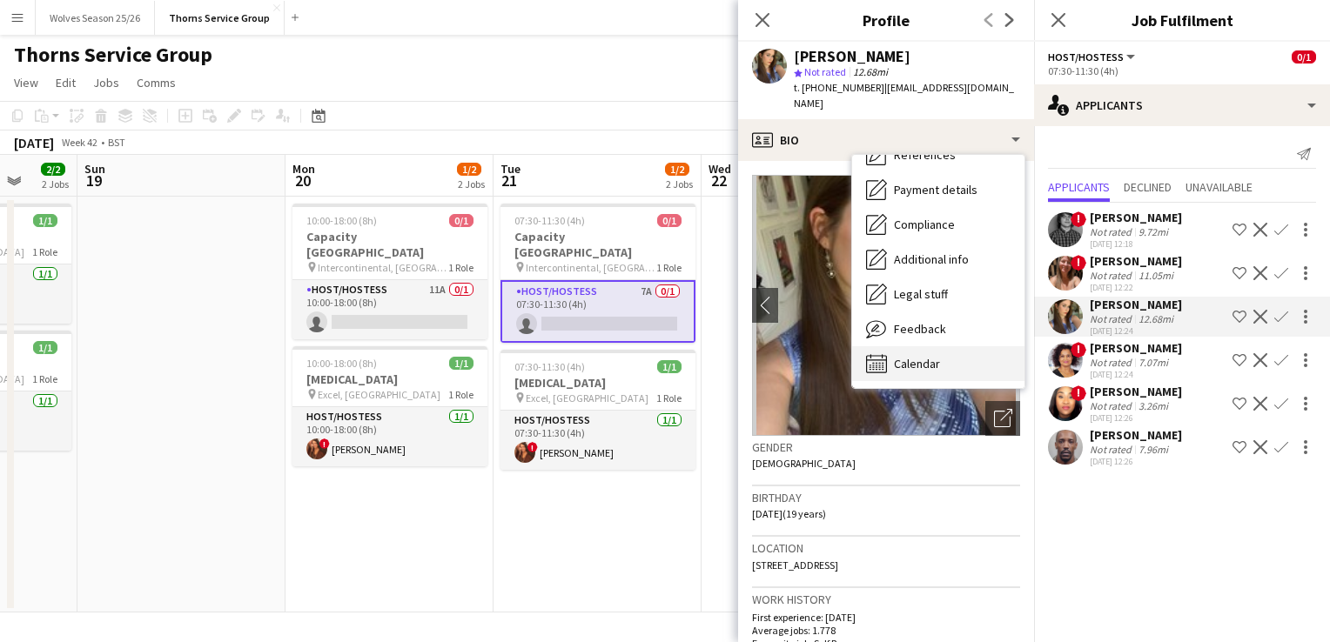
click at [908, 356] on span "Calendar" at bounding box center [917, 364] width 46 height 16
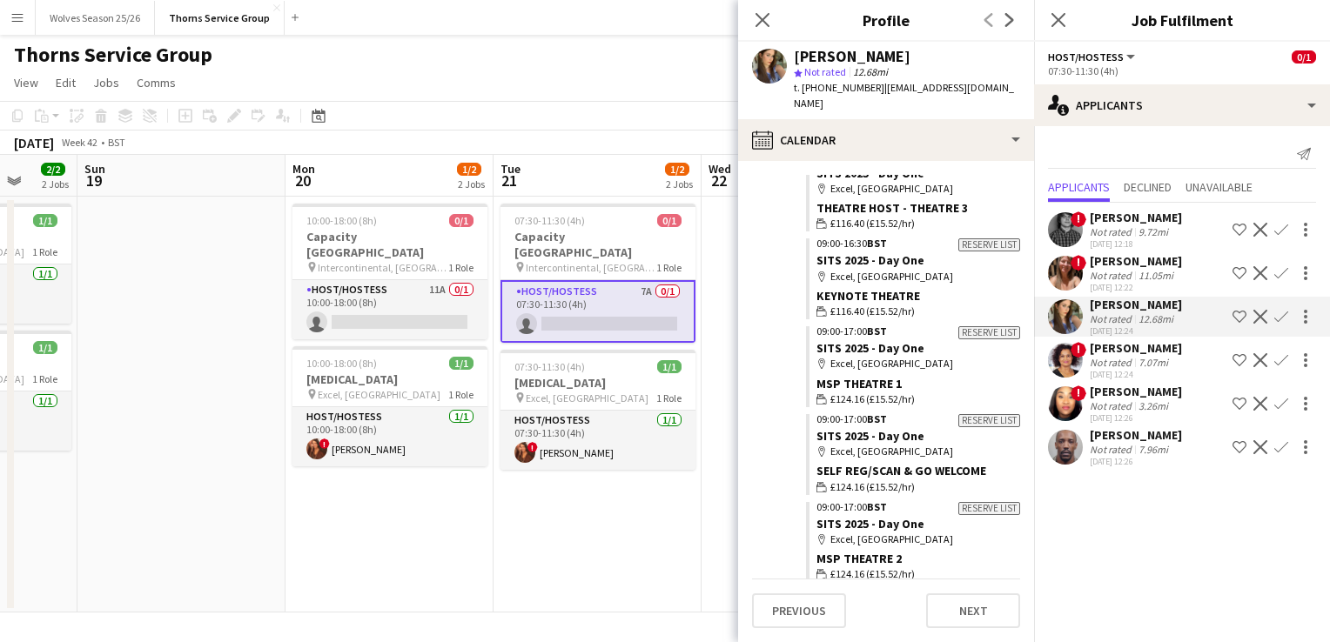
scroll to position [7214, 0]
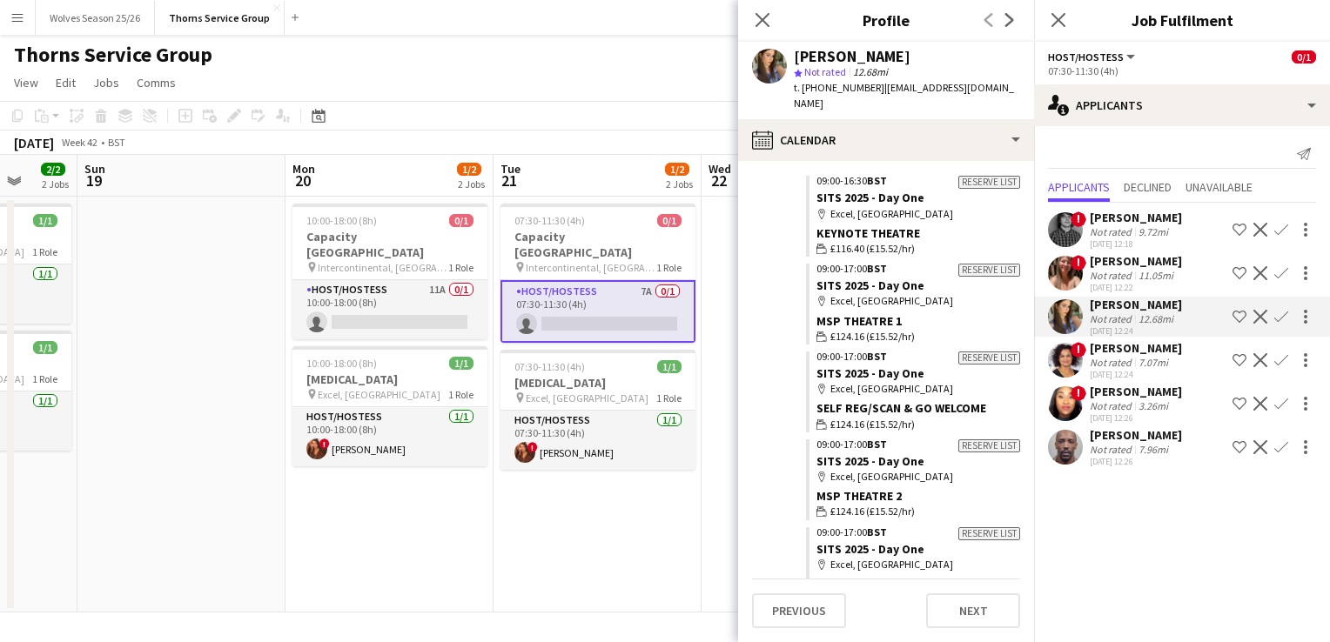
click at [574, 517] on app-date-cell "07:30-11:30 (4h) 0/1 Capacity Europe pin Intercontinental, London 1 Role Host/H…" at bounding box center [597, 405] width 208 height 416
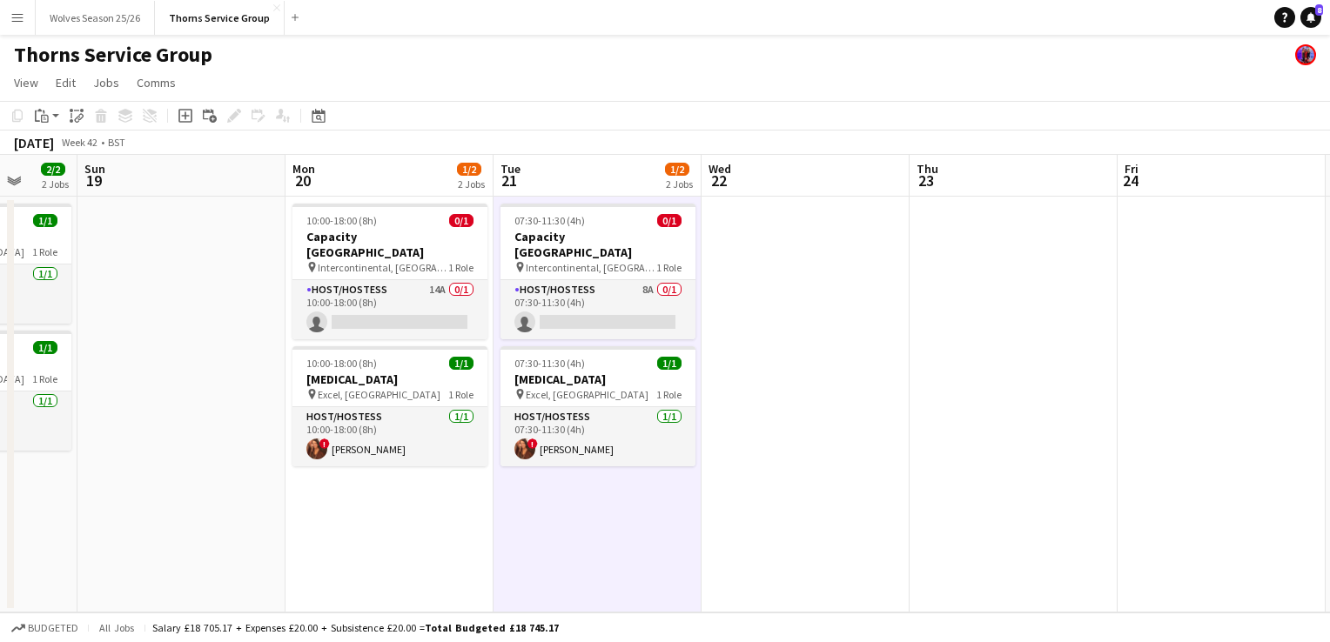
click at [11, 13] on app-icon "Menu" at bounding box center [17, 17] width 14 height 14
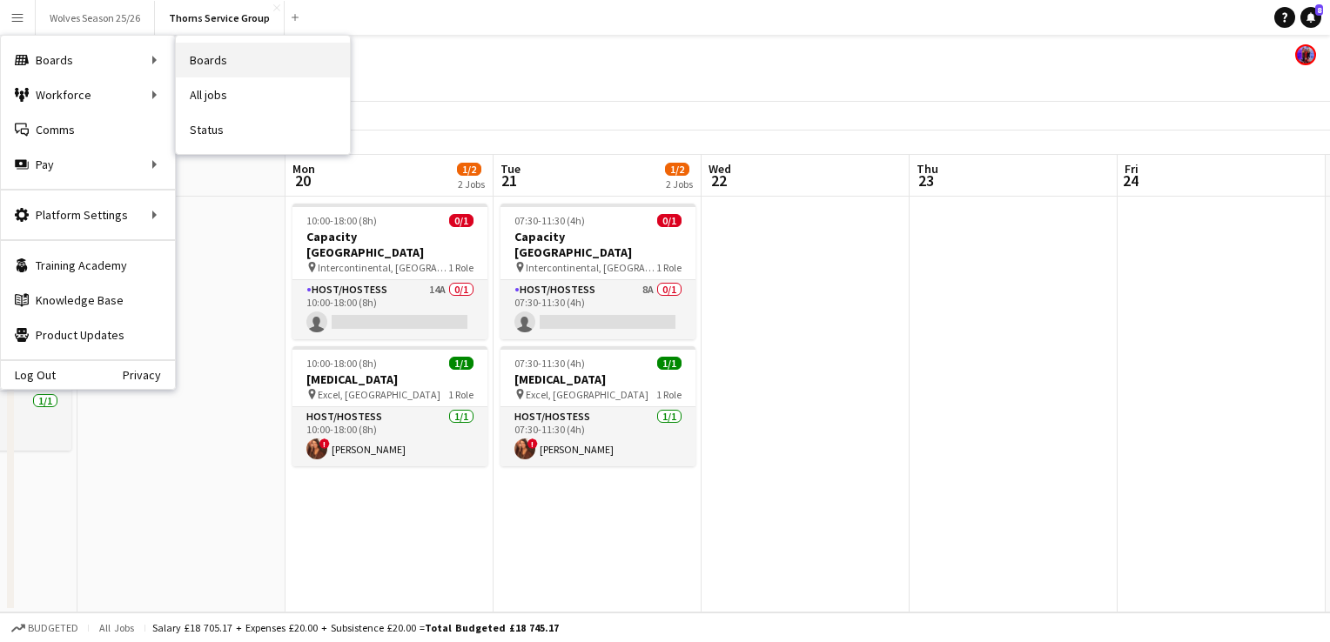
click at [222, 73] on link "Boards" at bounding box center [263, 60] width 174 height 35
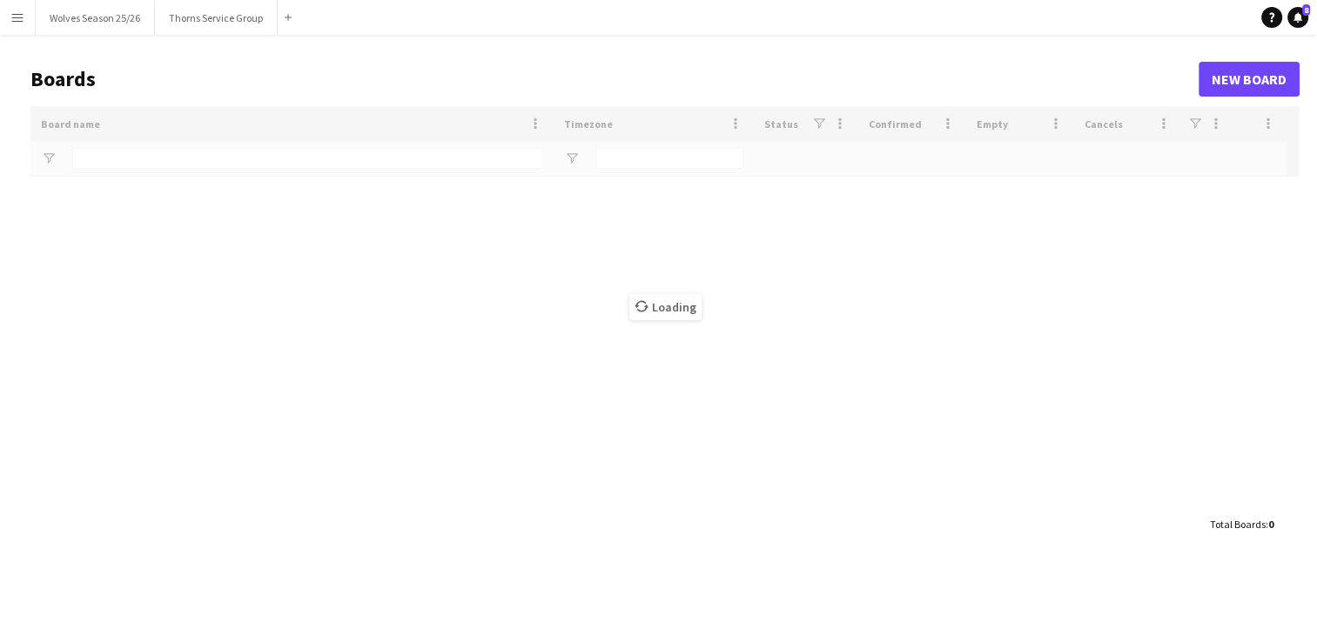
type input "*****"
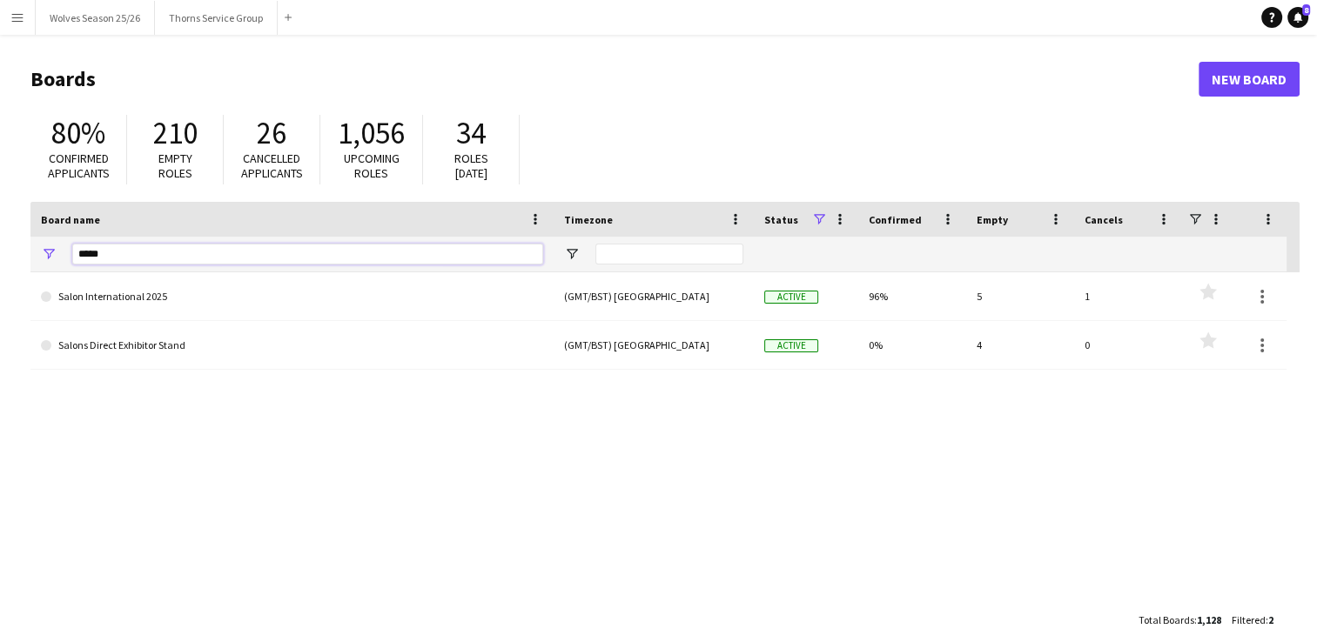
drag, startPoint x: 117, startPoint y: 256, endPoint x: 72, endPoint y: 259, distance: 45.4
click at [72, 259] on input "*****" at bounding box center [307, 254] width 471 height 21
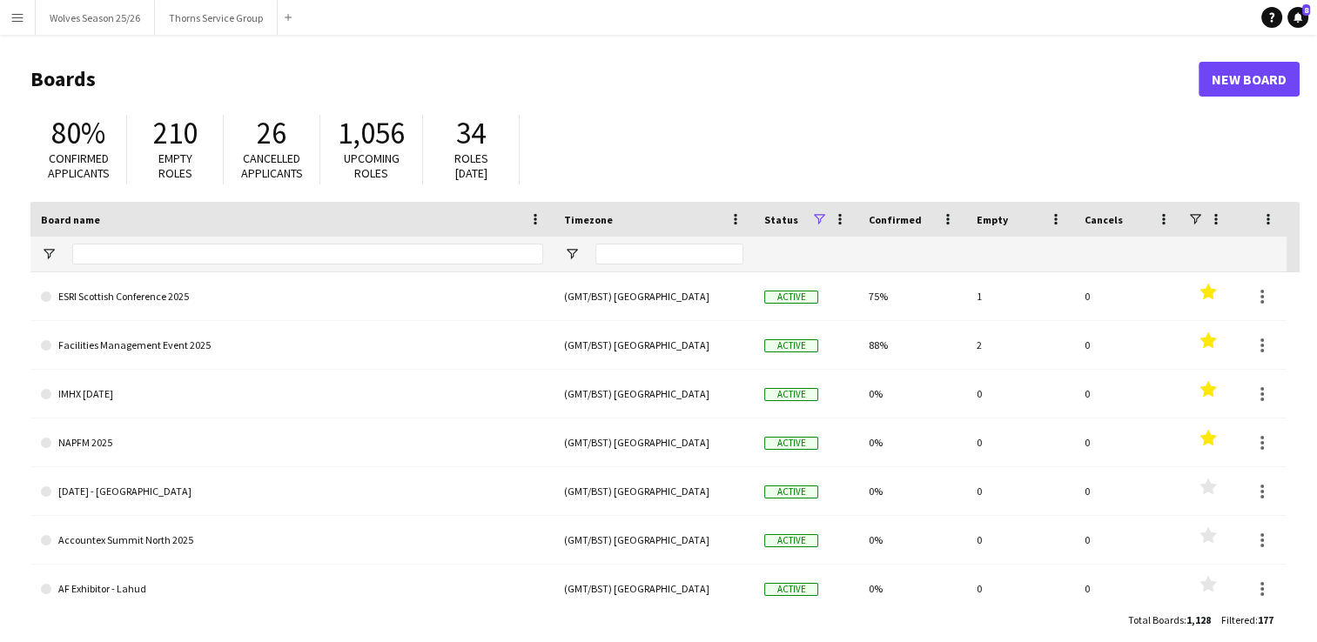
click at [9, 14] on button "Menu" at bounding box center [17, 17] width 35 height 35
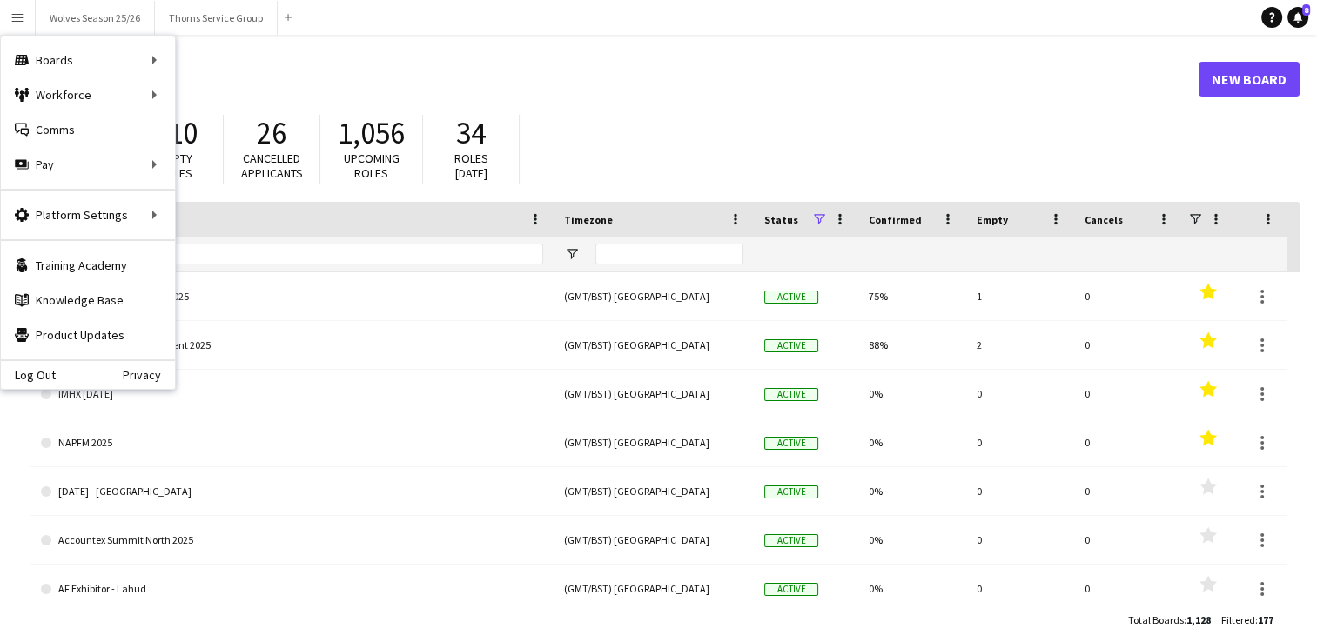
click at [619, 97] on header "Boards New Board" at bounding box center [664, 79] width 1269 height 54
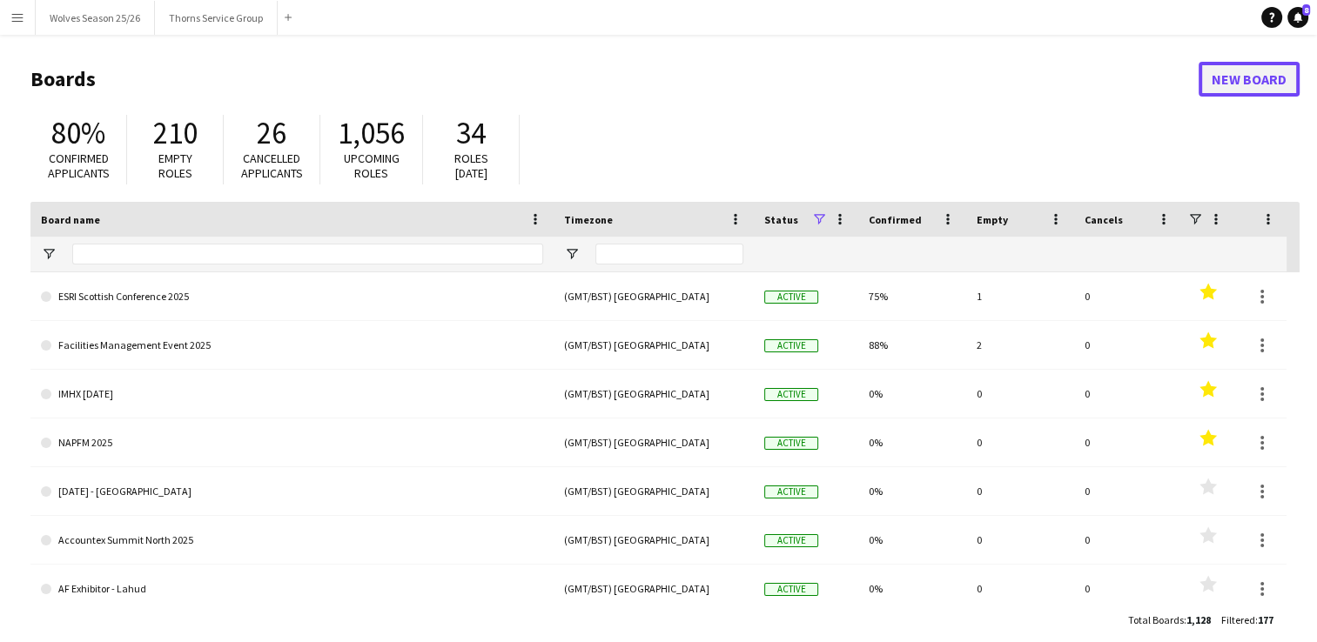
click at [1243, 89] on link "New Board" at bounding box center [1248, 79] width 101 height 35
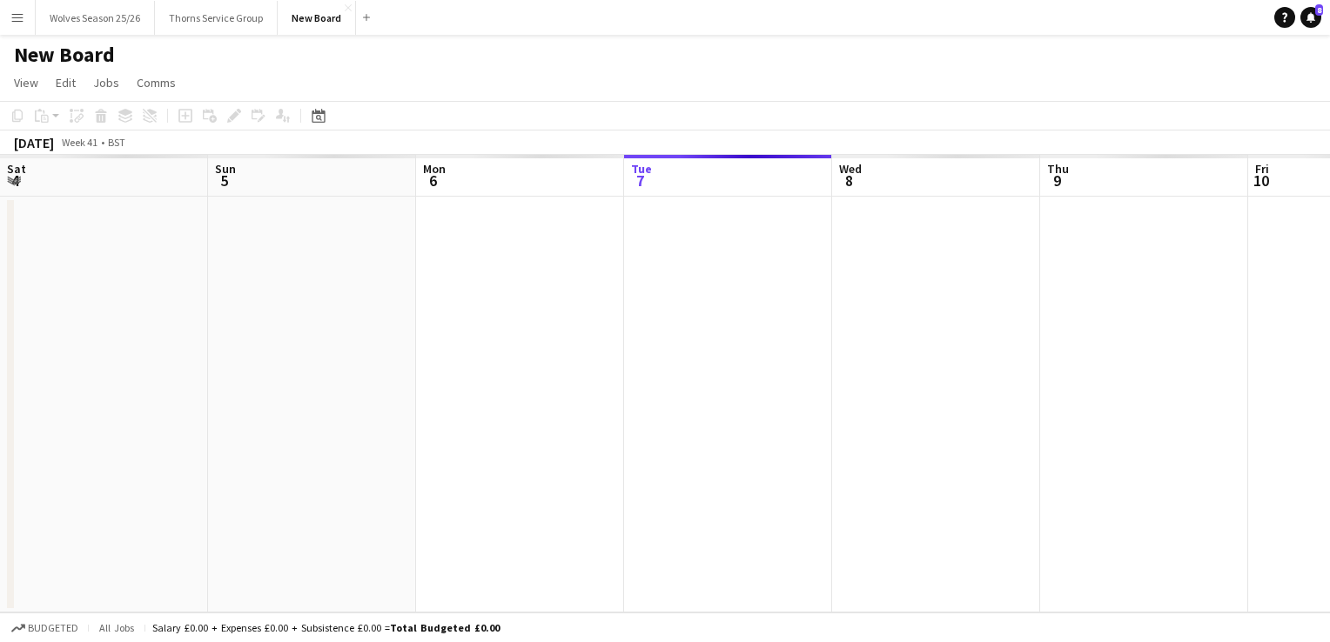
scroll to position [0, 416]
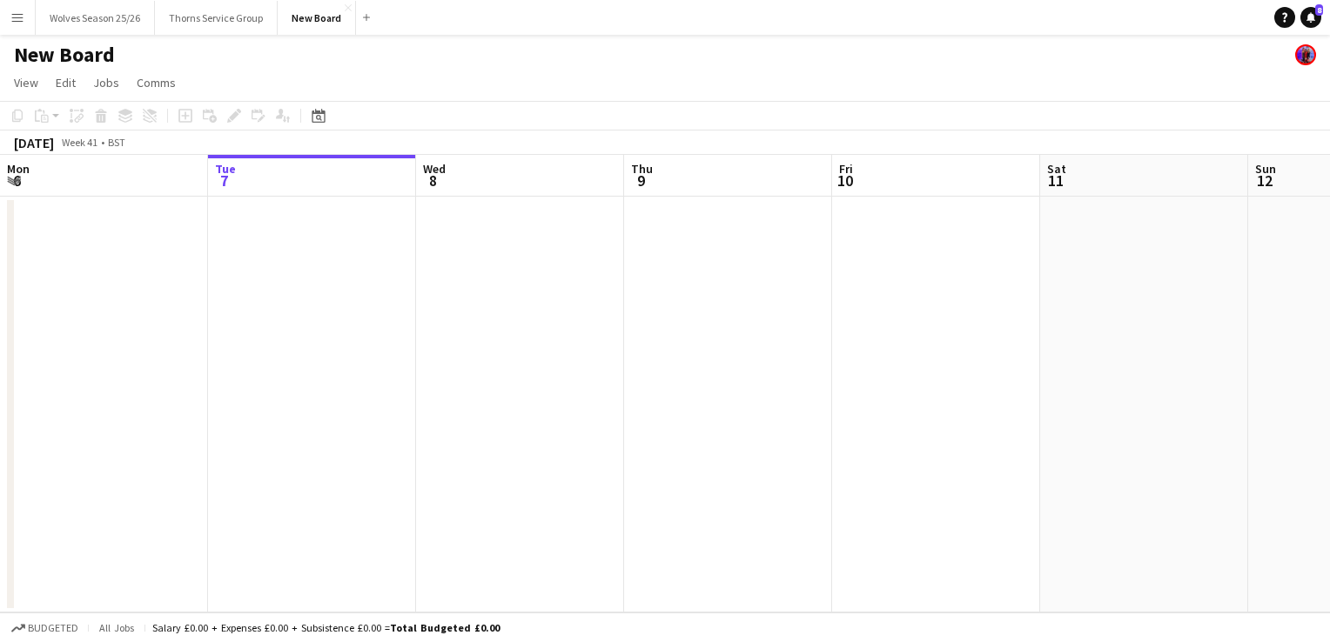
click at [275, 223] on app-date-cell at bounding box center [312, 405] width 208 height 416
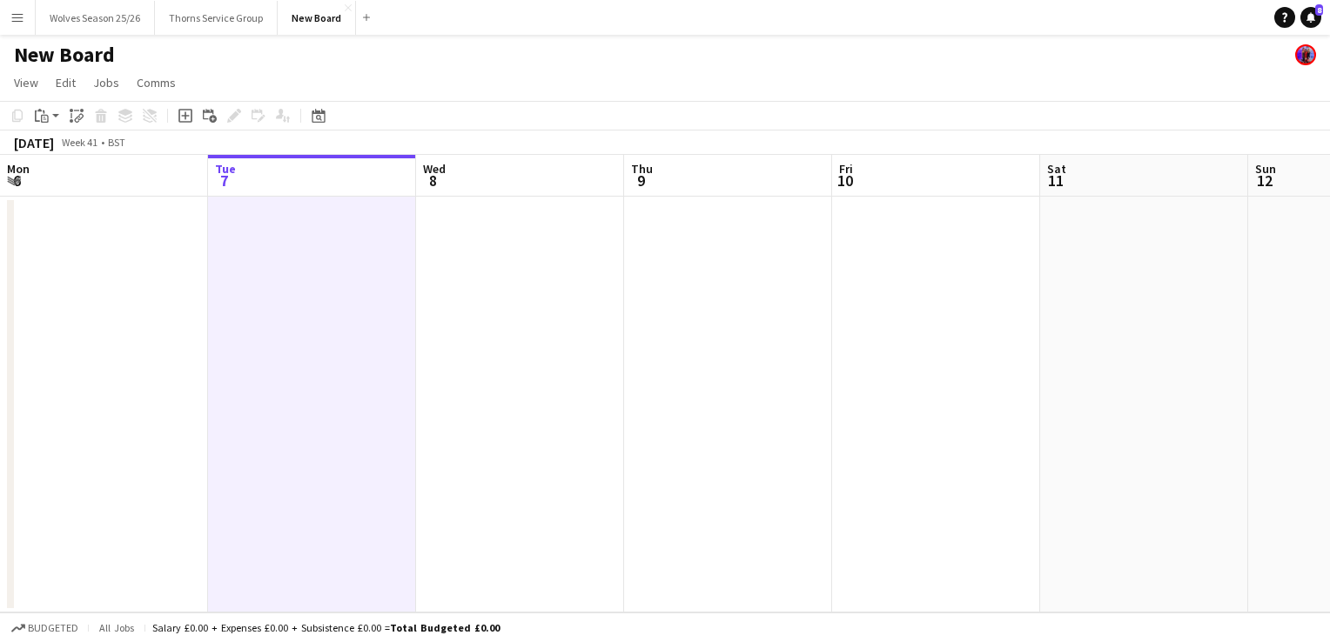
click at [275, 223] on app-date-cell at bounding box center [312, 405] width 208 height 416
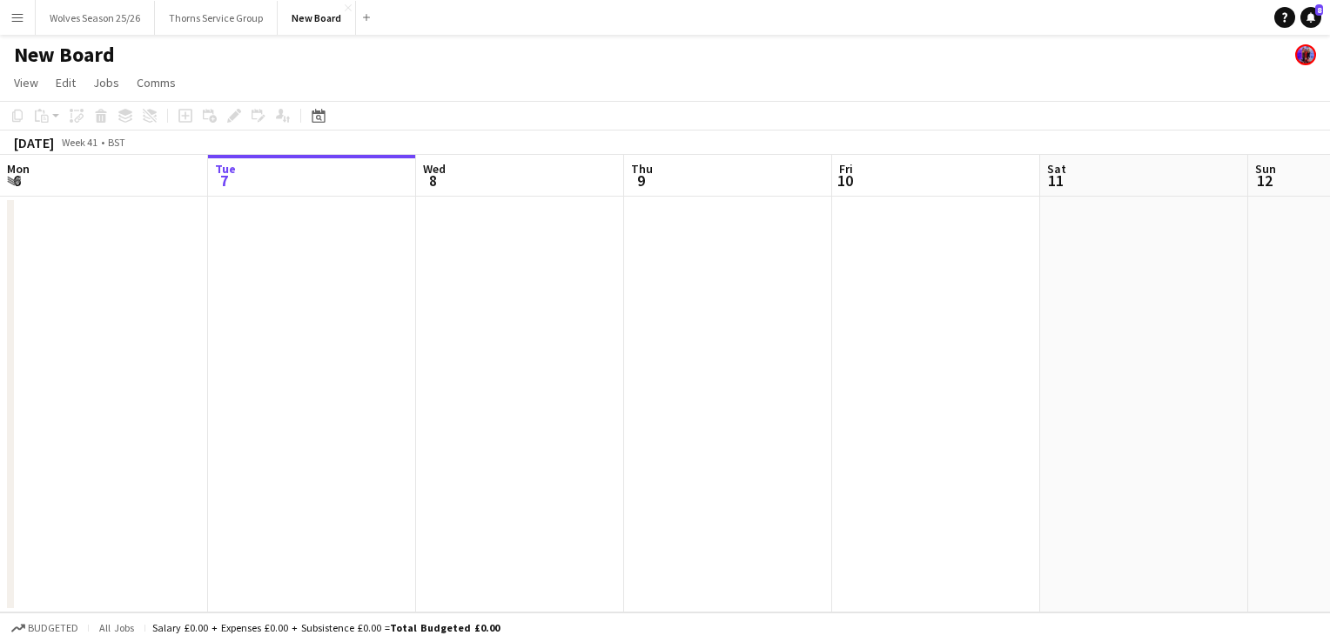
click at [265, 228] on app-date-cell at bounding box center [312, 405] width 208 height 416
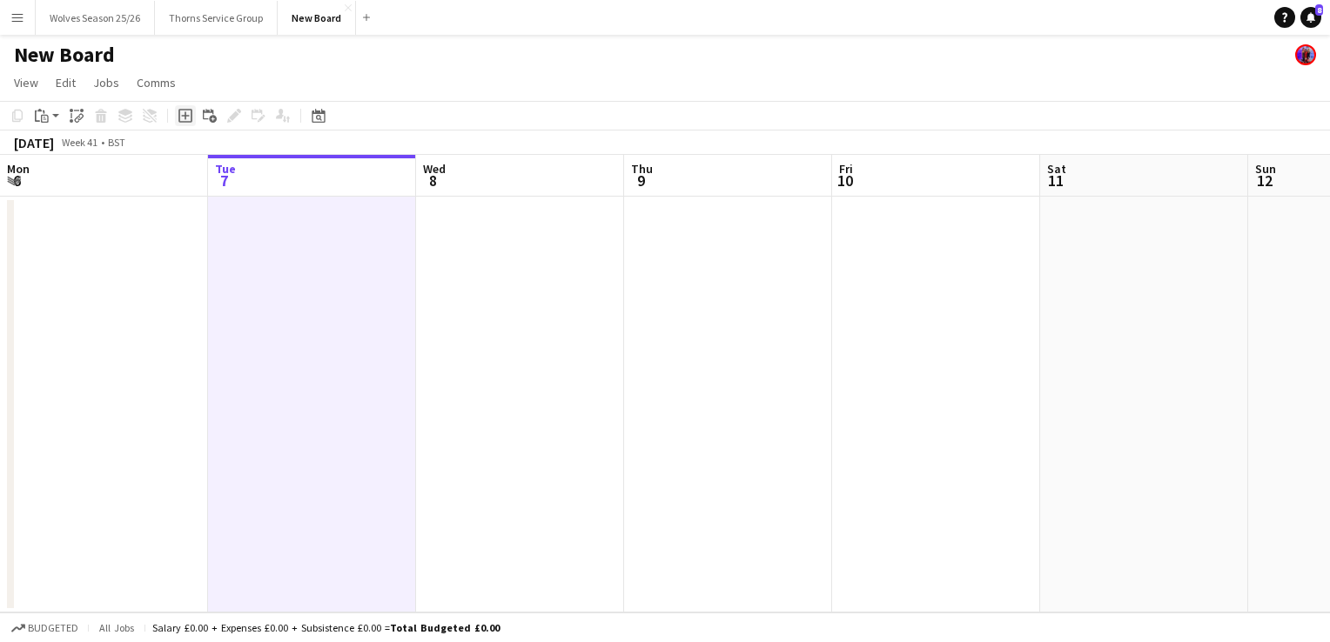
click at [185, 113] on icon at bounding box center [185, 116] width 8 height 8
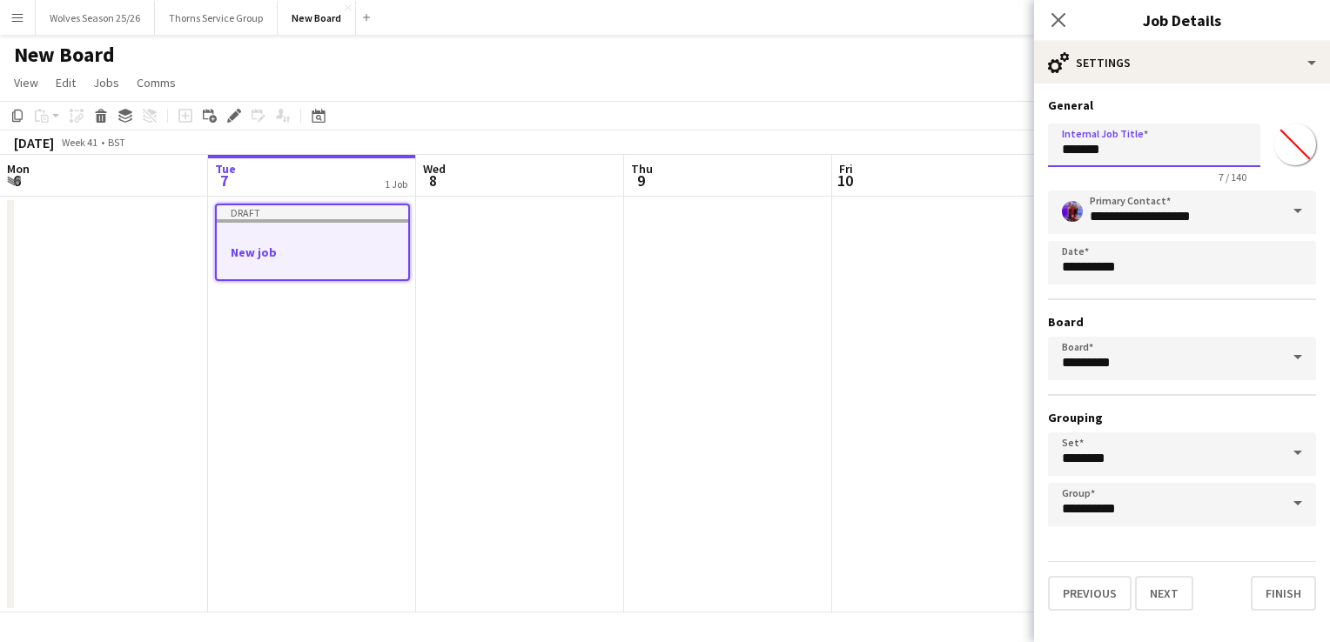
drag, startPoint x: 1133, startPoint y: 137, endPoint x: 1037, endPoint y: 135, distance: 95.8
click at [1037, 135] on form "**********" at bounding box center [1182, 353] width 296 height 513
click at [1233, 148] on input "**********" at bounding box center [1154, 146] width 212 height 44
type input "**********"
click at [1155, 594] on button "Next" at bounding box center [1164, 593] width 58 height 35
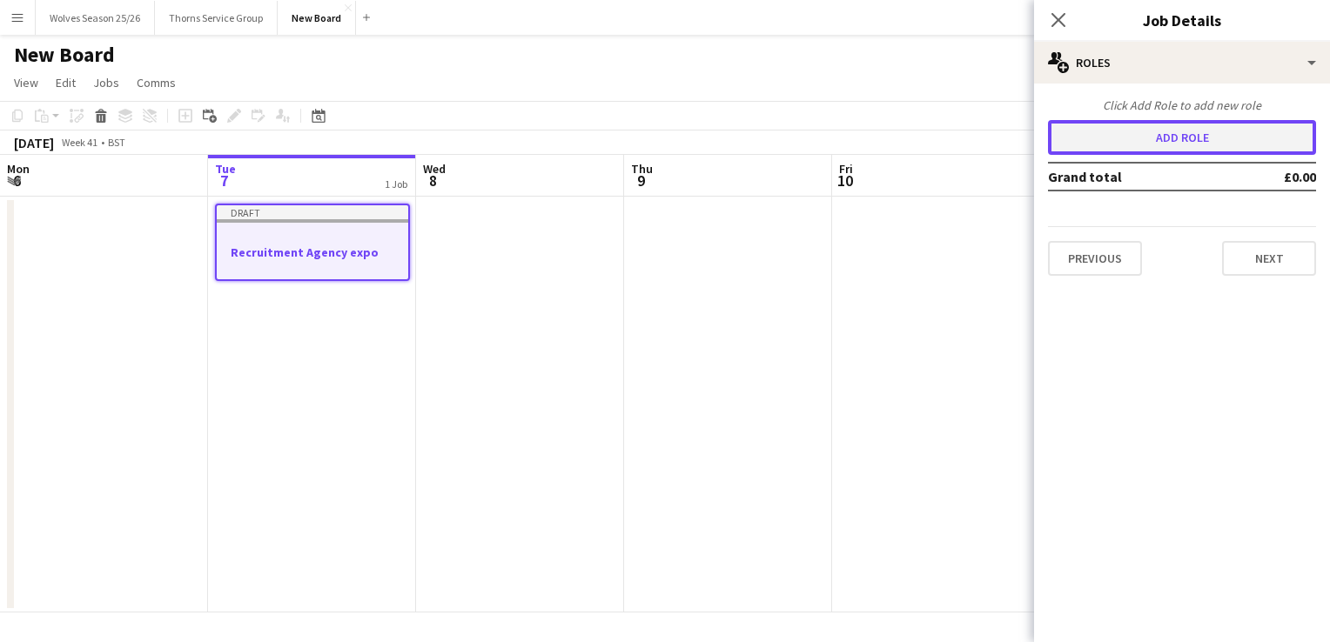
click at [1116, 132] on button "Add role" at bounding box center [1182, 137] width 268 height 35
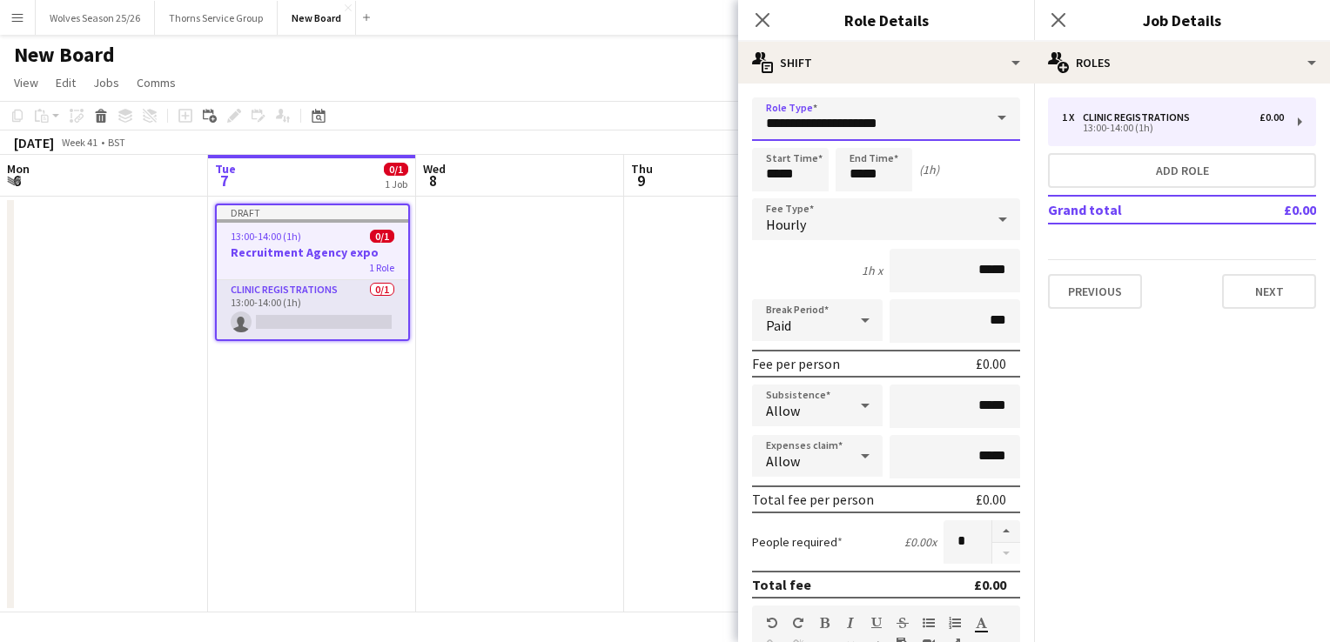
drag, startPoint x: 898, startPoint y: 110, endPoint x: 729, endPoint y: 138, distance: 171.1
click at [729, 138] on body "Menu Boards Boards Boards All jobs Status Workforce Workforce My Workforce Recr…" at bounding box center [665, 321] width 1330 height 642
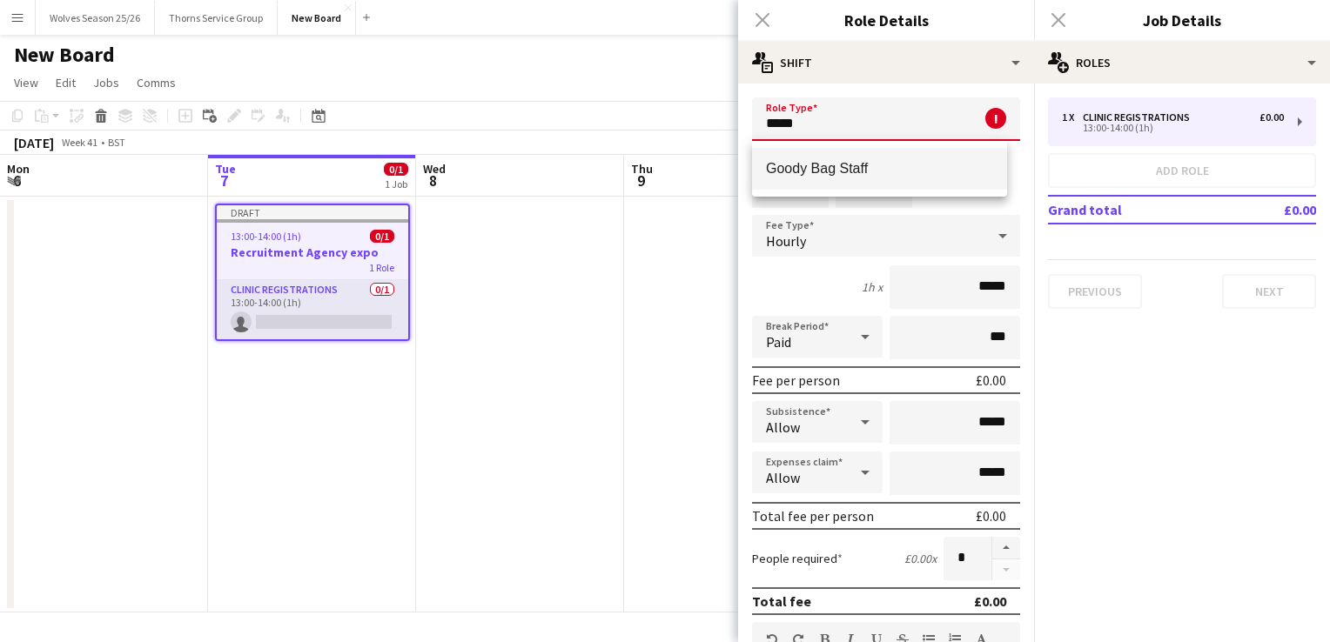
click at [832, 169] on span "Goody Bag Staff" at bounding box center [879, 168] width 227 height 17
type input "**********"
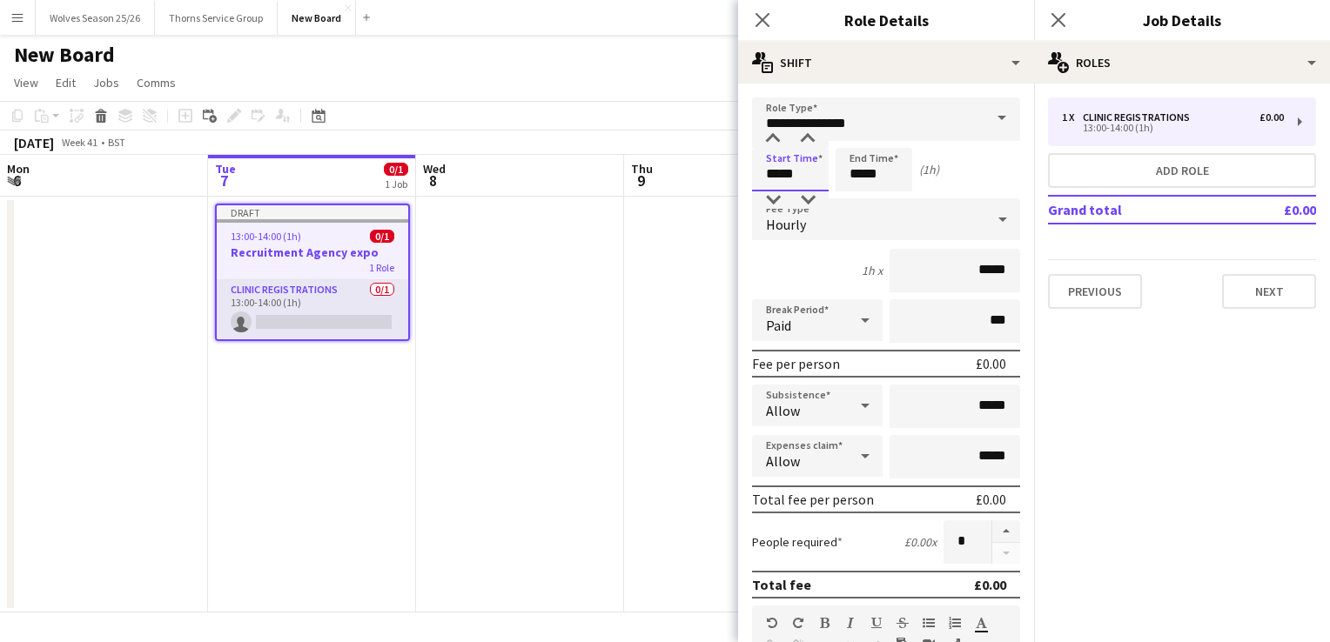
click at [804, 162] on input "*****" at bounding box center [790, 170] width 77 height 44
type input "*****"
click at [895, 172] on input "*****" at bounding box center [874, 170] width 77 height 44
type input "*****"
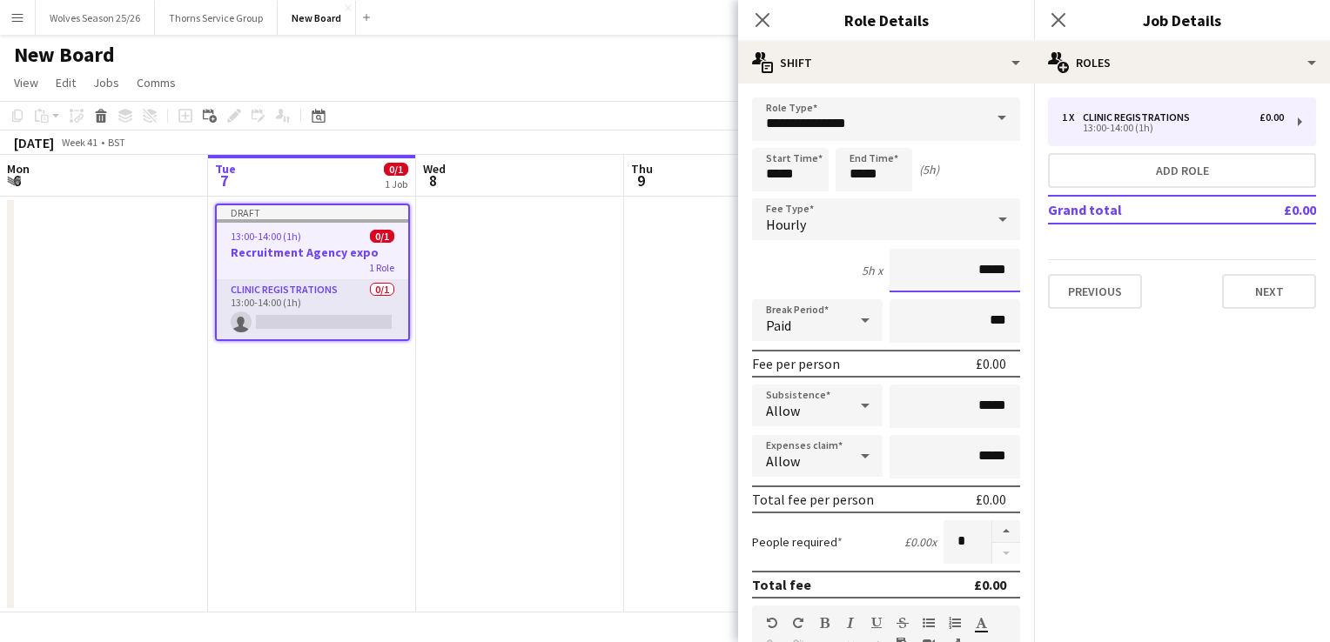
click at [995, 268] on input "*****" at bounding box center [954, 271] width 131 height 44
type input "**"
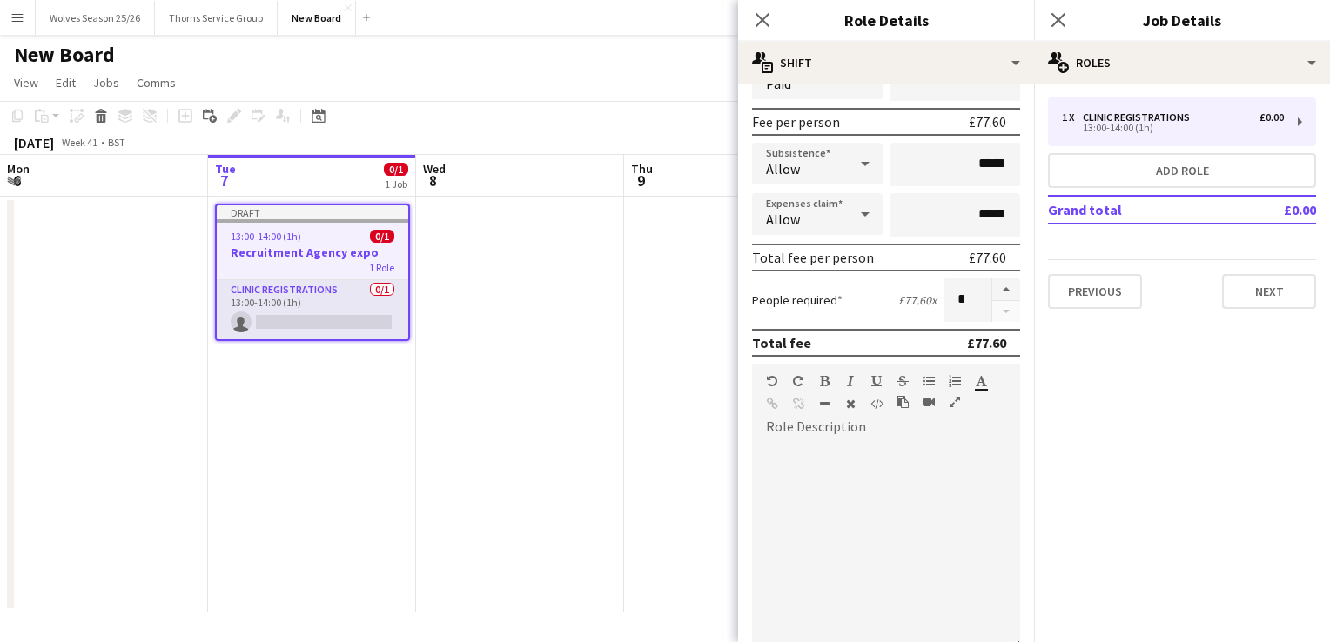
scroll to position [443, 0]
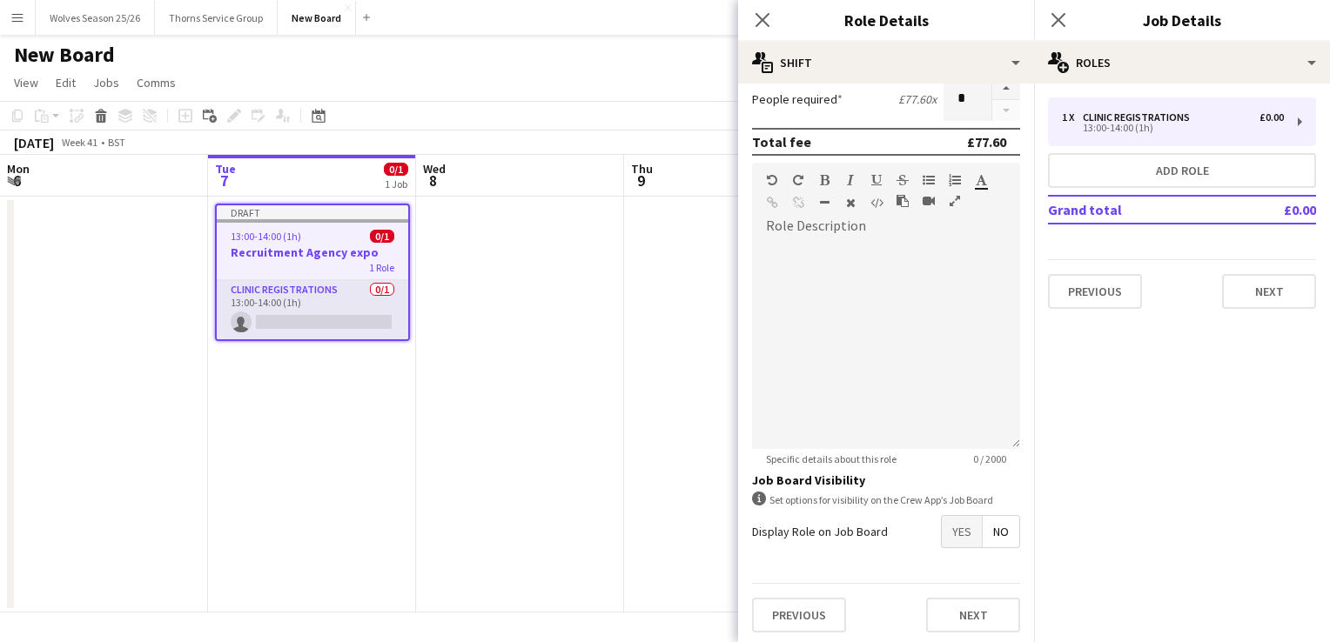
type input "******"
click at [996, 531] on span "No" at bounding box center [1001, 531] width 37 height 31
click at [970, 607] on button "Next" at bounding box center [973, 615] width 94 height 35
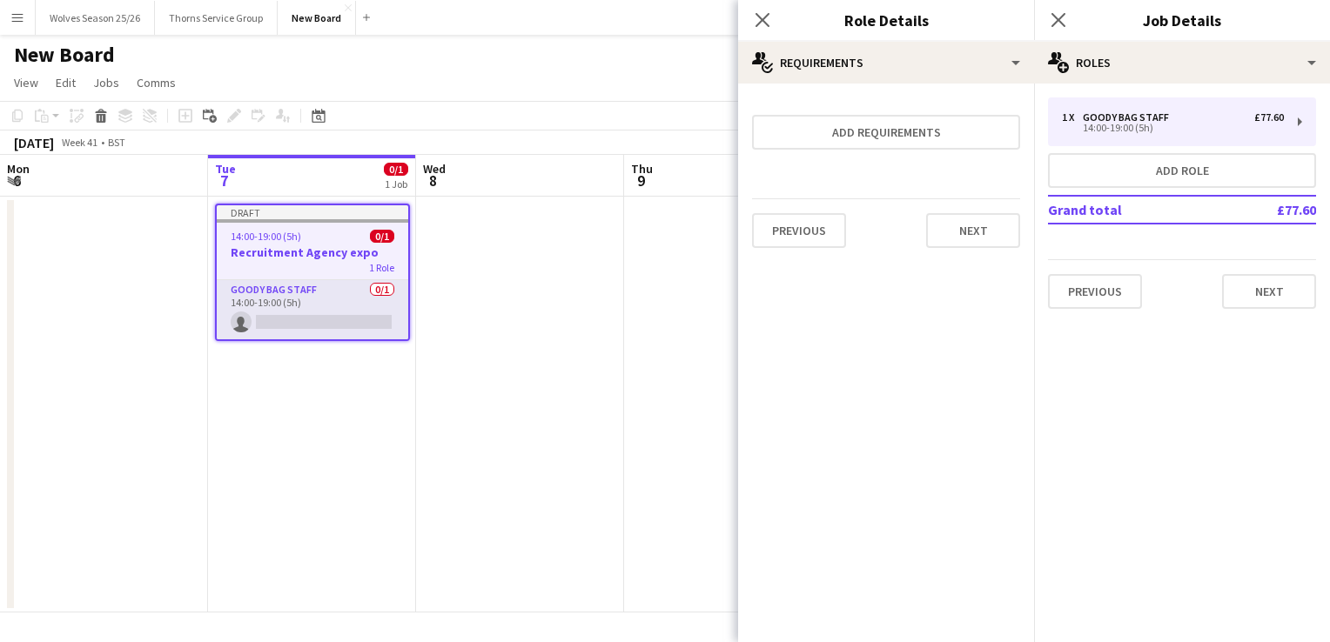
scroll to position [0, 0]
click at [1259, 295] on button "Next" at bounding box center [1269, 291] width 94 height 35
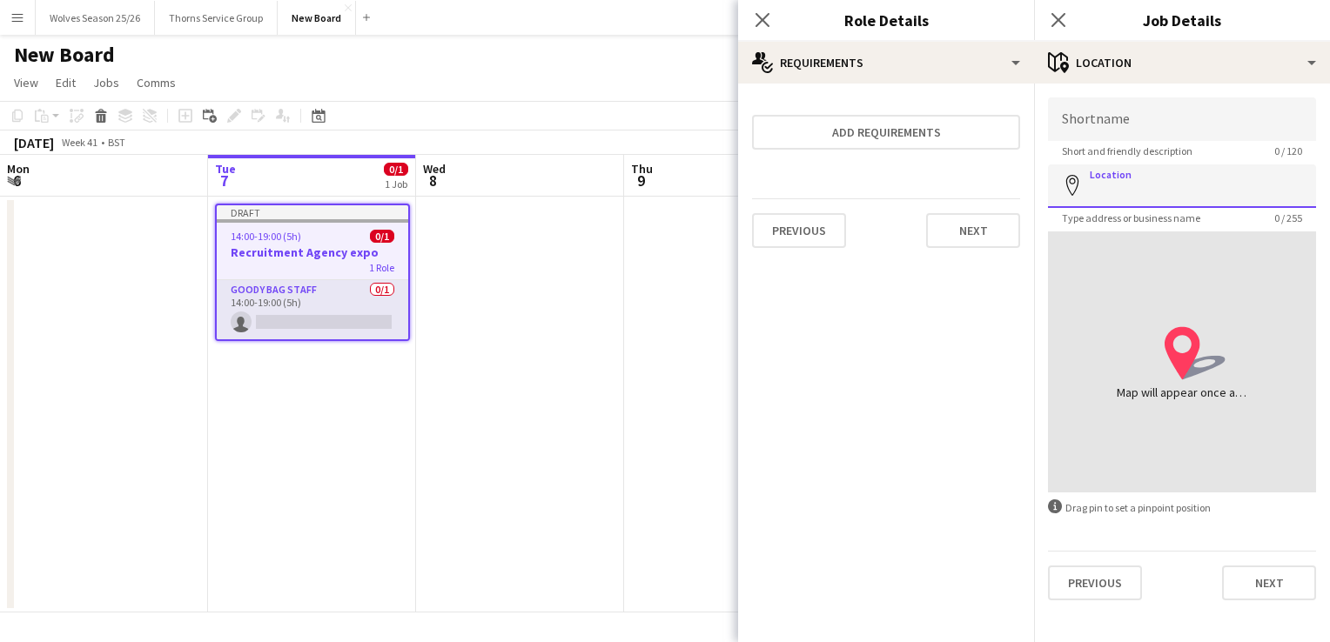
click at [1144, 185] on input "Location" at bounding box center [1182, 186] width 268 height 44
type input "**********"
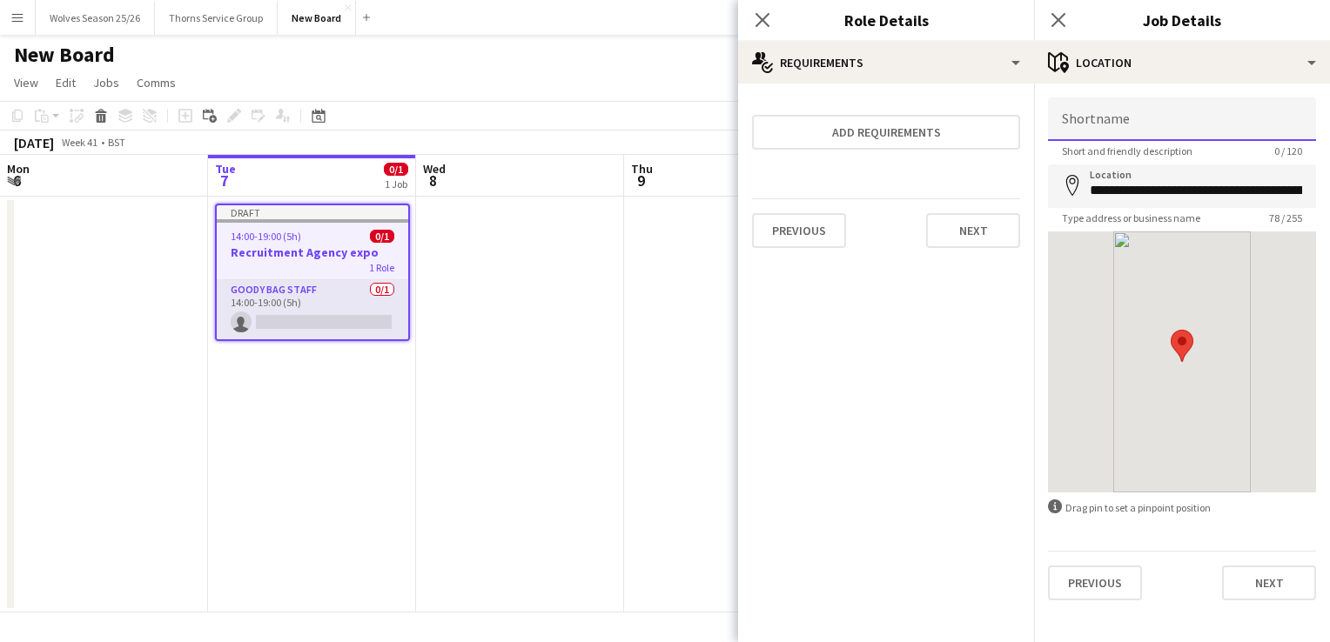
click at [1107, 132] on input "Shortname" at bounding box center [1182, 119] width 268 height 44
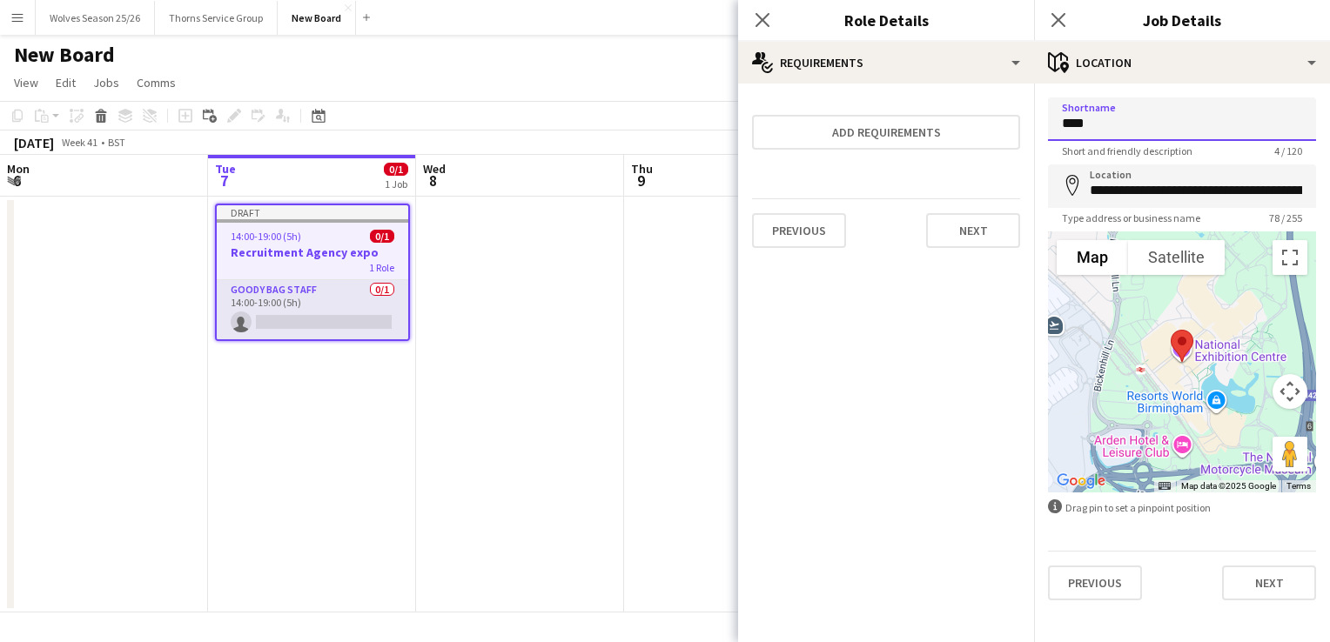
type input "**********"
click at [379, 278] on app-job-card "Draft 14:00-19:00 (5h) 0/1 Recruitment Agency expo 1 Role Goody Bag Staff 0/1 1…" at bounding box center [312, 273] width 195 height 138
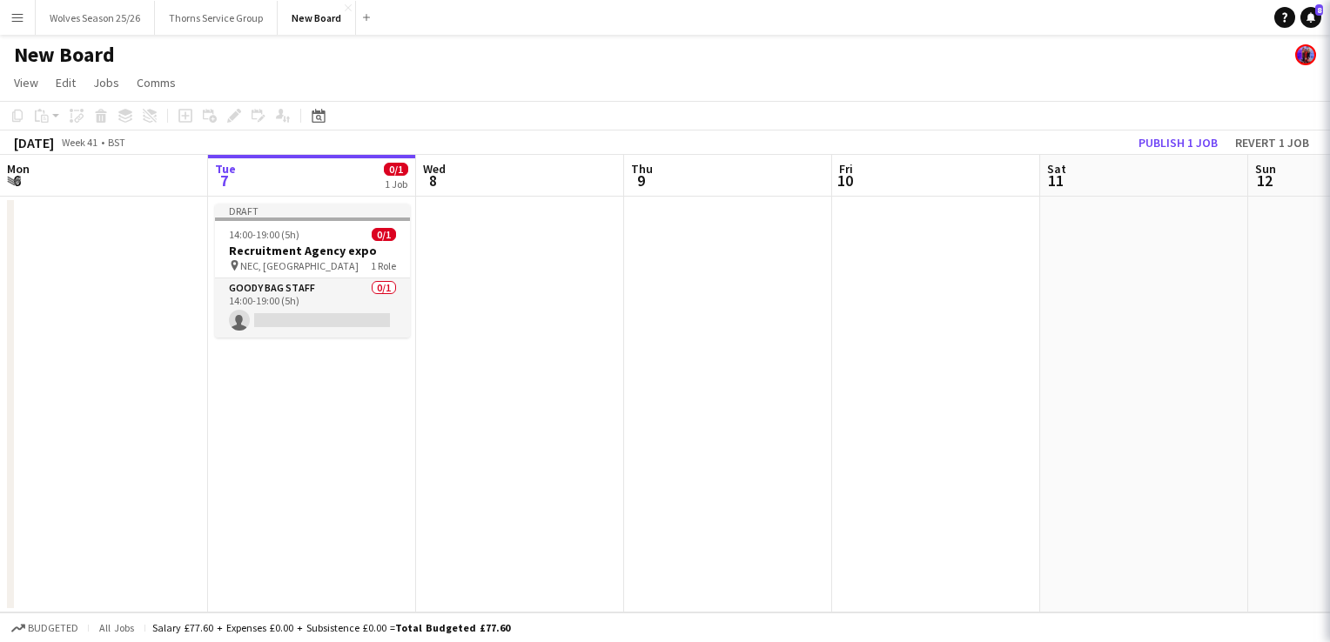
click at [498, 290] on app-date-cell at bounding box center [520, 405] width 208 height 416
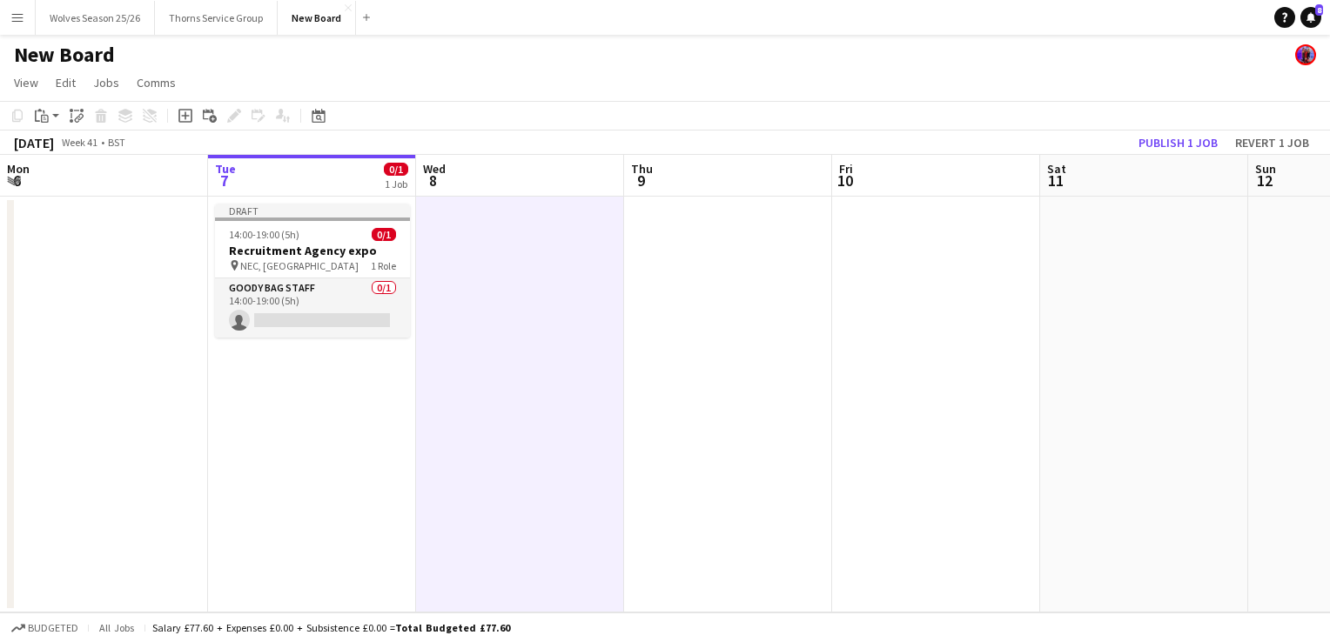
click at [69, 44] on h1 "New Board" at bounding box center [64, 55] width 101 height 26
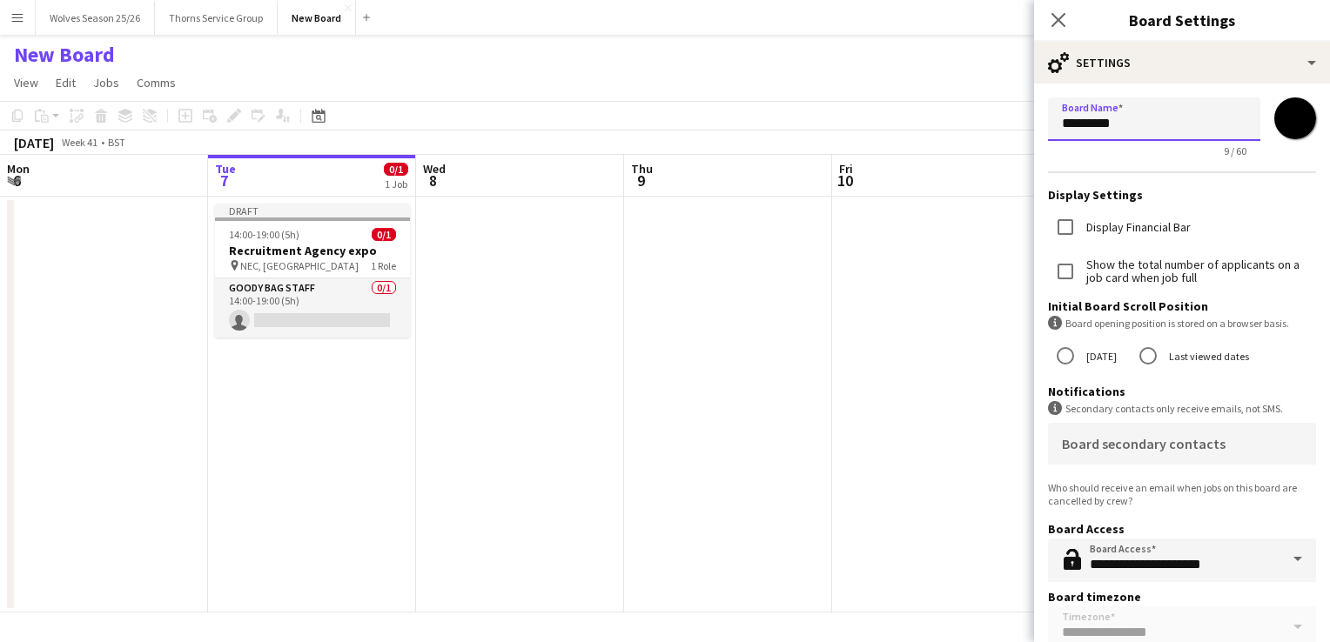
drag, startPoint x: 1086, startPoint y: 121, endPoint x: 1018, endPoint y: 134, distance: 69.1
click at [1018, 134] on body "Menu Boards Boards Boards All jobs Status Workforce Workforce My Workforce Recr…" at bounding box center [665, 321] width 1330 height 642
type input "*"
click at [1163, 127] on input "**********" at bounding box center [1154, 119] width 212 height 44
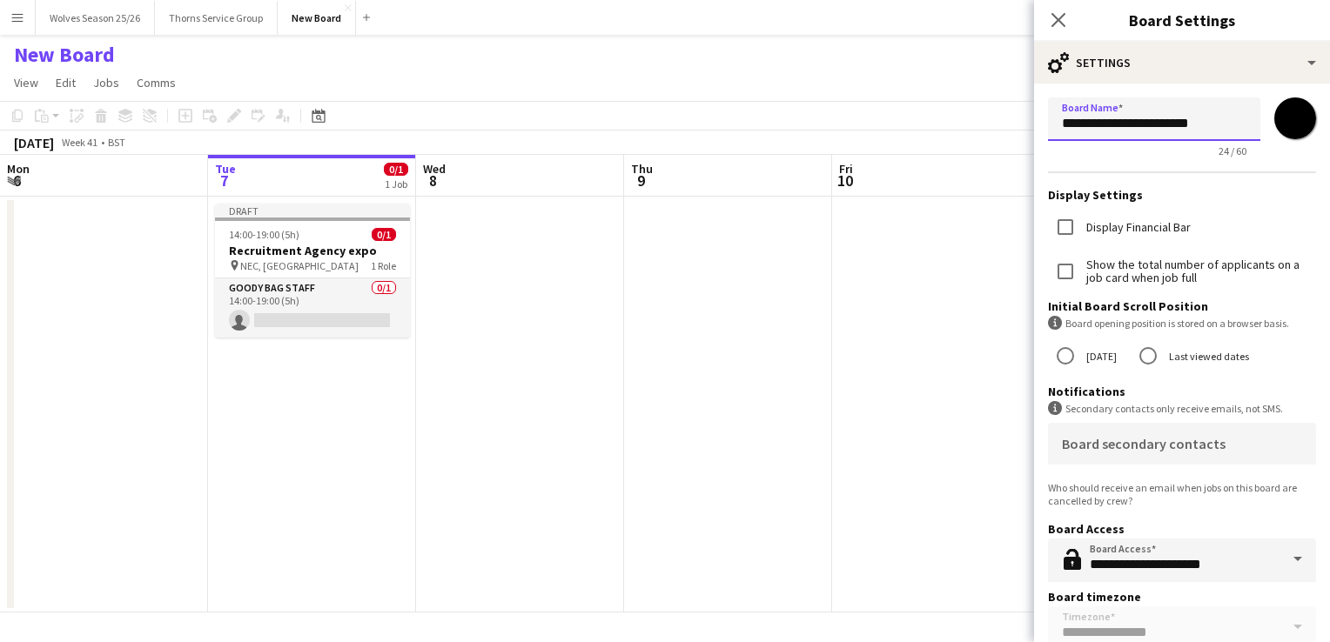
type input "**********"
click at [717, 332] on app-date-cell at bounding box center [728, 405] width 208 height 416
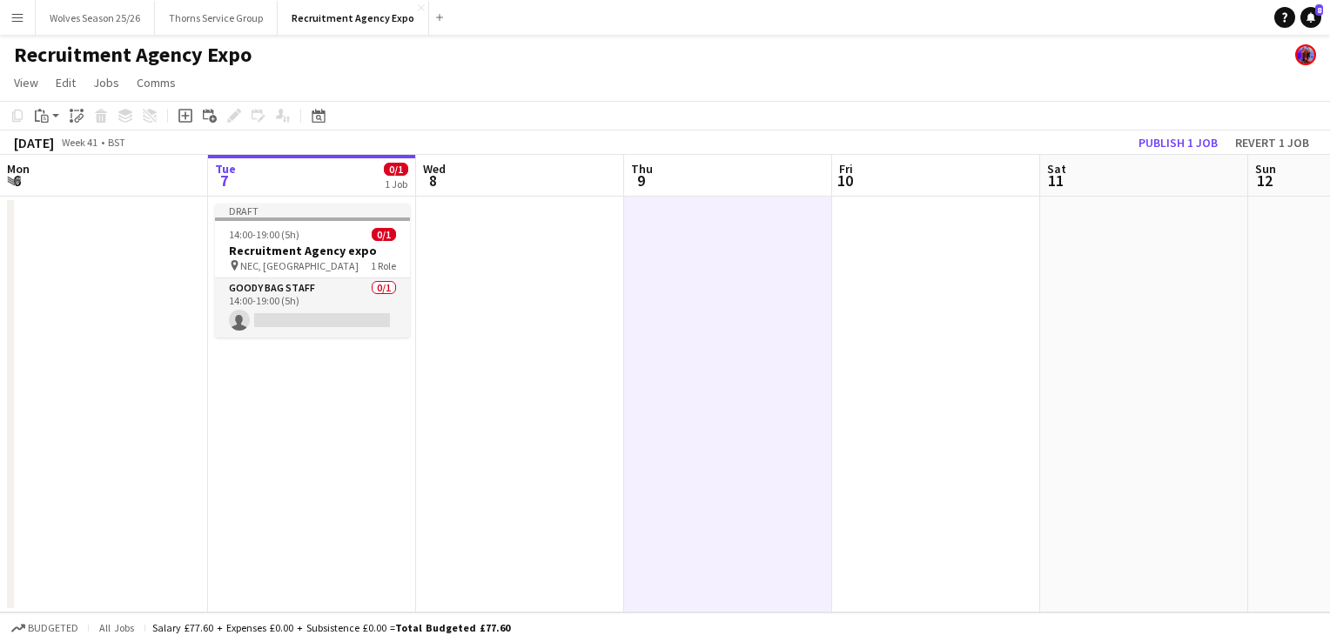
click at [258, 381] on app-date-cell "Draft 14:00-19:00 (5h) 0/1 Recruitment Agency expo pin NEC, Birmingham 1 Role G…" at bounding box center [312, 405] width 208 height 416
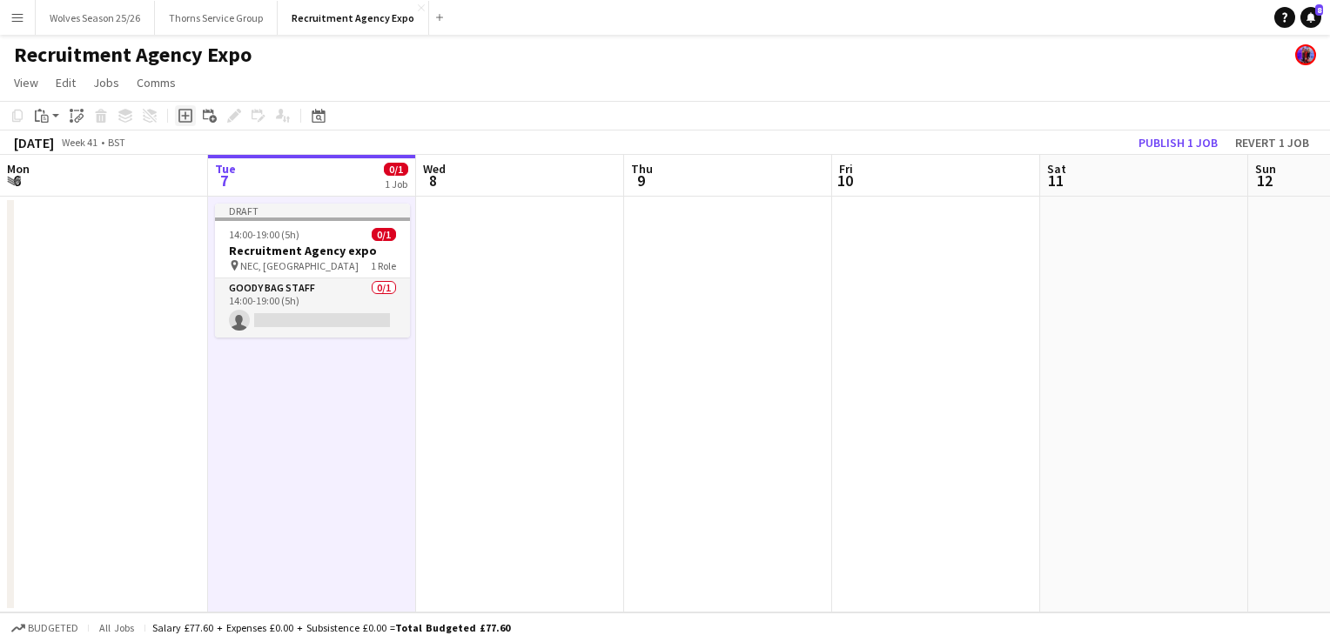
click at [178, 119] on icon "Add job" at bounding box center [185, 116] width 14 height 14
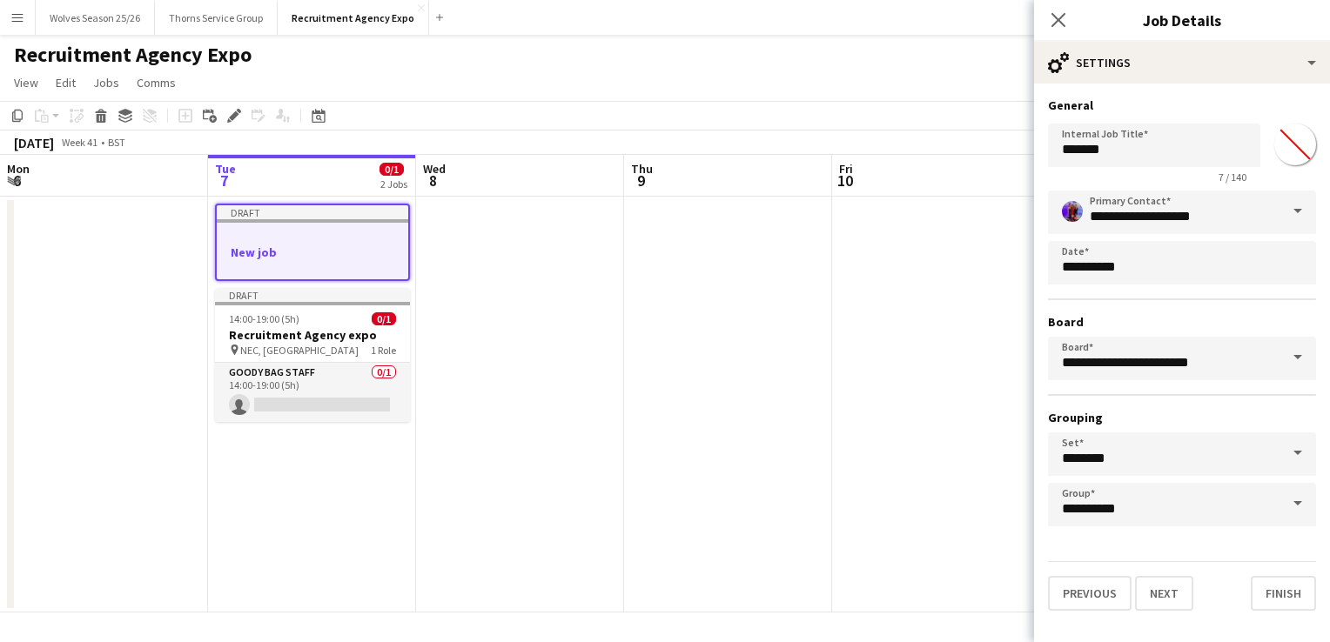
click at [601, 287] on app-date-cell at bounding box center [520, 405] width 208 height 416
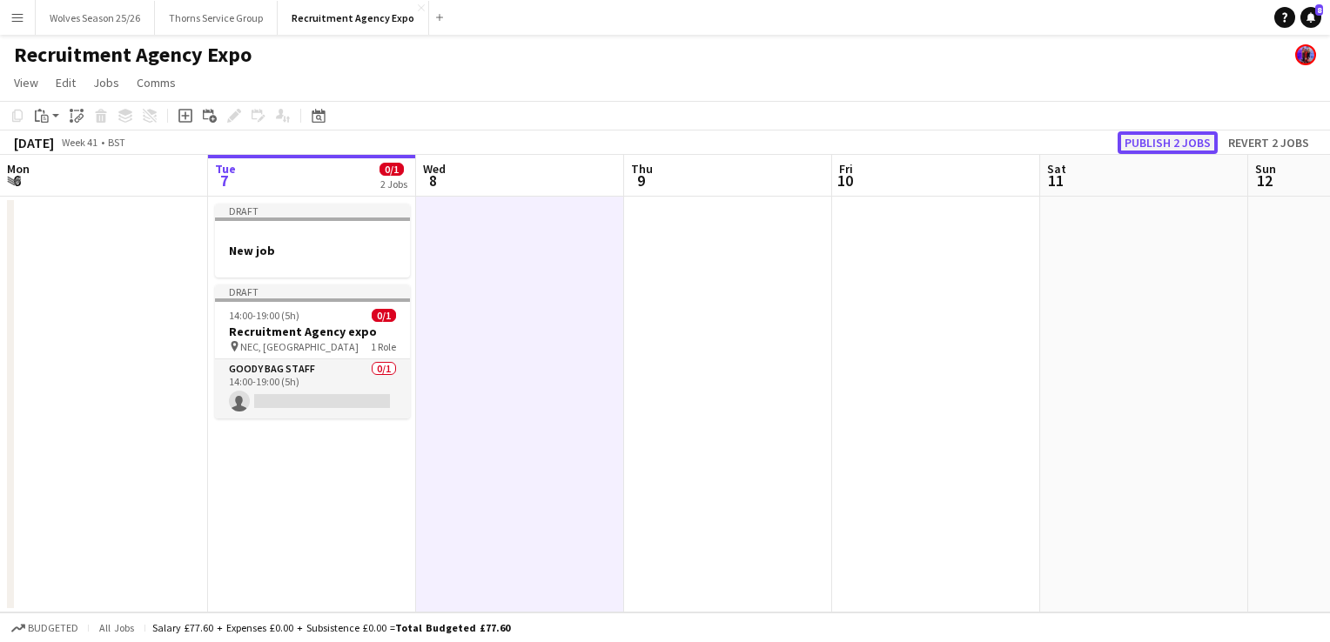
click at [1164, 144] on button "Publish 2 jobs" at bounding box center [1168, 142] width 100 height 23
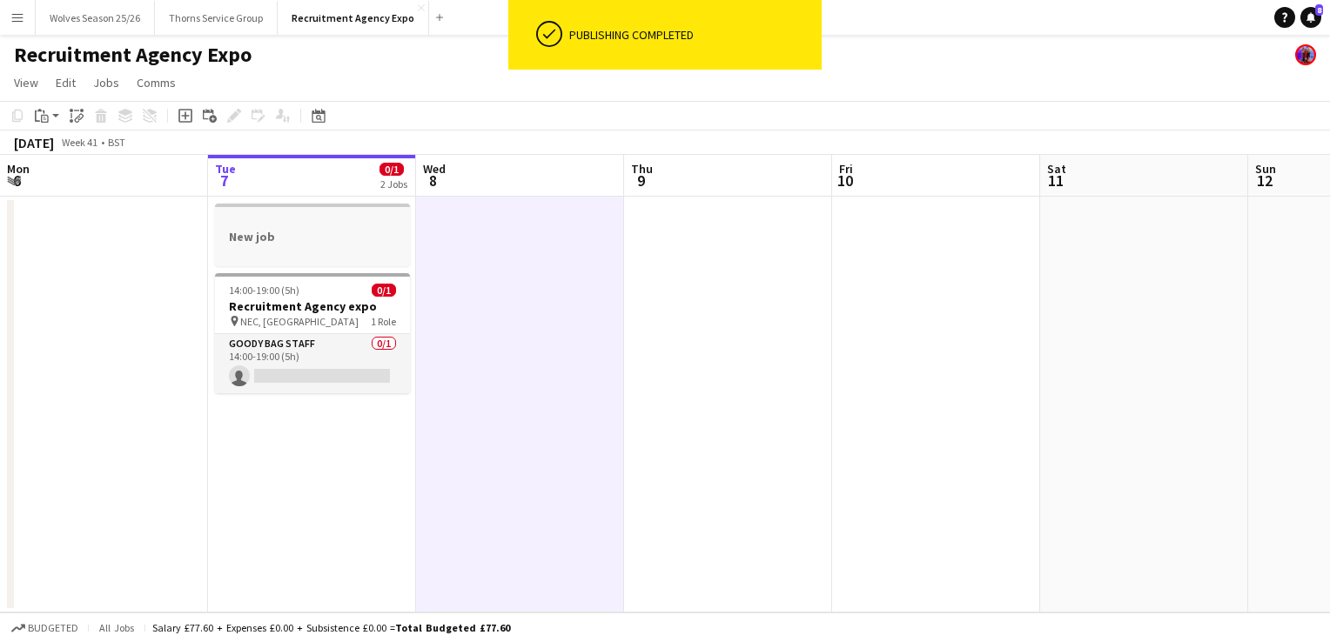
click at [293, 241] on h3 "New job" at bounding box center [312, 237] width 195 height 16
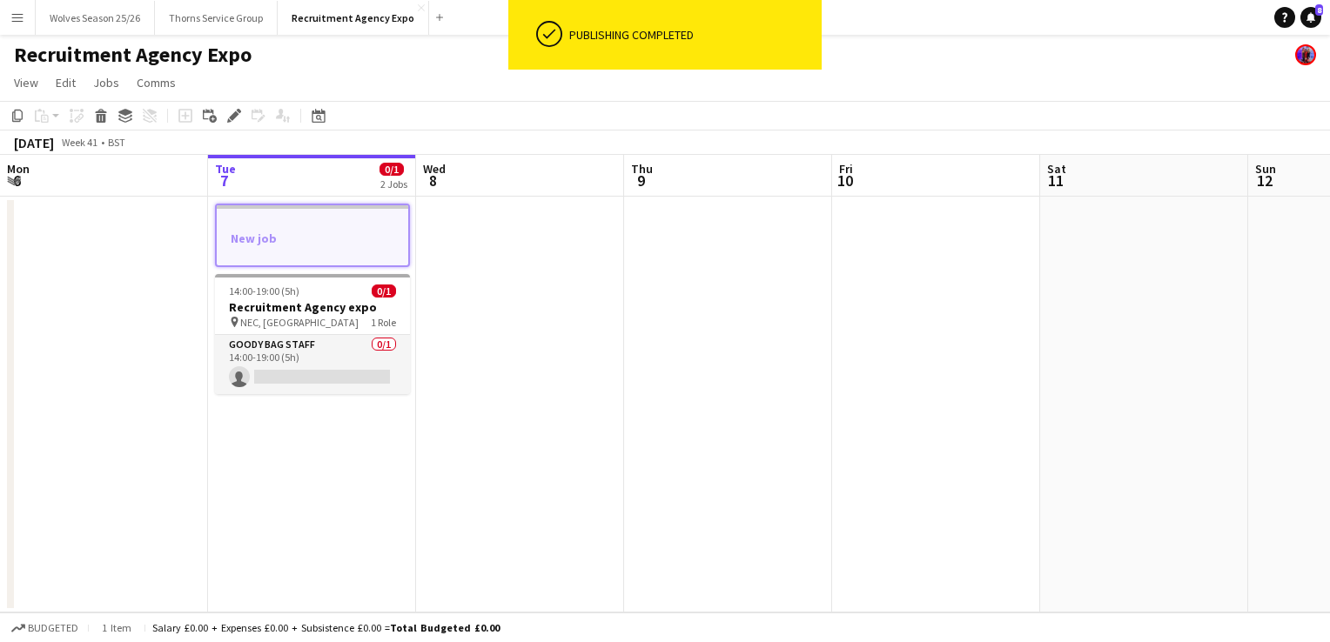
click at [221, 110] on div "Add job Add linked Job Edit Edit linked Job Applicants" at bounding box center [226, 115] width 133 height 21
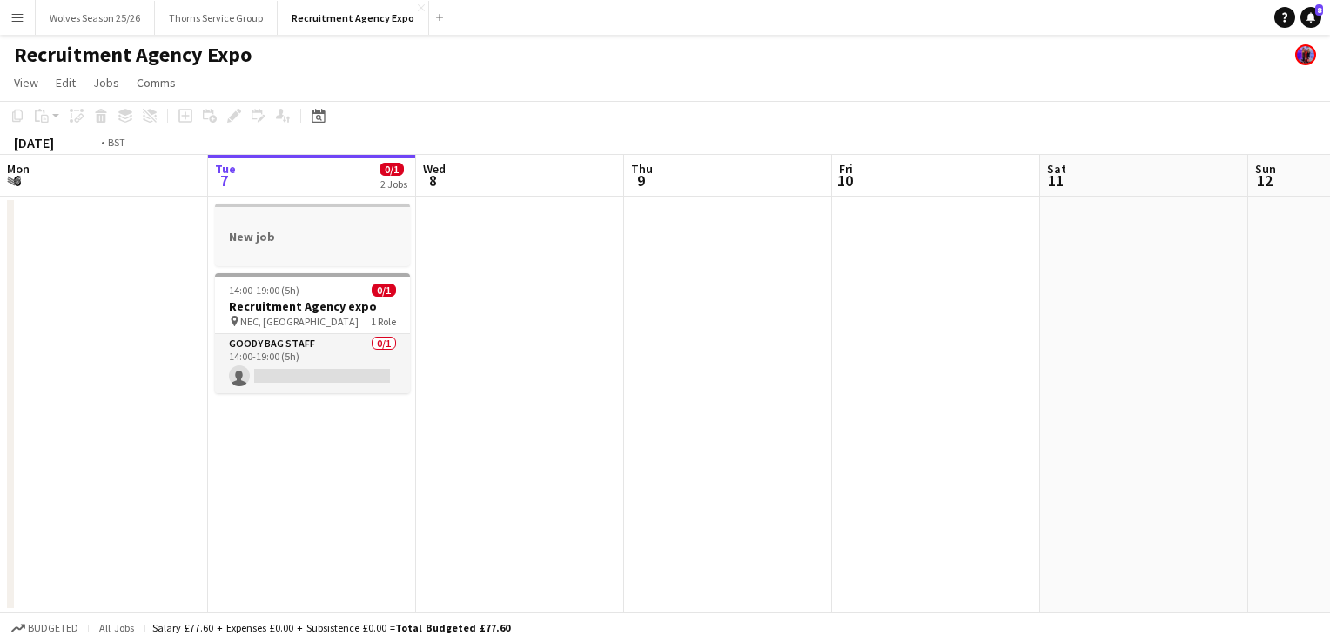
click at [279, 208] on app-job-card "New job" at bounding box center [312, 235] width 195 height 63
click at [234, 114] on icon at bounding box center [234, 116] width 10 height 10
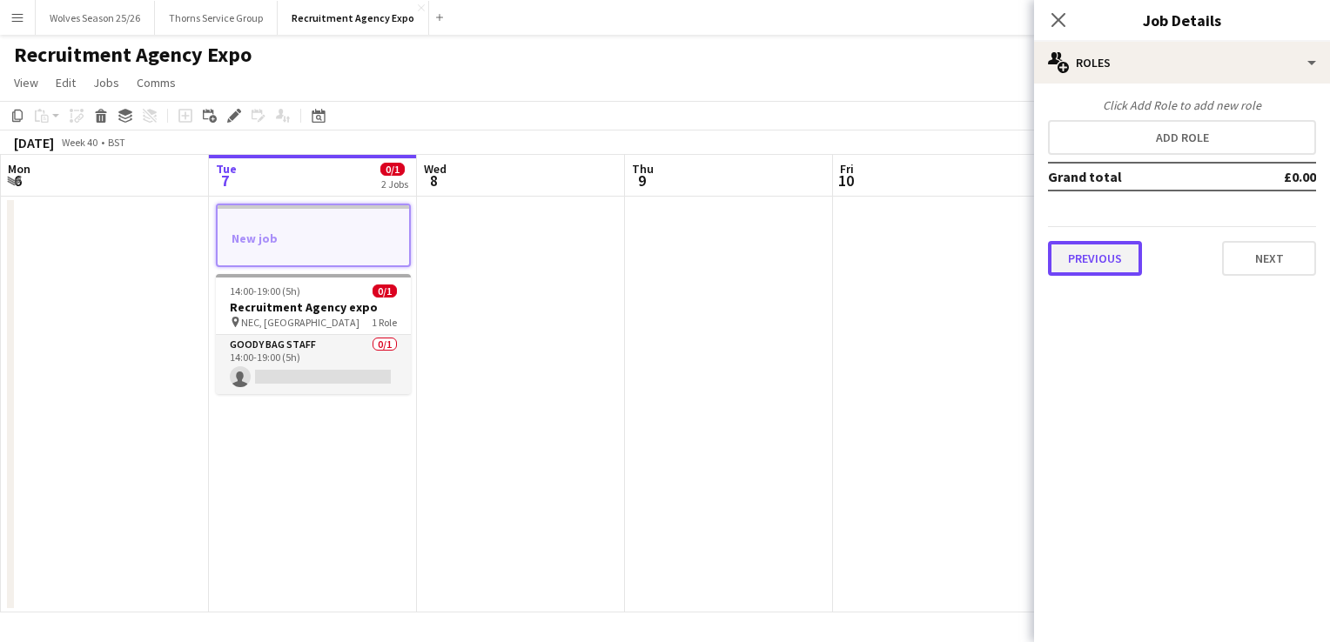
click at [1070, 260] on button "Previous" at bounding box center [1095, 258] width 94 height 35
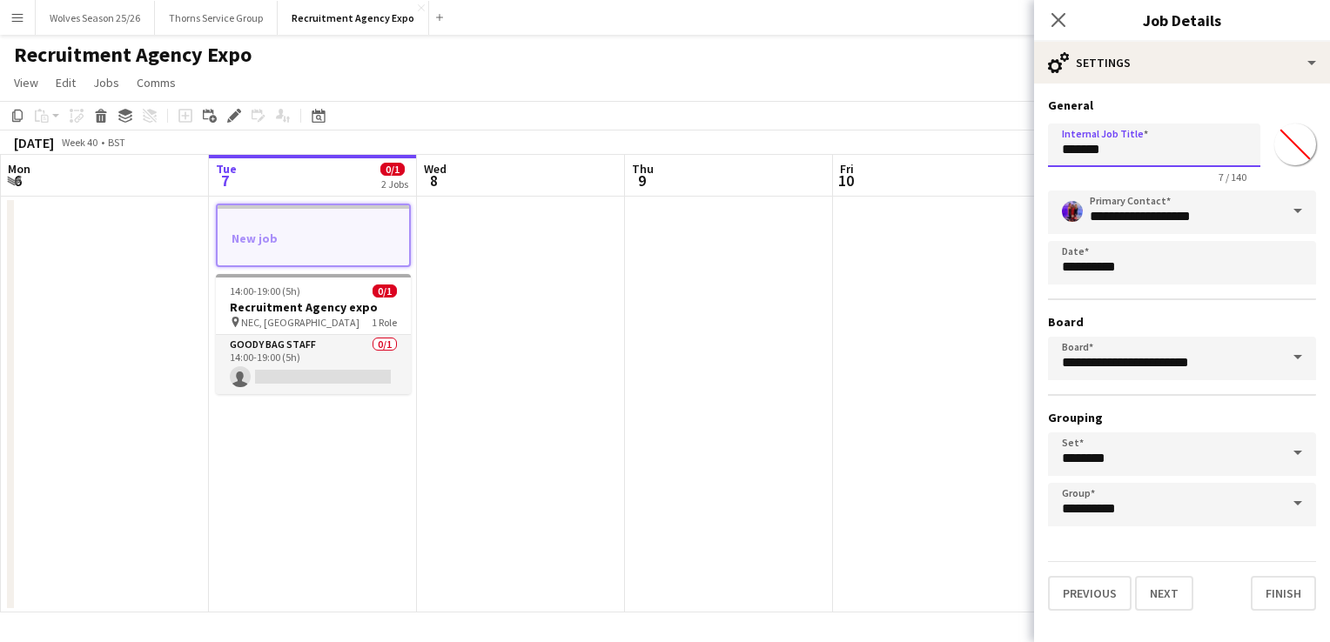
drag, startPoint x: 1169, startPoint y: 153, endPoint x: 1008, endPoint y: 161, distance: 161.2
click at [1008, 161] on body "Menu Boards Boards Boards All jobs Status Workforce Workforce My Workforce Recr…" at bounding box center [665, 321] width 1330 height 642
type input "*"
click at [1171, 148] on input "**********" at bounding box center [1154, 146] width 212 height 44
type input "**********"
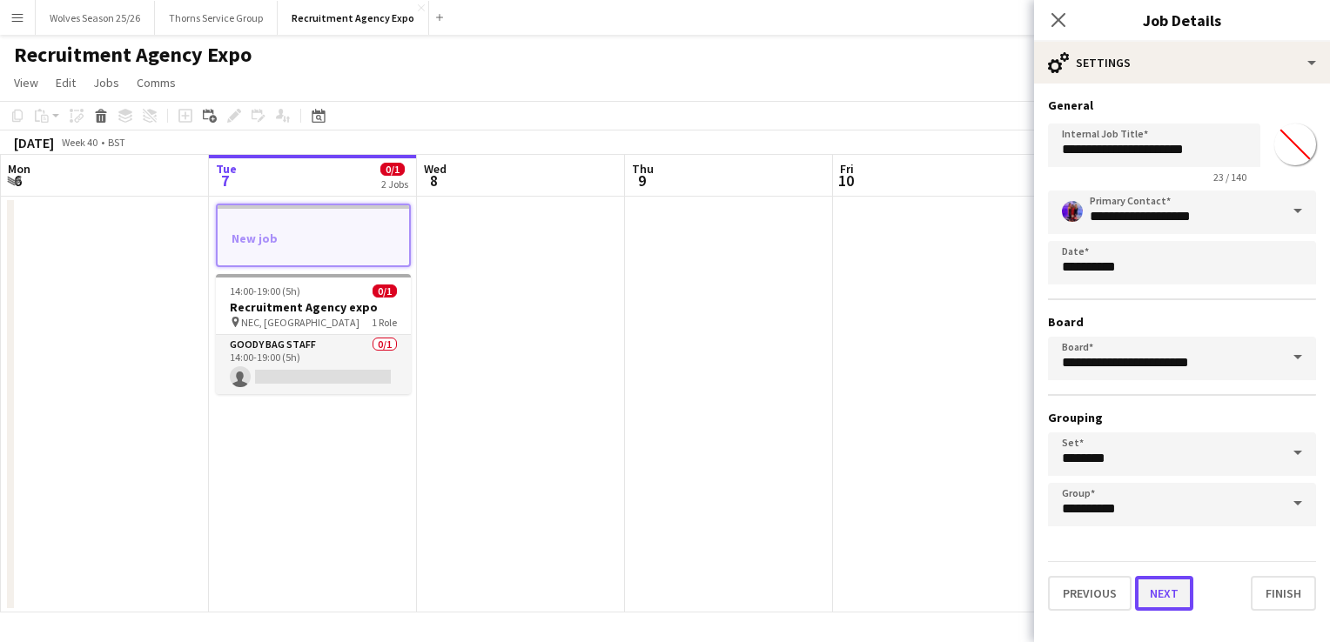
click at [1165, 583] on button "Next" at bounding box center [1164, 593] width 58 height 35
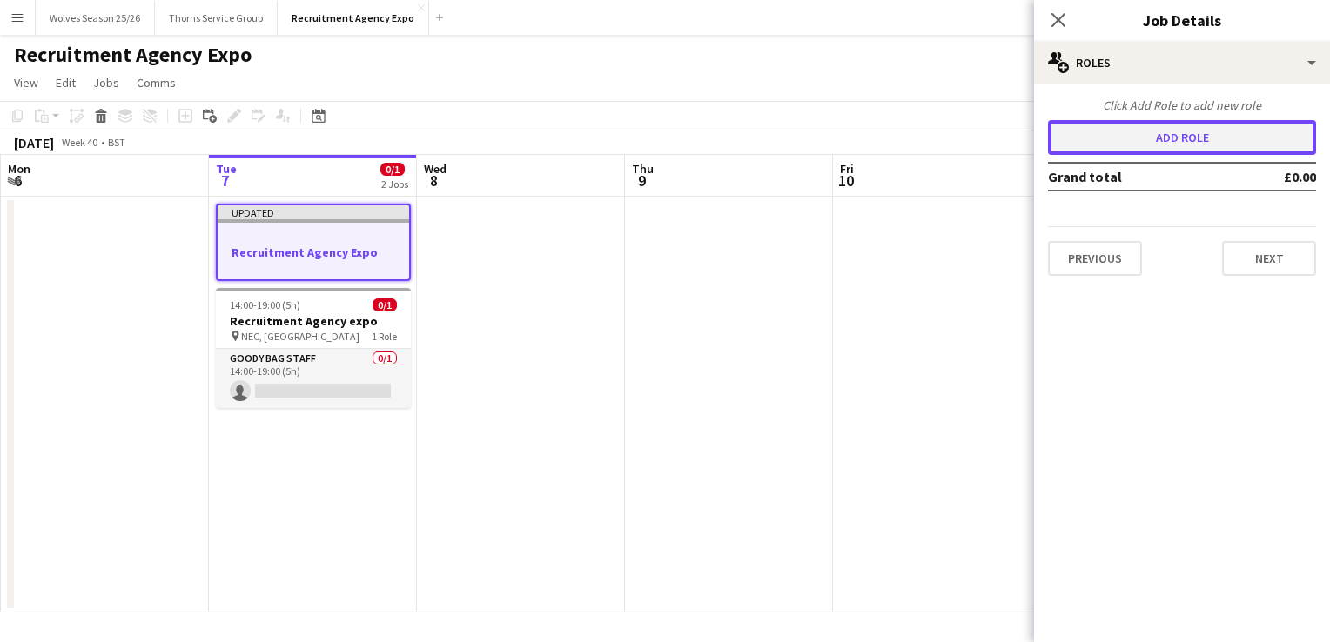
click at [1138, 144] on button "Add role" at bounding box center [1182, 137] width 268 height 35
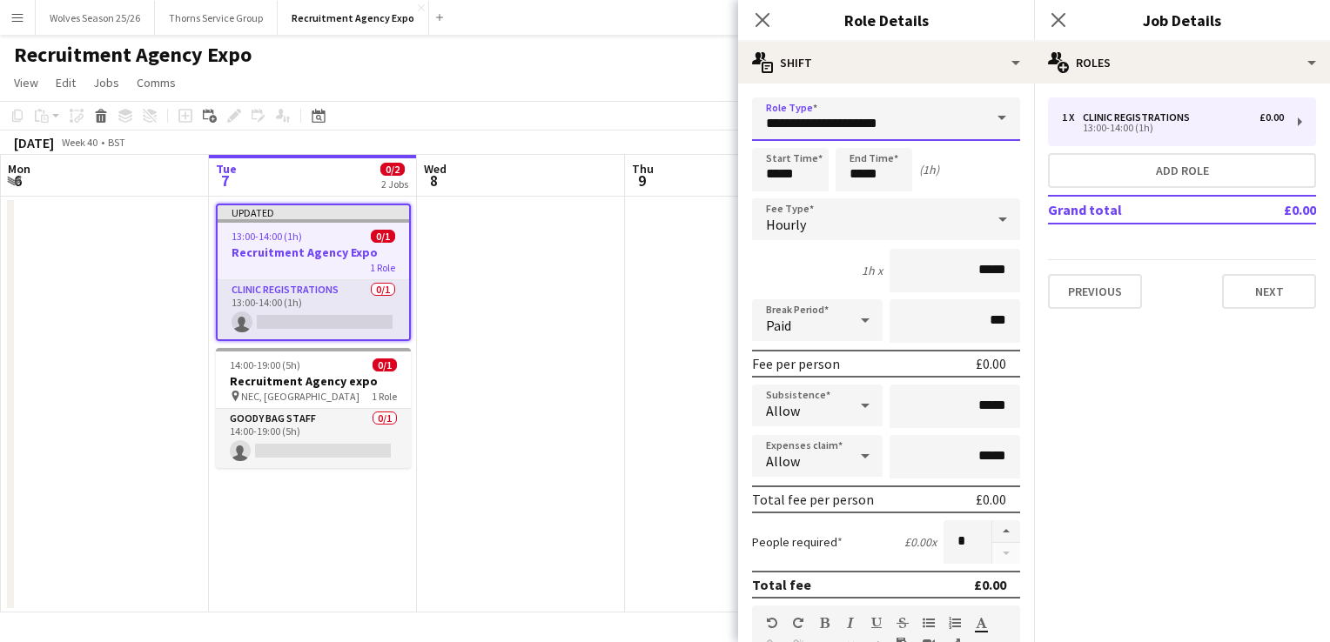
drag, startPoint x: 894, startPoint y: 123, endPoint x: 679, endPoint y: 131, distance: 215.1
click at [679, 131] on body "Menu Boards Boards Boards All jobs Status Workforce Workforce My Workforce Recr…" at bounding box center [665, 321] width 1330 height 642
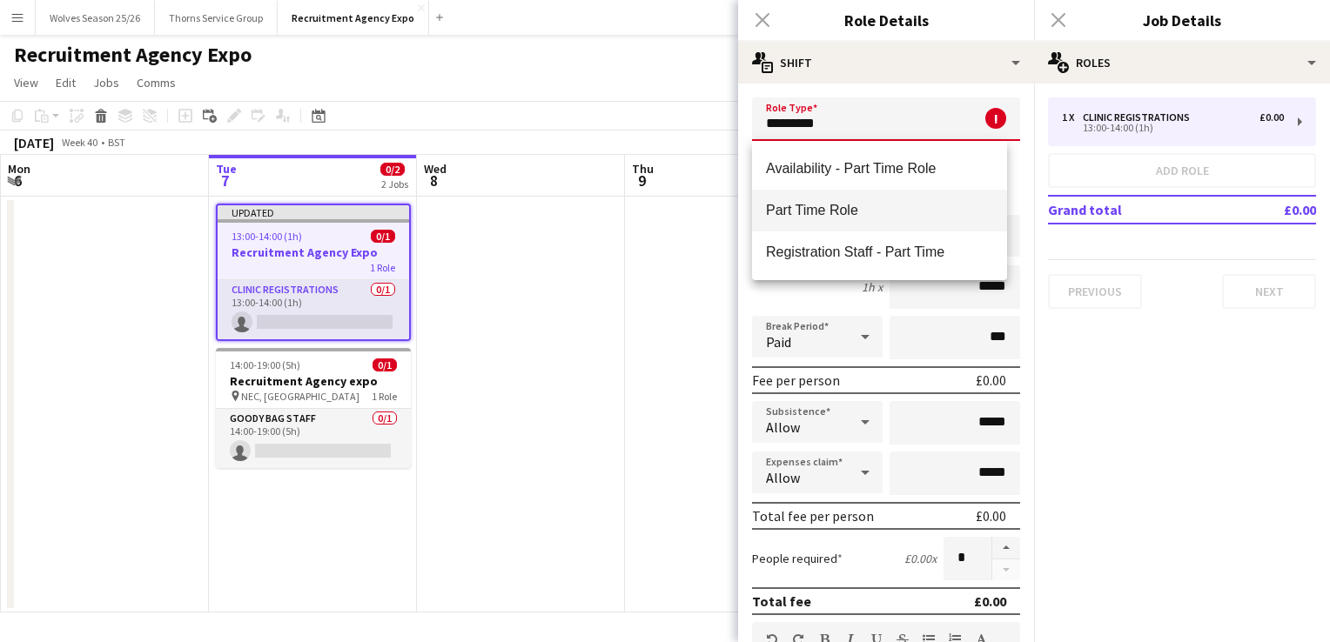
click at [848, 197] on mat-option "Part Time Role" at bounding box center [879, 211] width 255 height 42
type input "**********"
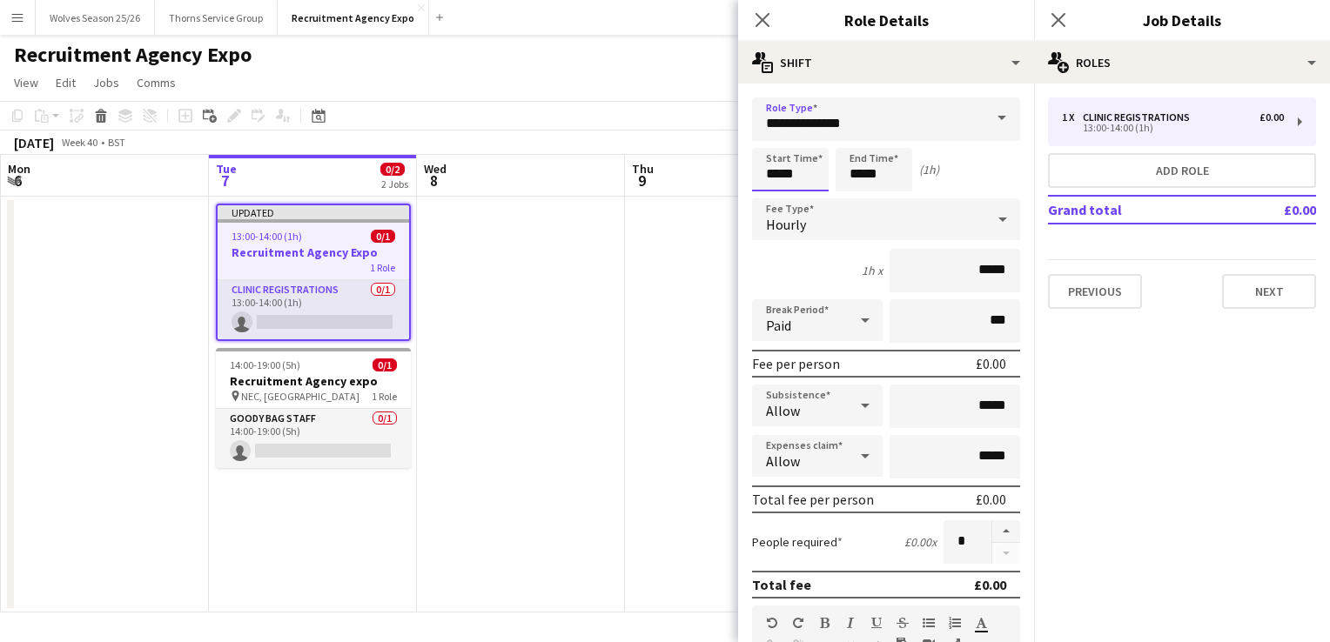
click at [807, 187] on input "*****" at bounding box center [790, 170] width 77 height 44
type input "*****"
click at [888, 172] on input "*****" at bounding box center [874, 170] width 77 height 44
type input "*****"
click at [999, 264] on input "*****" at bounding box center [954, 271] width 131 height 44
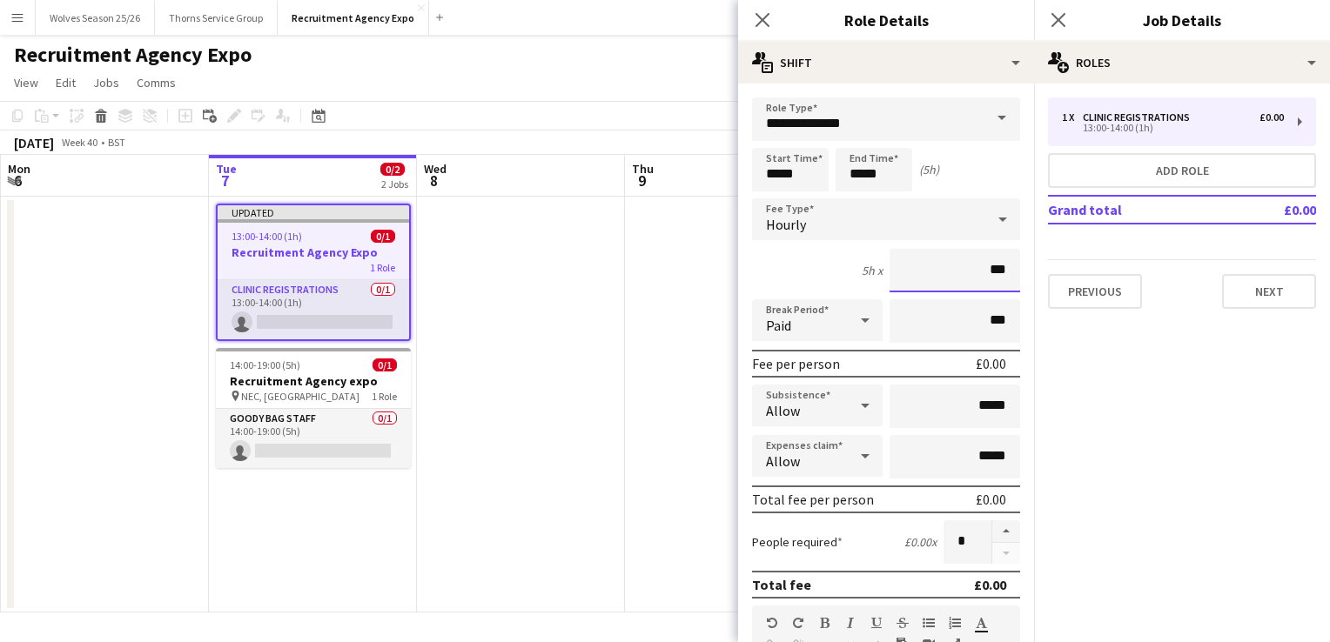
type input "**"
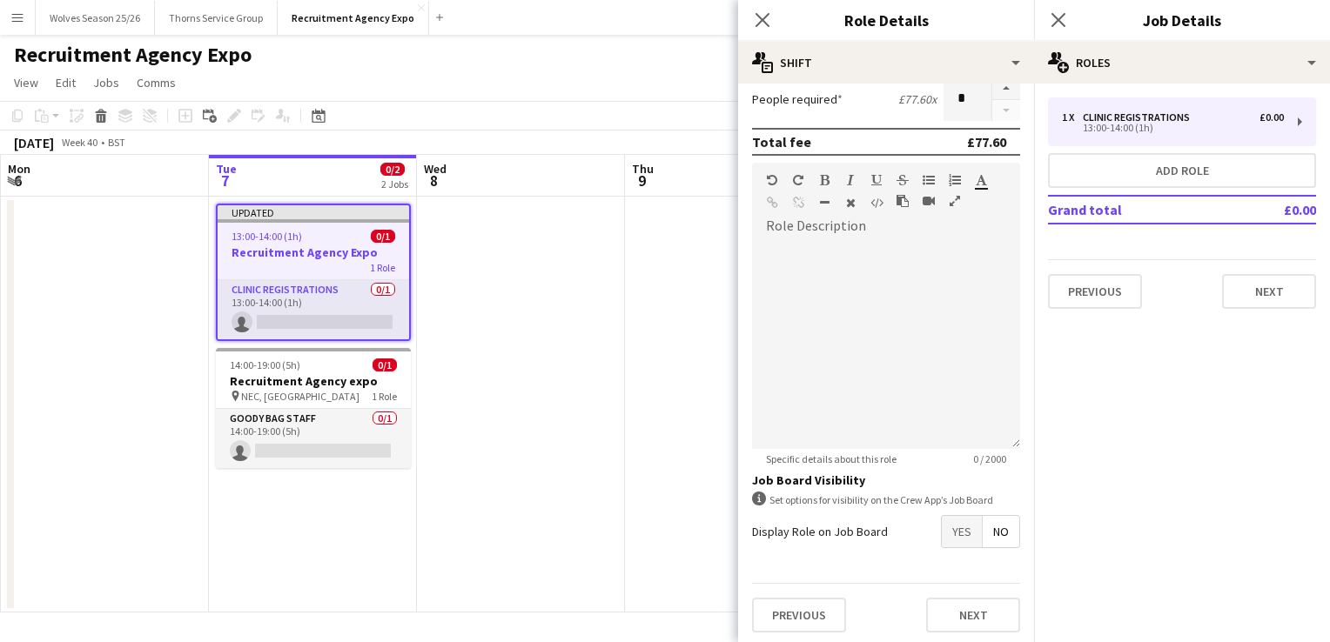
type input "******"
click at [950, 532] on span "Yes" at bounding box center [962, 531] width 40 height 31
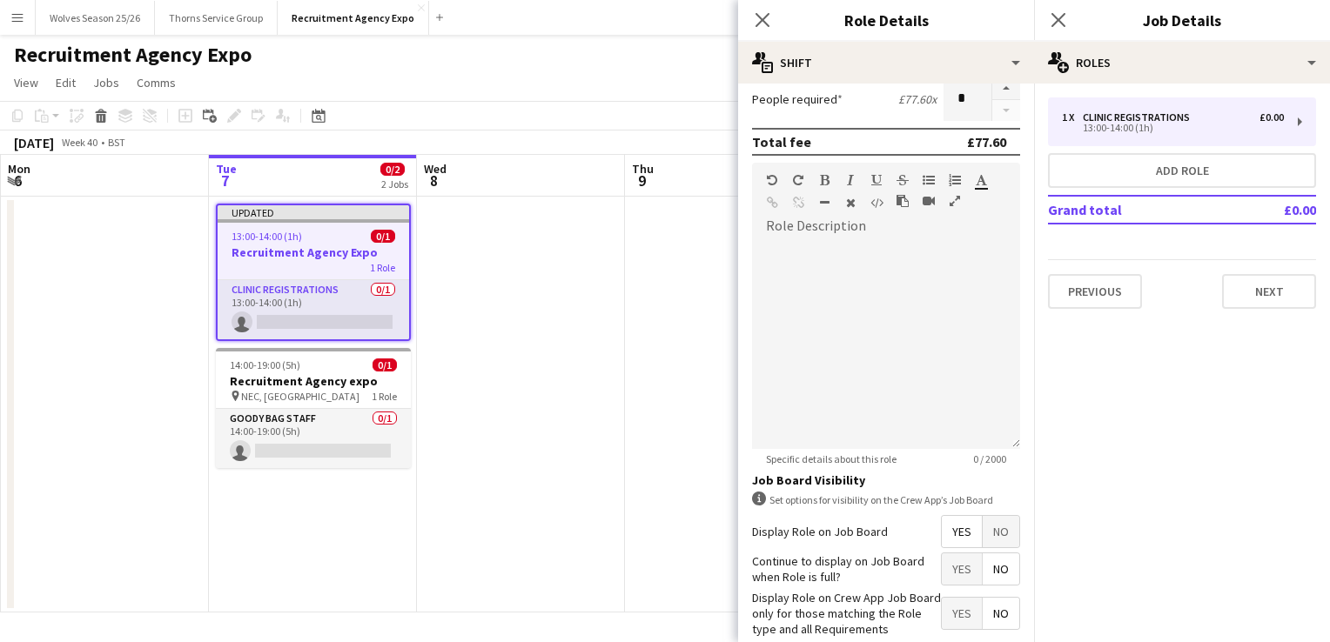
drag, startPoint x: 950, startPoint y: 554, endPoint x: 941, endPoint y: 597, distance: 44.6
click at [950, 560] on span "Yes" at bounding box center [962, 569] width 40 height 31
drag, startPoint x: 942, startPoint y: 604, endPoint x: 911, endPoint y: 590, distance: 33.5
click at [943, 606] on span "Yes" at bounding box center [962, 613] width 40 height 31
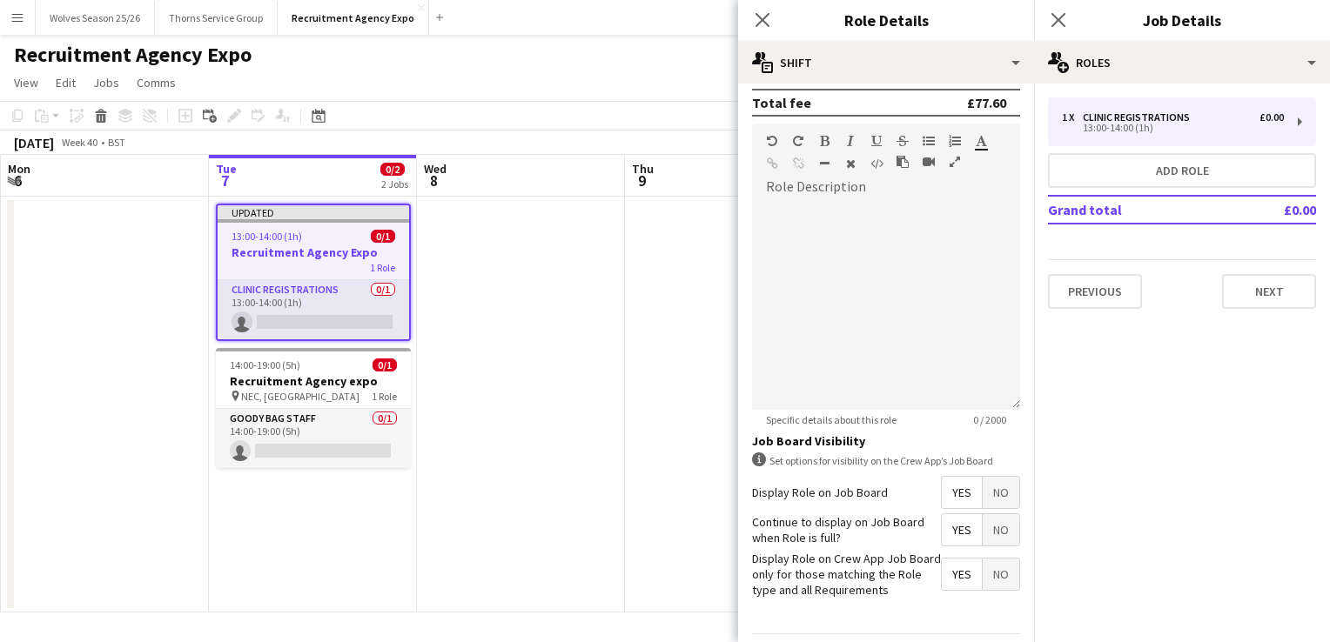
scroll to position [532, 0]
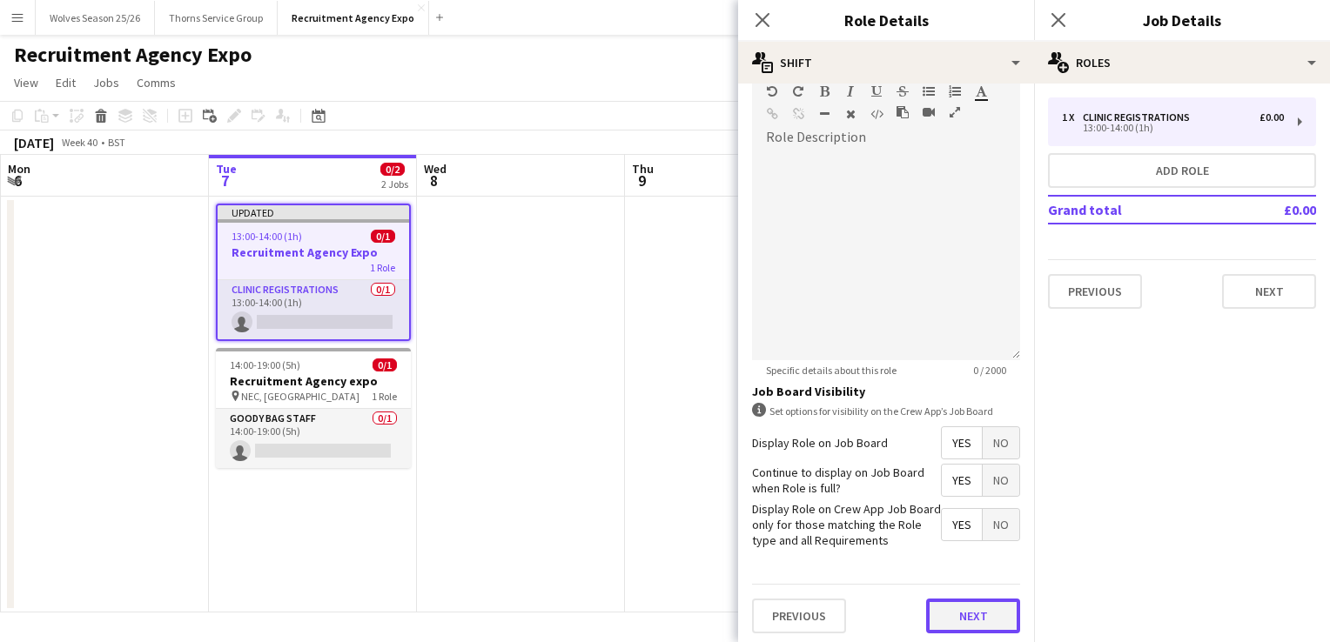
click at [982, 614] on button "Next" at bounding box center [973, 616] width 94 height 35
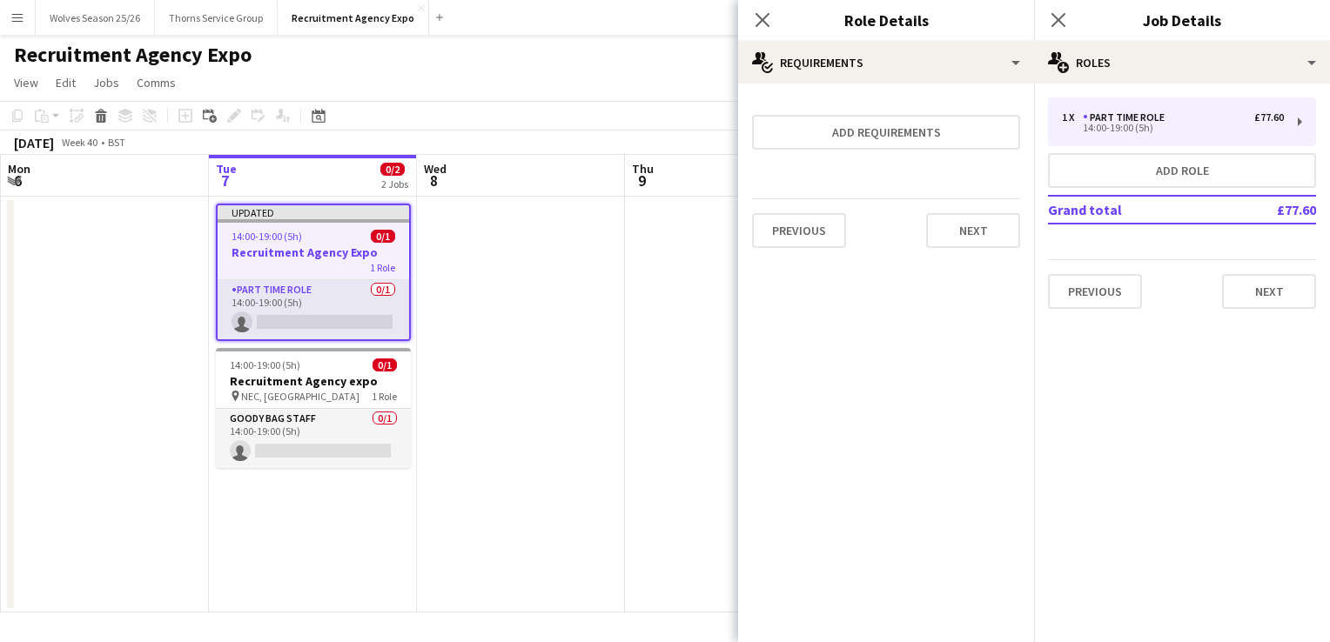
scroll to position [0, 0]
click at [1256, 287] on button "Next" at bounding box center [1269, 291] width 94 height 35
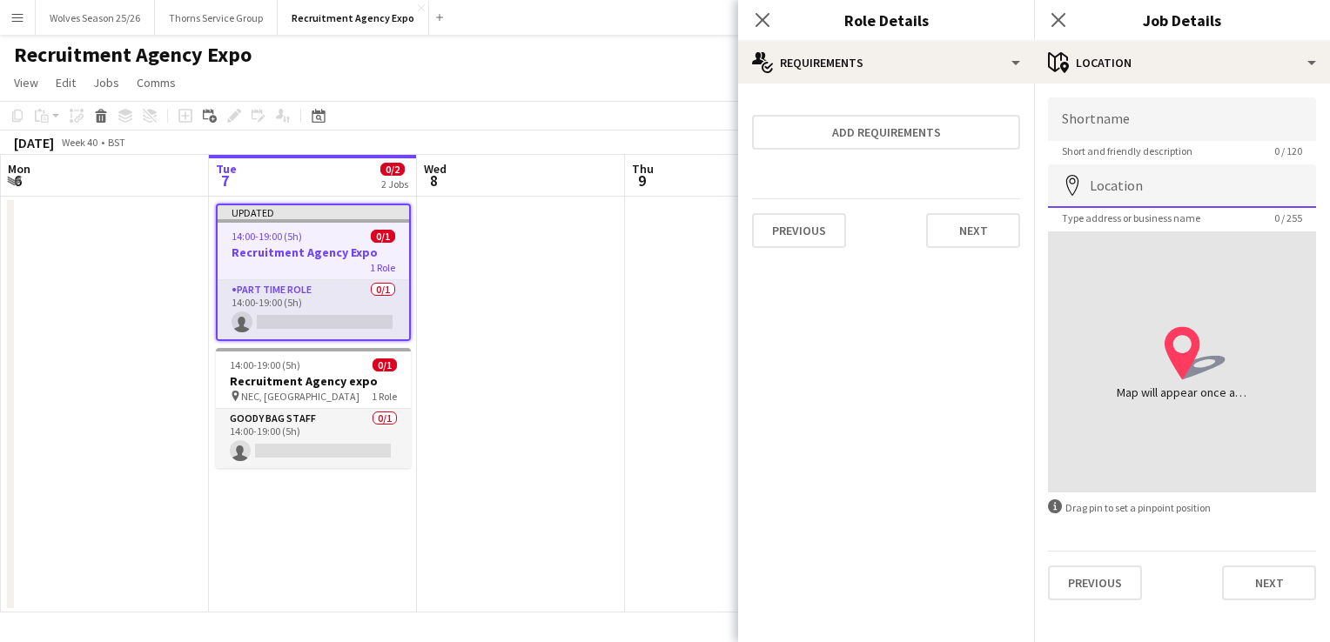
click at [1159, 197] on input "Location" at bounding box center [1182, 186] width 268 height 44
type input "**********"
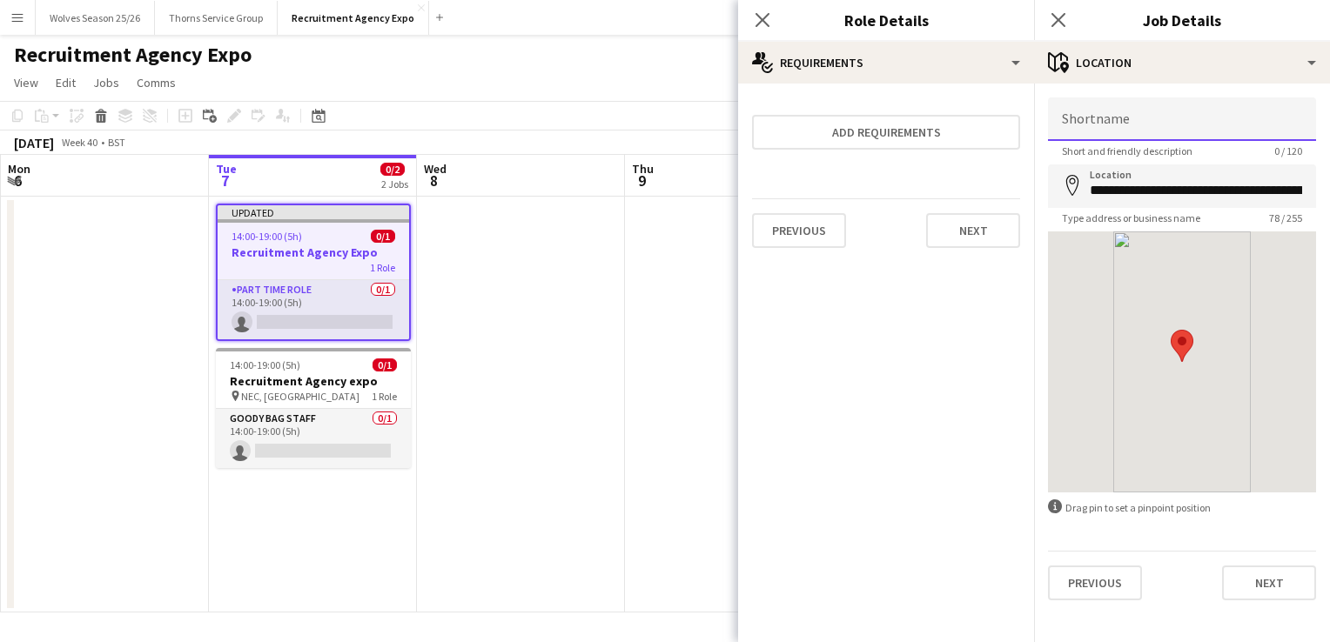
click at [1113, 123] on input "Shortname" at bounding box center [1182, 119] width 268 height 44
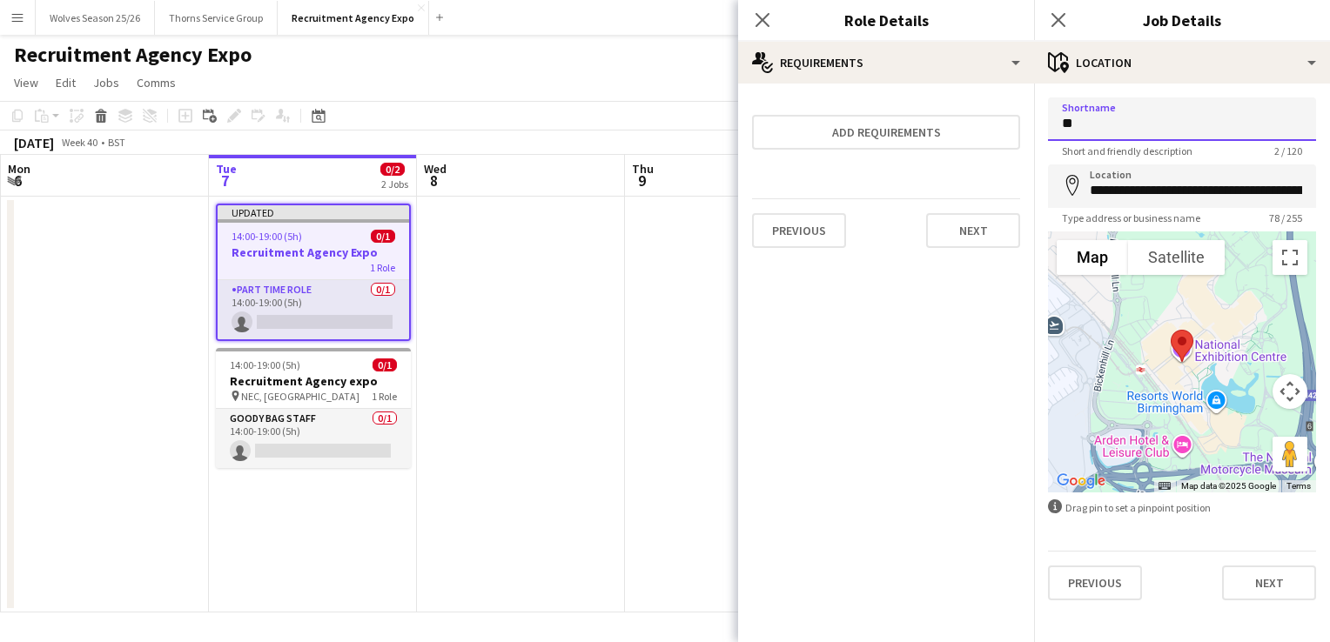
type input "*"
type input "**********"
click at [542, 353] on app-date-cell at bounding box center [521, 405] width 208 height 416
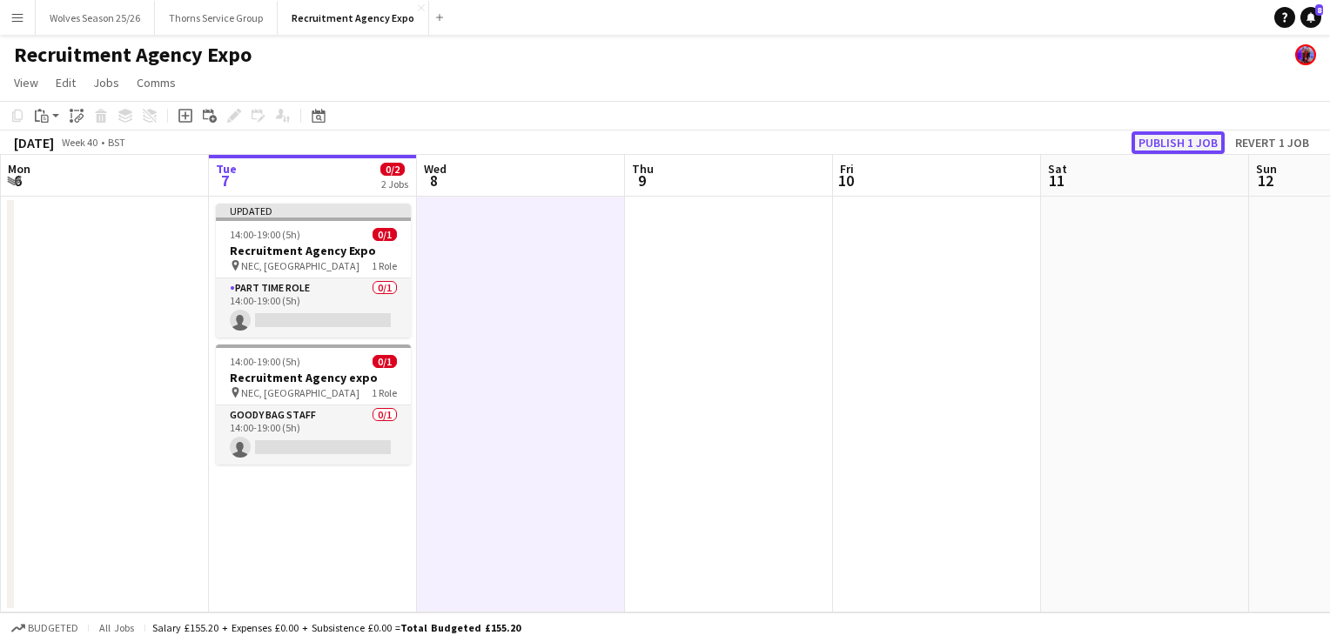
click at [1149, 150] on button "Publish 1 job" at bounding box center [1177, 142] width 93 height 23
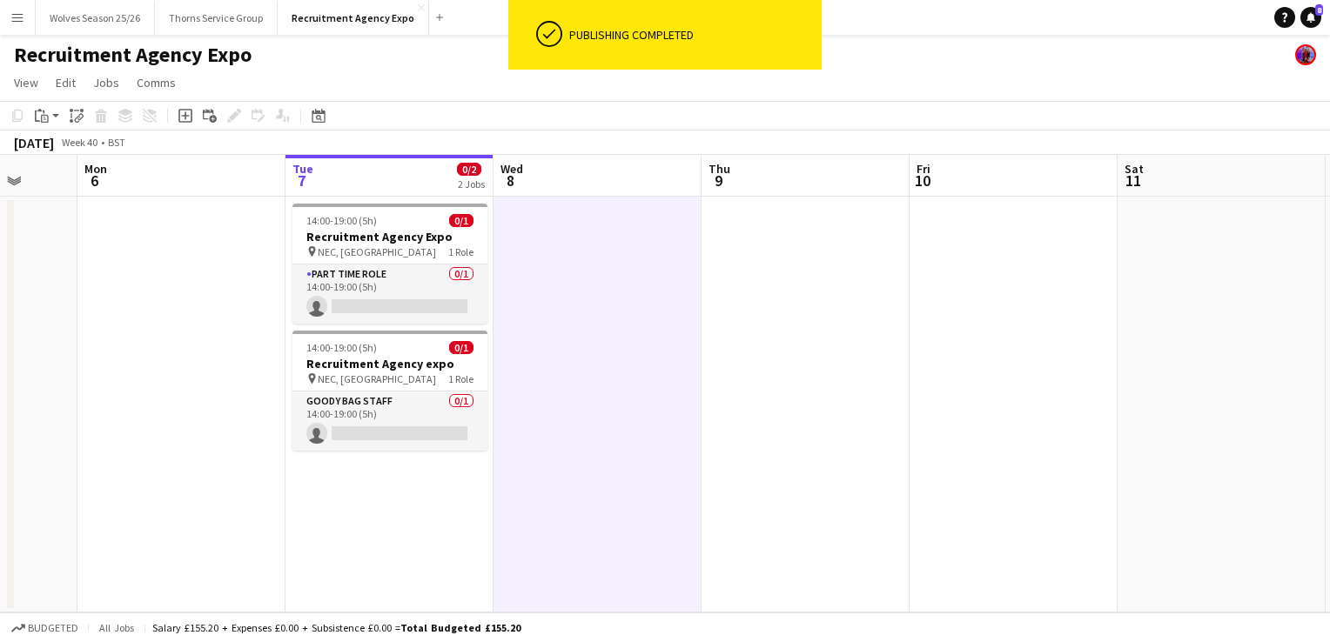
drag, startPoint x: 125, startPoint y: 224, endPoint x: 247, endPoint y: 53, distance: 209.6
click at [215, 232] on app-calendar-viewport "Fri 3 Sat 4 Sun 5 Mon 6 Tue 7 0/2 2 Jobs Wed 8 Thu 9 Fri 10 Sat 11 Sun 12 Mon 1…" at bounding box center [665, 384] width 1330 height 458
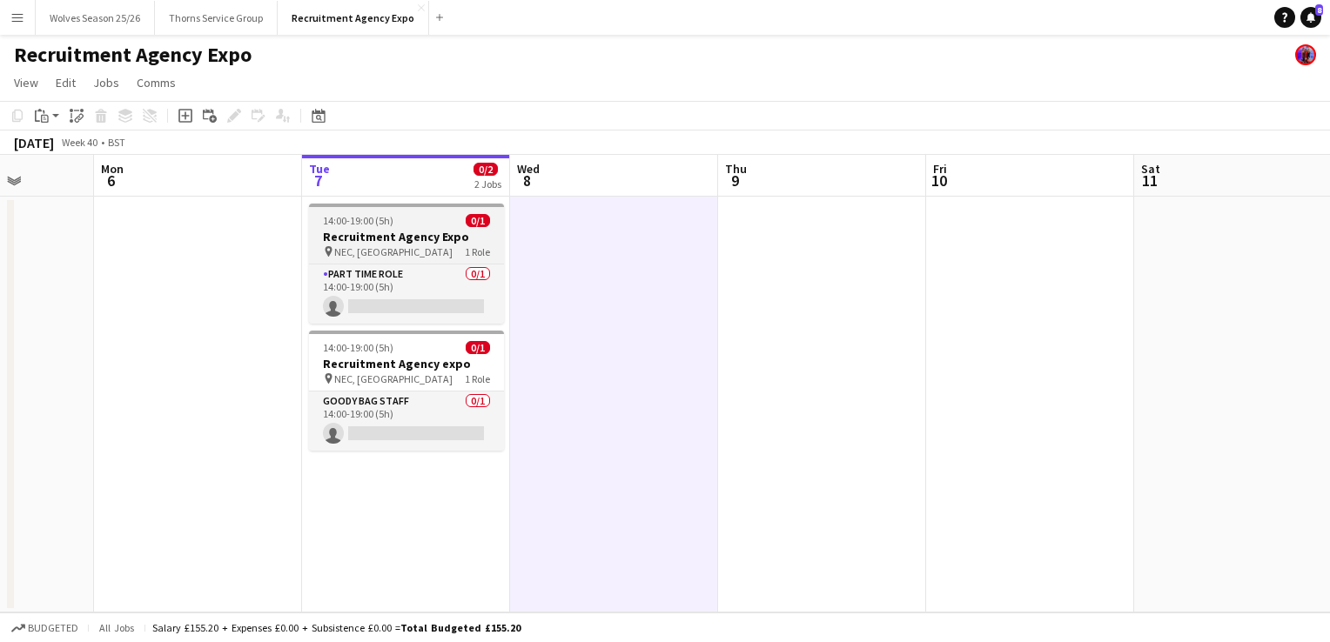
click at [386, 253] on span "NEC, Birmingham" at bounding box center [393, 251] width 118 height 13
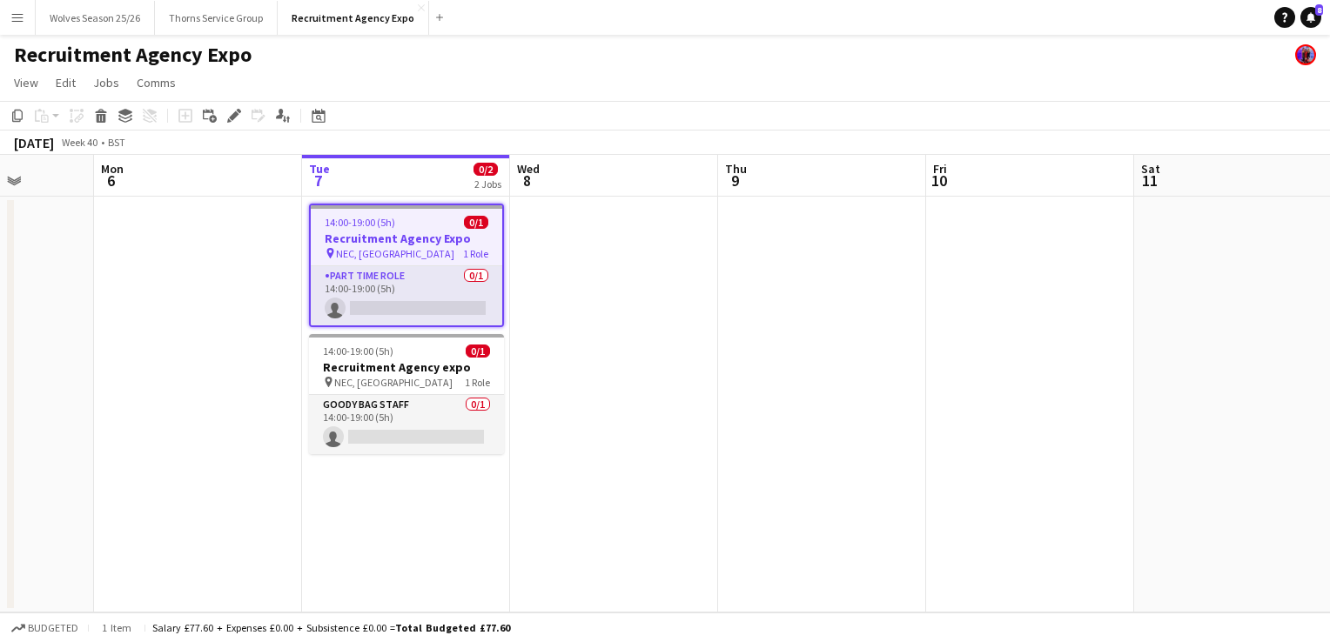
click at [237, 113] on icon "Edit" at bounding box center [234, 116] width 14 height 14
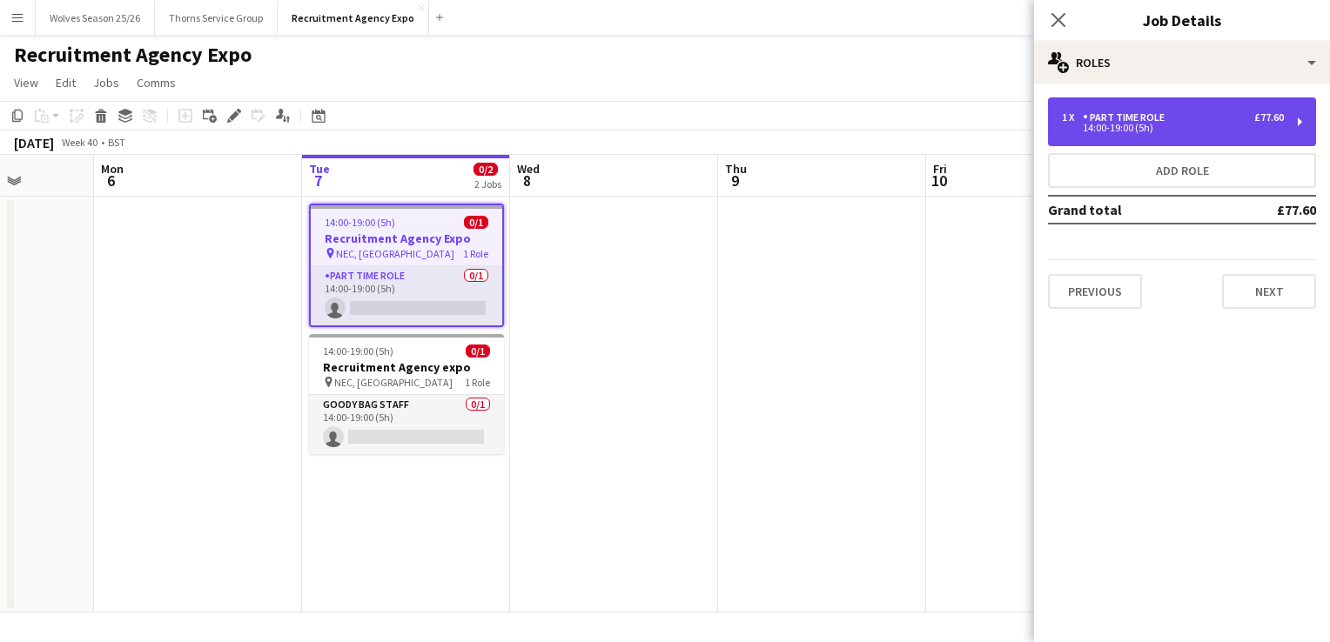
click at [1138, 112] on div "Part Time Role" at bounding box center [1127, 117] width 89 height 12
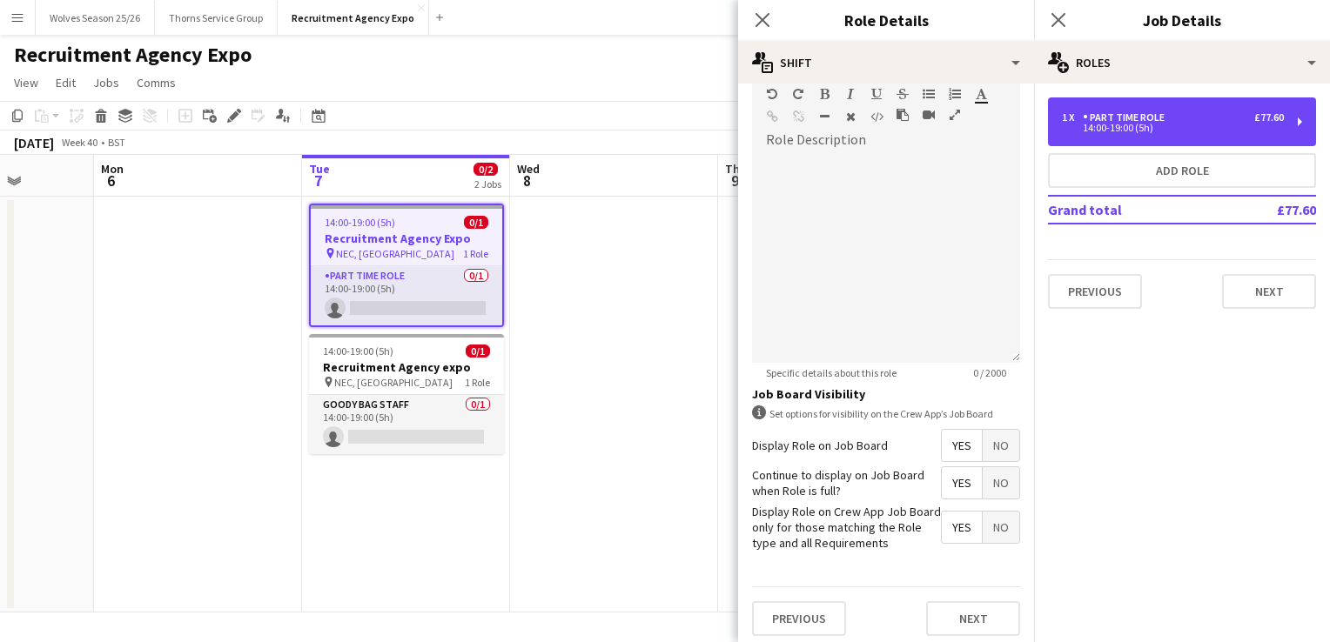
scroll to position [532, 0]
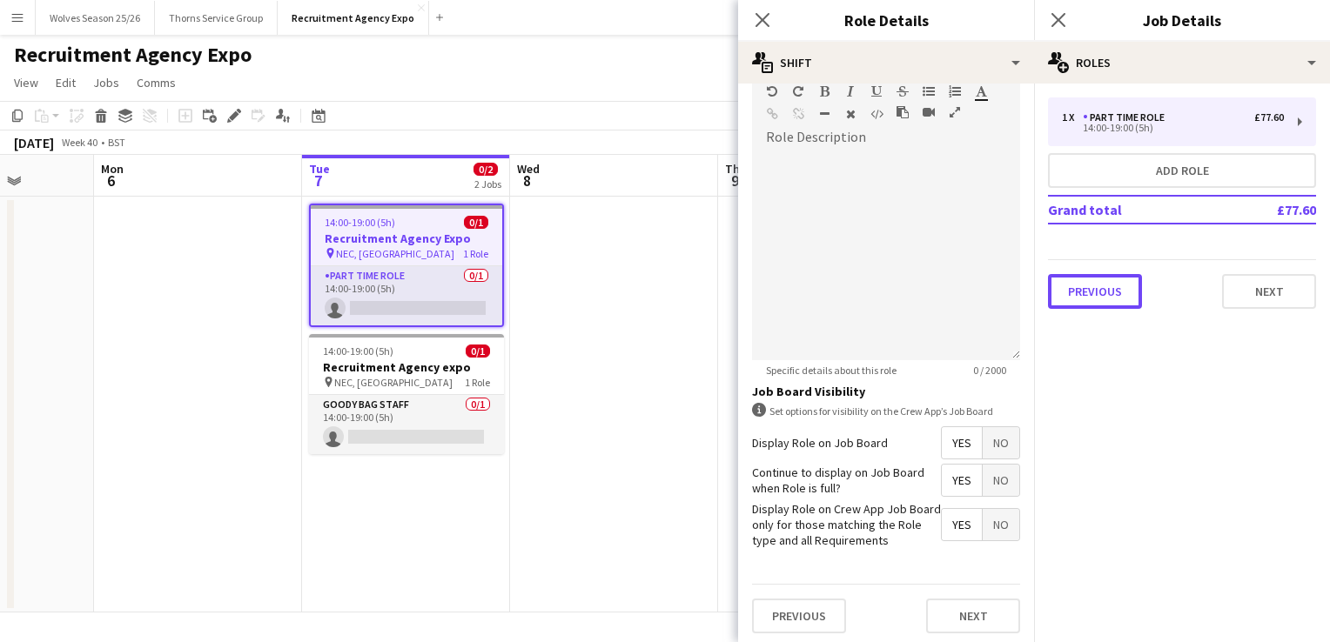
click at [1104, 288] on button "Previous" at bounding box center [1095, 291] width 94 height 35
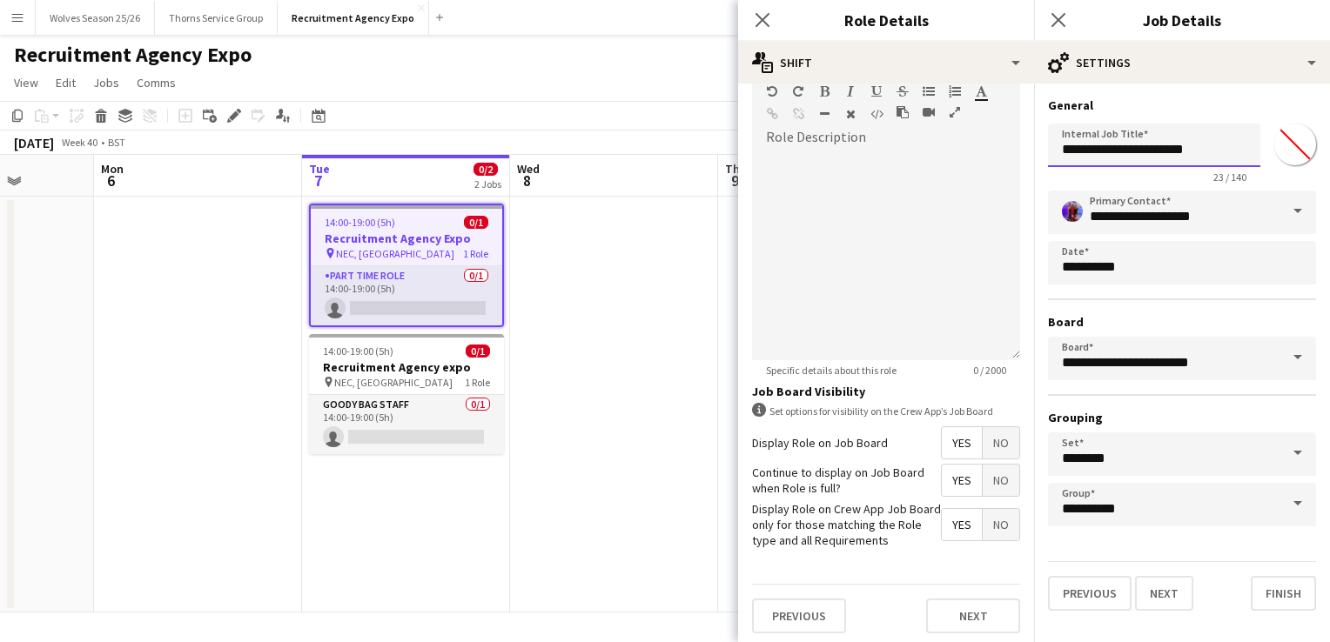
click at [1220, 152] on input "**********" at bounding box center [1154, 146] width 212 height 44
type input "**********"
click at [638, 305] on app-date-cell at bounding box center [614, 405] width 208 height 416
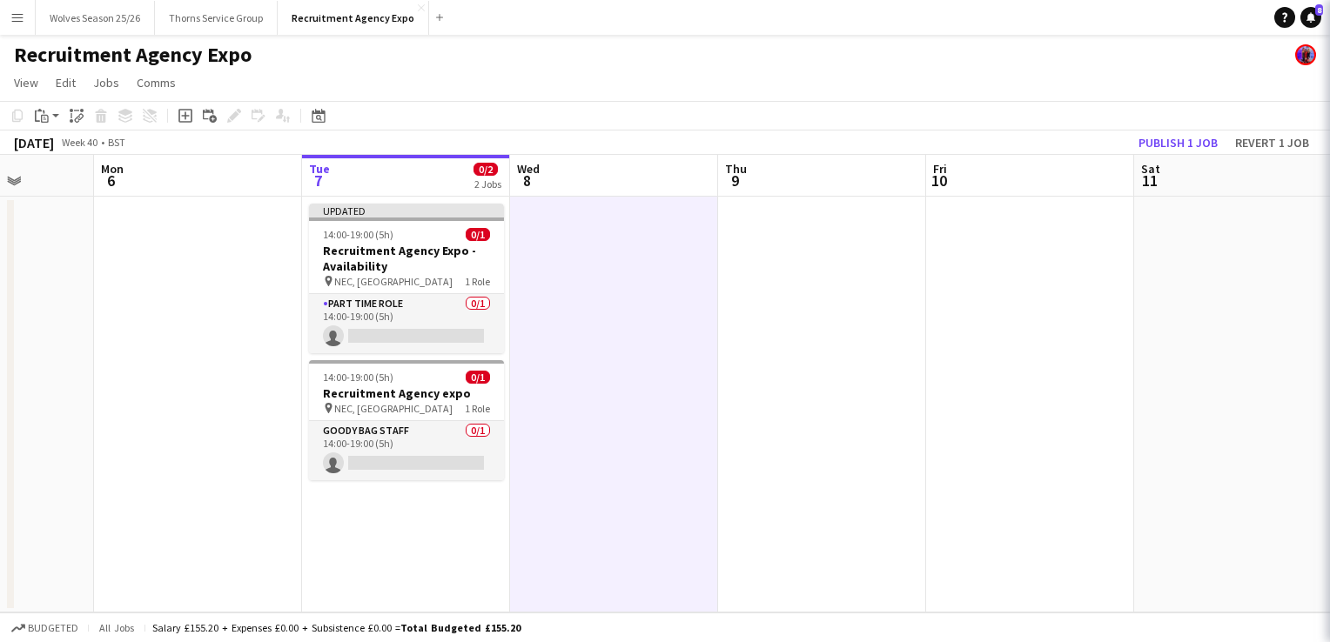
scroll to position [0, 0]
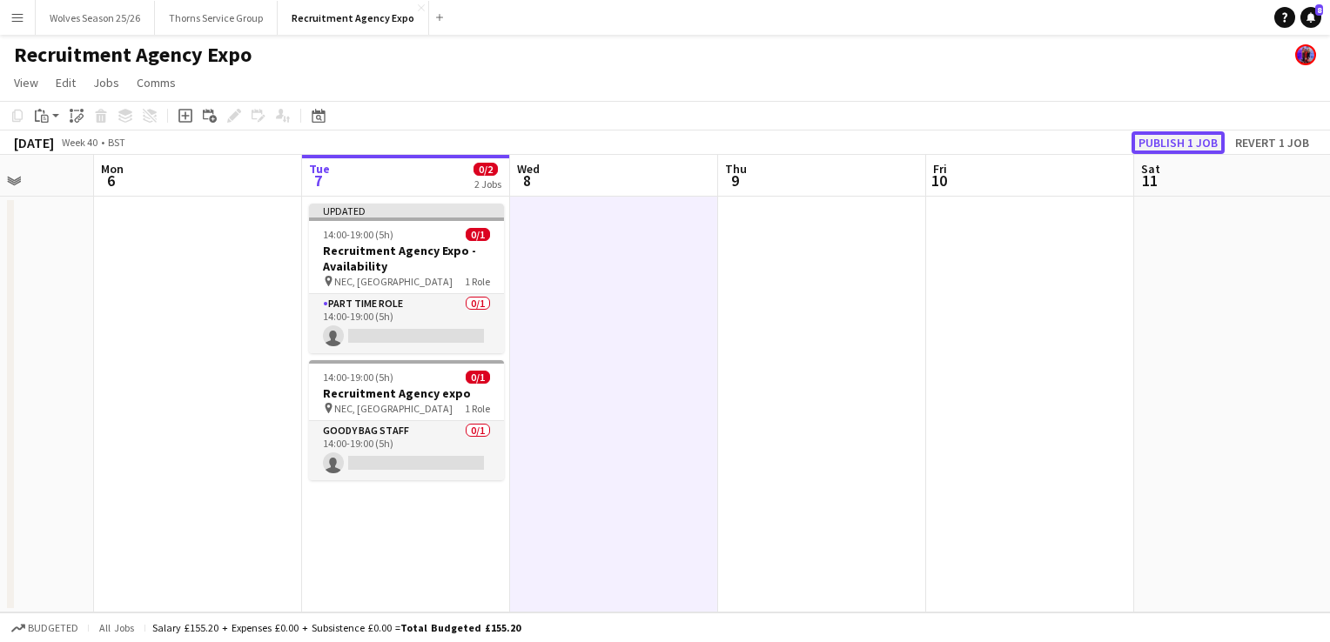
click at [1184, 138] on button "Publish 1 job" at bounding box center [1177, 142] width 93 height 23
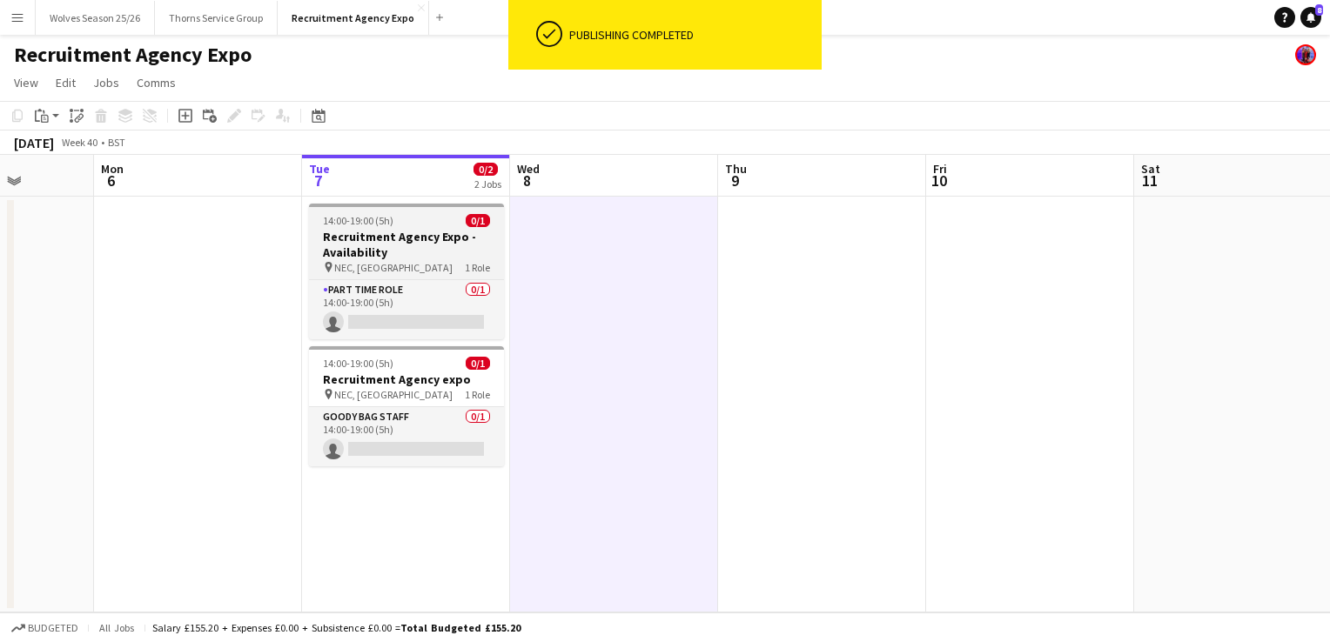
click at [372, 216] on span "14:00-19:00 (5h)" at bounding box center [358, 220] width 70 height 13
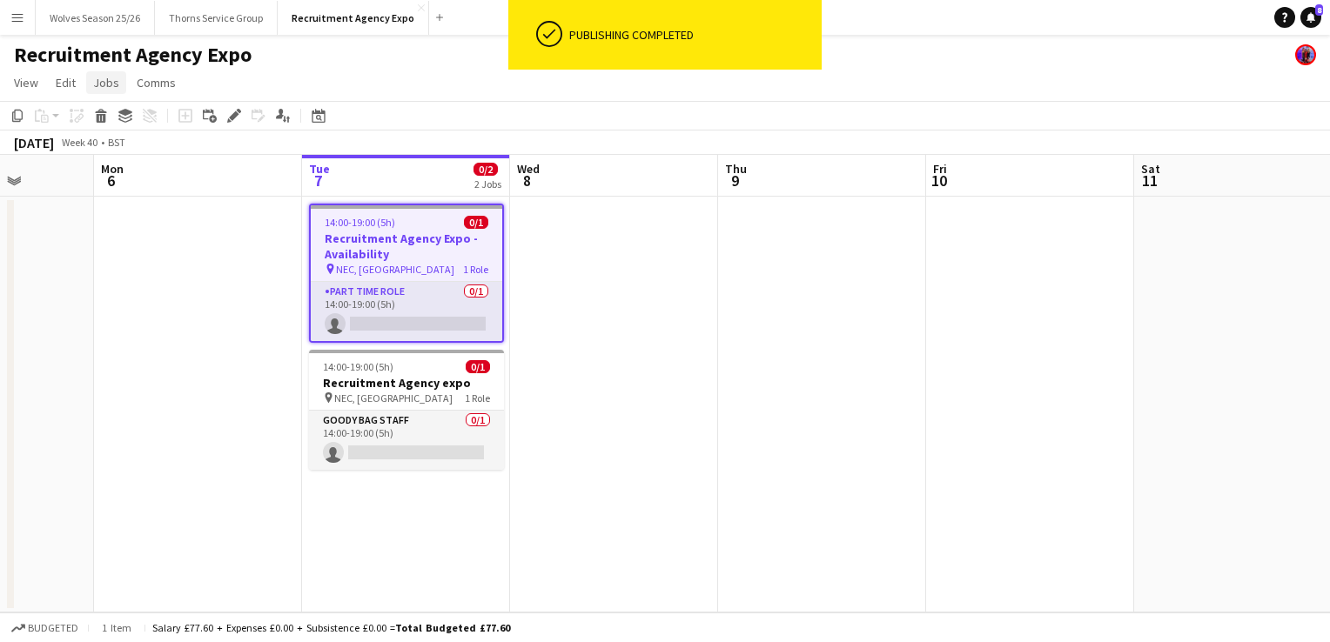
drag, startPoint x: 97, startPoint y: 68, endPoint x: 101, endPoint y: 78, distance: 11.0
click at [100, 76] on app-page-menu "View Day view expanded Day view collapsed Month view Date picker Jump to today …" at bounding box center [665, 84] width 1330 height 33
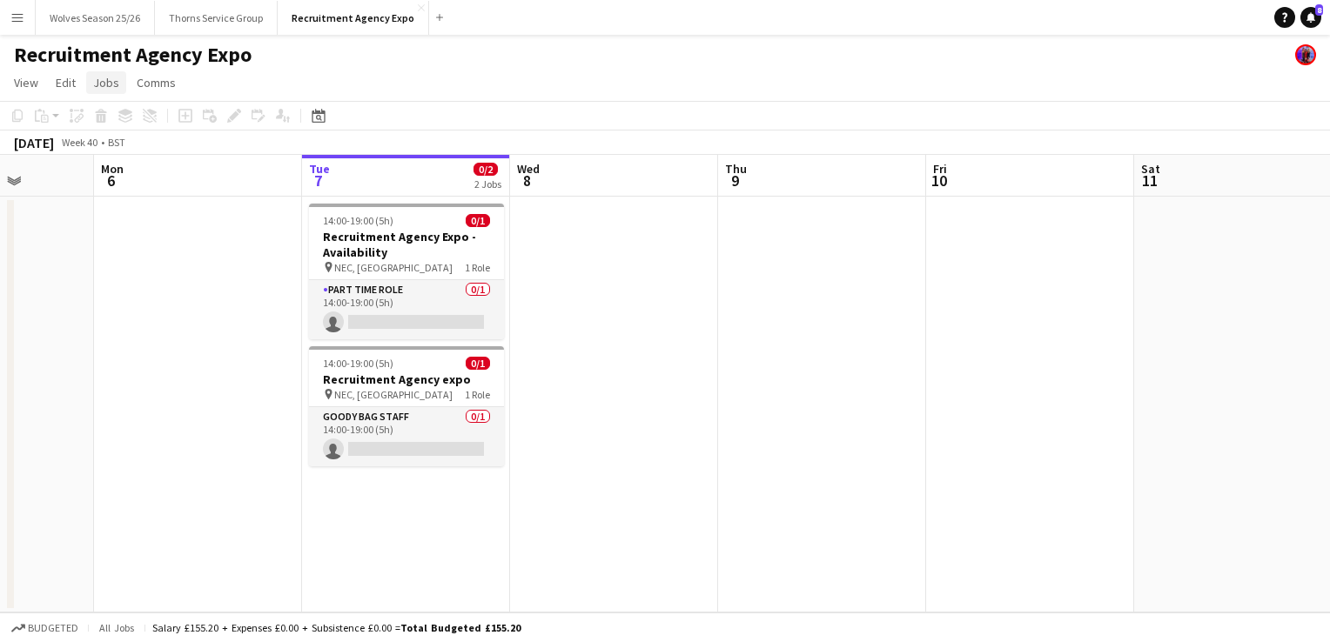
click at [106, 77] on span "Jobs" at bounding box center [106, 83] width 26 height 16
click at [570, 291] on app-date-cell at bounding box center [614, 405] width 208 height 416
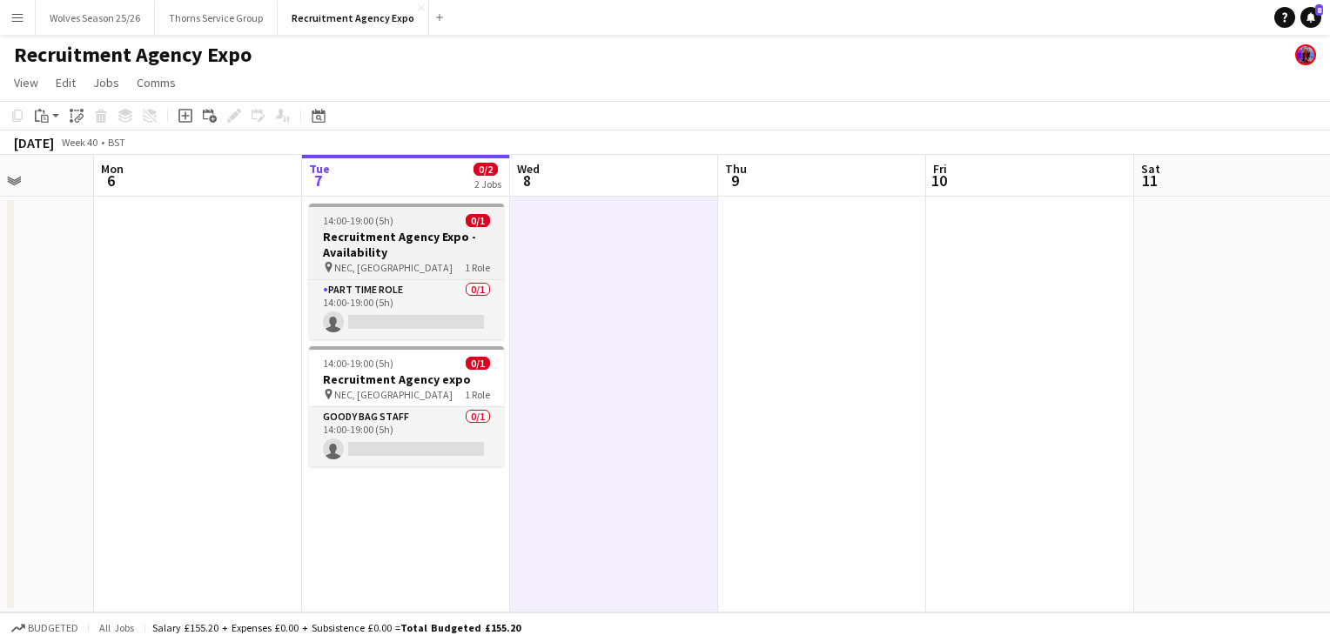
click at [399, 241] on h3 "Recruitment Agency Expo - Availability" at bounding box center [406, 244] width 195 height 31
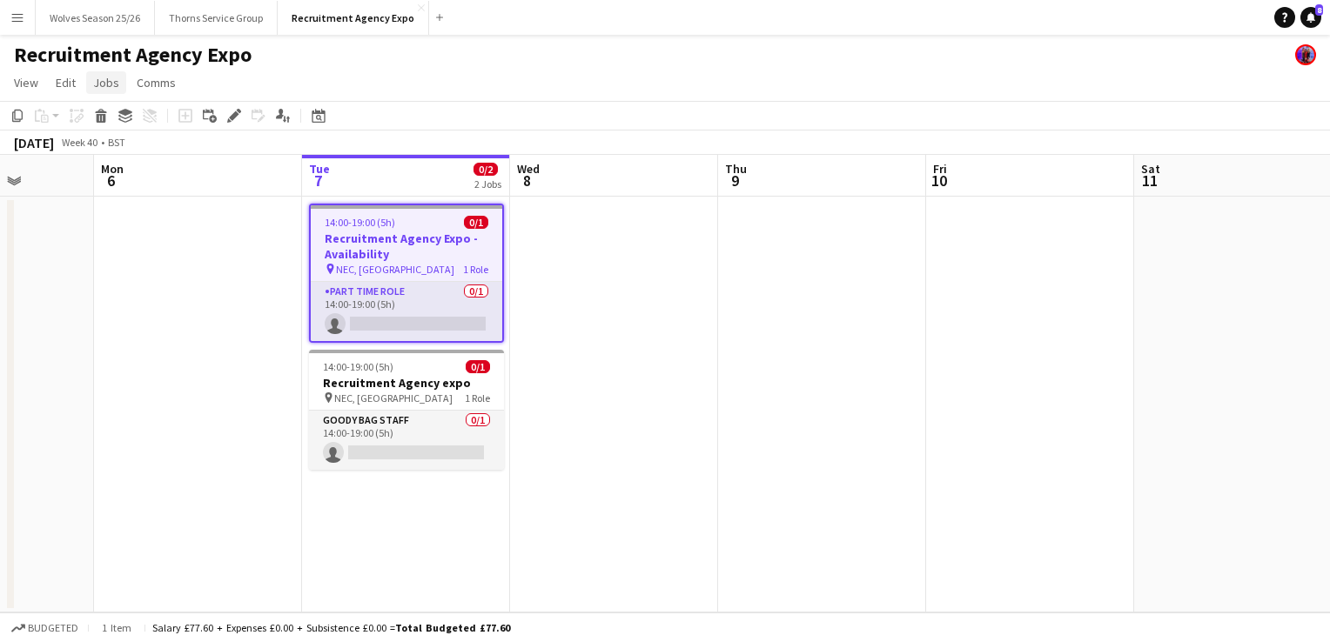
click at [112, 82] on span "Jobs" at bounding box center [106, 83] width 26 height 16
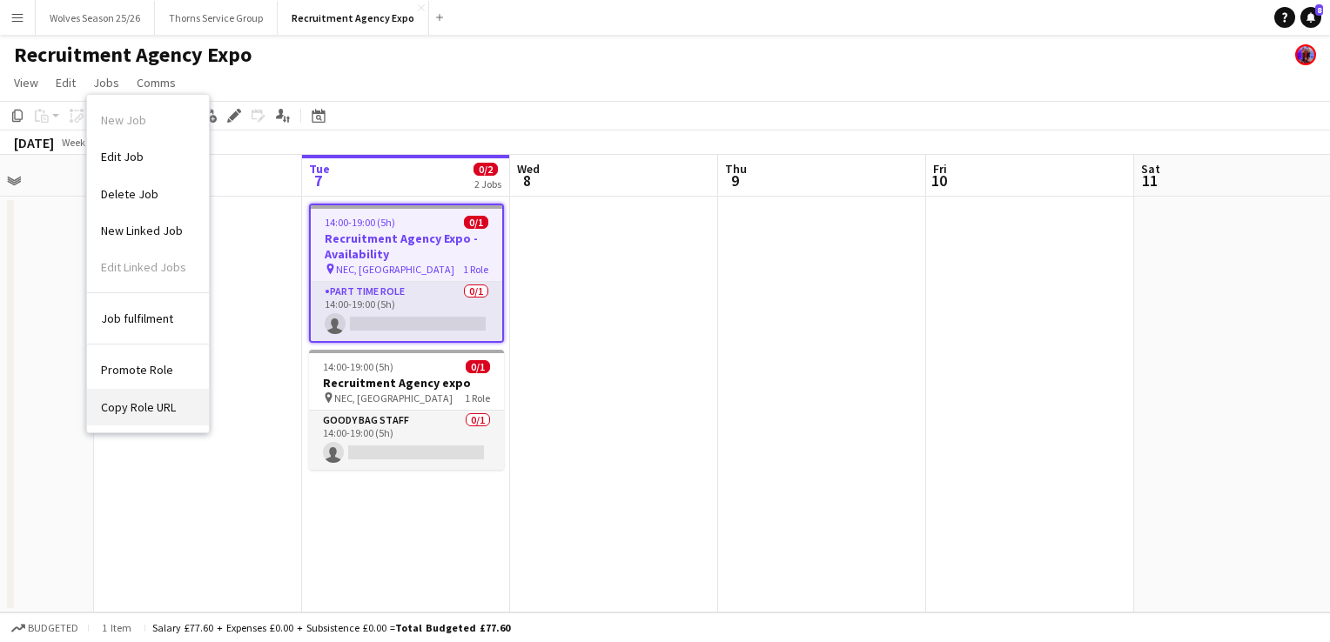
click at [132, 407] on span "Copy Role URL" at bounding box center [138, 407] width 75 height 16
type textarea "**********"
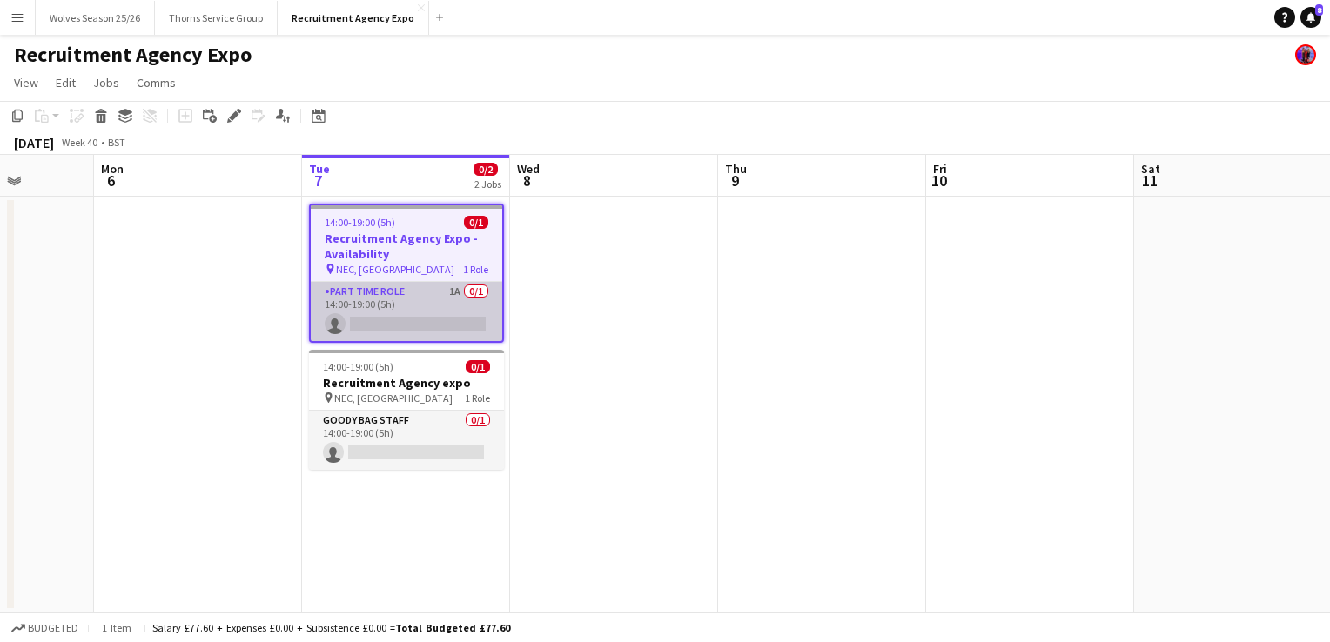
click at [407, 315] on app-card-role "Part Time Role 1A 0/1 14:00-19:00 (5h) single-neutral-actions" at bounding box center [406, 311] width 191 height 59
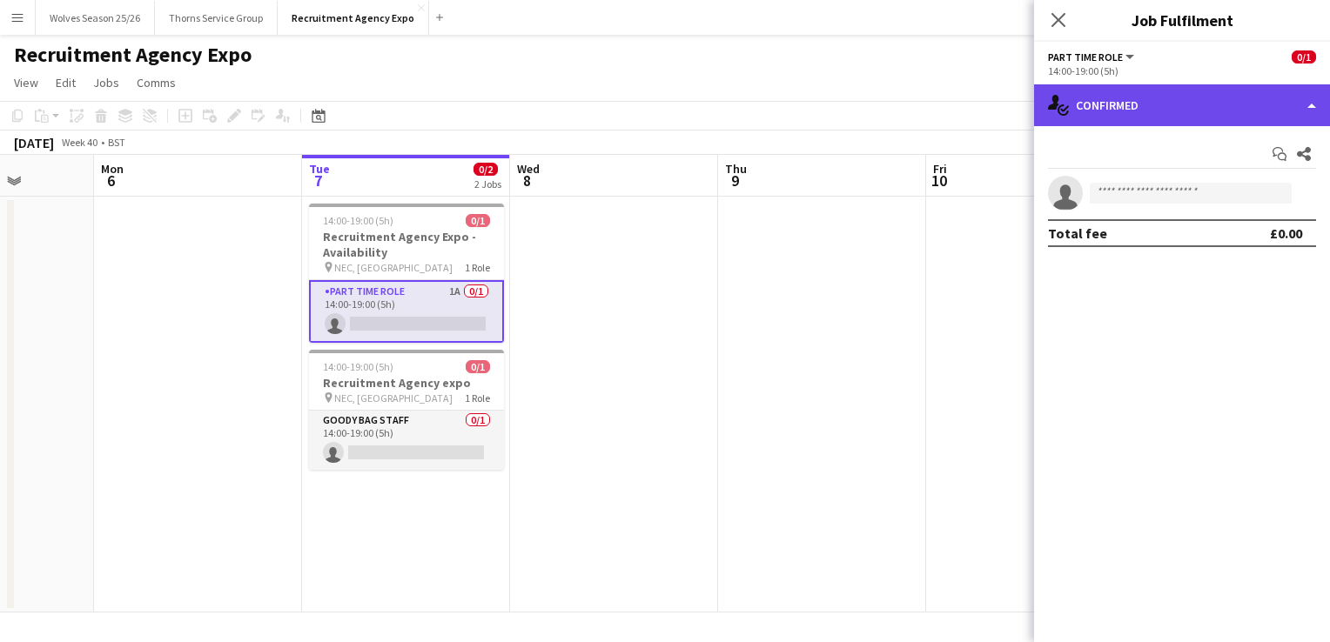
click at [1142, 113] on div "single-neutral-actions-check-2 Confirmed" at bounding box center [1182, 105] width 296 height 42
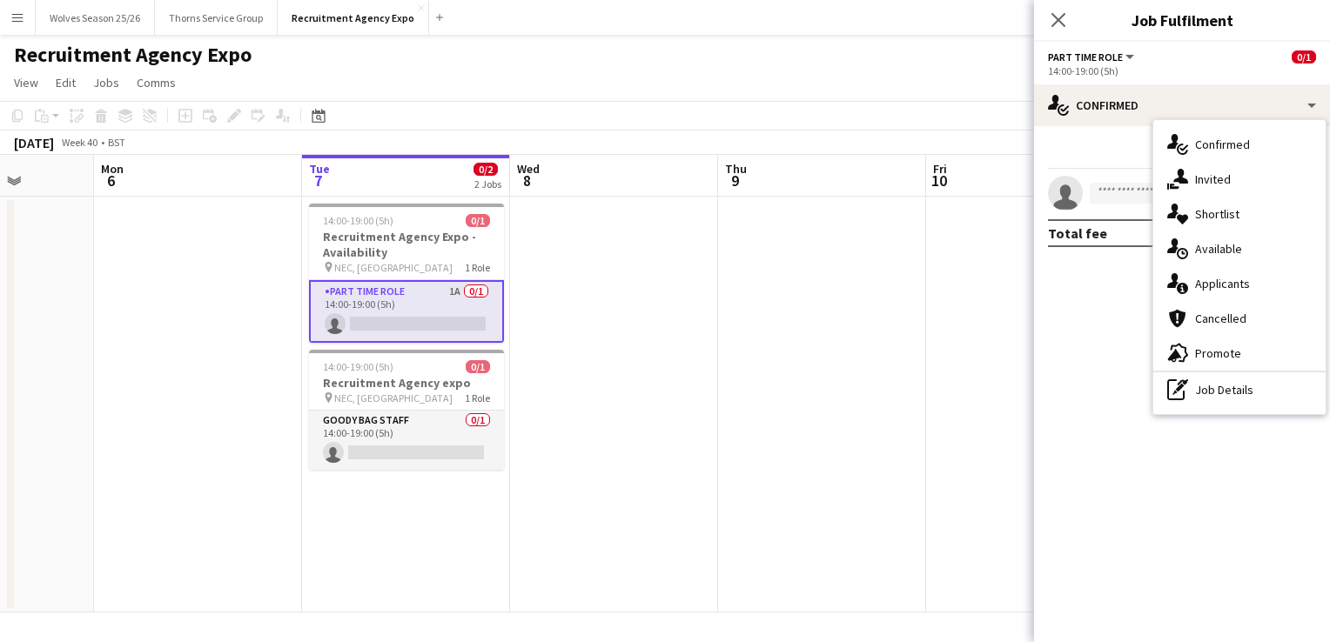
click at [1218, 284] on span "Applicants" at bounding box center [1222, 284] width 55 height 16
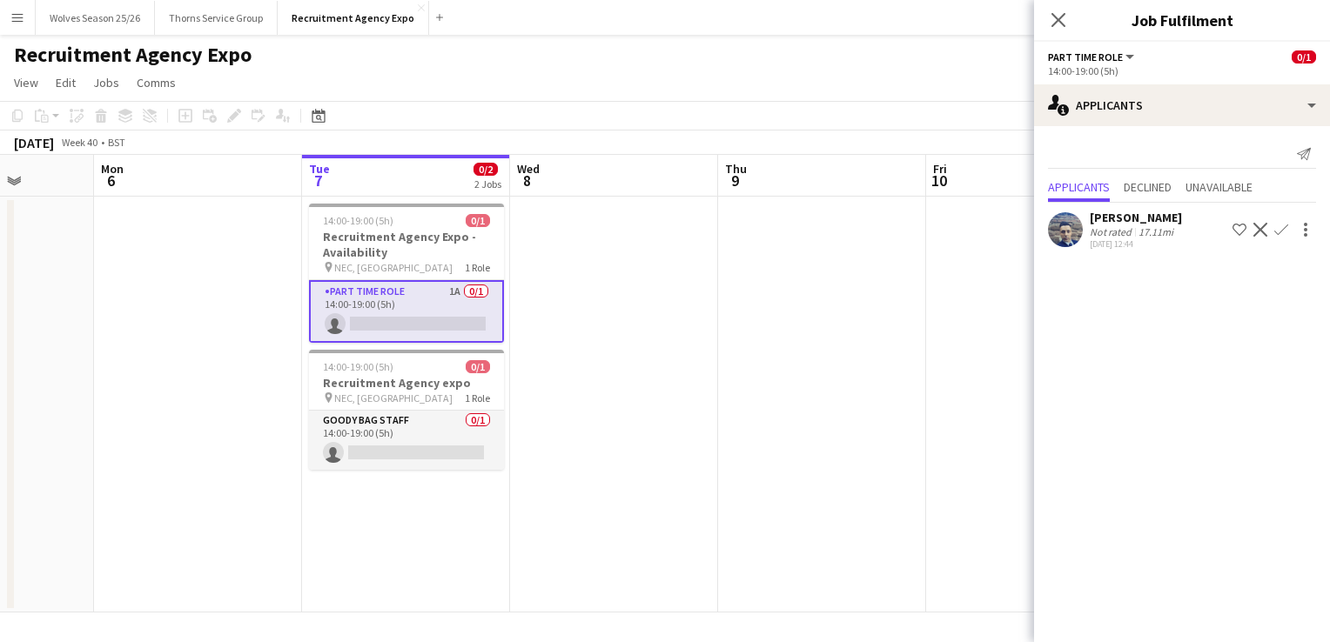
drag, startPoint x: 404, startPoint y: 444, endPoint x: 678, endPoint y: 397, distance: 278.2
click at [405, 442] on app-card-role "Goody Bag Staff 0/1 14:00-19:00 (5h) single-neutral-actions" at bounding box center [406, 440] width 195 height 59
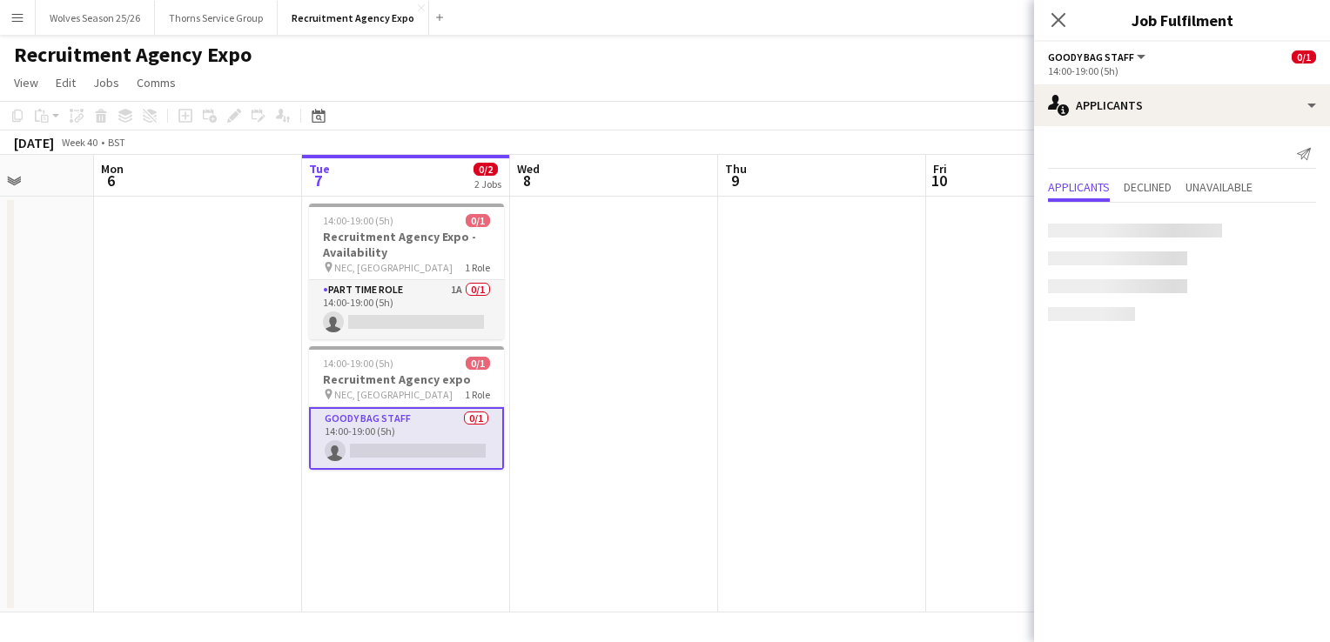
scroll to position [0, 529]
click at [708, 378] on app-date-cell at bounding box center [615, 405] width 208 height 416
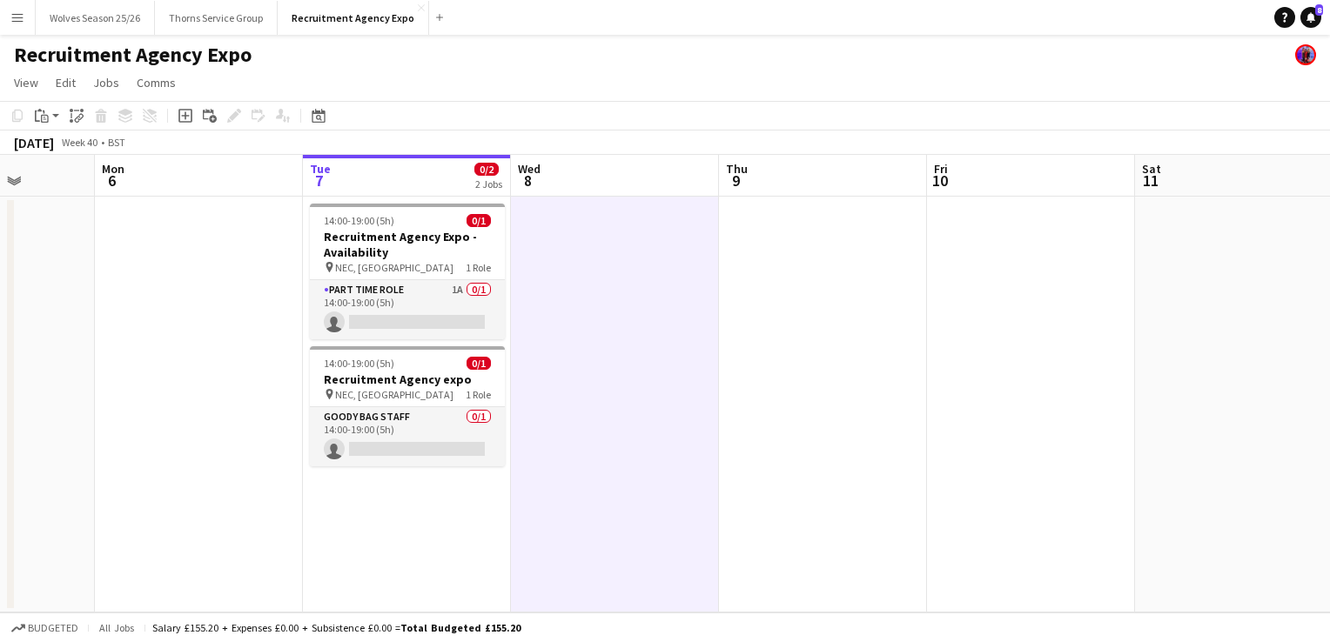
click at [706, 475] on app-date-cell at bounding box center [615, 405] width 208 height 416
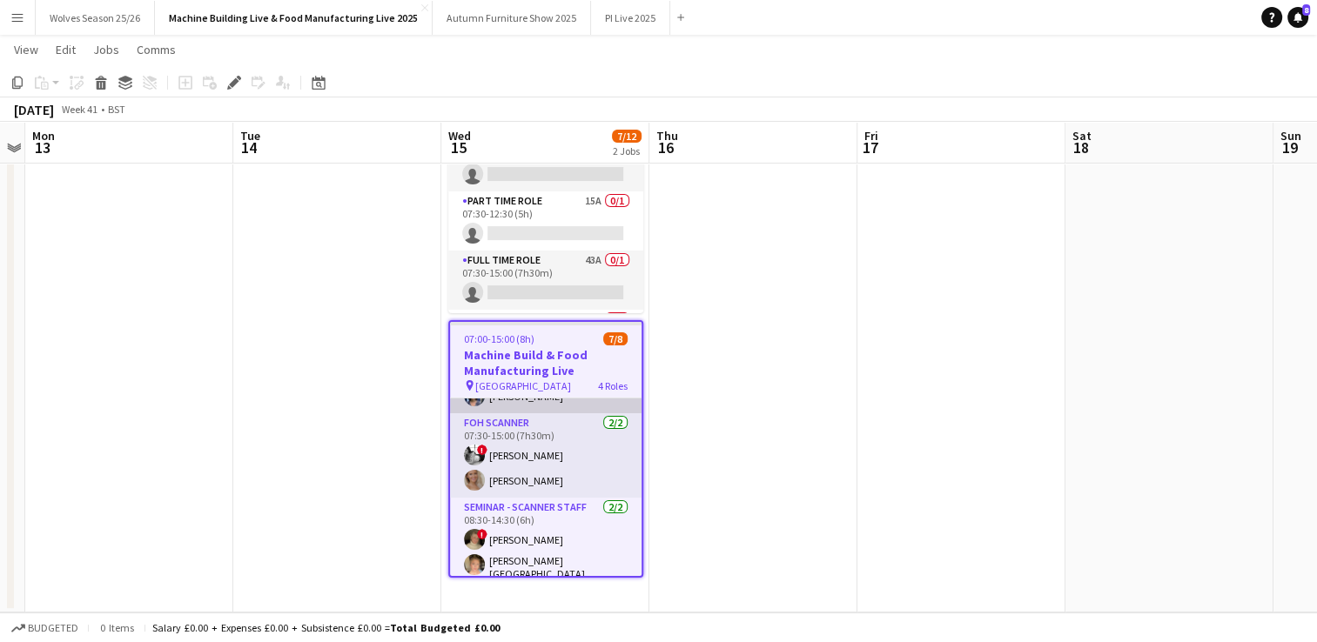
scroll to position [158, 0]
drag, startPoint x: 526, startPoint y: 475, endPoint x: 1007, endPoint y: 277, distance: 520.6
click at [526, 475] on app-card-role "FOH Scanner [DATE] 07:30-15:00 (7h30m) ! [PERSON_NAME] [PERSON_NAME]" at bounding box center [545, 451] width 191 height 84
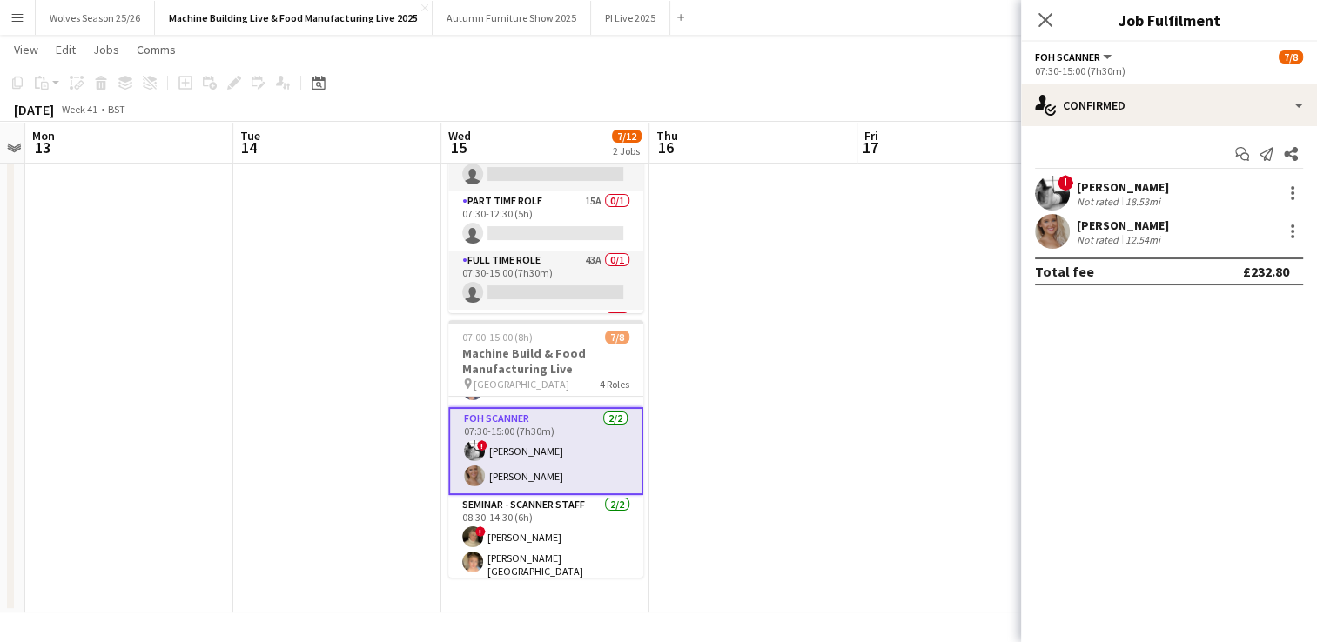
click at [1104, 243] on div "Not rated" at bounding box center [1099, 239] width 45 height 13
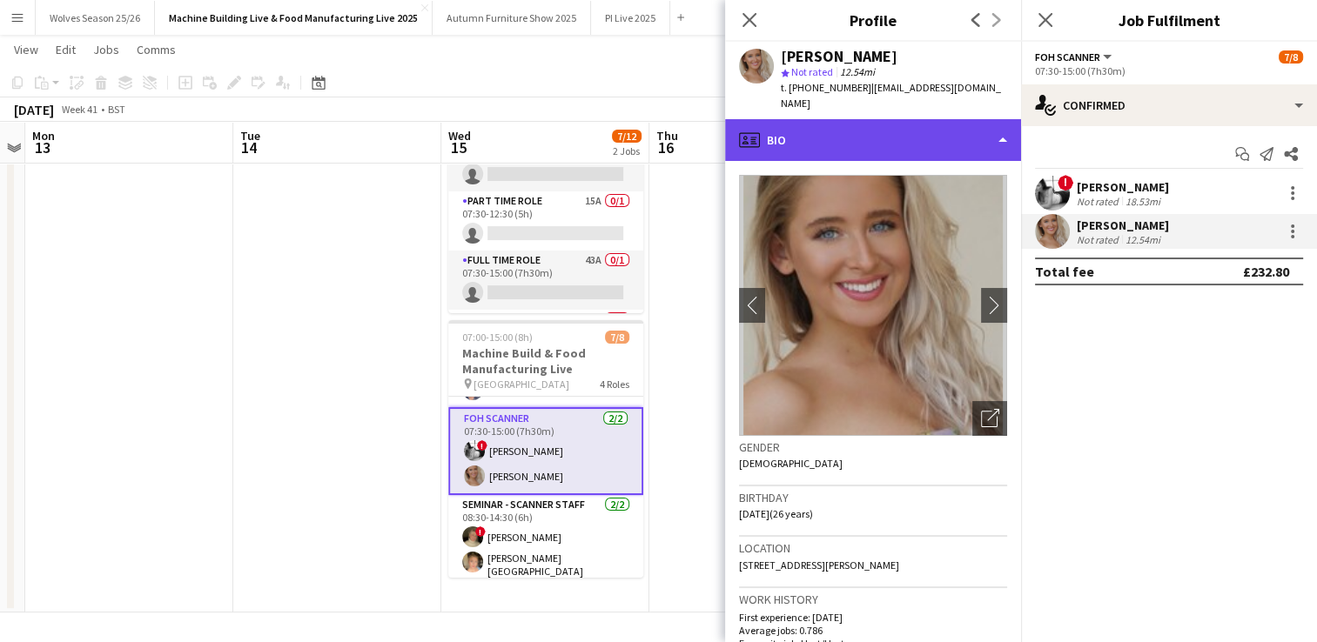
click at [886, 119] on div "profile Bio" at bounding box center [873, 140] width 296 height 42
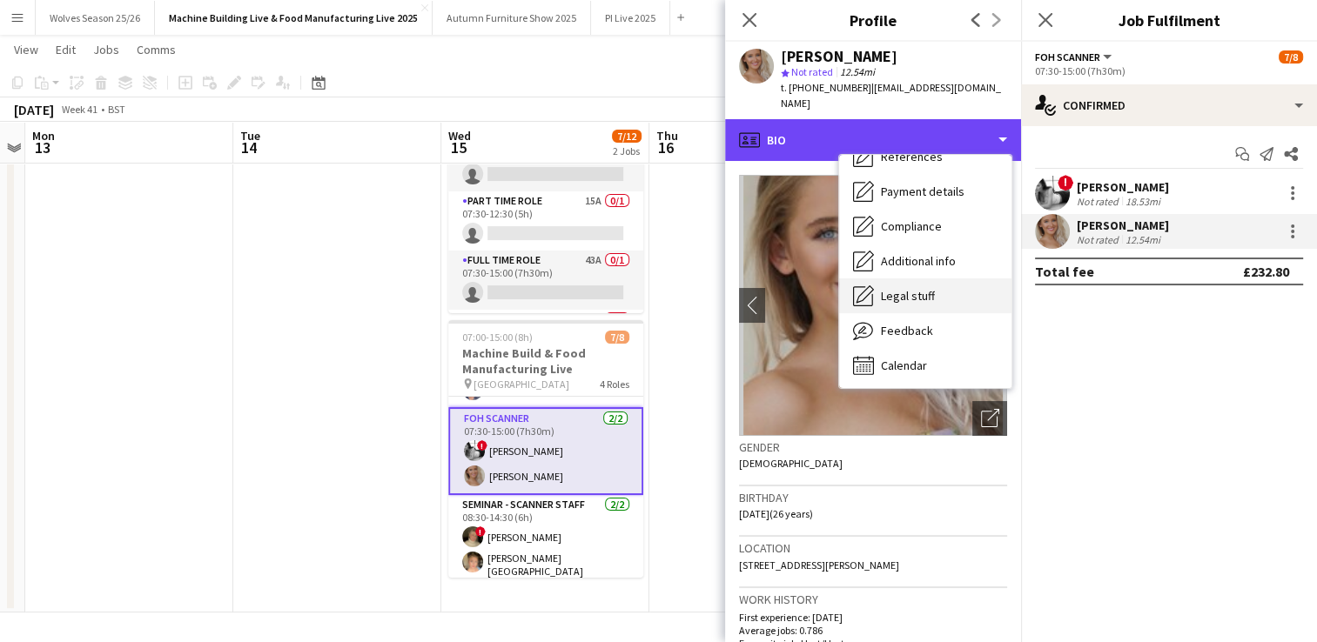
scroll to position [198, 0]
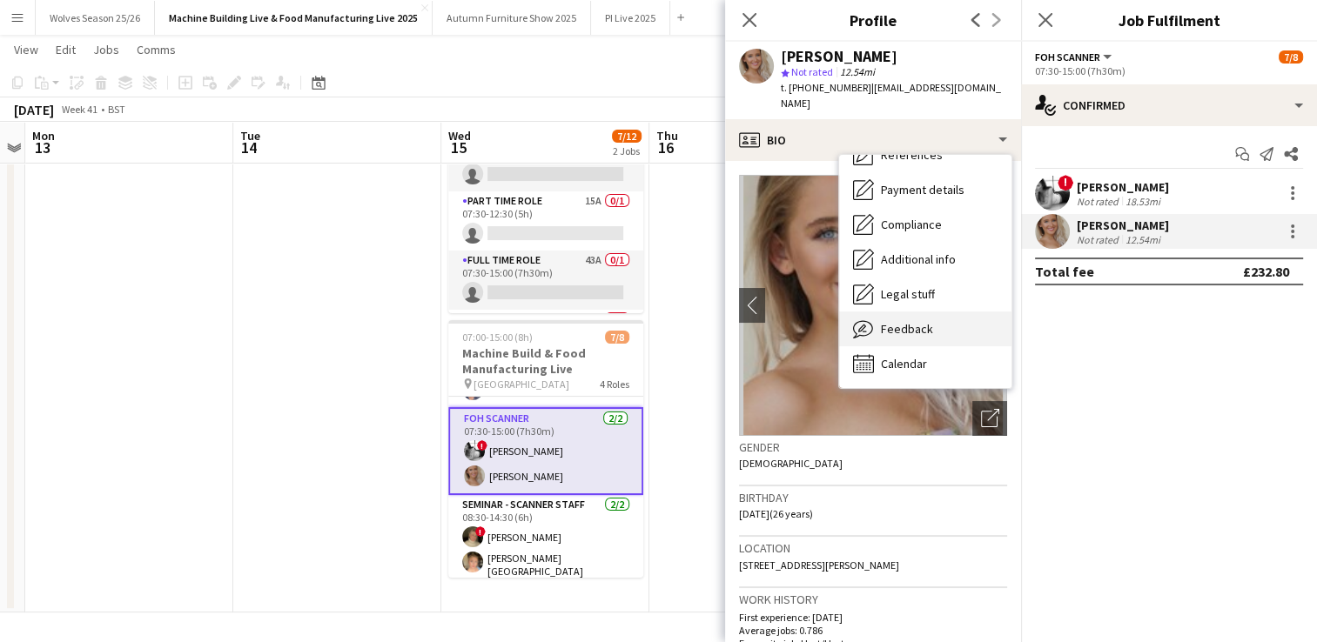
click at [894, 321] on span "Feedback" at bounding box center [907, 329] width 52 height 16
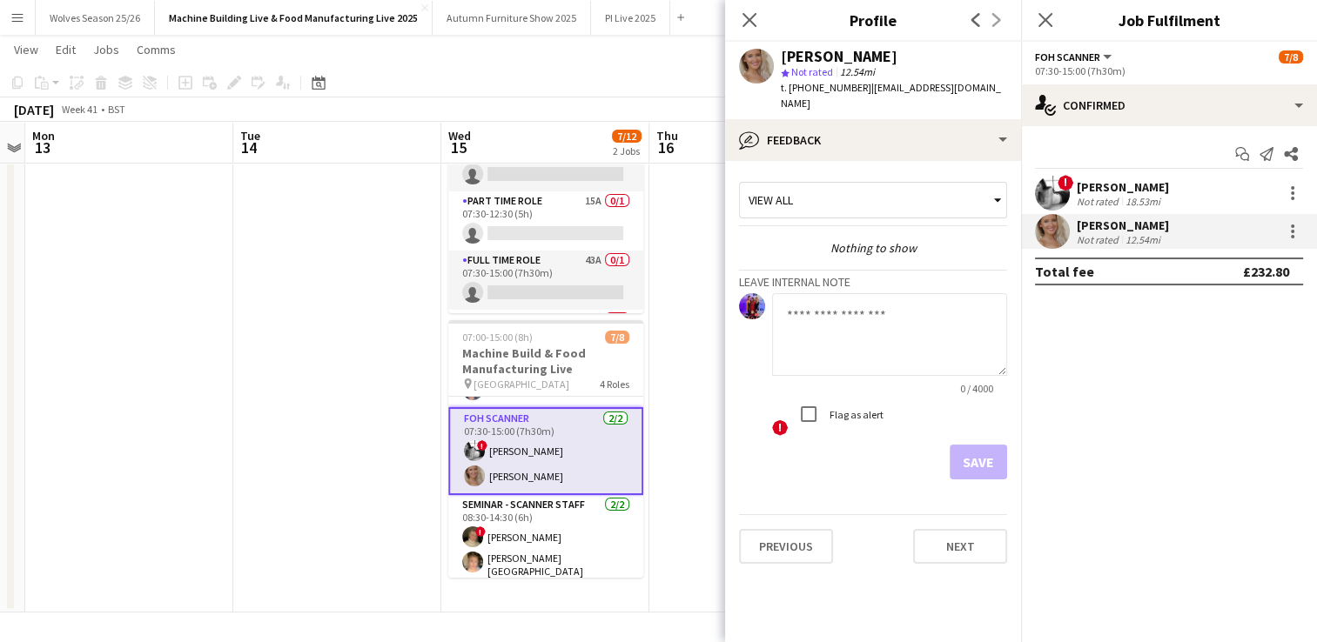
click at [821, 305] on textarea at bounding box center [889, 334] width 235 height 83
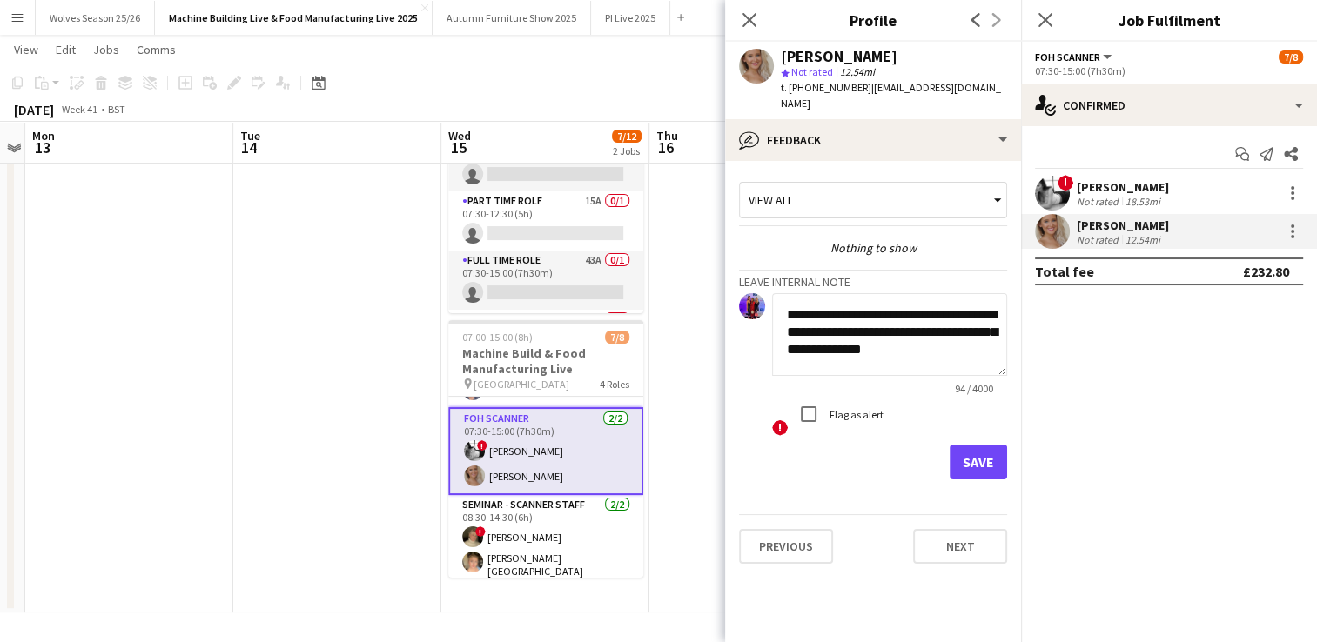
type textarea "**********"
click at [968, 445] on button "Save" at bounding box center [978, 462] width 57 height 35
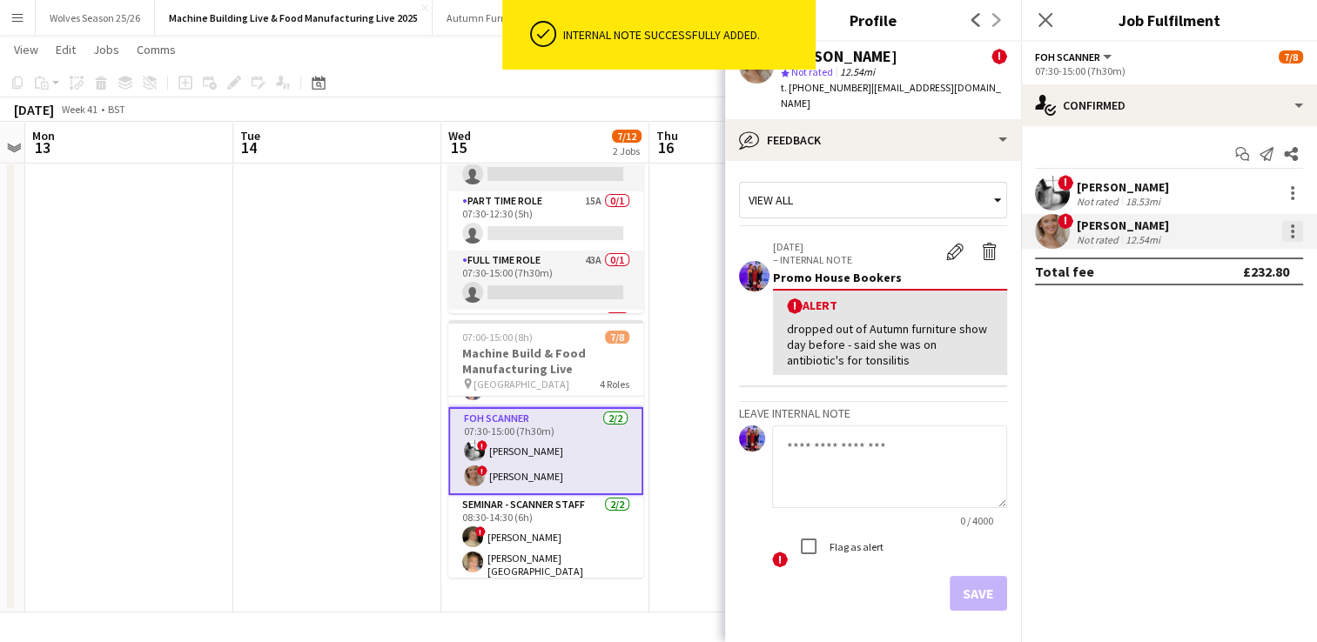
click at [1288, 233] on div at bounding box center [1292, 231] width 21 height 21
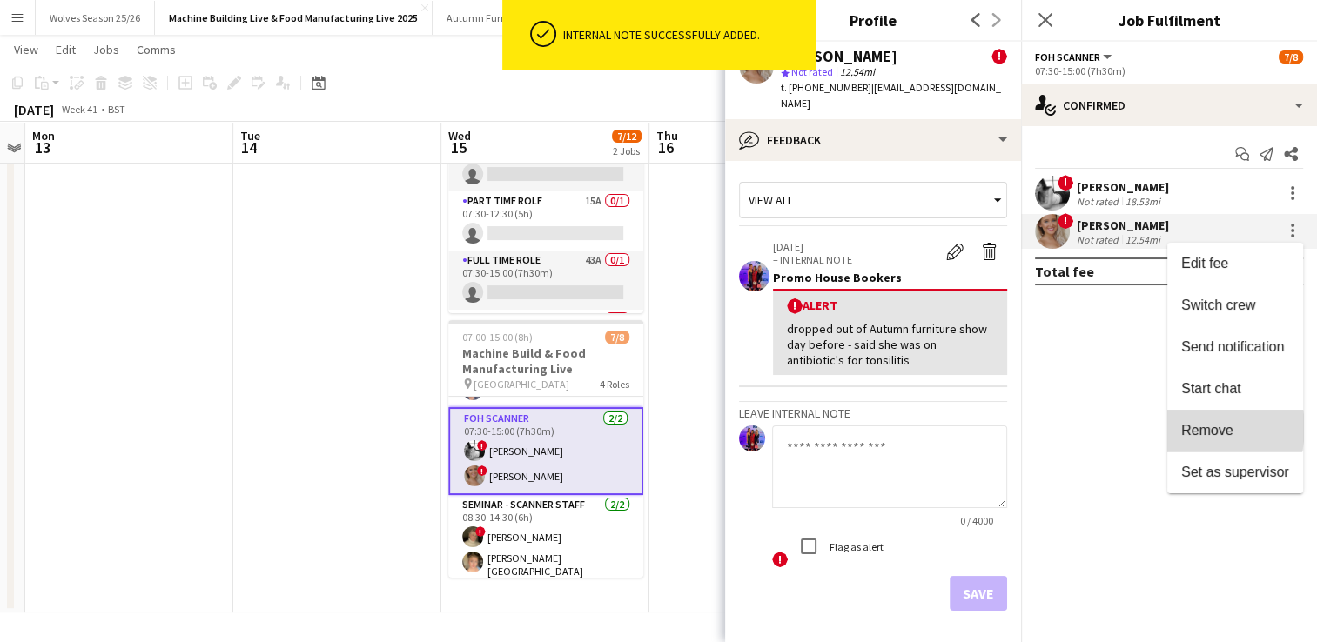
click at [1191, 428] on span "Remove" at bounding box center [1207, 430] width 52 height 15
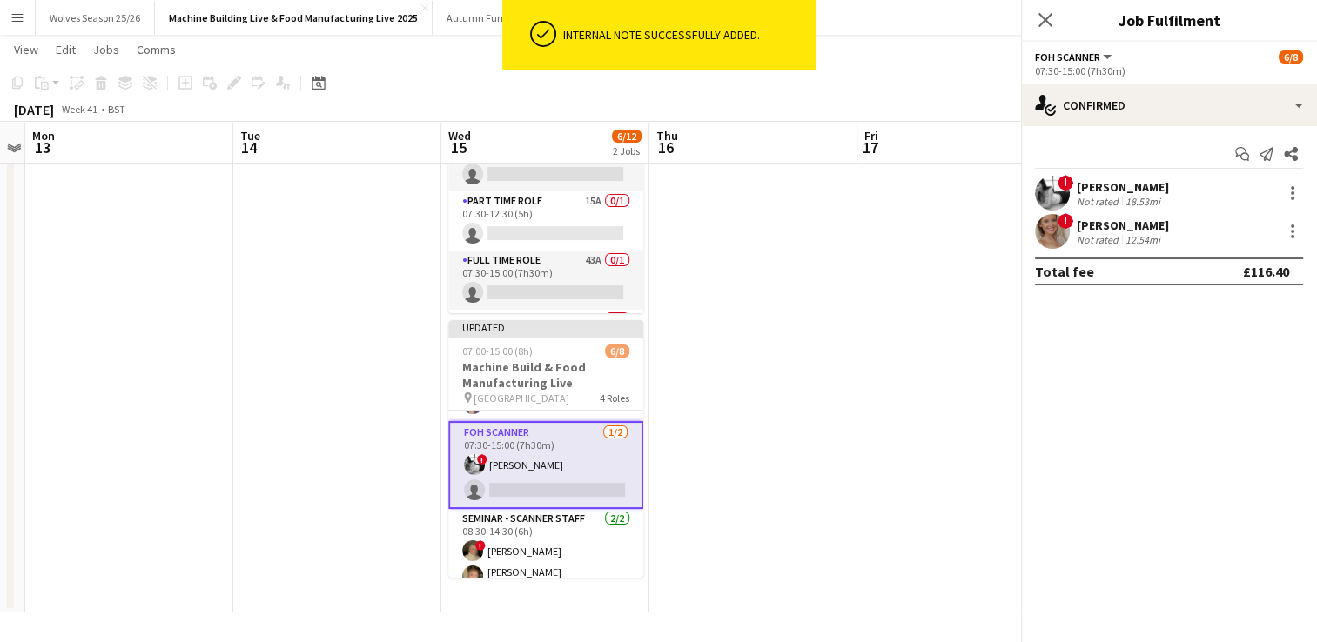
click at [319, 401] on app-date-cell at bounding box center [337, 331] width 208 height 564
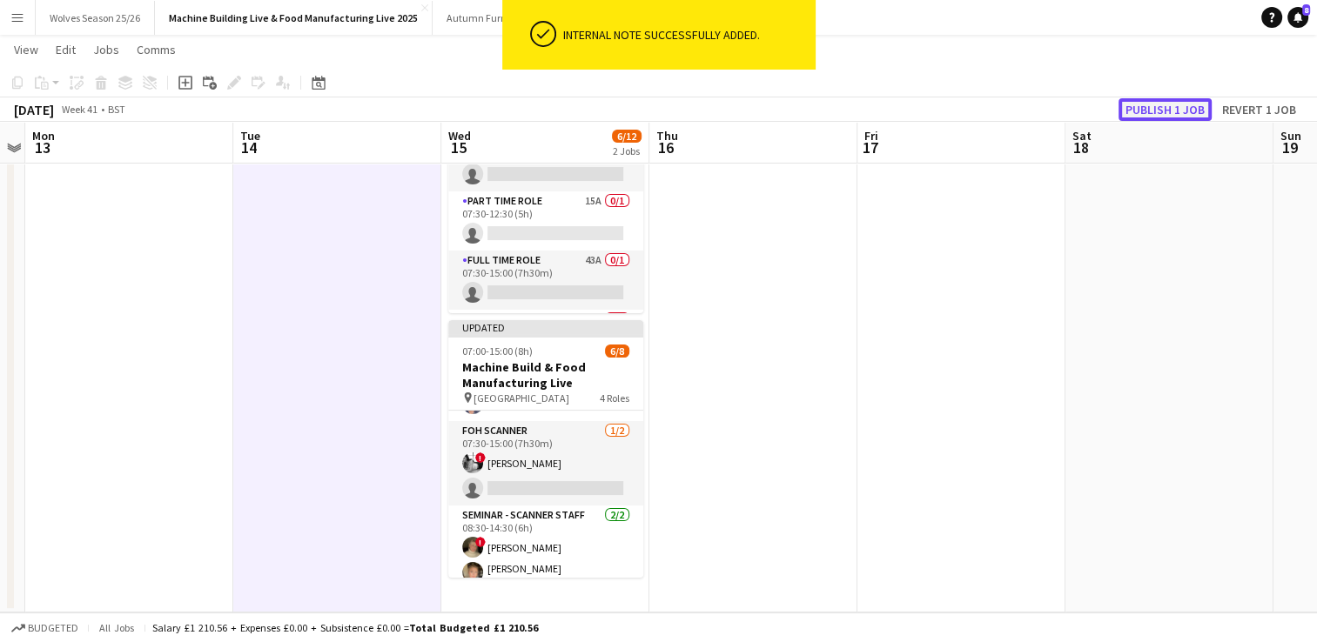
click at [1177, 114] on button "Publish 1 job" at bounding box center [1164, 109] width 93 height 23
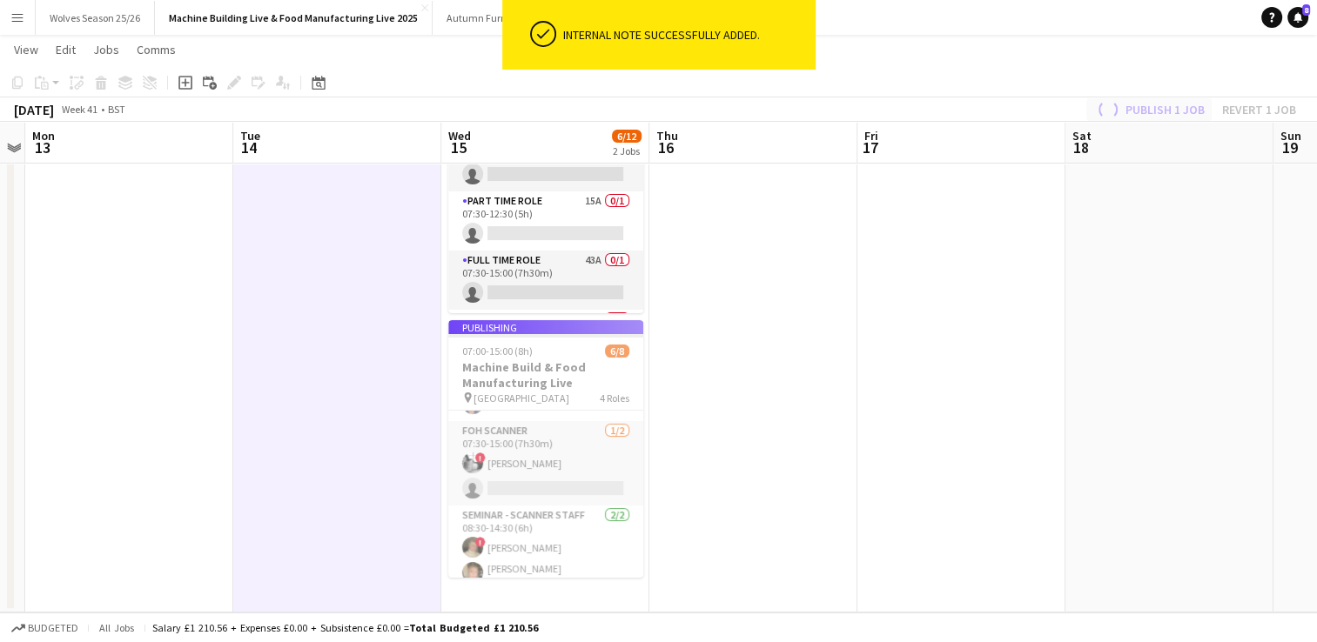
scroll to position [157, 0]
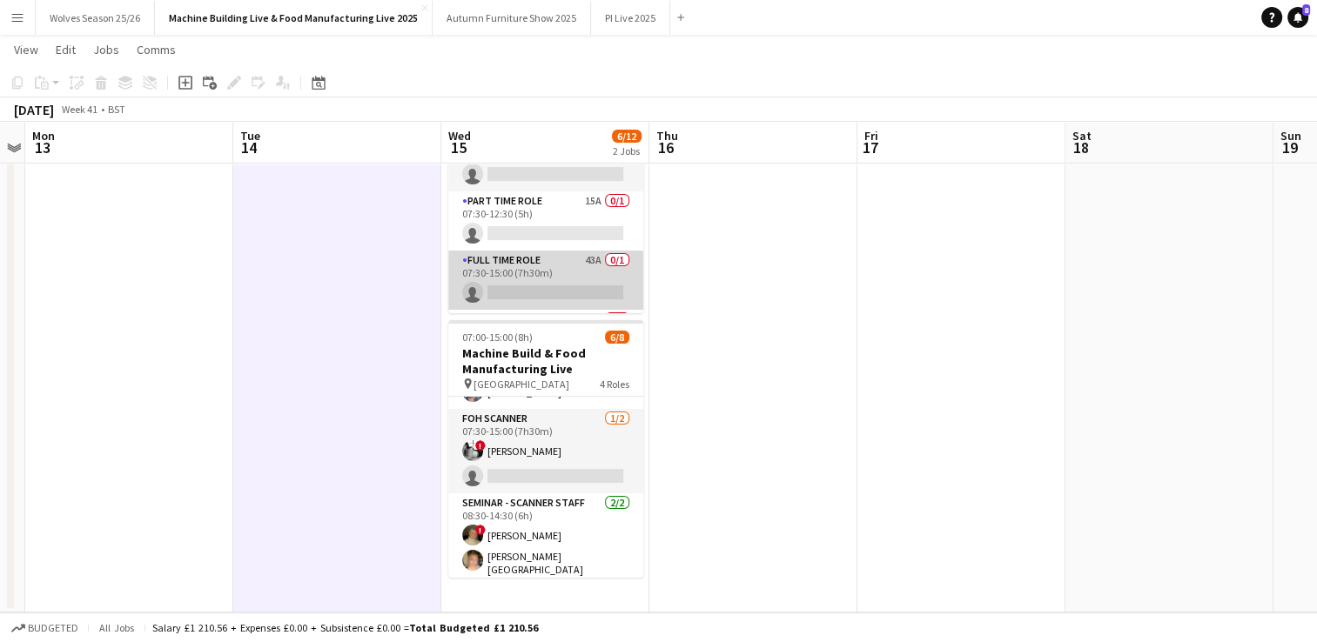
click at [547, 275] on app-card-role "Full Time Role 43A 0/1 07:30-15:00 (7h30m) single-neutral-actions" at bounding box center [545, 280] width 195 height 59
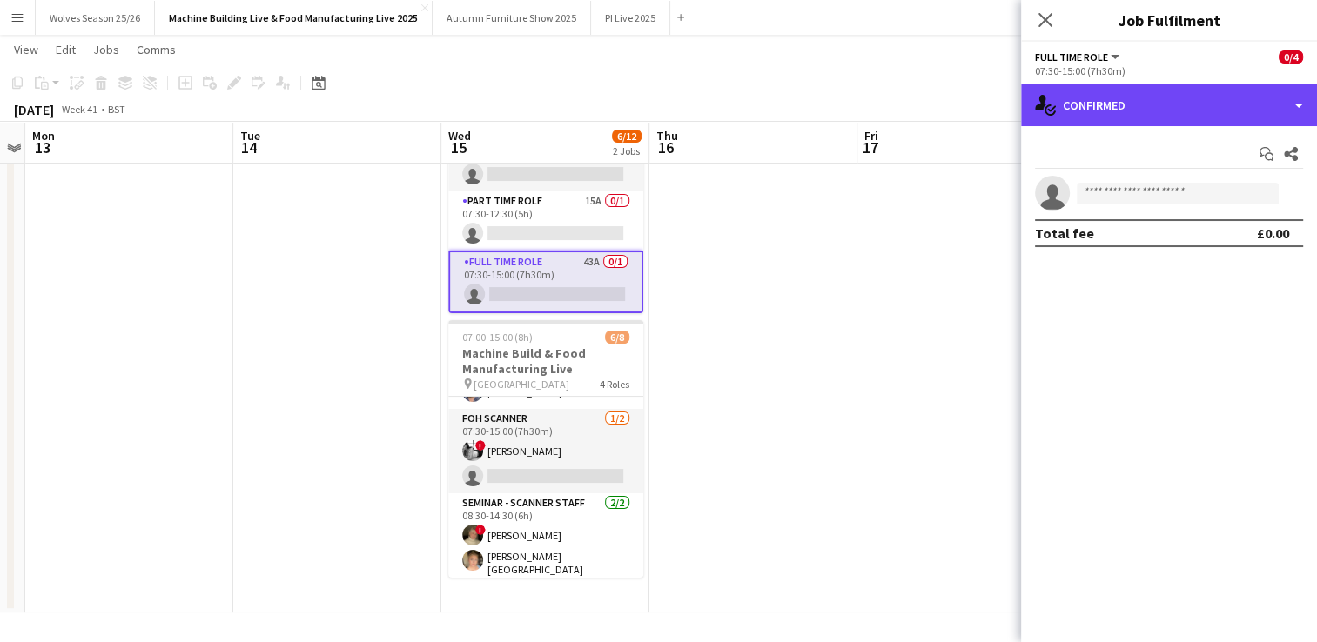
click at [1195, 97] on div "single-neutral-actions-check-2 Confirmed" at bounding box center [1169, 105] width 296 height 42
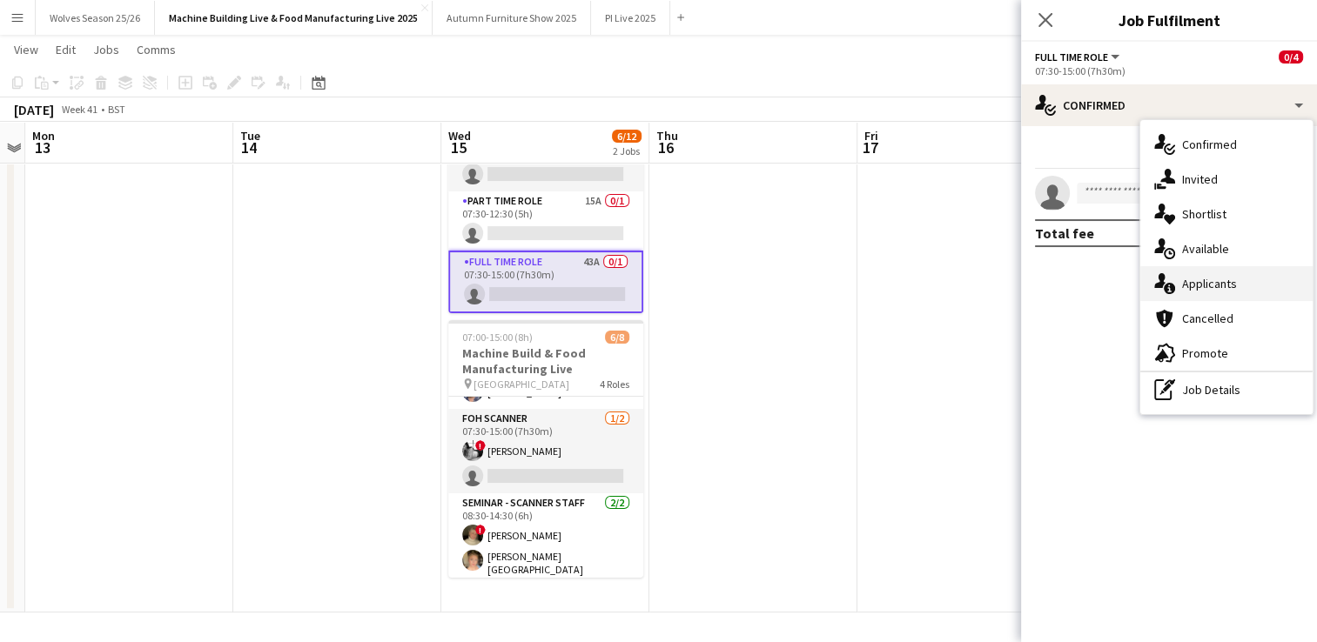
click at [1229, 286] on span "Applicants" at bounding box center [1209, 284] width 55 height 16
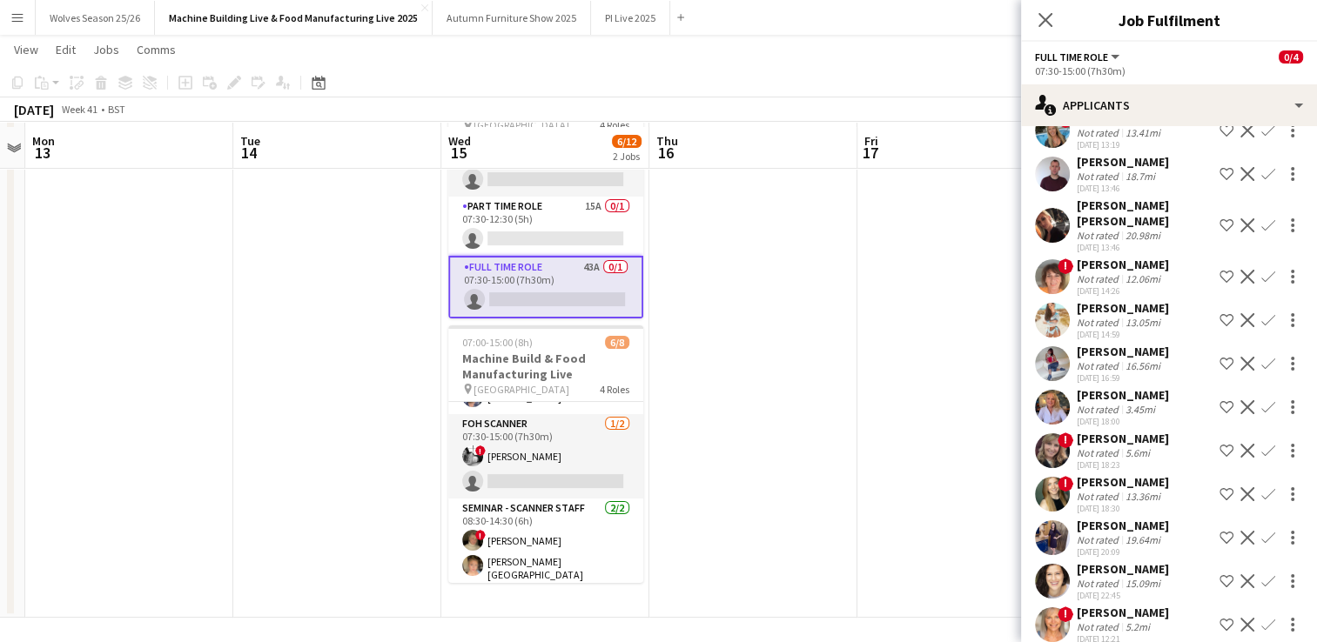
scroll to position [138, 0]
click at [1083, 621] on div "Not rated" at bounding box center [1099, 627] width 45 height 13
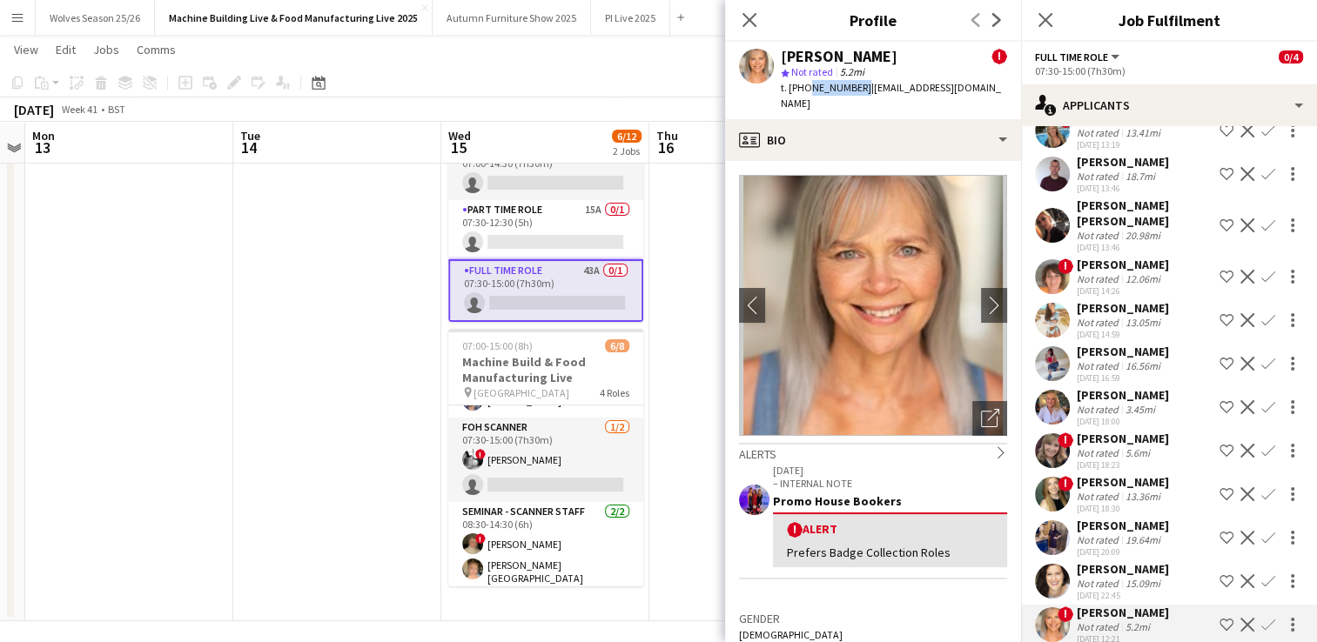
drag, startPoint x: 842, startPoint y: 92, endPoint x: 806, endPoint y: 97, distance: 35.9
click at [806, 97] on div "[PERSON_NAME] ! star Not rated 5.2mi t. [PHONE_NUMBER] | [EMAIL_ADDRESS][DOMAIN…" at bounding box center [873, 80] width 296 height 77
drag, startPoint x: 806, startPoint y: 97, endPoint x: 811, endPoint y: 82, distance: 15.7
copy span "7984995593"
click at [371, 456] on app-date-cell at bounding box center [337, 339] width 208 height 564
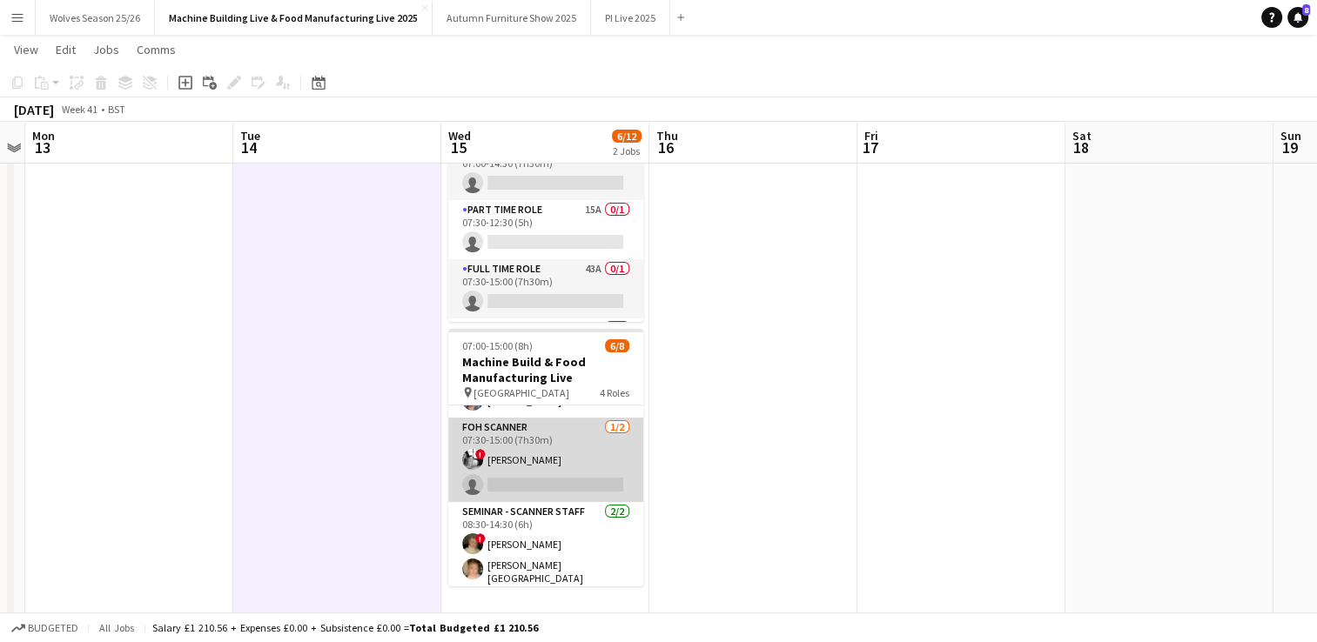
scroll to position [0, 0]
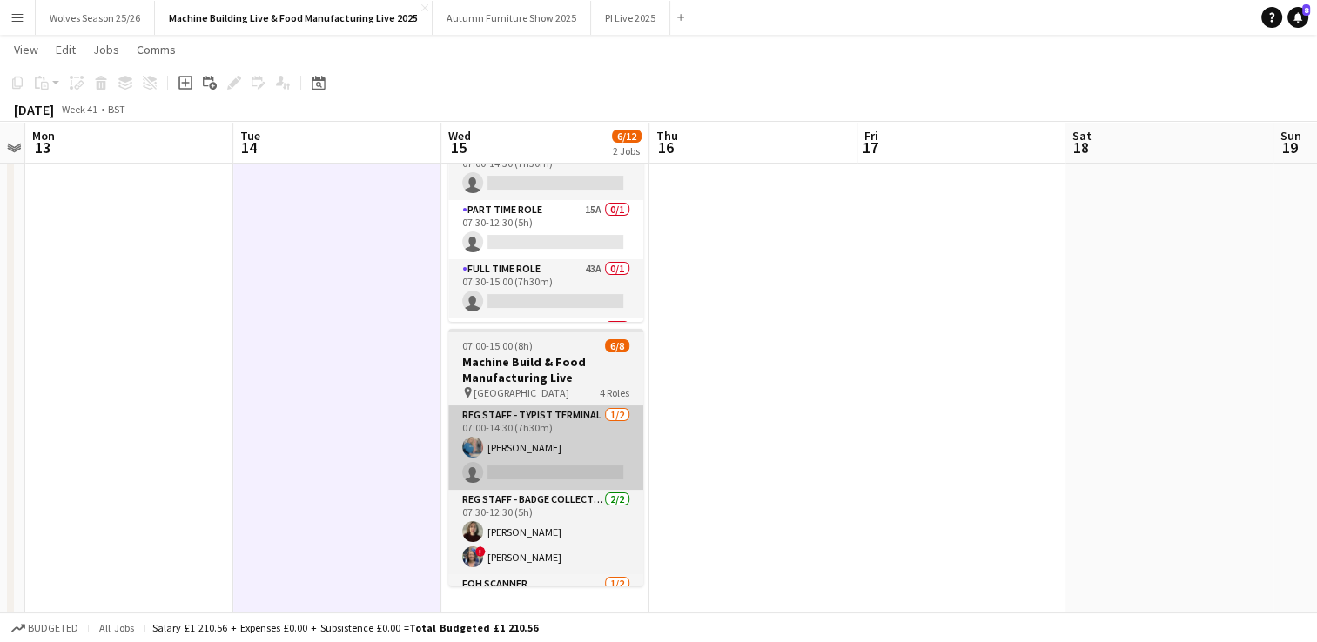
click at [554, 468] on app-card-role "Reg Staff - Typist Terminal [DATE] 07:00-14:30 (7h30m) [PERSON_NAME] single-neu…" at bounding box center [545, 448] width 195 height 84
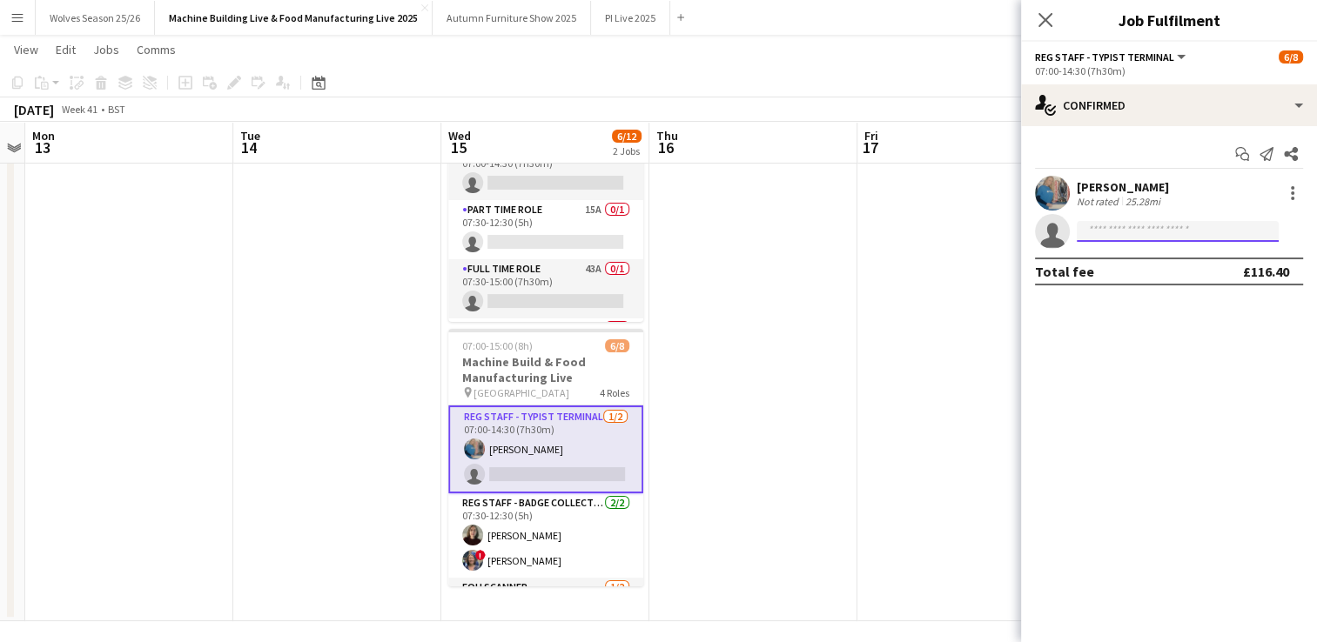
click at [1135, 233] on input at bounding box center [1178, 231] width 202 height 21
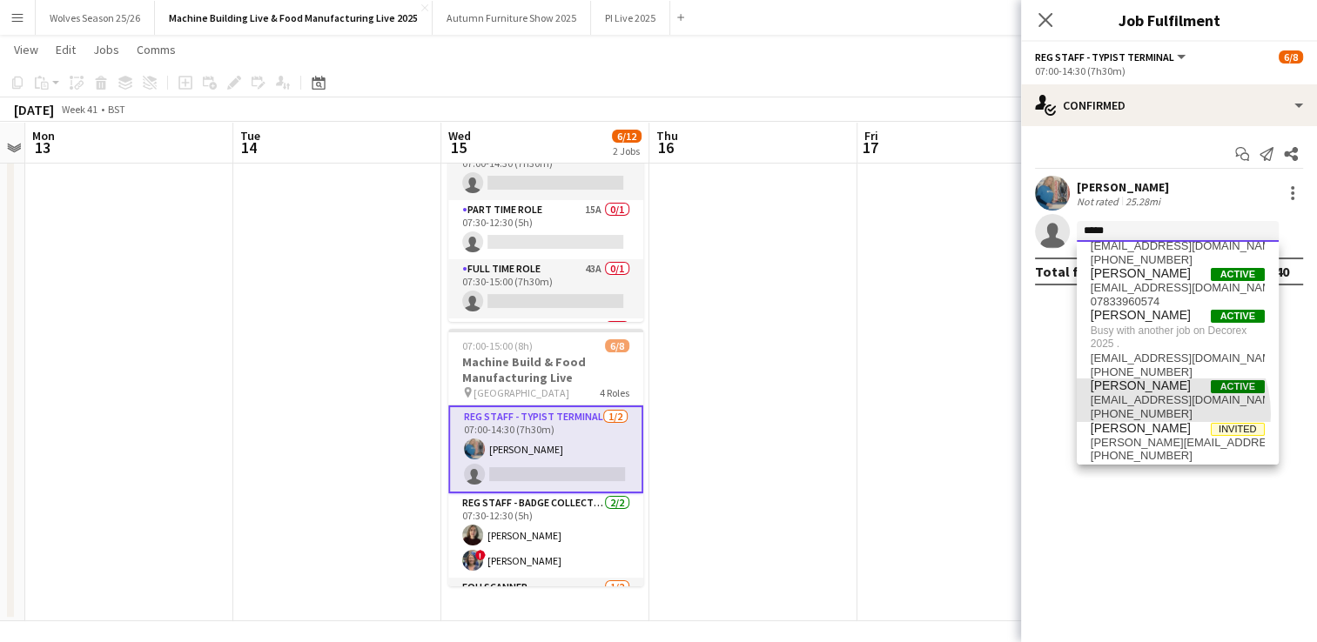
scroll to position [29, 0]
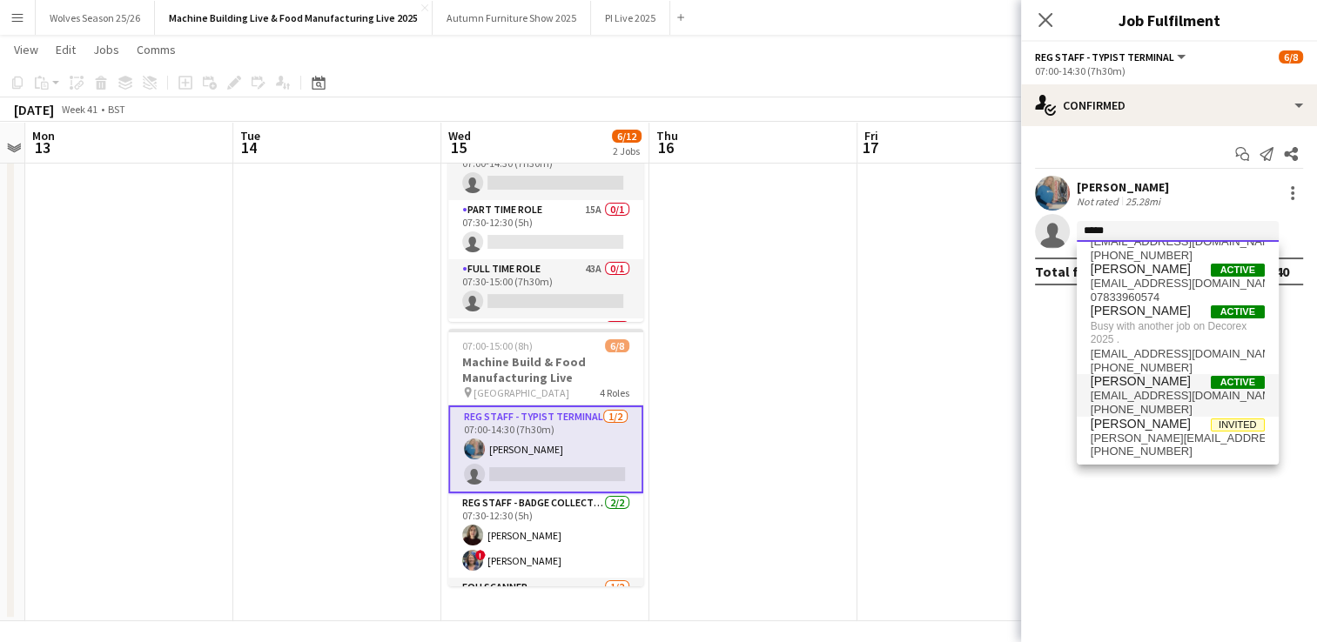
type input "*****"
click at [1149, 393] on span "[EMAIL_ADDRESS][DOMAIN_NAME]" at bounding box center [1178, 396] width 174 height 14
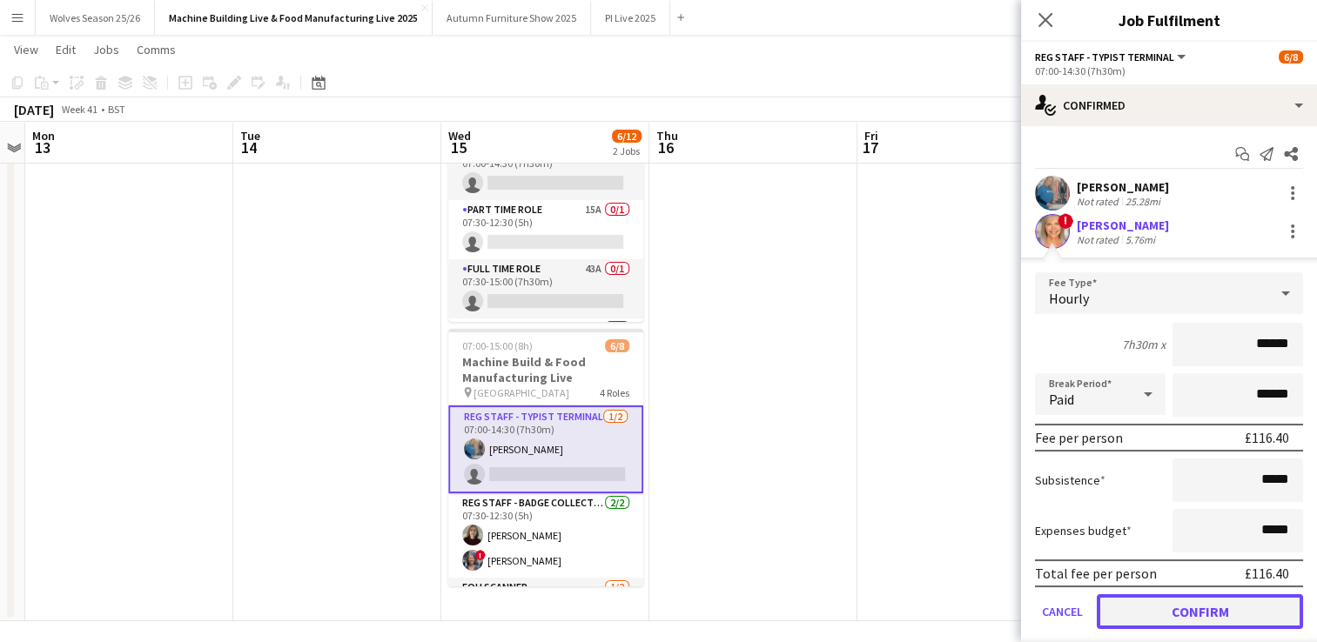
click at [1177, 623] on button "Confirm" at bounding box center [1200, 611] width 206 height 35
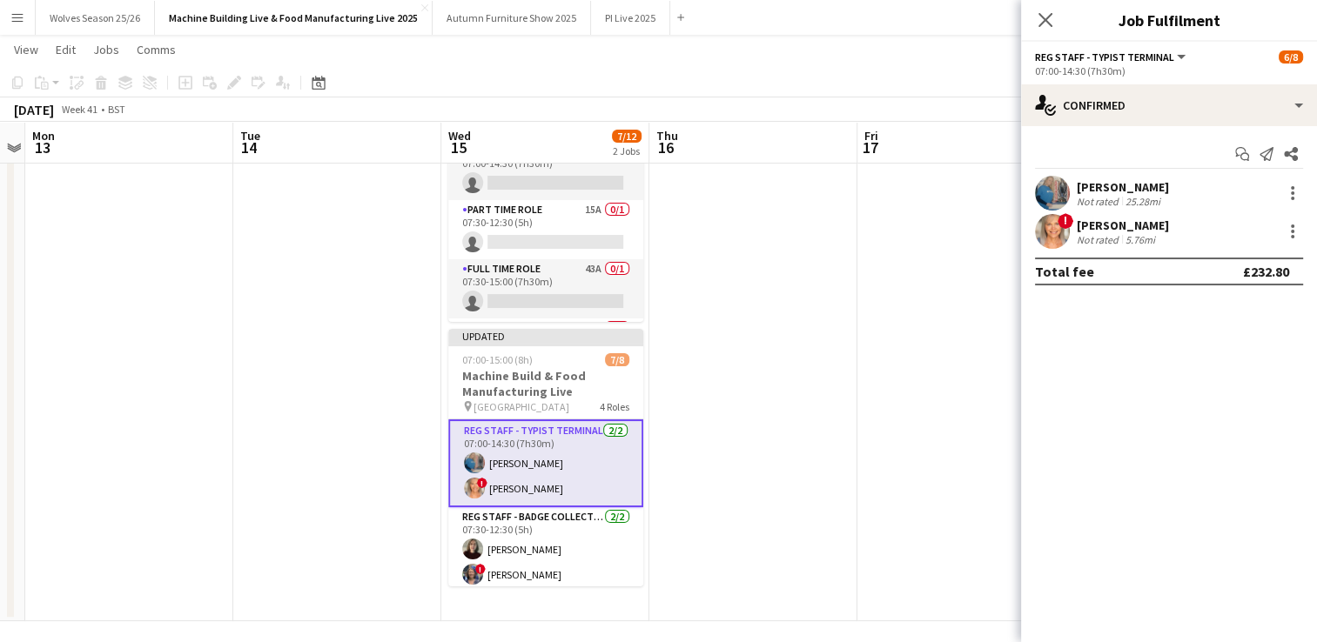
click at [896, 500] on app-date-cell at bounding box center [961, 339] width 208 height 564
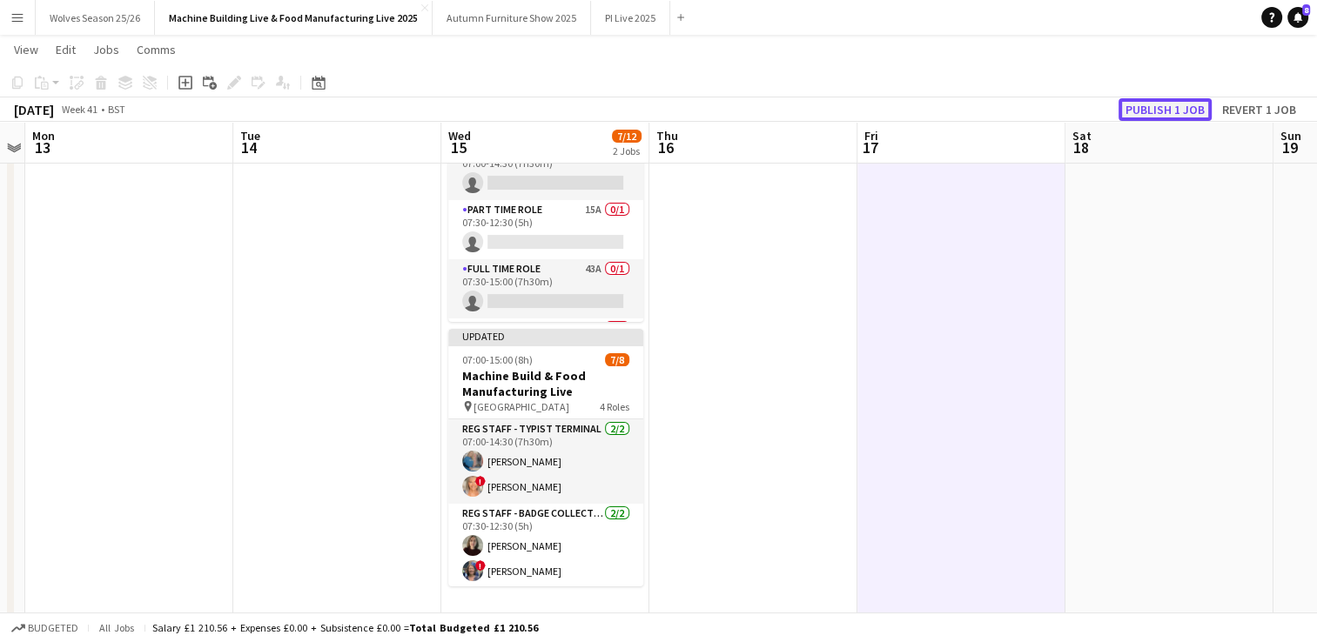
click at [1177, 113] on button "Publish 1 job" at bounding box center [1164, 109] width 93 height 23
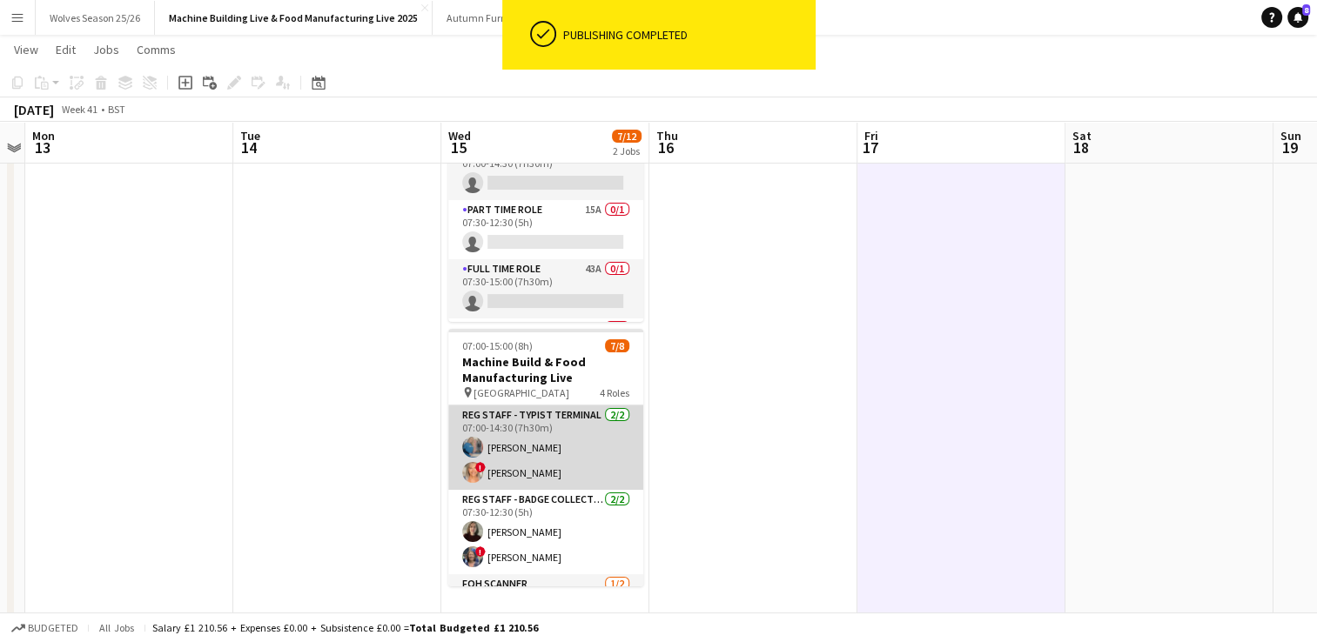
click at [513, 467] on app-card-role "Reg Staff - Typist Terminal [DATE] 07:00-14:30 (7h30m) [PERSON_NAME] ! [PERSON_…" at bounding box center [545, 448] width 195 height 84
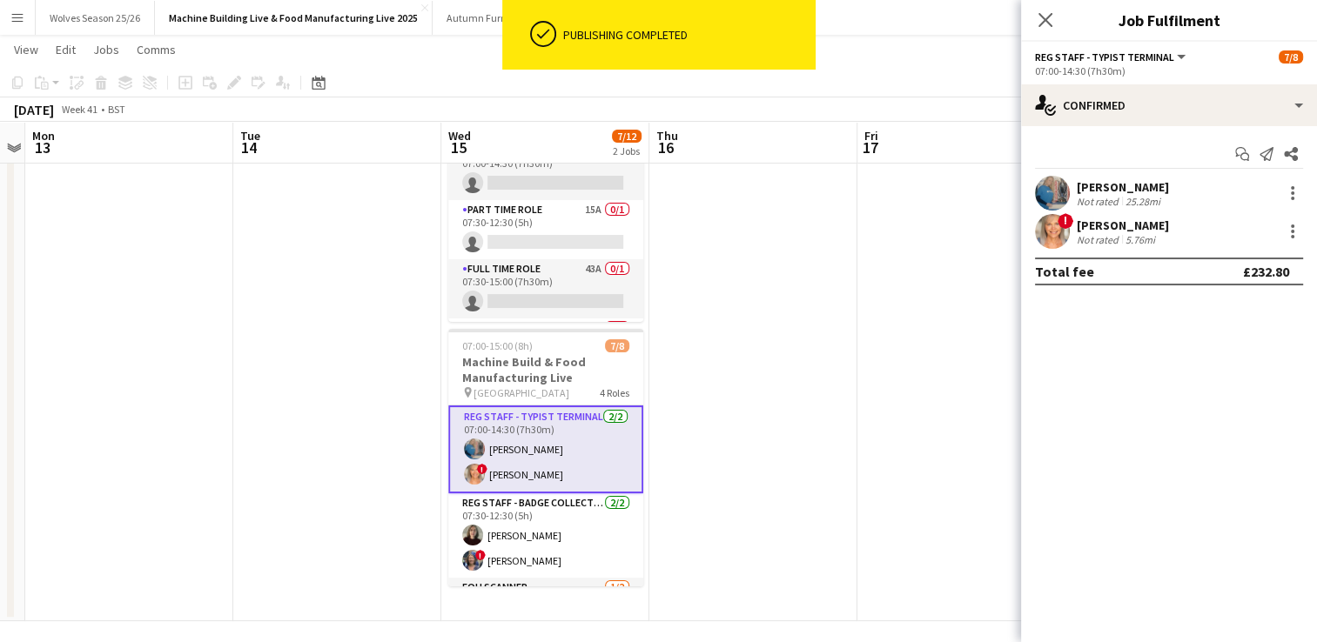
click at [1064, 242] on app-user-avatar at bounding box center [1052, 231] width 35 height 35
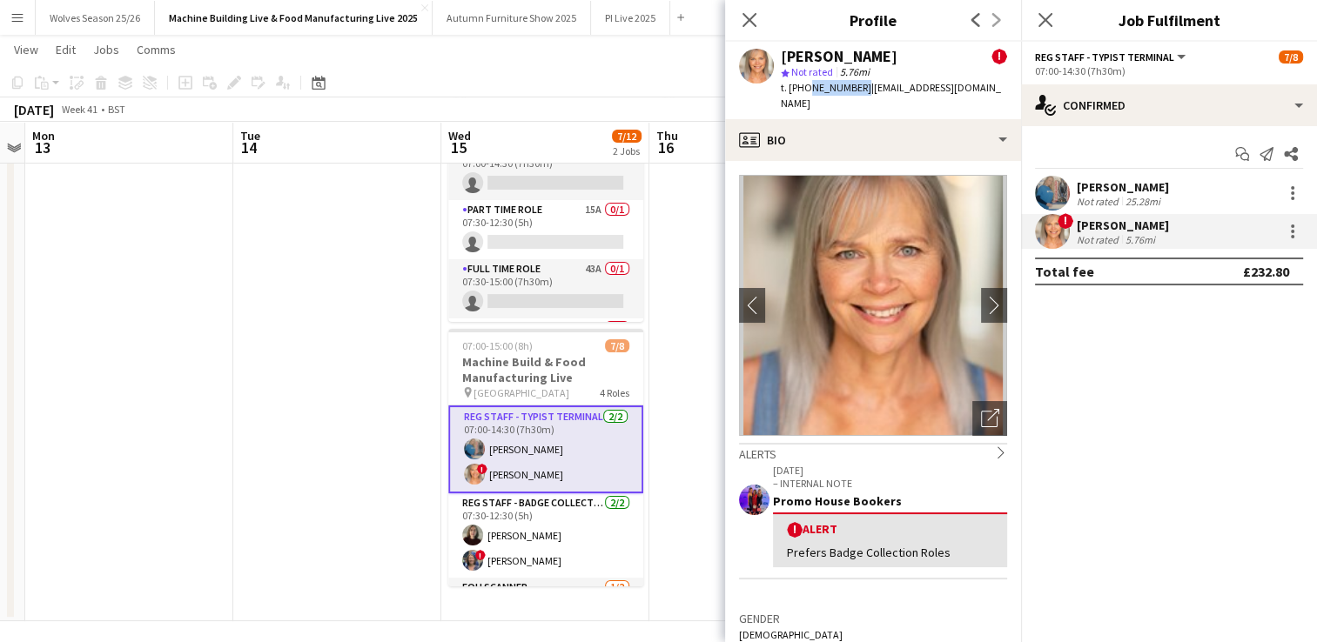
drag, startPoint x: 856, startPoint y: 91, endPoint x: 805, endPoint y: 96, distance: 50.7
click at [805, 96] on div "[PERSON_NAME] ! star Not rated 5.76mi t. [PHONE_NUMBER] | [EMAIL_ADDRESS][DOMAI…" at bounding box center [873, 80] width 296 height 77
drag, startPoint x: 805, startPoint y: 96, endPoint x: 807, endPoint y: 86, distance: 9.7
copy span "7984995593"
drag, startPoint x: 979, startPoint y: 91, endPoint x: 860, endPoint y: 91, distance: 119.2
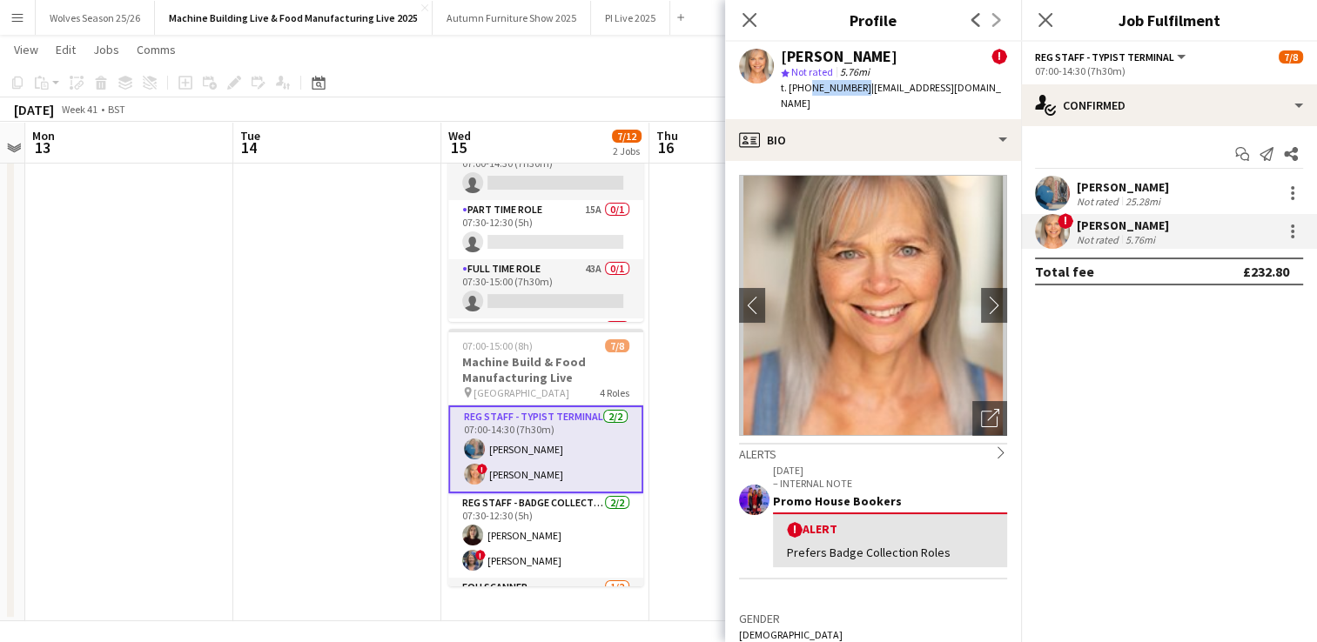
click at [860, 91] on div "[PERSON_NAME] ! star Not rated 5.76mi t. [PHONE_NUMBER] | [EMAIL_ADDRESS][DOMAI…" at bounding box center [873, 80] width 296 height 77
copy span "[EMAIL_ADDRESS][DOMAIN_NAME]"
drag, startPoint x: 304, startPoint y: 442, endPoint x: 369, endPoint y: 326, distance: 133.6
click at [303, 442] on app-date-cell at bounding box center [337, 339] width 208 height 564
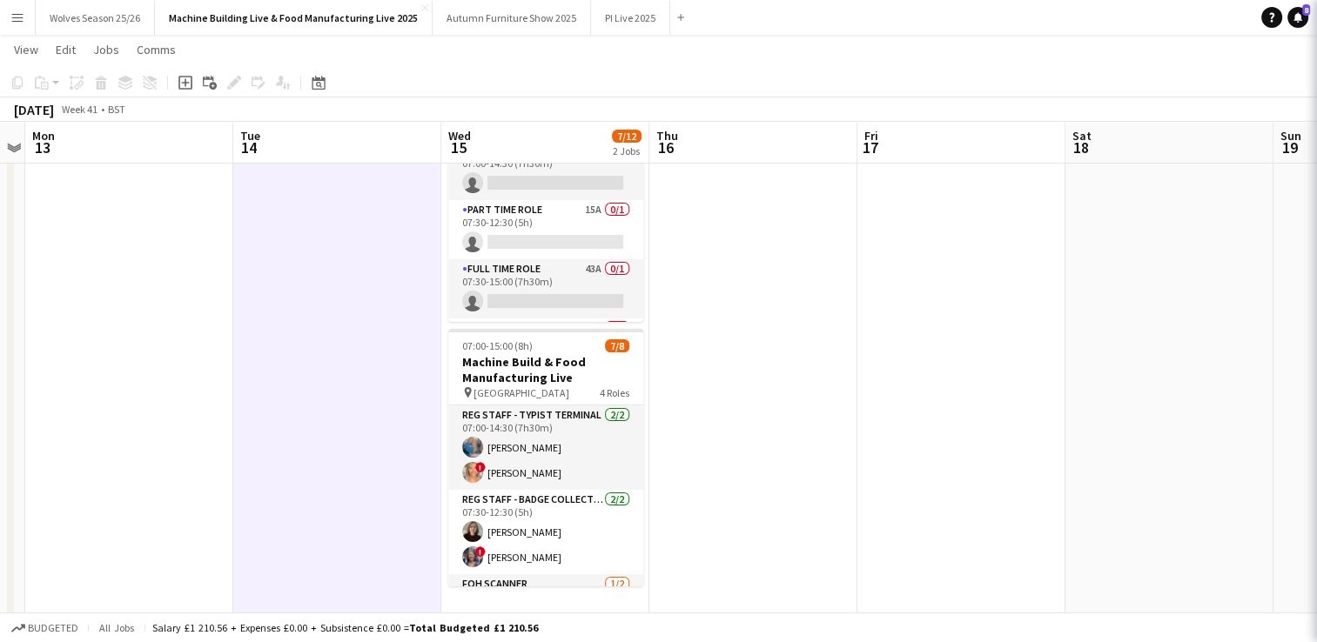
scroll to position [0, 599]
